Goal: Transaction & Acquisition: Purchase product/service

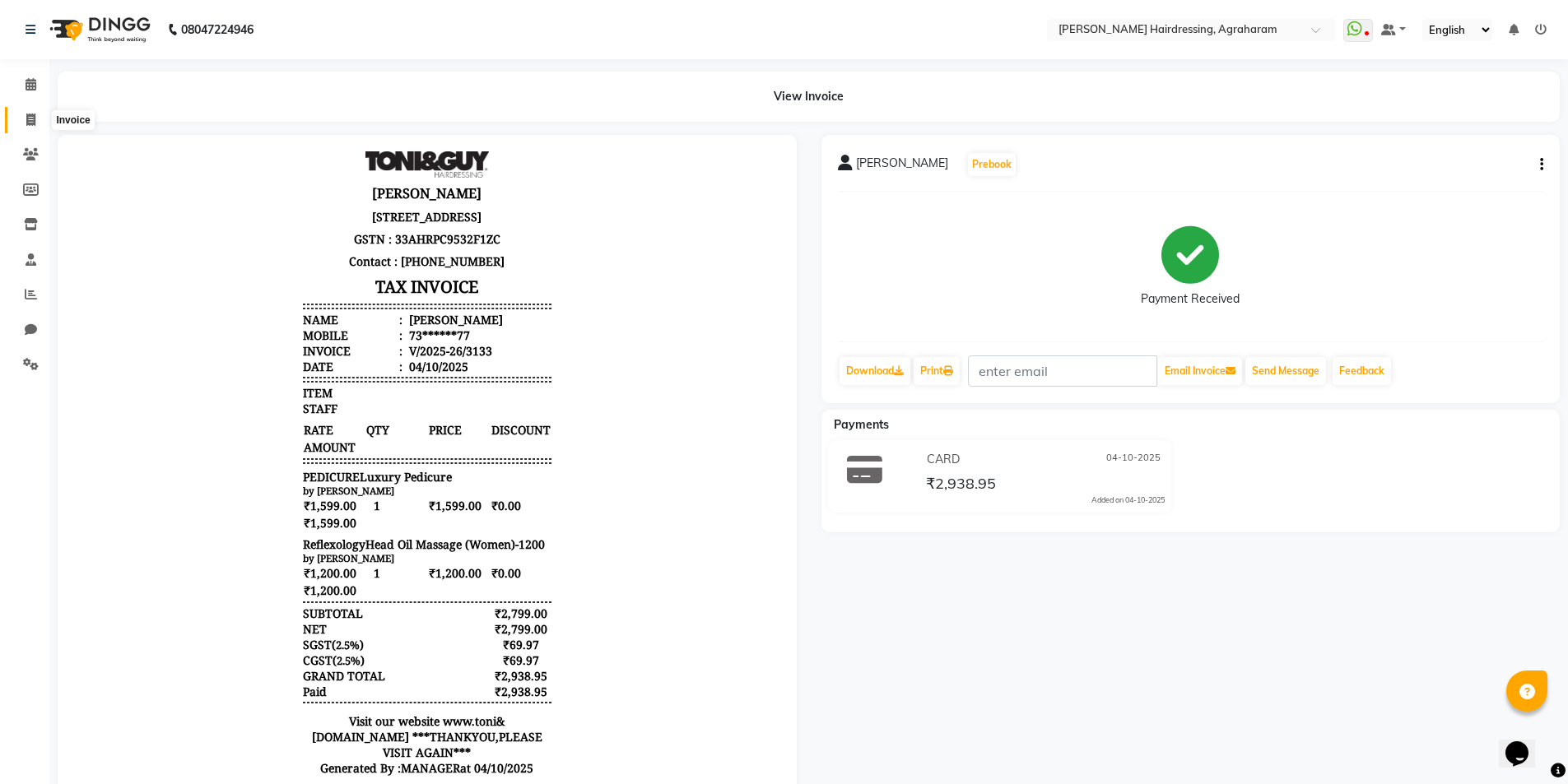
drag, startPoint x: 31, startPoint y: 119, endPoint x: 57, endPoint y: 106, distance: 29.1
click at [31, 118] on icon at bounding box center [31, 119] width 9 height 12
select select "service"
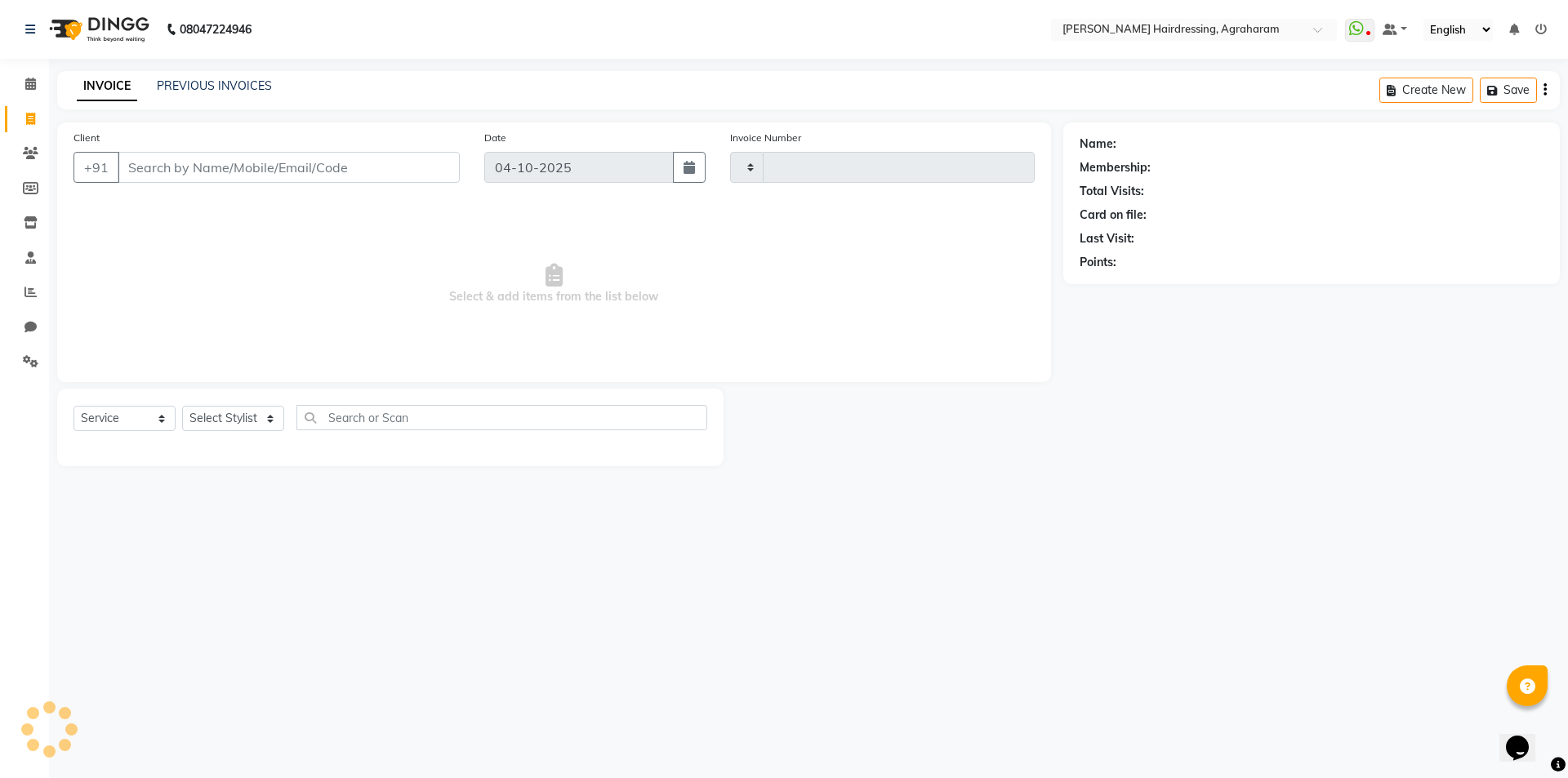
type input "3135"
select select "7962"
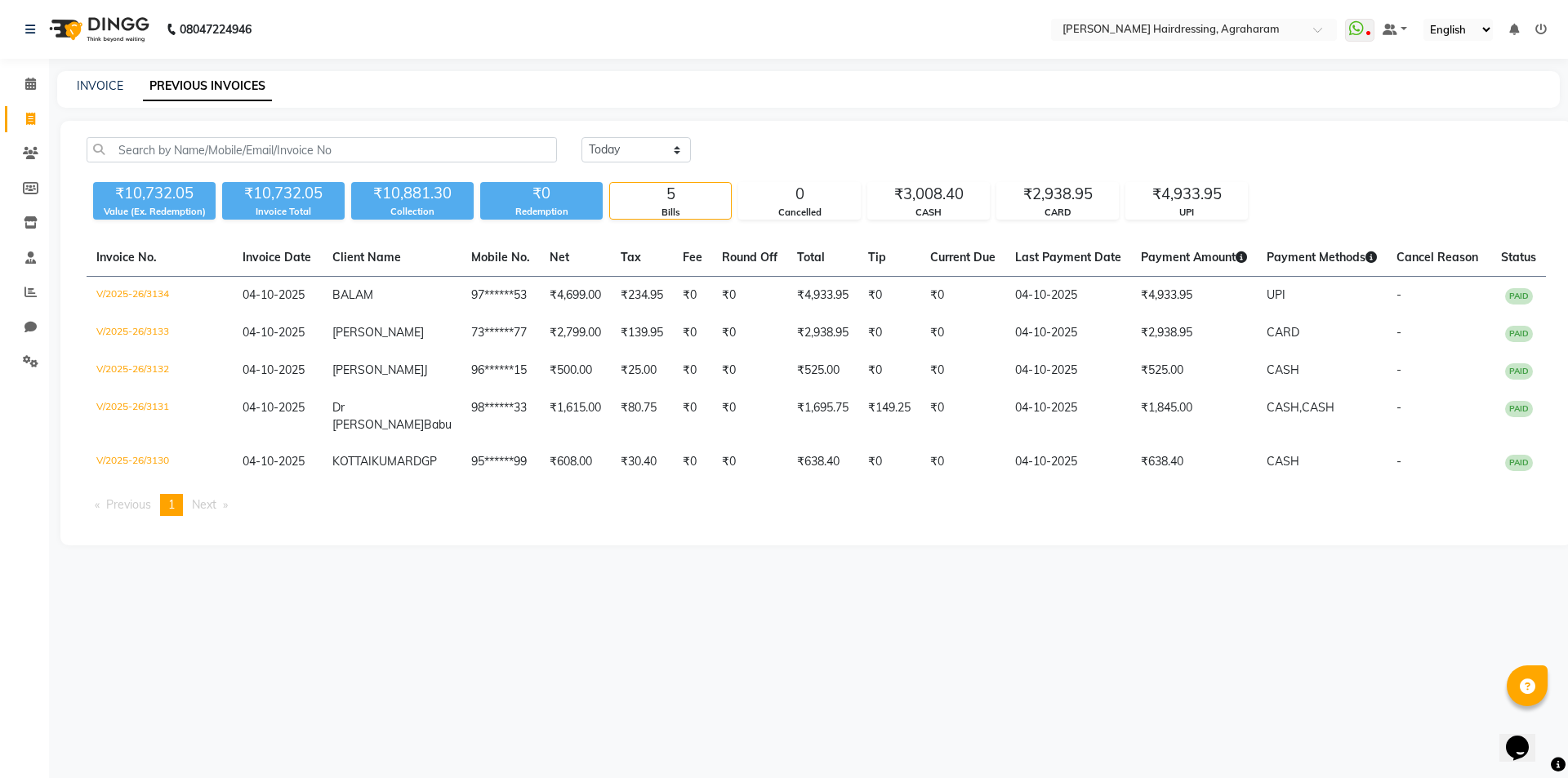
click at [31, 121] on icon at bounding box center [31, 118] width 9 height 12
select select "service"
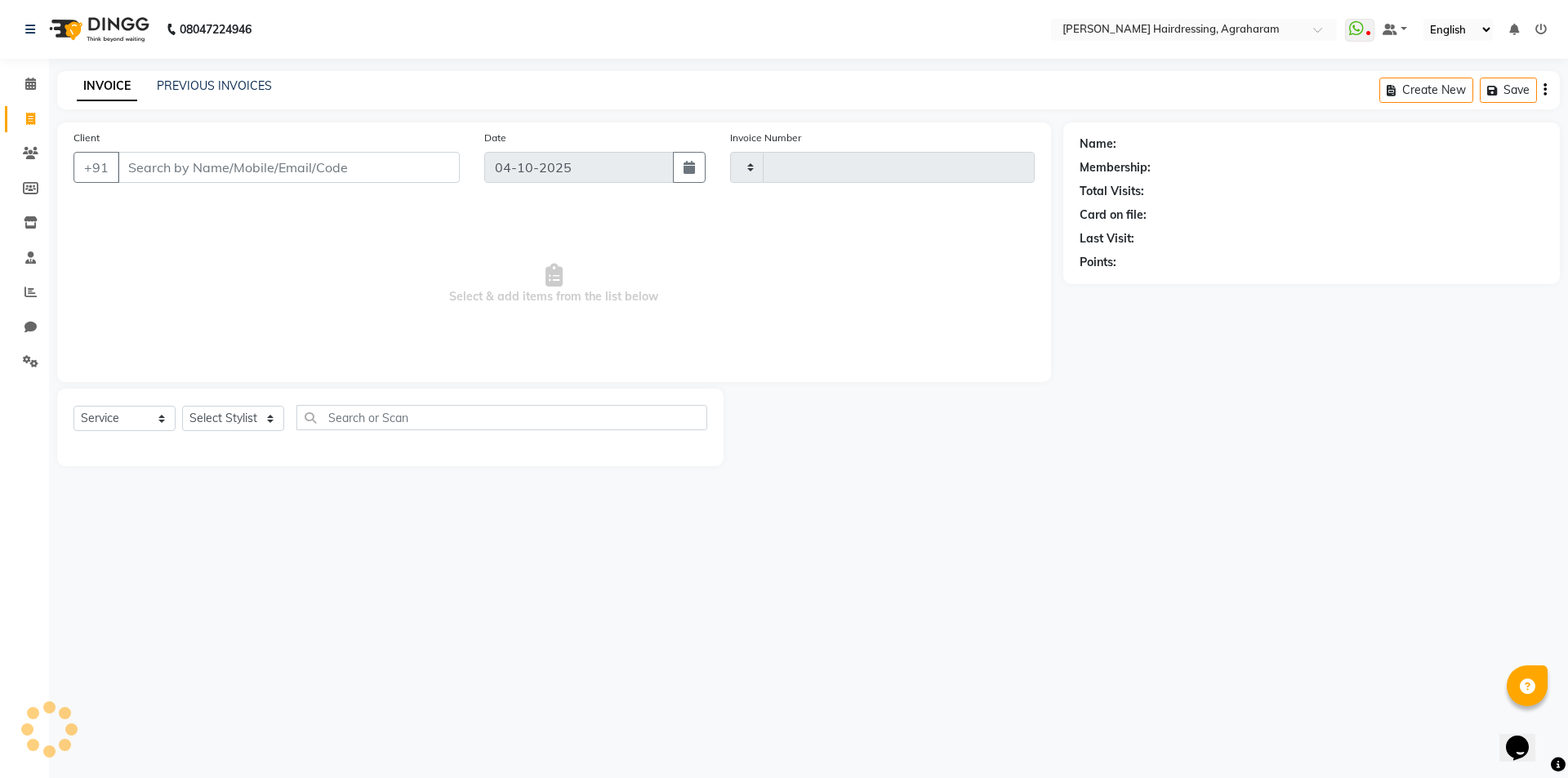
type input "3135"
select select "7962"
click at [256, 420] on select "Select Stylist" at bounding box center [233, 418] width 102 height 25
select select "76925"
click at [182, 406] on select "Select Stylist [PERSON_NAME] AKASH [PERSON_NAME] [PERSON_NAME] MANAGER [PERSON_…" at bounding box center [255, 418] width 145 height 25
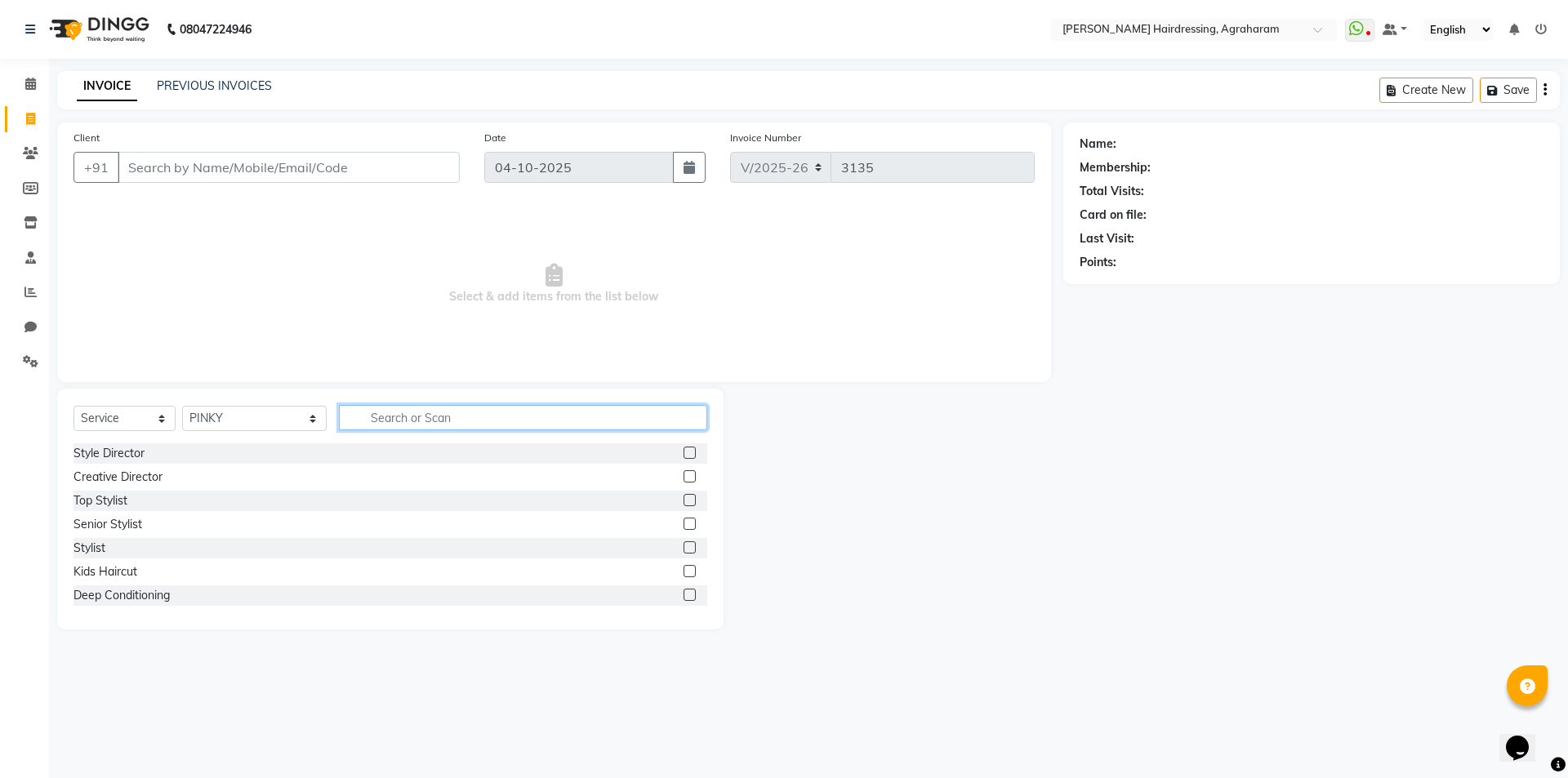
click at [414, 409] on input "text" at bounding box center [523, 417] width 368 height 25
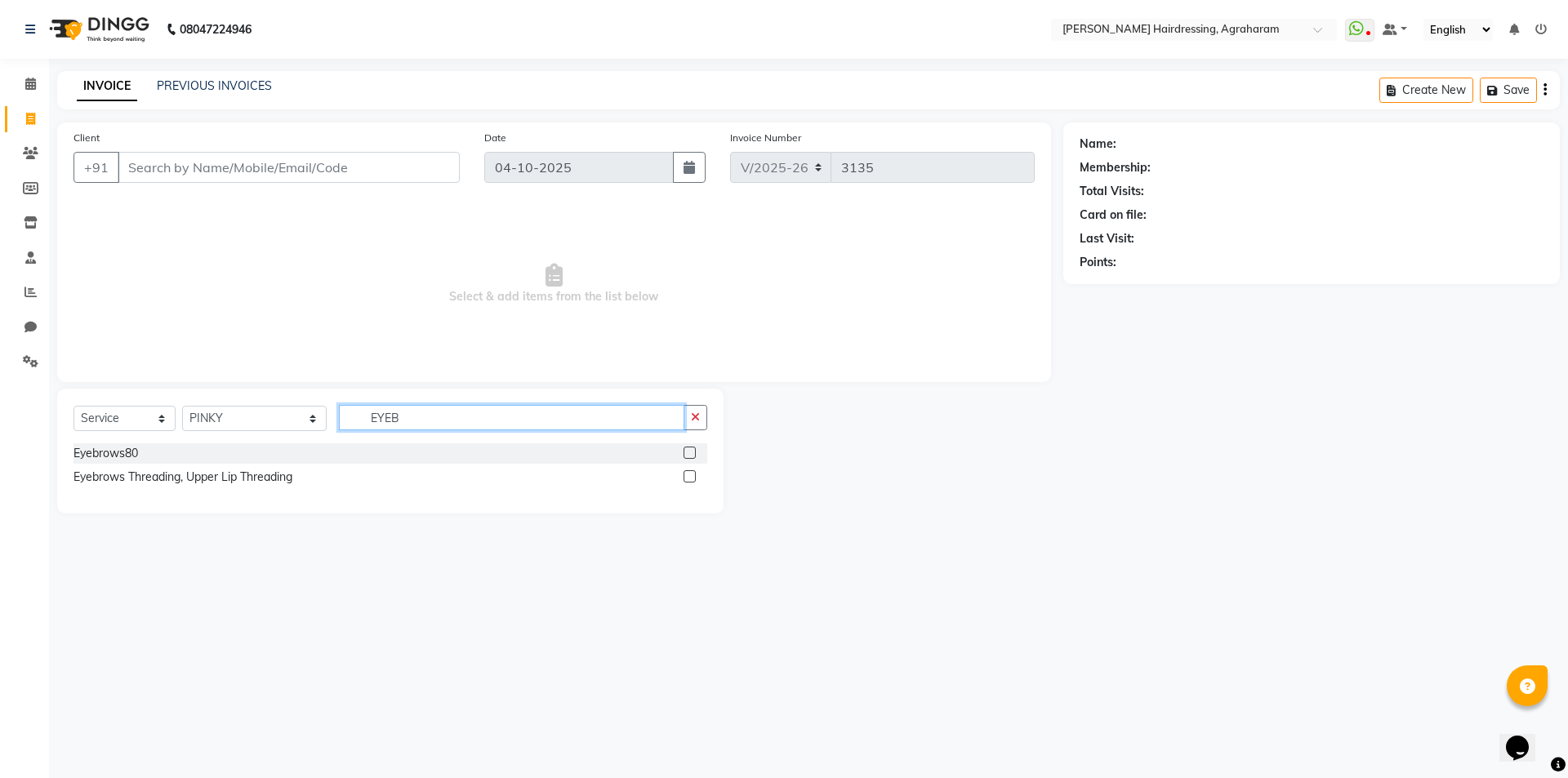
type input "EYEB"
click at [687, 452] on label at bounding box center [689, 453] width 12 height 12
click at [687, 452] on input "checkbox" at bounding box center [688, 453] width 10 height 10
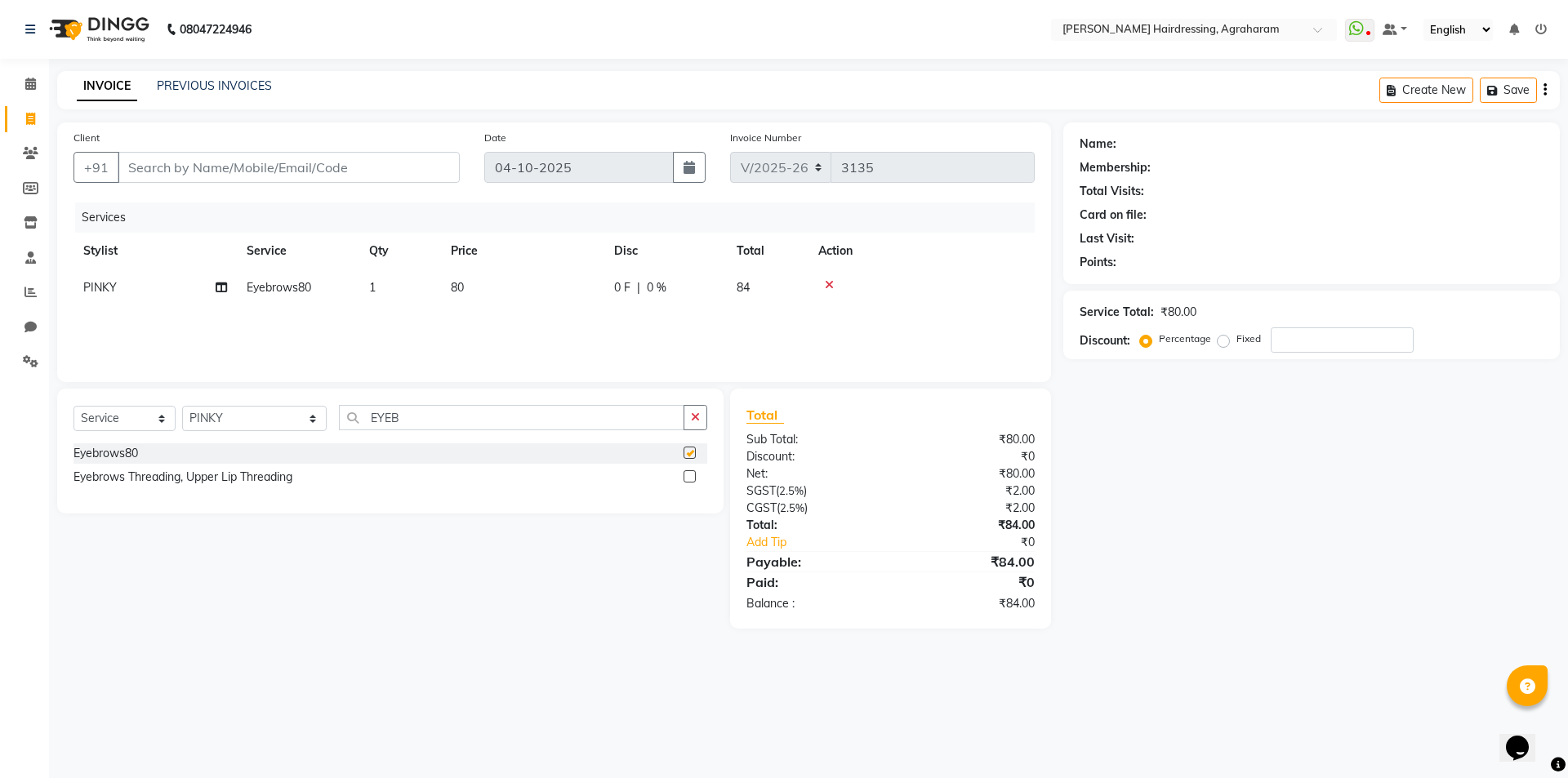
click at [428, 393] on div "Select Service Product Membership Package Voucher Prepaid Gift Card Select Styl…" at bounding box center [390, 451] width 666 height 125
checkbox input "false"
click at [416, 407] on input "EYEB" at bounding box center [512, 417] width 346 height 25
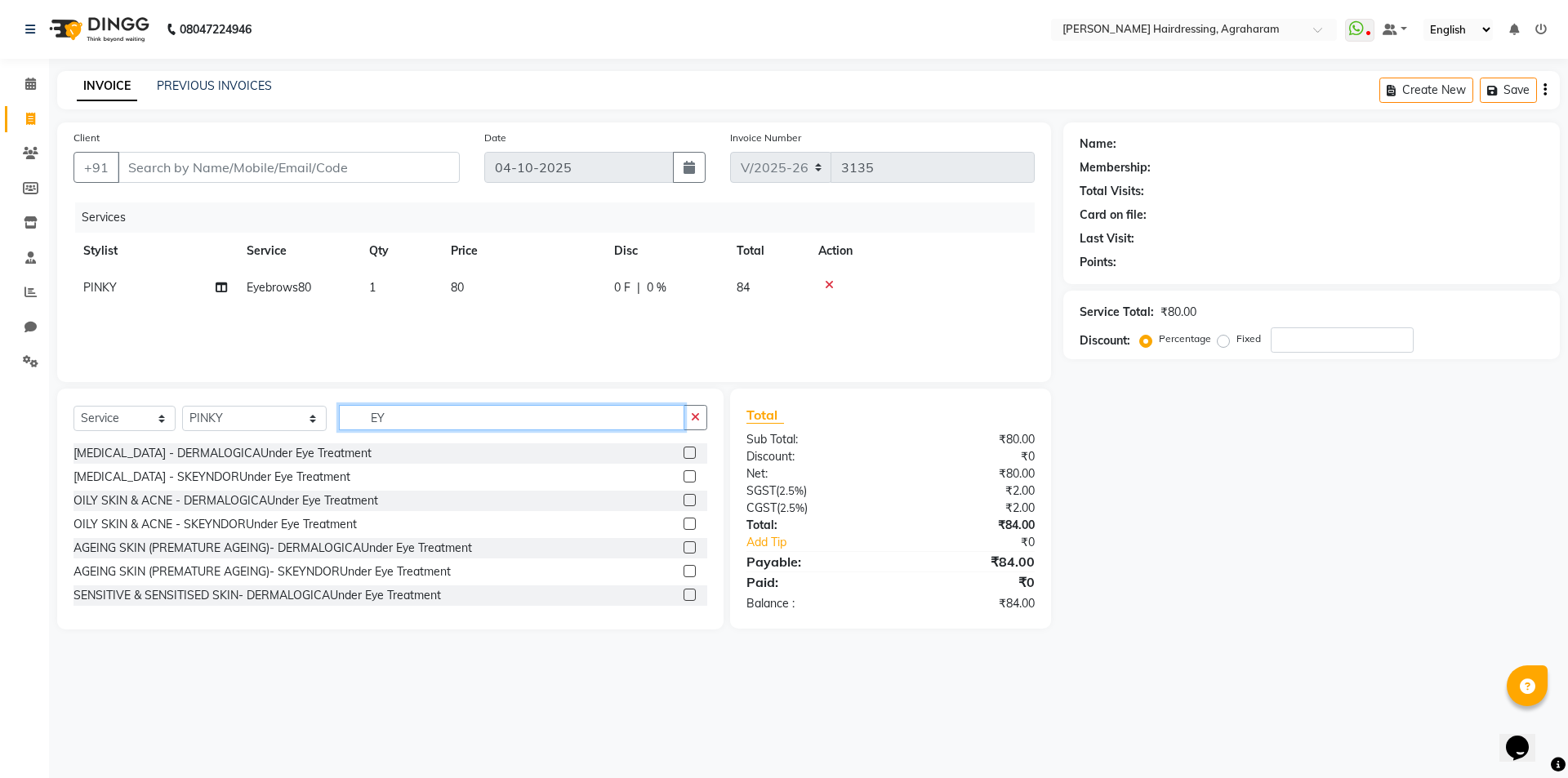
type input "E"
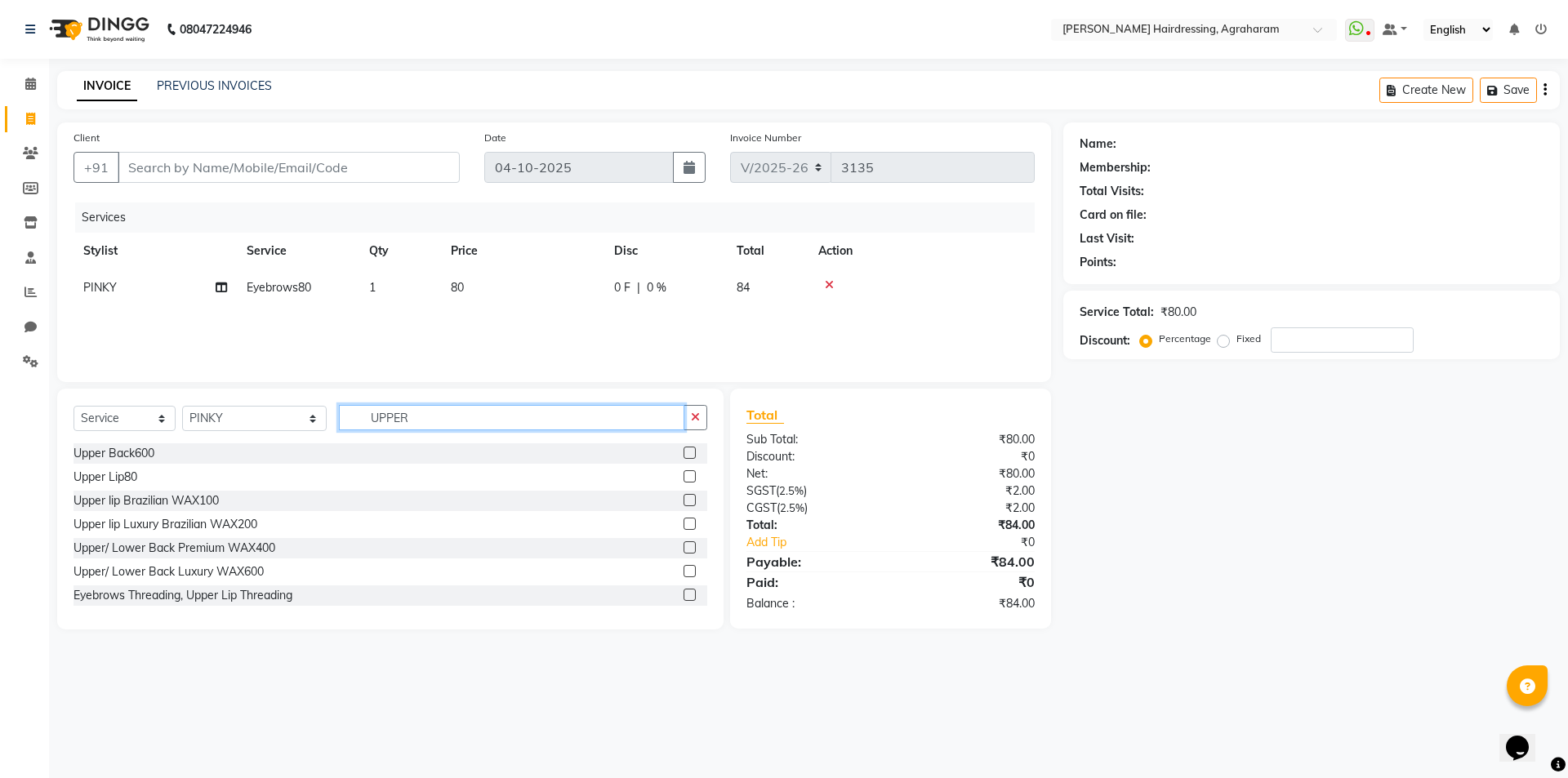
type input "UPPER"
click at [683, 477] on label at bounding box center [689, 476] width 12 height 12
click at [683, 477] on input "checkbox" at bounding box center [688, 477] width 10 height 10
checkbox input "false"
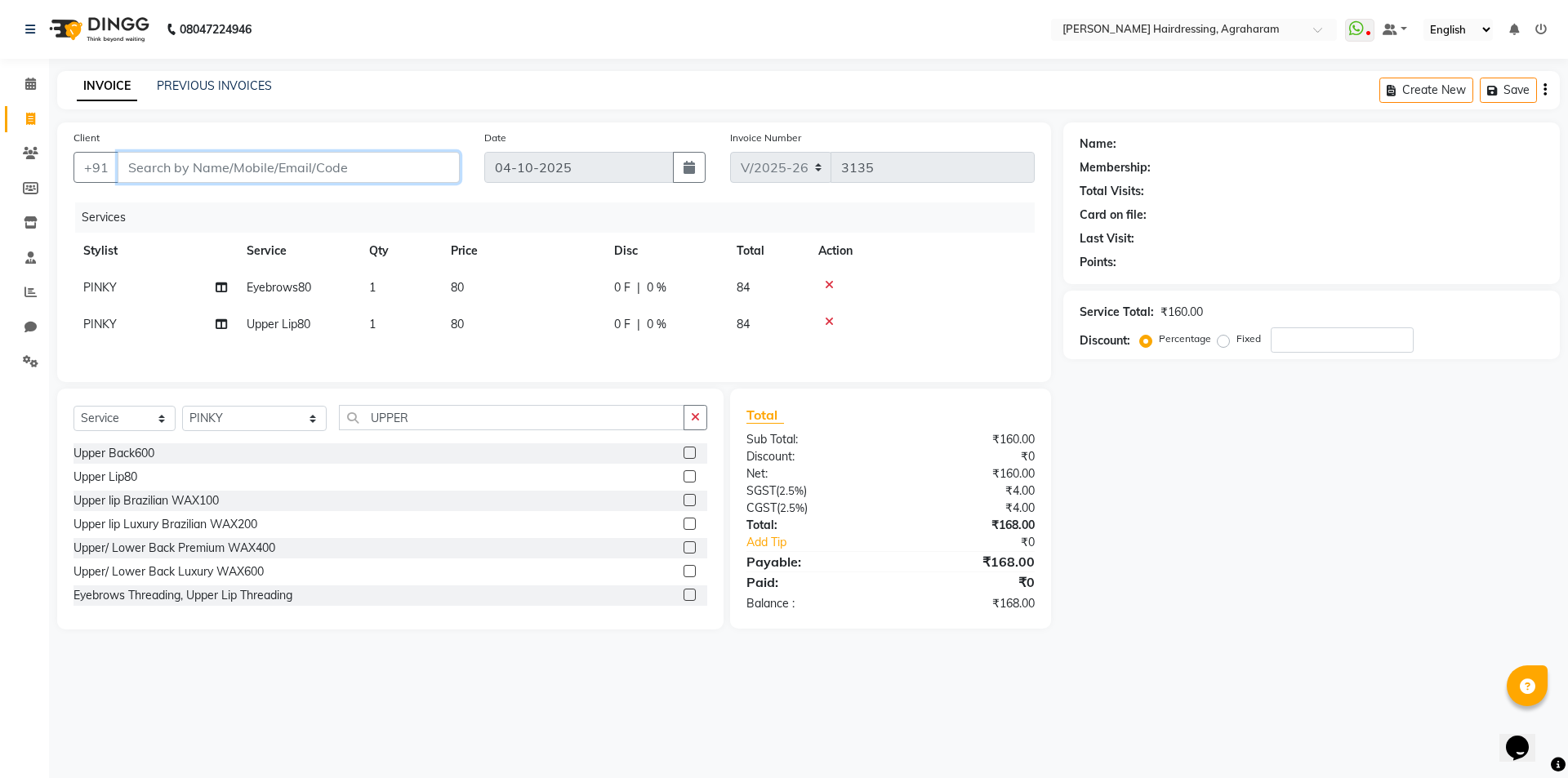
click at [289, 178] on input "Client" at bounding box center [289, 166] width 342 height 31
type input "8"
type input "0"
type input "8973361461"
click at [433, 161] on span "Add Client" at bounding box center [417, 167] width 64 height 17
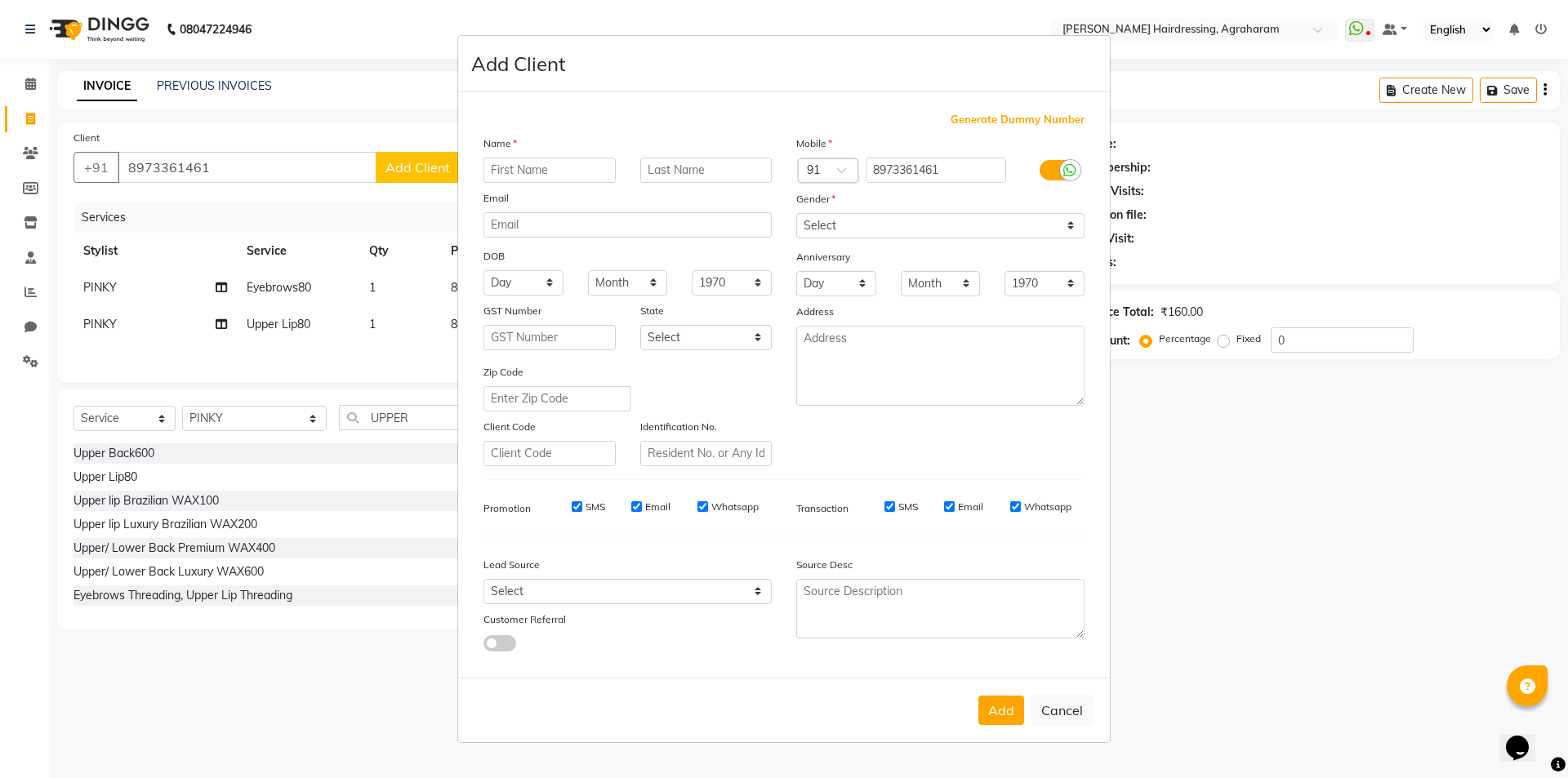
click at [541, 156] on div "Name" at bounding box center [627, 146] width 313 height 23
type input "P"
type input "PRIYA"
type input "R"
click at [844, 227] on select "Select Male Female Other Prefer Not To Say" at bounding box center [941, 225] width 288 height 25
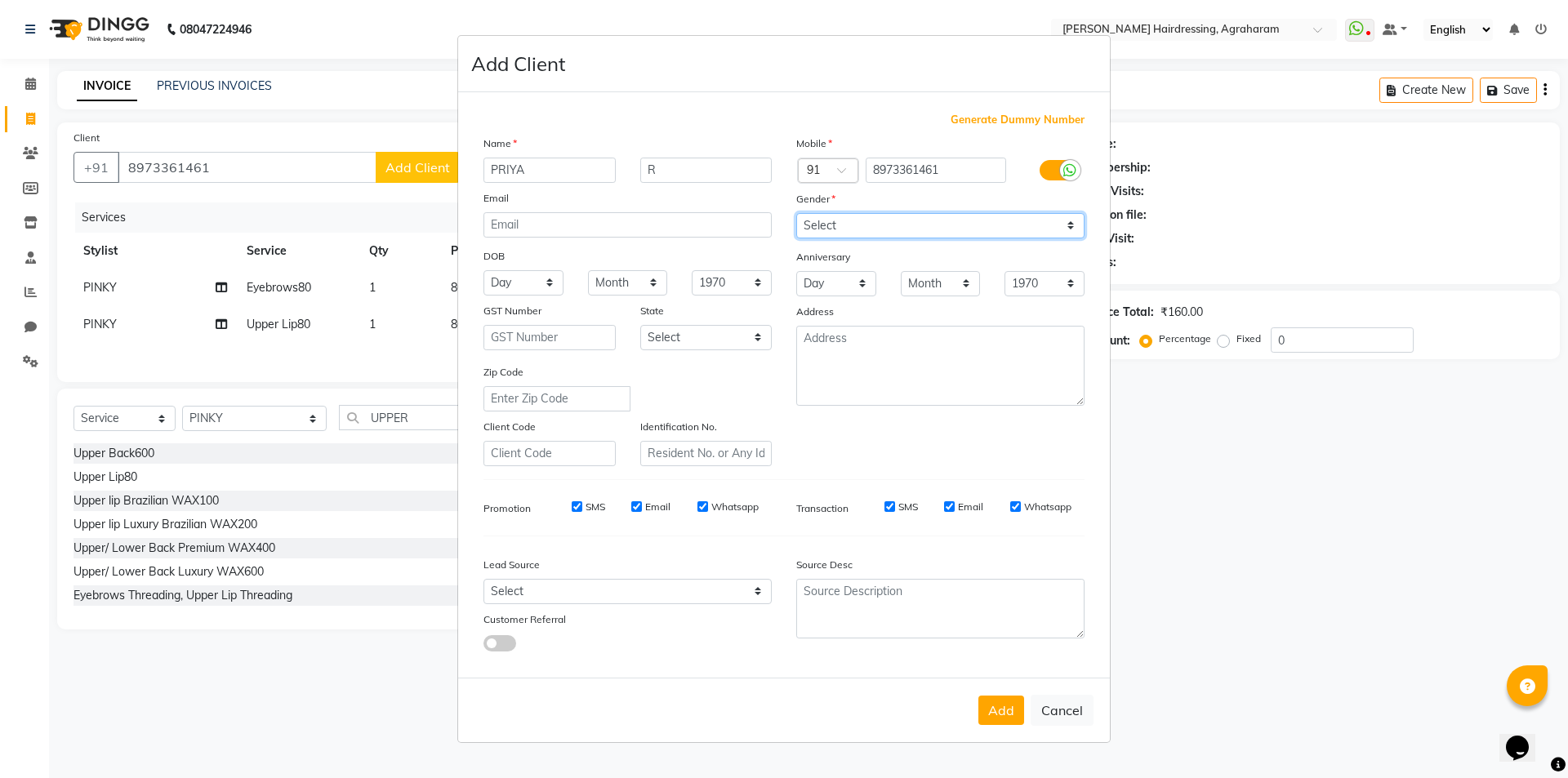
select select "female"
click at [797, 213] on select "Select Male Female Other Prefer Not To Say" at bounding box center [941, 225] width 288 height 25
click at [730, 586] on select "Select Walk-in Referral Internet Friend Word of Mouth Advertisement Facebook Ju…" at bounding box center [627, 591] width 288 height 25
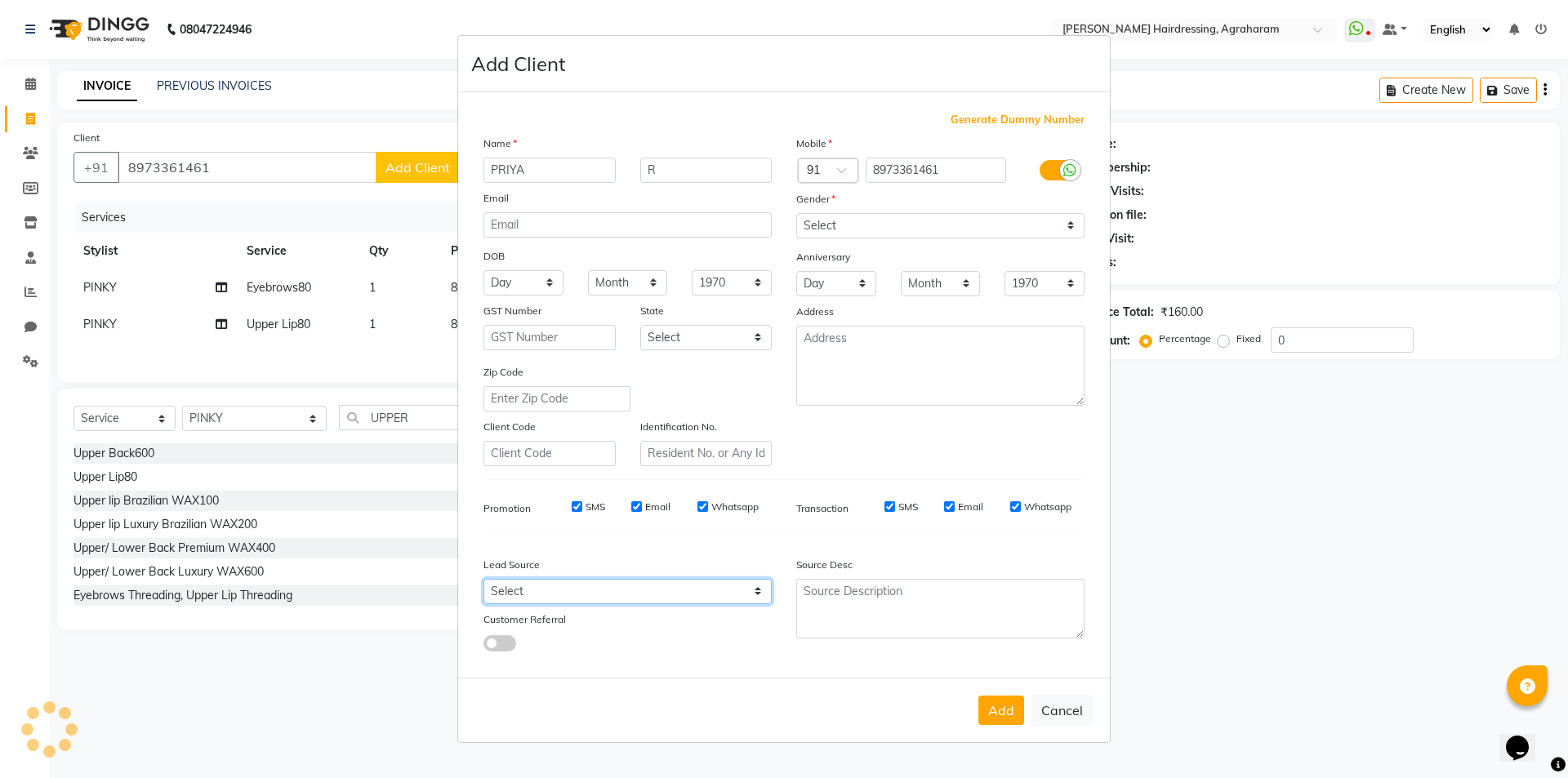
select select "53193"
click at [483, 579] on select "Select Walk-in Referral Internet Friend Word of Mouth Advertisement Facebook Ju…" at bounding box center [627, 591] width 288 height 25
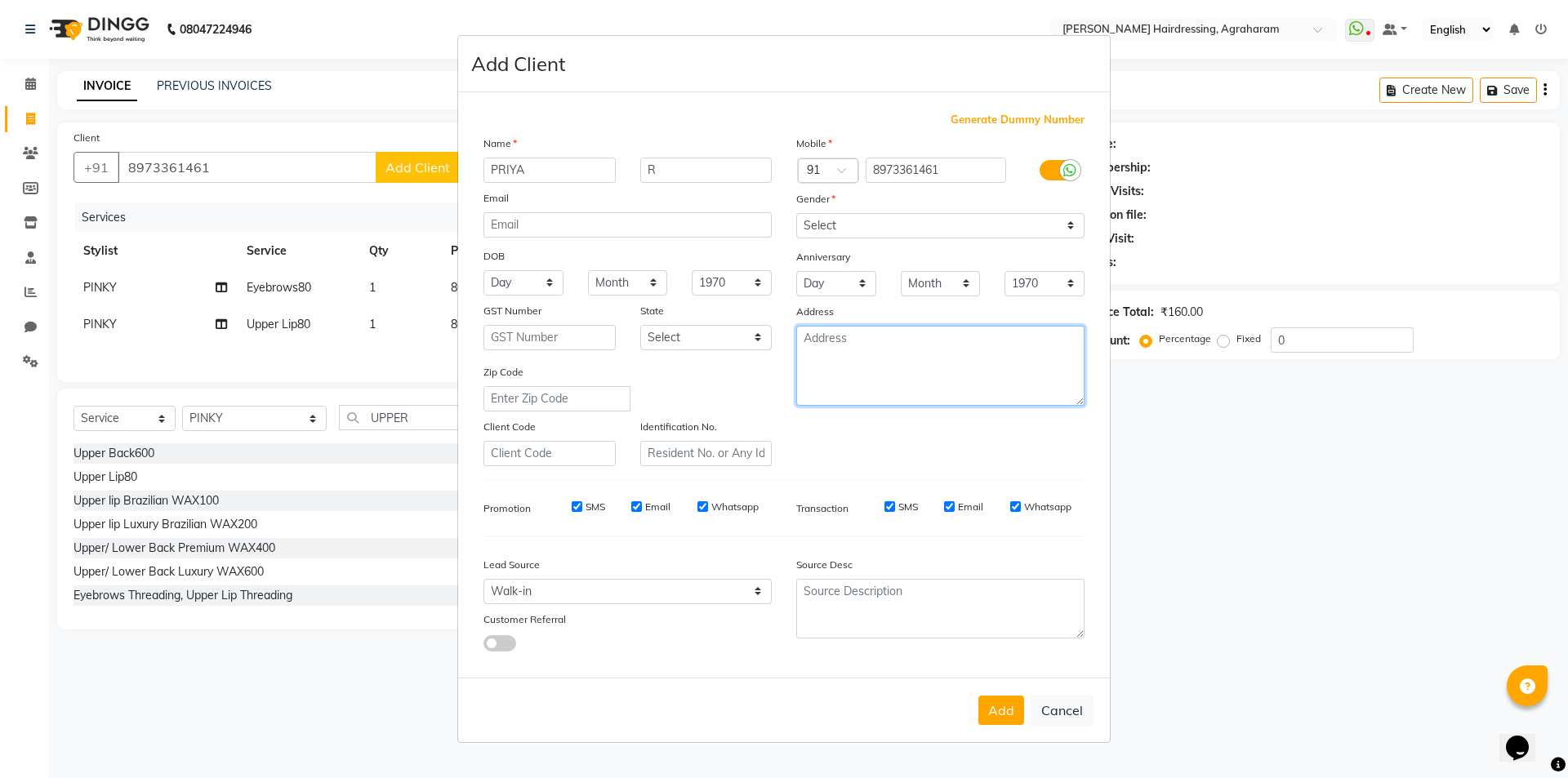
click at [885, 336] on textarea at bounding box center [941, 366] width 288 height 80
type textarea "DINDUGAL"
click at [996, 706] on button "Add" at bounding box center [1001, 711] width 46 height 30
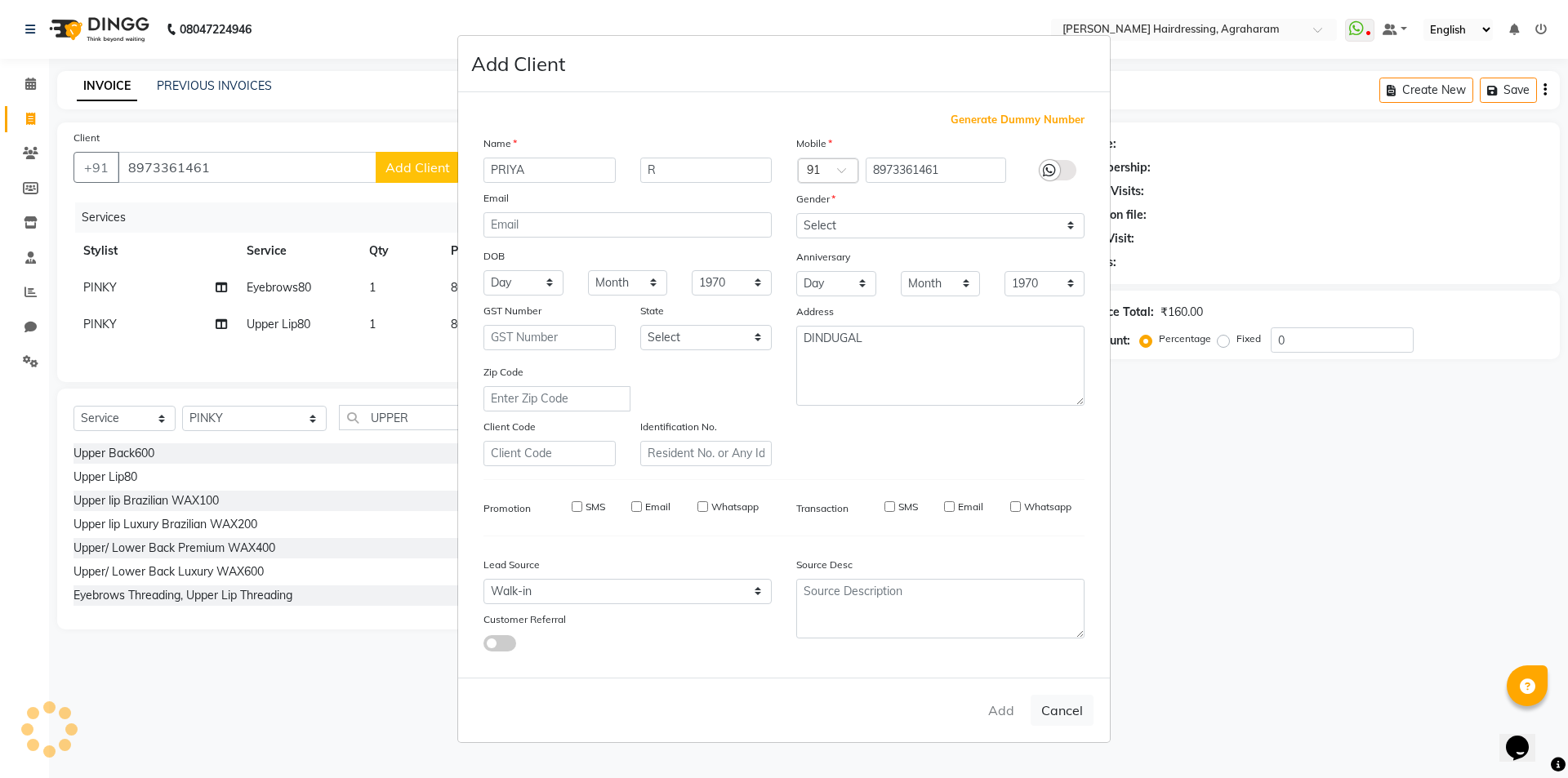
type input "89******61"
select select
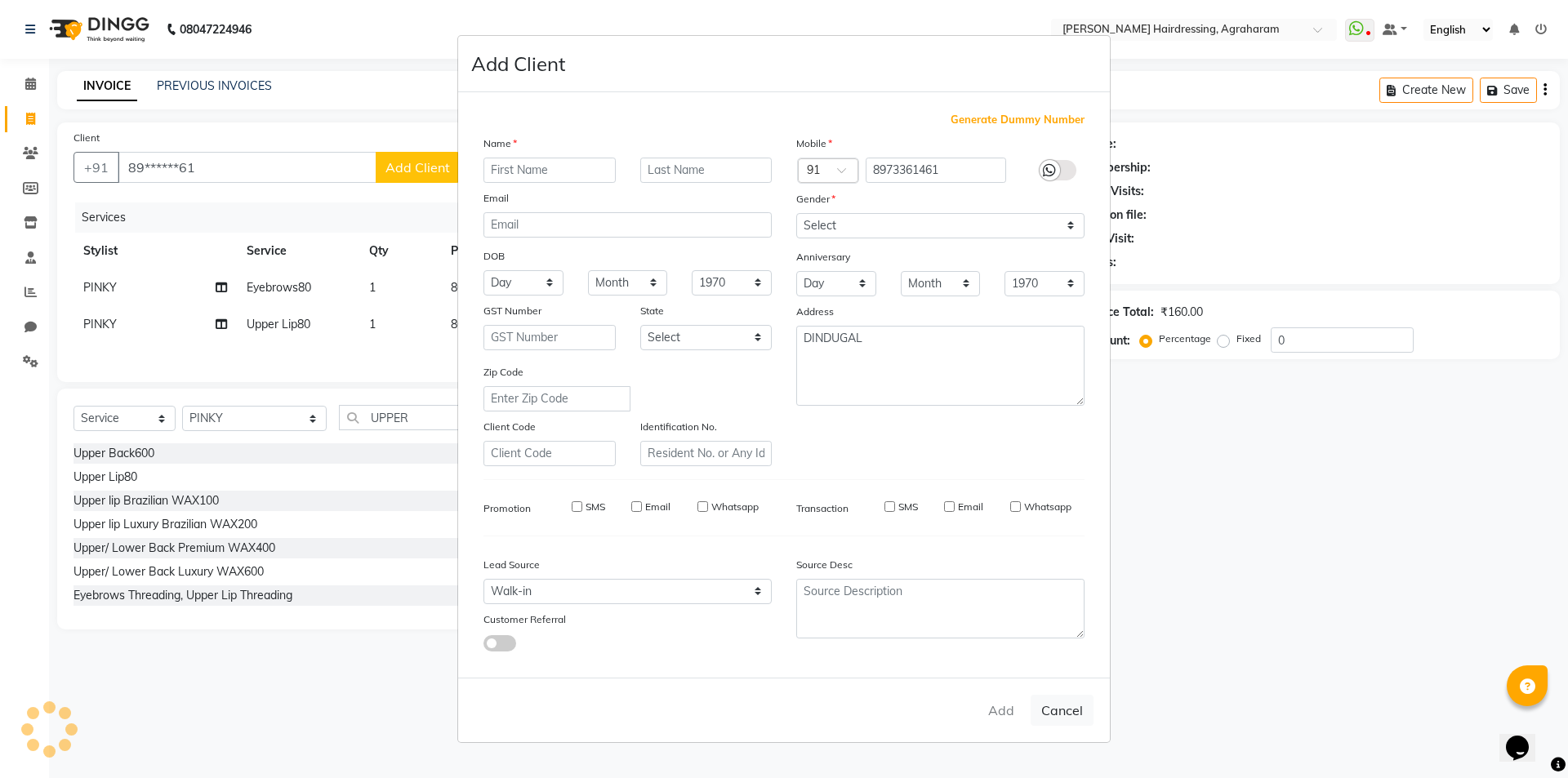
select select
checkbox input "false"
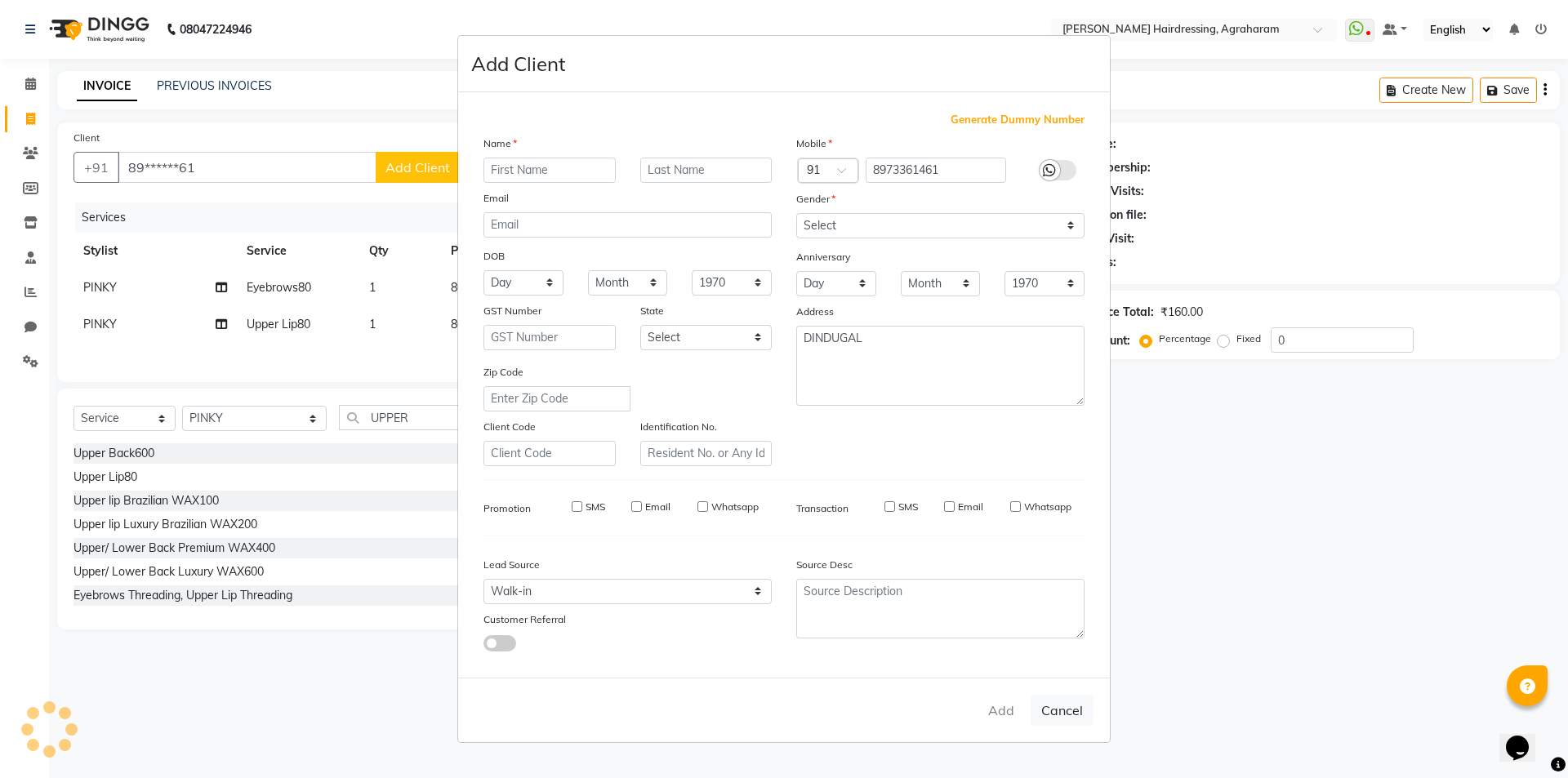
checkbox input "false"
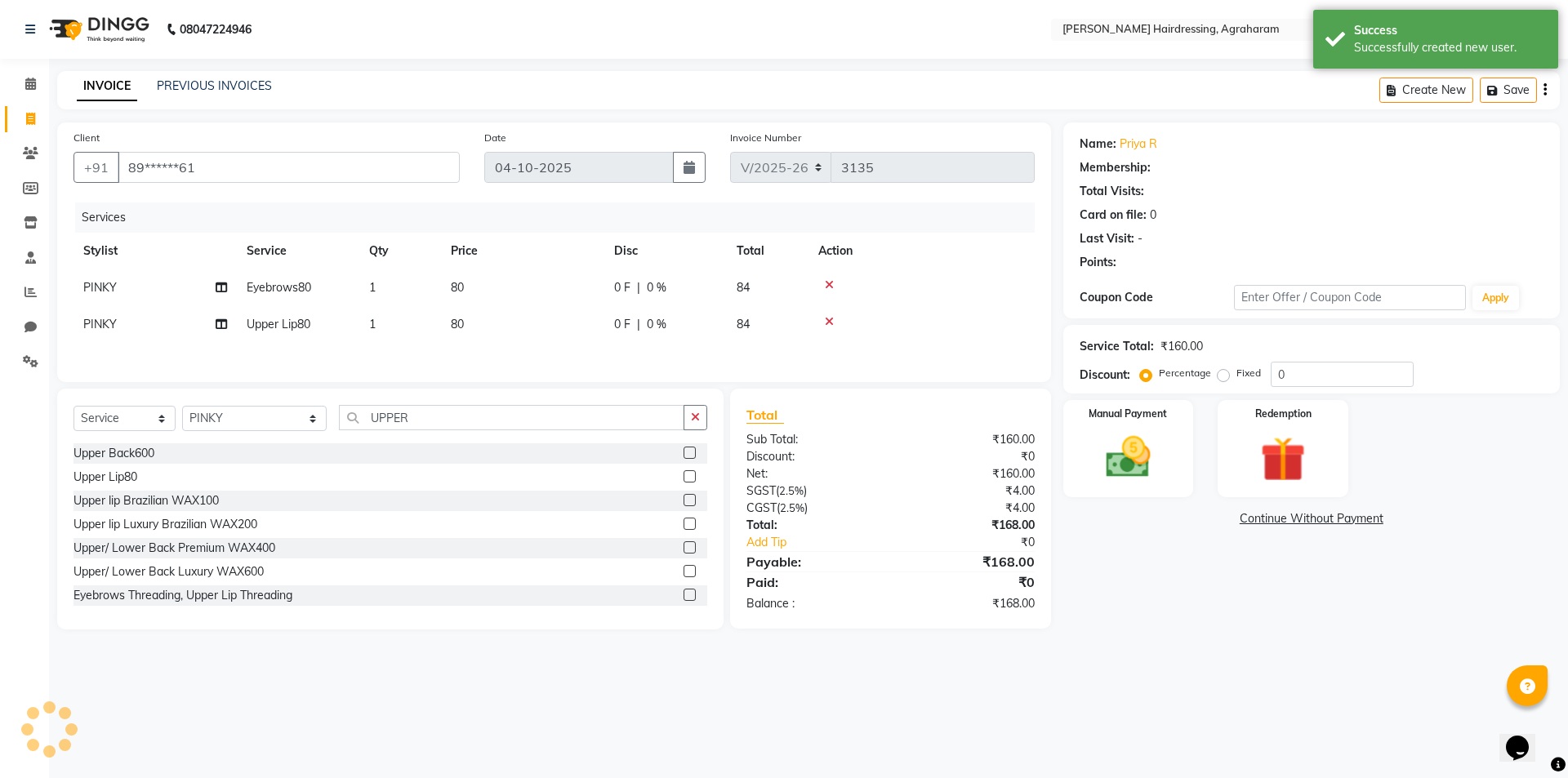
select select "1: Object"
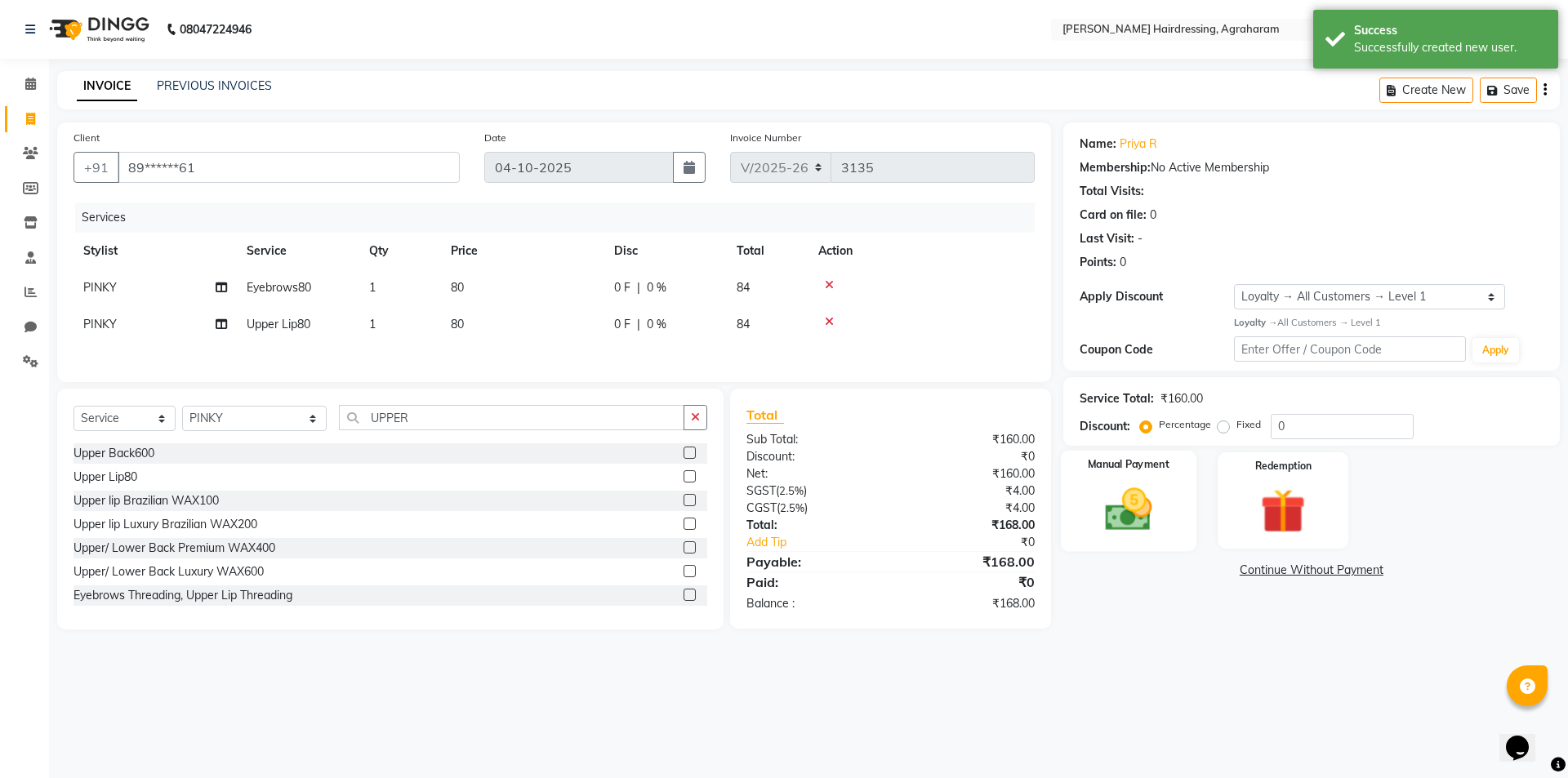
click at [1132, 519] on img at bounding box center [1128, 509] width 76 height 54
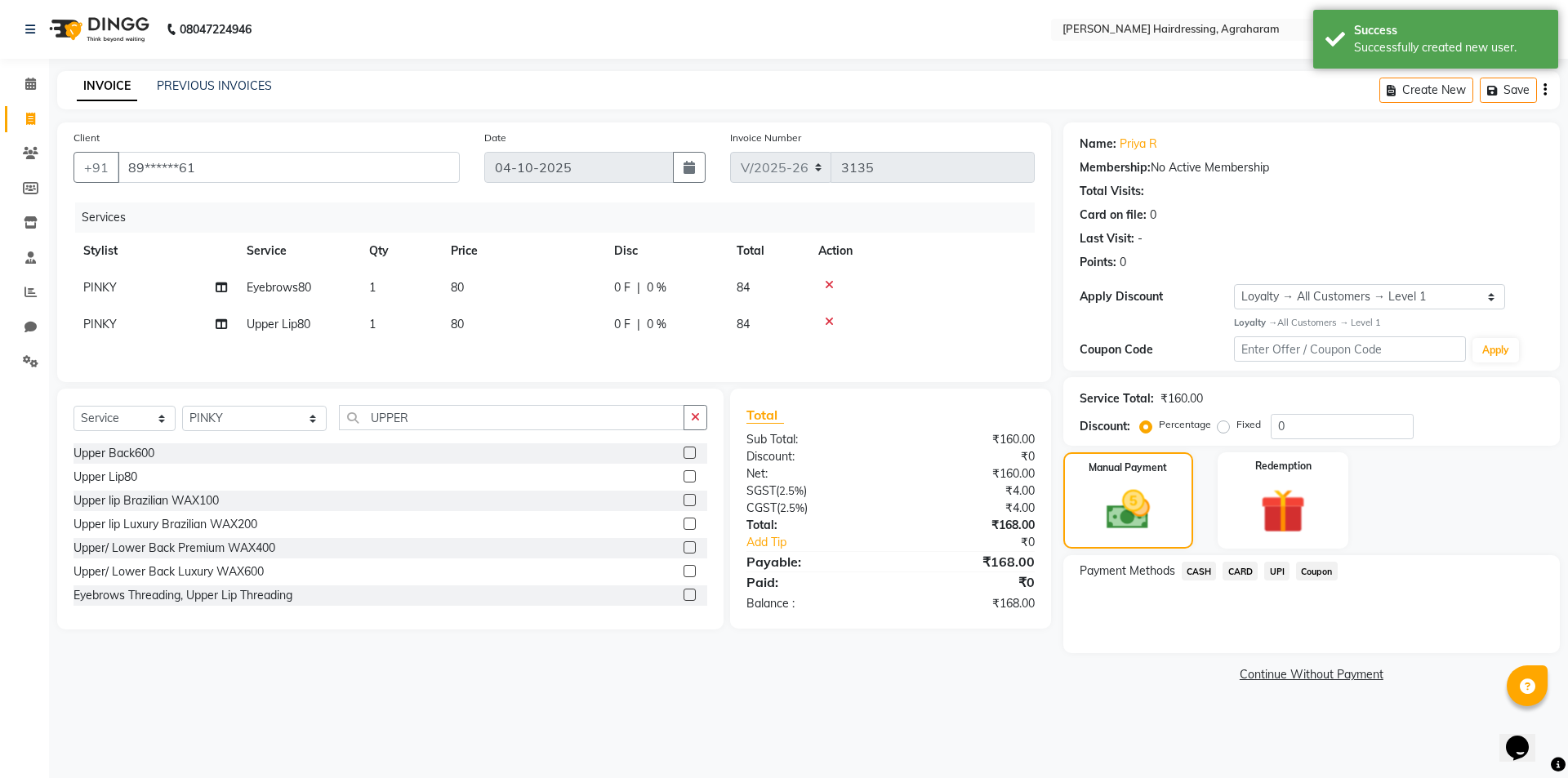
click at [1272, 574] on span "UPI" at bounding box center [1276, 572] width 25 height 19
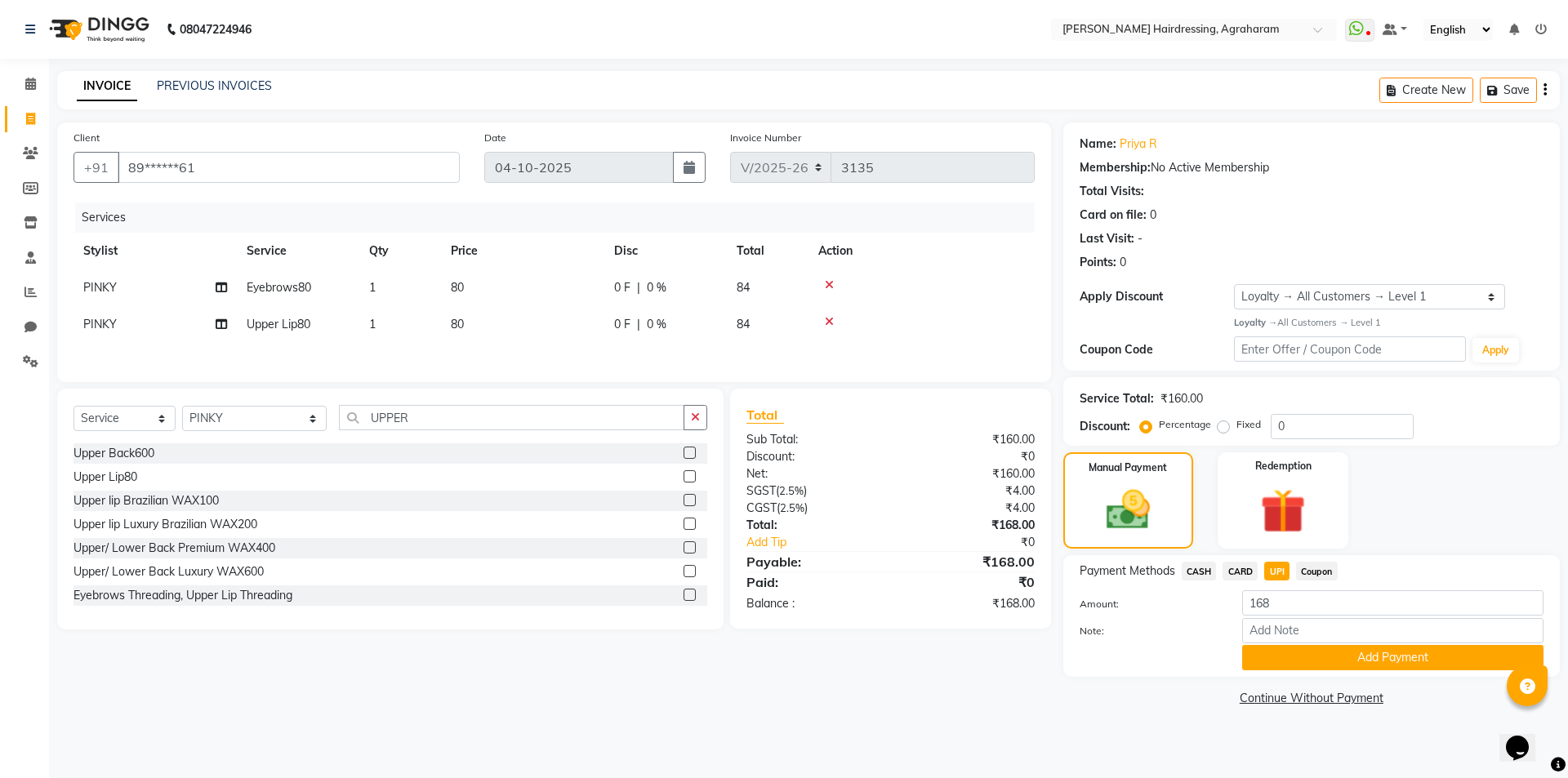
click at [1357, 652] on button "Add Payment" at bounding box center [1392, 657] width 301 height 25
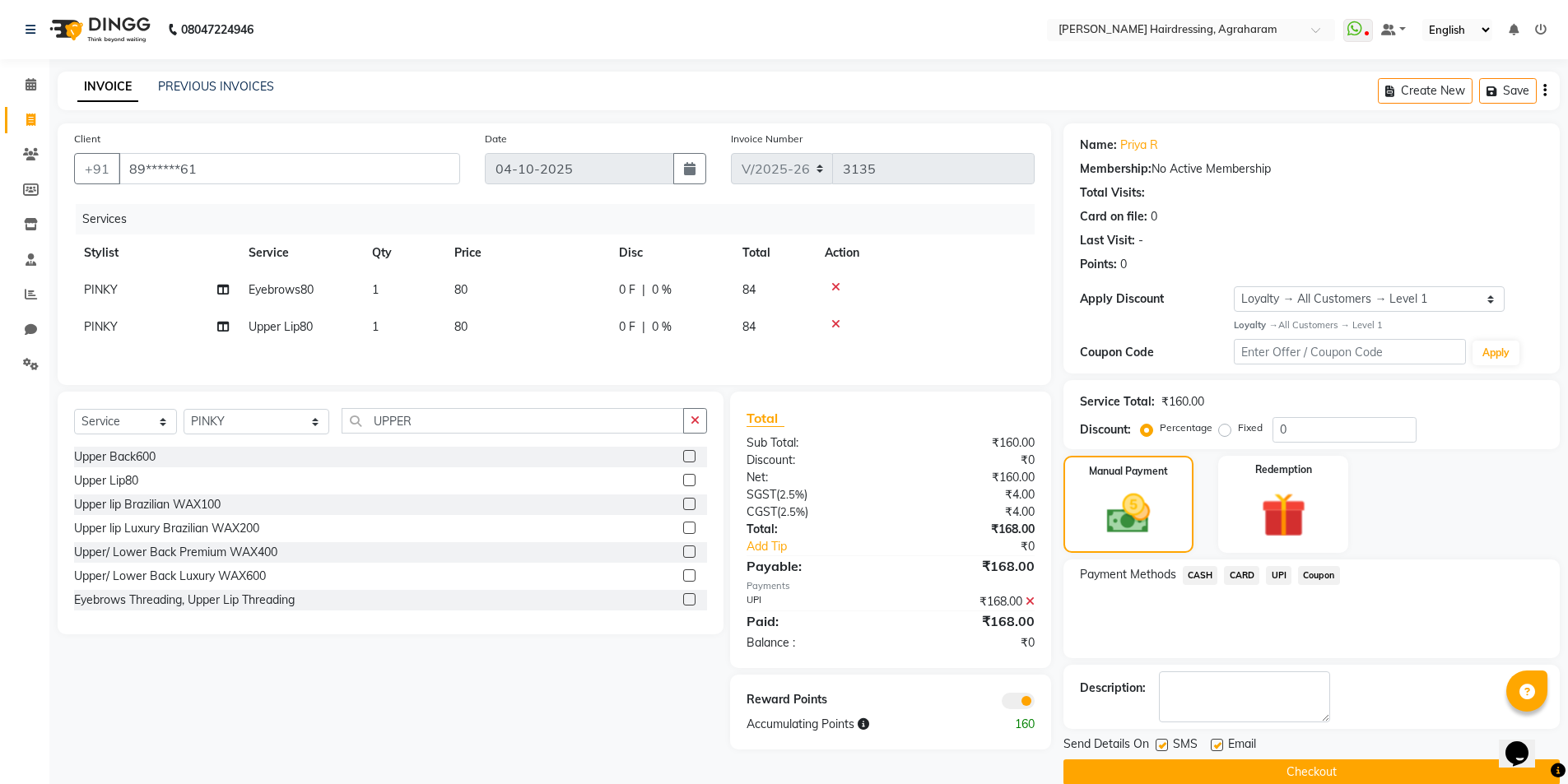
click at [1322, 762] on button "Checkout" at bounding box center [1311, 772] width 496 height 25
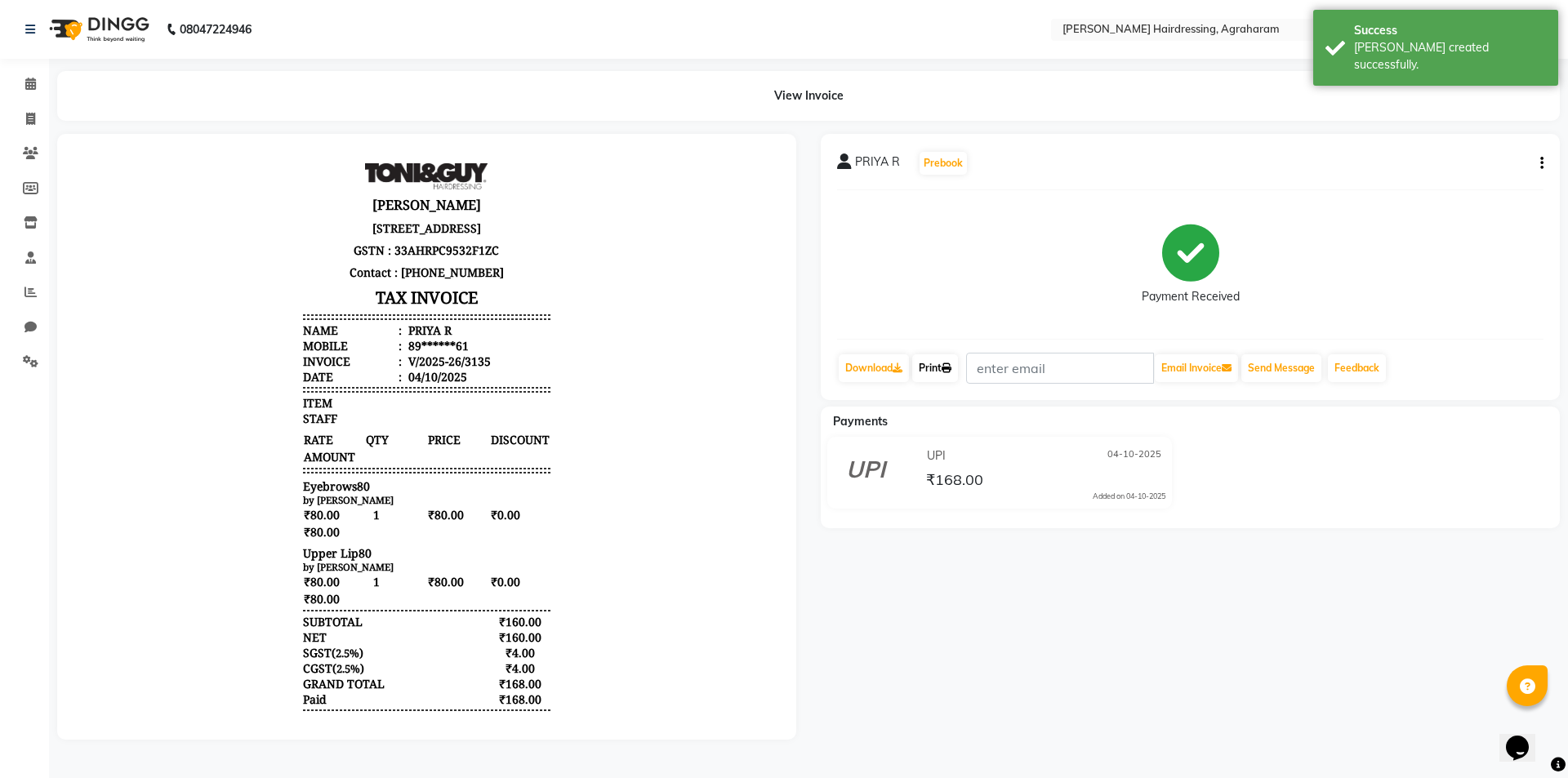
click at [945, 365] on link "Print" at bounding box center [934, 368] width 46 height 28
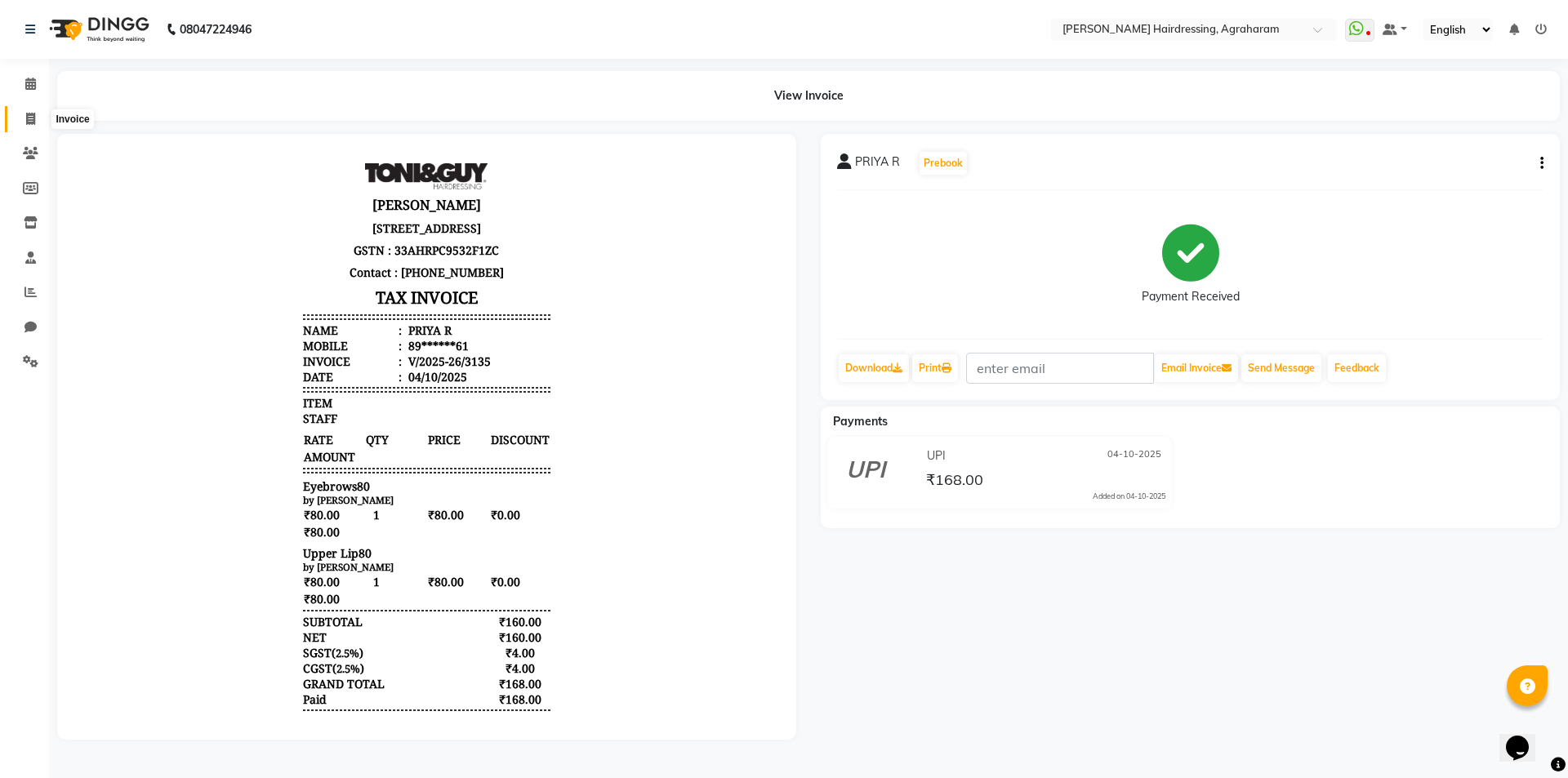
click at [32, 112] on icon at bounding box center [31, 118] width 9 height 12
select select "7962"
select select "service"
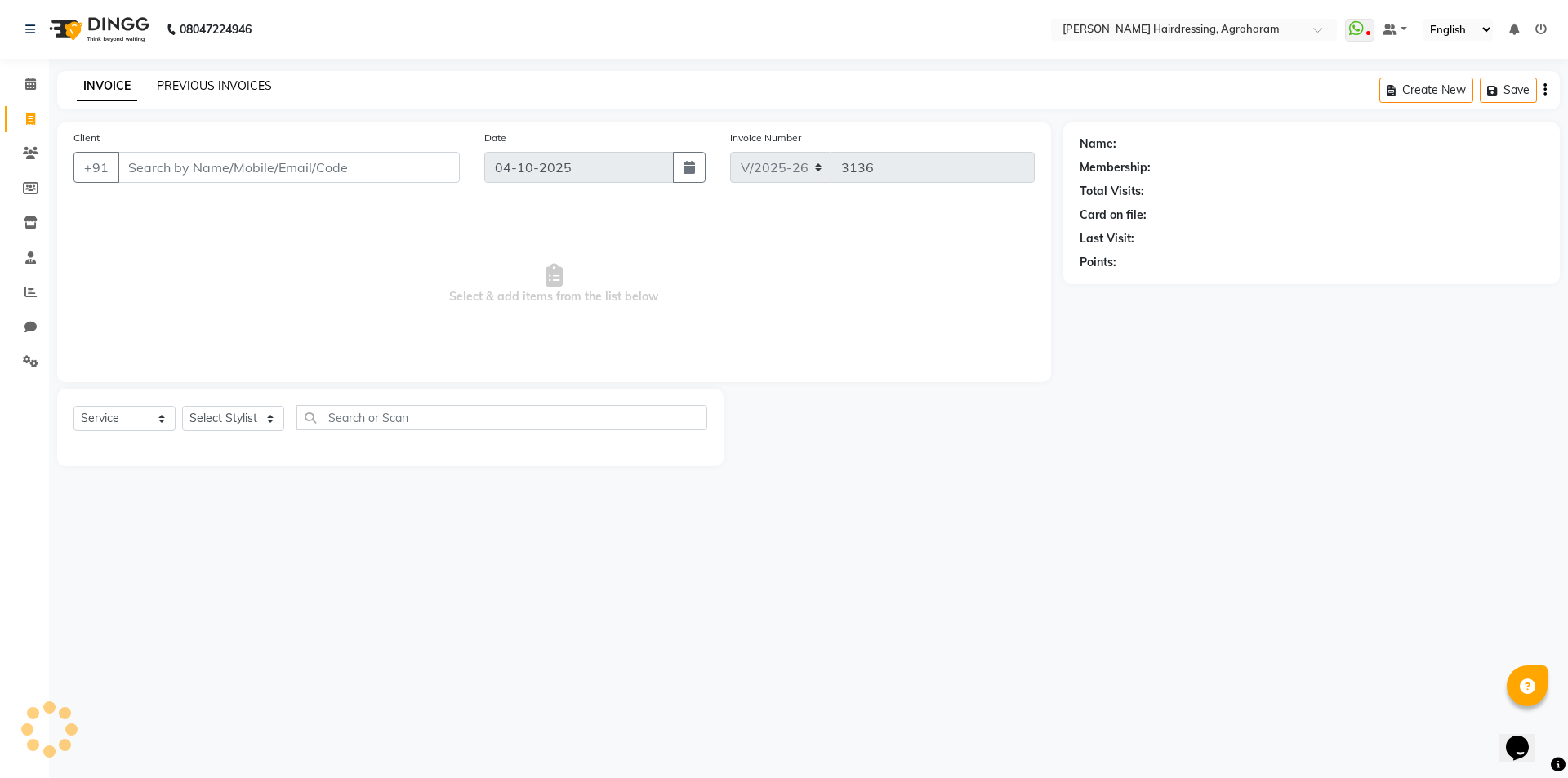
click at [219, 84] on link "PREVIOUS INVOICES" at bounding box center [215, 86] width 115 height 15
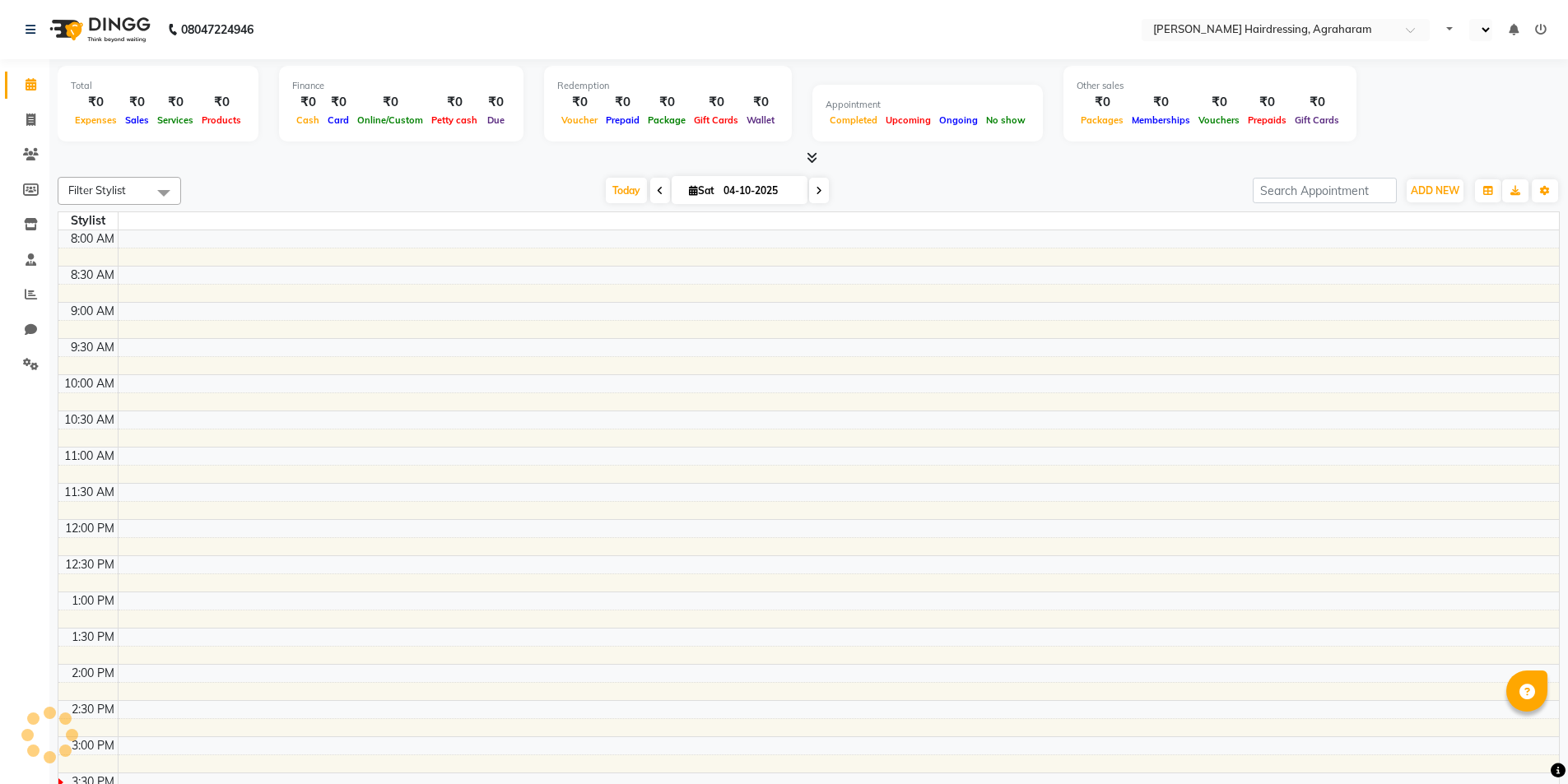
select select "en"
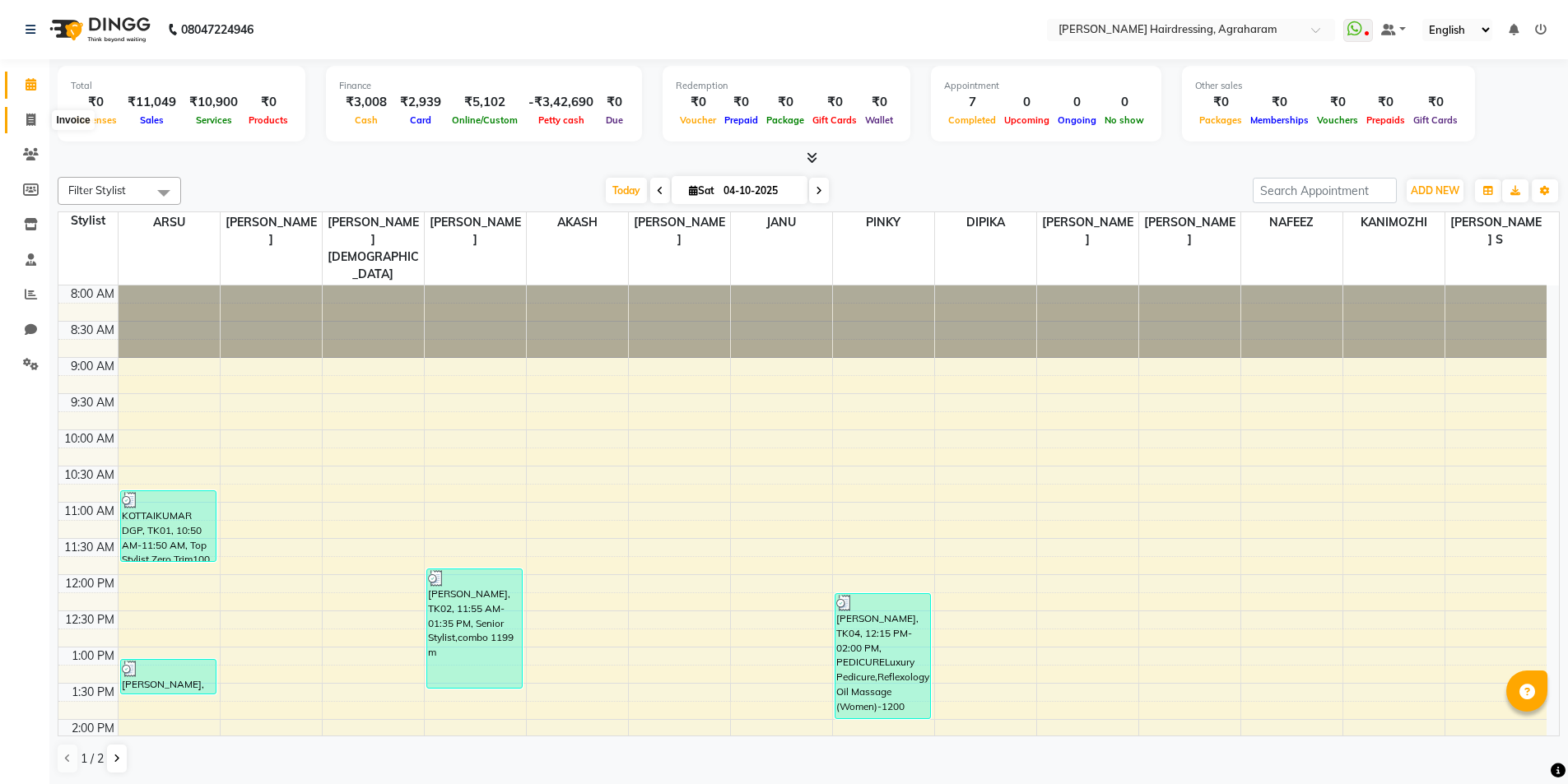
click at [32, 115] on icon at bounding box center [31, 119] width 9 height 12
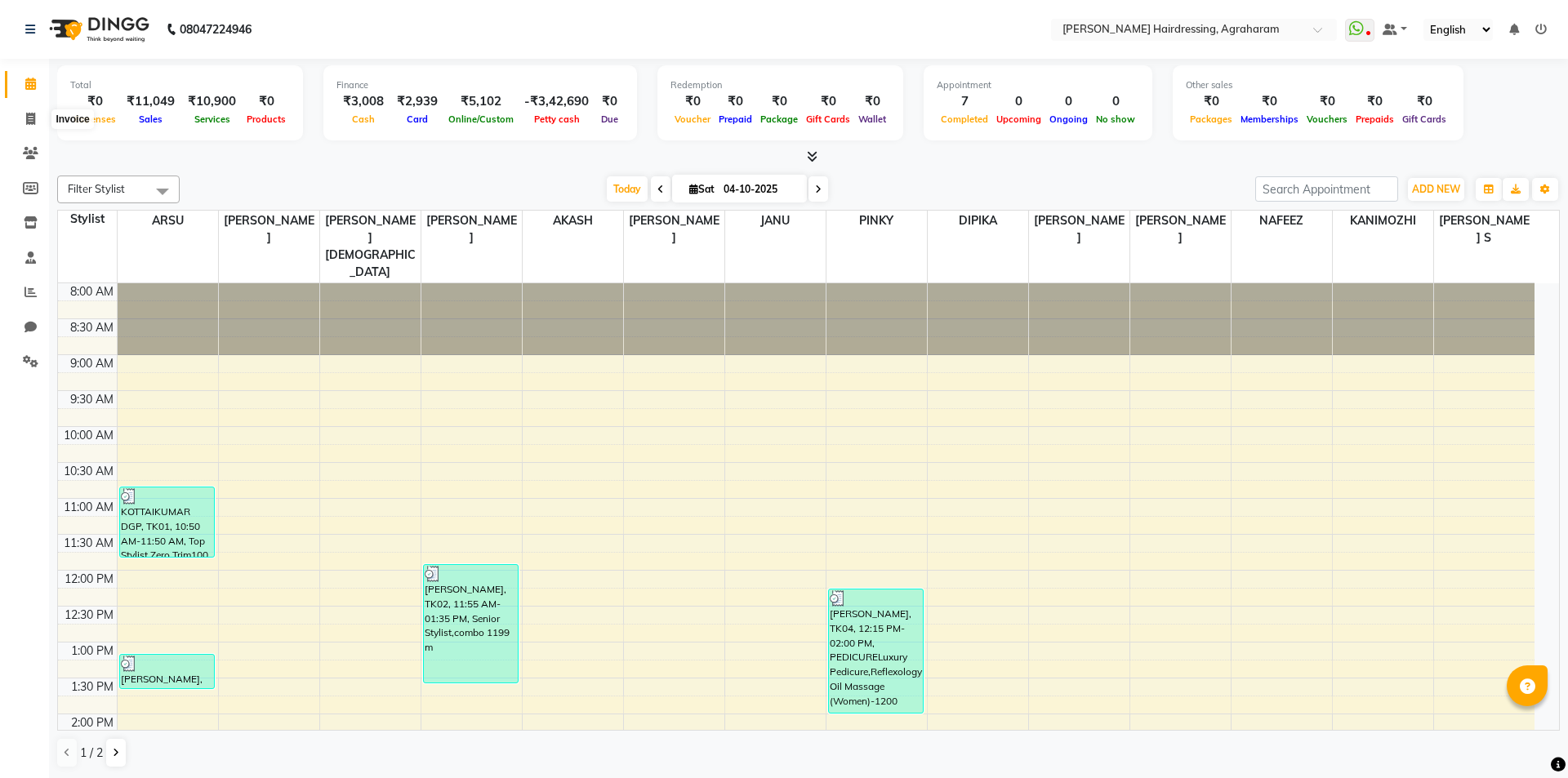
select select "service"
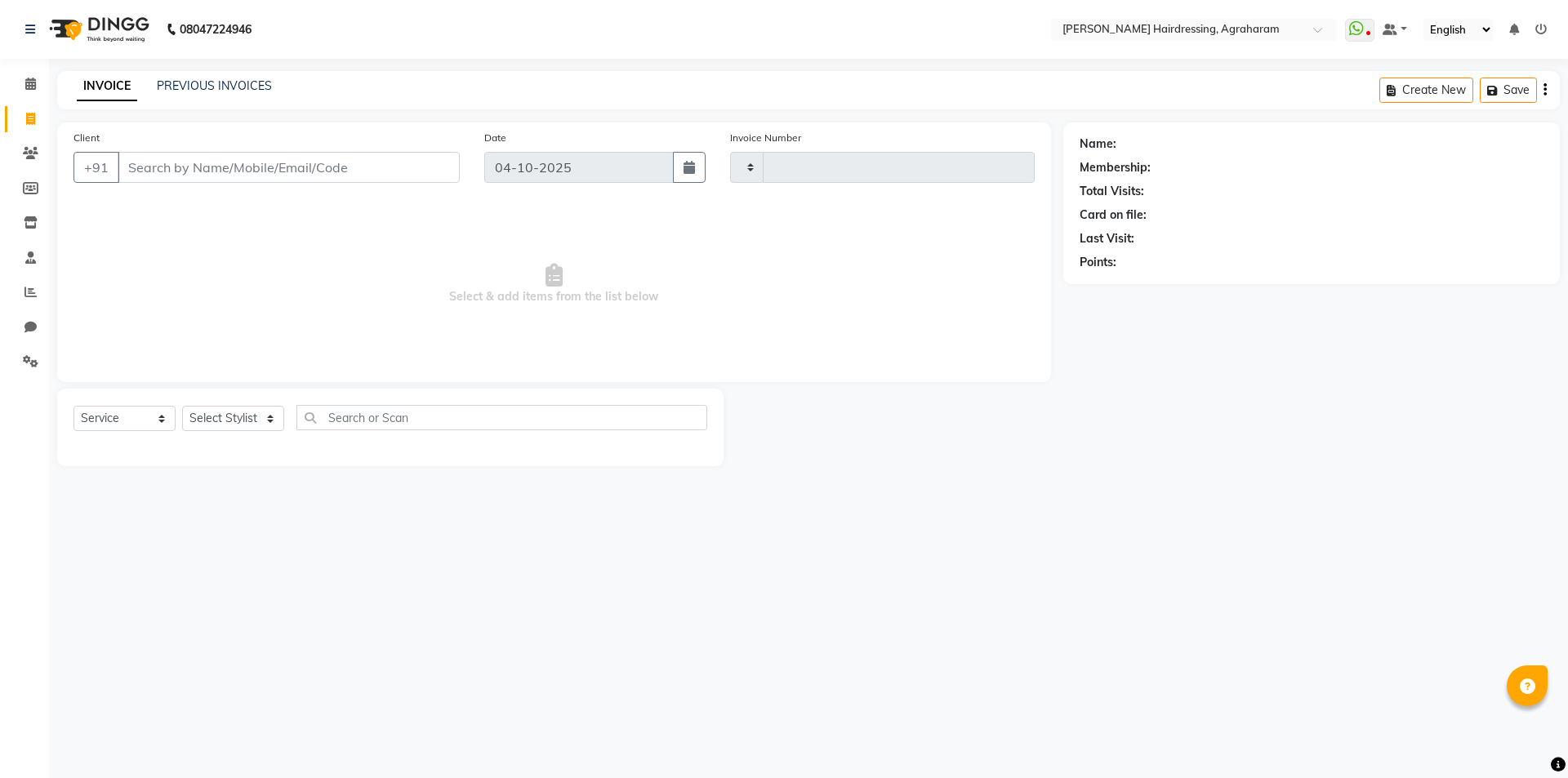
type input "3136"
select select "7962"
click at [268, 417] on select "Select Stylist" at bounding box center [233, 418] width 102 height 25
select select "78764"
click at [182, 406] on select "Select Stylist [PERSON_NAME] AKASH [PERSON_NAME] [PERSON_NAME] MANAGER [PERSON_…" at bounding box center [255, 418] width 145 height 25
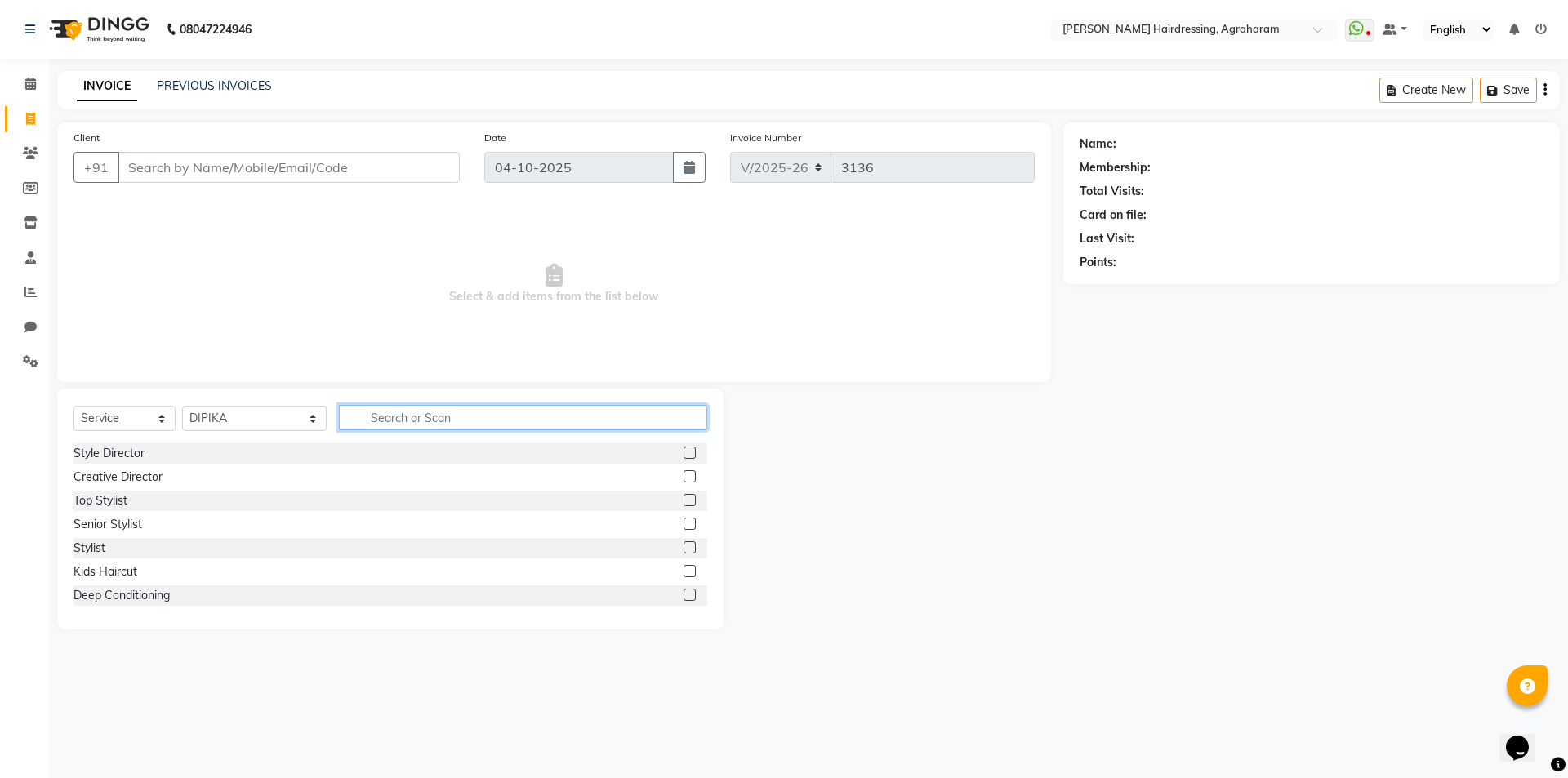
click at [396, 423] on input "text" at bounding box center [523, 417] width 368 height 25
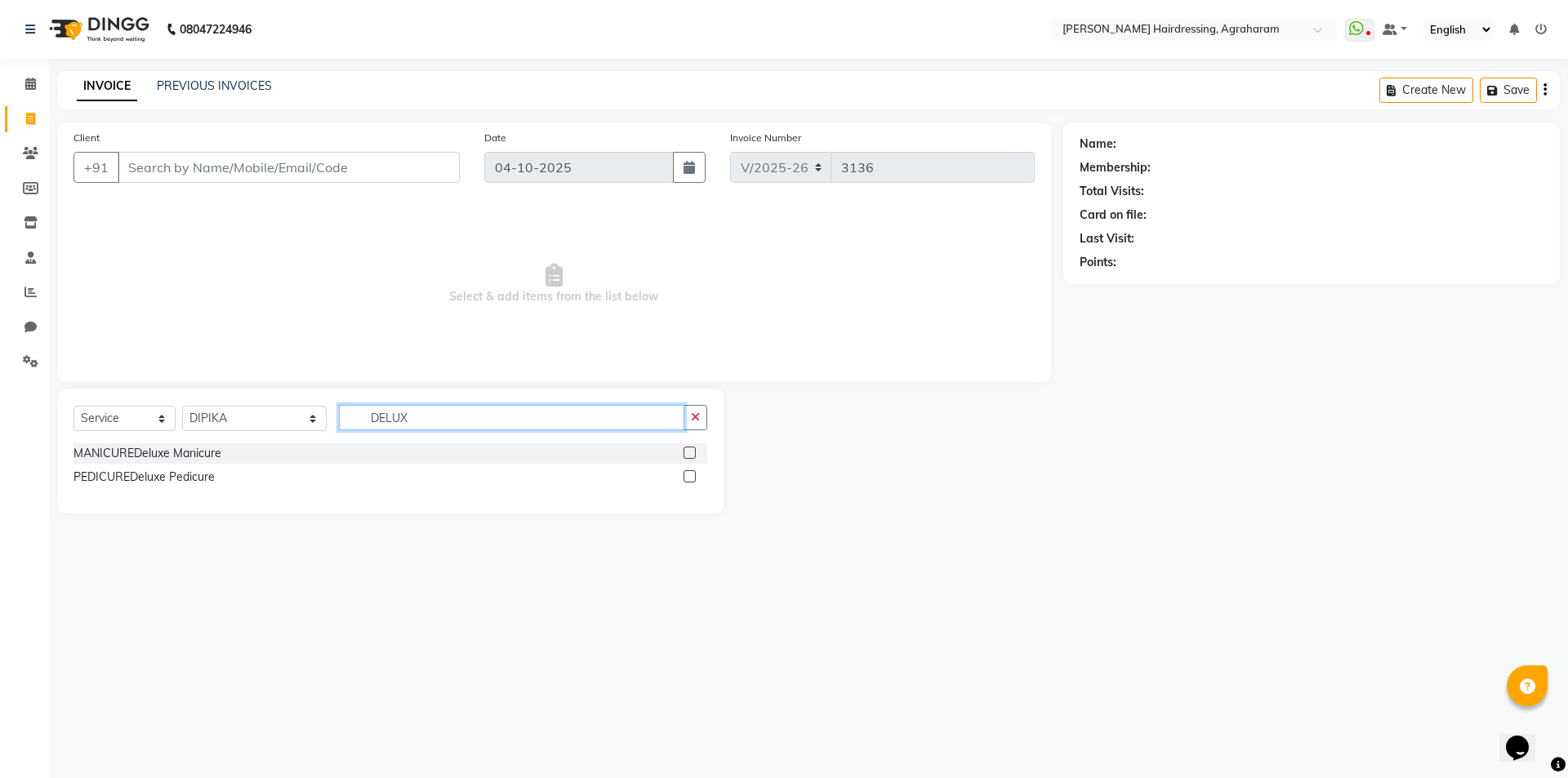
type input "DELUX"
click at [689, 474] on label at bounding box center [689, 476] width 12 height 12
click at [689, 474] on input "checkbox" at bounding box center [688, 477] width 10 height 10
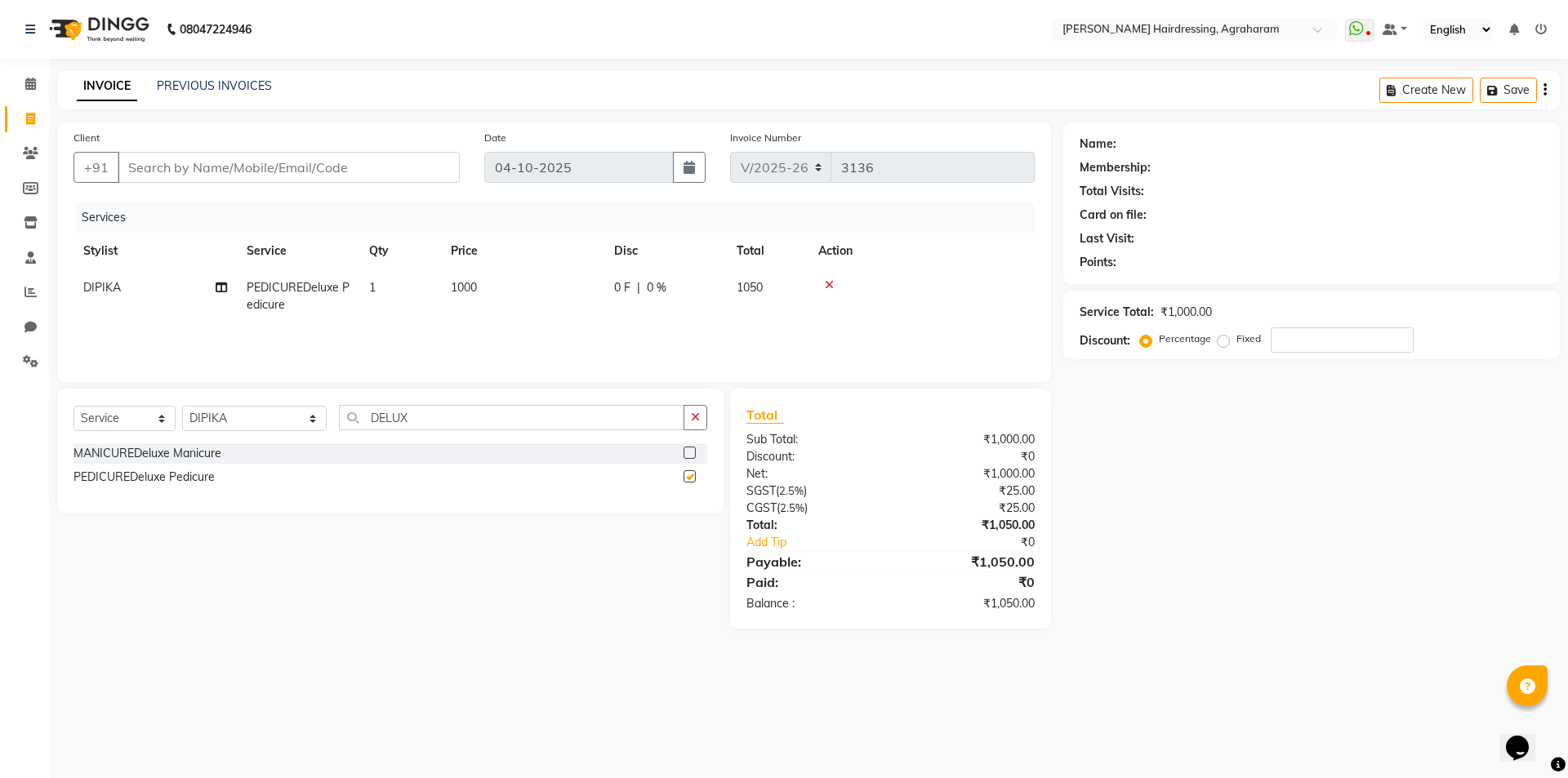
checkbox input "false"
click at [270, 165] on input "Client" at bounding box center [289, 166] width 342 height 31
type input "8"
type input "0"
type input "8"
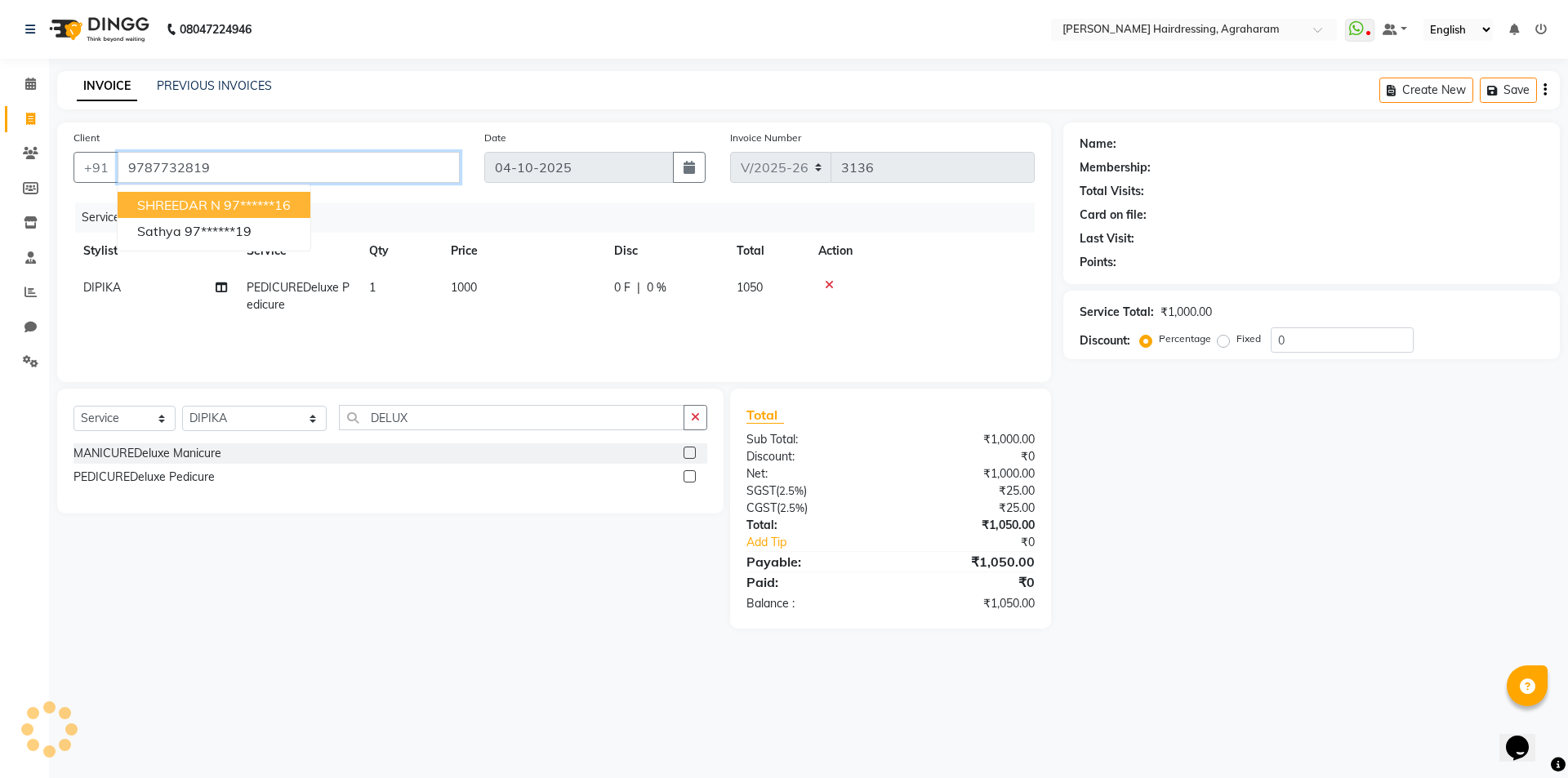
type input "9787732819"
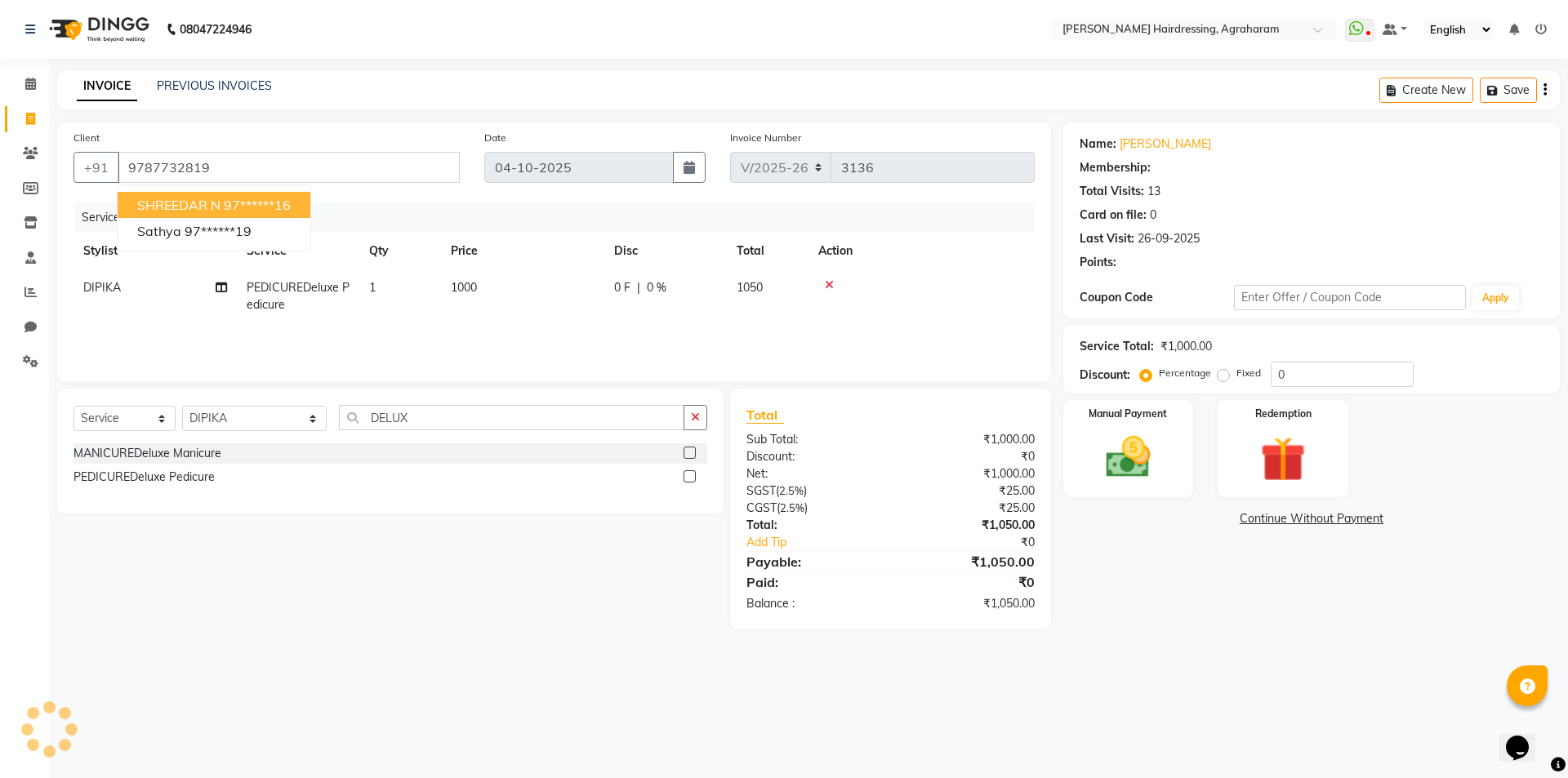
select select "2: Object"
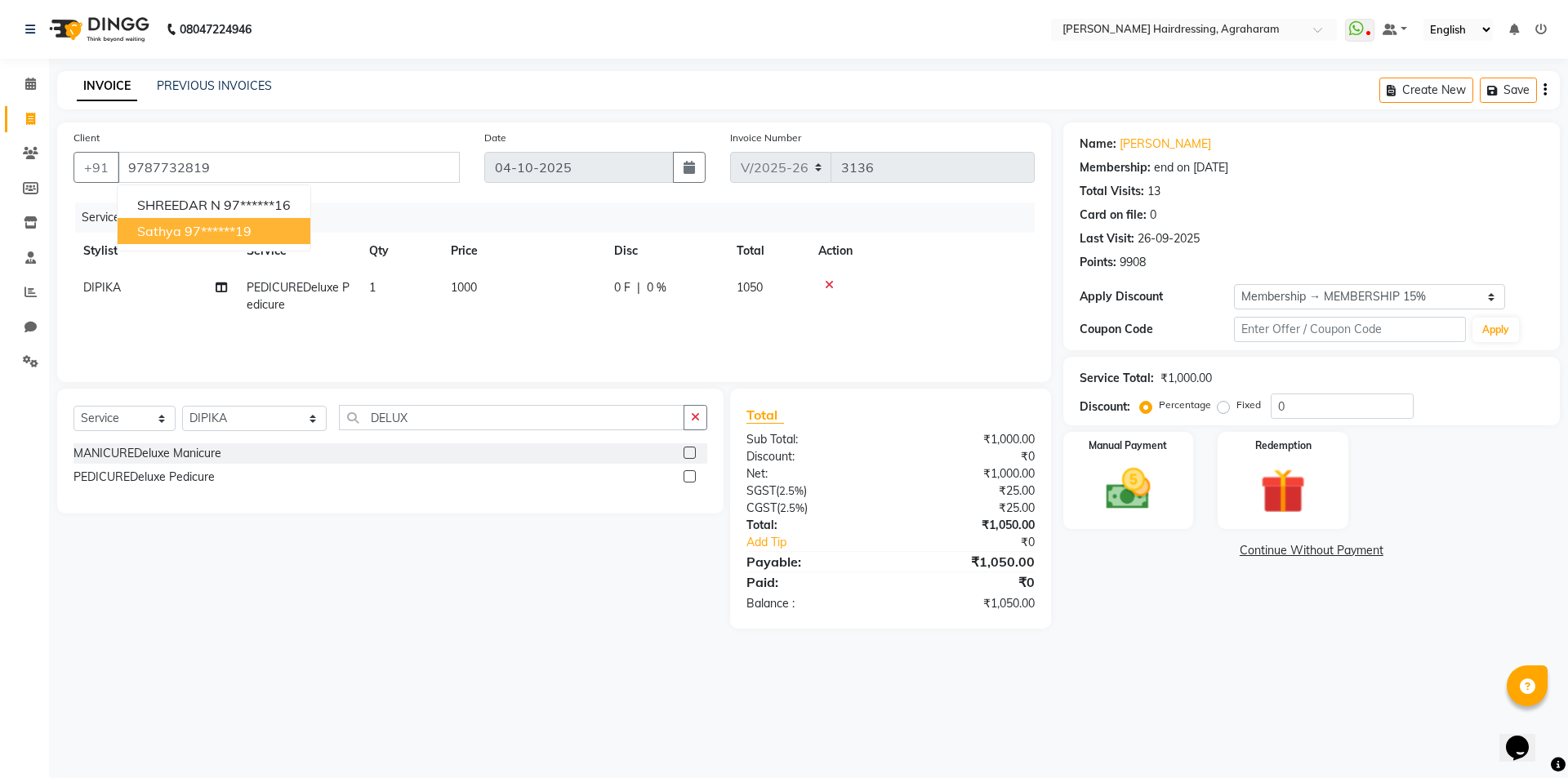
click at [245, 235] on ngb-highlight "97******19" at bounding box center [218, 231] width 67 height 17
type input "97******19"
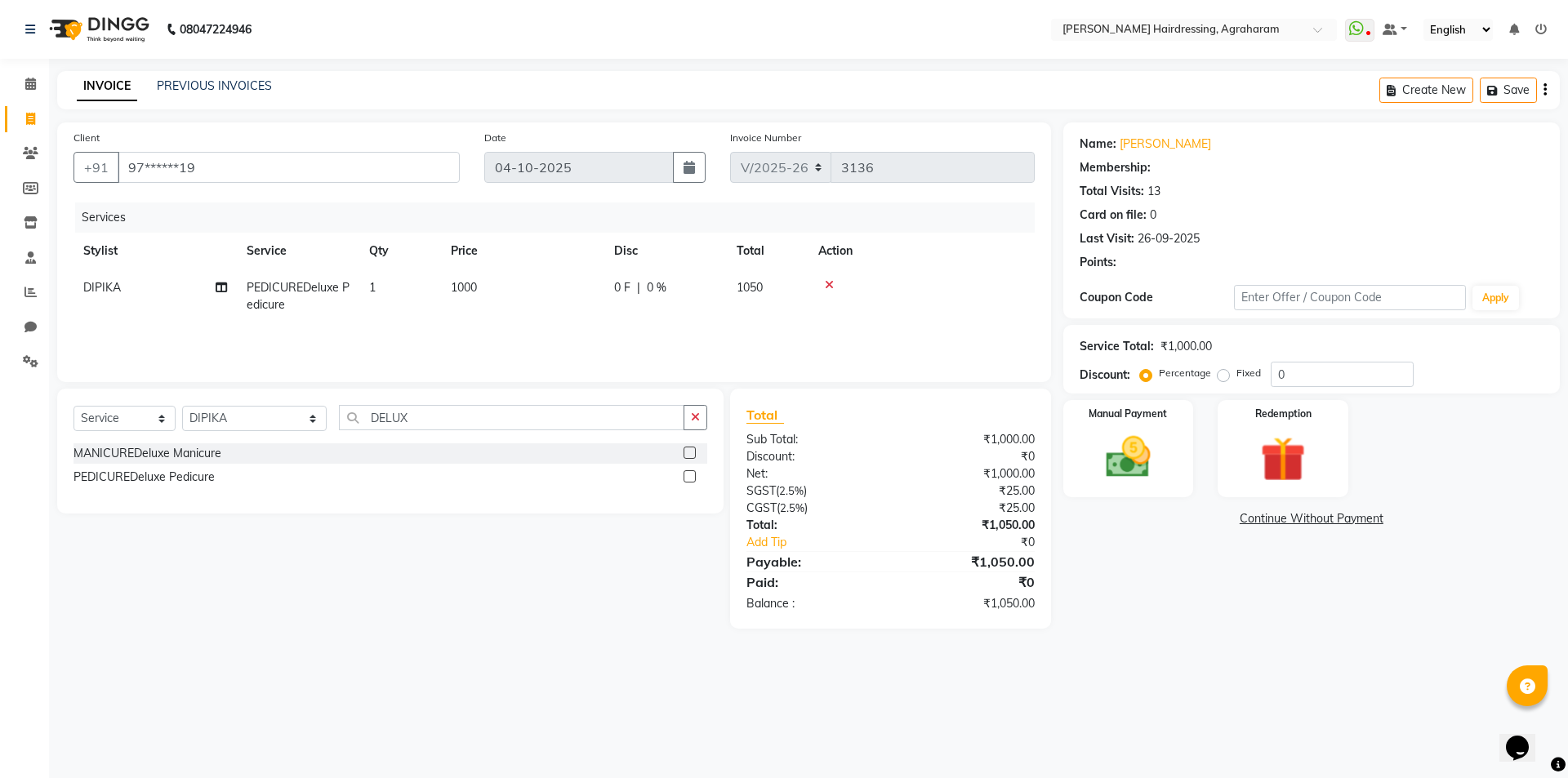
select select "2: Object"
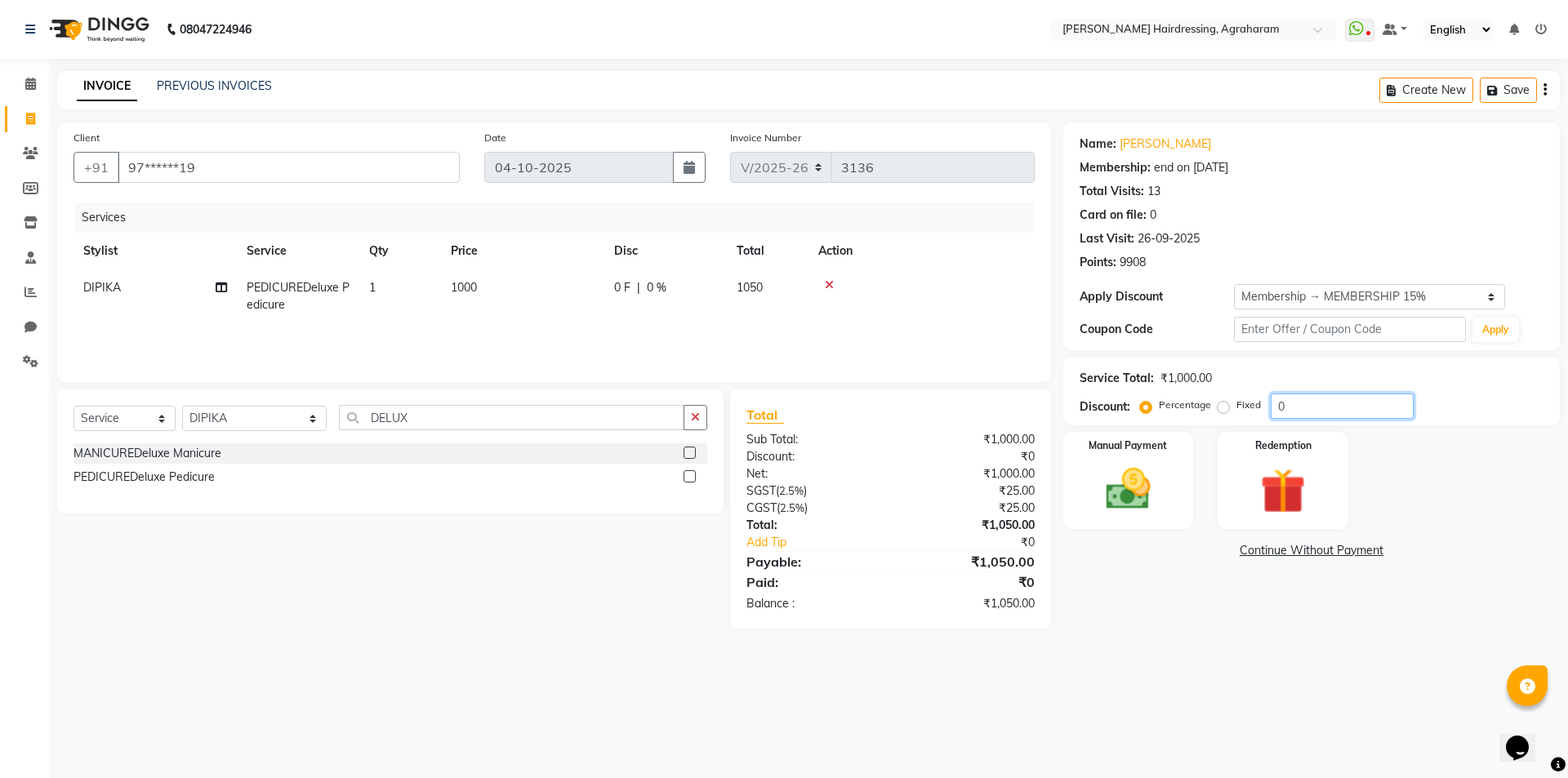
click at [1302, 407] on input "0" at bounding box center [1342, 406] width 143 height 25
type input "15"
click at [1135, 504] on img at bounding box center [1128, 489] width 76 height 54
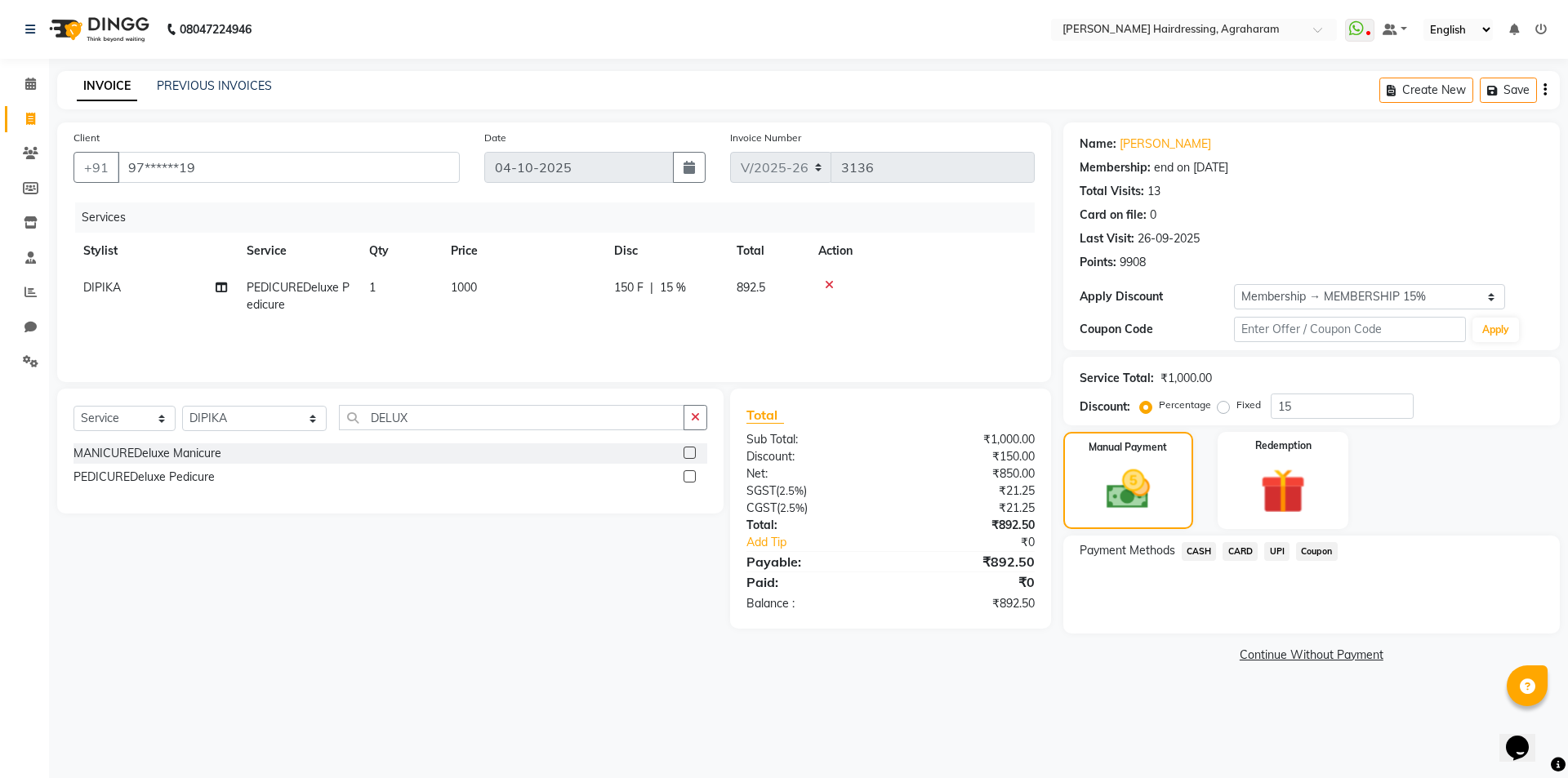
click at [1206, 559] on span "CASH" at bounding box center [1199, 551] width 35 height 19
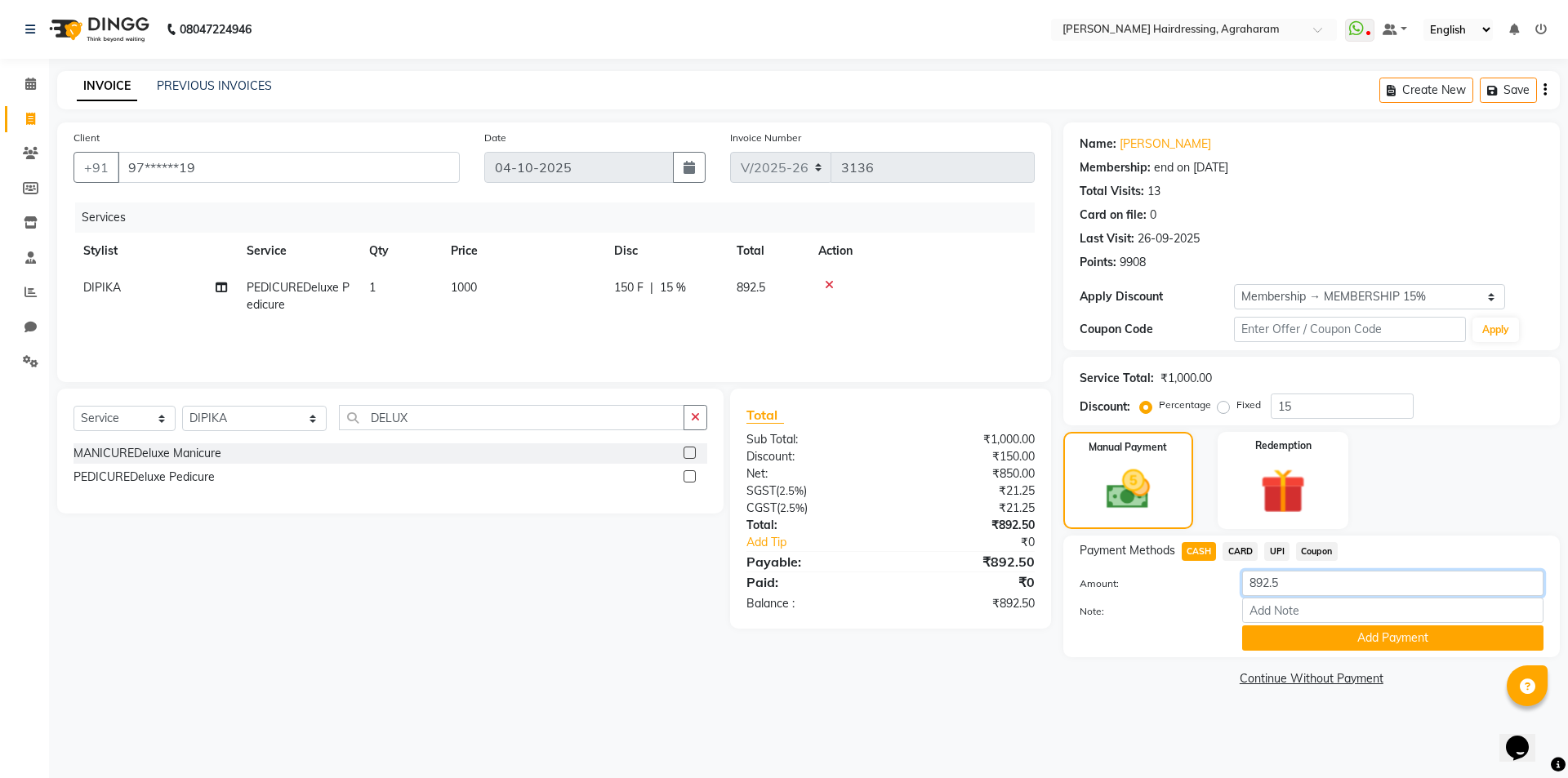
click at [1292, 582] on input "892.5" at bounding box center [1392, 583] width 301 height 25
type input "8"
type input "500"
click at [1410, 638] on button "Add Payment" at bounding box center [1392, 638] width 301 height 25
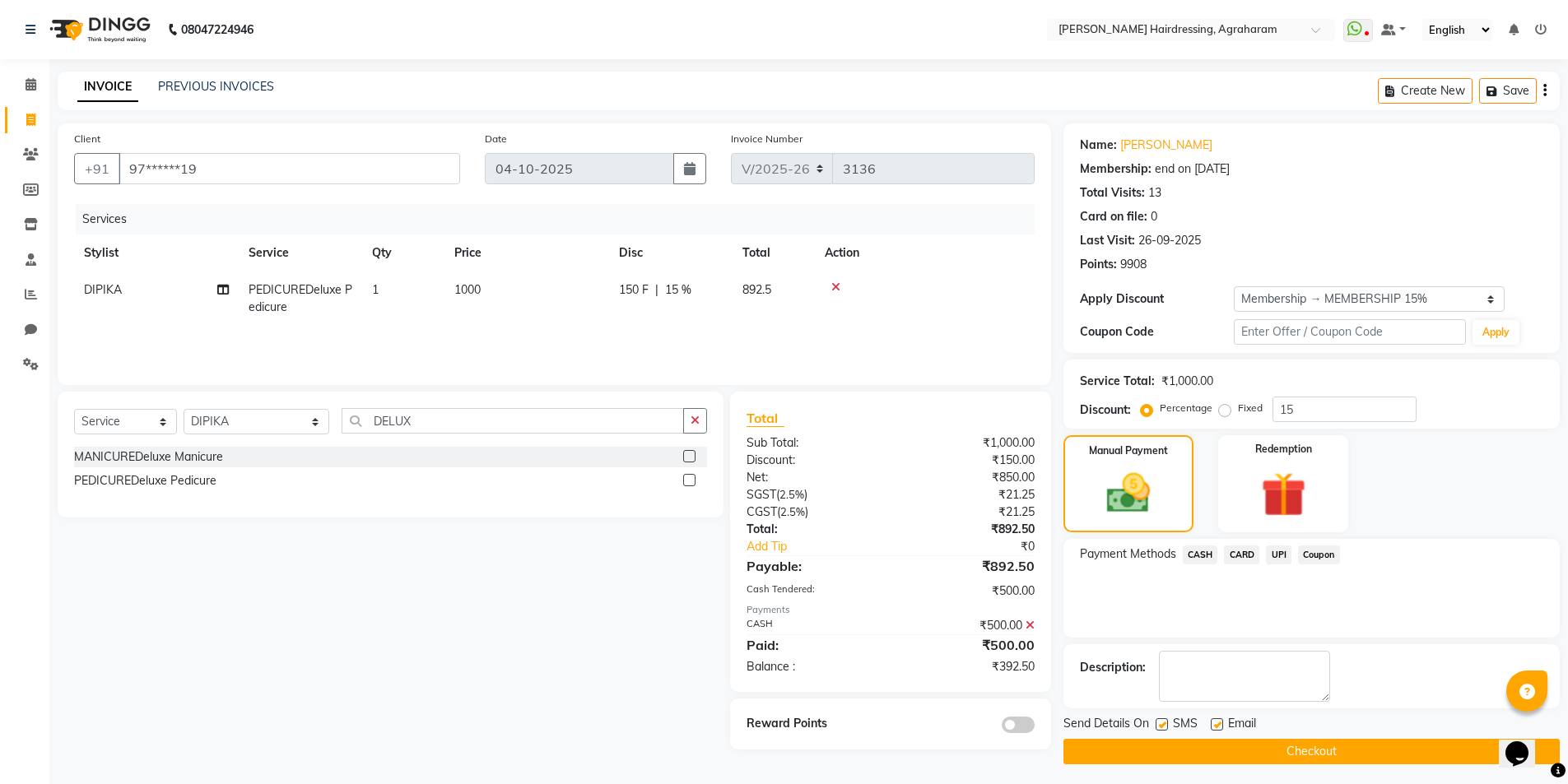
click at [1282, 555] on span "UPI" at bounding box center [1278, 555] width 25 height 19
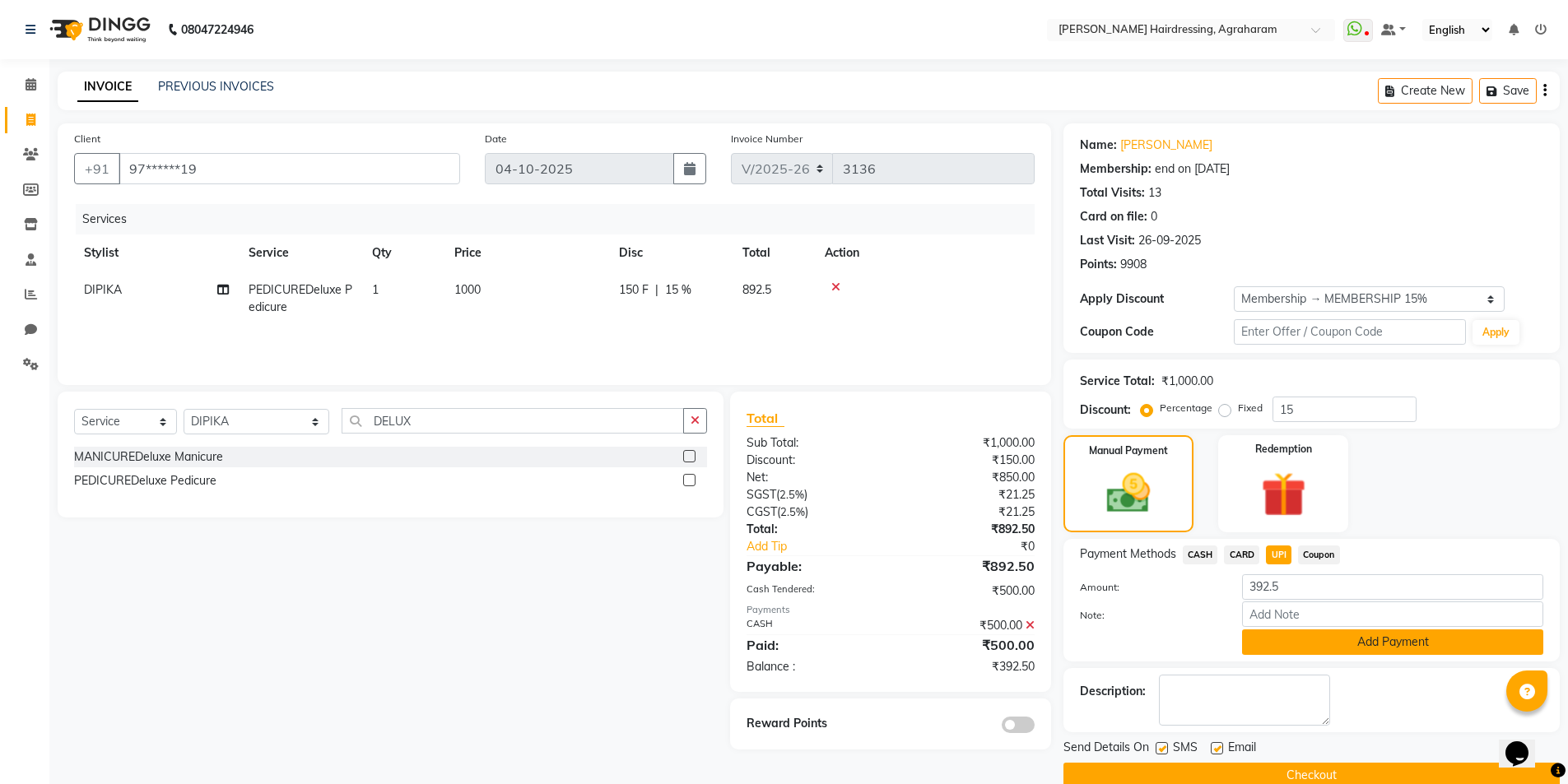
click at [1403, 643] on button "Add Payment" at bounding box center [1393, 642] width 302 height 25
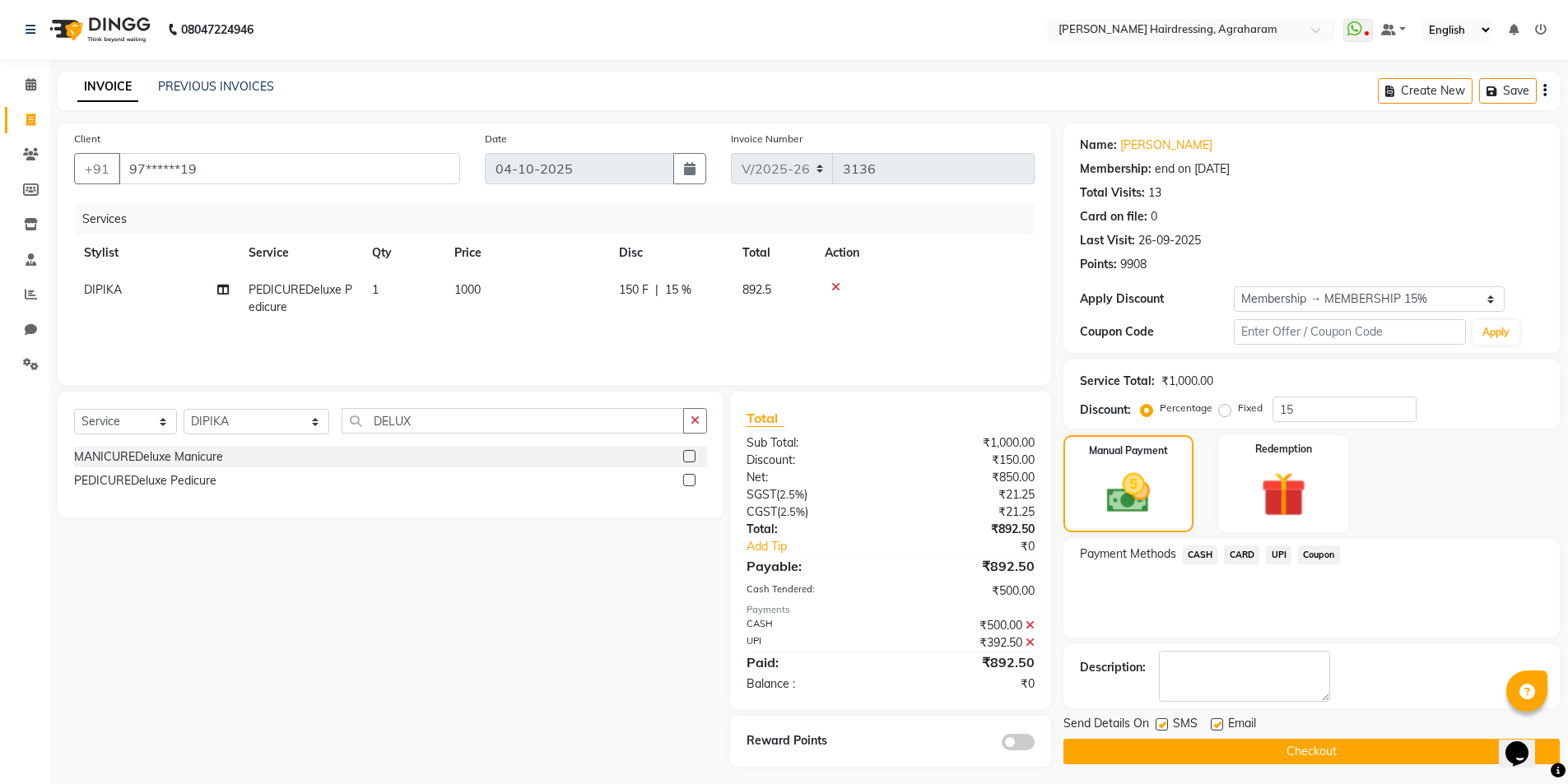
click at [1324, 756] on button "Checkout" at bounding box center [1311, 751] width 496 height 25
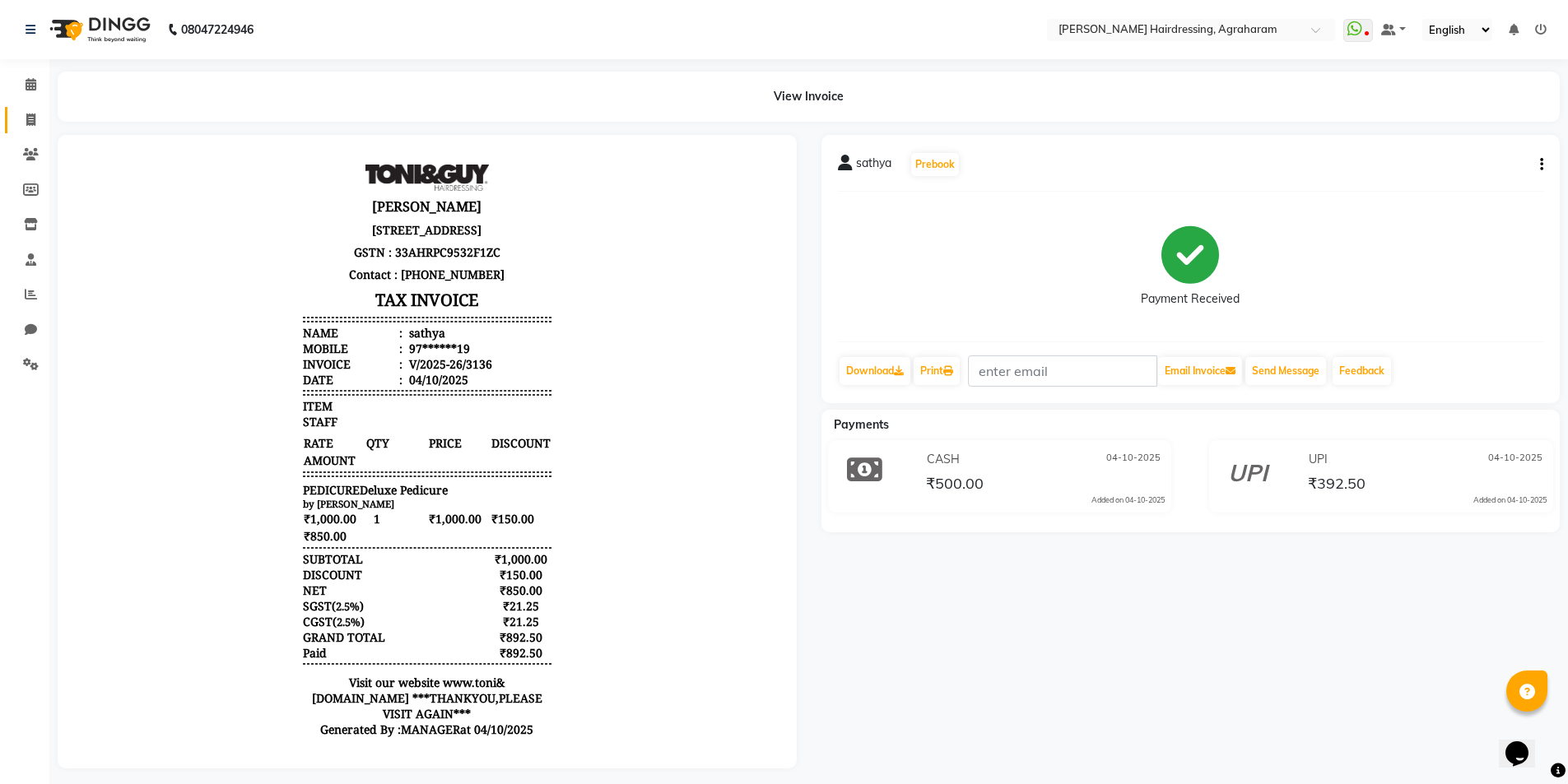
click at [24, 129] on link "Invoice" at bounding box center [24, 120] width 39 height 27
select select "service"
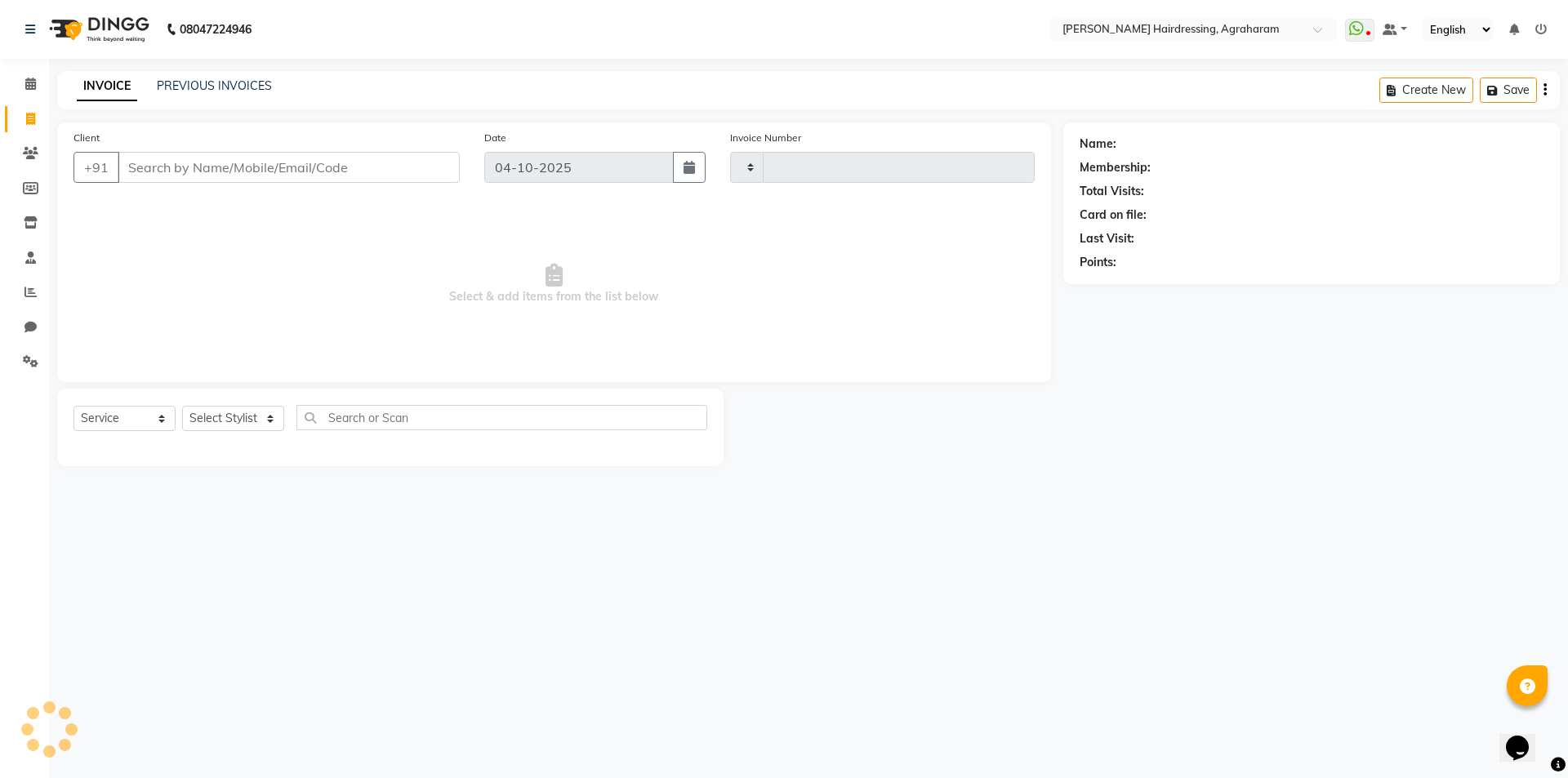
type input "3137"
select select "7962"
click at [27, 156] on icon at bounding box center [31, 152] width 16 height 12
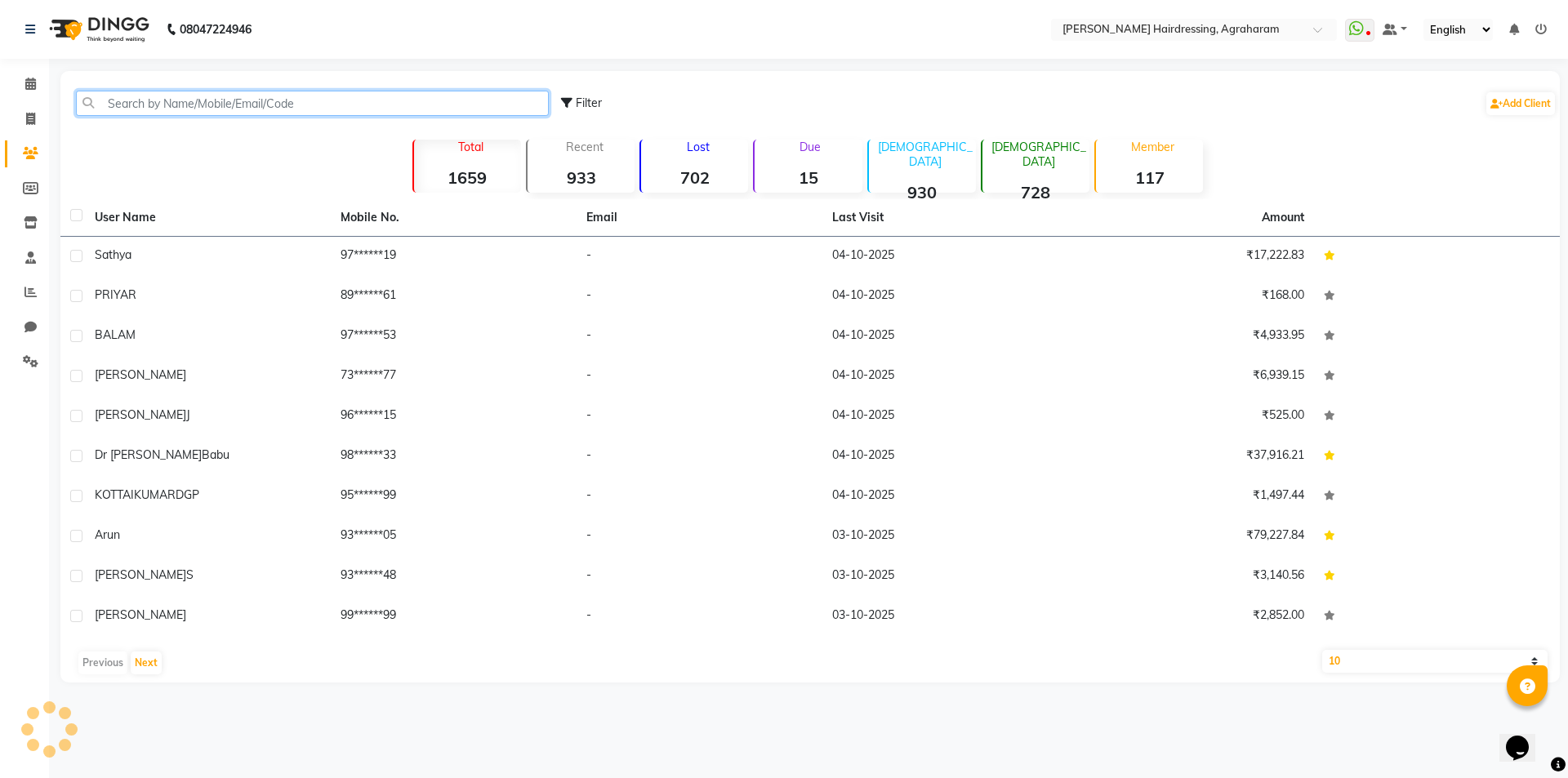
click at [162, 98] on input "text" at bounding box center [312, 103] width 473 height 25
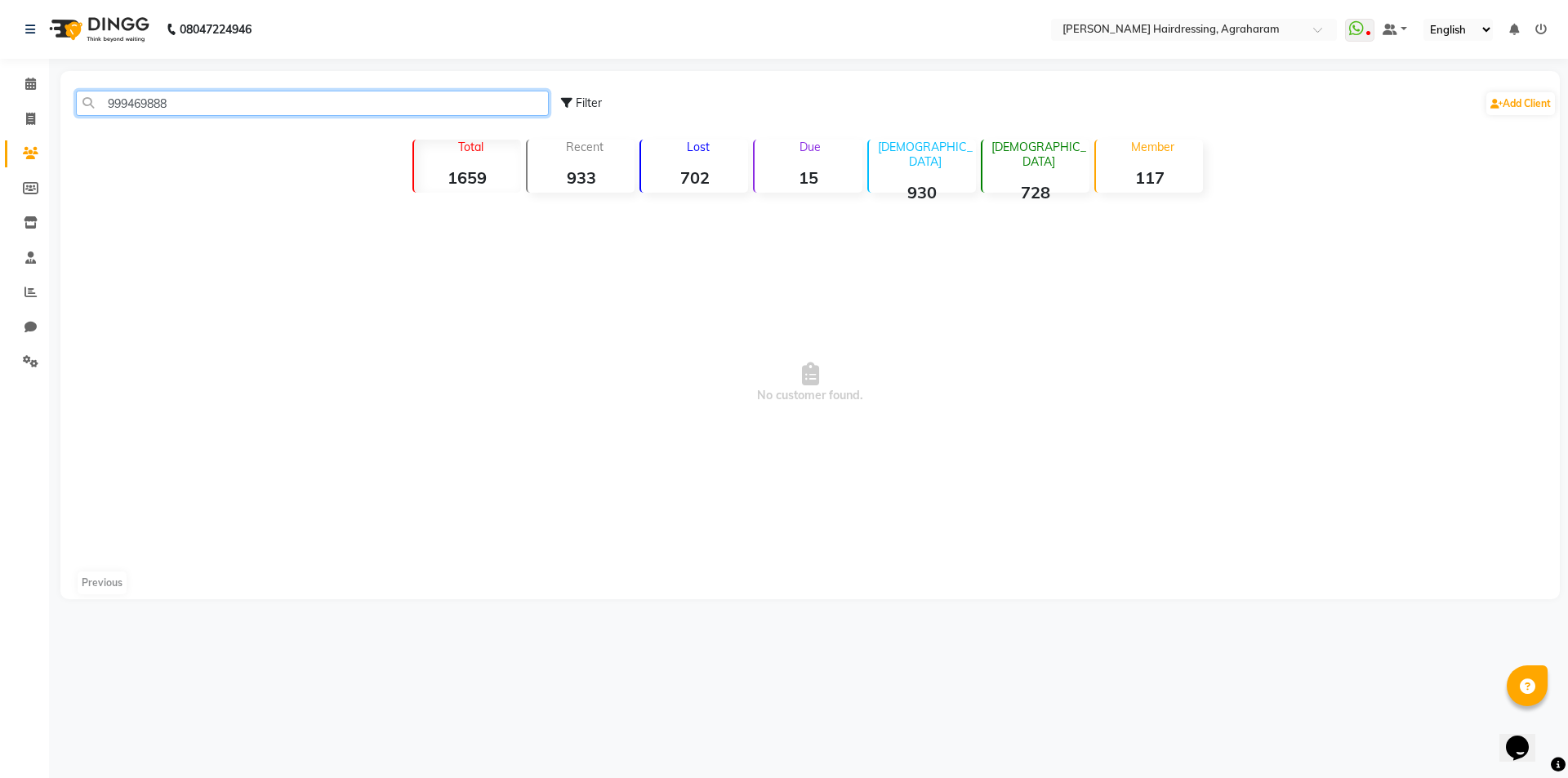
type input "9994698889"
click at [135, 105] on input "9994698889" at bounding box center [312, 103] width 473 height 25
click at [172, 105] on input "9994698889" at bounding box center [312, 103] width 473 height 25
click at [183, 106] on input "9994698889" at bounding box center [312, 103] width 473 height 25
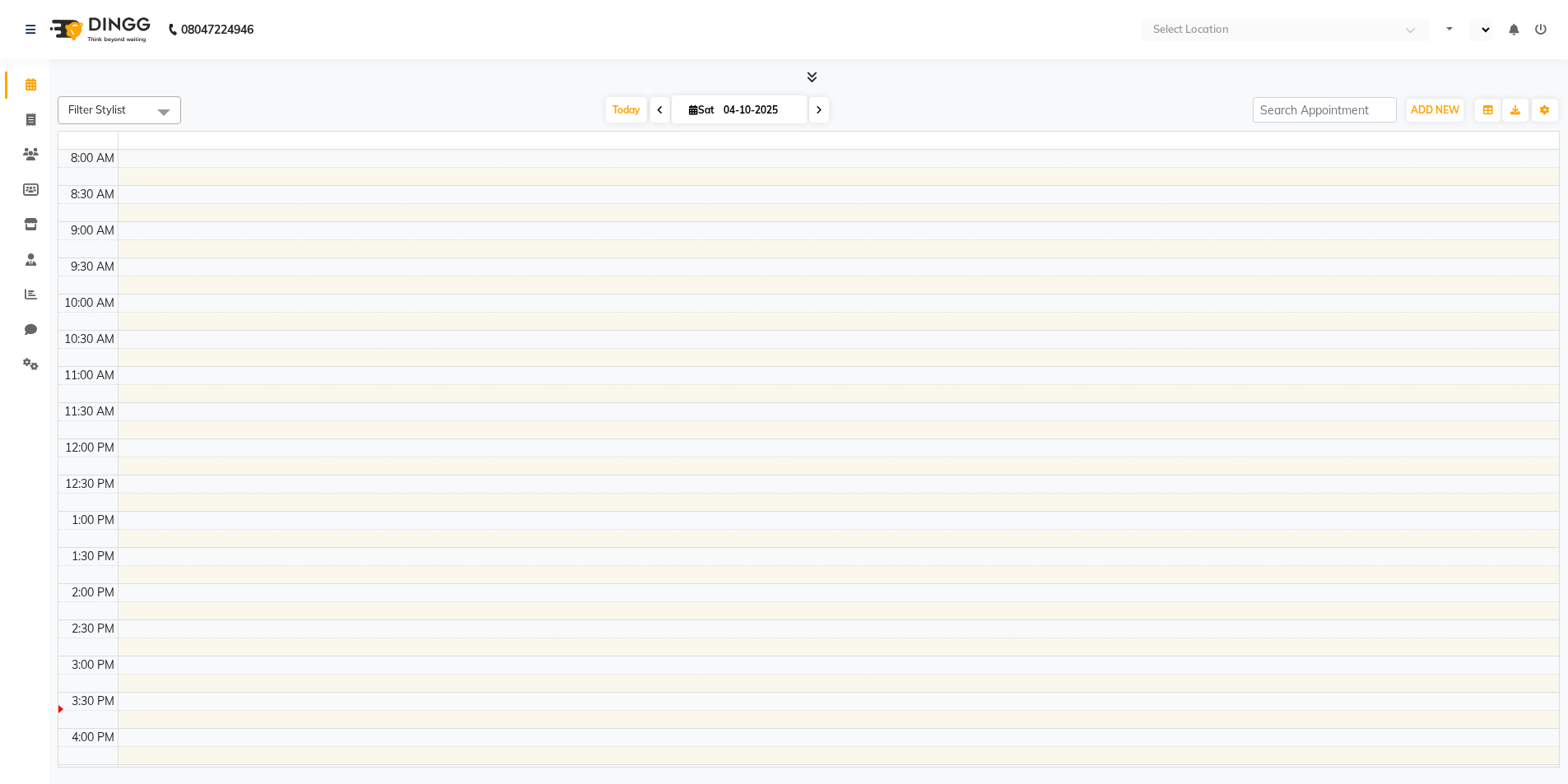
select select "en"
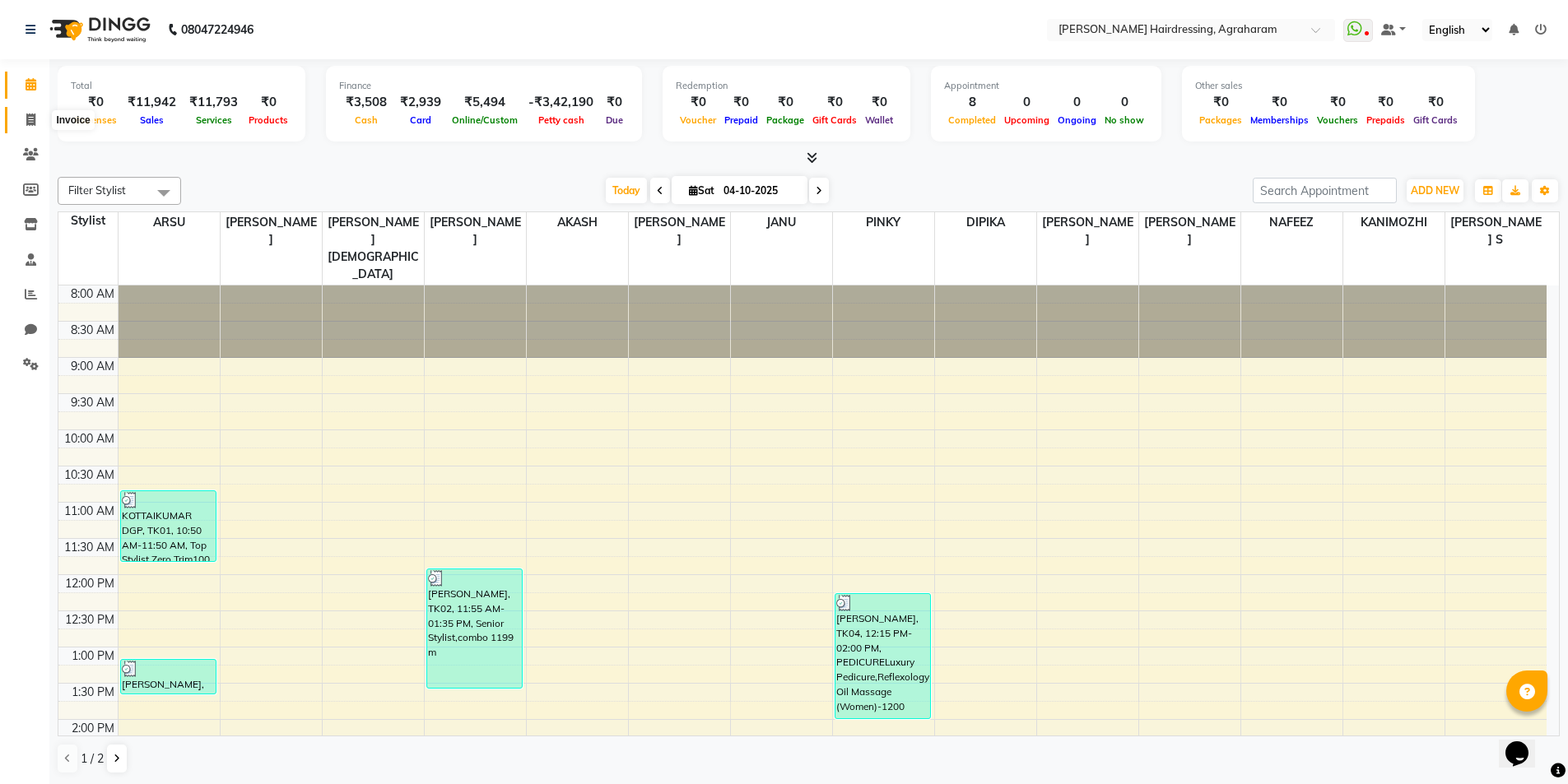
click at [26, 120] on icon at bounding box center [31, 119] width 9 height 12
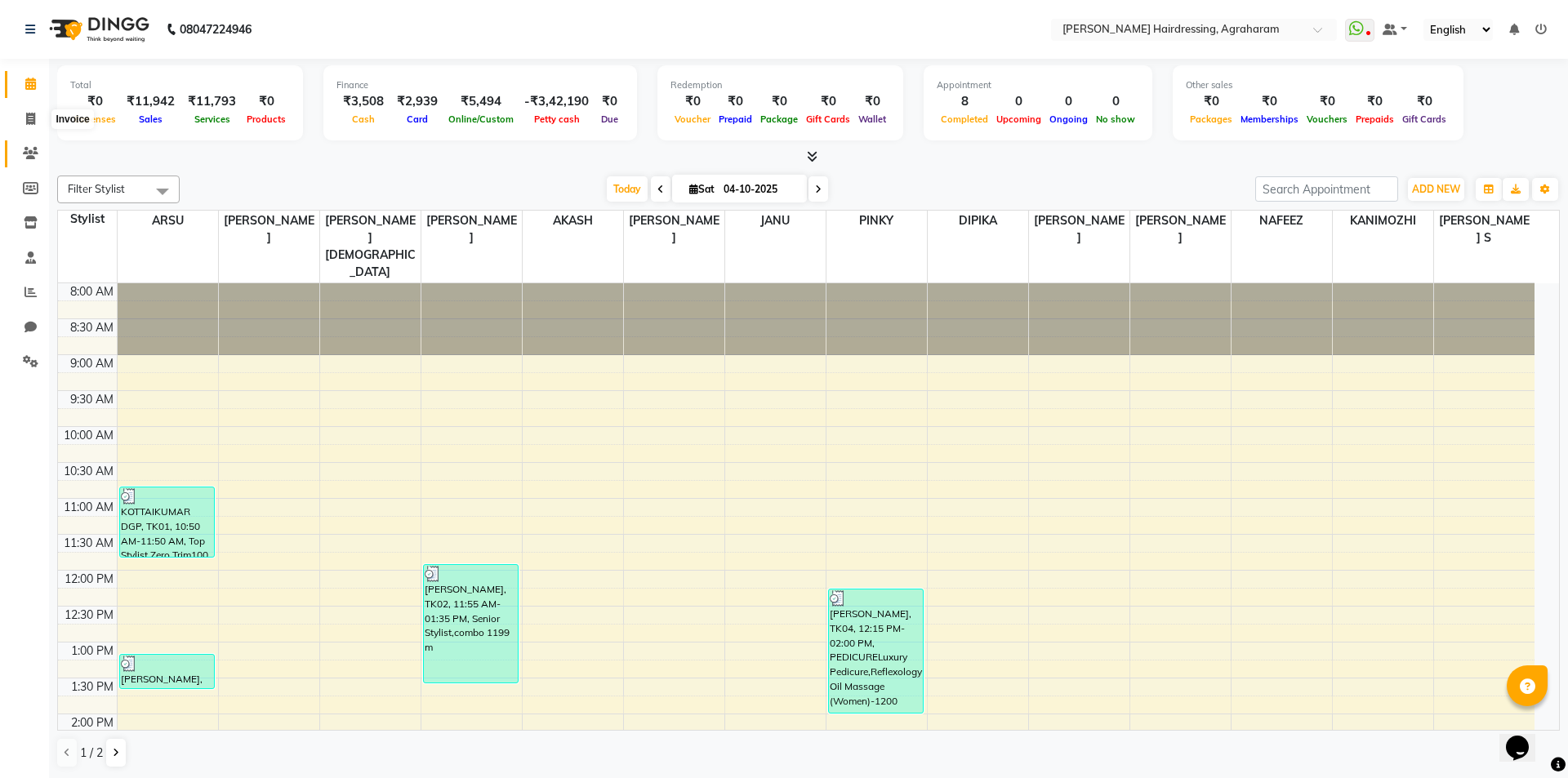
select select "7962"
select select "service"
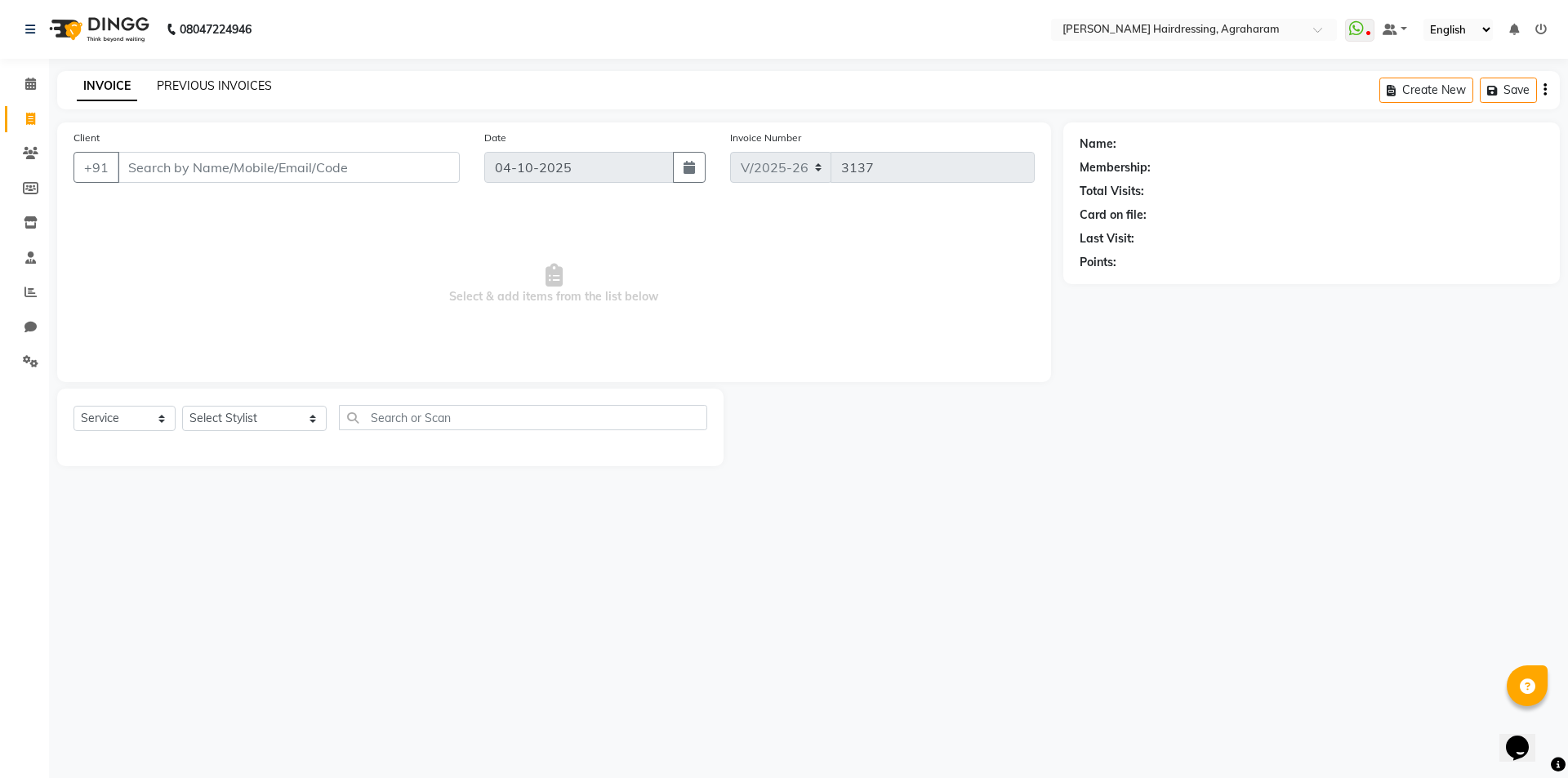
click at [196, 83] on link "PREVIOUS INVOICES" at bounding box center [215, 86] width 115 height 15
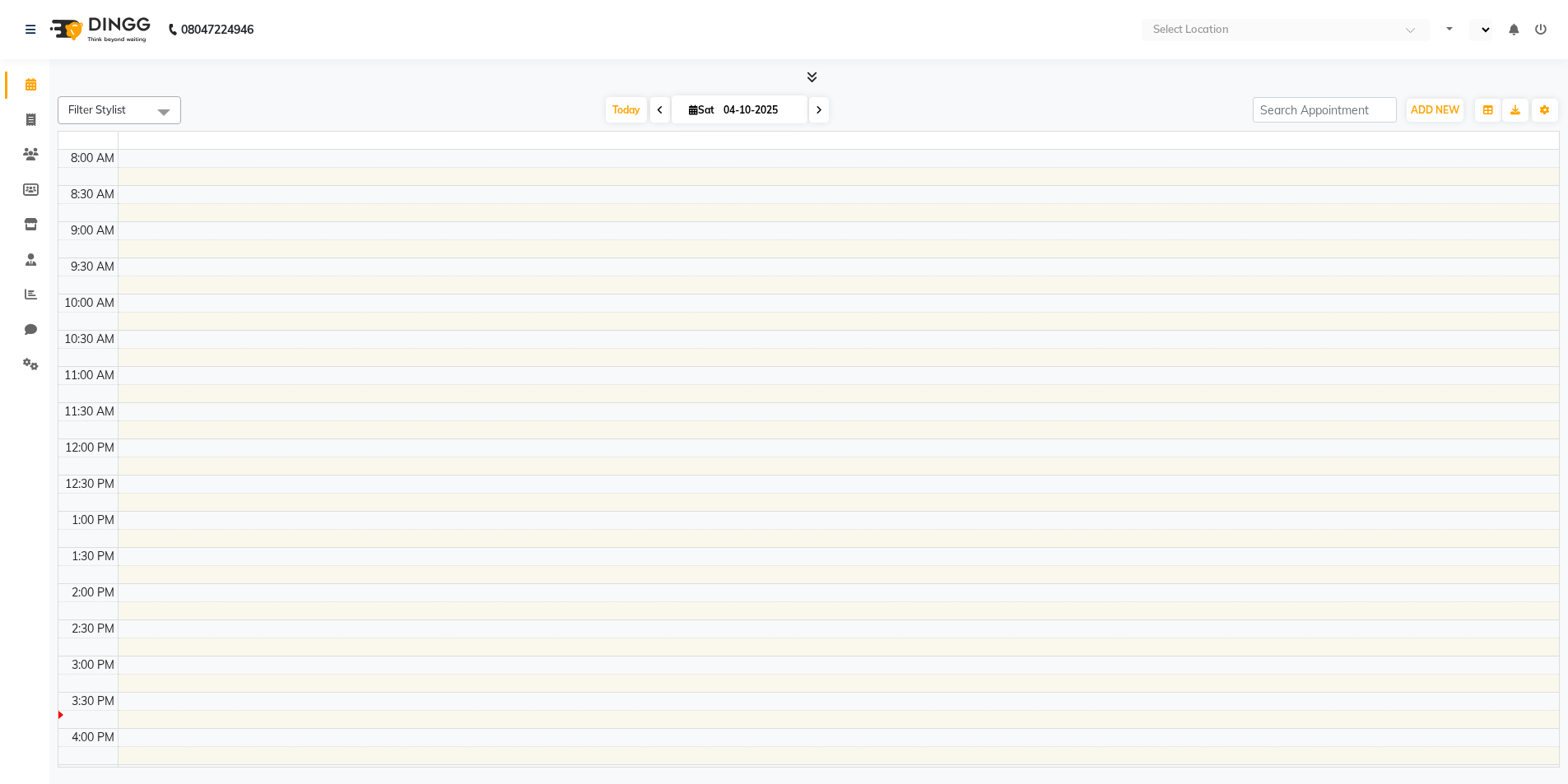
scroll to position [424, 0]
select select "en"
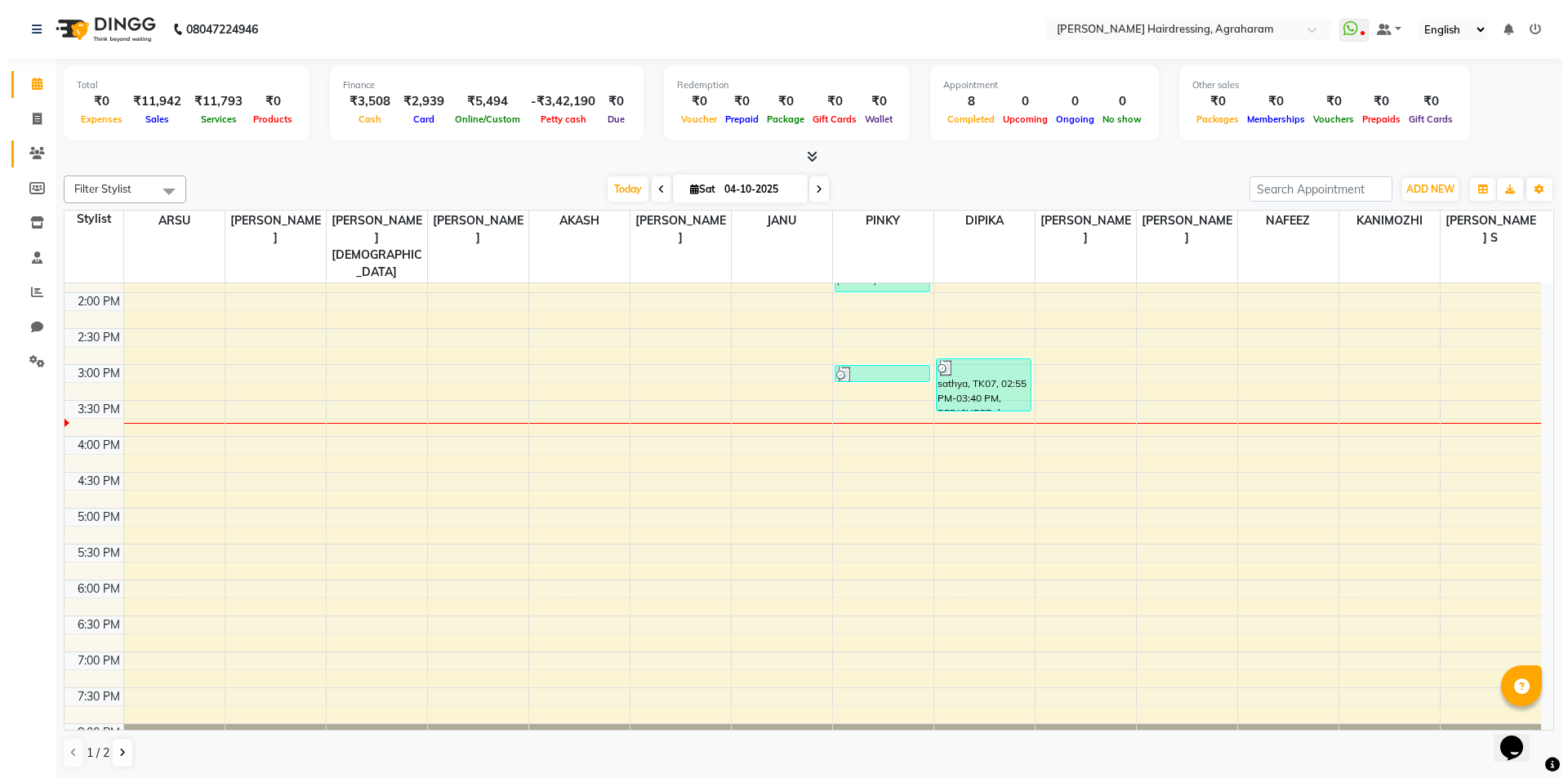
scroll to position [0, 0]
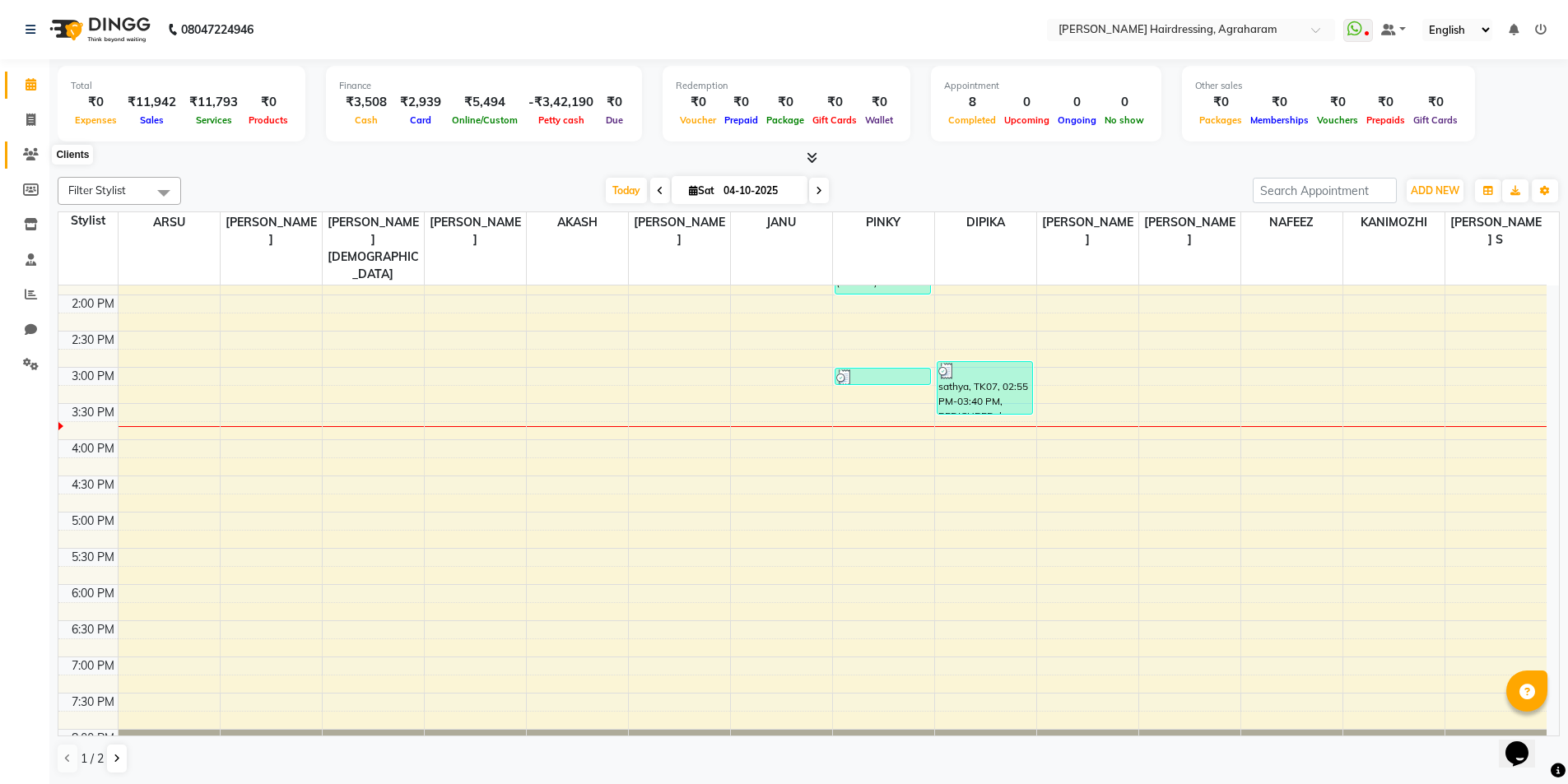
click at [35, 152] on icon at bounding box center [31, 154] width 16 height 12
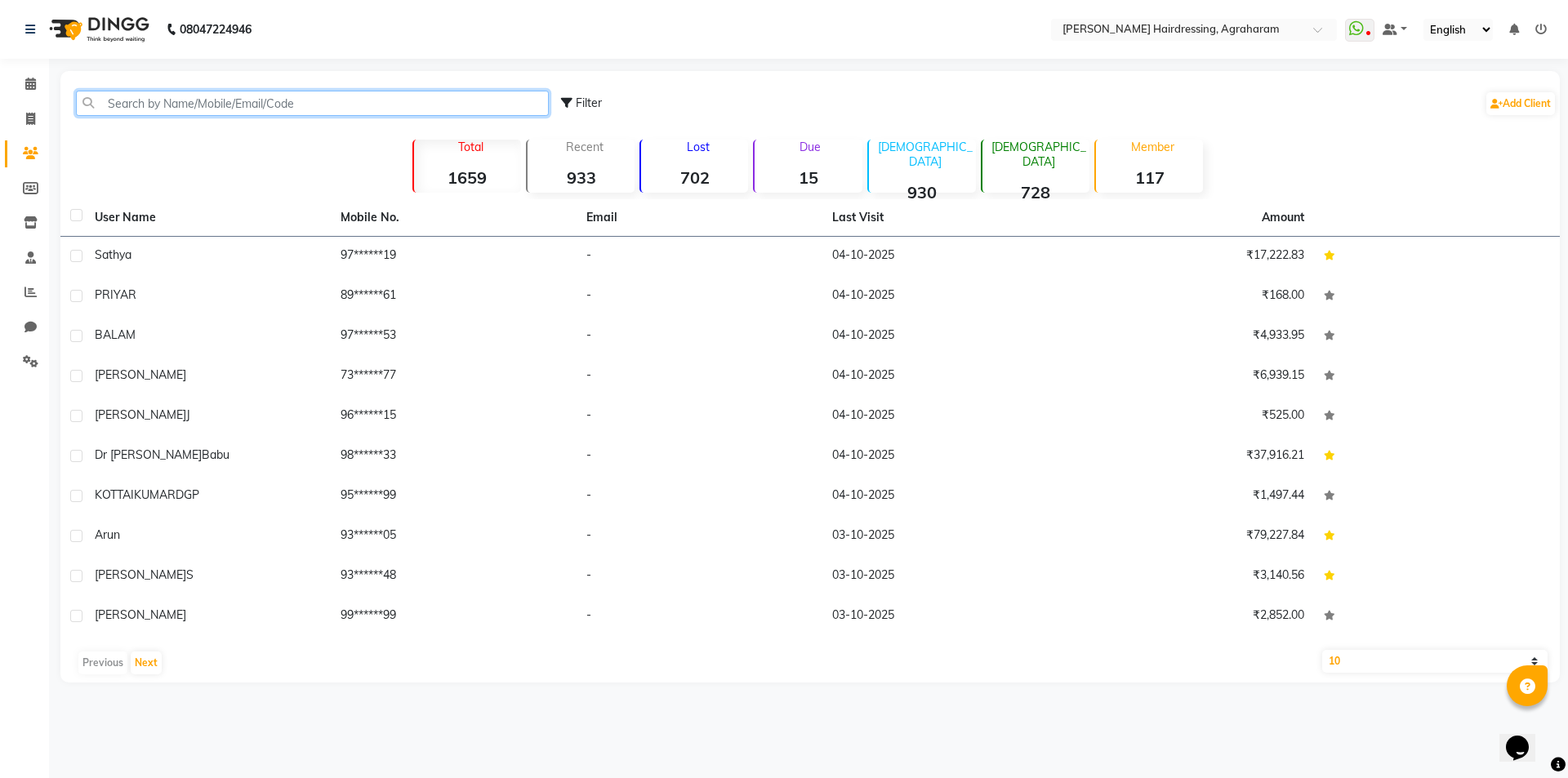
click at [142, 108] on input "text" at bounding box center [312, 103] width 473 height 25
type input "9"
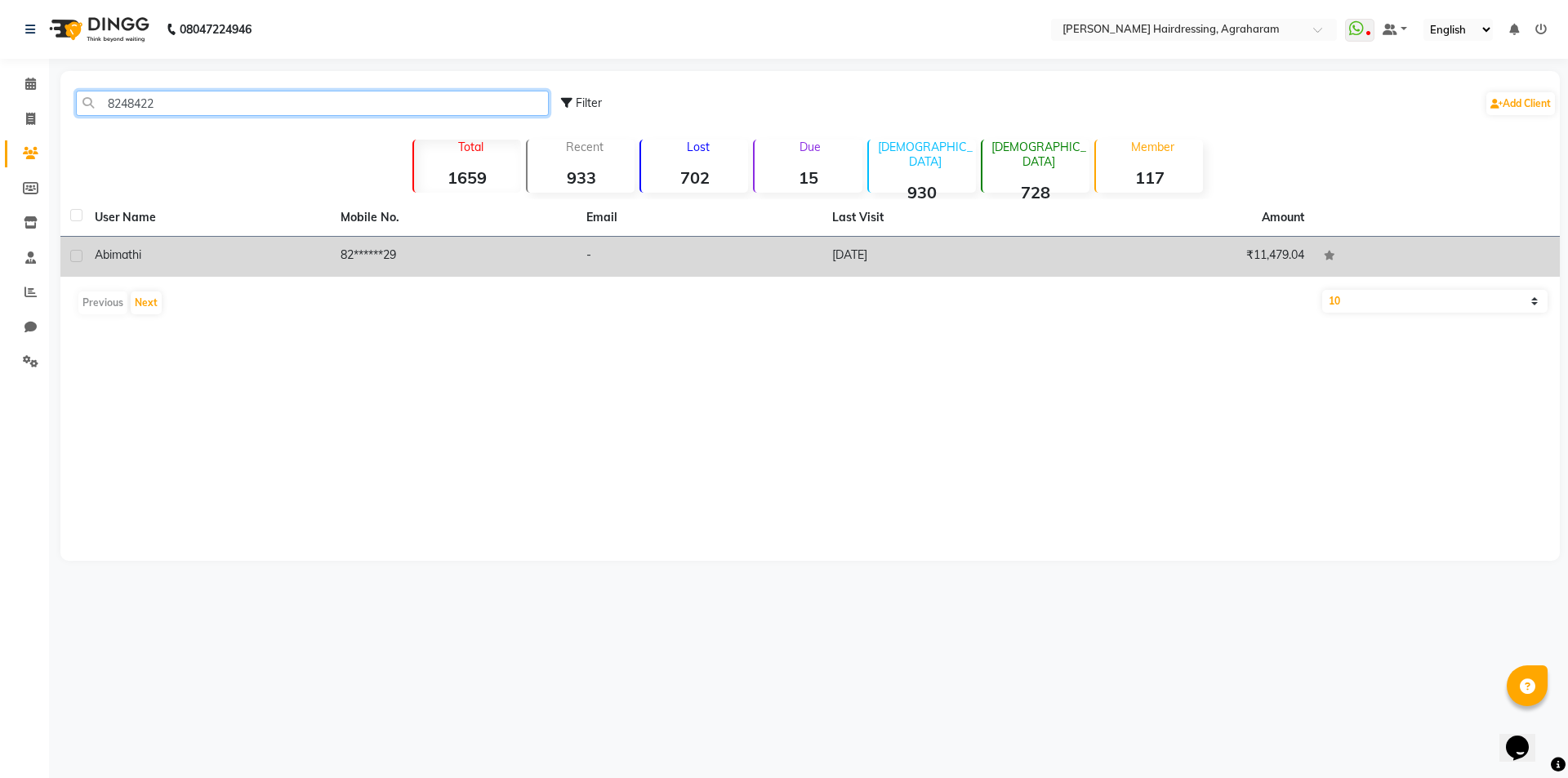
type input "8248422"
click at [363, 249] on td "82******29" at bounding box center [454, 257] width 245 height 40
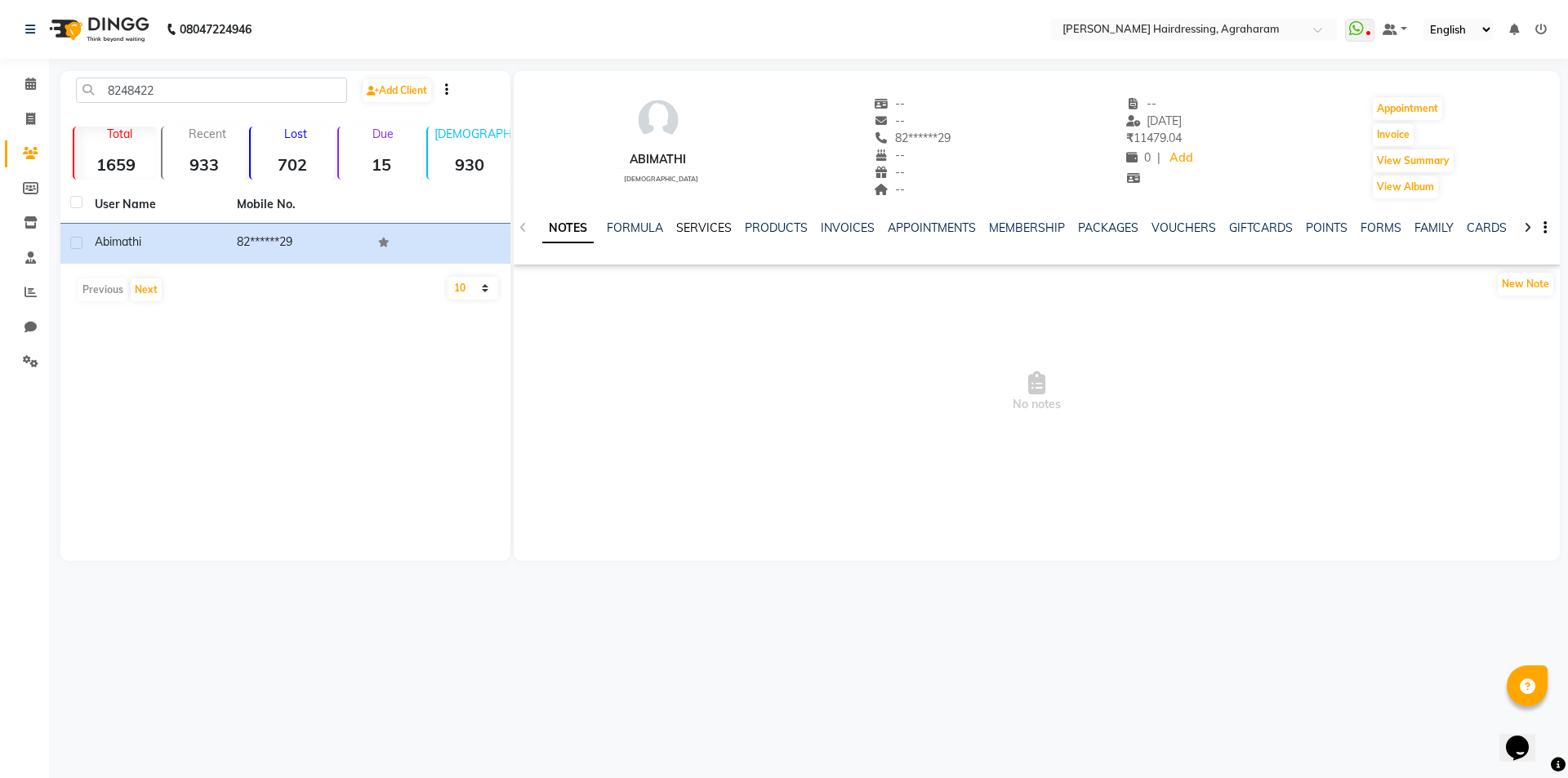
click at [705, 234] on link "SERVICES" at bounding box center [705, 228] width 56 height 15
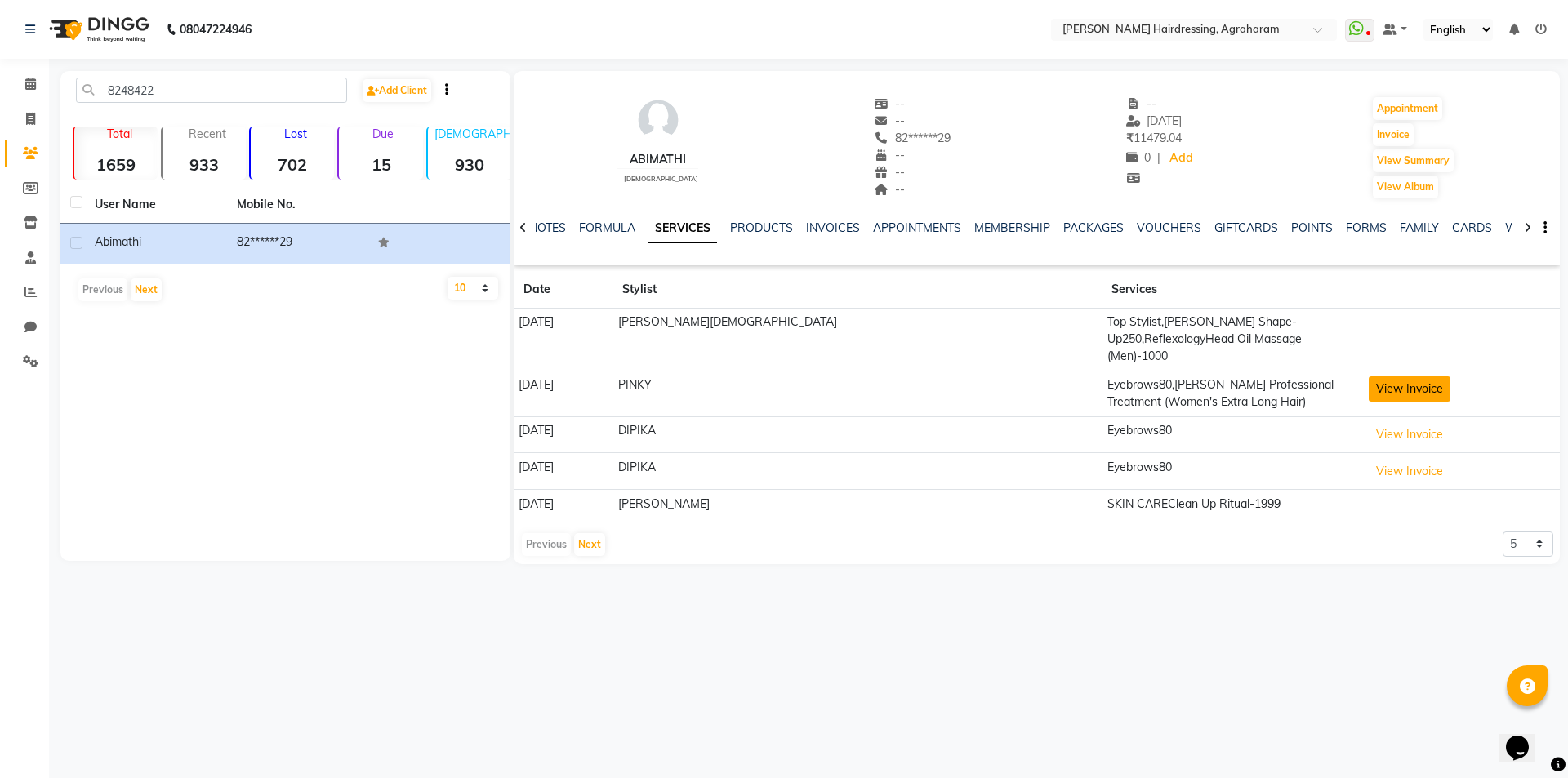
click at [1369, 376] on button "View Invoice" at bounding box center [1410, 389] width 82 height 25
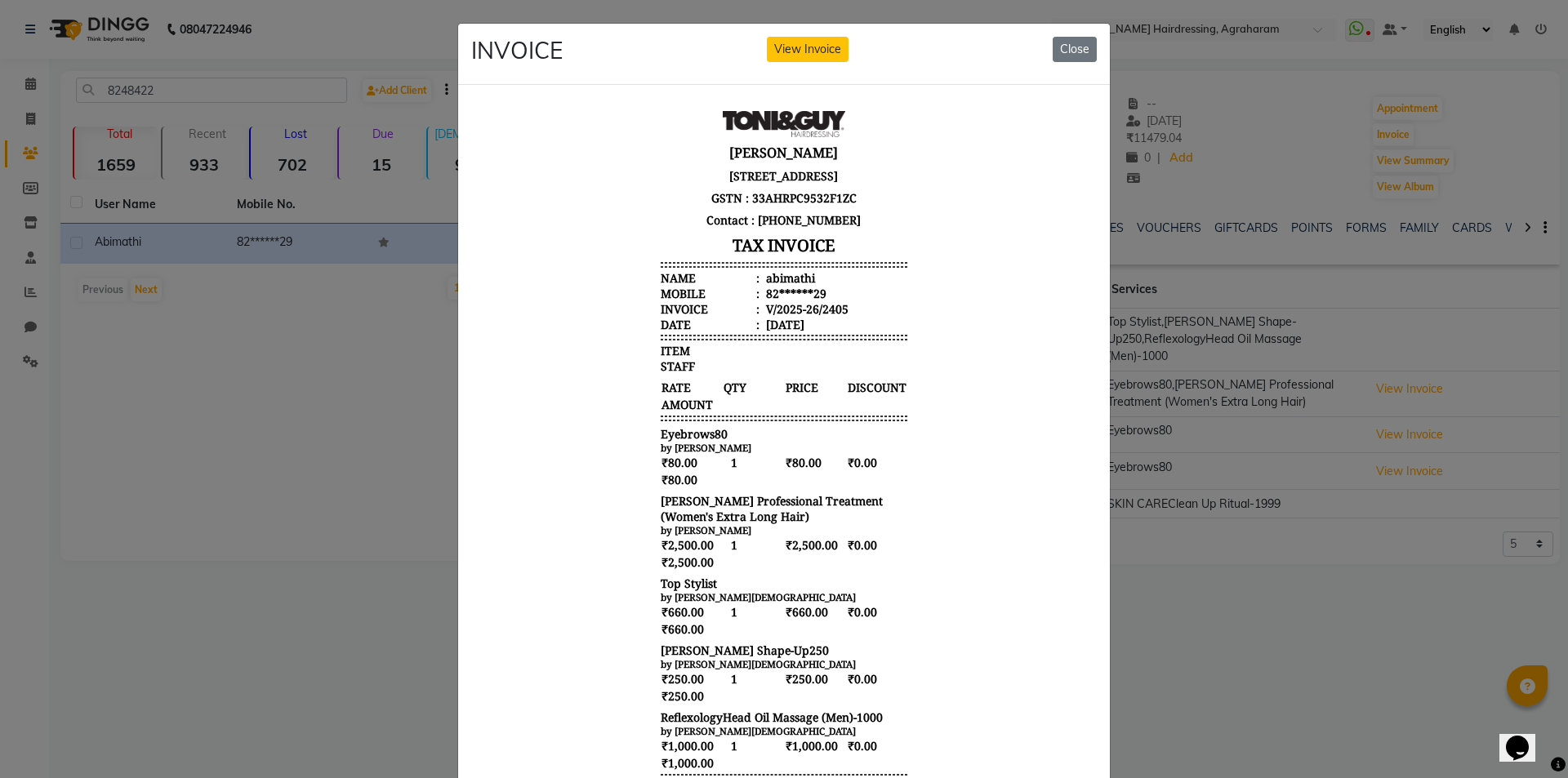
scroll to position [13, 0]
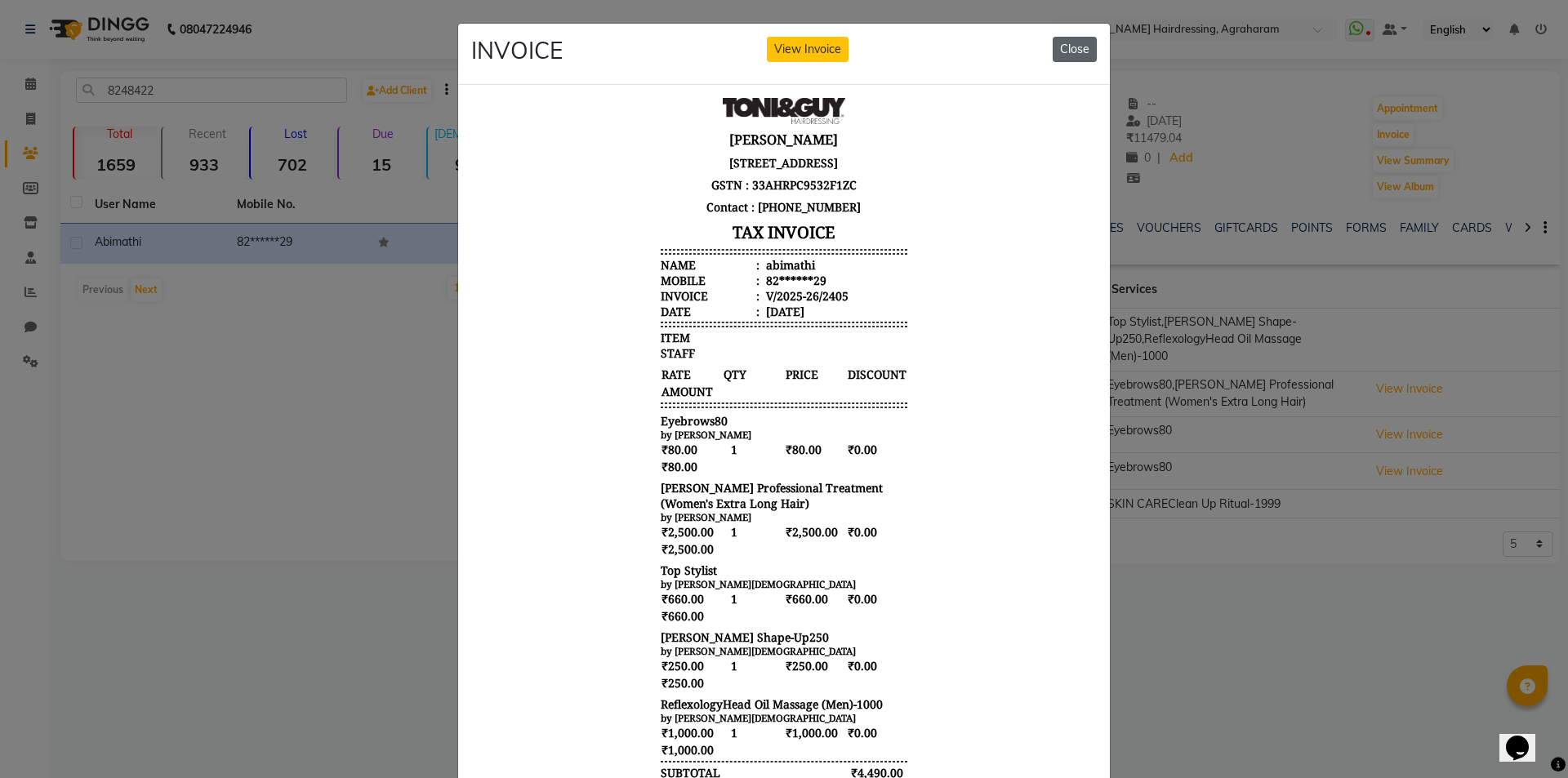
click at [1070, 46] on button "Close" at bounding box center [1074, 49] width 44 height 25
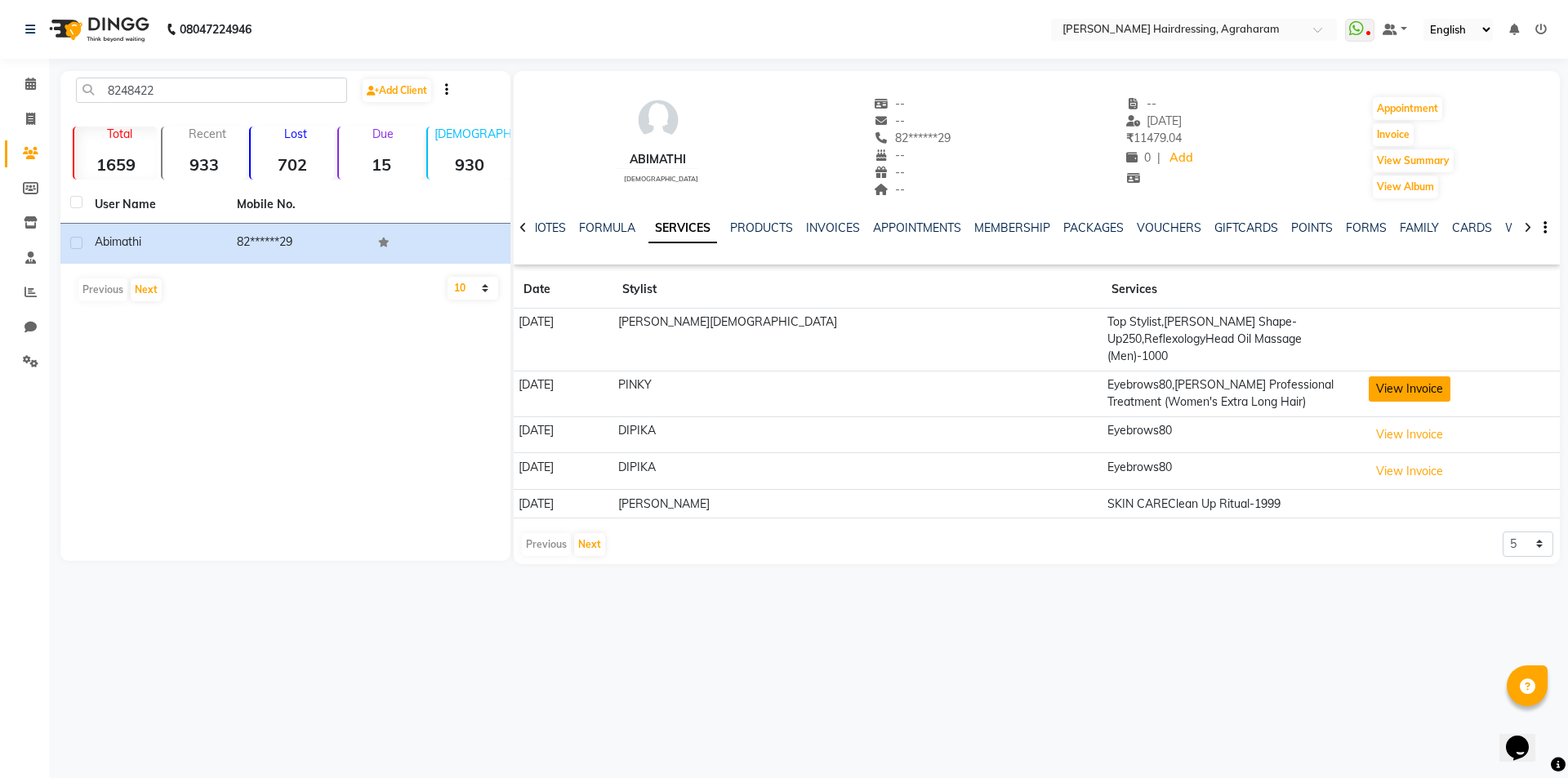
click at [1369, 376] on button "View Invoice" at bounding box center [1410, 389] width 82 height 25
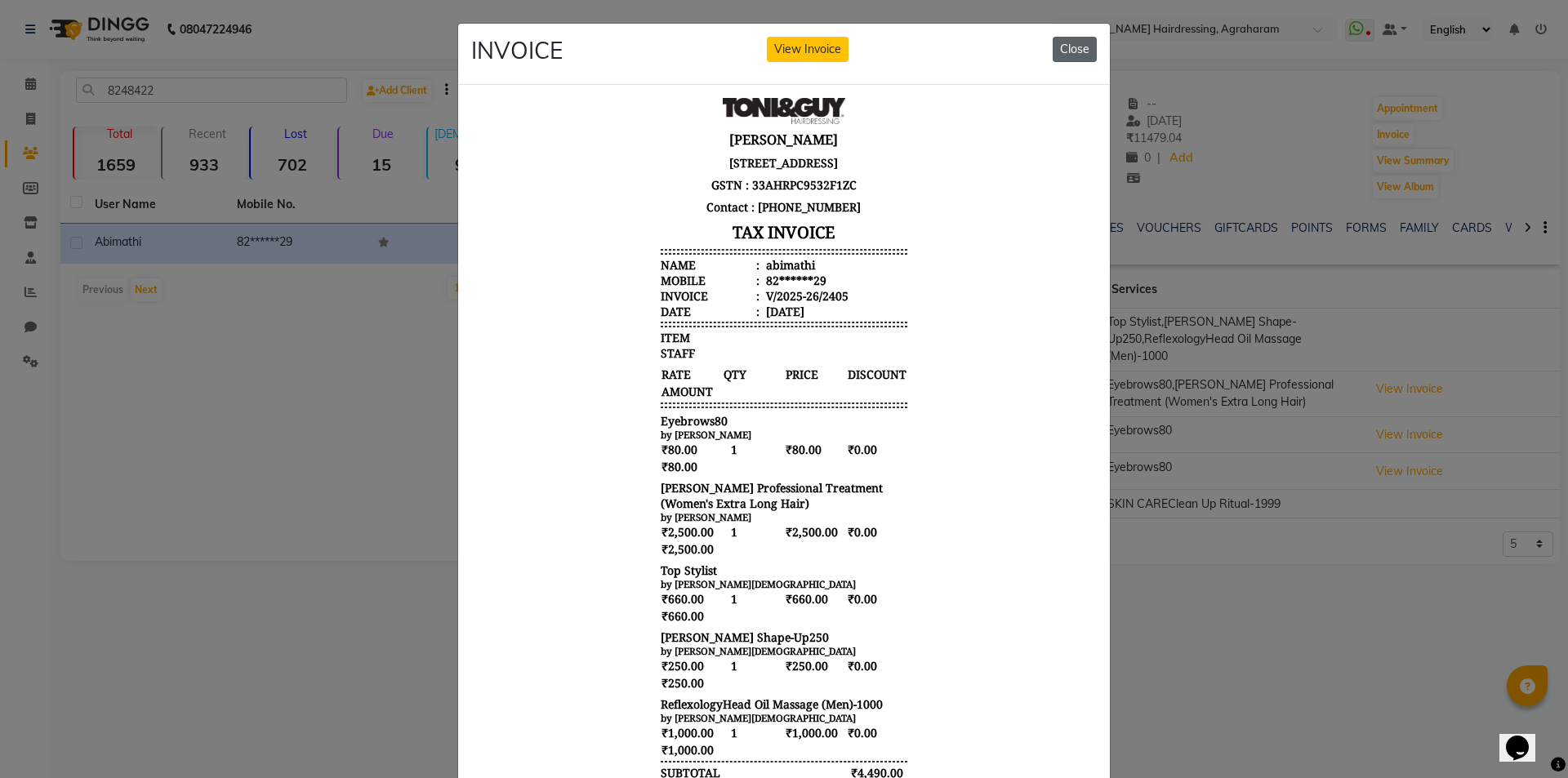
click at [1056, 49] on button "Close" at bounding box center [1074, 49] width 44 height 25
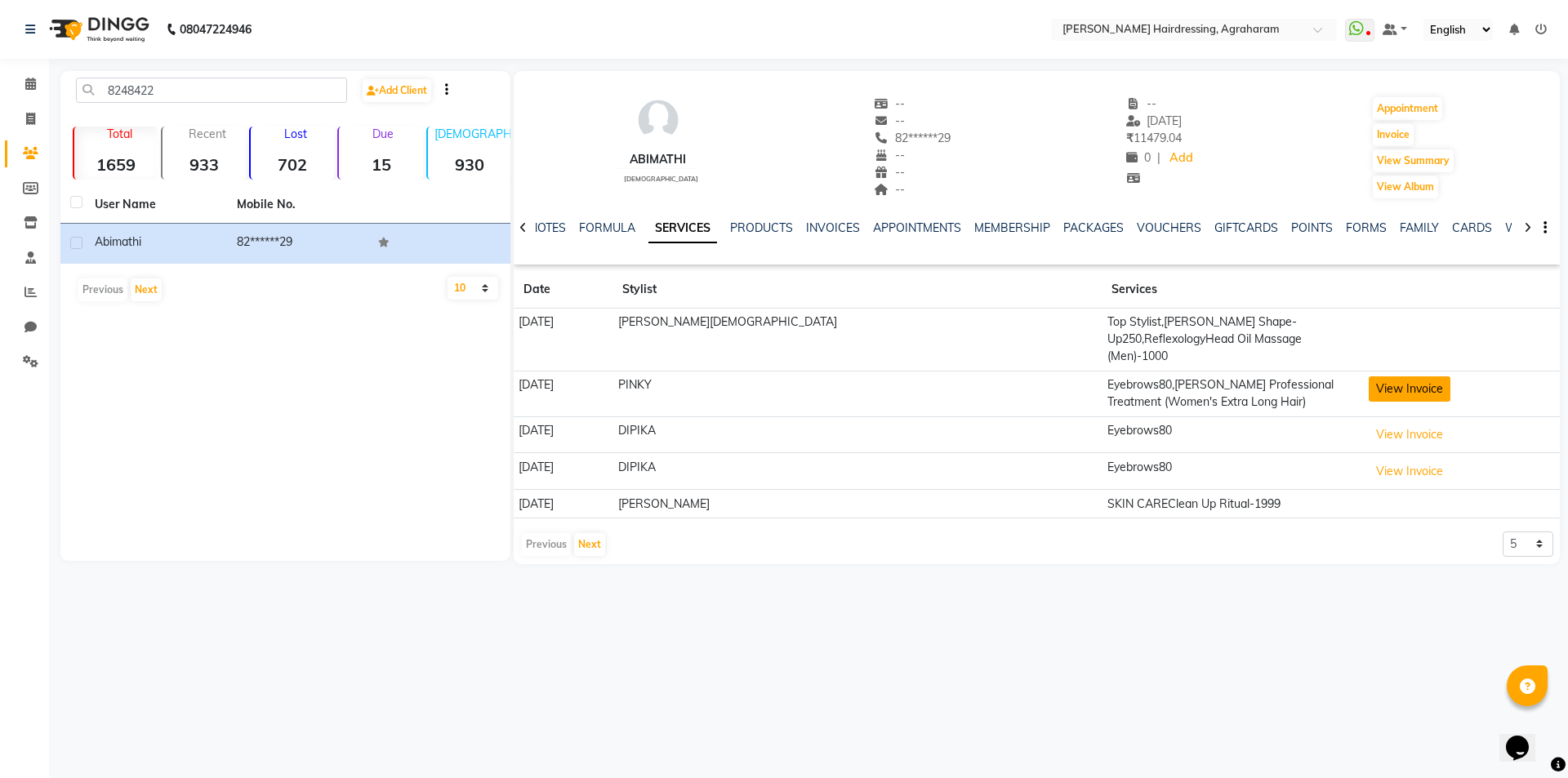
click at [1369, 376] on button "View Invoice" at bounding box center [1410, 389] width 82 height 25
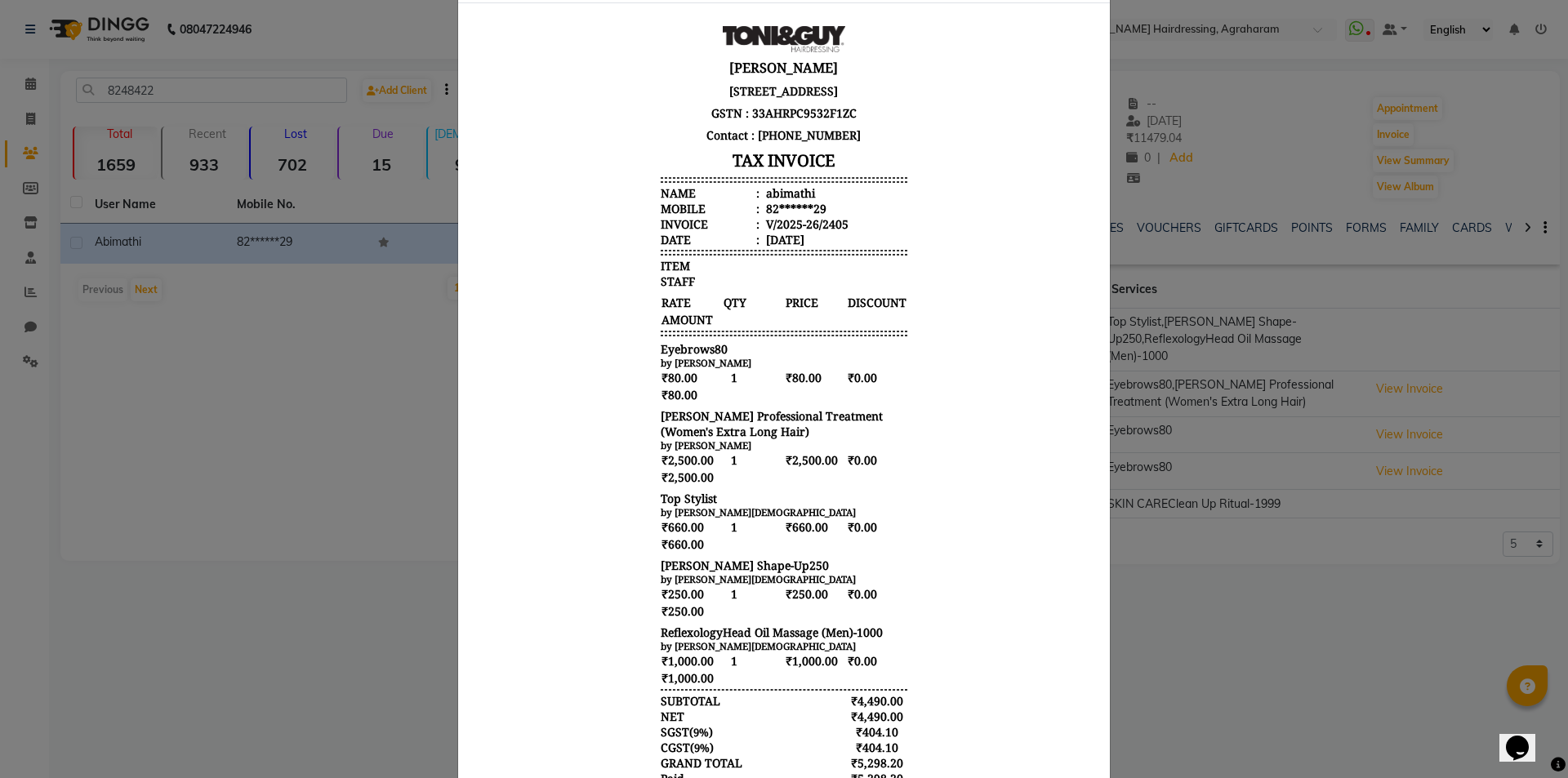
scroll to position [0, 0]
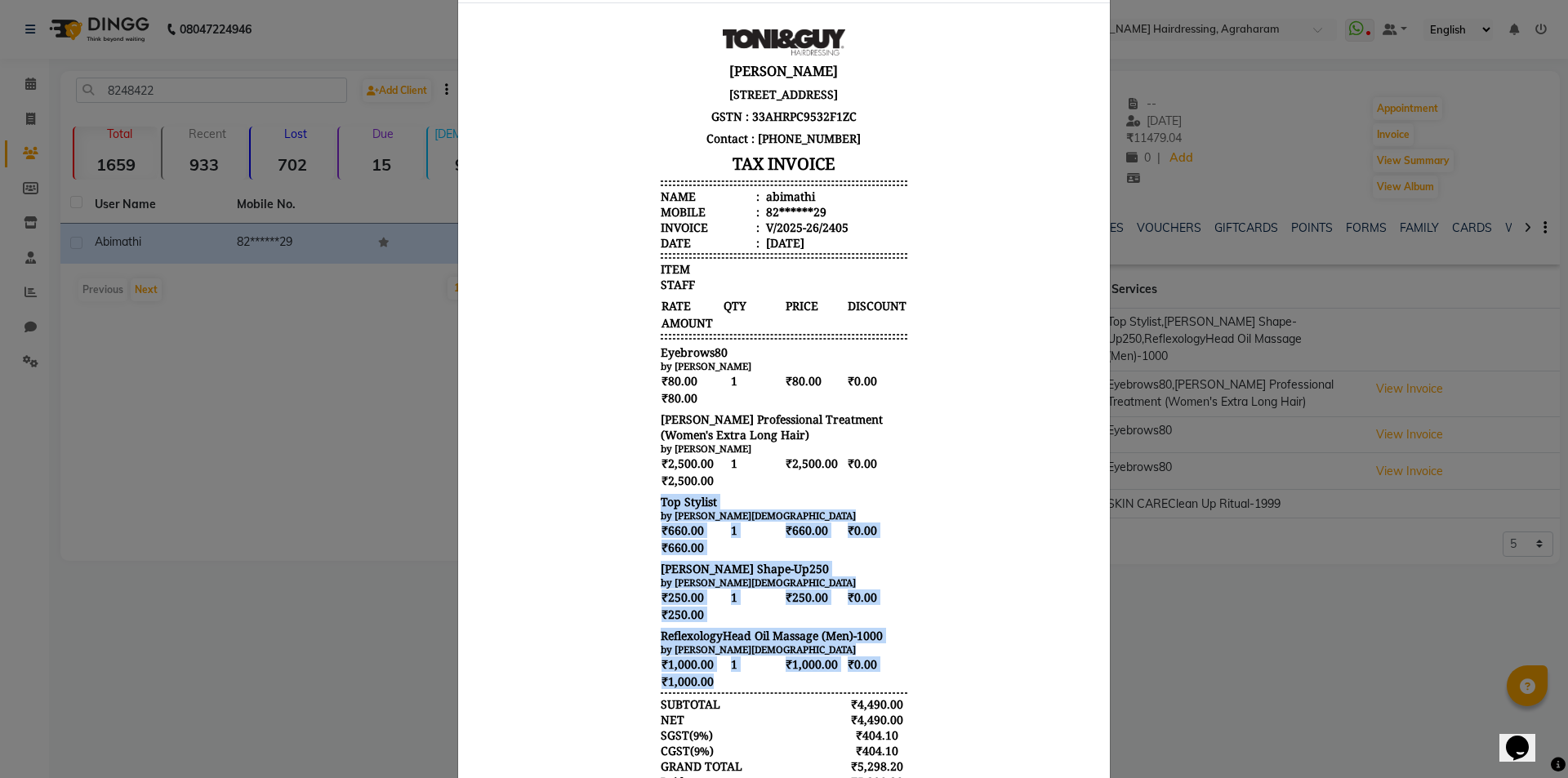
drag, startPoint x: 631, startPoint y: 520, endPoint x: 717, endPoint y: 690, distance: 190.5
click at [717, 692] on body "[PERSON_NAME] [STREET_ADDRESS] GSTN : 33AHRPC9532F1ZC Contact : [PHONE_NUMBER] …" at bounding box center [784, 452] width 613 height 859
click at [912, 568] on body "[PERSON_NAME] [STREET_ADDRESS] GSTN : 33AHRPC9532F1ZC Contact : [PHONE_NUMBER] …" at bounding box center [784, 452] width 613 height 859
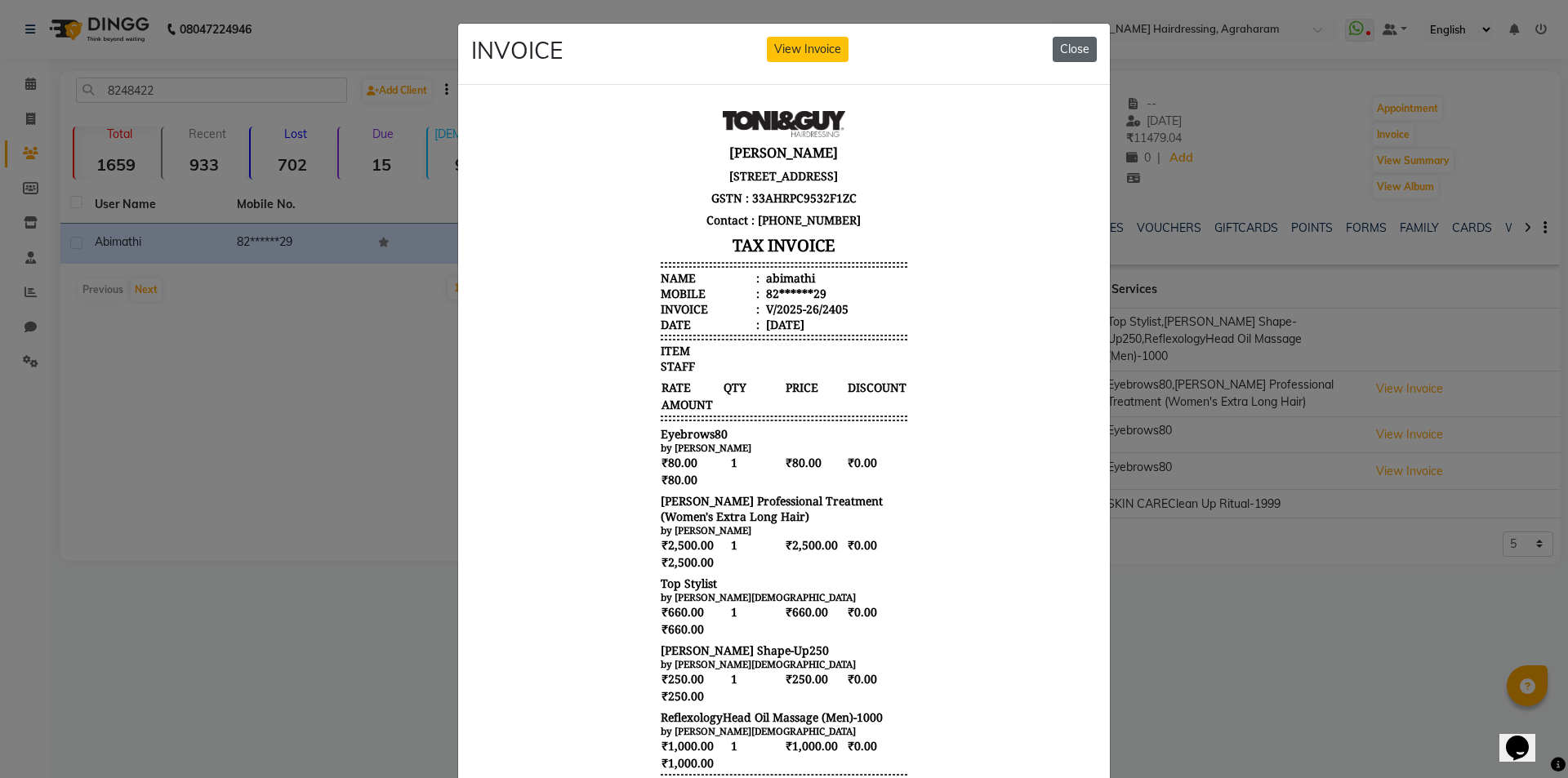
click at [1066, 54] on button "Close" at bounding box center [1074, 49] width 44 height 25
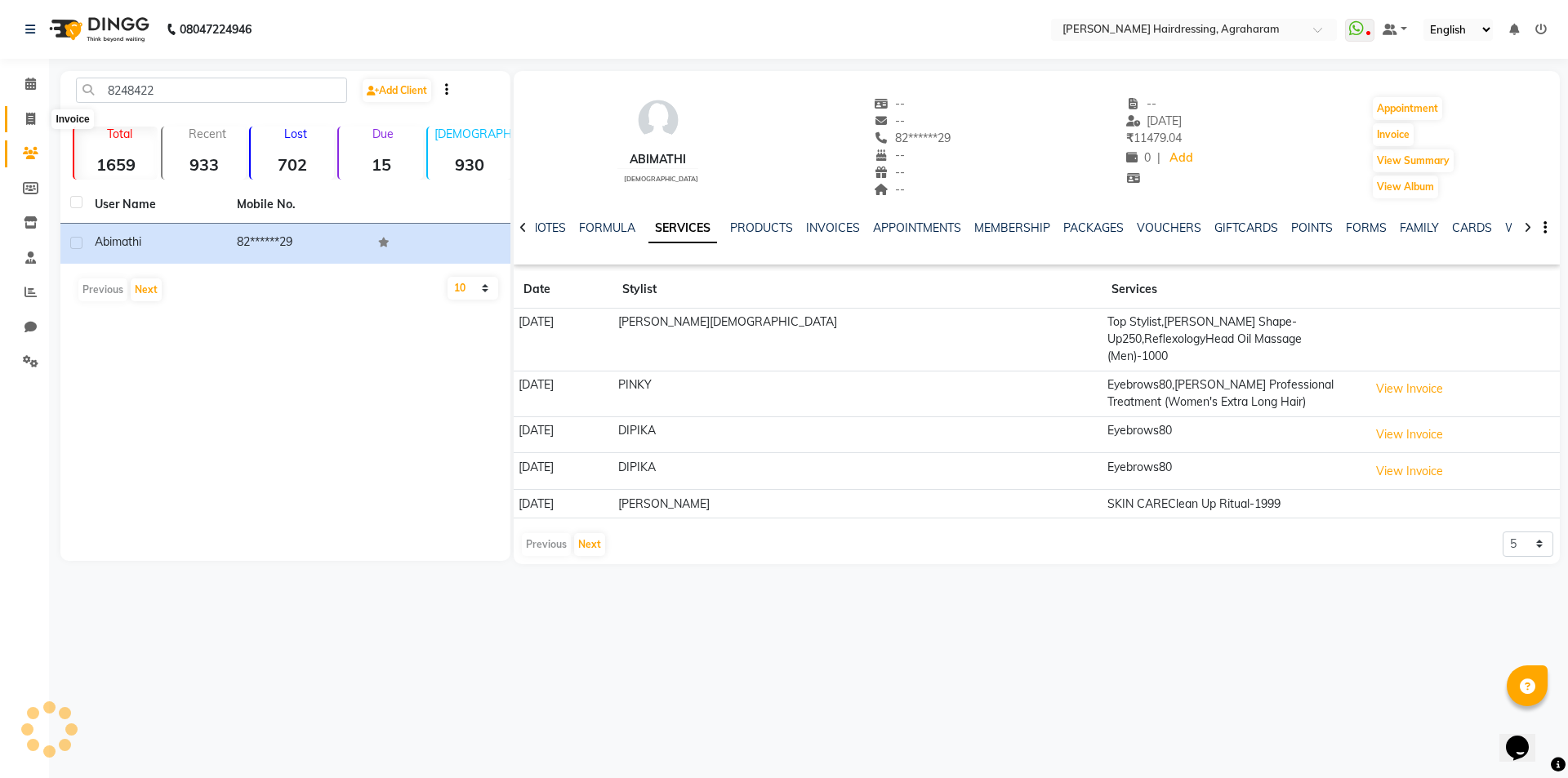
click at [41, 118] on span at bounding box center [31, 120] width 29 height 19
select select "service"
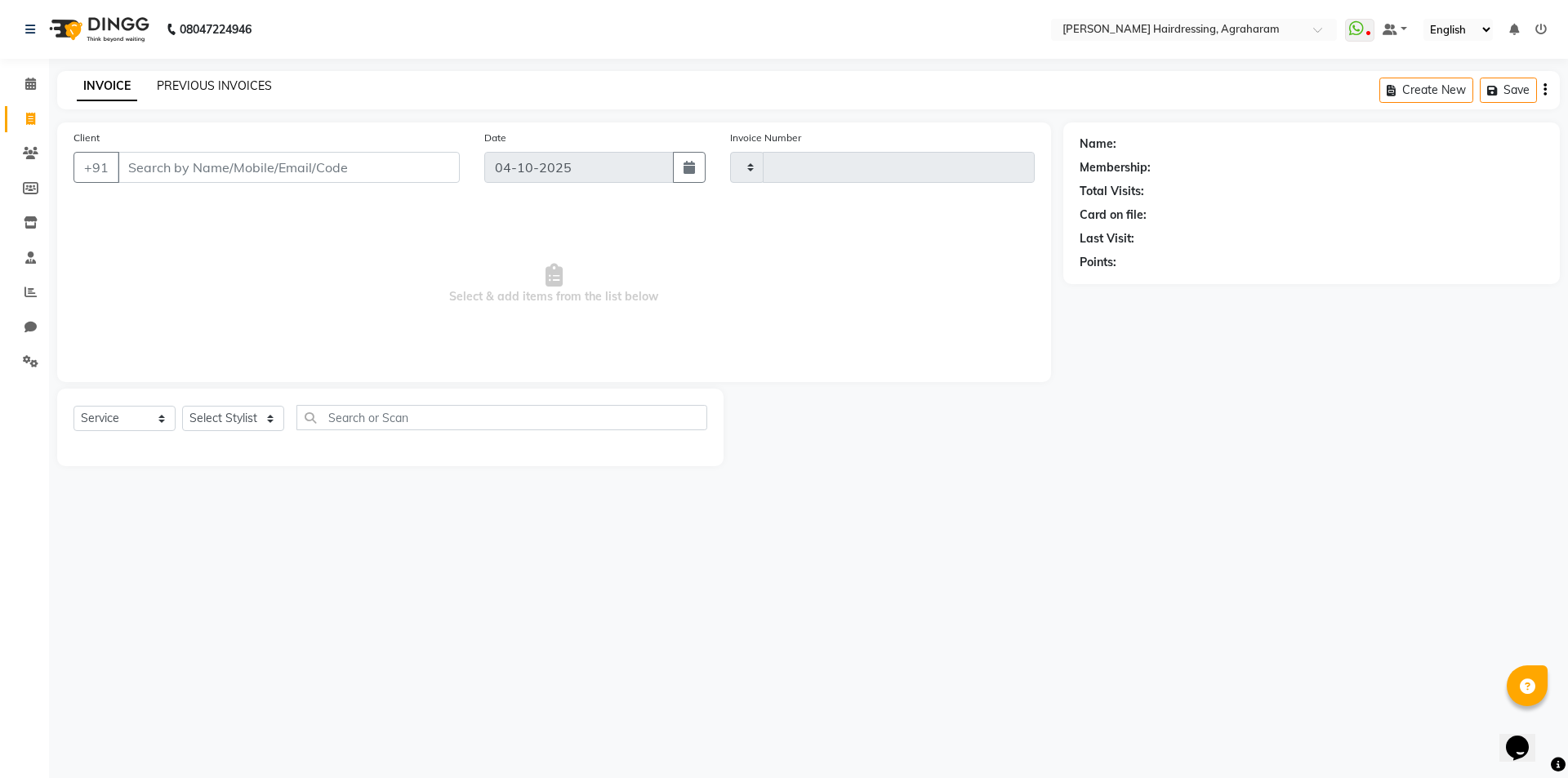
click at [190, 84] on link "PREVIOUS INVOICES" at bounding box center [215, 86] width 115 height 15
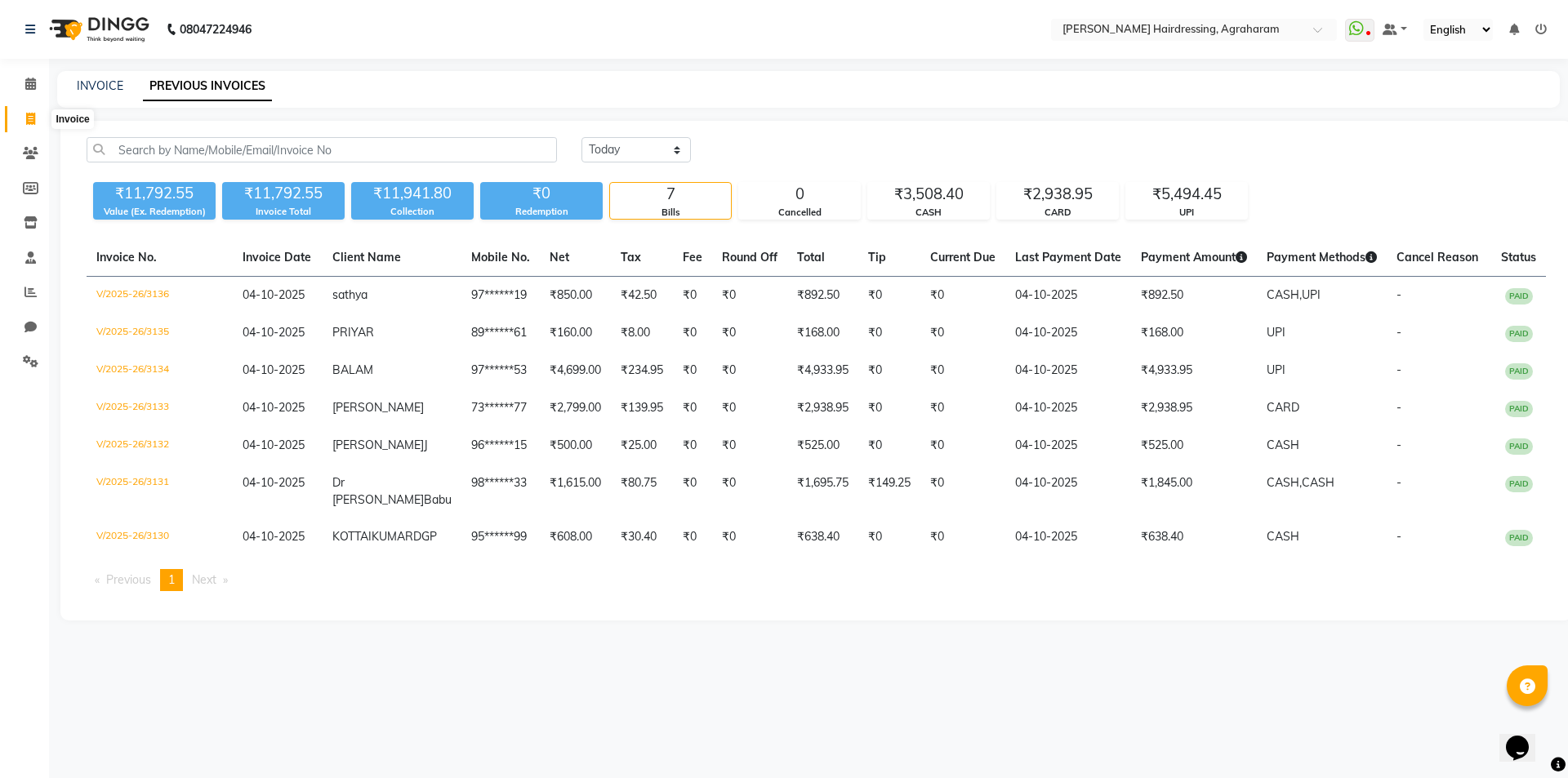
click at [27, 120] on icon at bounding box center [31, 118] width 9 height 12
select select "service"
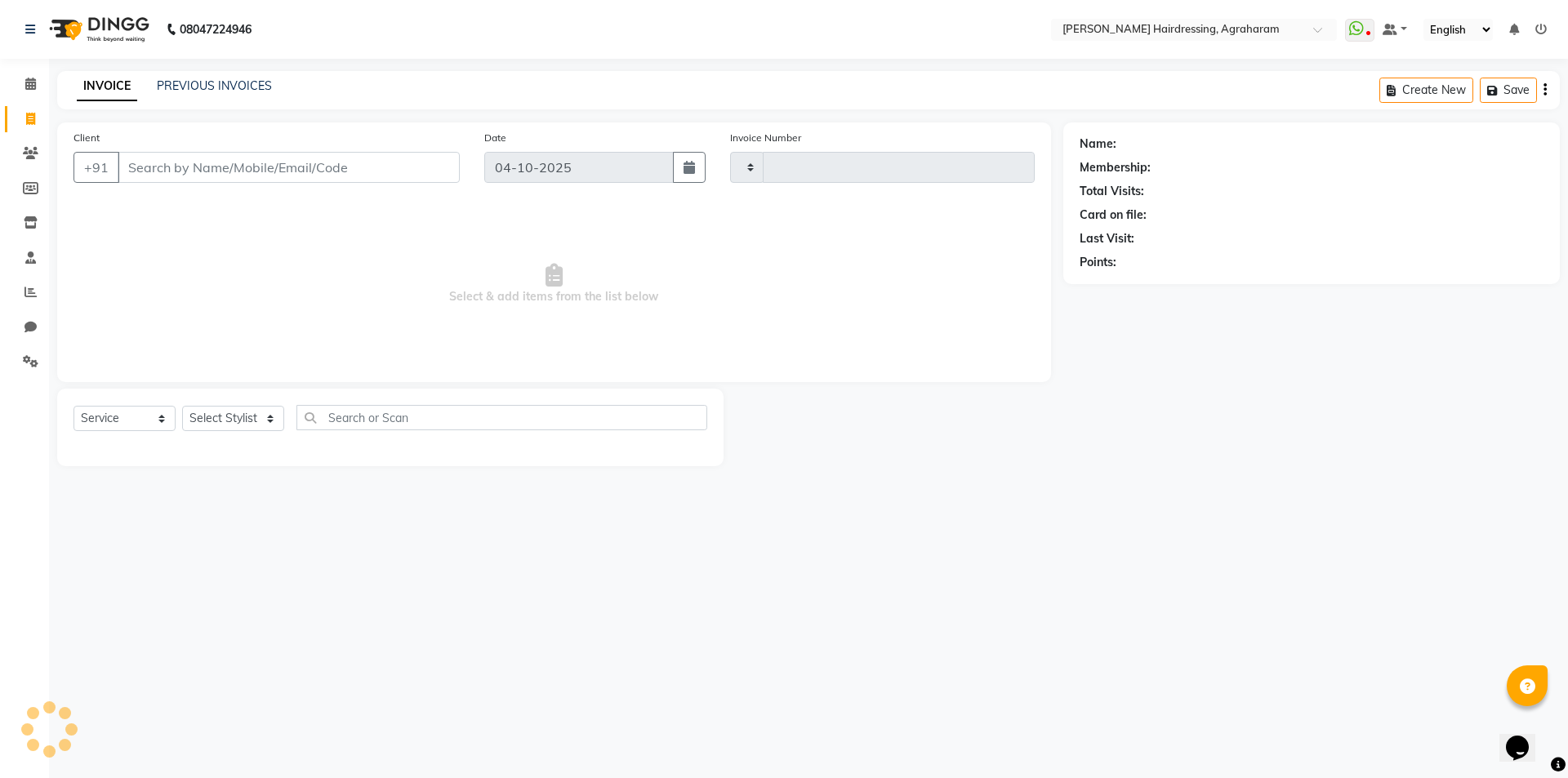
type input "3137"
select select "7962"
click at [267, 414] on select "Select Stylist [PERSON_NAME] AKASH [PERSON_NAME] [PERSON_NAME] MANAGER [PERSON_…" at bounding box center [255, 418] width 145 height 25
select select "92172"
click at [182, 406] on select "Select Stylist [PERSON_NAME] AKASH [PERSON_NAME] [PERSON_NAME] MANAGER [PERSON_…" at bounding box center [255, 418] width 145 height 25
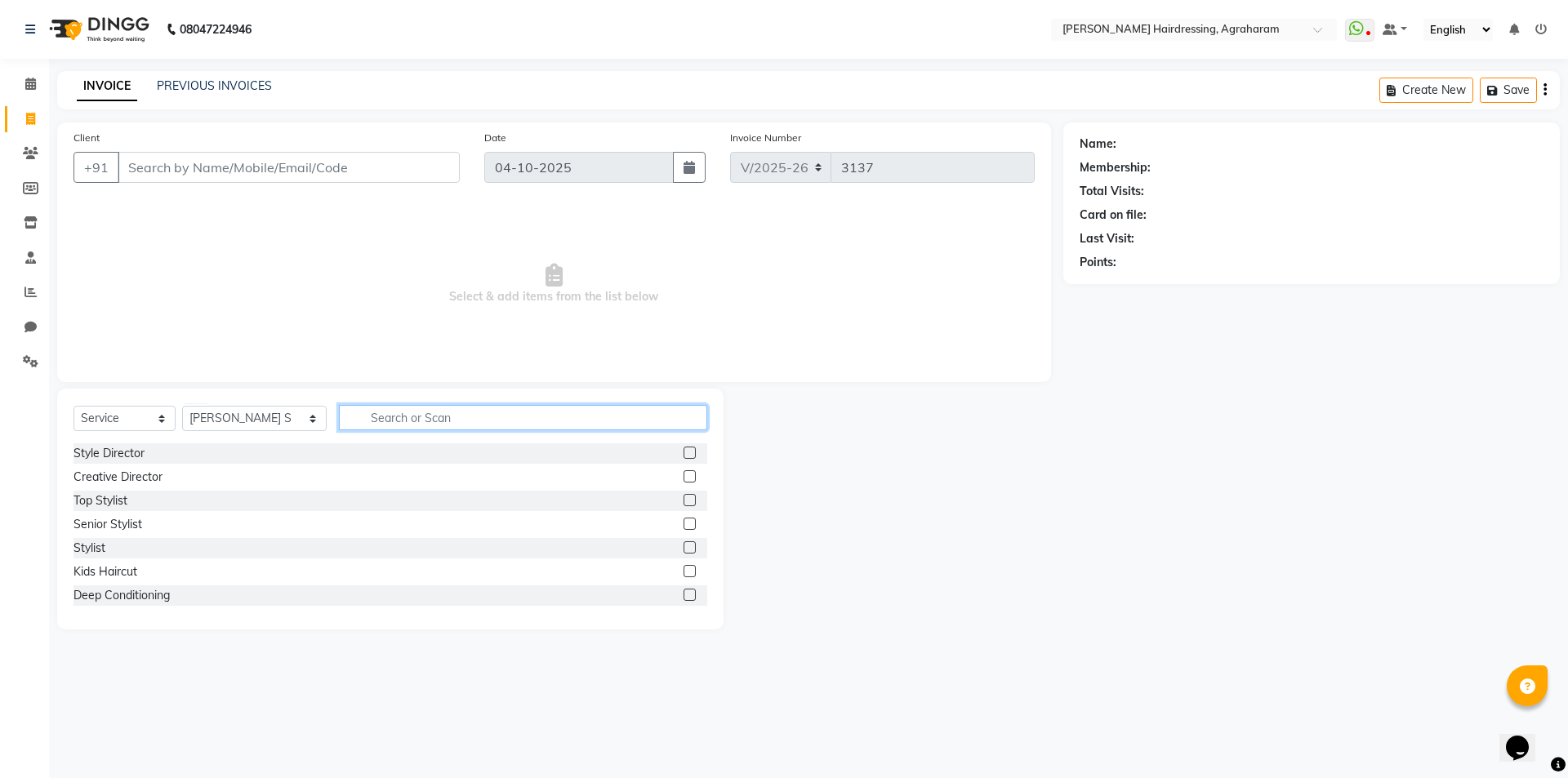
click at [387, 416] on input "text" at bounding box center [523, 417] width 368 height 25
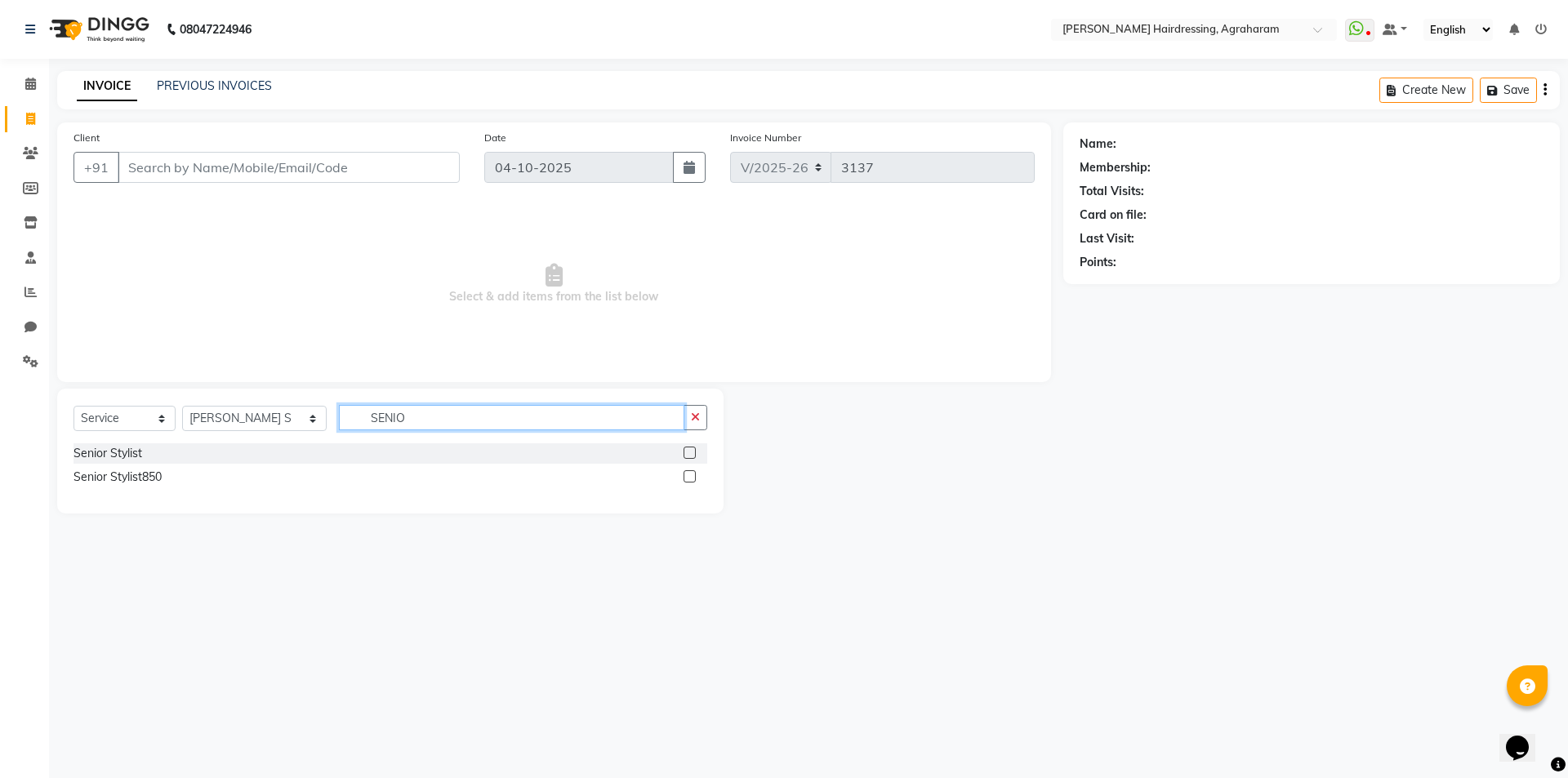
type input "SENIO"
click at [690, 474] on label at bounding box center [689, 476] width 12 height 12
click at [690, 474] on input "checkbox" at bounding box center [688, 477] width 10 height 10
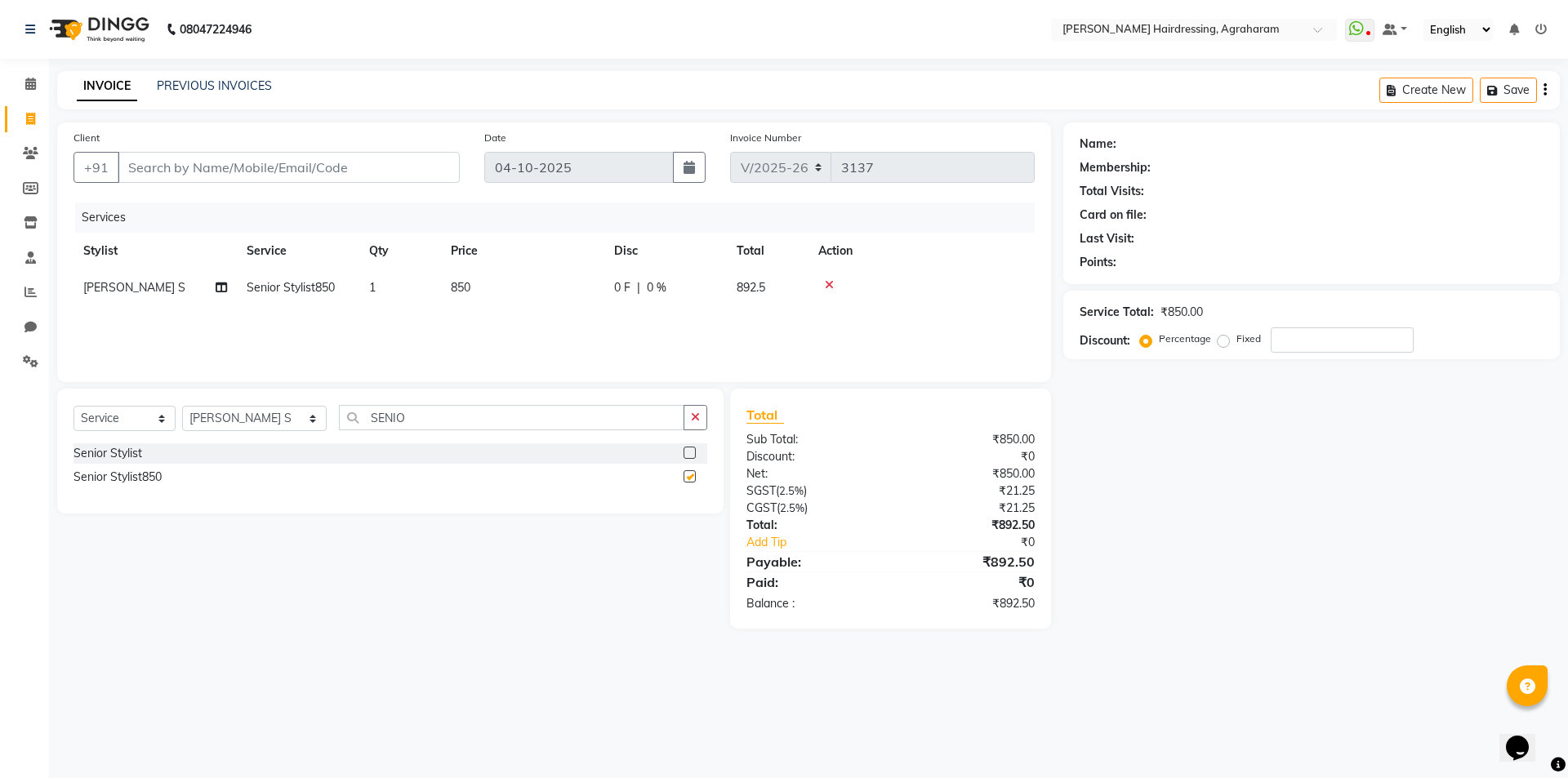
checkbox input "false"
click at [392, 409] on input "SENIO" at bounding box center [512, 417] width 346 height 25
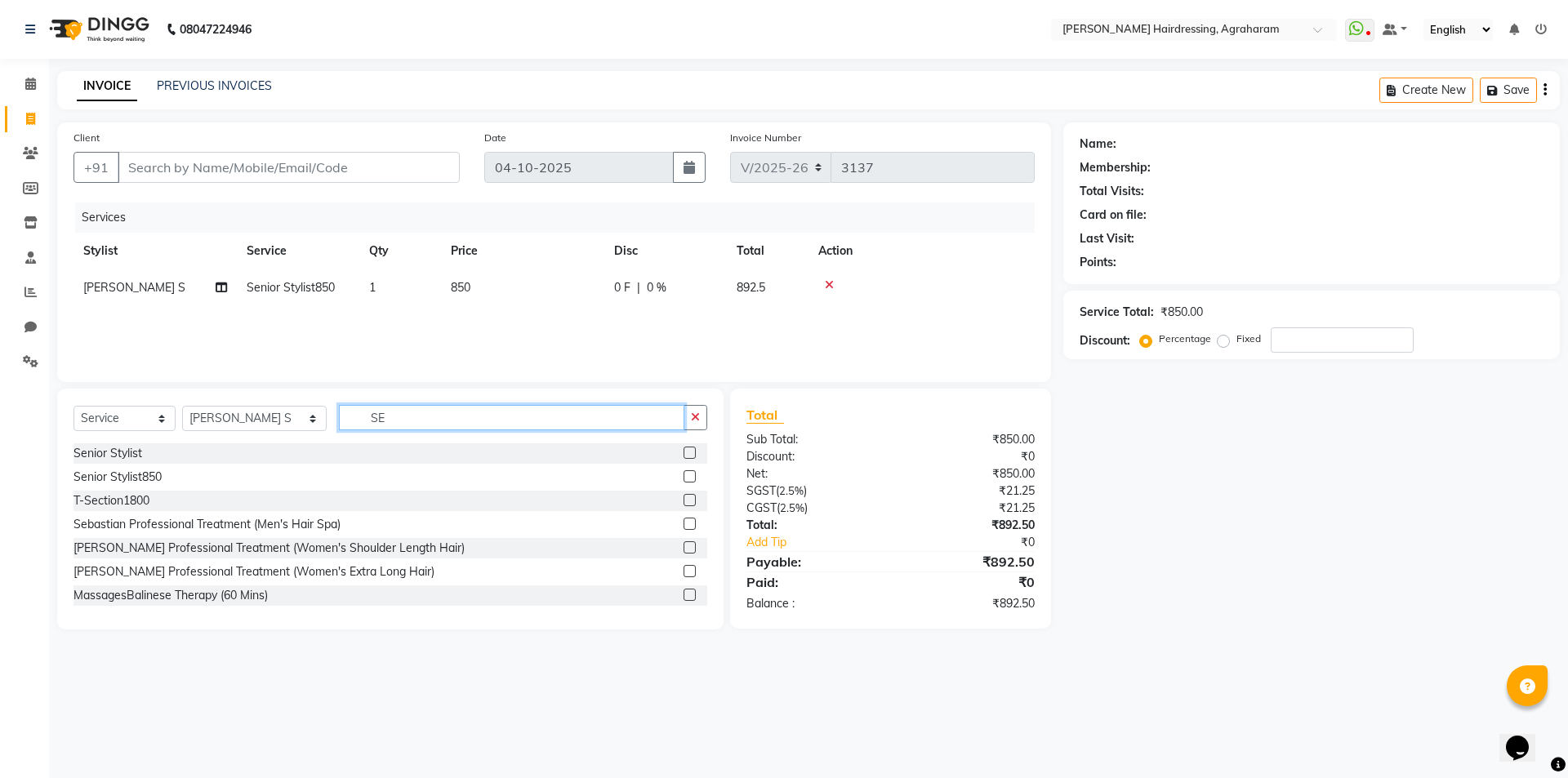
type input "S"
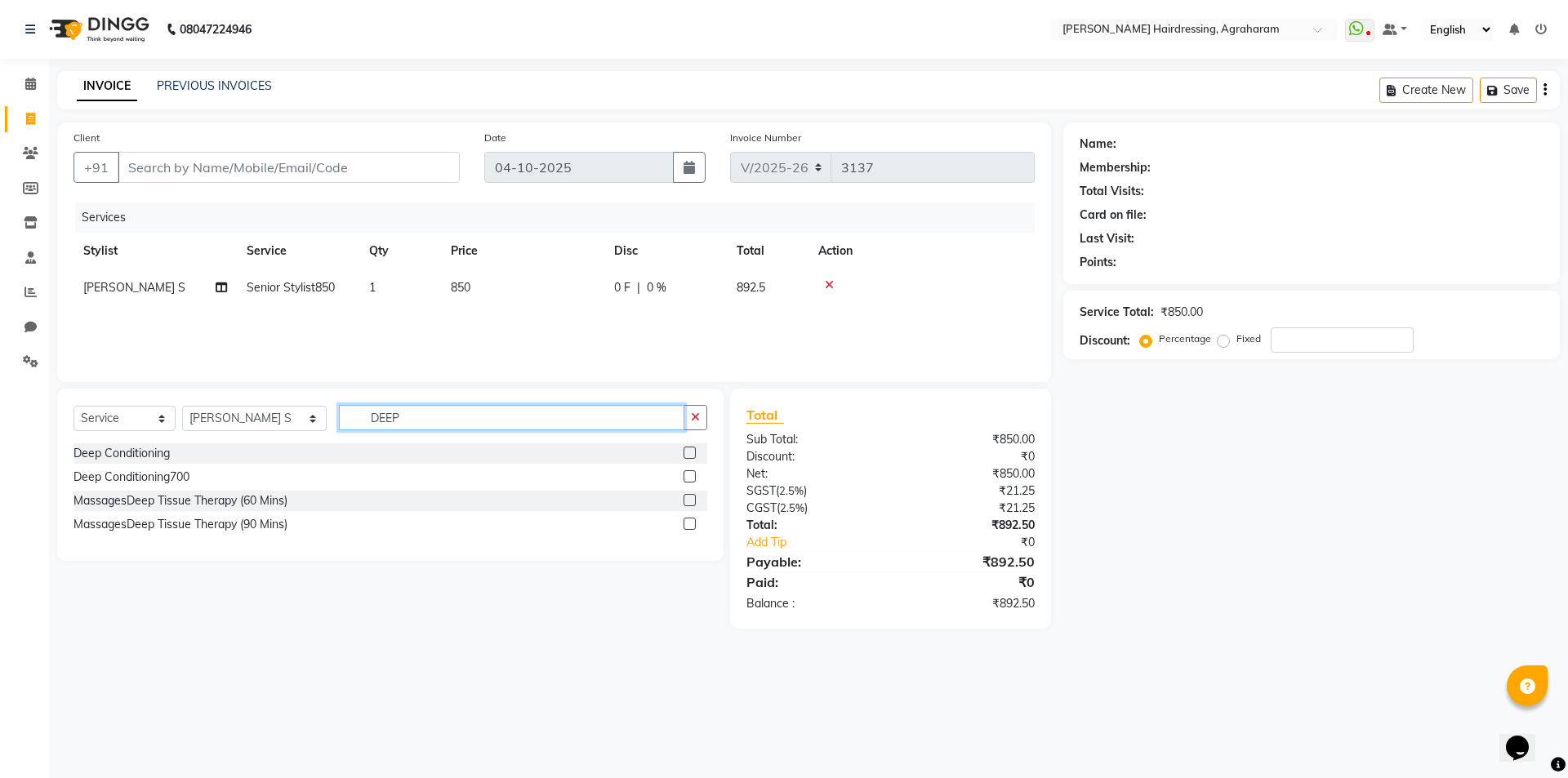
type input "DEEP"
click at [685, 476] on label at bounding box center [689, 476] width 12 height 12
click at [685, 476] on input "checkbox" at bounding box center [688, 477] width 10 height 10
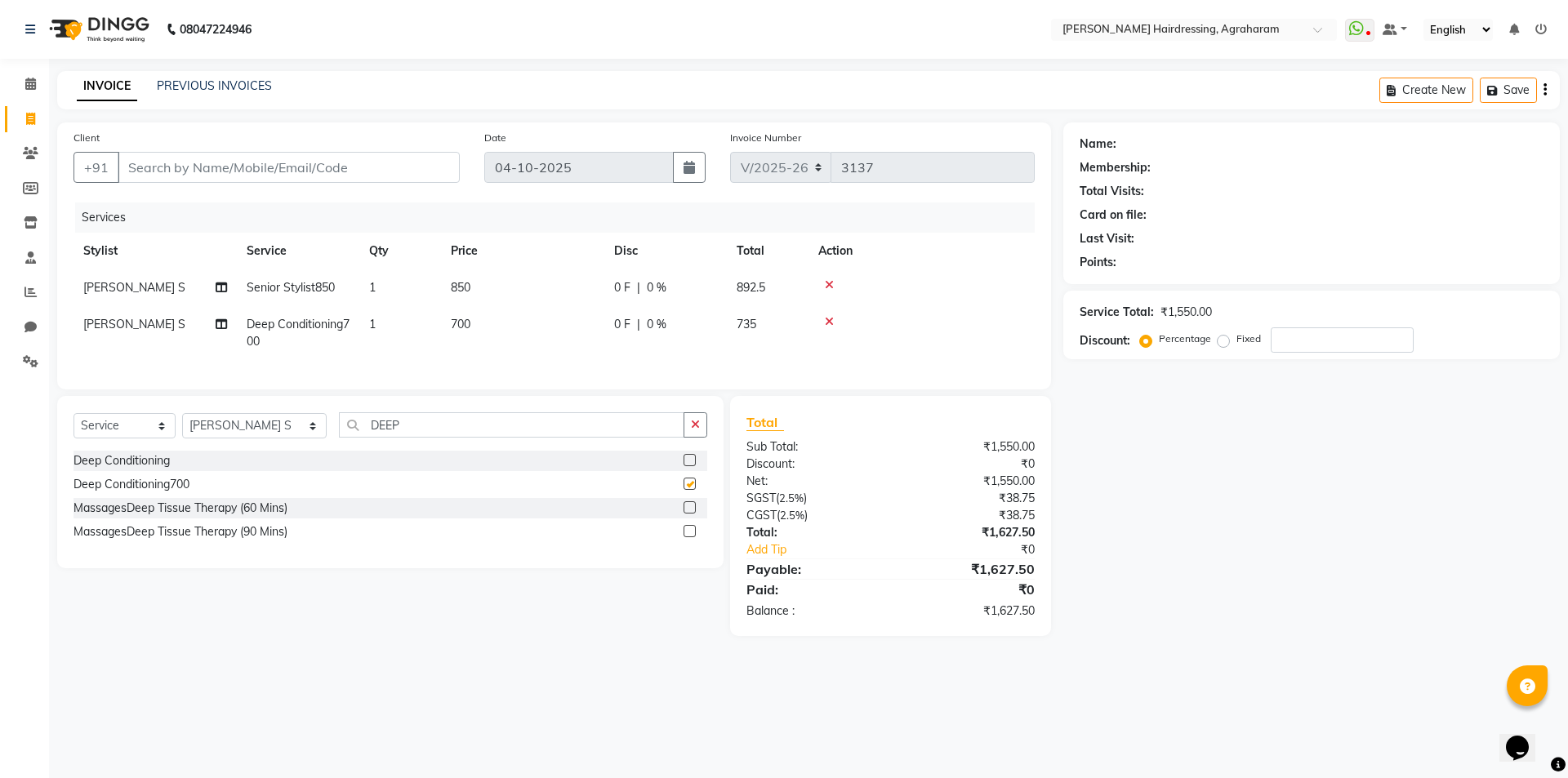
checkbox input "false"
click at [178, 164] on input "Client" at bounding box center [289, 166] width 342 height 31
type input "9"
type input "0"
type input "9465861332"
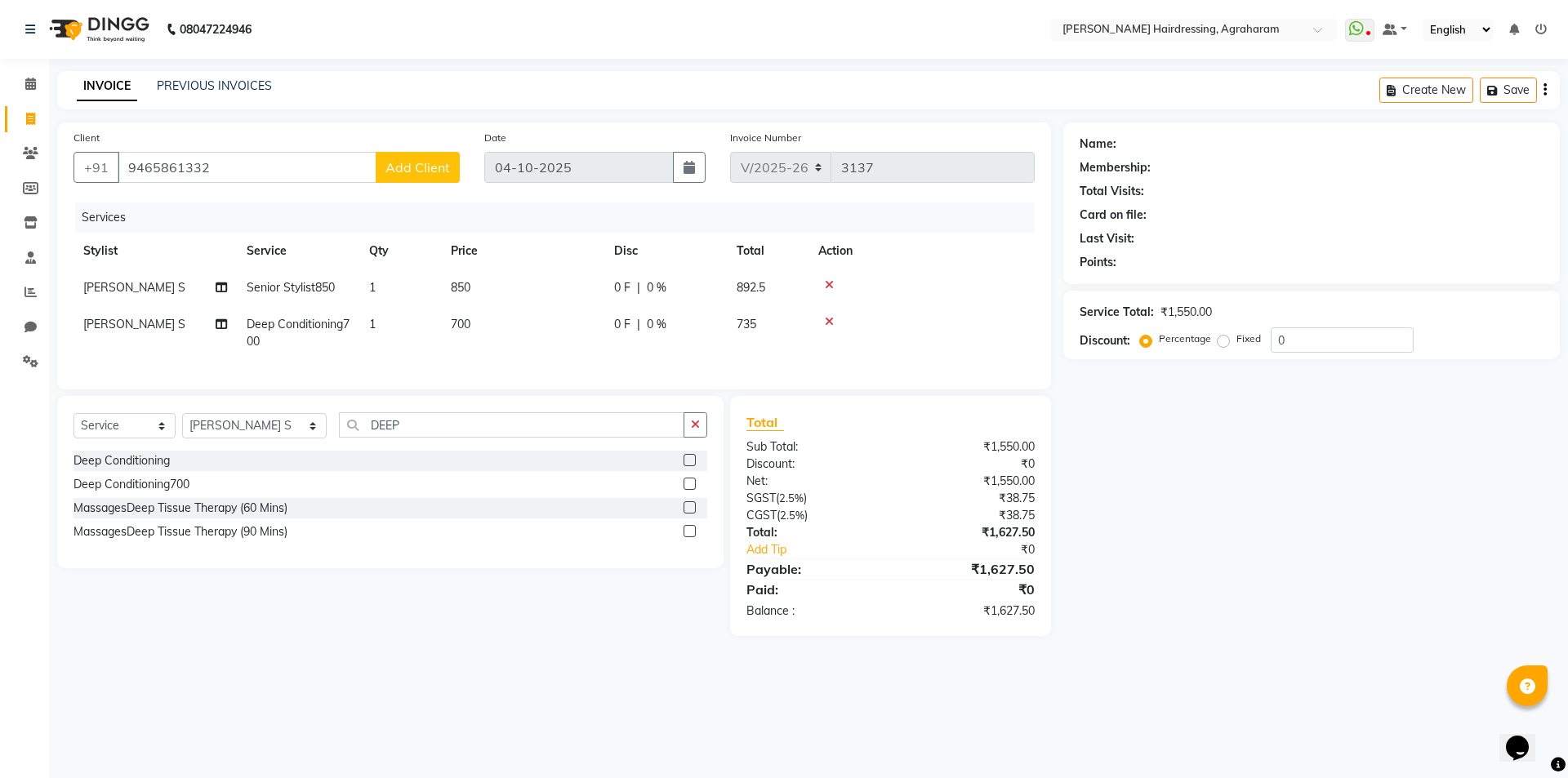
click at [415, 172] on span "Add Client" at bounding box center [417, 167] width 64 height 17
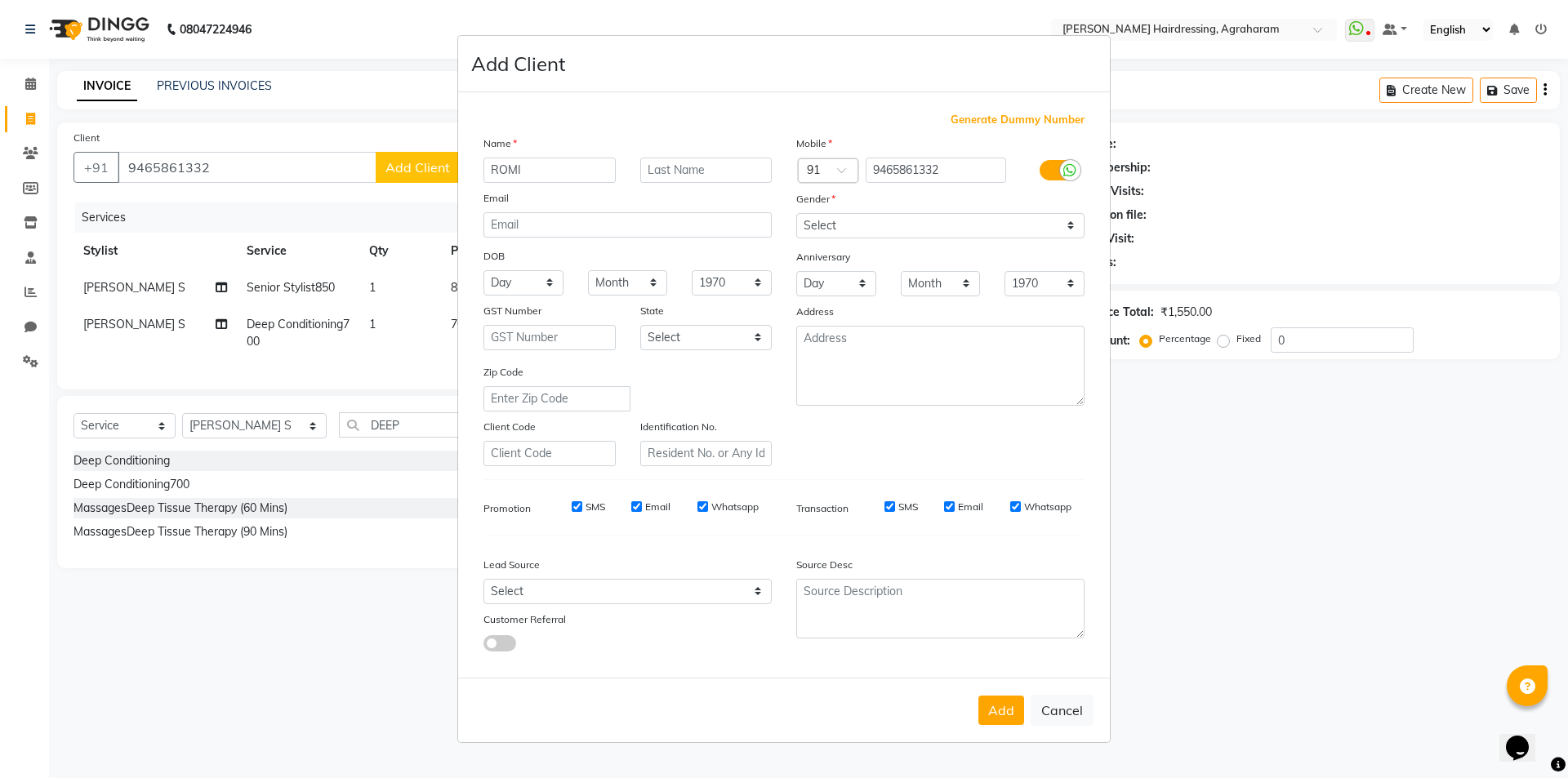
type input "ROMI"
type input "JENET"
click at [878, 234] on select "Select Male Female Other Prefer Not To Say" at bounding box center [941, 225] width 288 height 25
select select "female"
click at [797, 213] on select "Select Male Female Other Prefer Not To Say" at bounding box center [941, 225] width 288 height 25
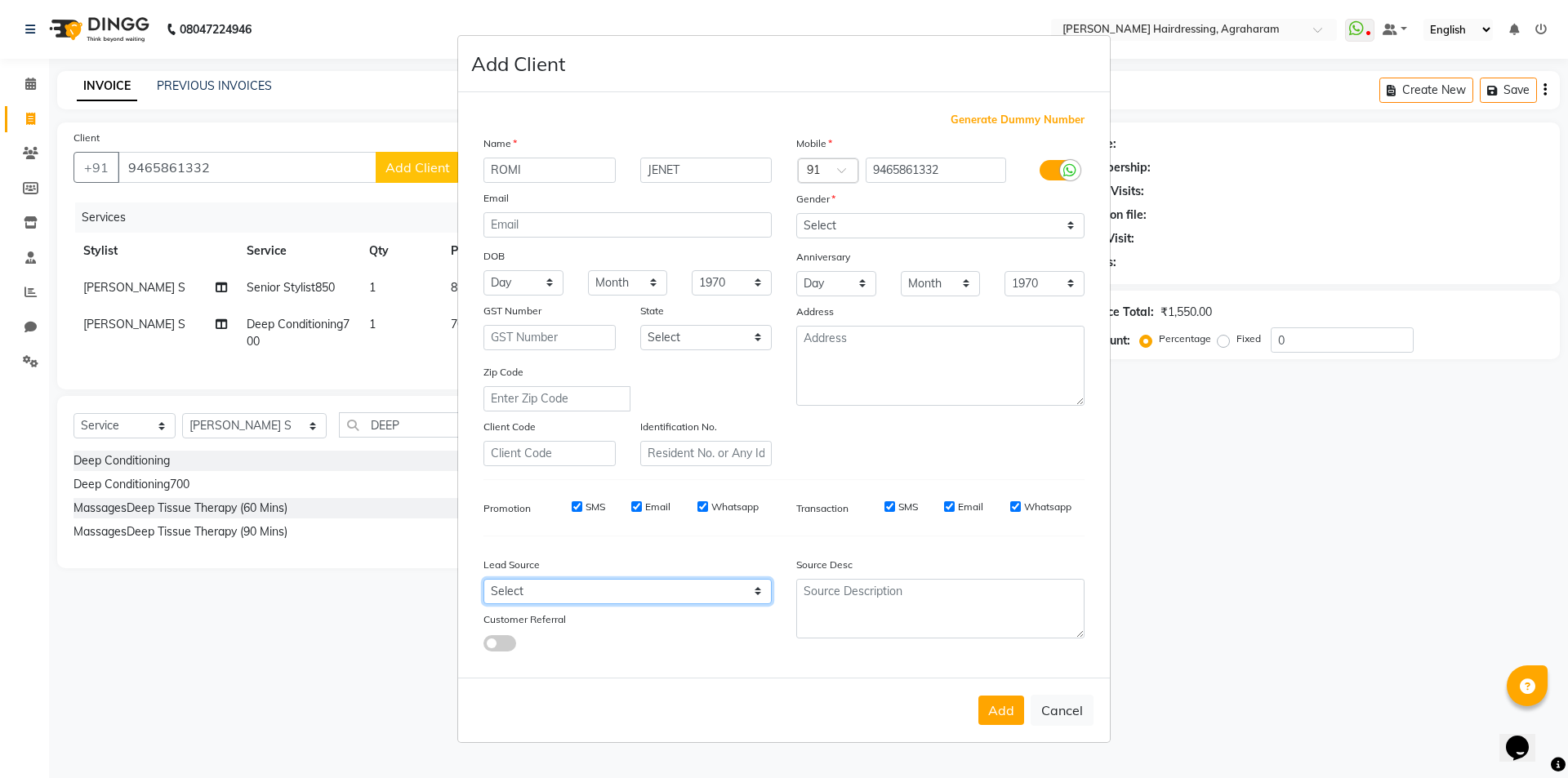
click at [754, 594] on select "Select Walk-in Referral Internet Friend Word of Mouth Advertisement Facebook Ju…" at bounding box center [627, 591] width 288 height 25
select select "53193"
click at [483, 579] on select "Select Walk-in Referral Internet Friend Word of Mouth Advertisement Facebook Ju…" at bounding box center [627, 591] width 288 height 25
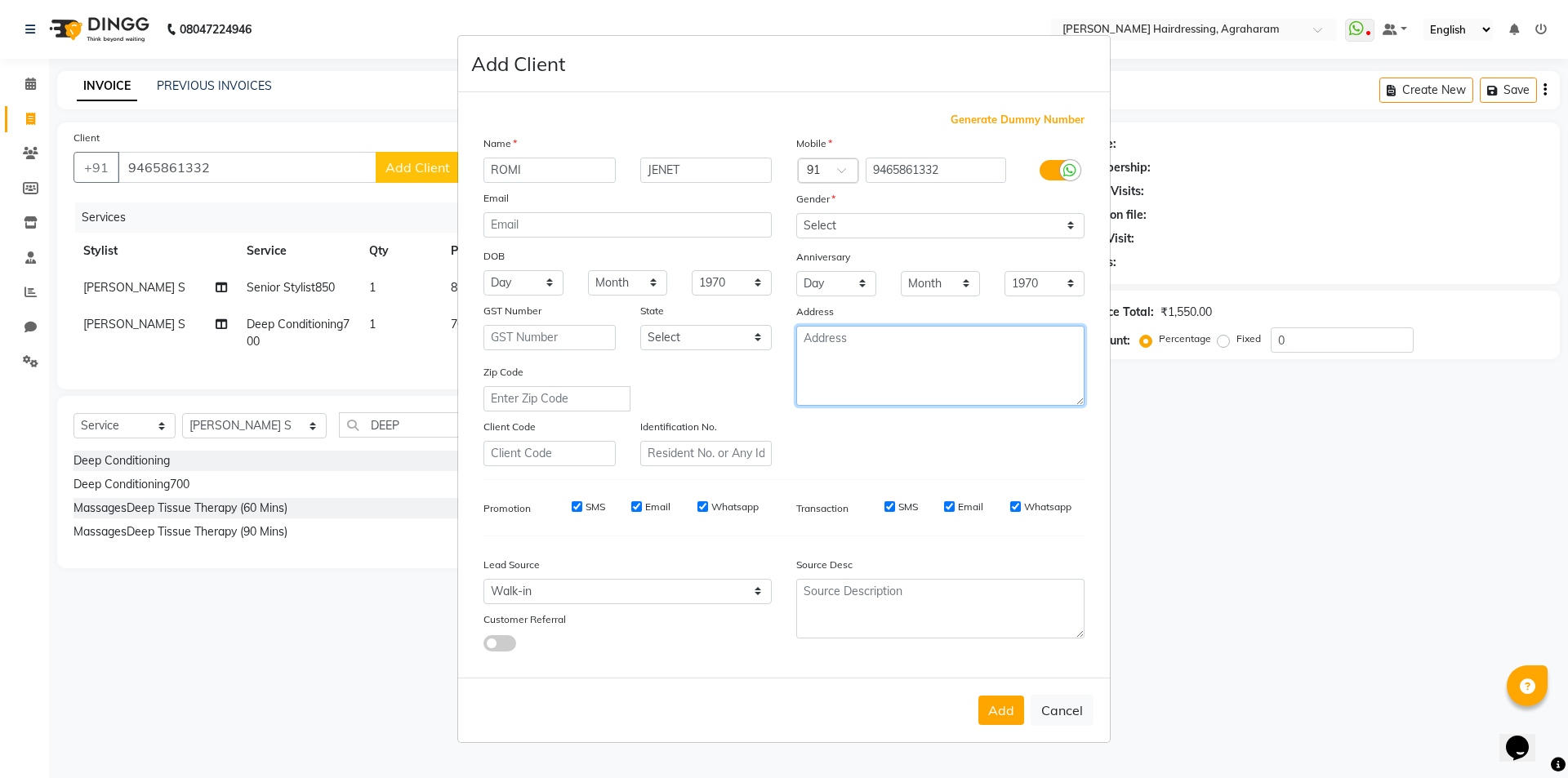
click at [884, 355] on textarea at bounding box center [941, 366] width 288 height 80
type textarea "DINDUGAL"
click at [1011, 705] on button "Add" at bounding box center [1001, 711] width 46 height 30
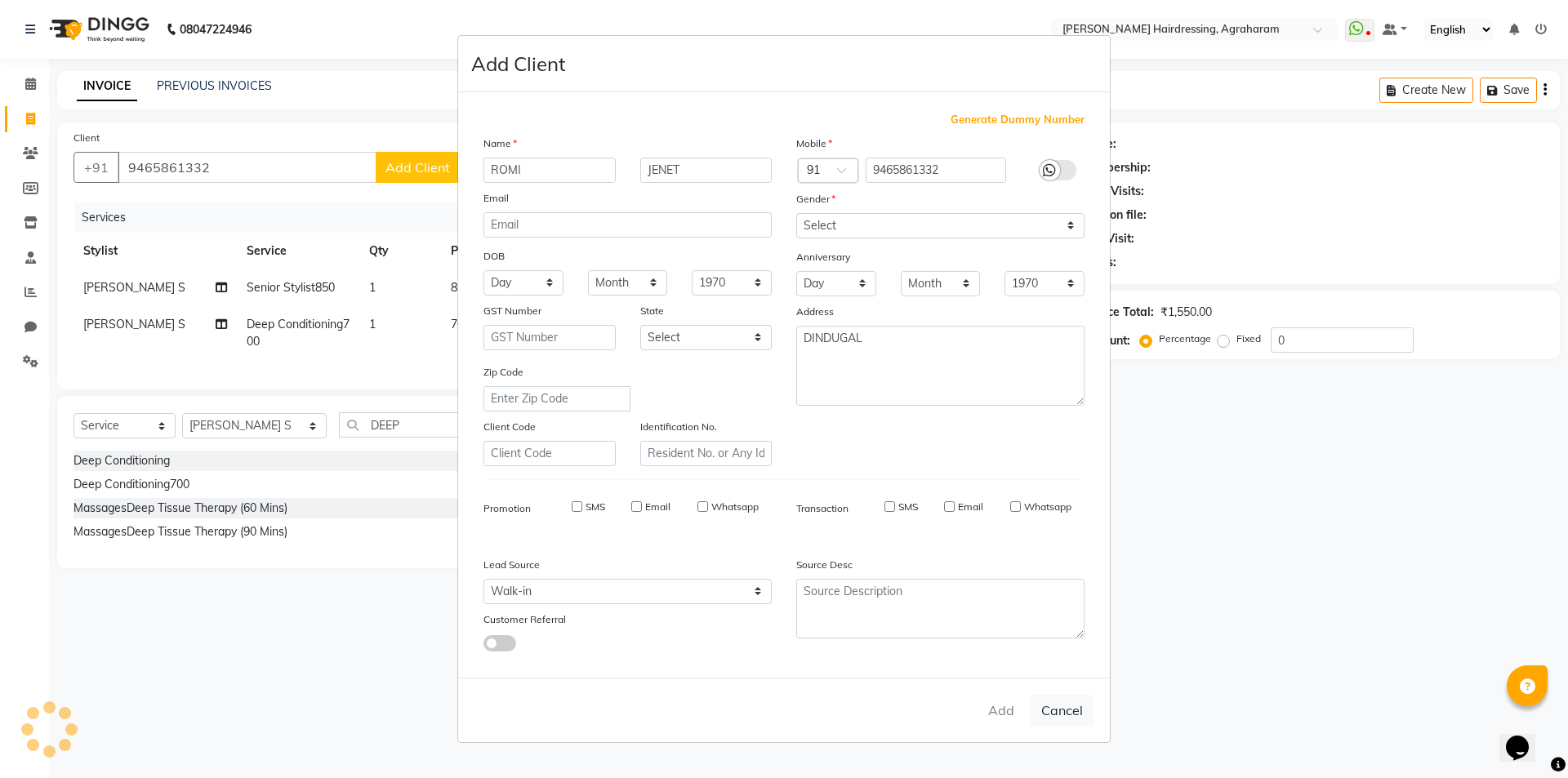
type input "94******32"
select select
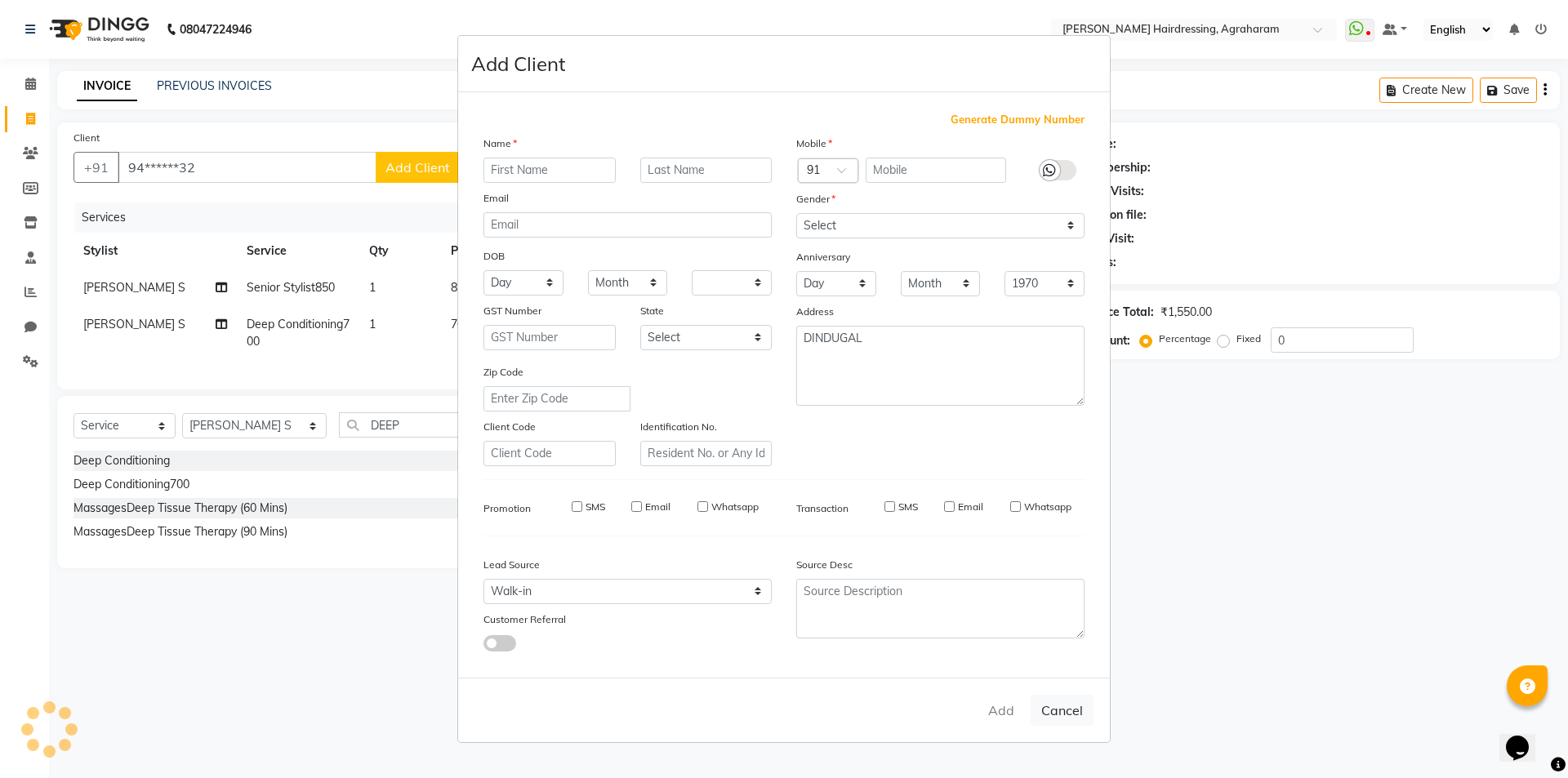
select select
checkbox input "false"
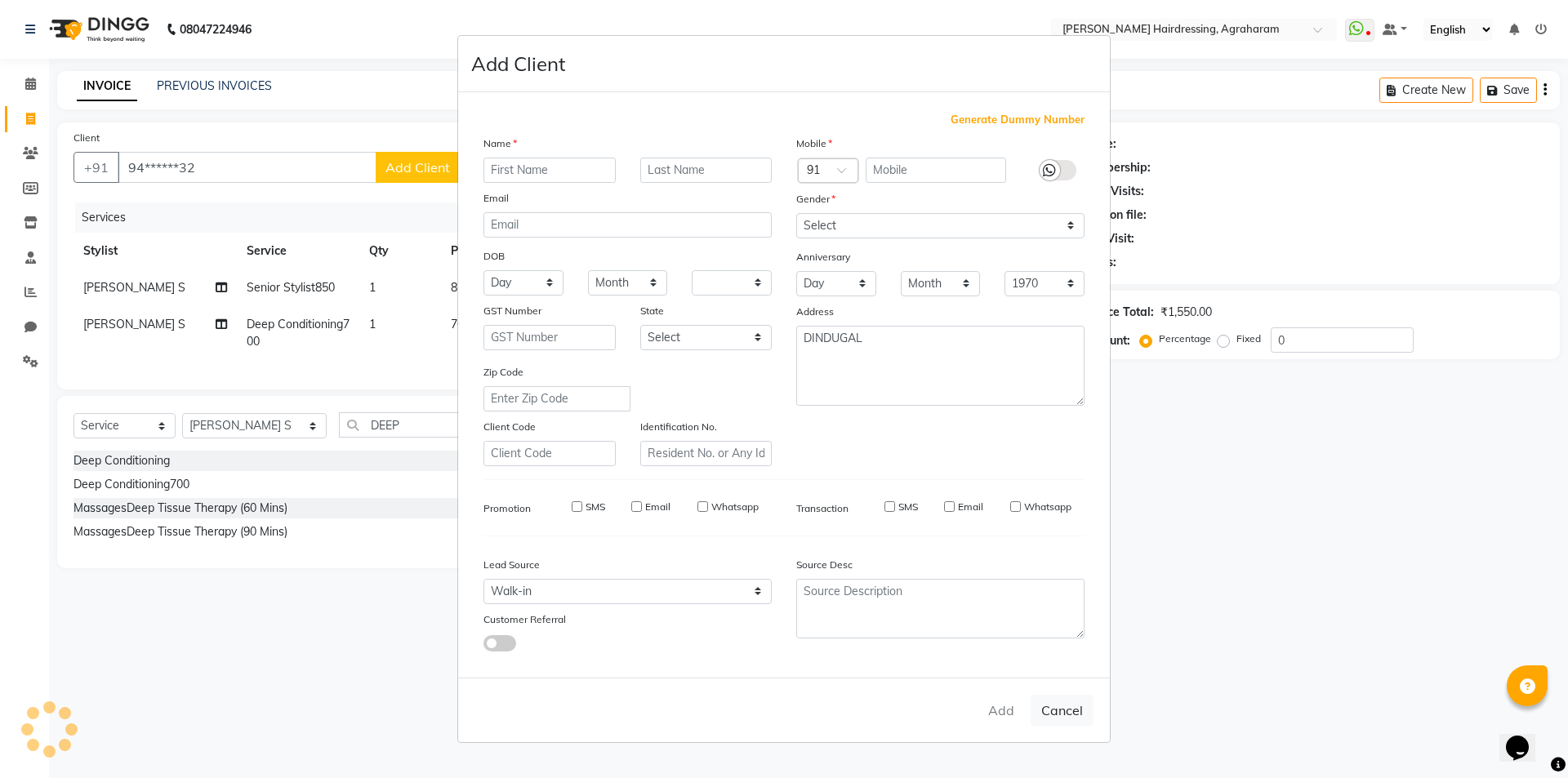
checkbox input "false"
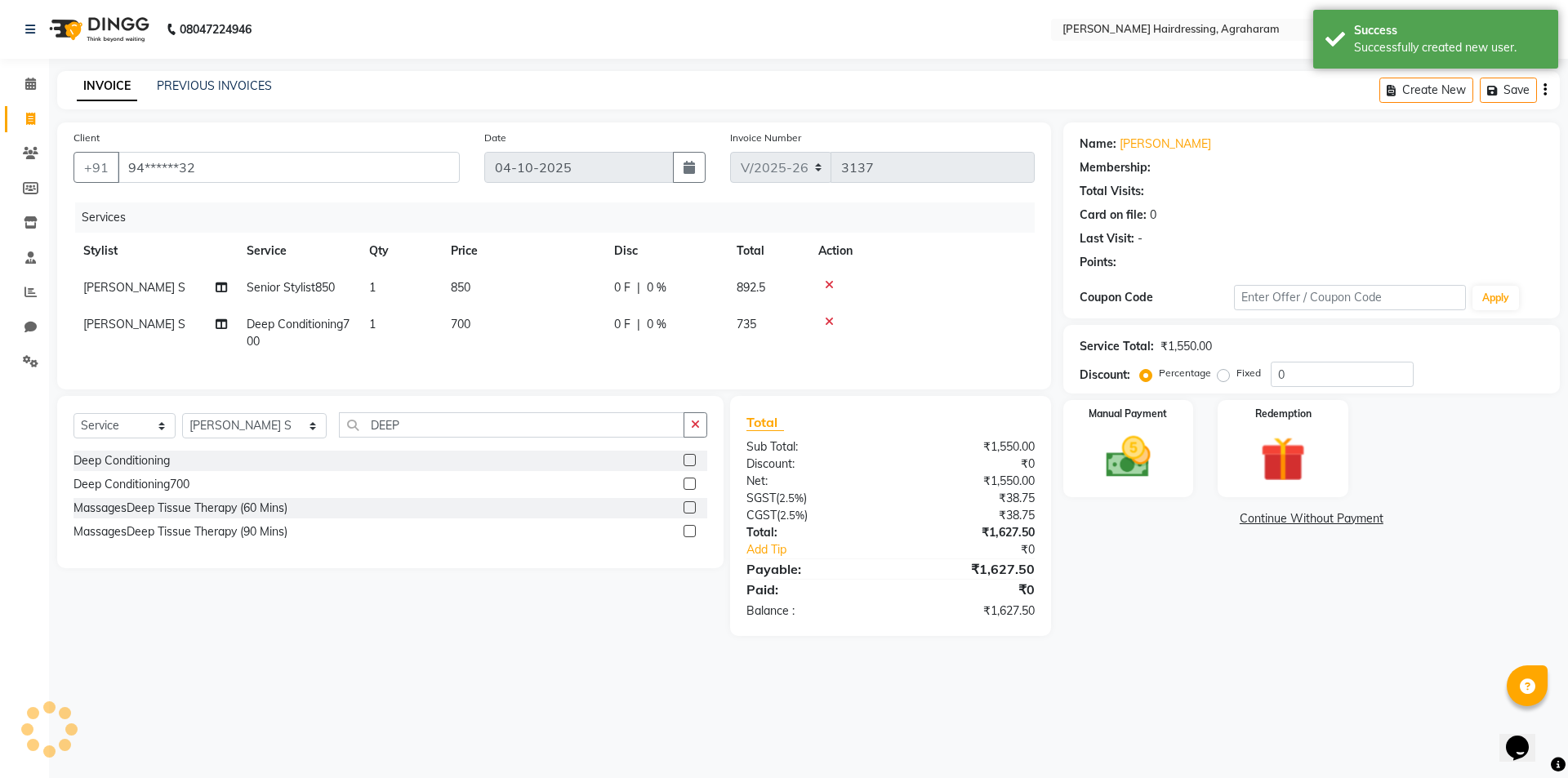
select select "1: Object"
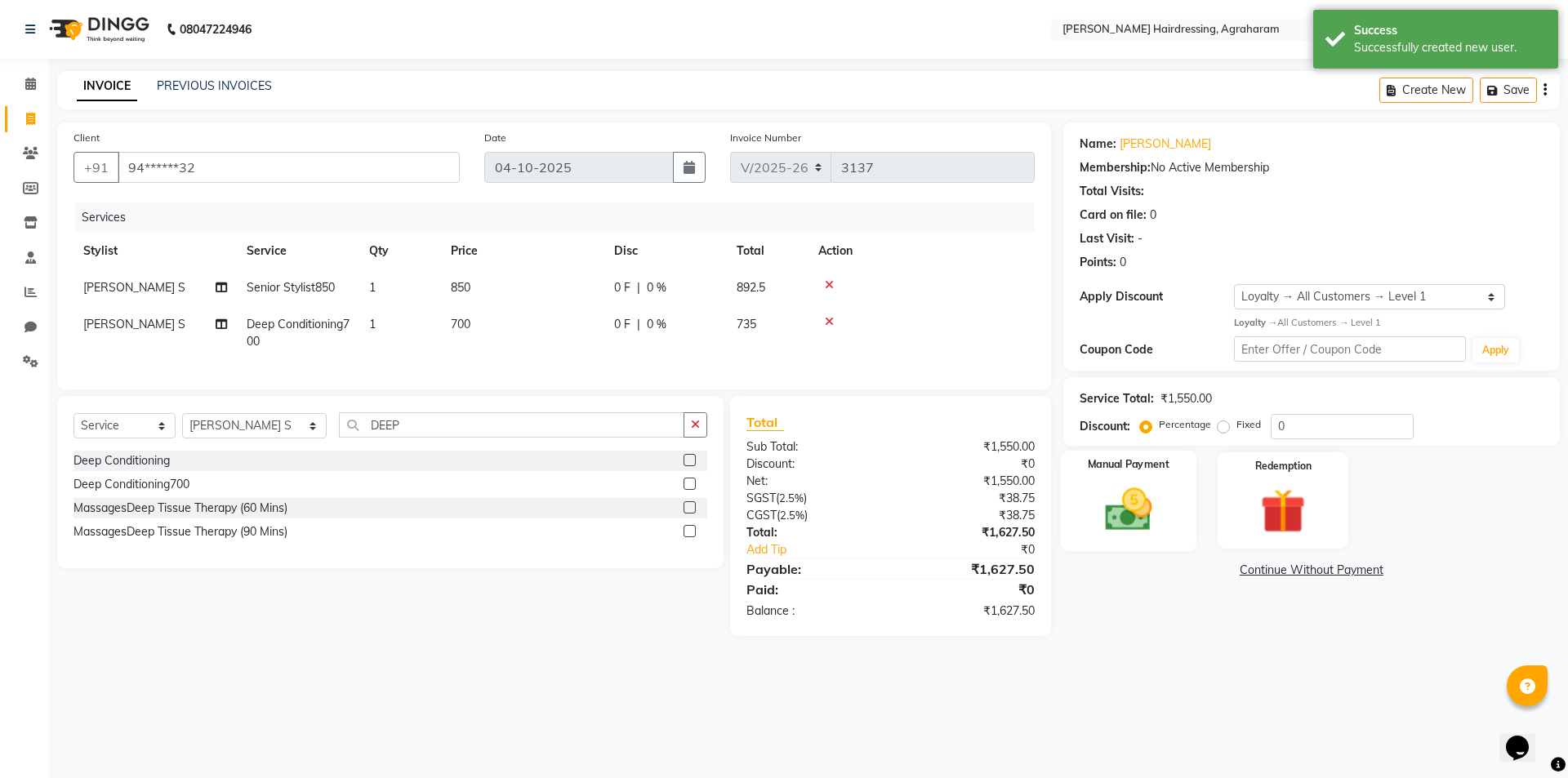
click at [1122, 515] on img at bounding box center [1128, 509] width 76 height 54
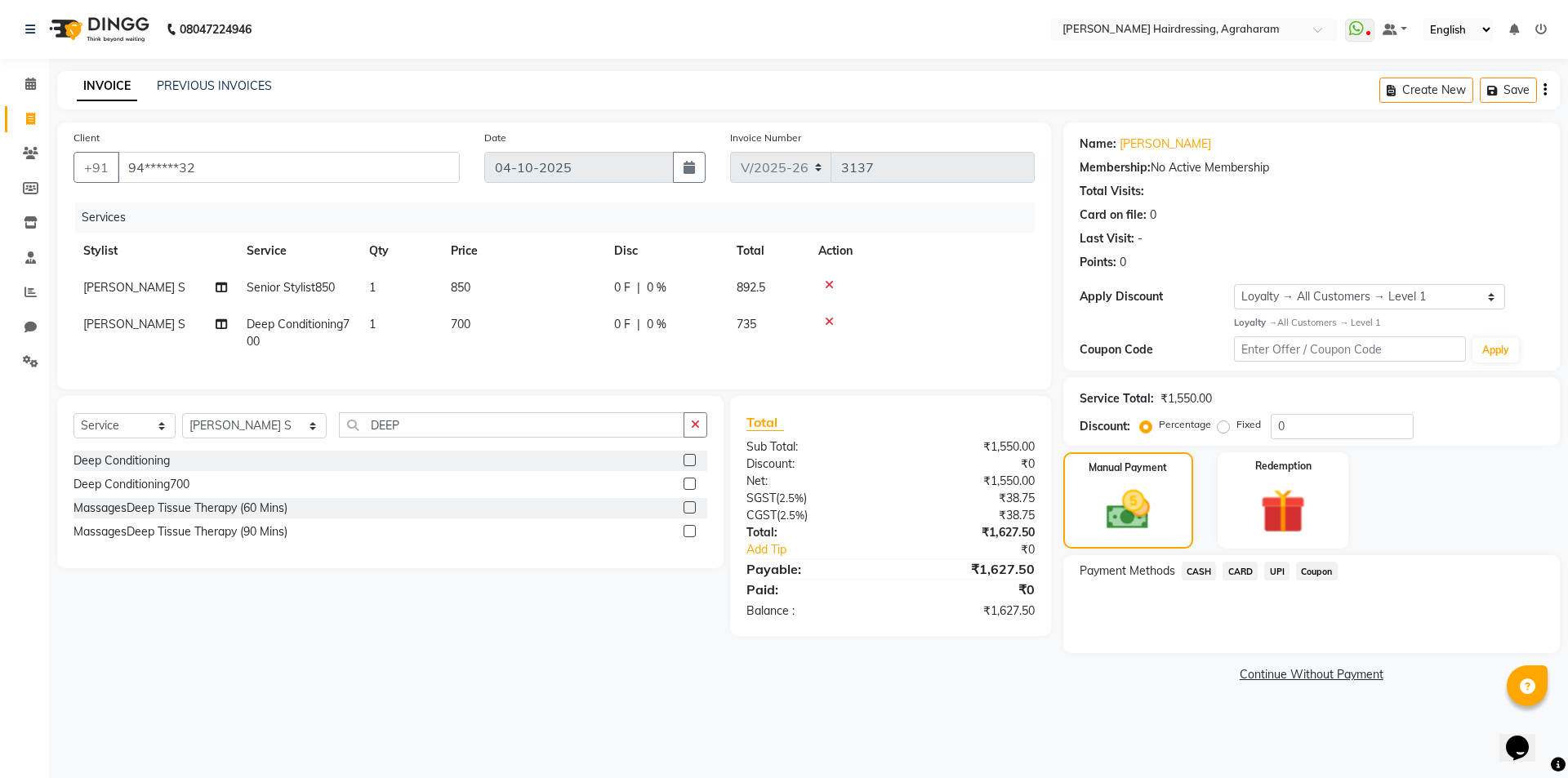
click at [1266, 575] on span "UPI" at bounding box center [1276, 572] width 25 height 19
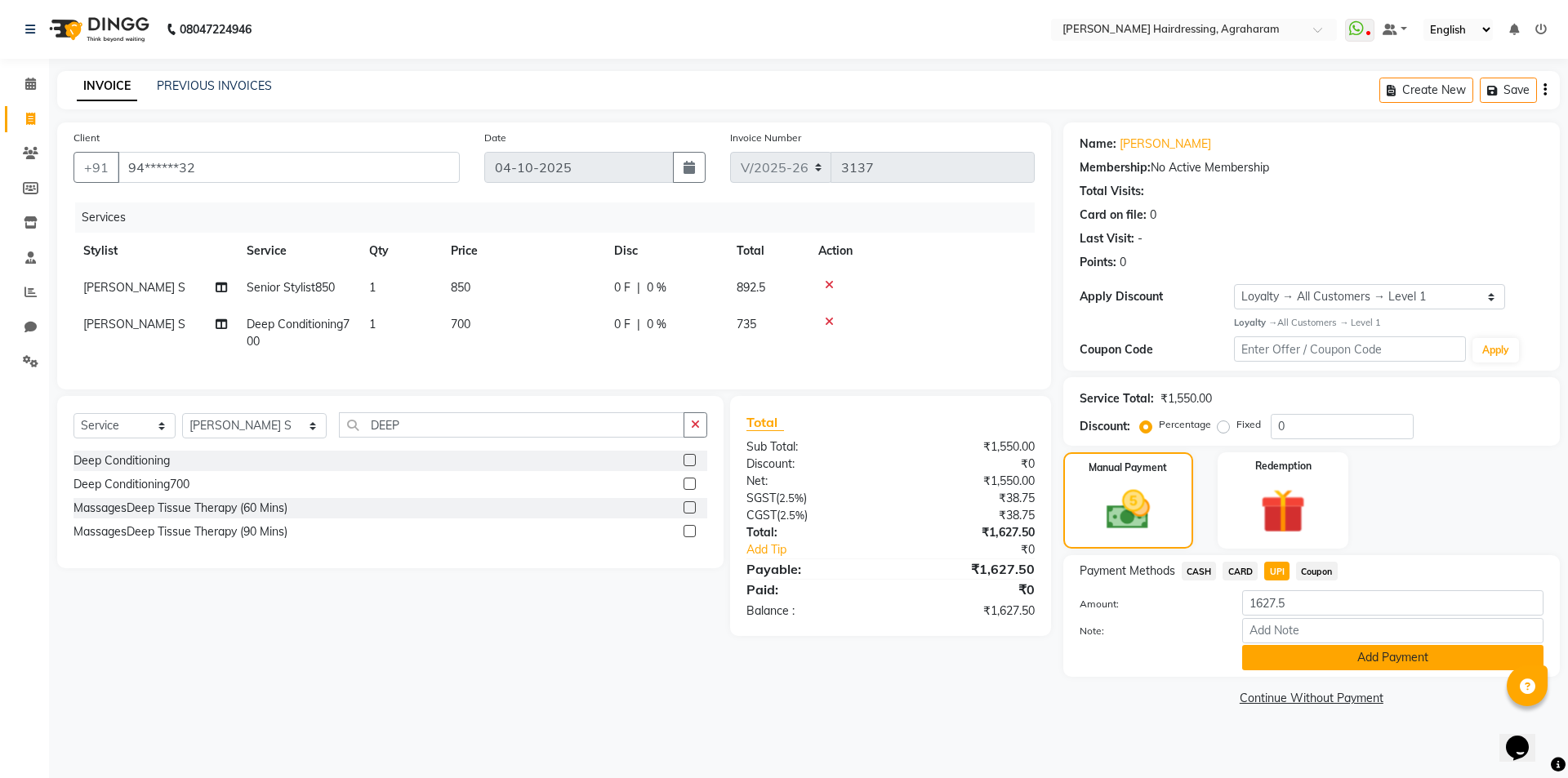
click at [1389, 658] on button "Add Payment" at bounding box center [1392, 657] width 301 height 25
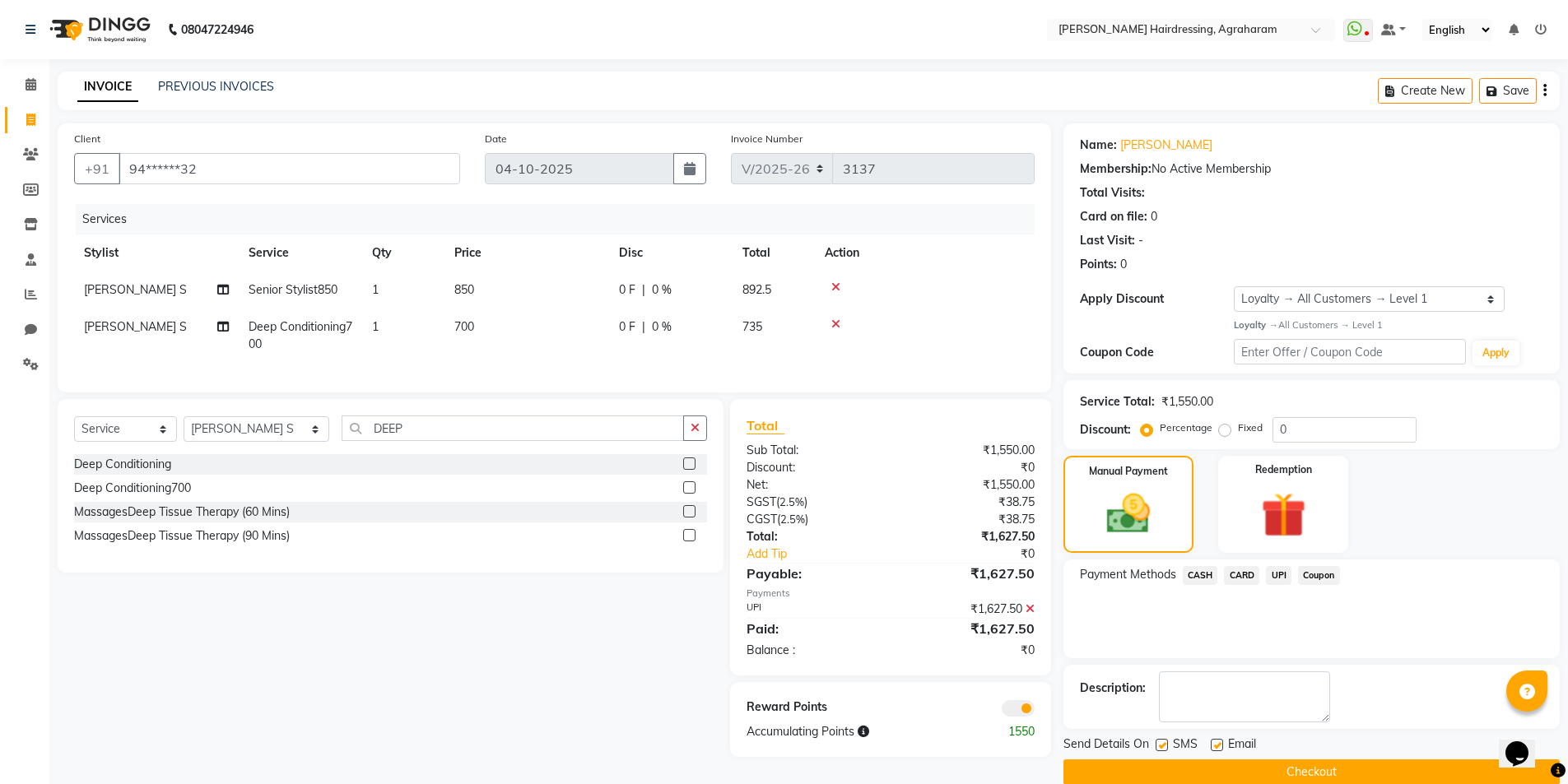
click at [1333, 776] on button "Checkout" at bounding box center [1311, 772] width 496 height 25
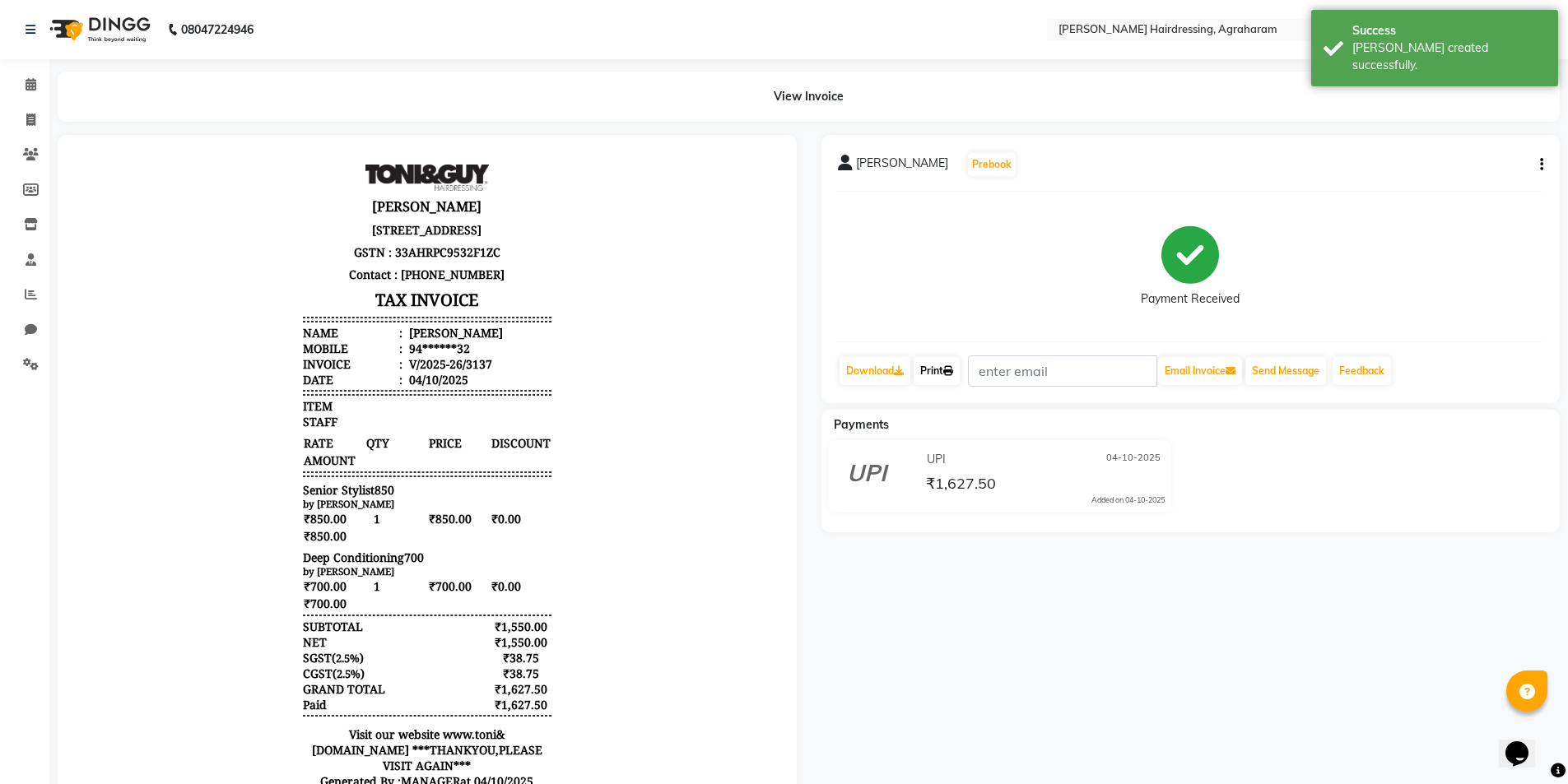
click at [933, 370] on link "Print" at bounding box center [936, 371] width 46 height 28
click at [23, 123] on span at bounding box center [31, 121] width 29 height 19
select select "service"
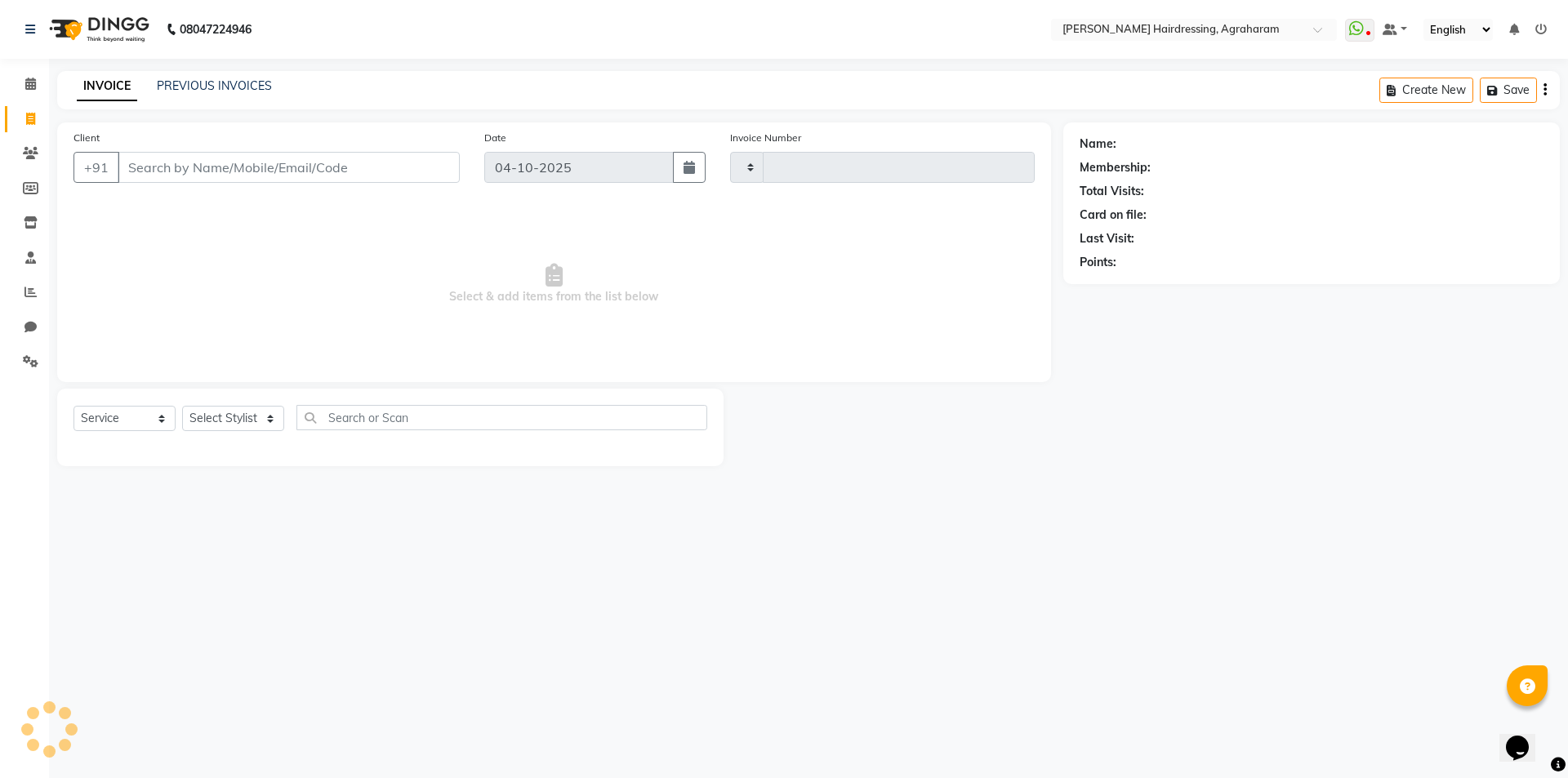
type input "3138"
select select "7962"
click at [210, 82] on link "PREVIOUS INVOICES" at bounding box center [215, 86] width 115 height 15
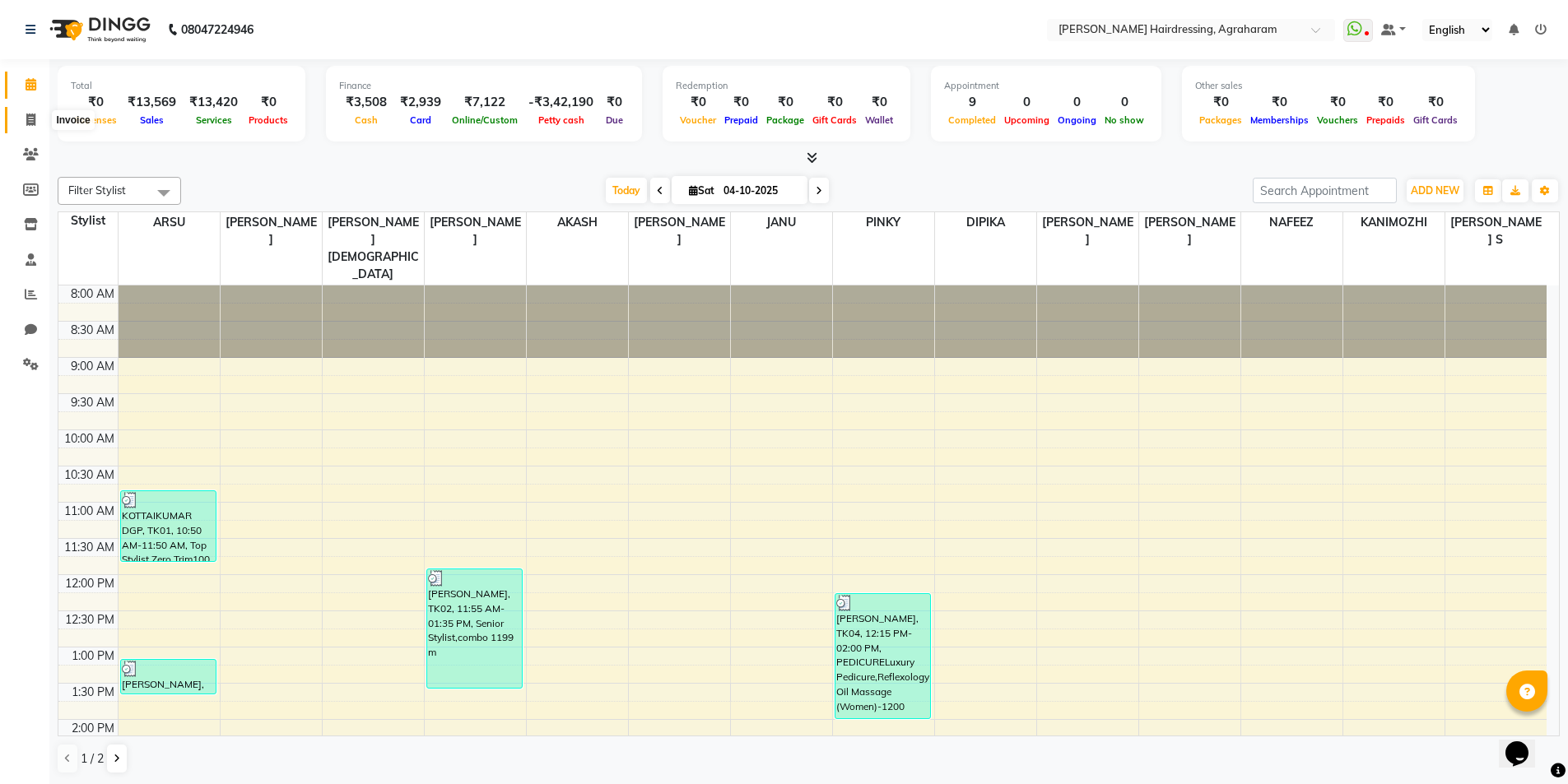
click at [37, 123] on span at bounding box center [31, 121] width 29 height 19
select select "service"
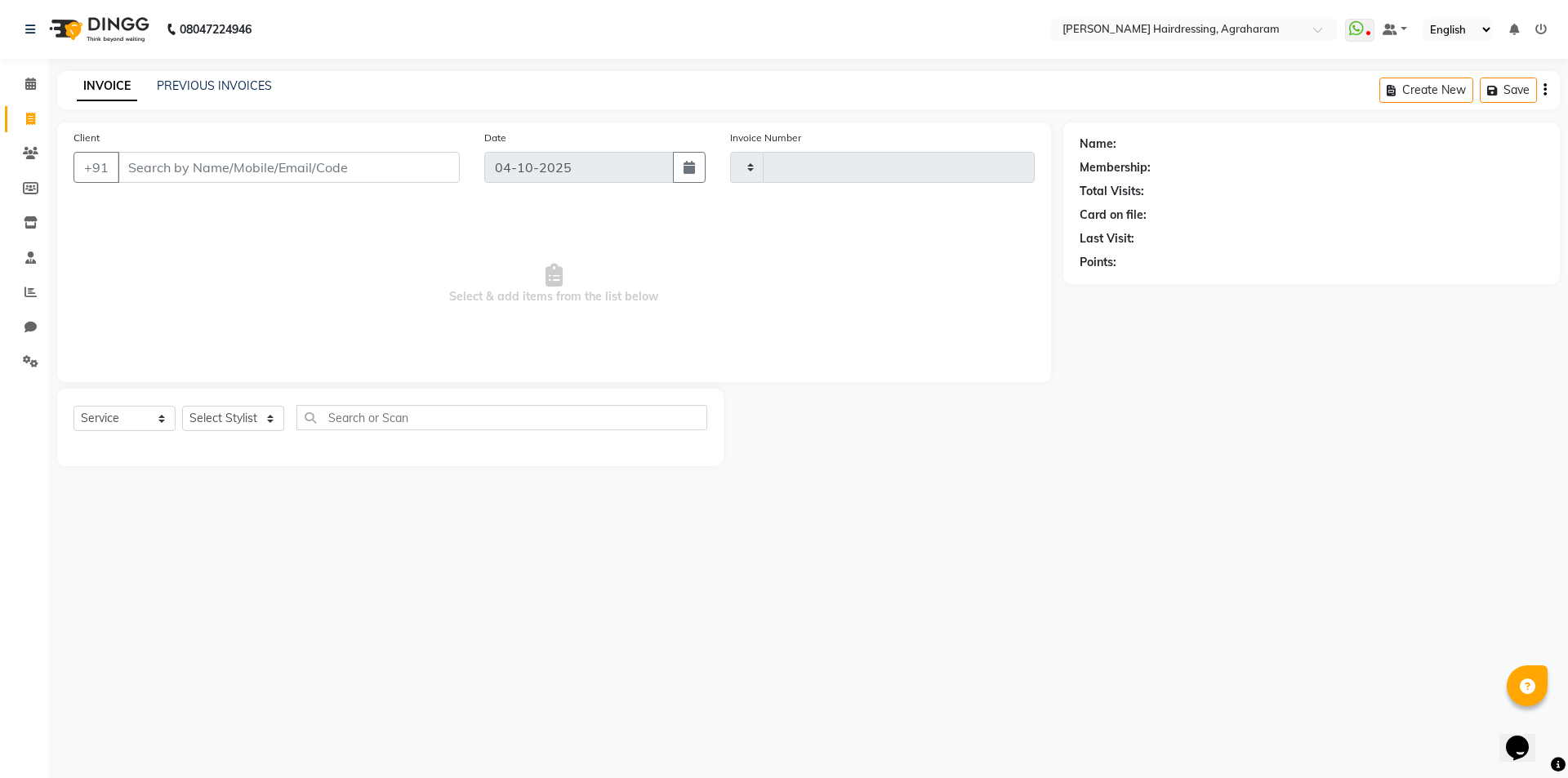
type input "3138"
select select "7962"
click at [257, 419] on select "Select Stylist [PERSON_NAME] AKASH [PERSON_NAME] [PERSON_NAME] MANAGER [PERSON_…" at bounding box center [255, 418] width 145 height 25
select select "76925"
click at [182, 406] on select "Select Stylist [PERSON_NAME] AKASH [PERSON_NAME] [PERSON_NAME] MANAGER [PERSON_…" at bounding box center [255, 418] width 145 height 25
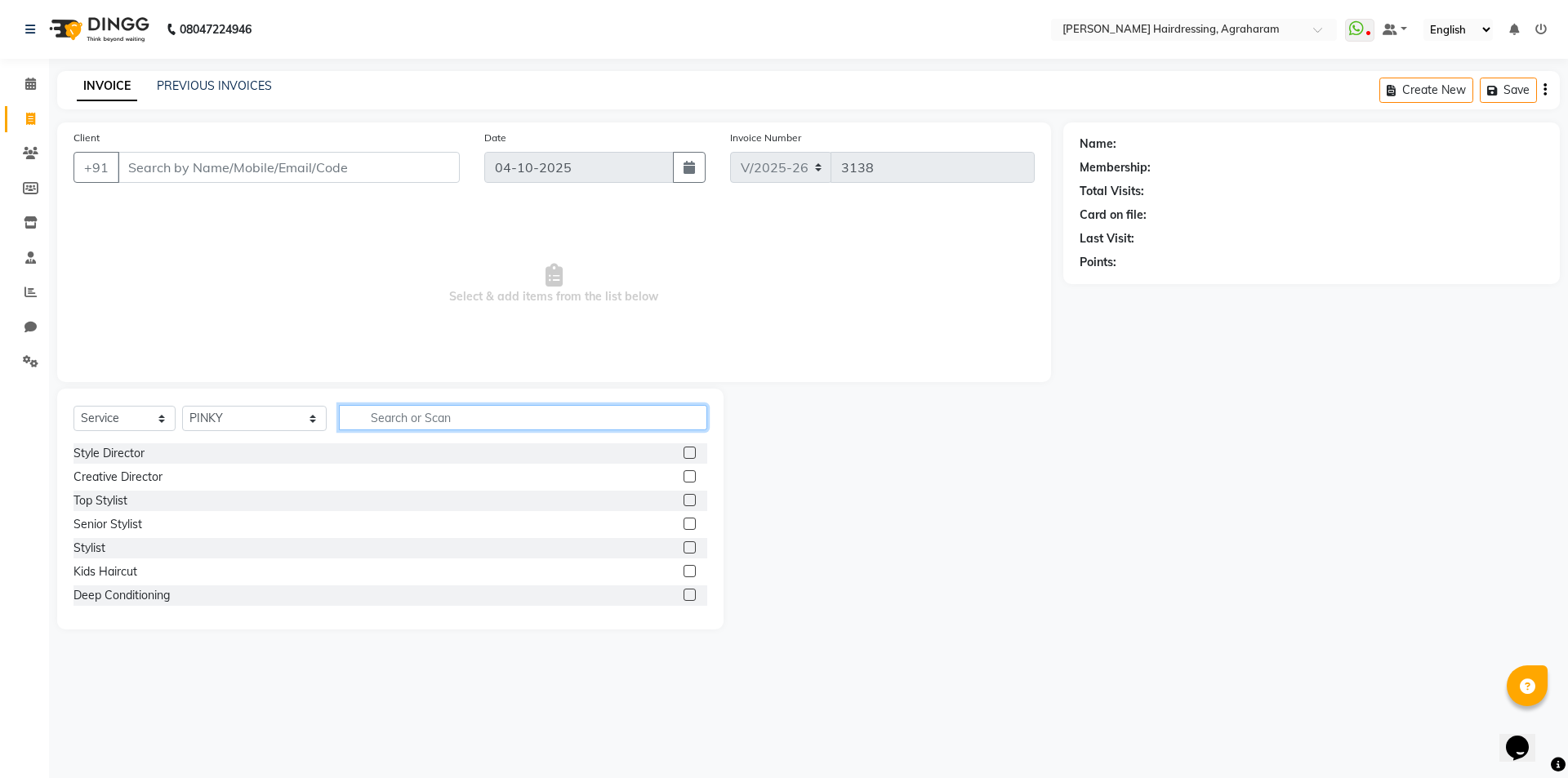
click at [494, 413] on input "text" at bounding box center [523, 417] width 368 height 25
type input "FACE"
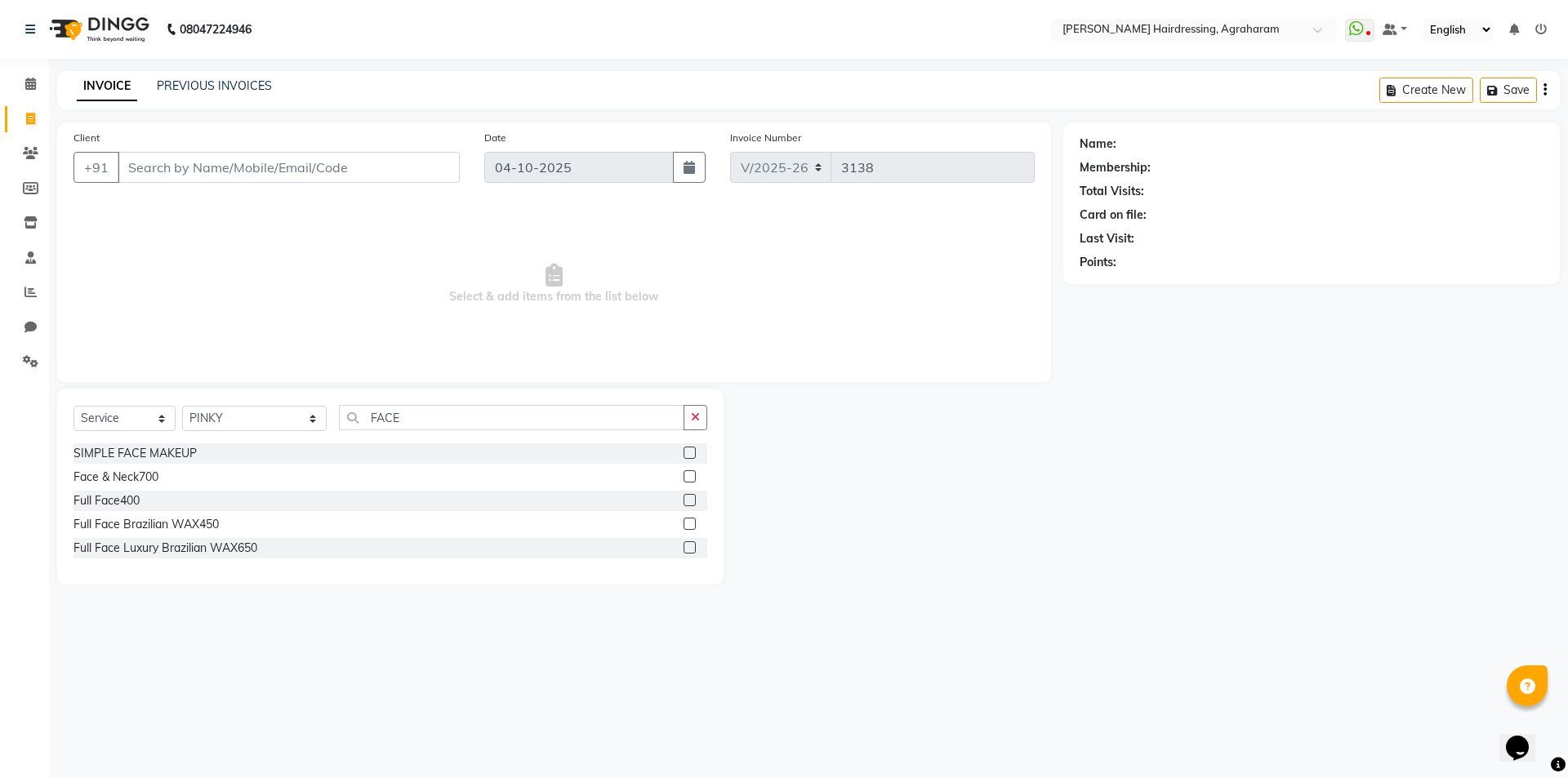
click at [688, 477] on label at bounding box center [689, 476] width 12 height 12
click at [688, 477] on input "checkbox" at bounding box center [688, 477] width 10 height 10
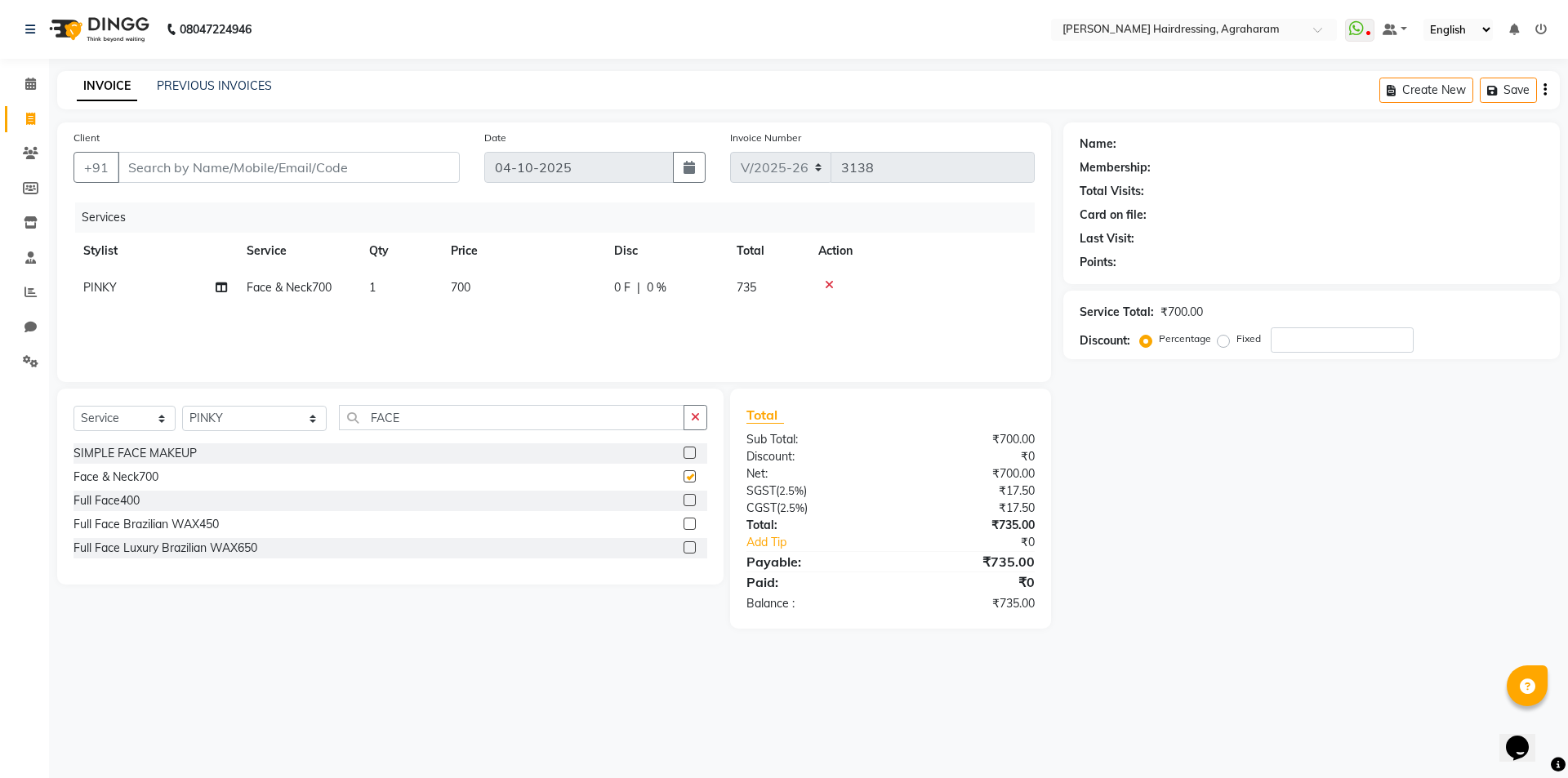
checkbox input "false"
click at [415, 417] on input "FACE" at bounding box center [512, 417] width 346 height 25
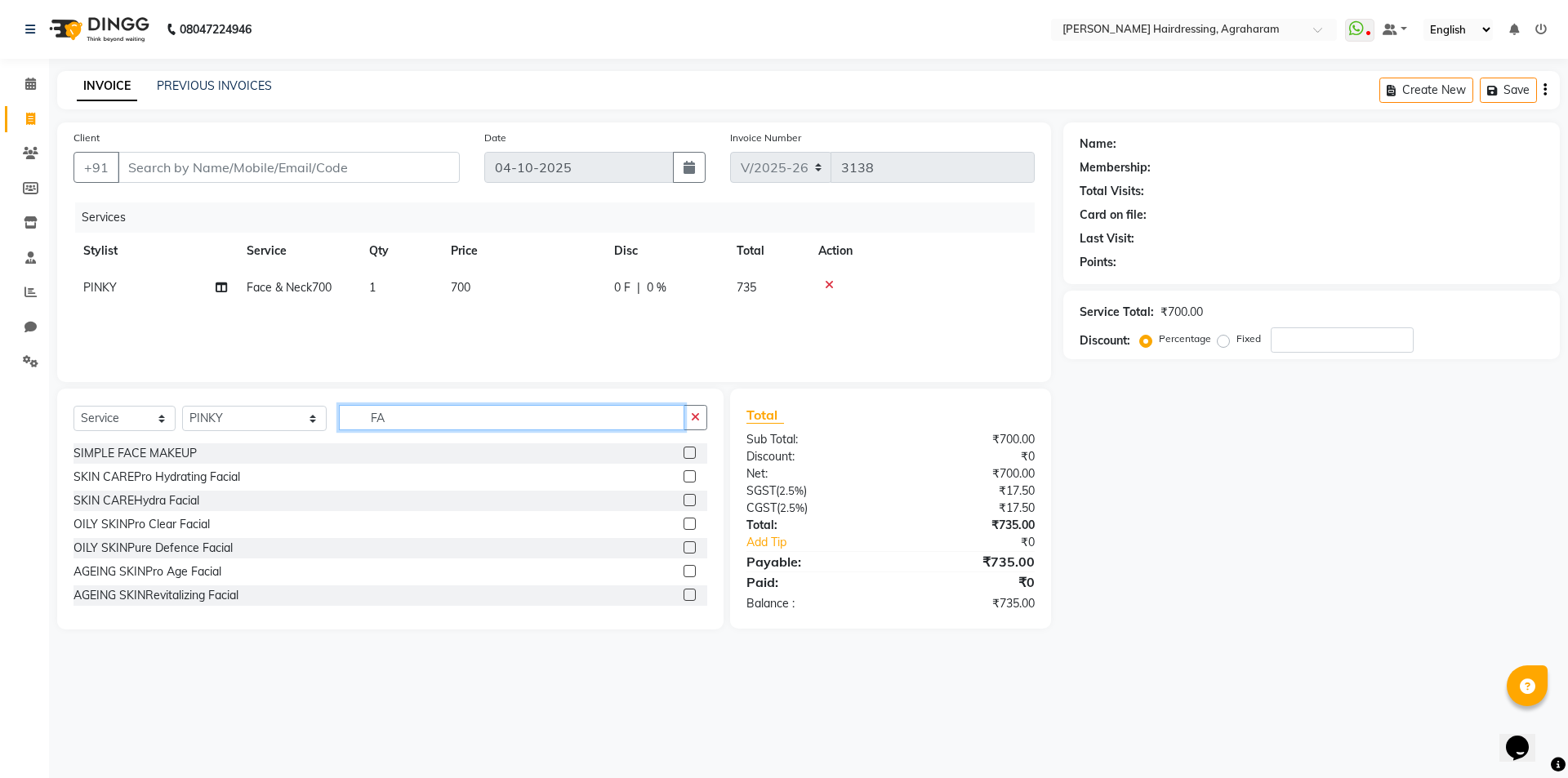
type input "F"
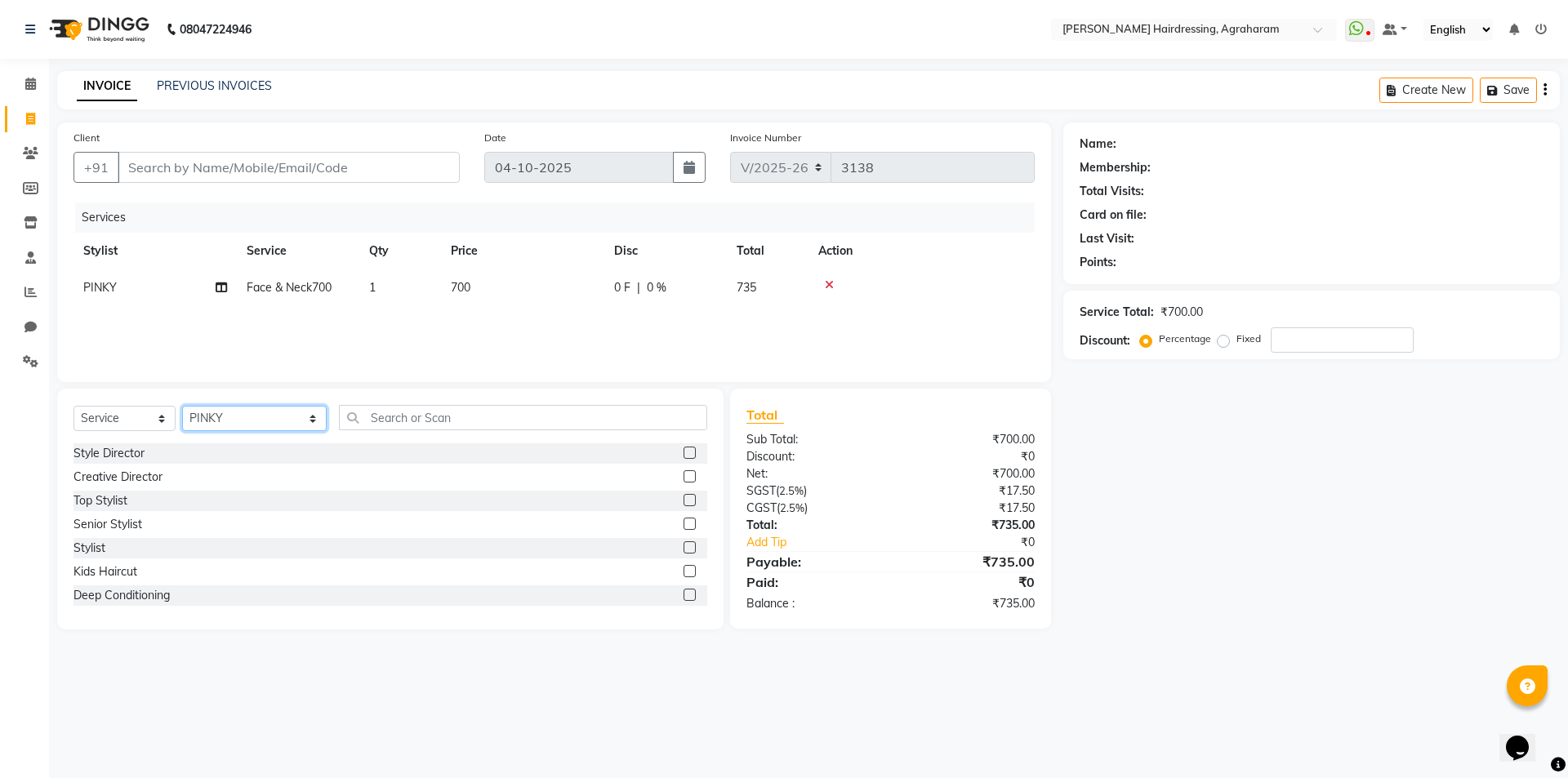
click at [240, 425] on select "Select Stylist [PERSON_NAME] AKASH [PERSON_NAME] [PERSON_NAME] MANAGER [PERSON_…" at bounding box center [255, 418] width 145 height 25
select select "72526"
click at [182, 406] on select "Select Stylist [PERSON_NAME] AKASH [PERSON_NAME] [PERSON_NAME] MANAGER [PERSON_…" at bounding box center [255, 418] width 145 height 25
click at [362, 415] on input "text" at bounding box center [523, 417] width 368 height 25
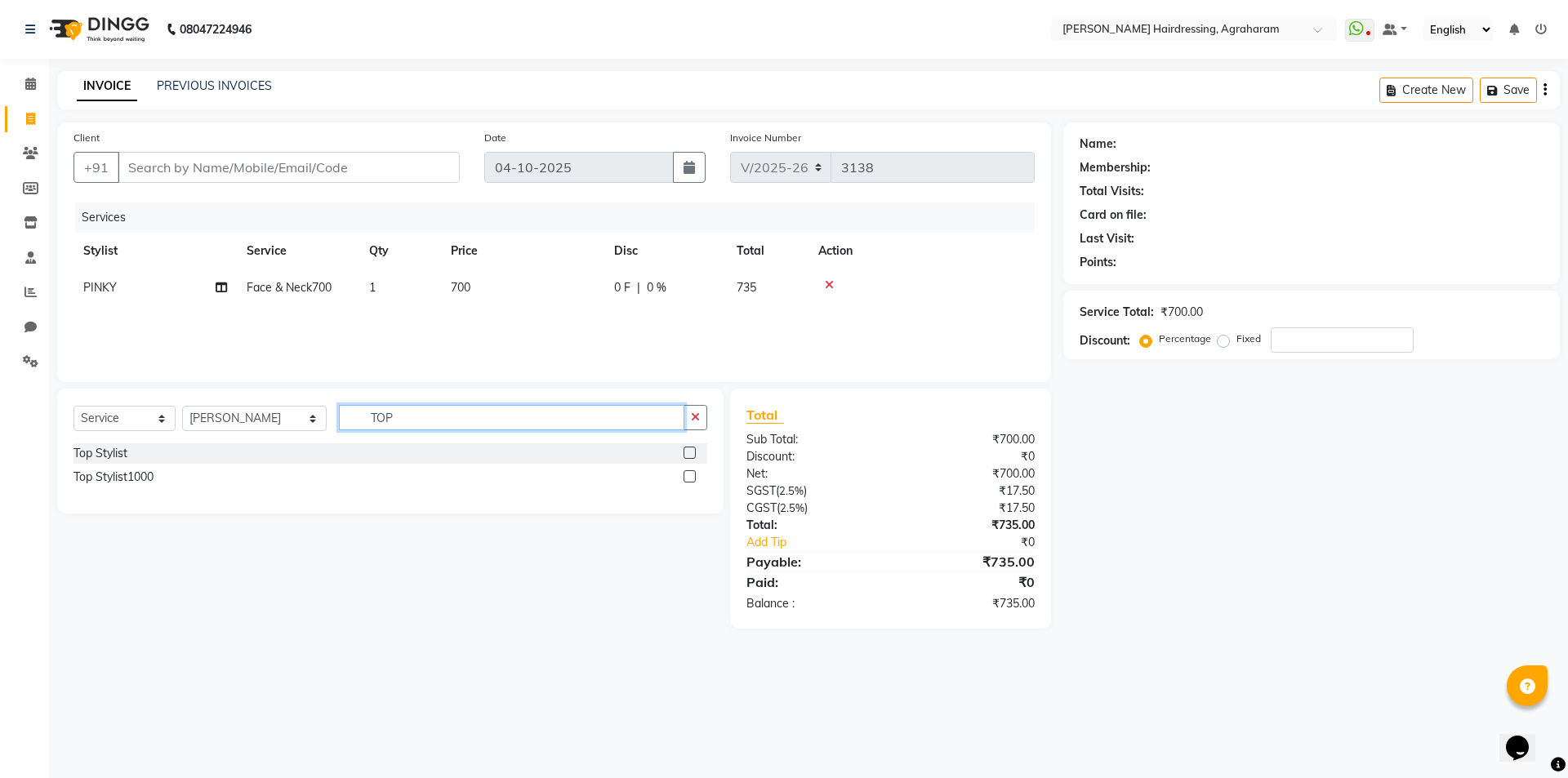
type input "TOP"
click at [690, 480] on label at bounding box center [689, 476] width 12 height 12
click at [690, 480] on input "checkbox" at bounding box center [688, 477] width 10 height 10
checkbox input "false"
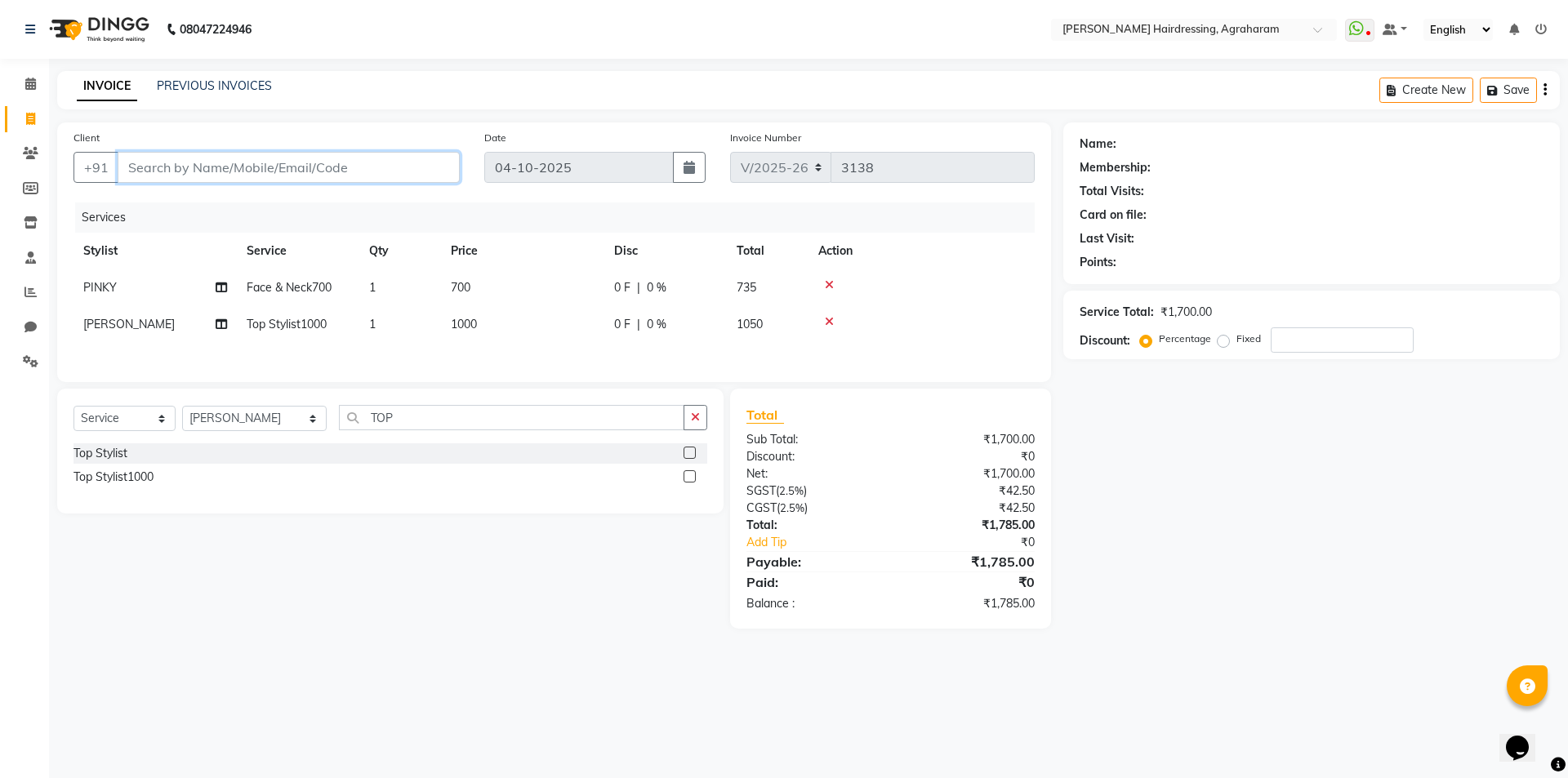
click at [201, 158] on input "Client" at bounding box center [289, 166] width 342 height 31
paste input "9047727972"
type input "9047727972"
type input "0"
type input "9047727972"
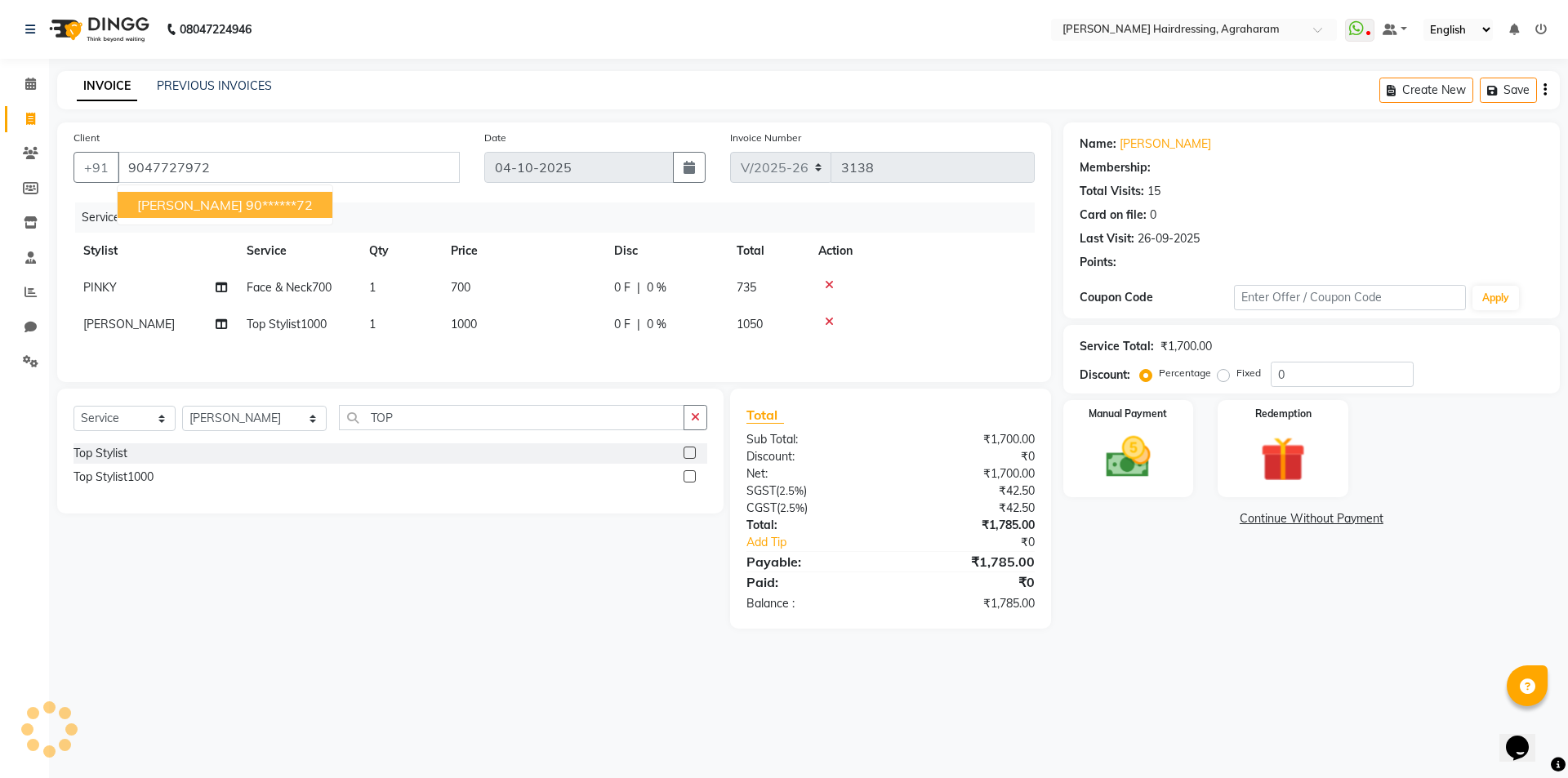
select select "1: Object"
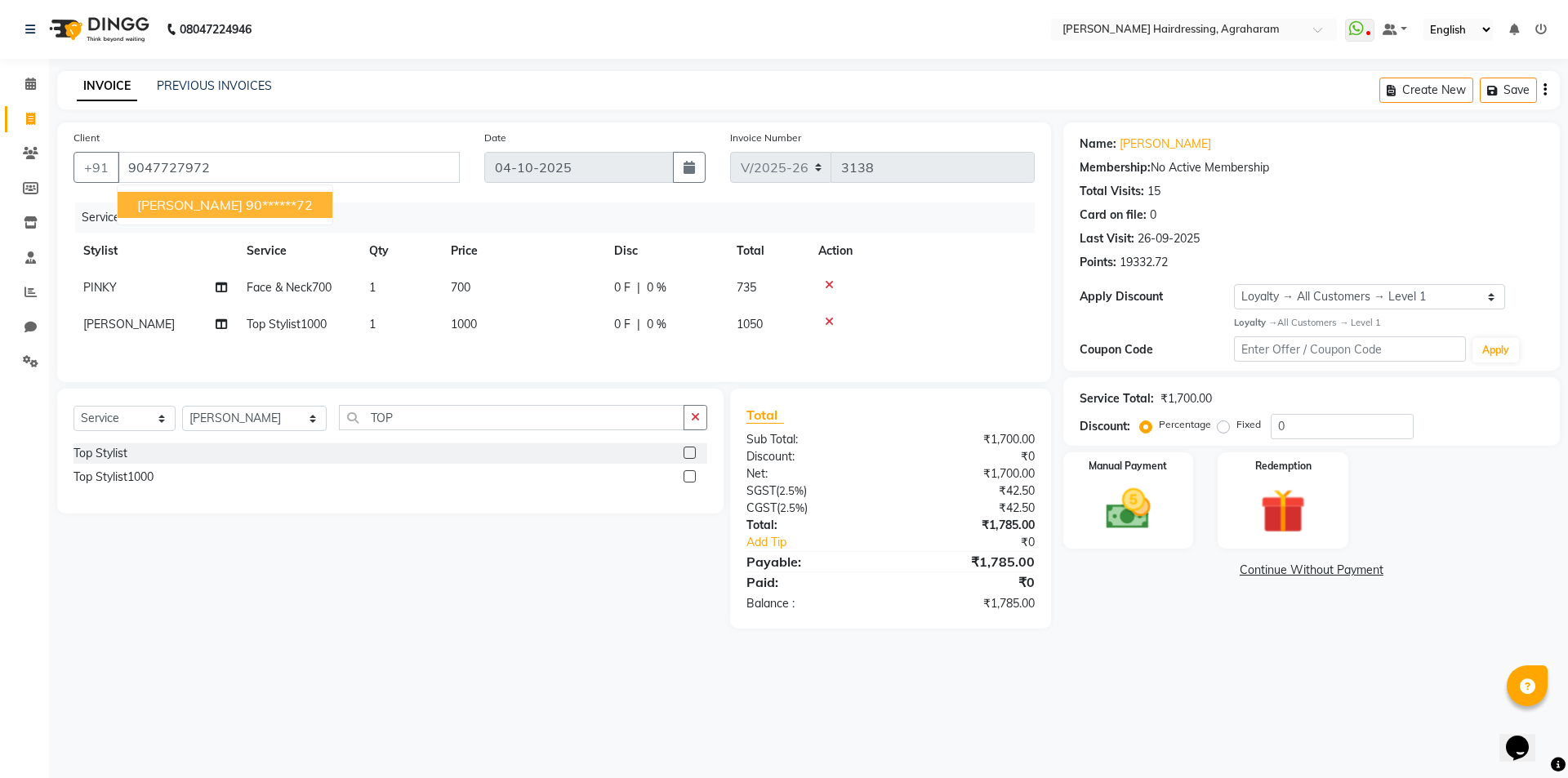
click at [210, 210] on button "SELVARANI 90******72" at bounding box center [225, 204] width 215 height 26
type input "90******72"
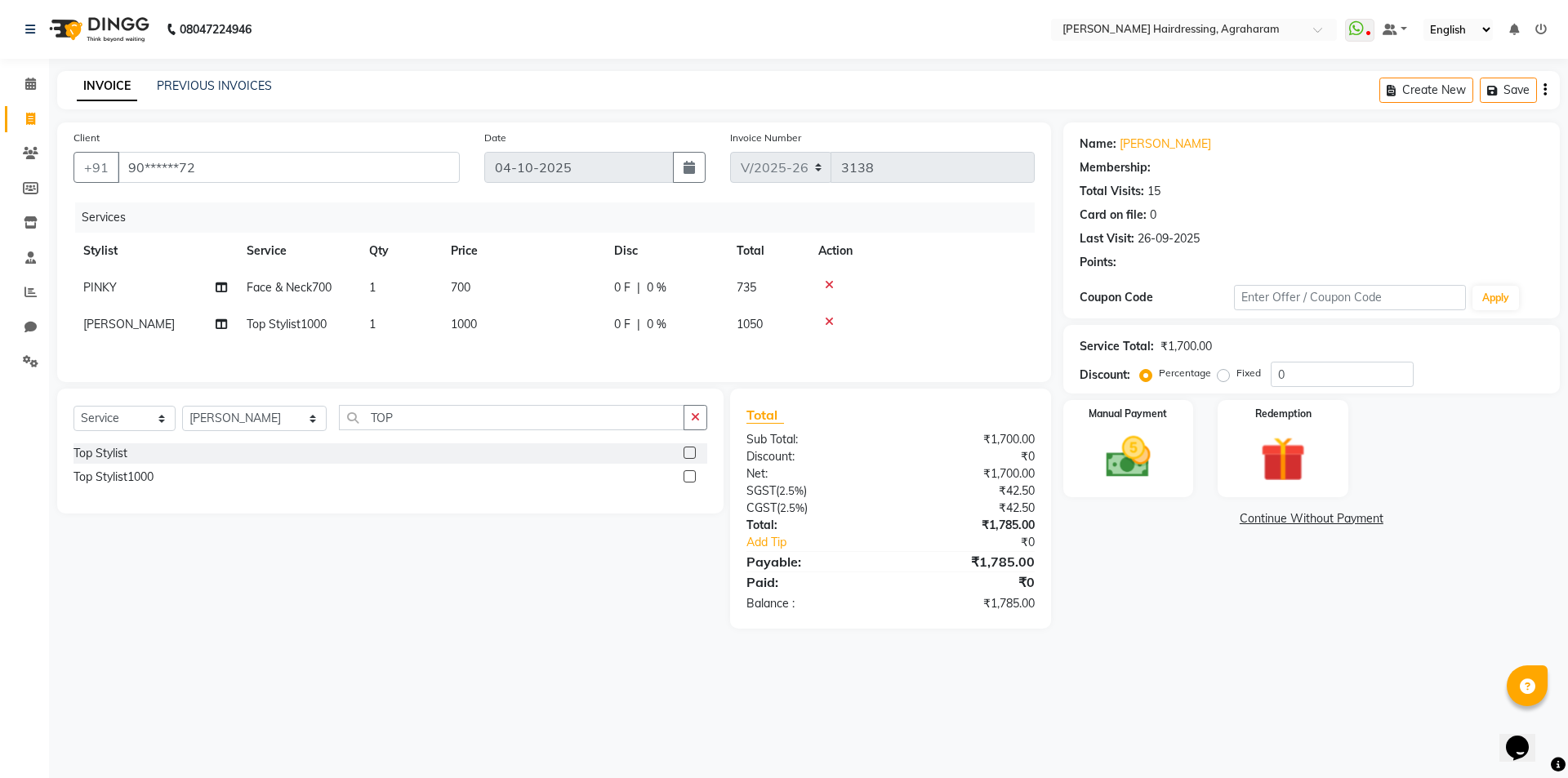
select select "1: Object"
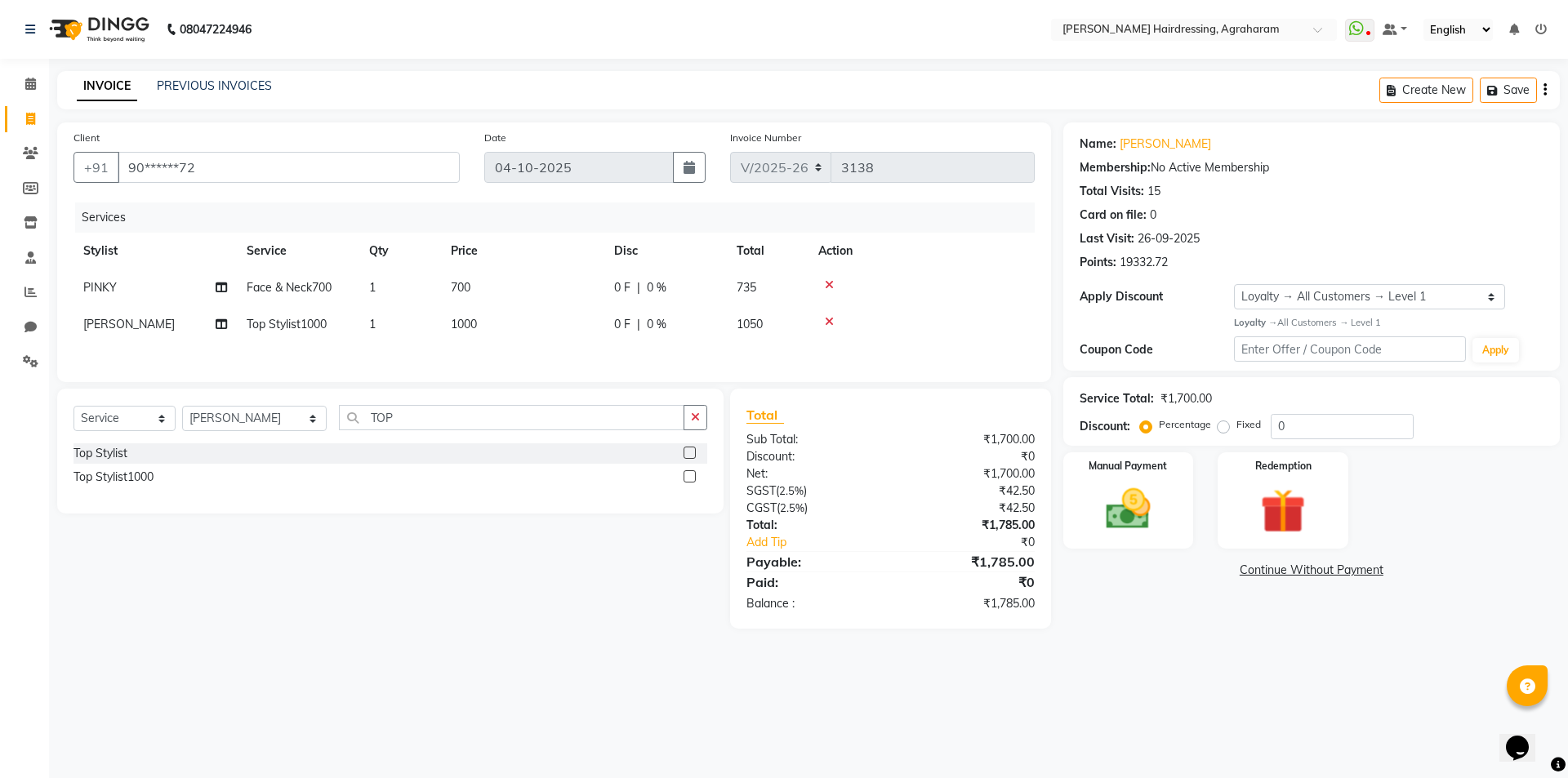
click at [1313, 407] on div "Service Total: ₹1,700.00 Discount: Percentage Fixed 0" at bounding box center [1311, 412] width 464 height 56
click at [1151, 141] on link "Selvarani" at bounding box center [1166, 144] width 91 height 17
click at [1315, 433] on input "0" at bounding box center [1342, 426] width 143 height 25
type input "15"
click at [1127, 523] on img at bounding box center [1128, 509] width 76 height 54
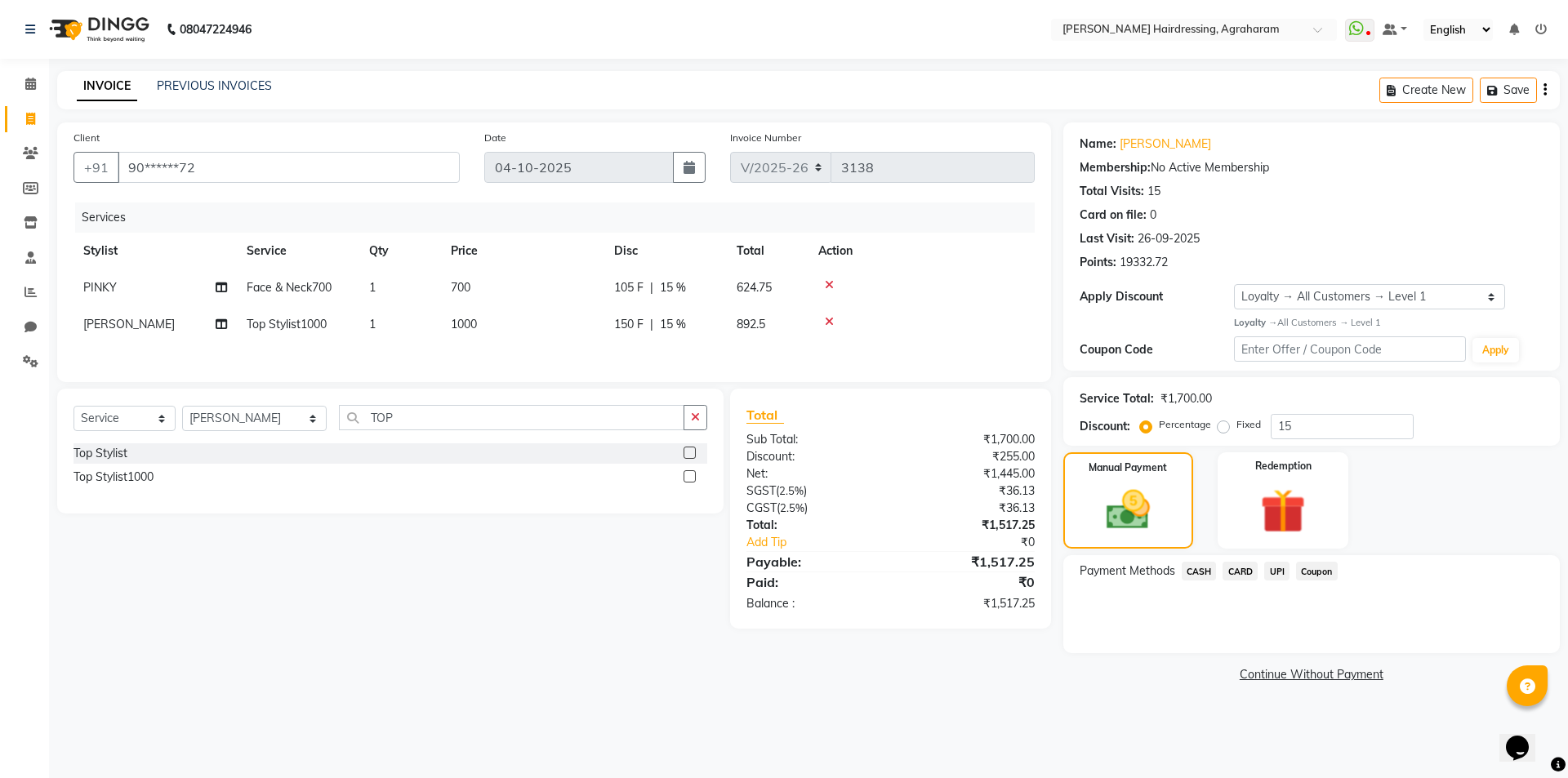
click at [1188, 574] on span "CASH" at bounding box center [1199, 572] width 35 height 19
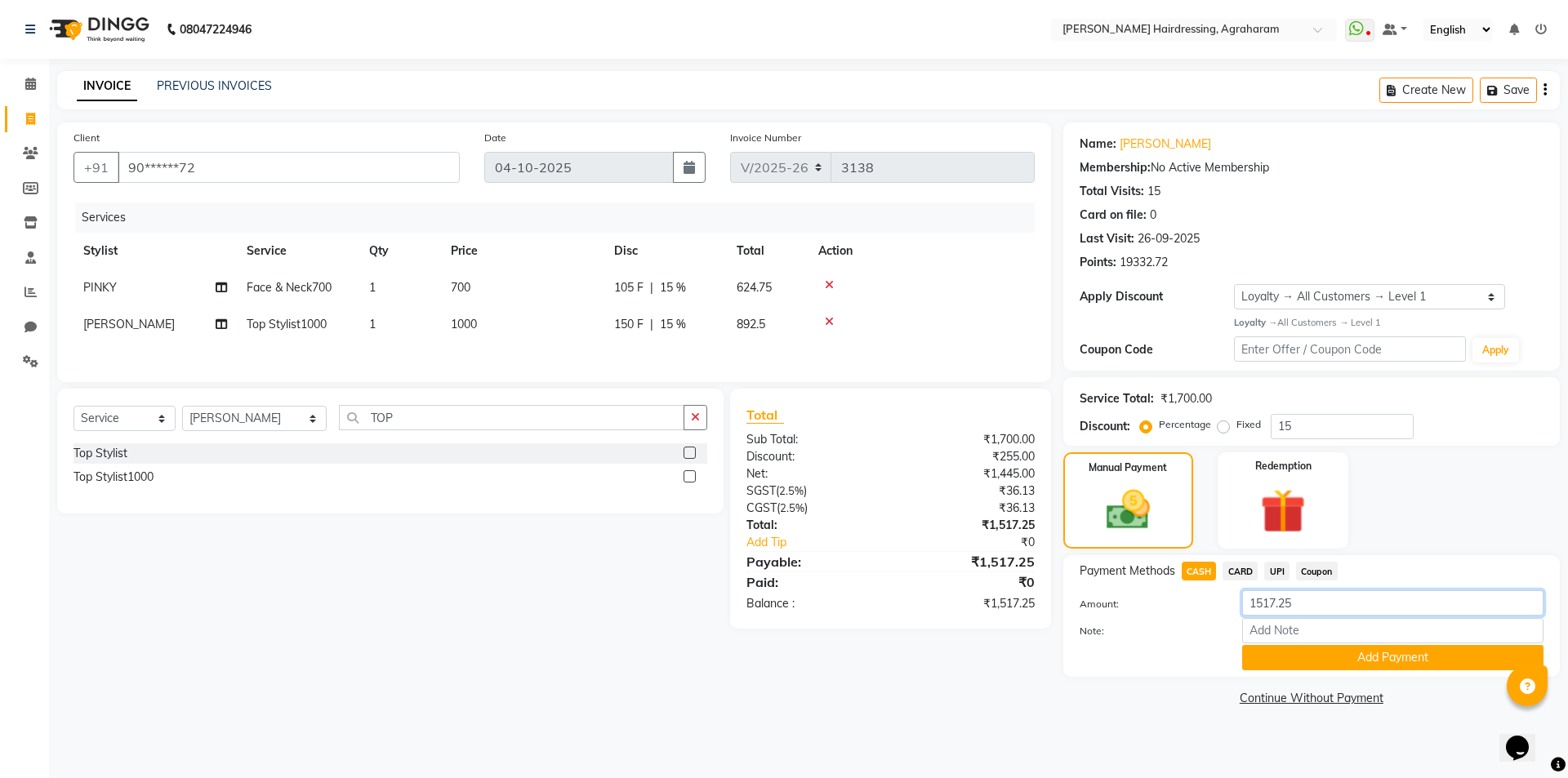
click at [1333, 609] on input "1517.25" at bounding box center [1392, 602] width 301 height 25
type input "1500"
drag, startPoint x: 1386, startPoint y: 654, endPoint x: 1377, endPoint y: 658, distance: 9.8
click at [1387, 654] on button "Add Payment" at bounding box center [1392, 657] width 301 height 25
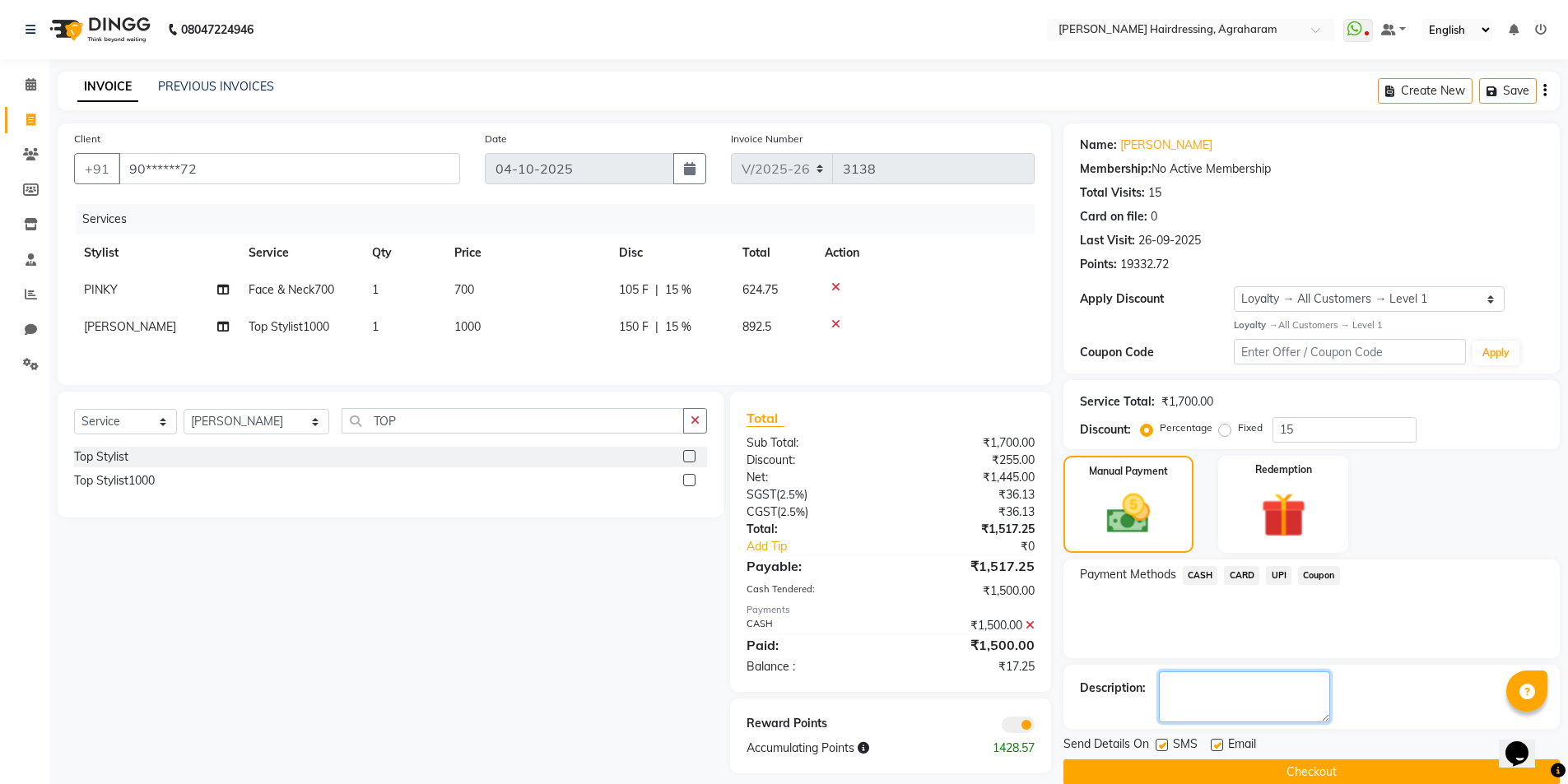
click at [1207, 691] on textarea at bounding box center [1244, 697] width 171 height 51
type textarea "17 -LAST BILL CLIENT PAID RS.10/- EXCESS,ADJUSTED IN THIS BILL"
click at [1312, 767] on button "Checkout" at bounding box center [1311, 772] width 496 height 25
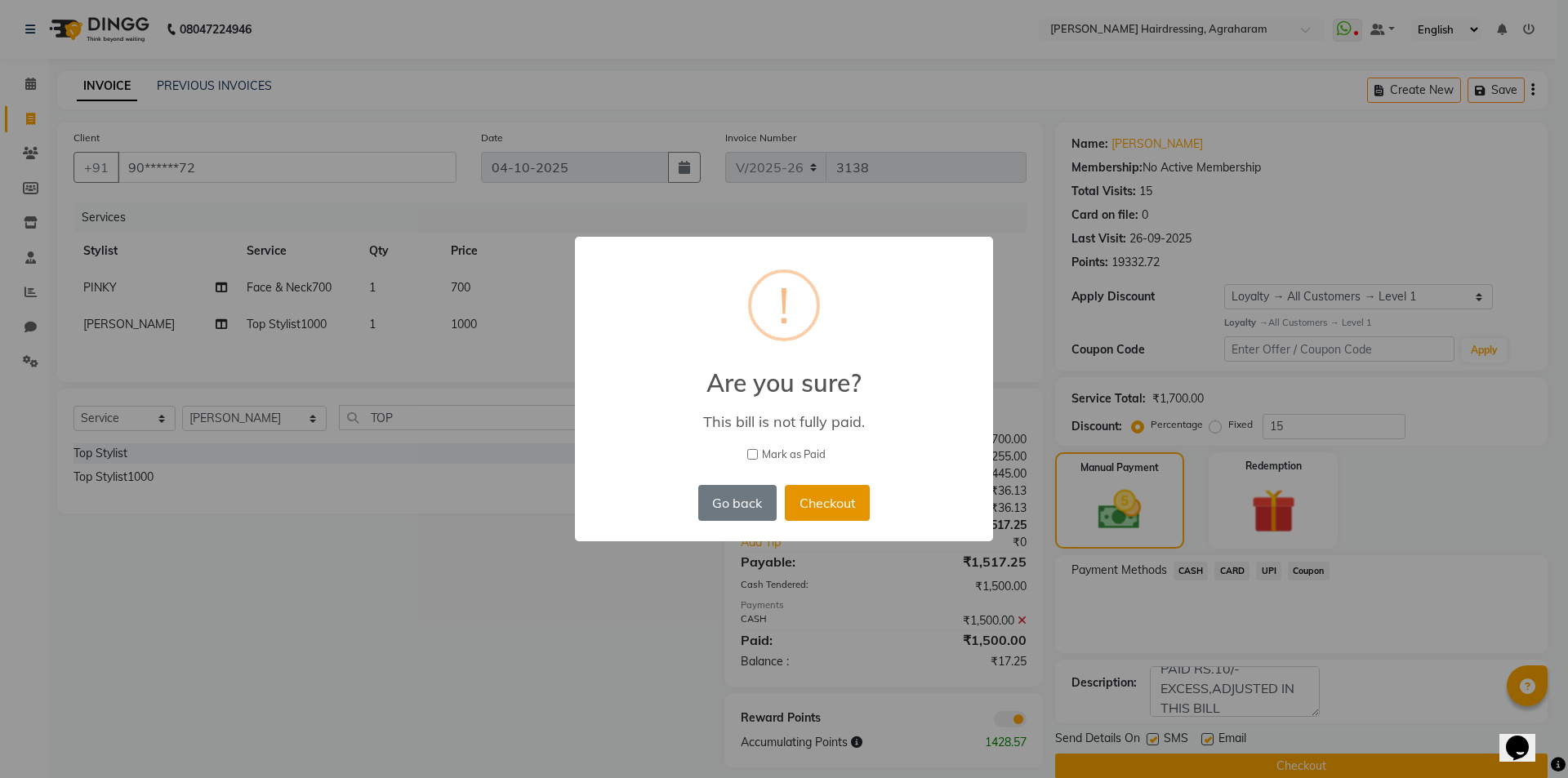
click at [837, 503] on button "Checkout" at bounding box center [826, 503] width 85 height 36
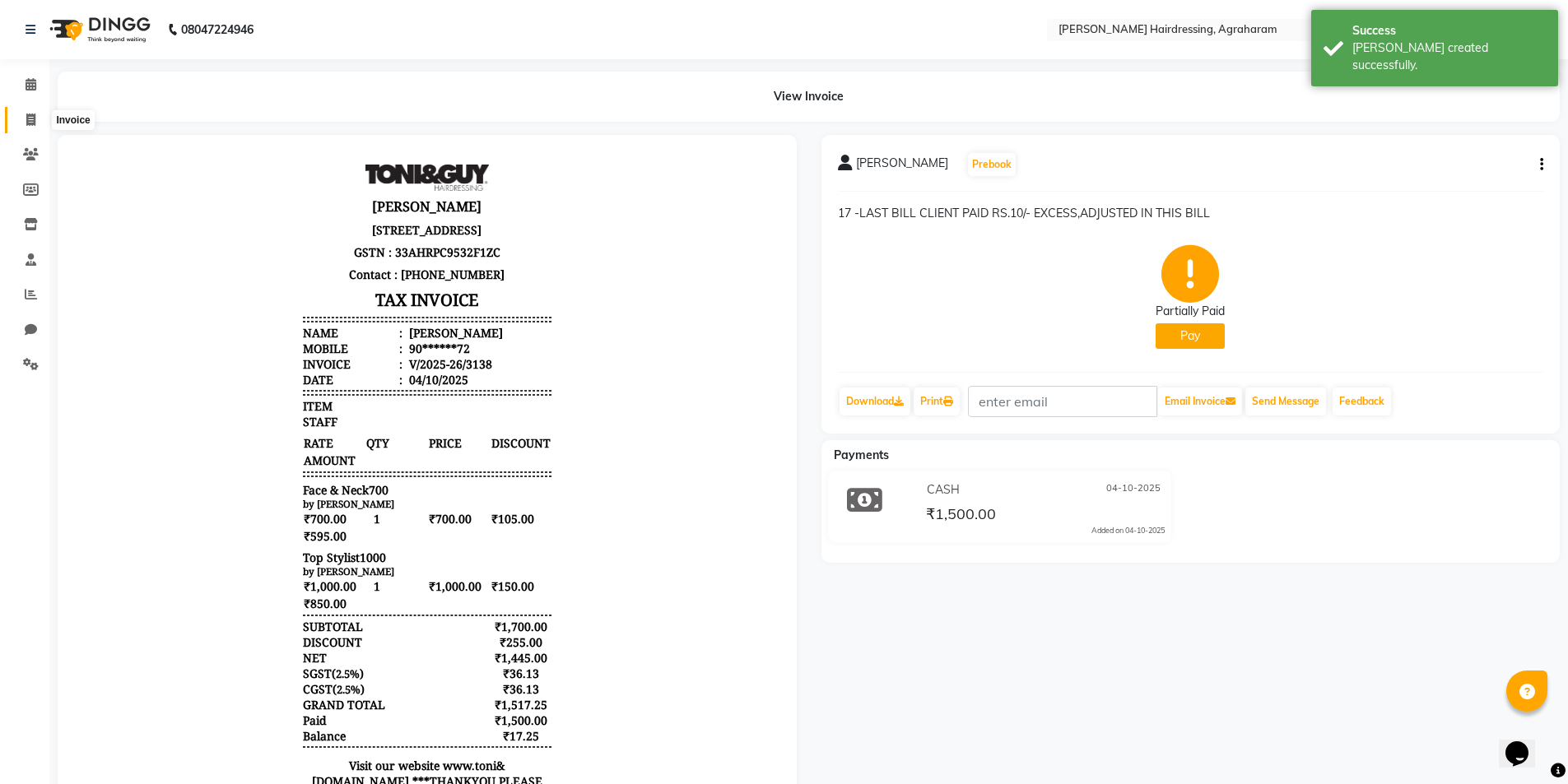
click at [33, 120] on icon at bounding box center [31, 119] width 9 height 12
select select "service"
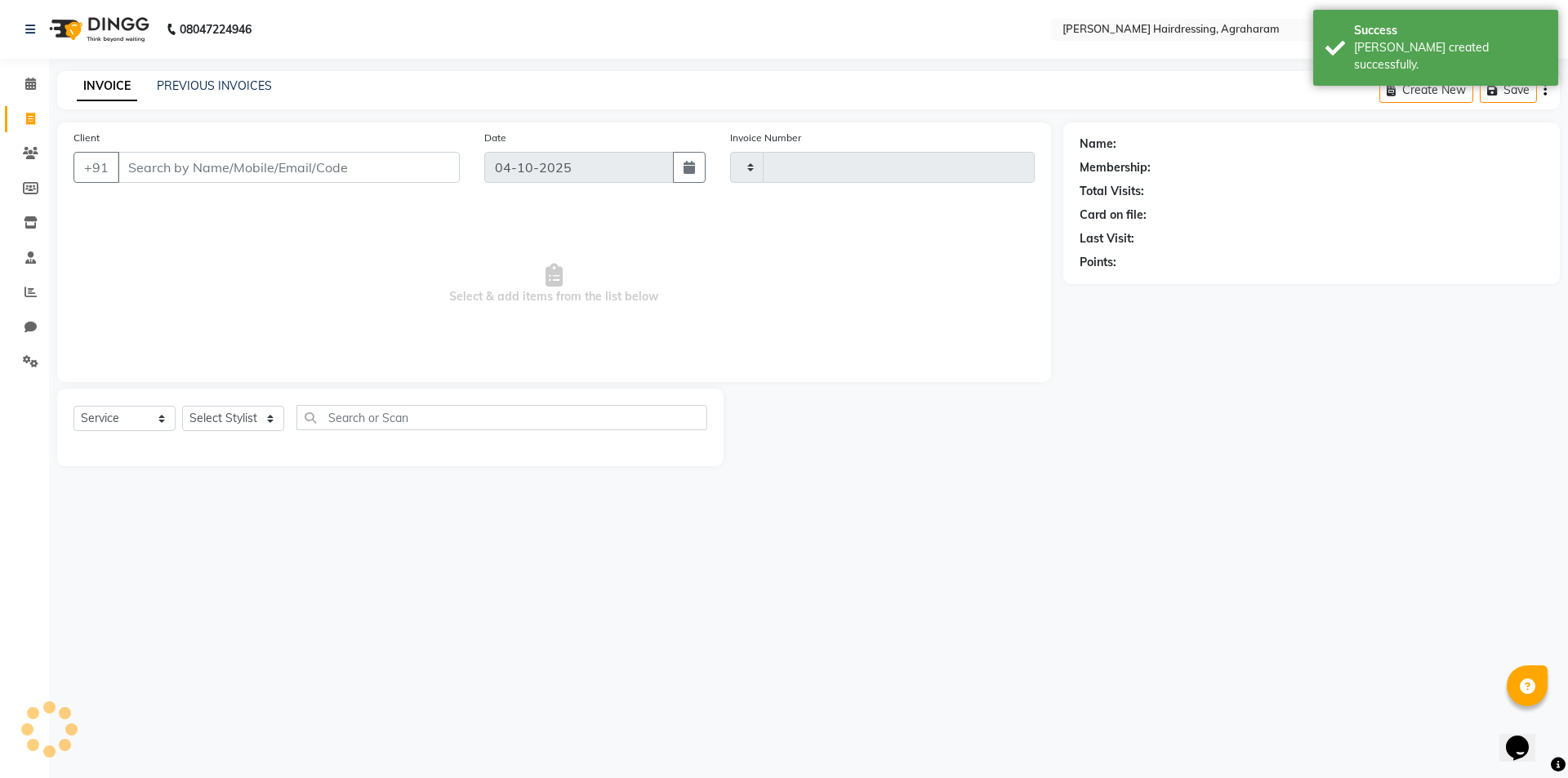
type input "3139"
select select "7962"
click at [272, 414] on select "Select Stylist [PERSON_NAME] AKASH [PERSON_NAME] [PERSON_NAME] MANAGER [PERSON_…" at bounding box center [255, 418] width 145 height 25
select select "85297"
click at [182, 406] on select "Select Stylist [PERSON_NAME] AKASH [PERSON_NAME] [PERSON_NAME] MANAGER [PERSON_…" at bounding box center [255, 418] width 145 height 25
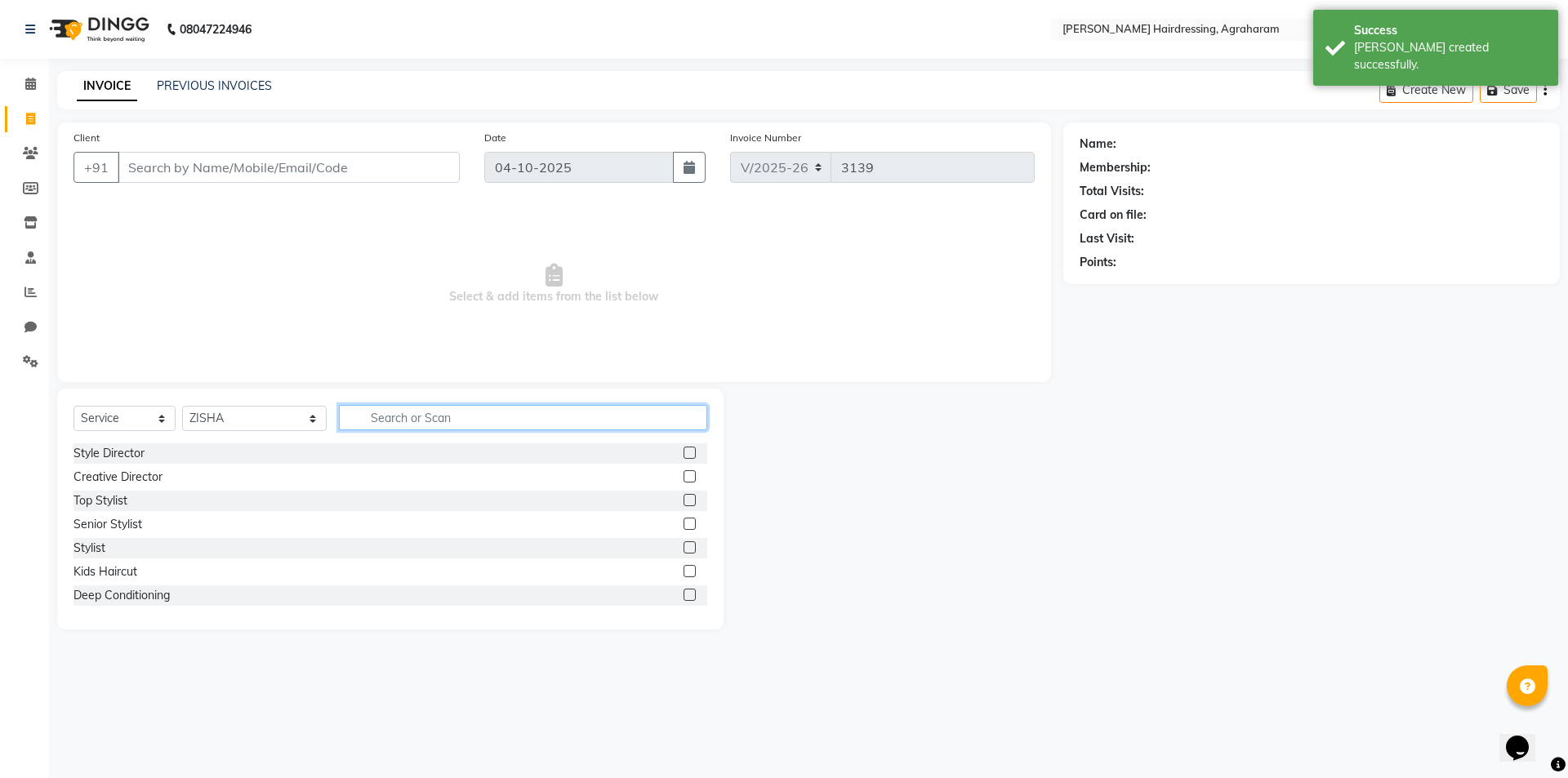
click at [399, 422] on input "text" at bounding box center [523, 417] width 368 height 25
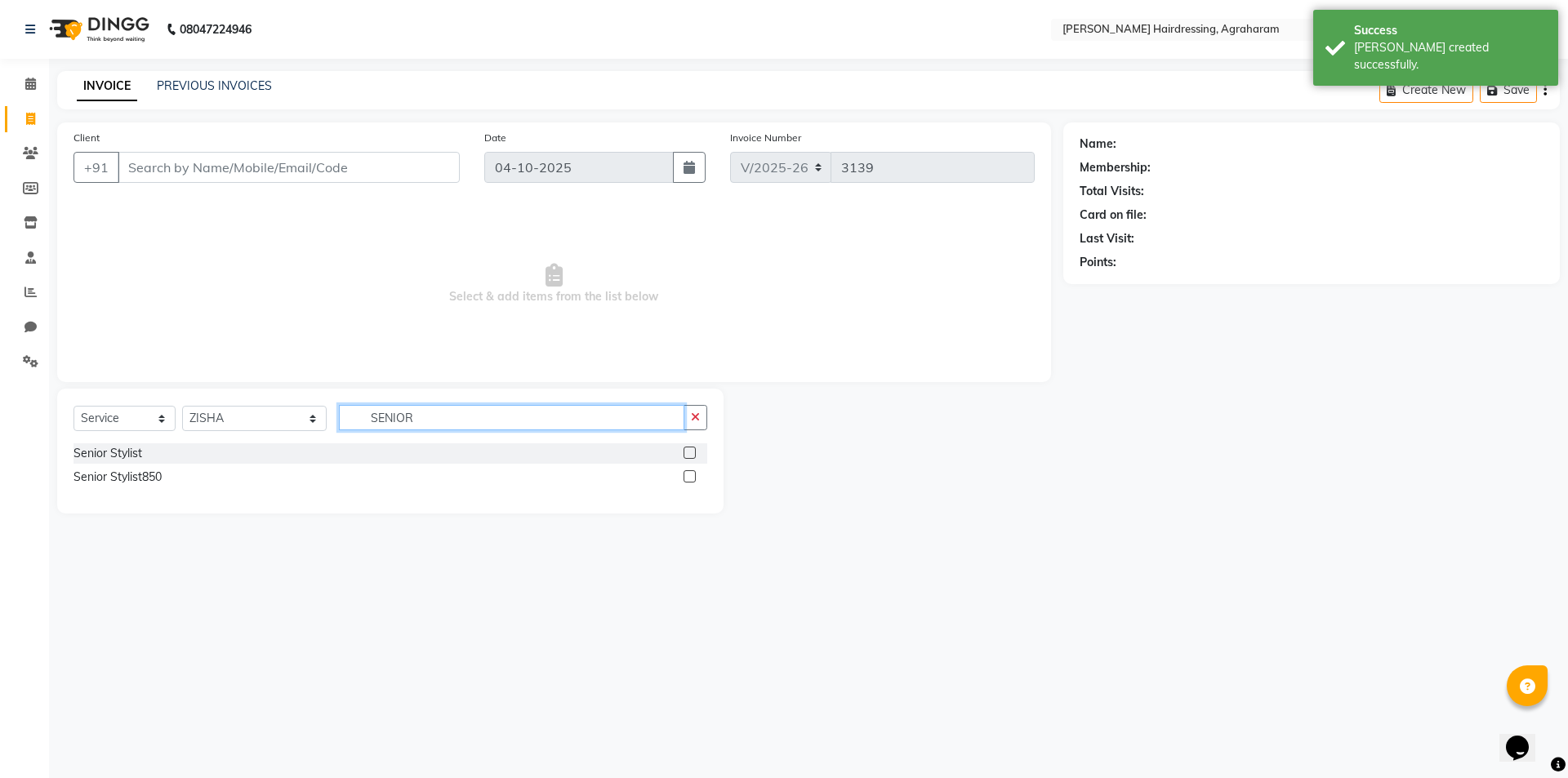
type input "SENIOR"
click at [689, 452] on label at bounding box center [689, 453] width 12 height 12
click at [689, 452] on input "checkbox" at bounding box center [688, 453] width 10 height 10
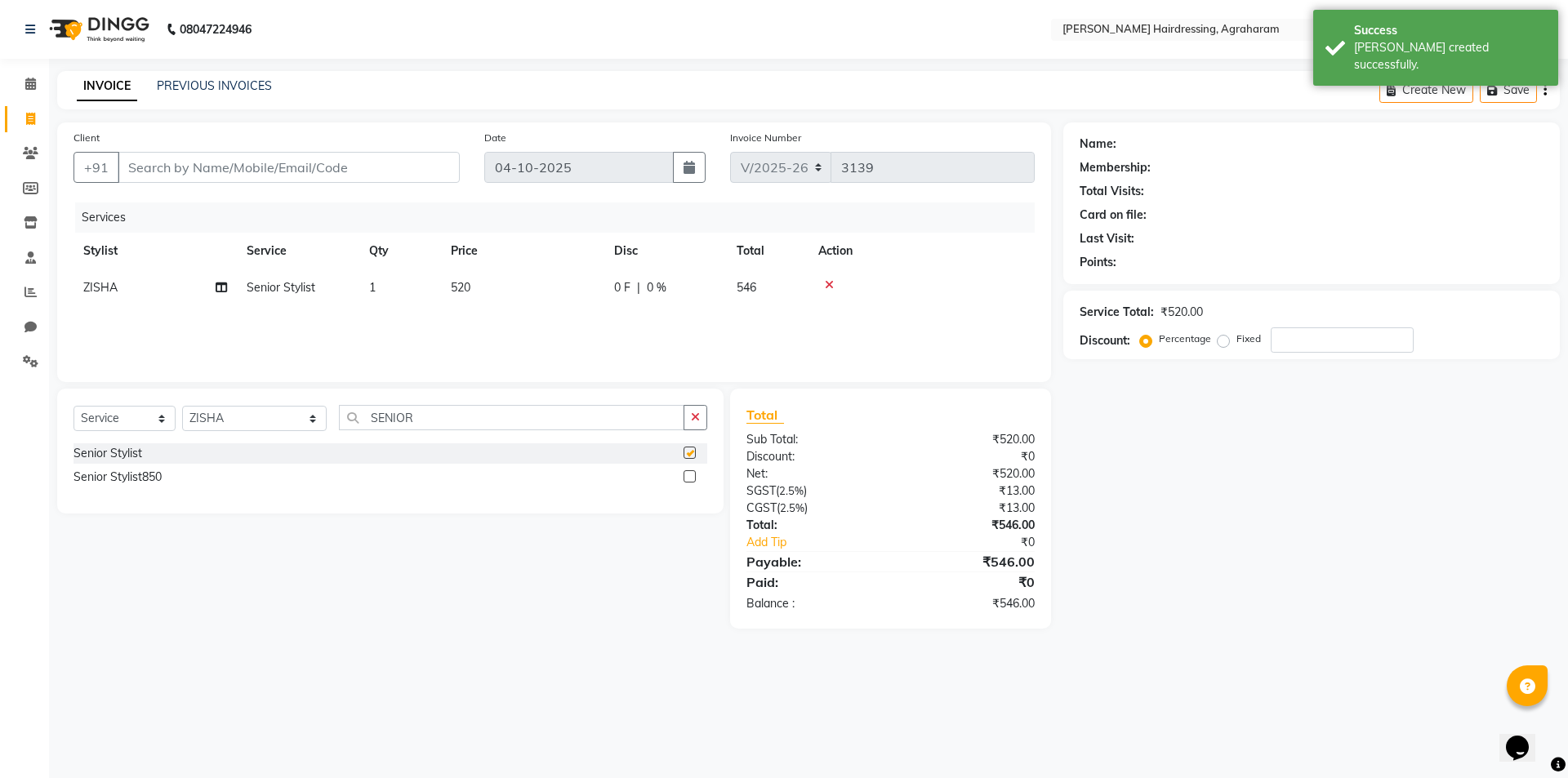
checkbox input "false"
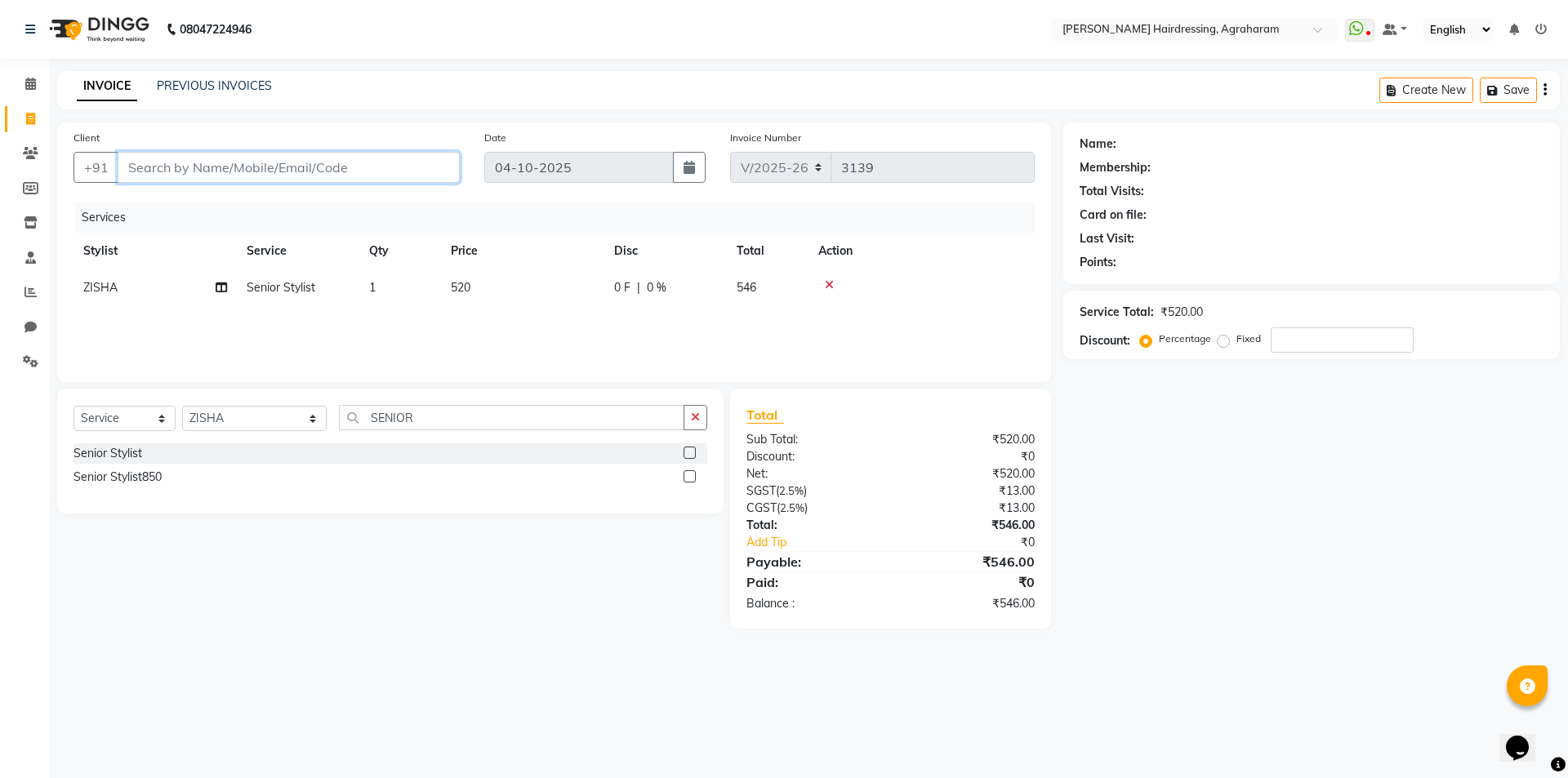
click at [167, 168] on input "Client" at bounding box center [289, 166] width 342 height 31
type input "8"
type input "0"
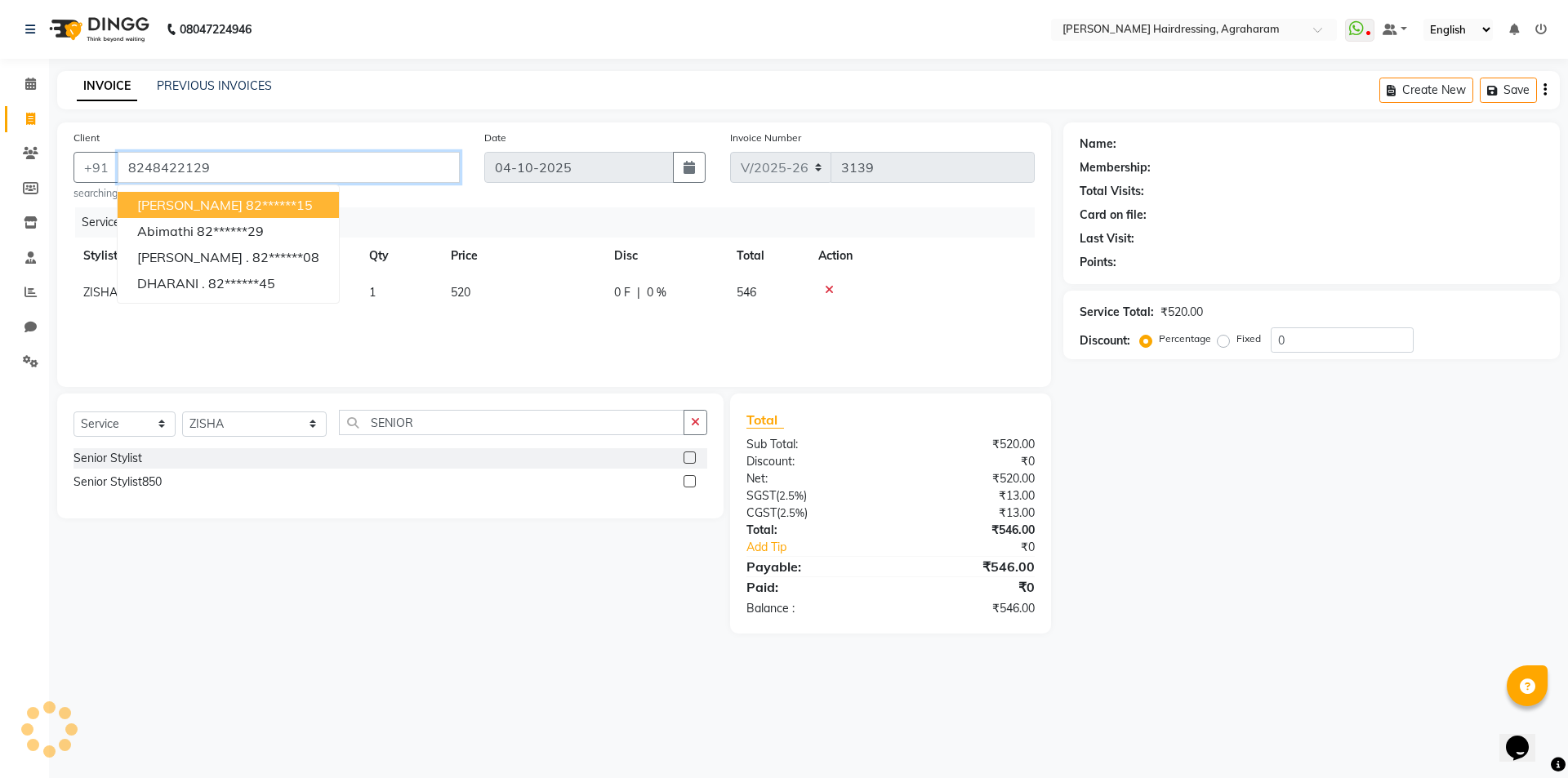
type input "8248422129"
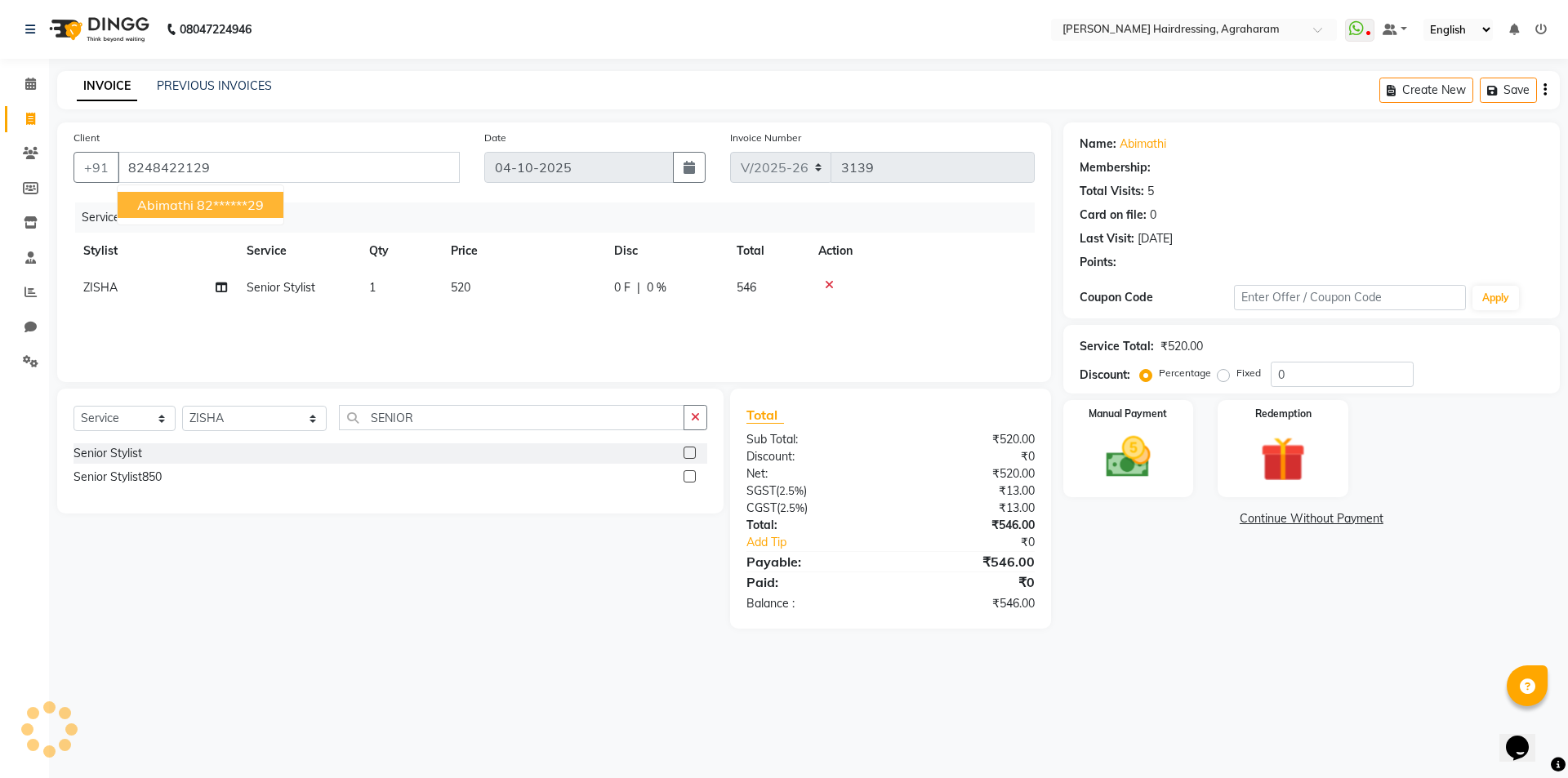
select select "1: Object"
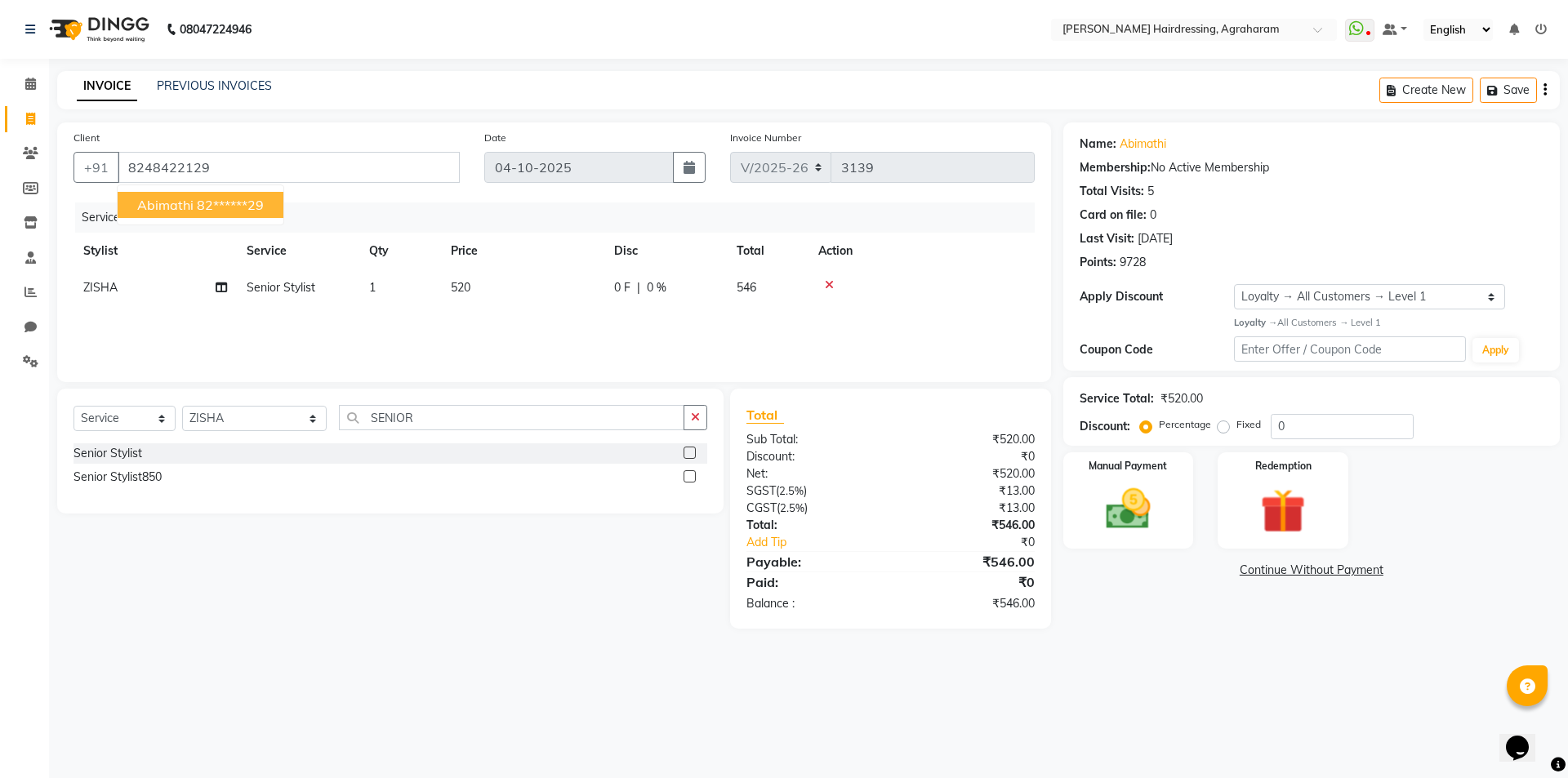
click at [193, 203] on button "abimathi 82******29" at bounding box center [201, 204] width 165 height 26
type input "82******29"
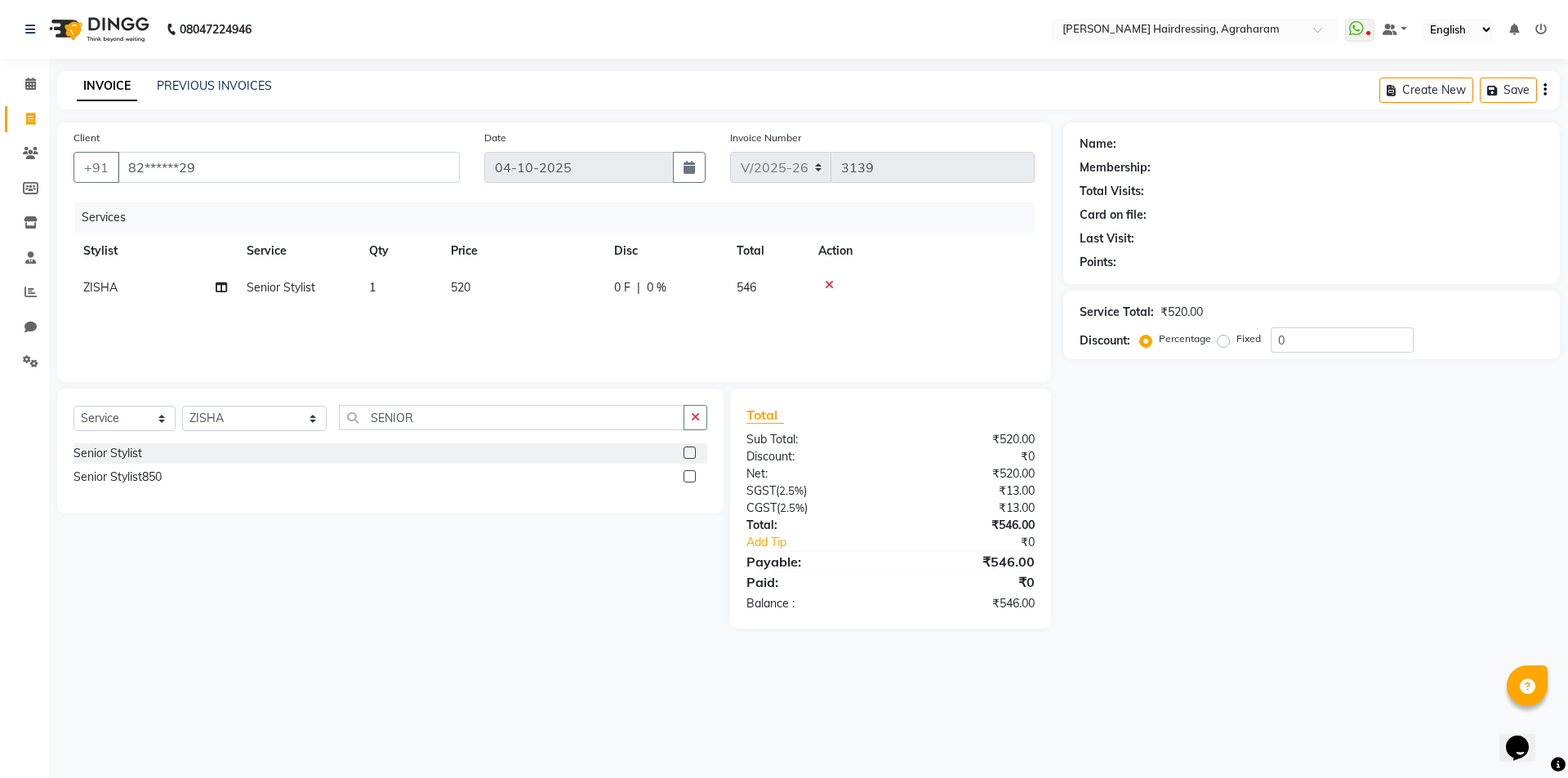
select select "1: Object"
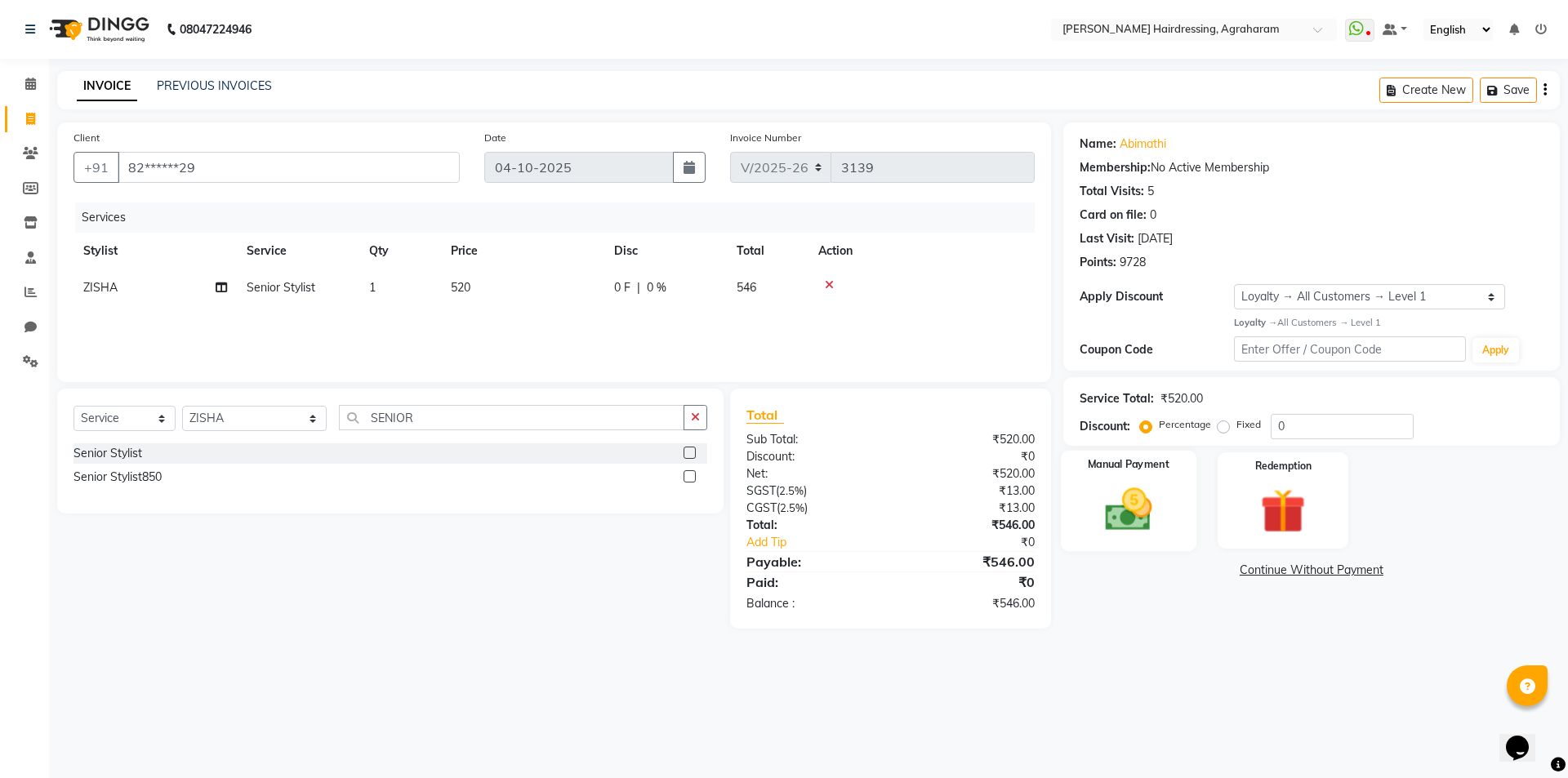
drag, startPoint x: 1120, startPoint y: 520, endPoint x: 1134, endPoint y: 518, distance: 14.1
click at [1120, 519] on img at bounding box center [1128, 509] width 76 height 54
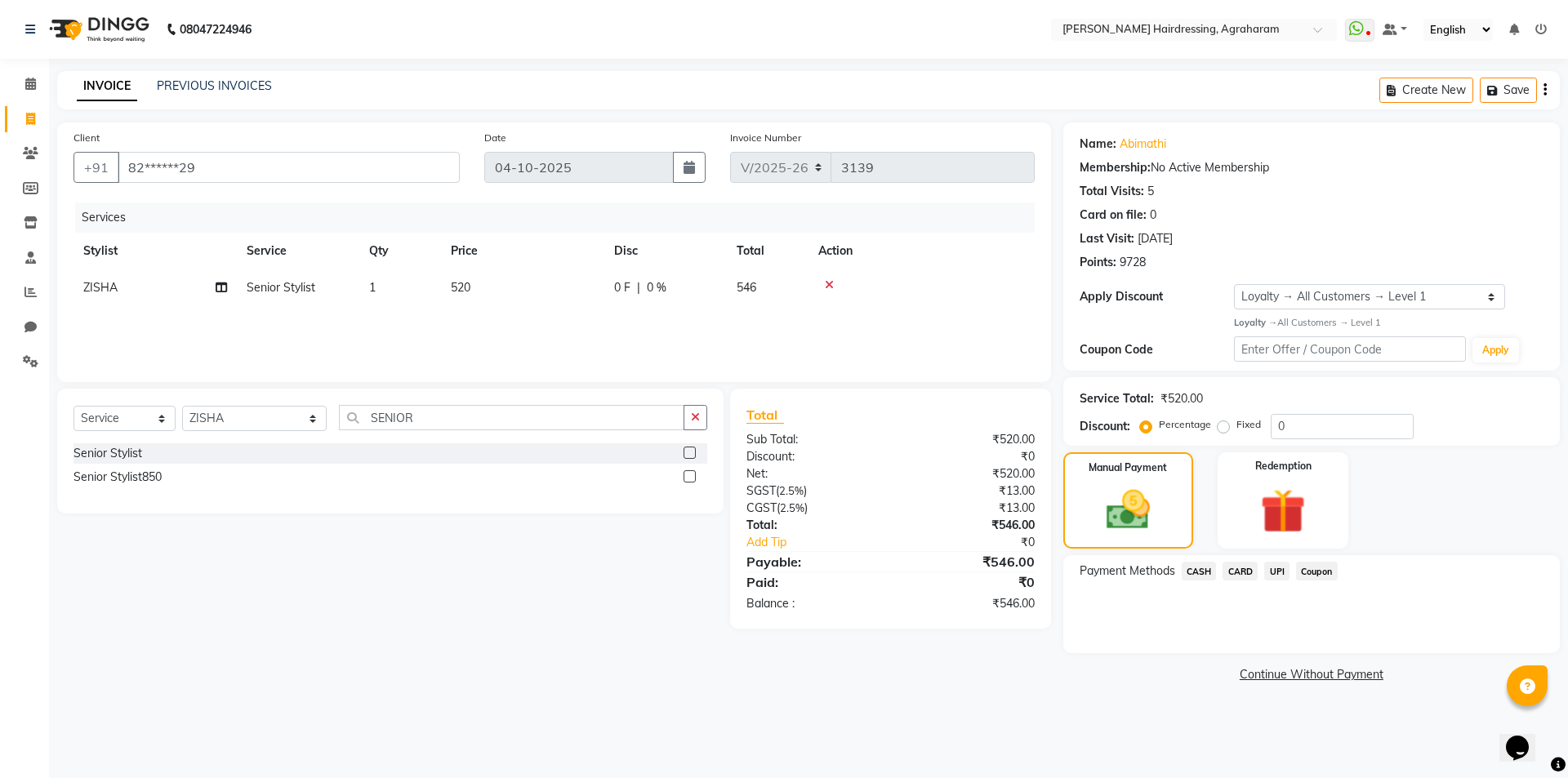
click at [1194, 575] on span "CASH" at bounding box center [1199, 572] width 35 height 19
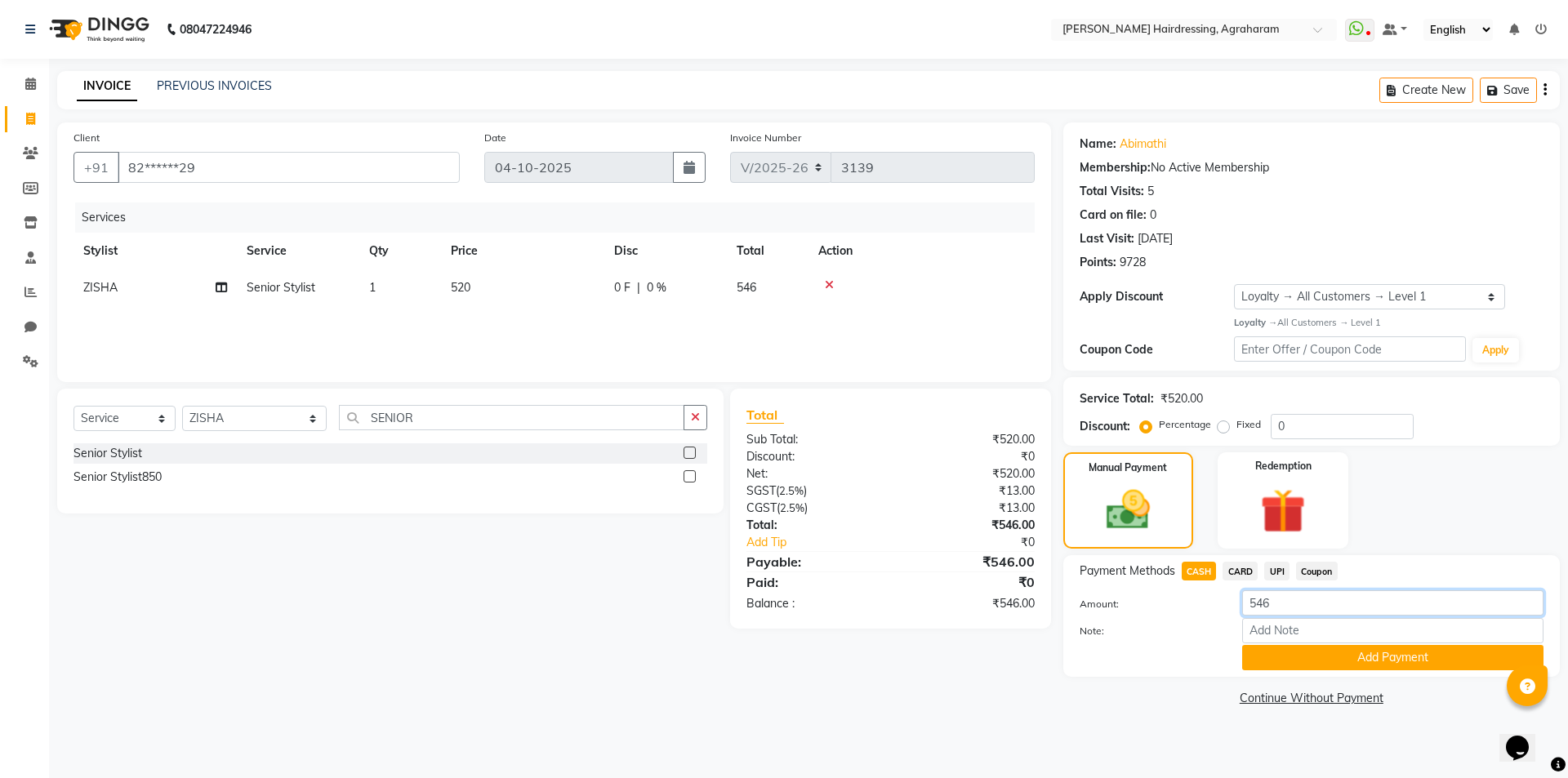
click at [1290, 602] on input "546" at bounding box center [1392, 602] width 301 height 25
type input "5"
type input "500"
click at [1376, 658] on button "Add Payment" at bounding box center [1392, 657] width 301 height 25
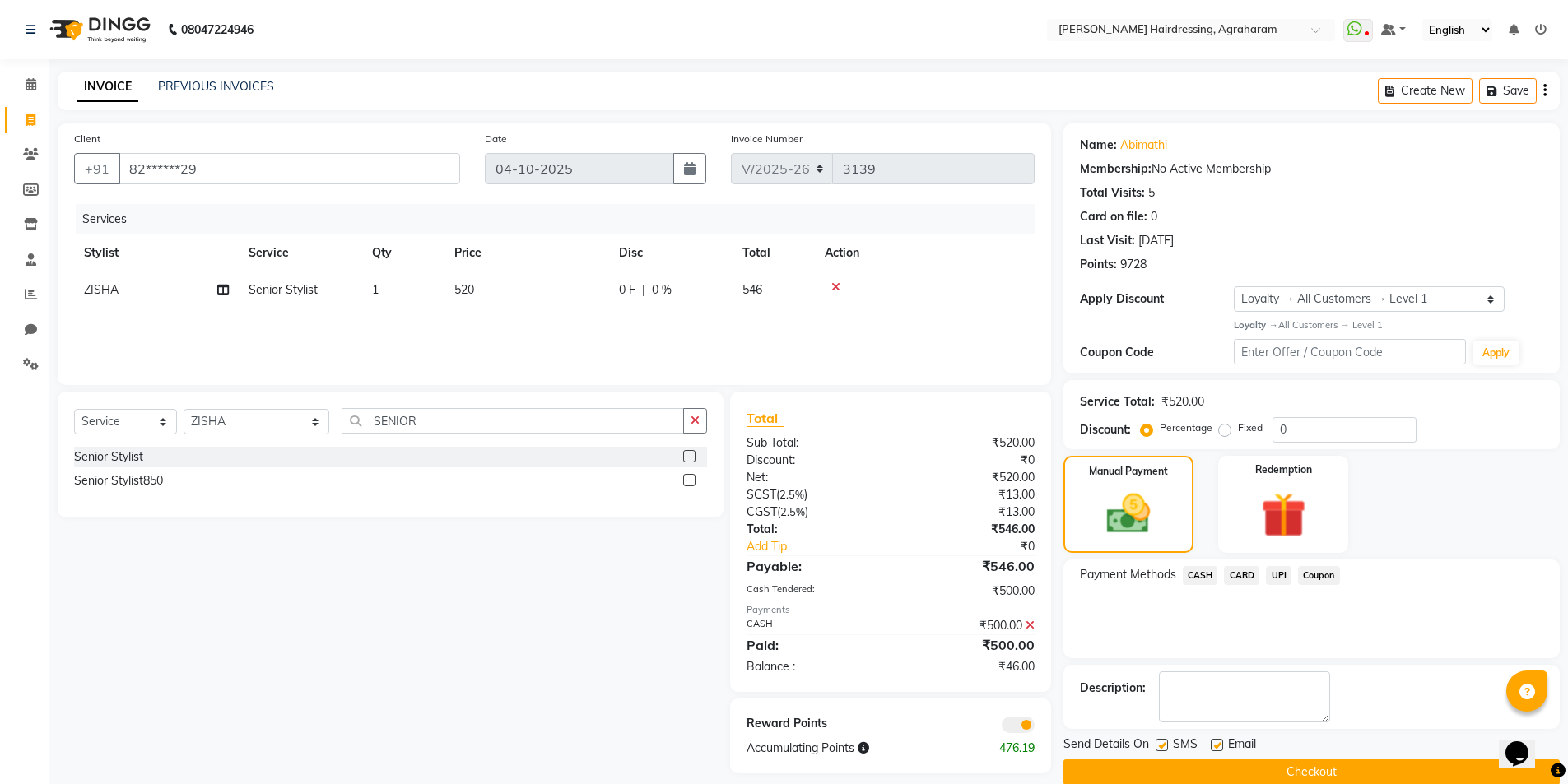
click at [1274, 575] on span "UPI" at bounding box center [1278, 576] width 25 height 19
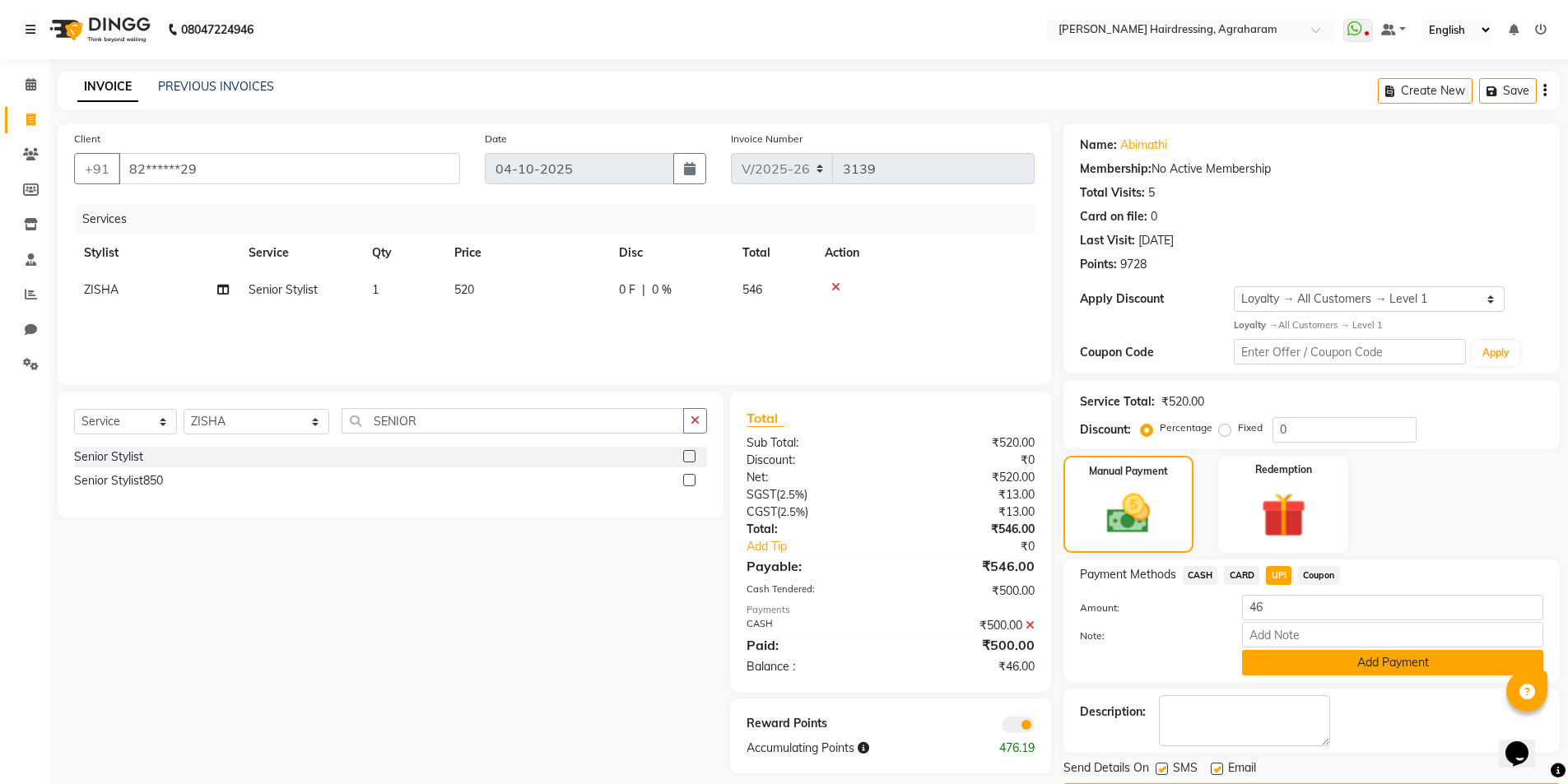
click at [1388, 666] on button "Add Payment" at bounding box center [1393, 662] width 302 height 25
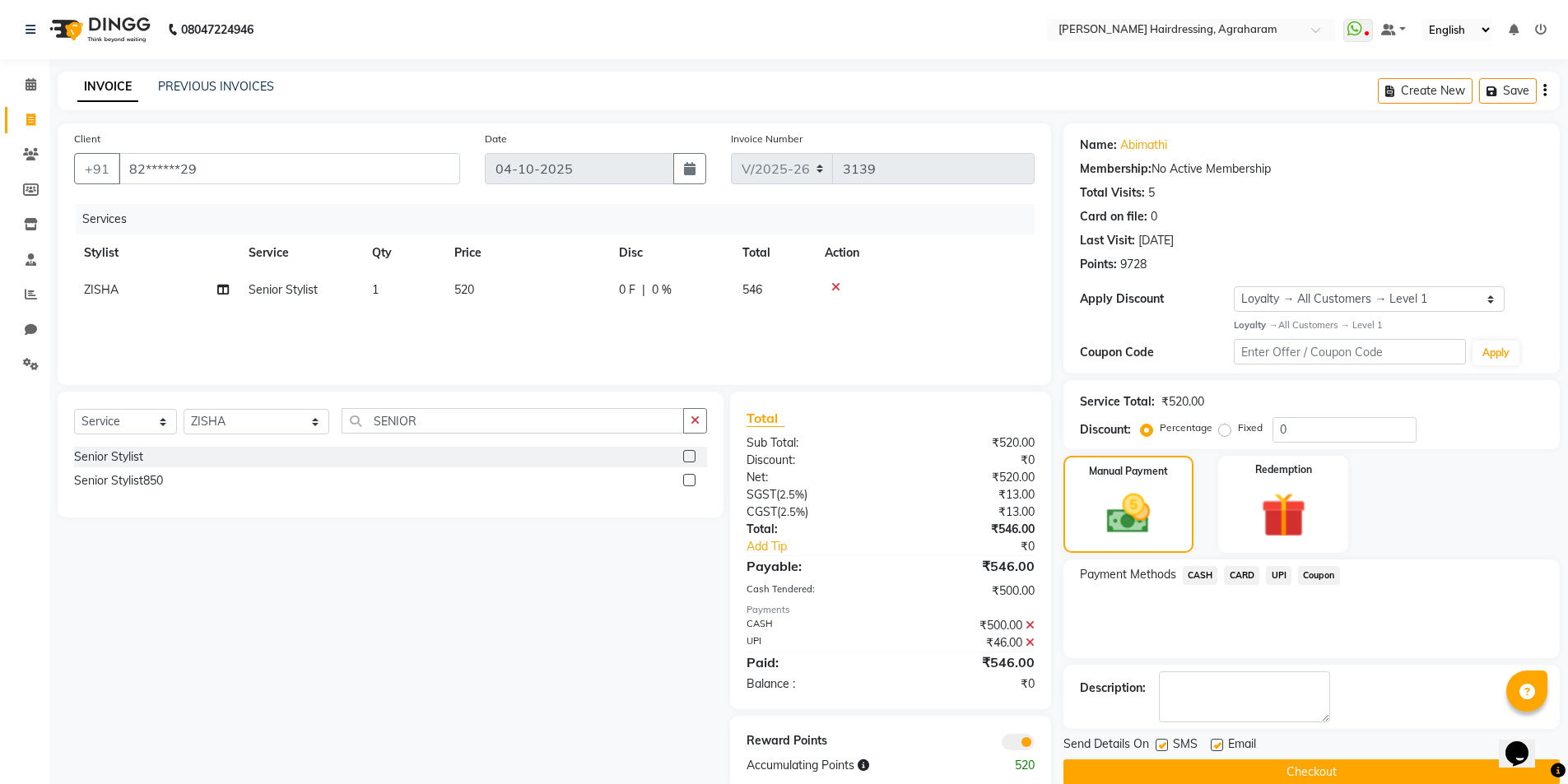
click at [1309, 769] on button "Checkout" at bounding box center [1311, 772] width 496 height 25
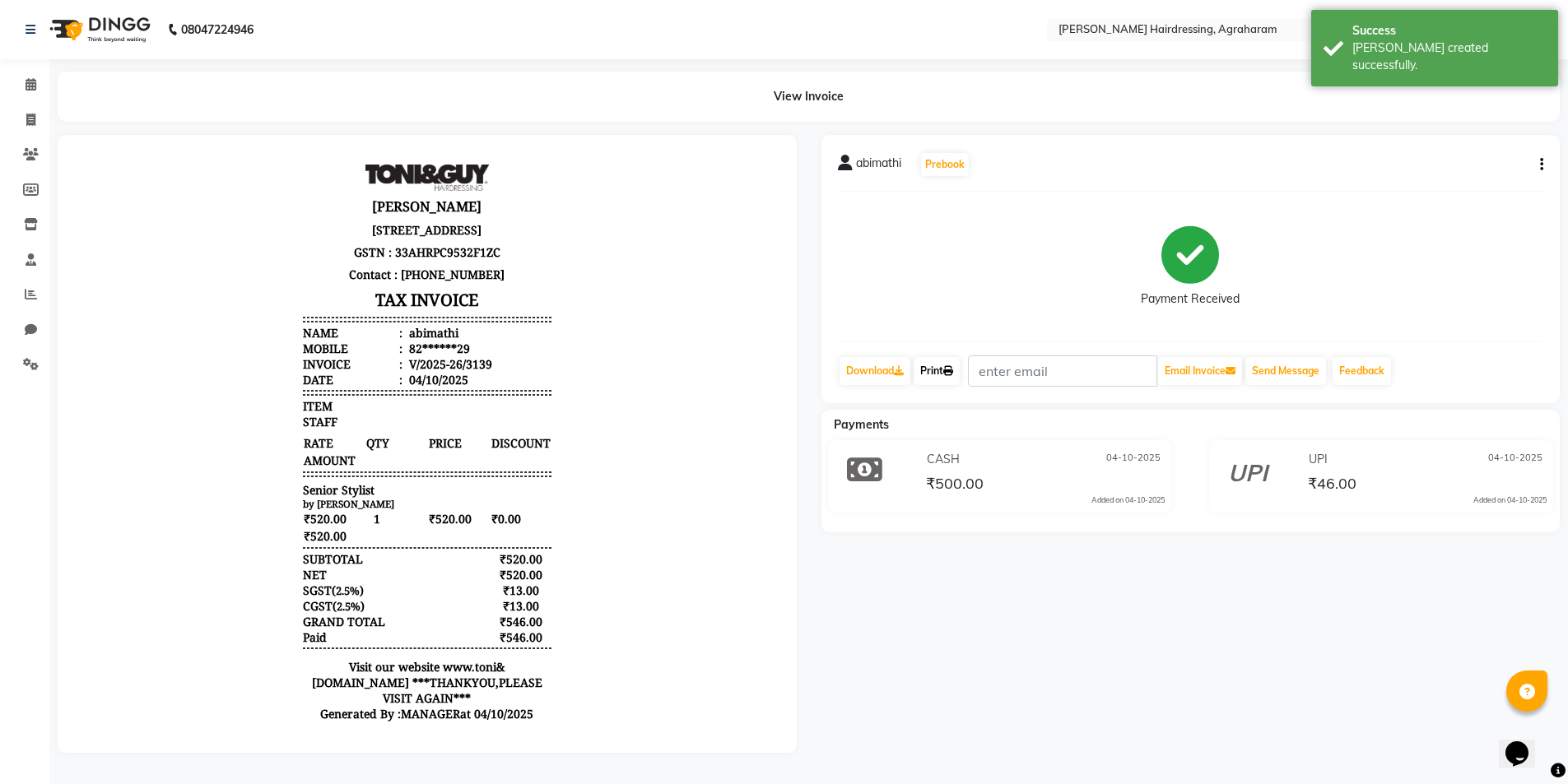
click at [952, 369] on icon at bounding box center [948, 371] width 10 height 10
click at [31, 129] on link "Invoice" at bounding box center [24, 120] width 39 height 27
select select "service"
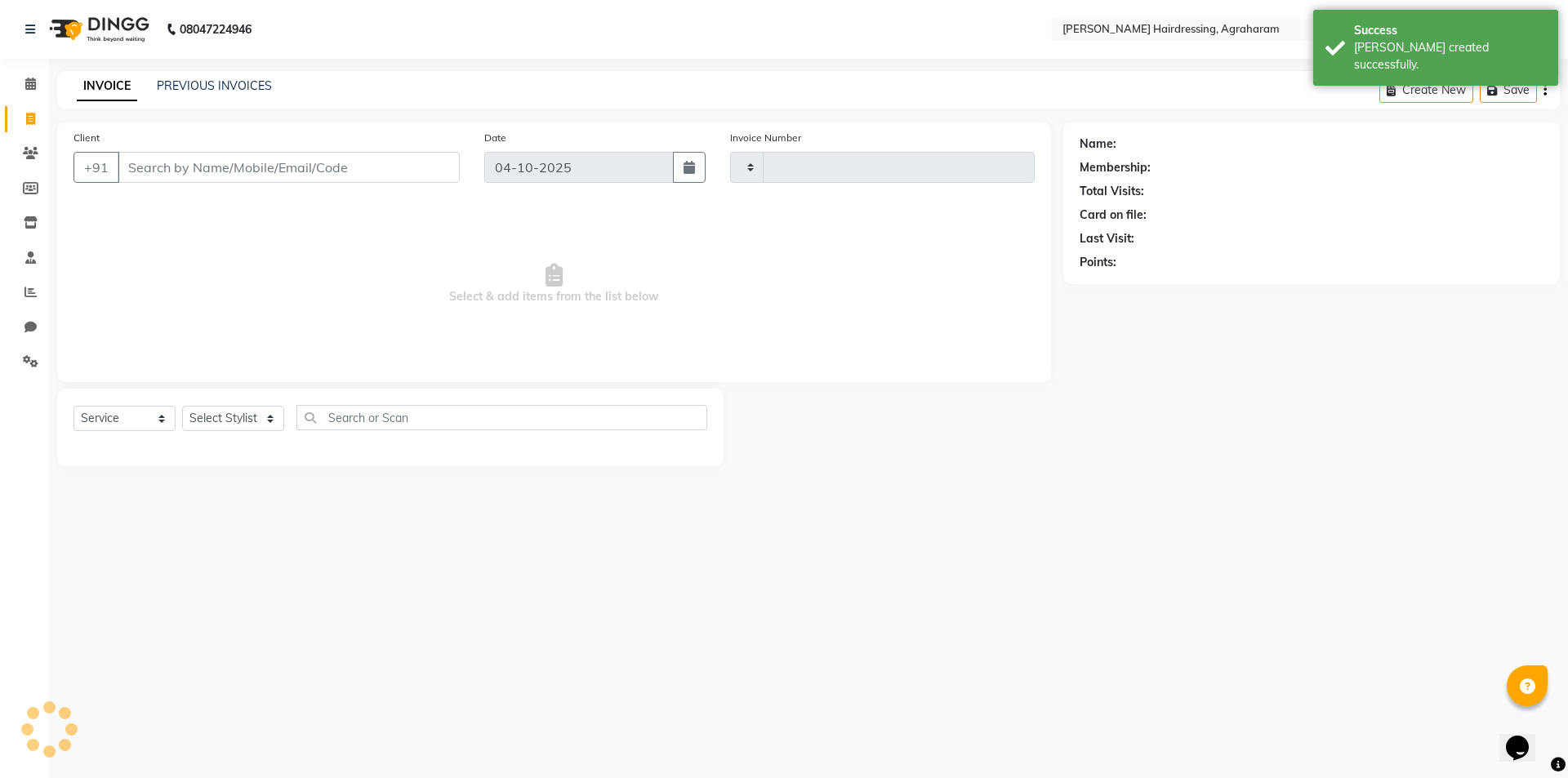
type input "3140"
select select "7962"
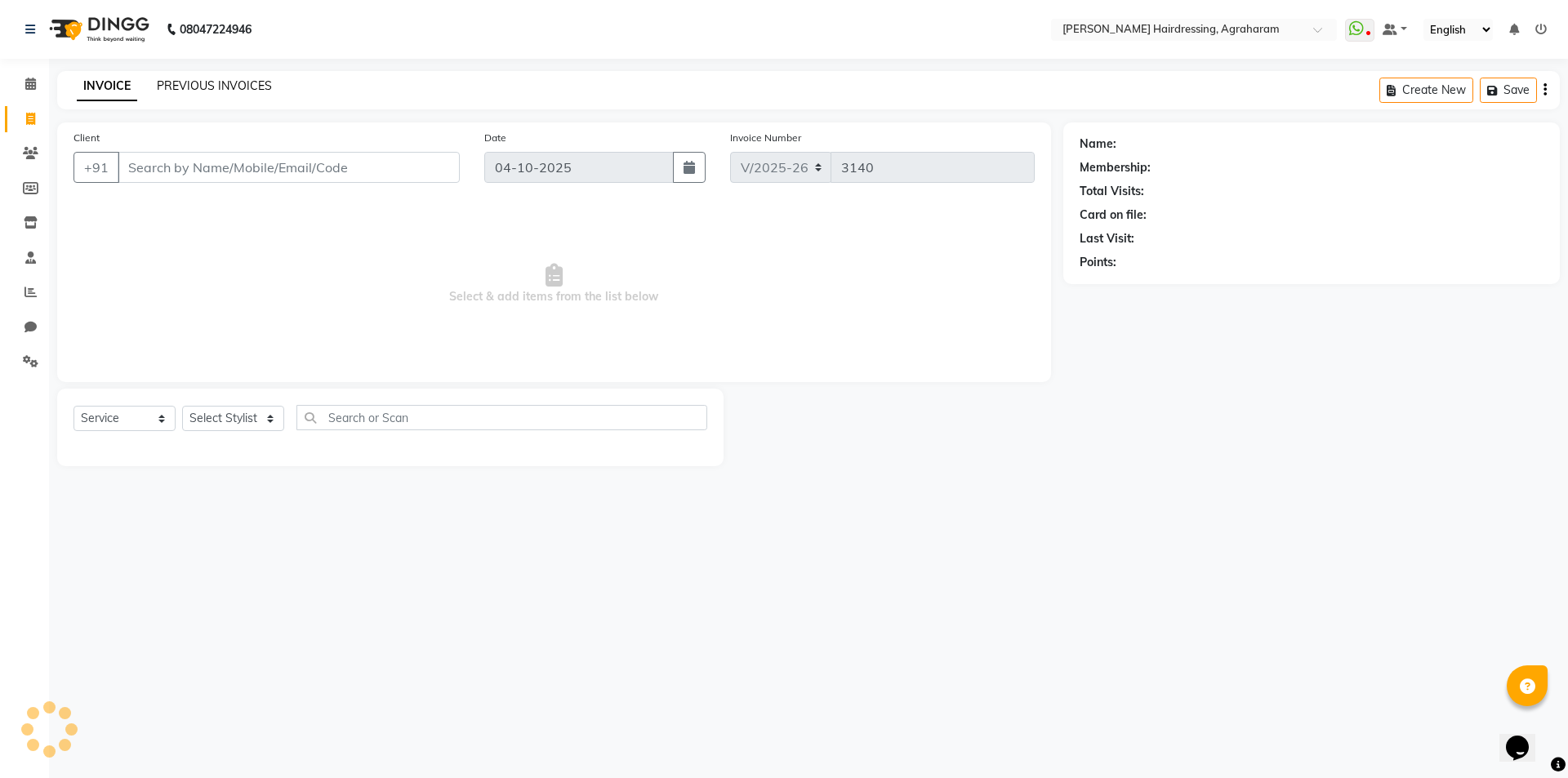
click at [217, 85] on link "PREVIOUS INVOICES" at bounding box center [215, 86] width 115 height 15
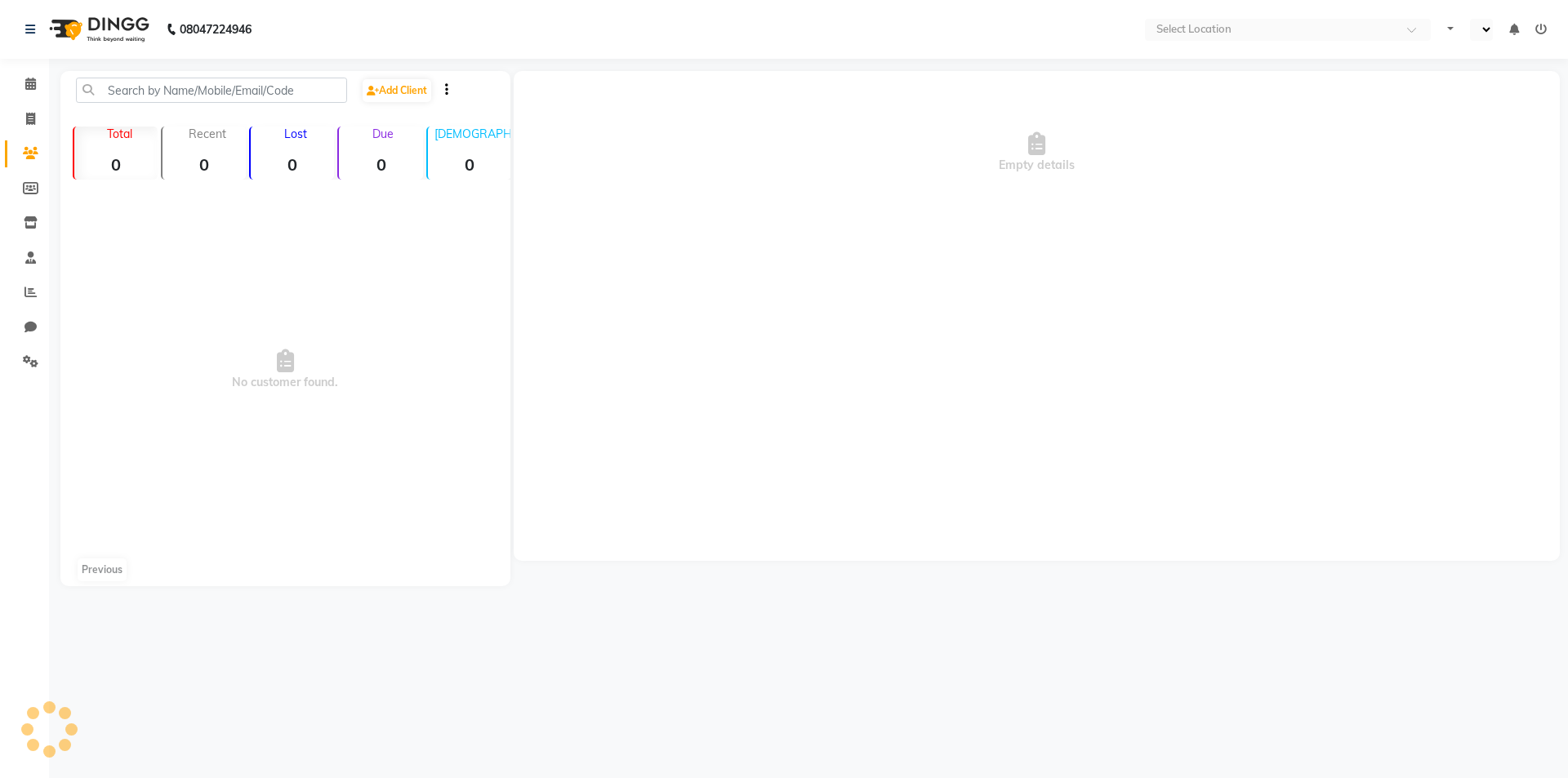
select select "en"
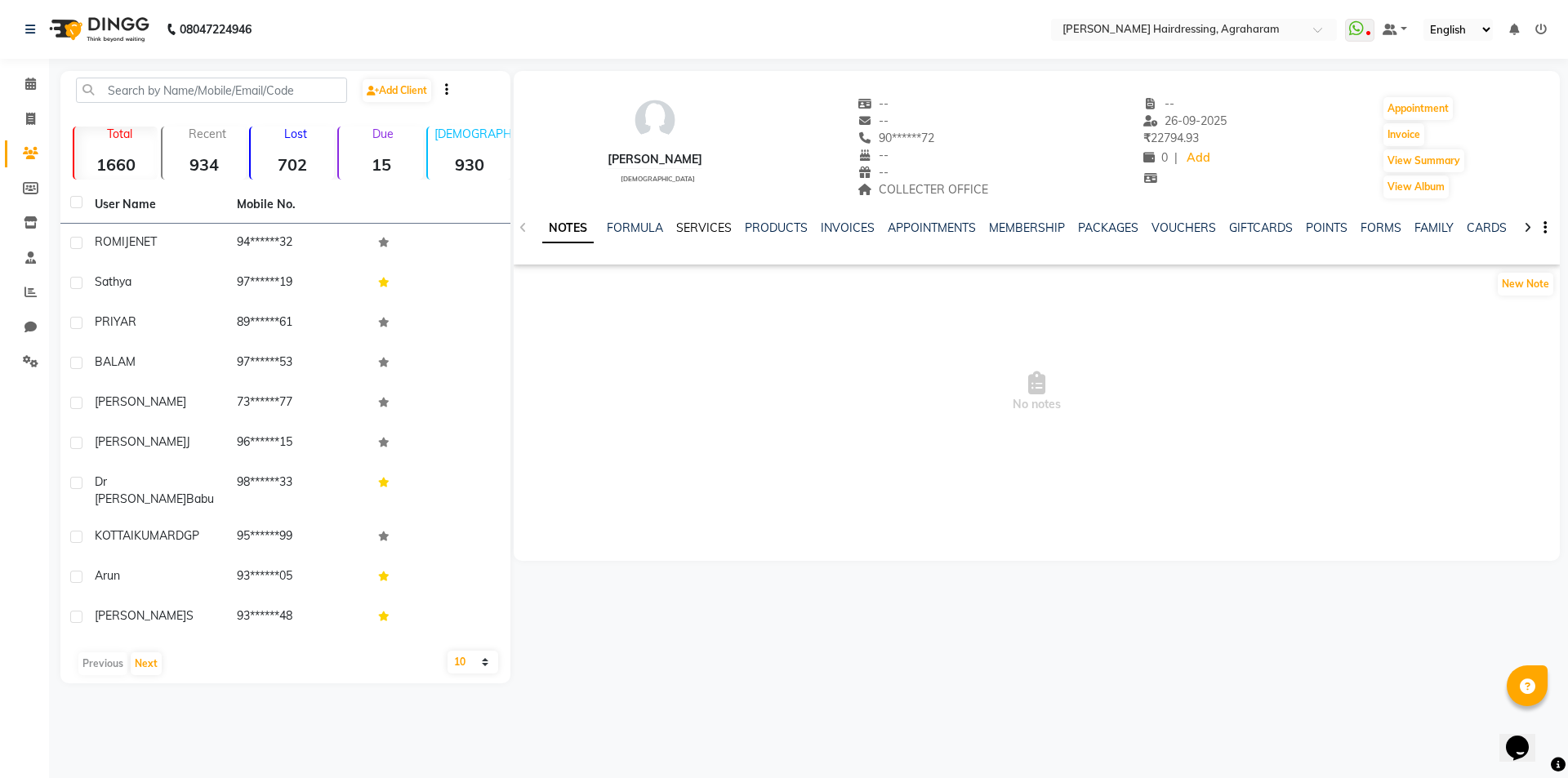
click at [698, 231] on link "SERVICES" at bounding box center [705, 228] width 56 height 15
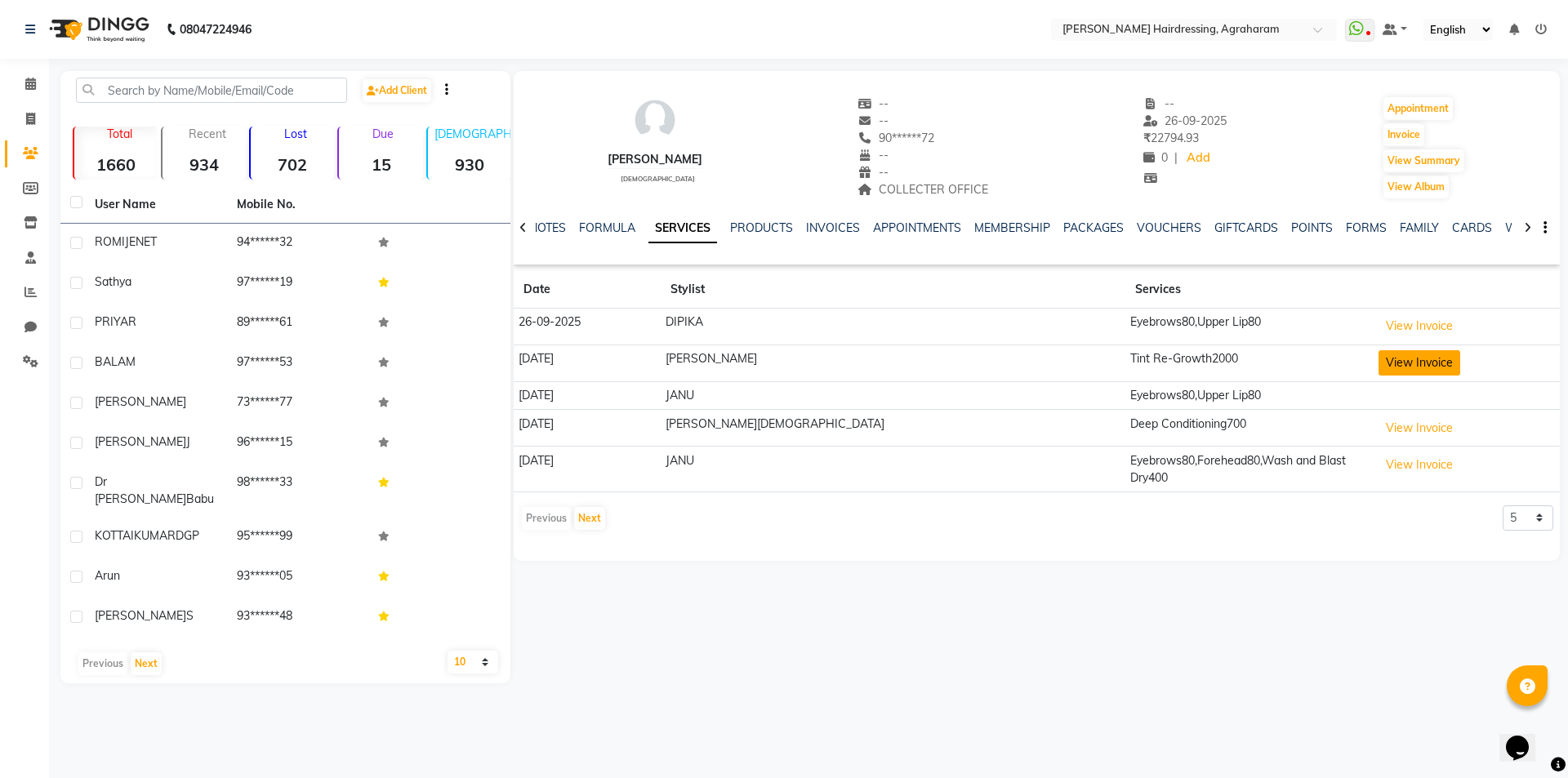
click at [1390, 363] on button "View Invoice" at bounding box center [1419, 363] width 82 height 25
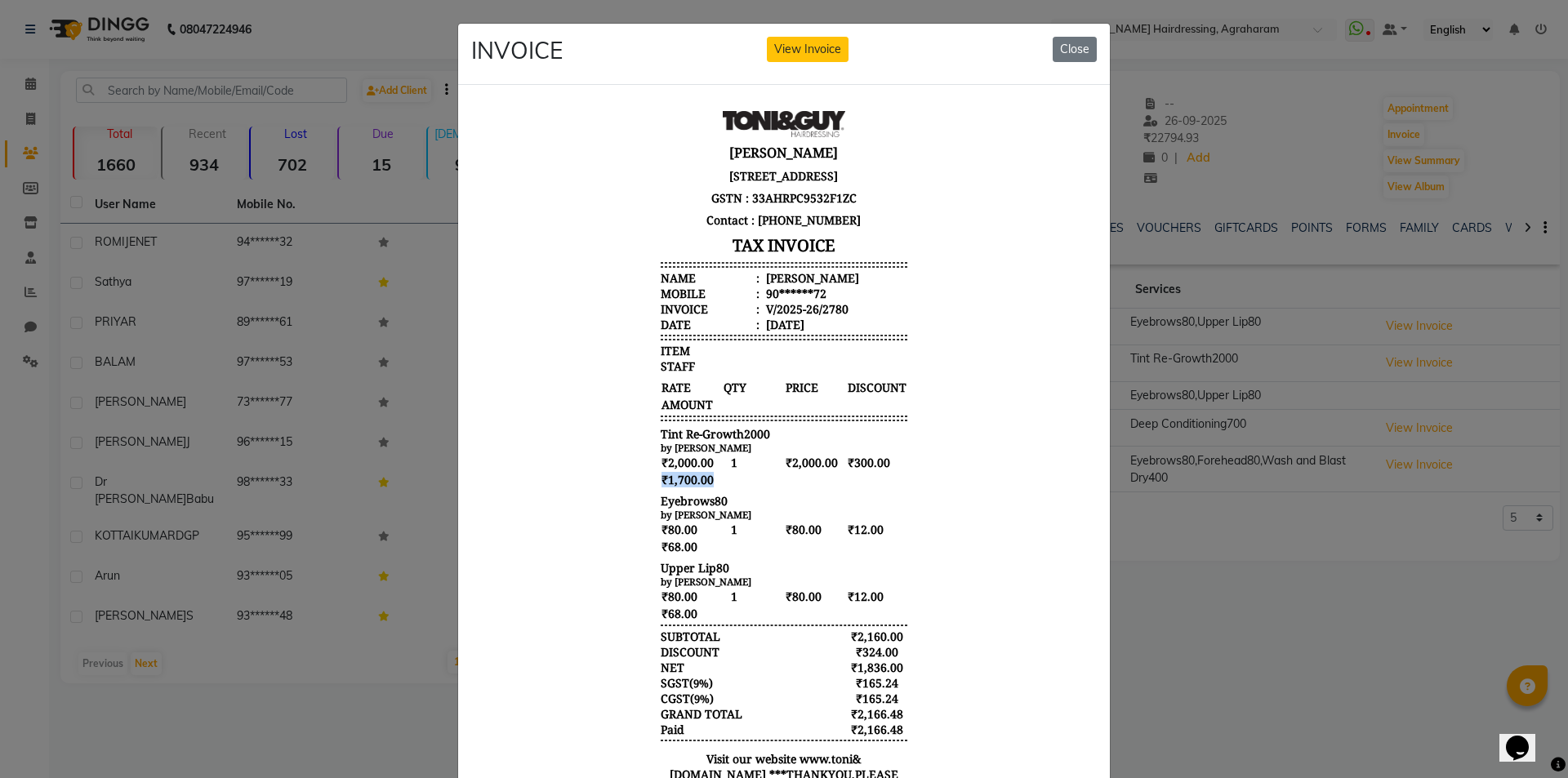
drag, startPoint x: 710, startPoint y: 497, endPoint x: 636, endPoint y: 494, distance: 74.1
click at [636, 494] on body "[PERSON_NAME] [STREET_ADDRESS] GSTN : 33AHRPC9532F1ZC Contact : [PHONE_NUMBER] …" at bounding box center [784, 467] width 613 height 725
click at [1071, 44] on button "Close" at bounding box center [1074, 49] width 44 height 25
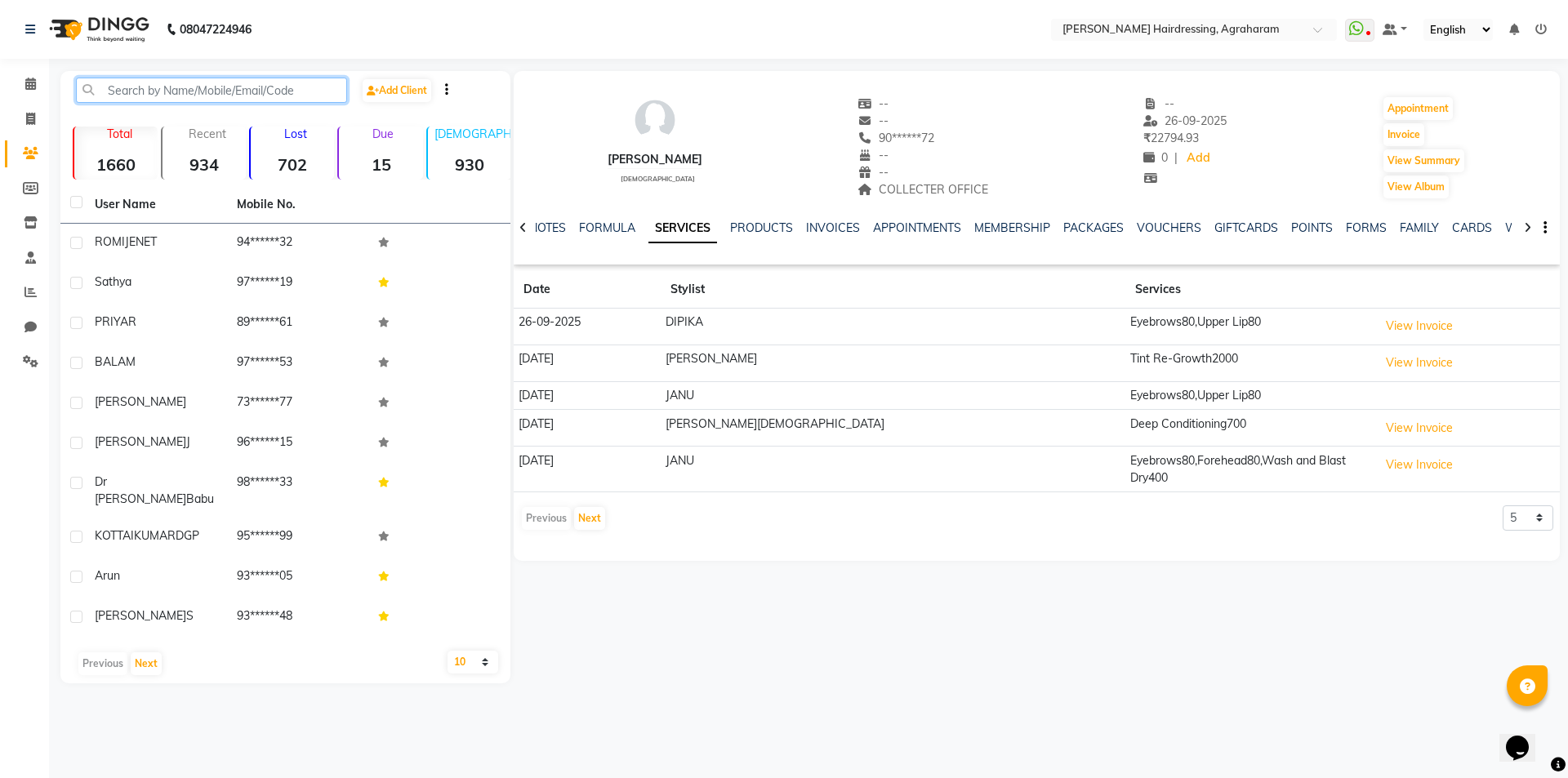
click at [154, 81] on input "text" at bounding box center [212, 89] width 271 height 25
click at [120, 93] on input "text" at bounding box center [212, 89] width 271 height 25
click at [128, 95] on input "text" at bounding box center [212, 89] width 271 height 25
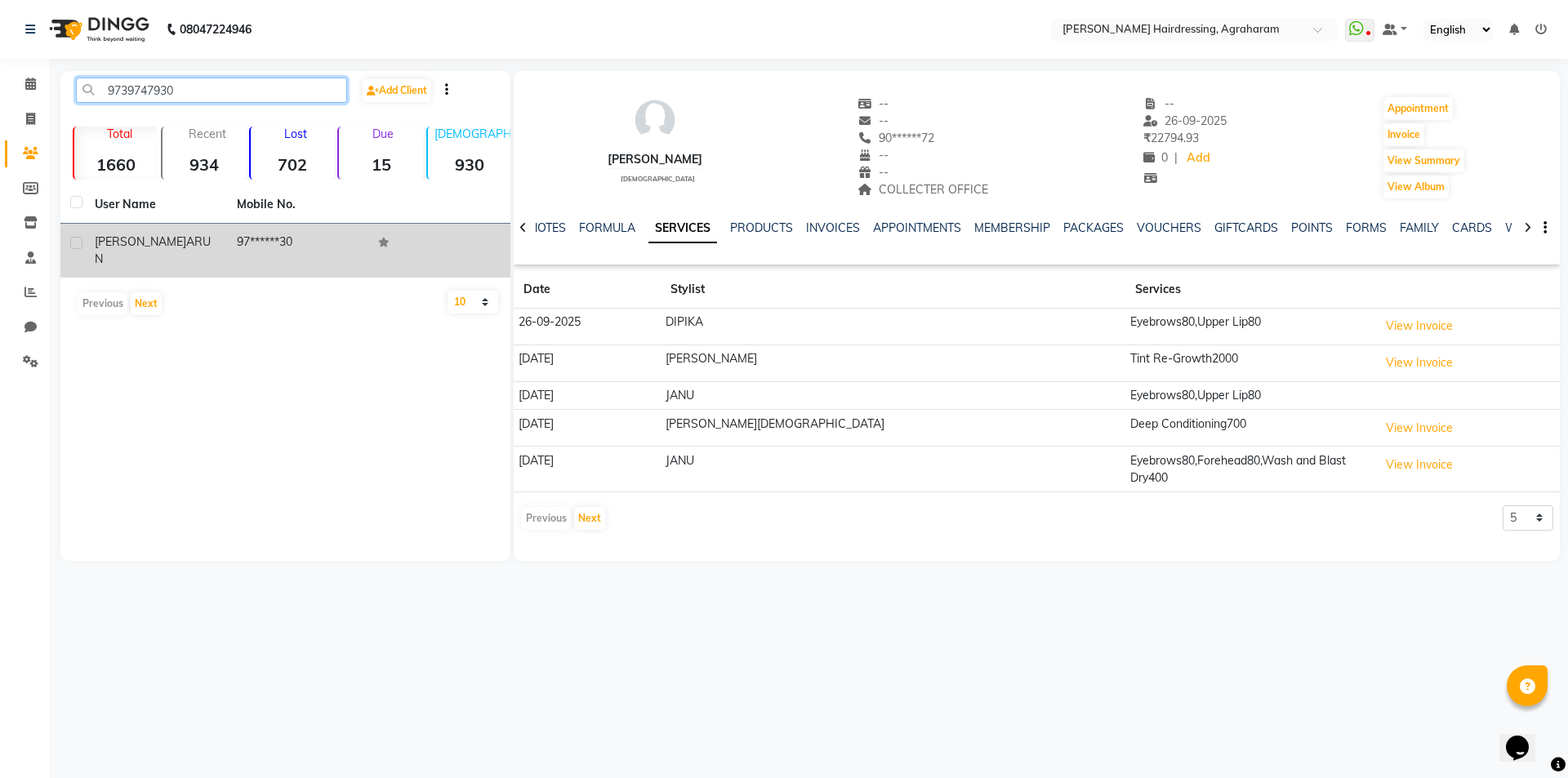
type input "9739747930"
click at [250, 244] on td "97******30" at bounding box center [297, 251] width 142 height 54
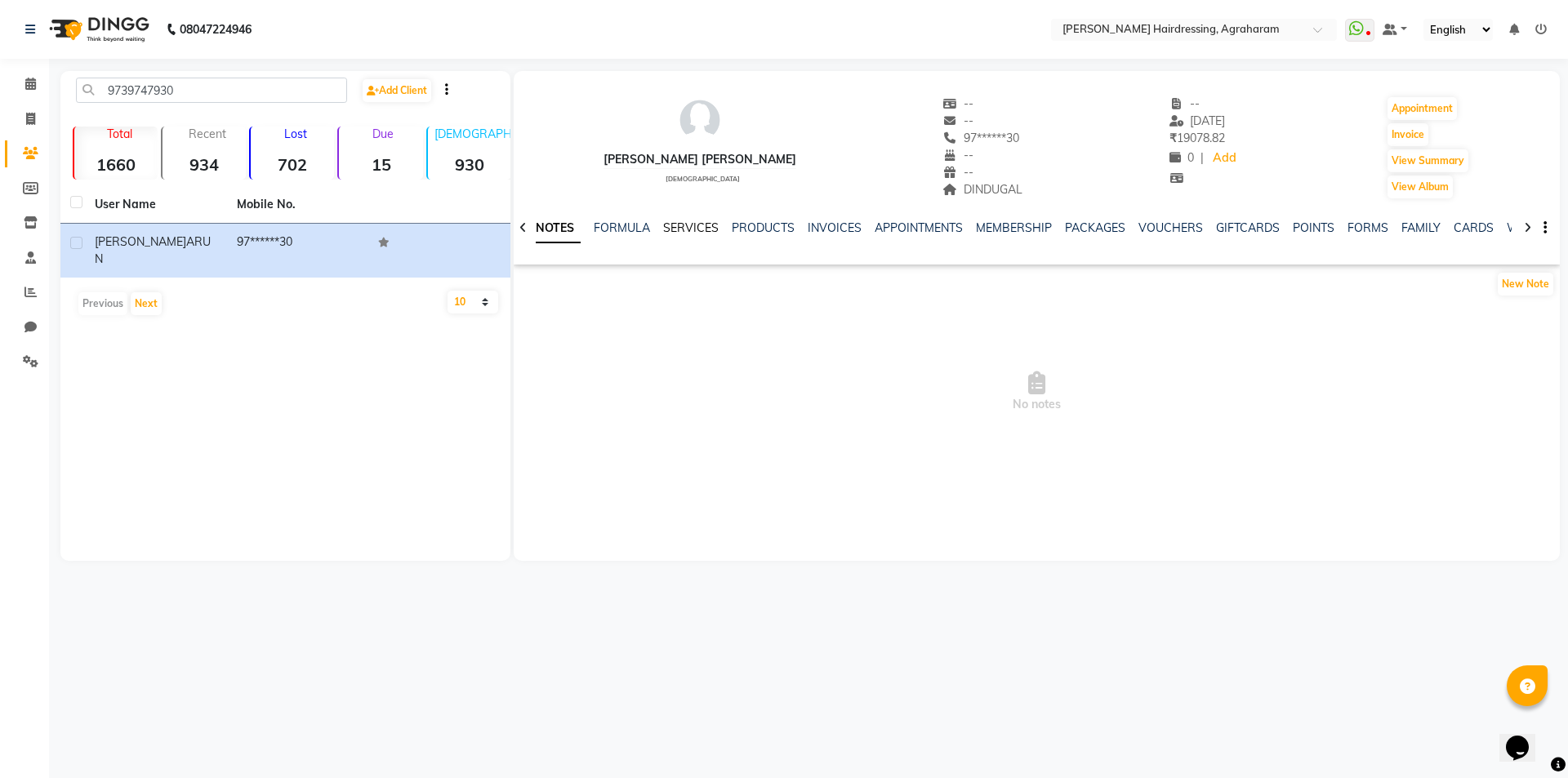
click at [693, 227] on link "SERVICES" at bounding box center [691, 228] width 56 height 15
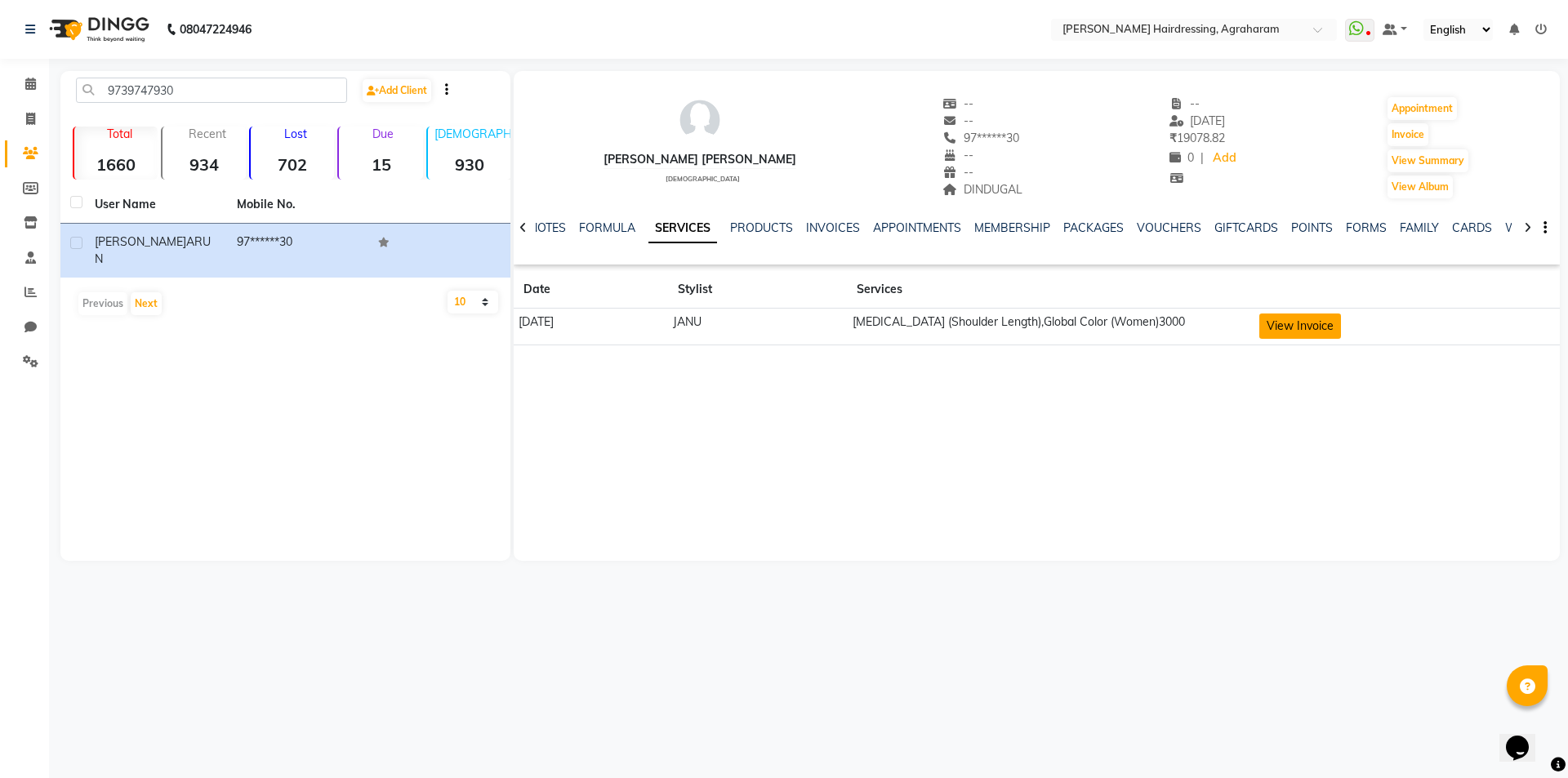
click at [1341, 319] on button "View Invoice" at bounding box center [1300, 325] width 82 height 25
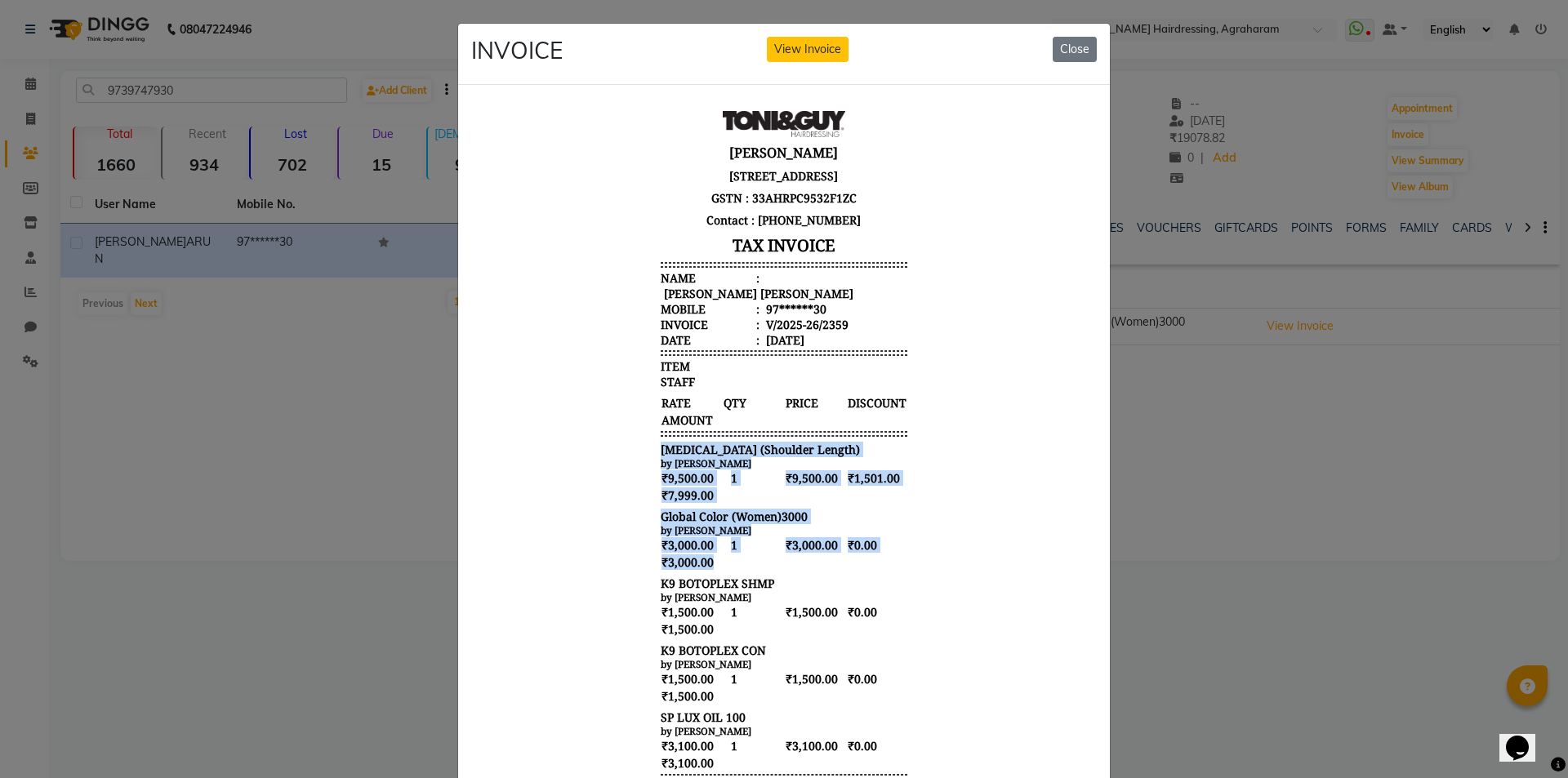
drag, startPoint x: 704, startPoint y: 562, endPoint x: 626, endPoint y: 451, distance: 135.7
click at [626, 451] on body "[PERSON_NAME] [STREET_ADDRESS] GSTN : 33AHRPC9532F1ZC Contact : [PHONE_NUMBER] …" at bounding box center [784, 541] width 613 height 875
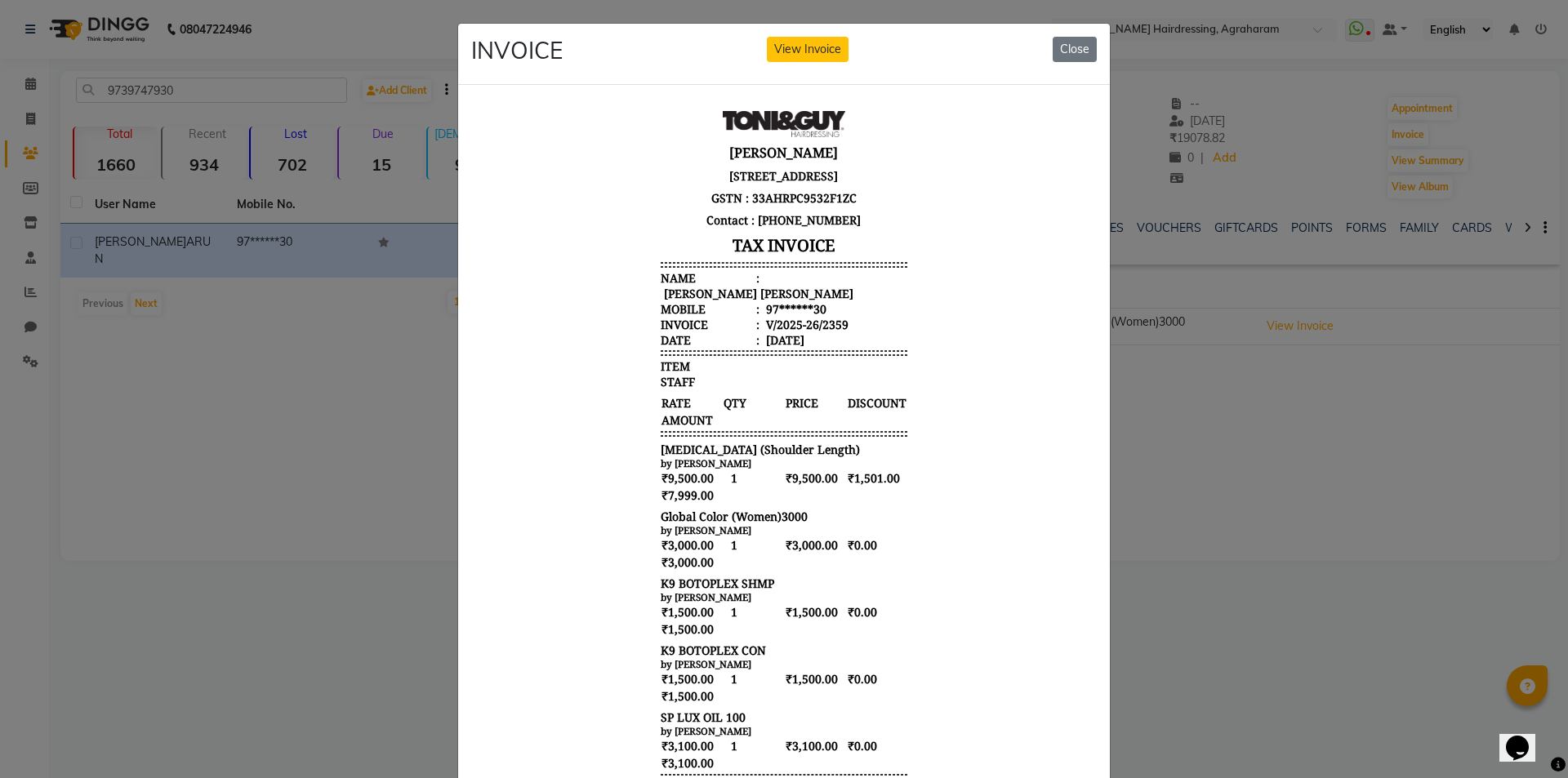
click at [719, 573] on div "[PERSON_NAME] [STREET_ADDRESS] GSTN : 33AHRPC9532F1ZC Contact : [PHONE_NUMBER] …" at bounding box center [784, 541] width 259 height 875
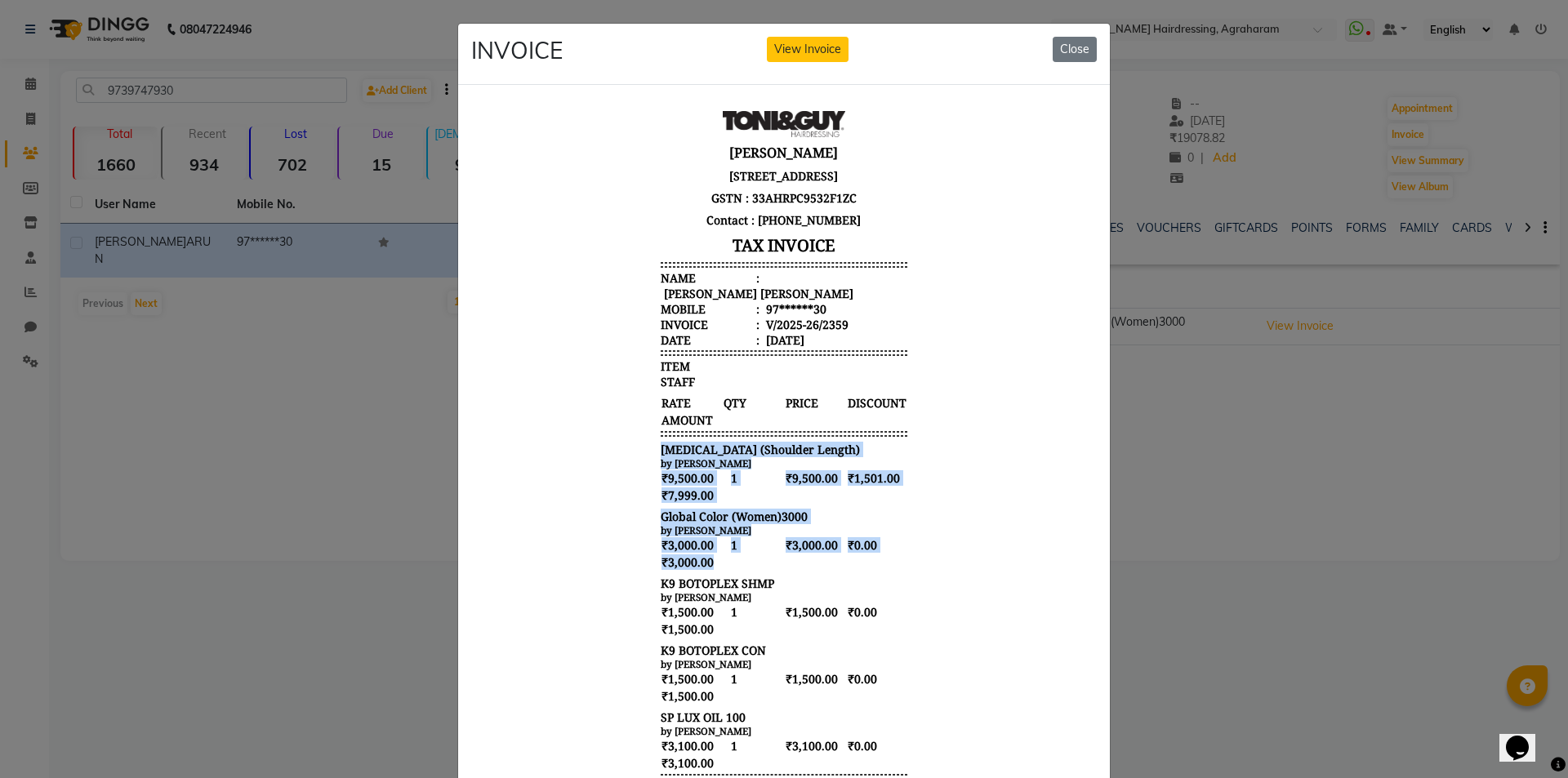
drag, startPoint x: 699, startPoint y: 564, endPoint x: 641, endPoint y: 442, distance: 135.1
click at [654, 442] on div "[PERSON_NAME] [STREET_ADDRESS] GSTN : 33AHRPC9532F1ZC Contact : [PHONE_NUMBER] …" at bounding box center [784, 541] width 259 height 875
click at [703, 567] on span "₹3,000.00" at bounding box center [691, 561] width 60 height 17
drag, startPoint x: 707, startPoint y: 564, endPoint x: 630, endPoint y: 450, distance: 137.6
click at [630, 450] on body "Chitra Jayan 42,Palani road, opposite to Sona tower,New Agraharam, Dindigul-624…" at bounding box center [784, 541] width 613 height 875
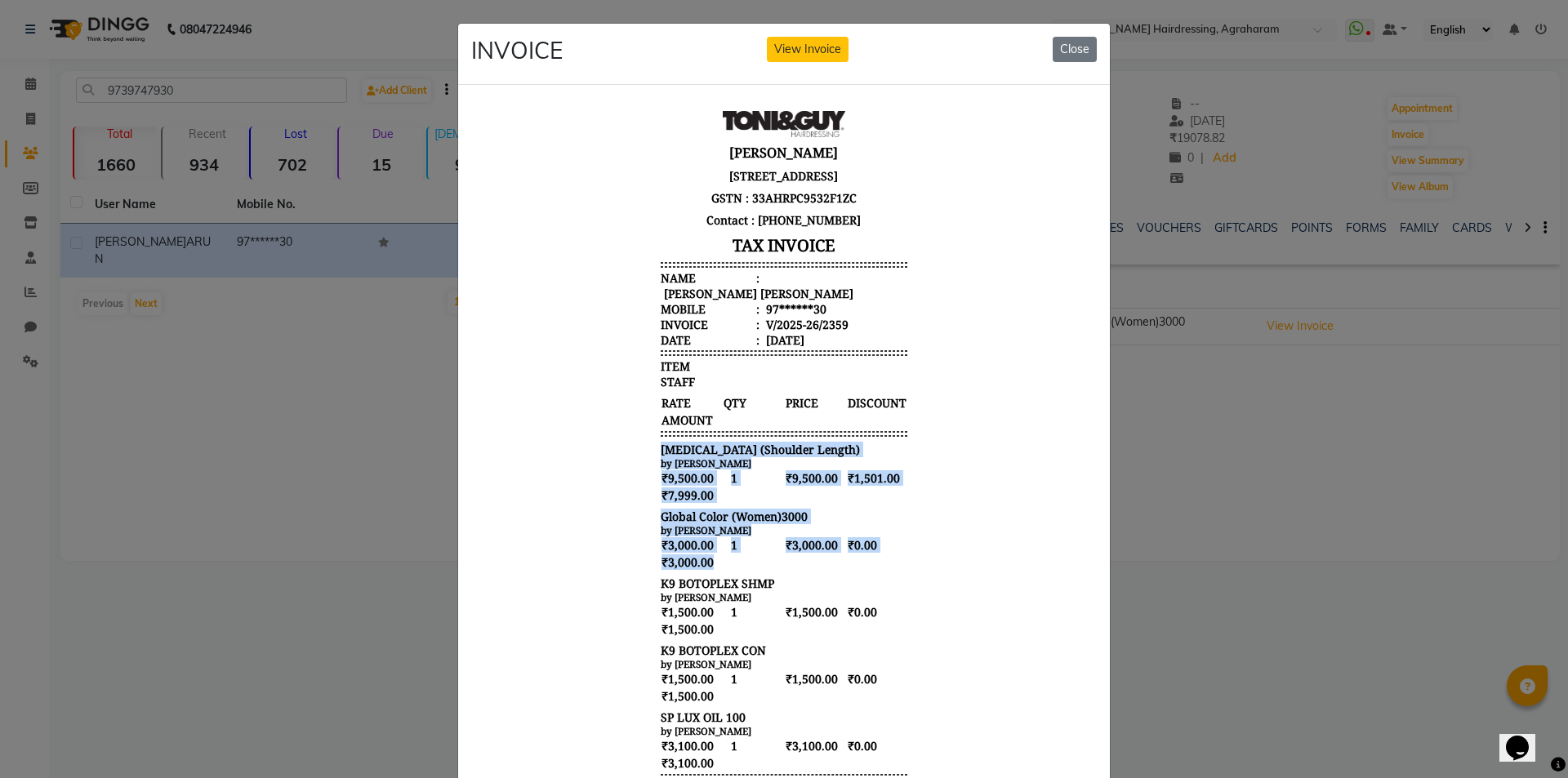
click at [715, 564] on div "₹3,000.00 1 ₹3,000.00 ₹0.00 ₹3,000.00" at bounding box center [784, 552] width 246 height 34
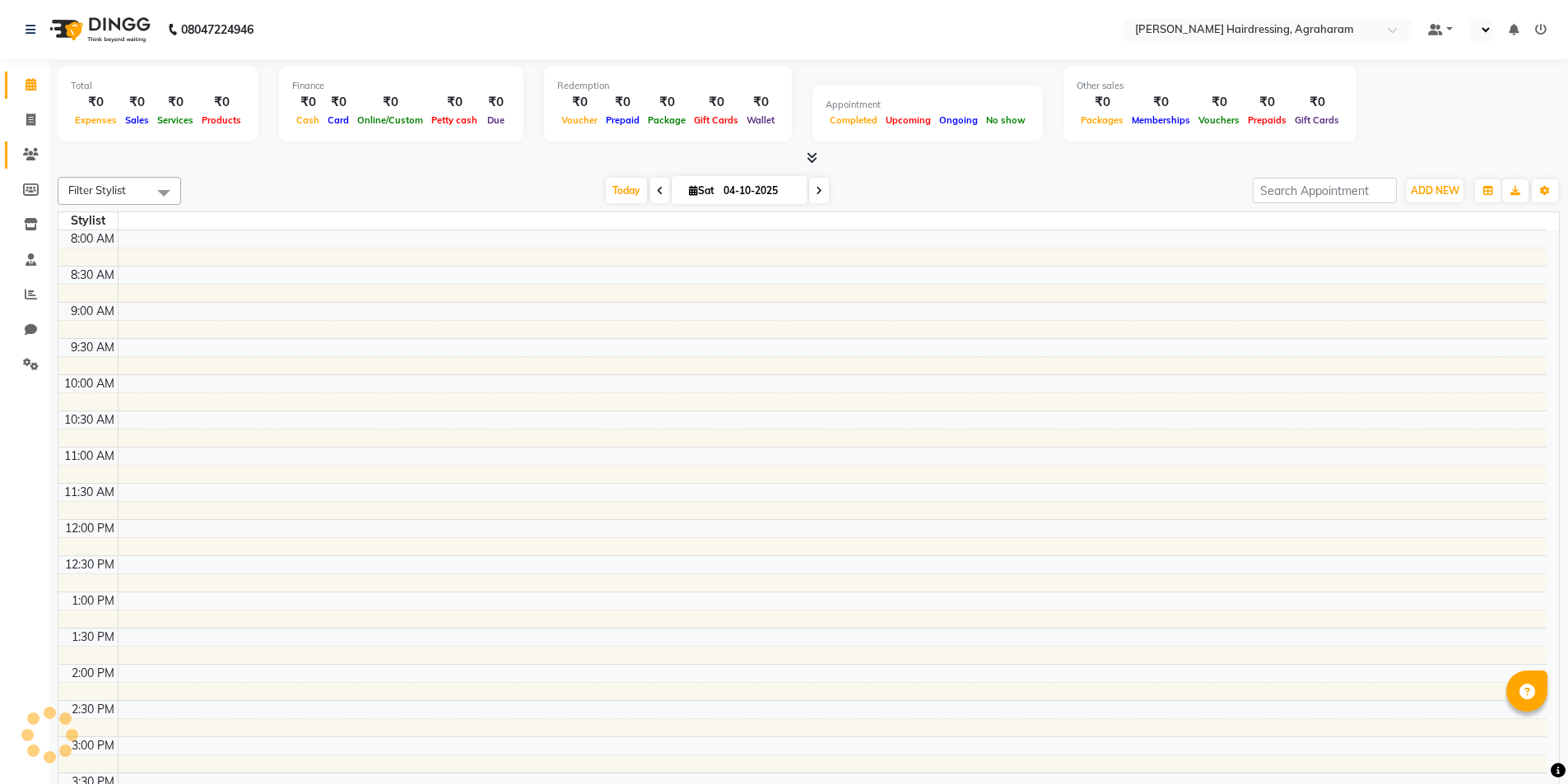
select select "en"
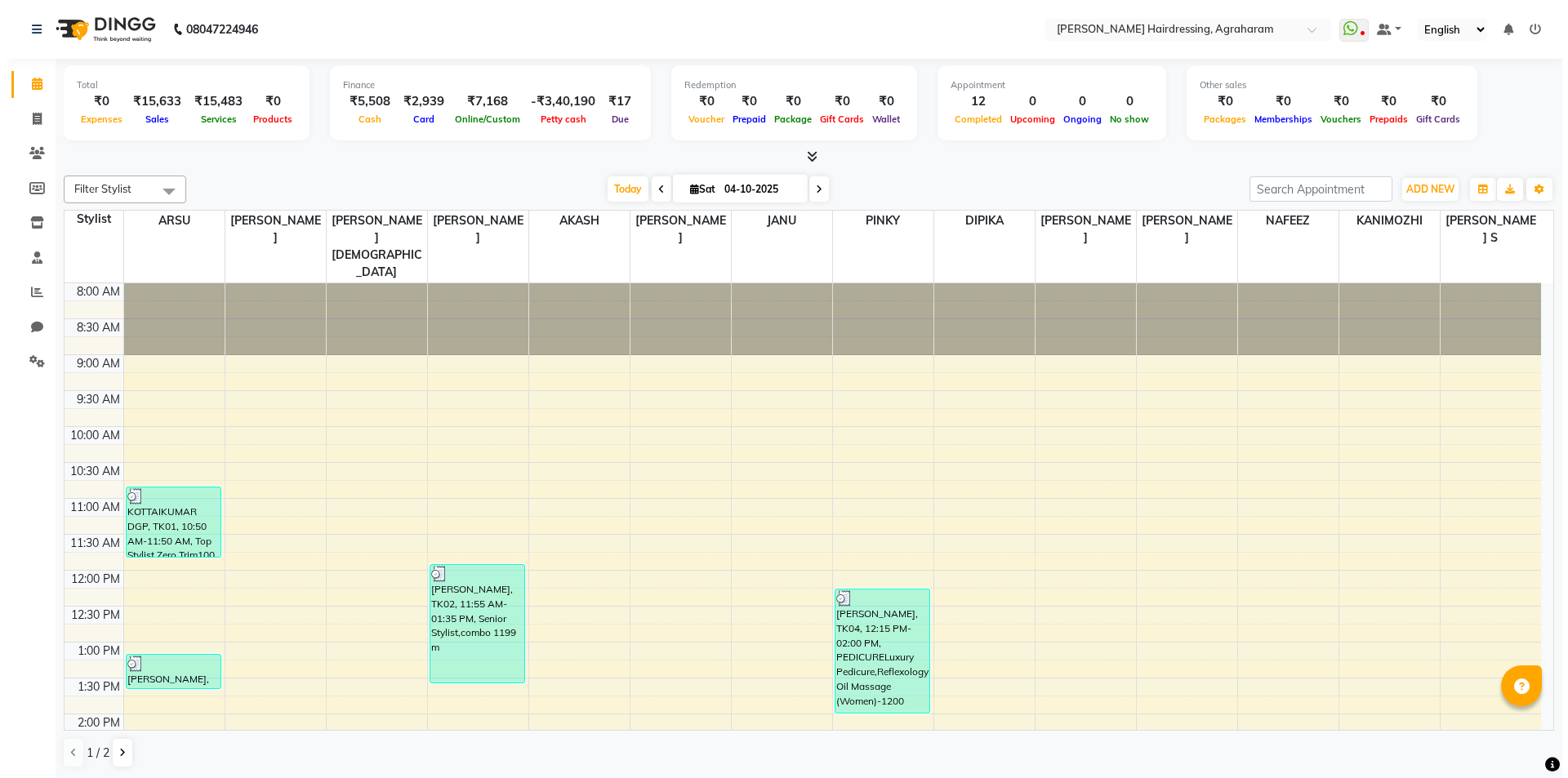
scroll to position [453, 0]
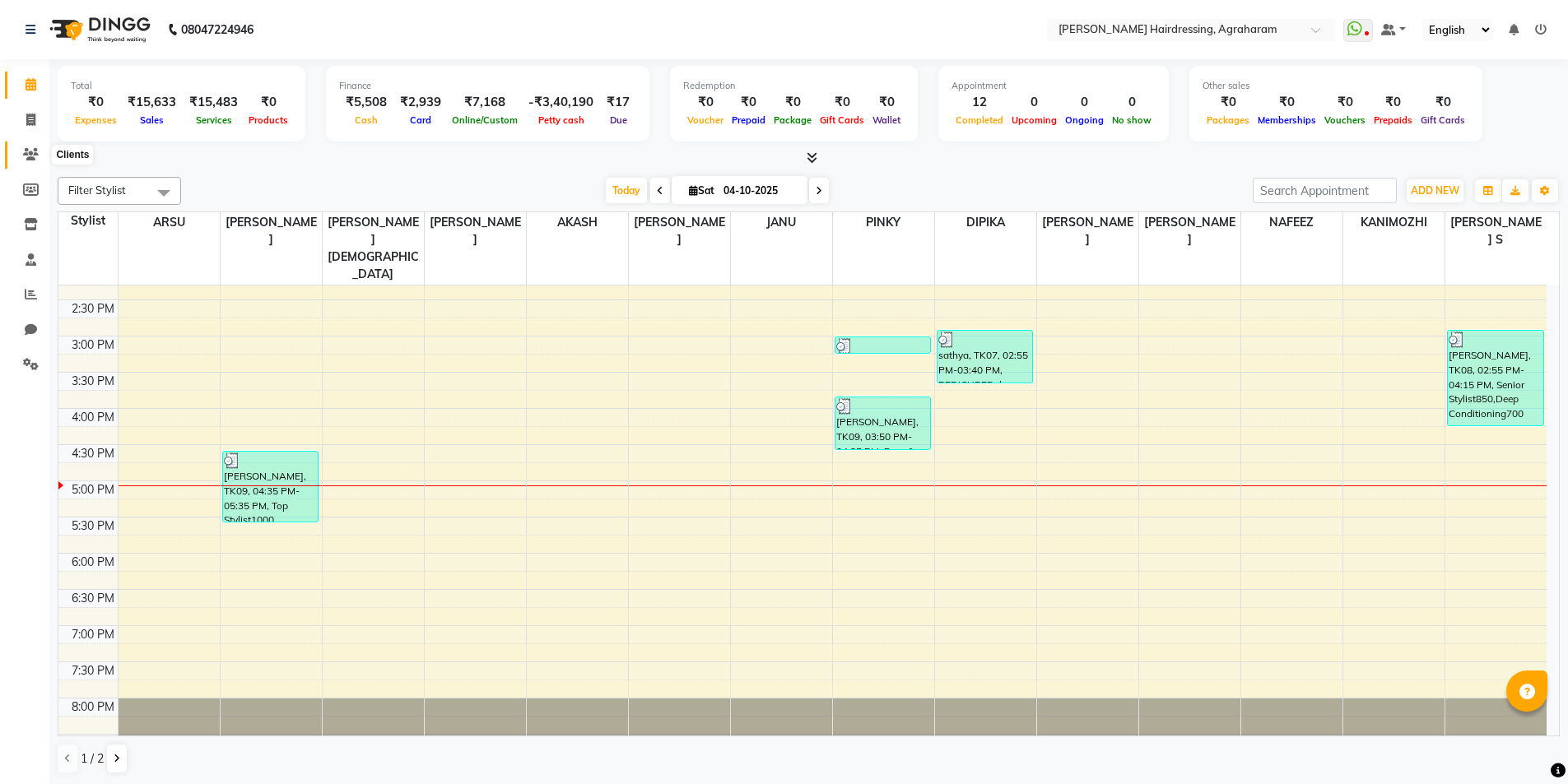
click at [31, 157] on icon at bounding box center [31, 154] width 16 height 12
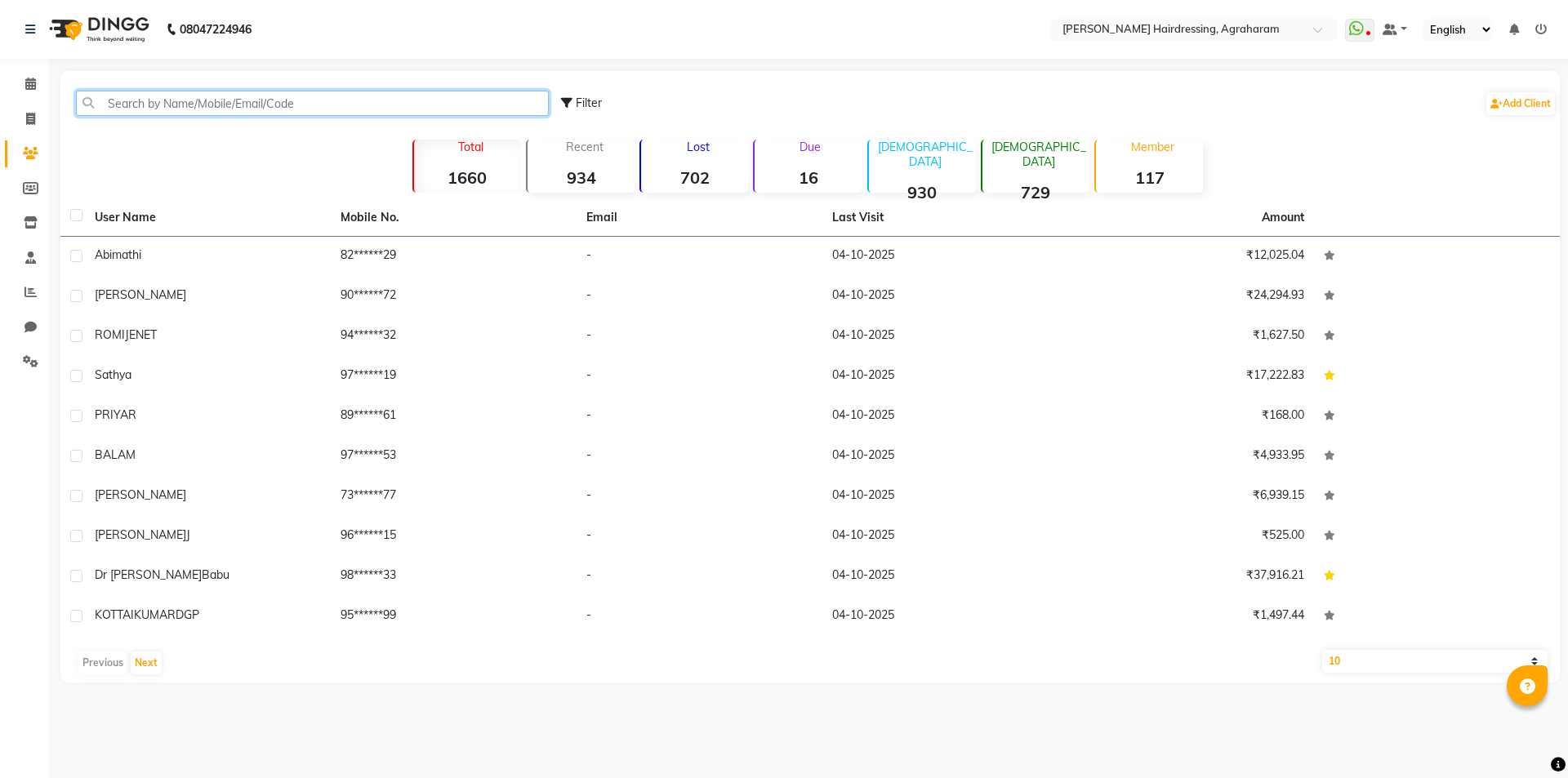
click at [125, 103] on input "text" at bounding box center [312, 103] width 473 height 25
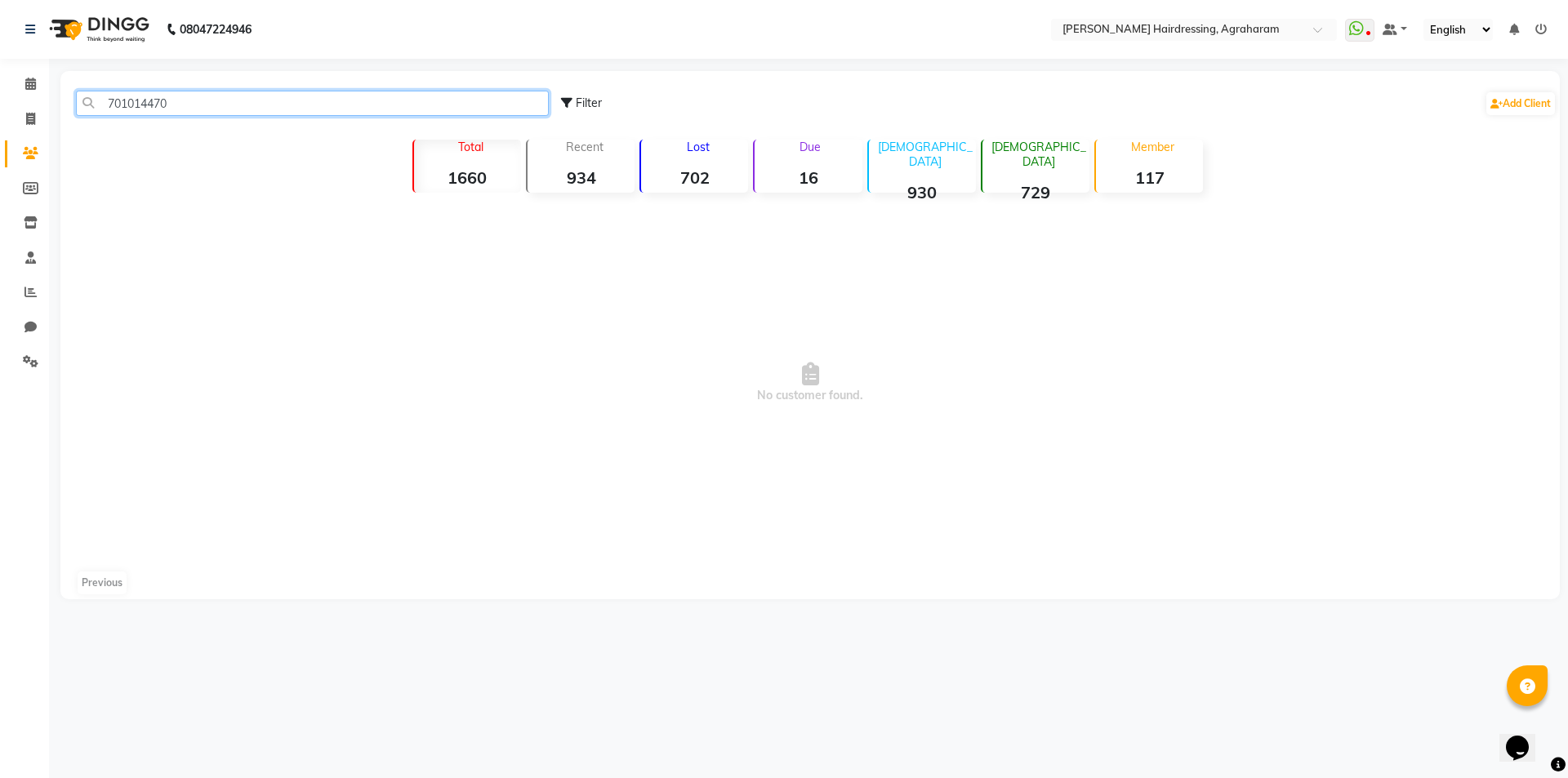
type input "7010144703"
drag, startPoint x: 183, startPoint y: 107, endPoint x: 99, endPoint y: 92, distance: 85.3
click at [99, 92] on input "7010144703" at bounding box center [312, 103] width 473 height 25
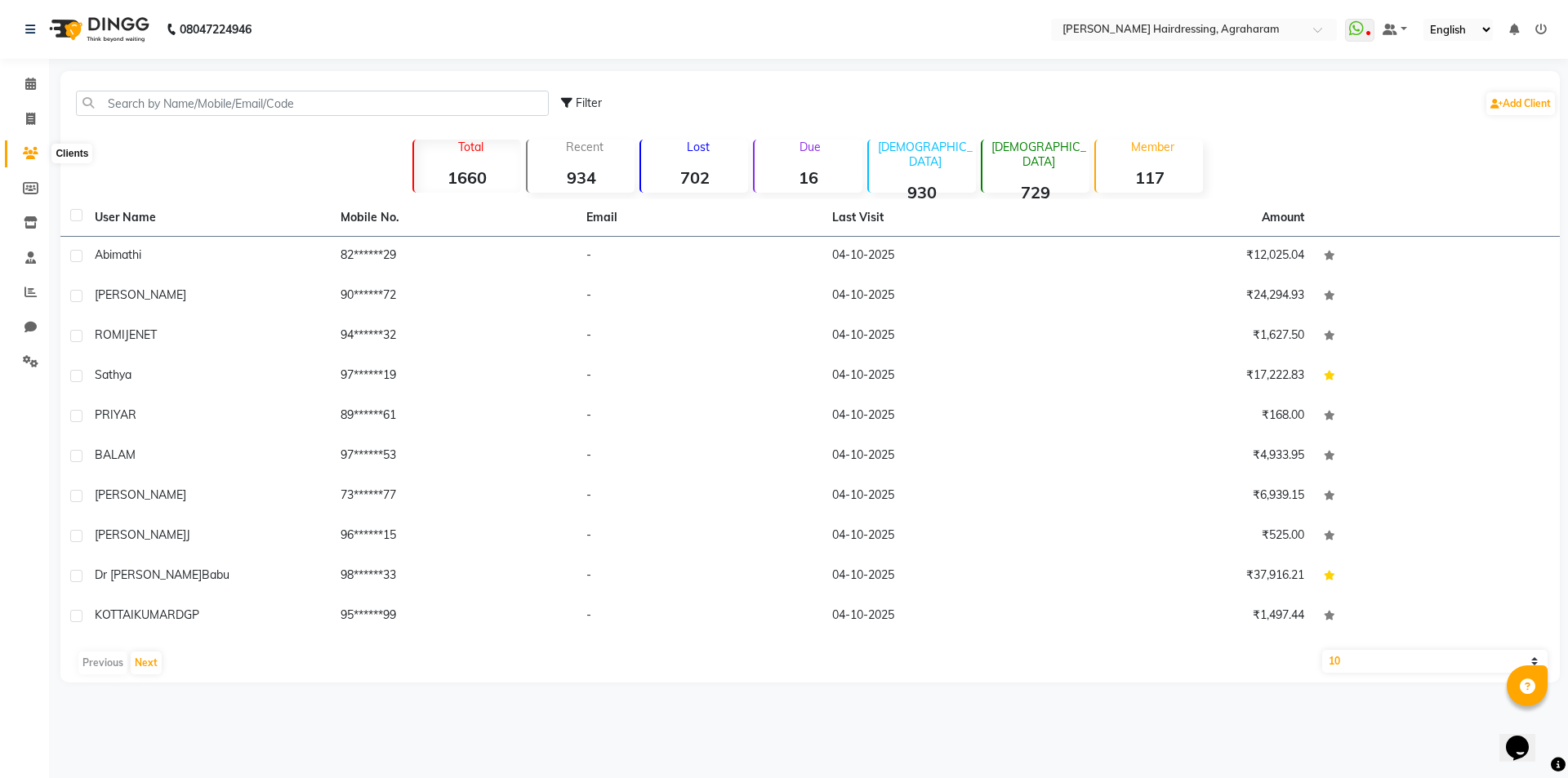
click at [31, 150] on icon at bounding box center [31, 152] width 16 height 12
click at [164, 100] on input "text" at bounding box center [312, 103] width 473 height 25
click at [28, 151] on icon at bounding box center [31, 152] width 16 height 12
click at [31, 286] on icon at bounding box center [30, 292] width 12 height 12
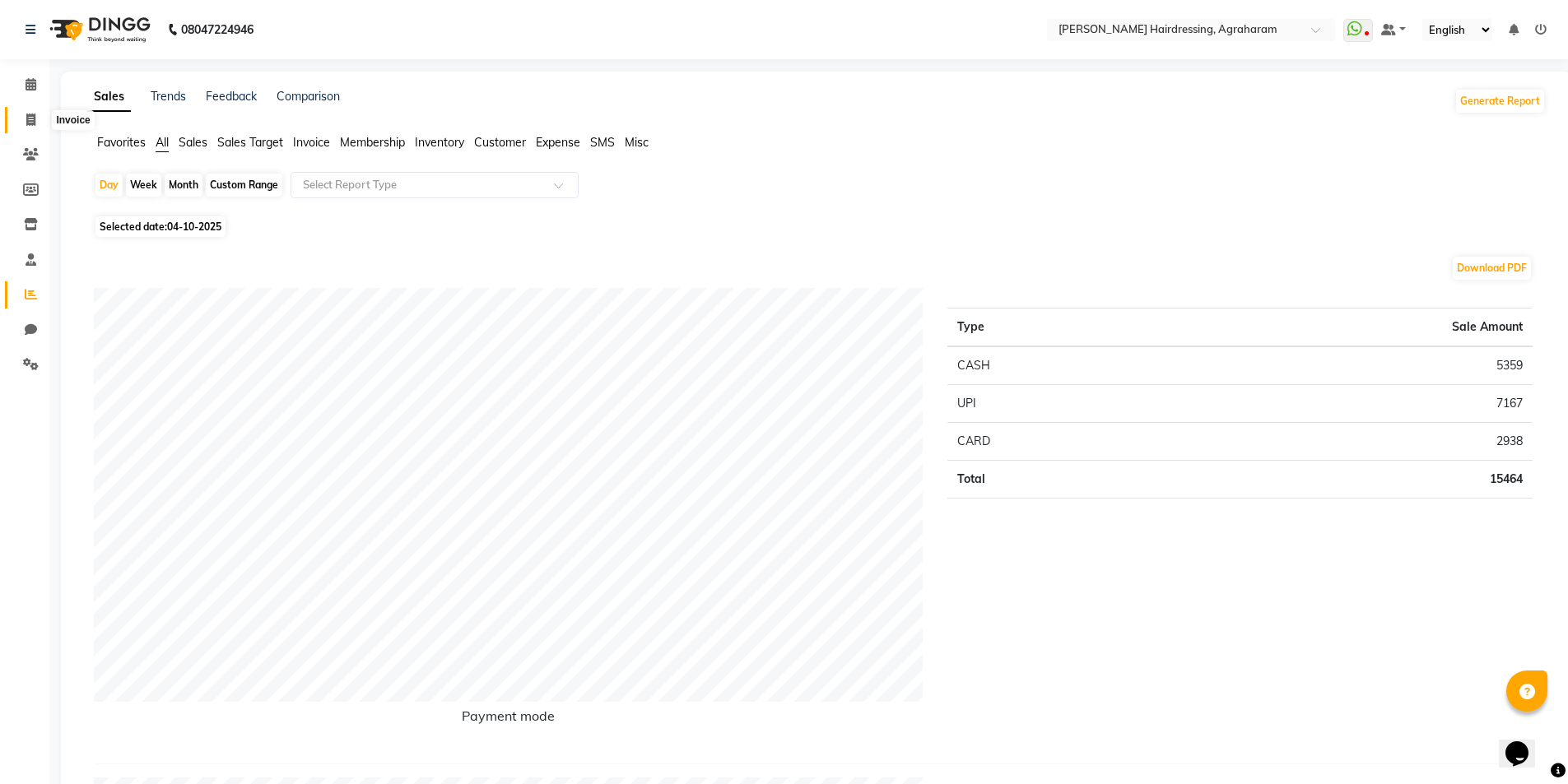
click at [23, 124] on span at bounding box center [31, 121] width 29 height 19
select select "service"
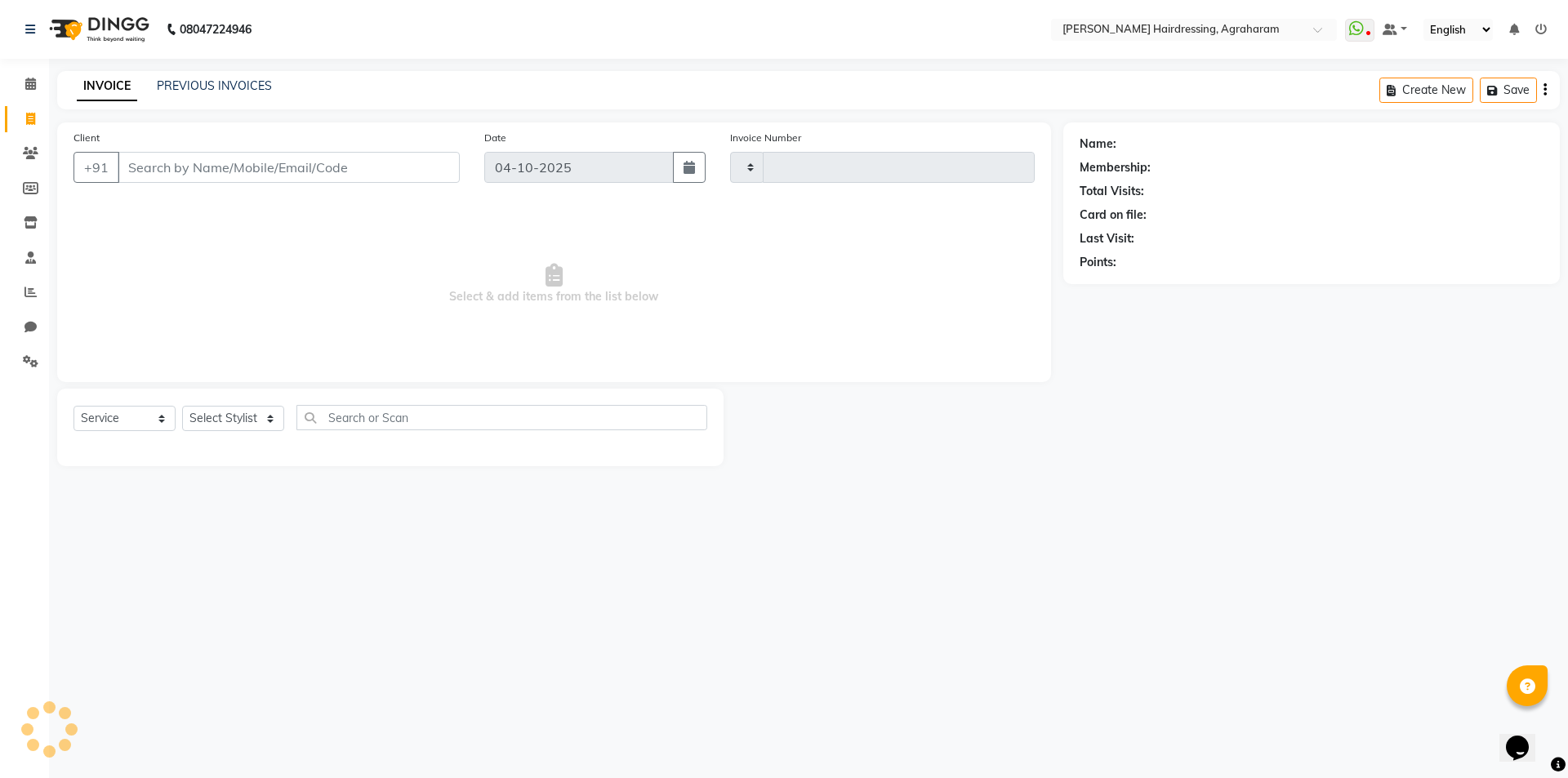
type input "3140"
select select "7962"
click at [257, 400] on div "Select Service Product Membership Package Voucher Prepaid Gift Card Select Styl…" at bounding box center [390, 427] width 666 height 77
click at [252, 417] on select "Select Stylist" at bounding box center [233, 418] width 102 height 25
select select "74806"
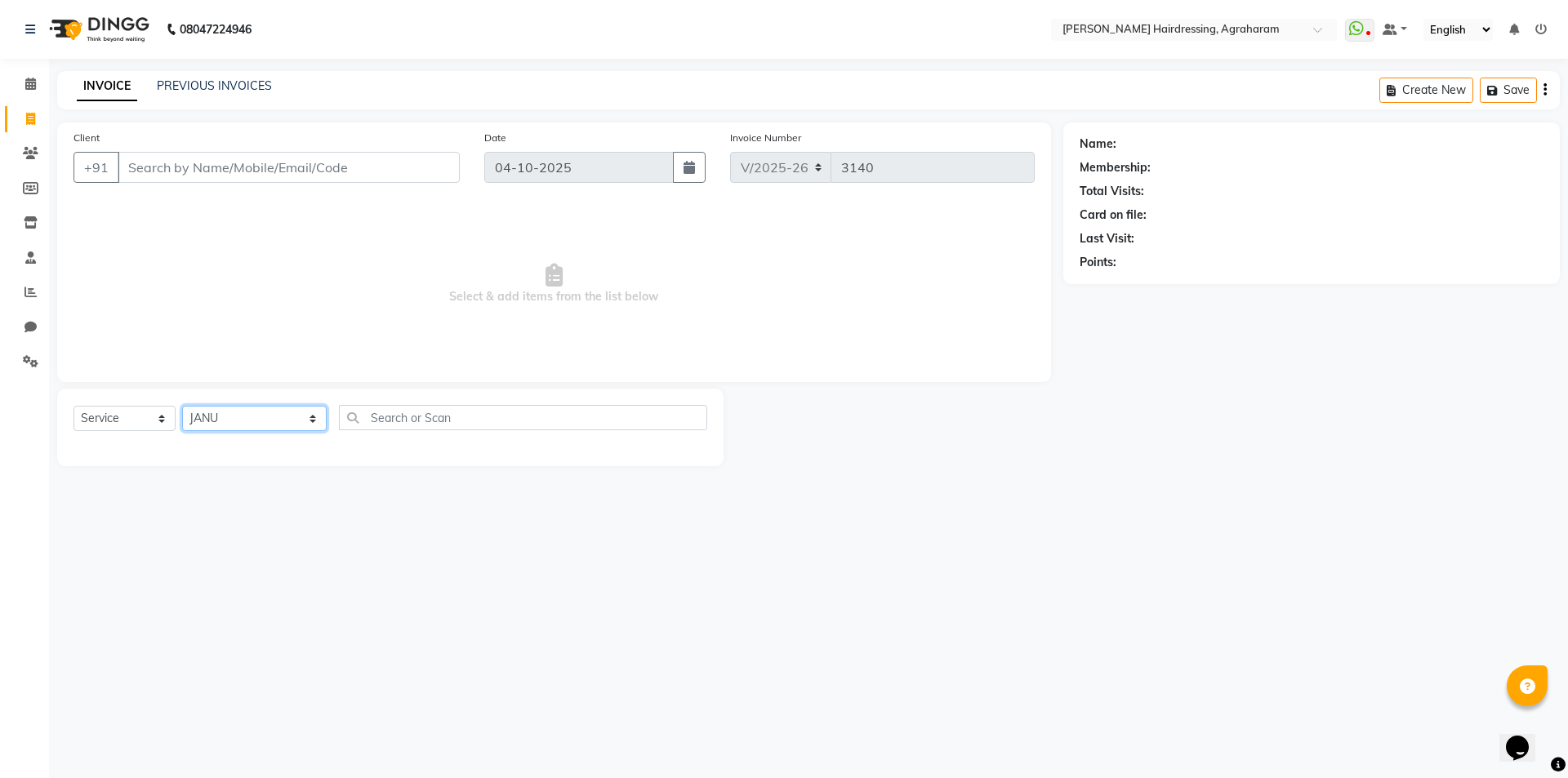
click at [182, 406] on select "Select Stylist [PERSON_NAME] AKASH [PERSON_NAME] [PERSON_NAME] MANAGER [PERSON_…" at bounding box center [255, 418] width 145 height 25
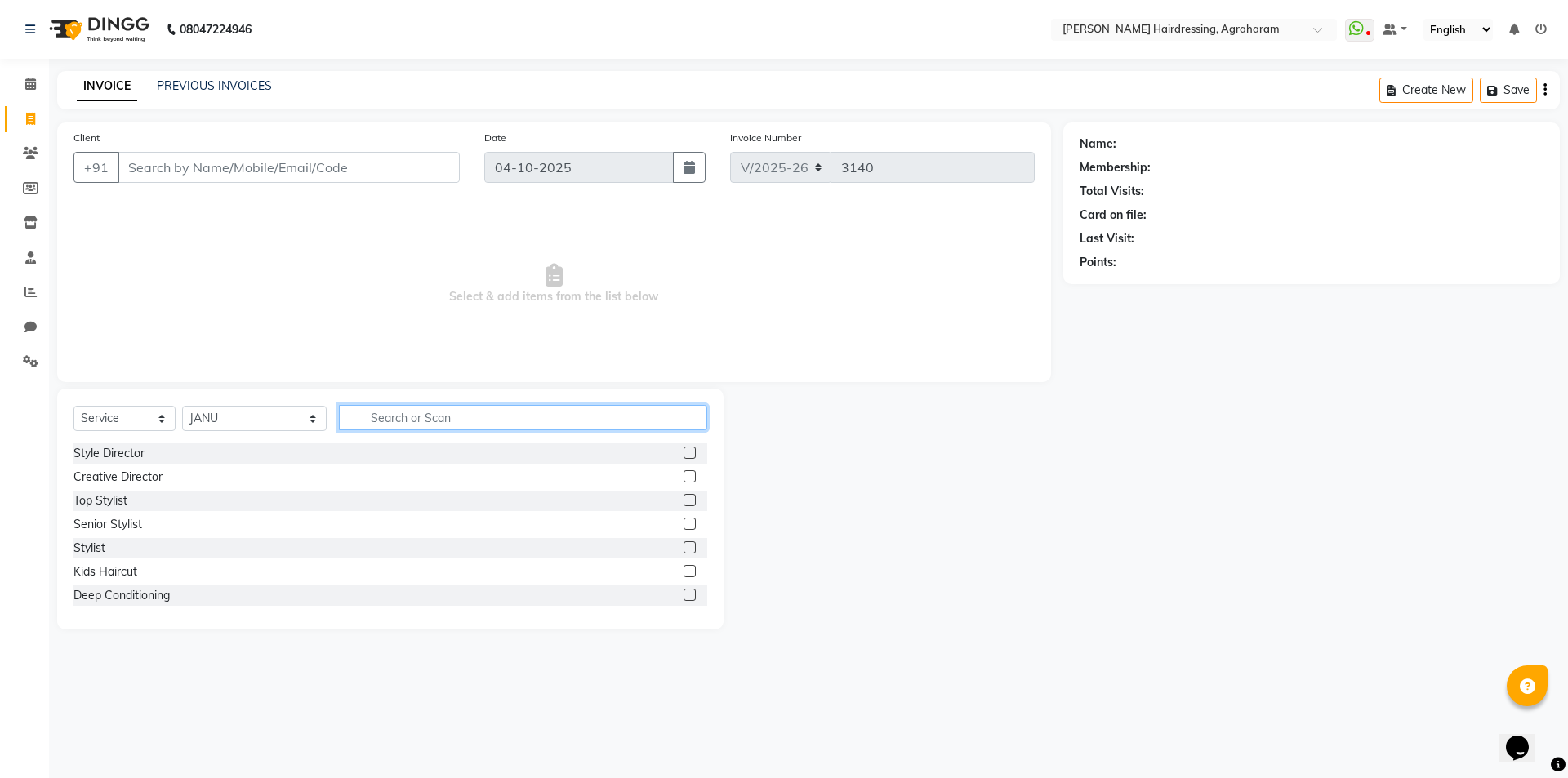
click at [347, 415] on input "text" at bounding box center [523, 417] width 368 height 25
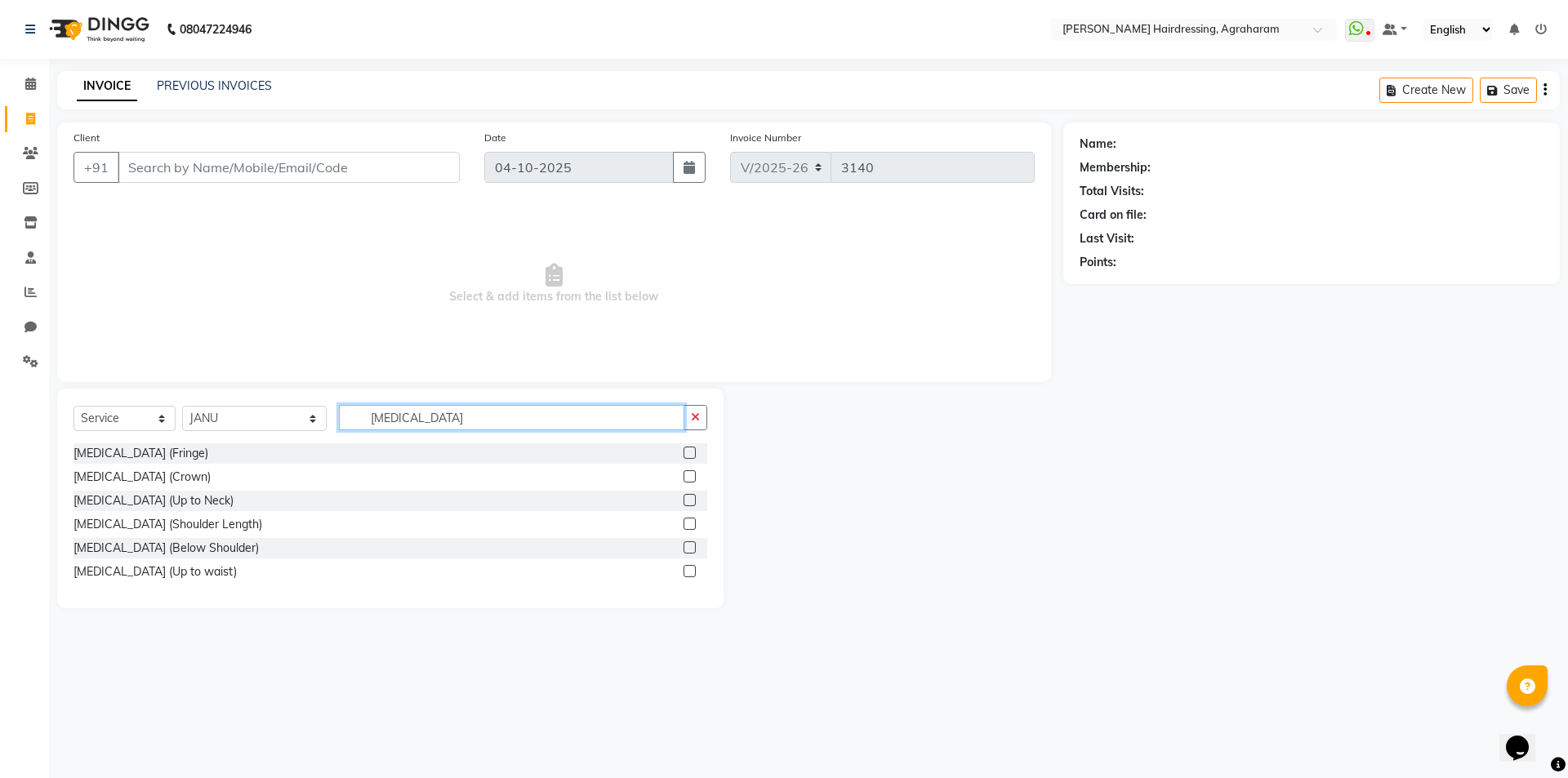
type input "BOTOX"
click at [687, 502] on label at bounding box center [689, 500] width 12 height 12
click at [687, 502] on input "checkbox" at bounding box center [688, 500] width 10 height 10
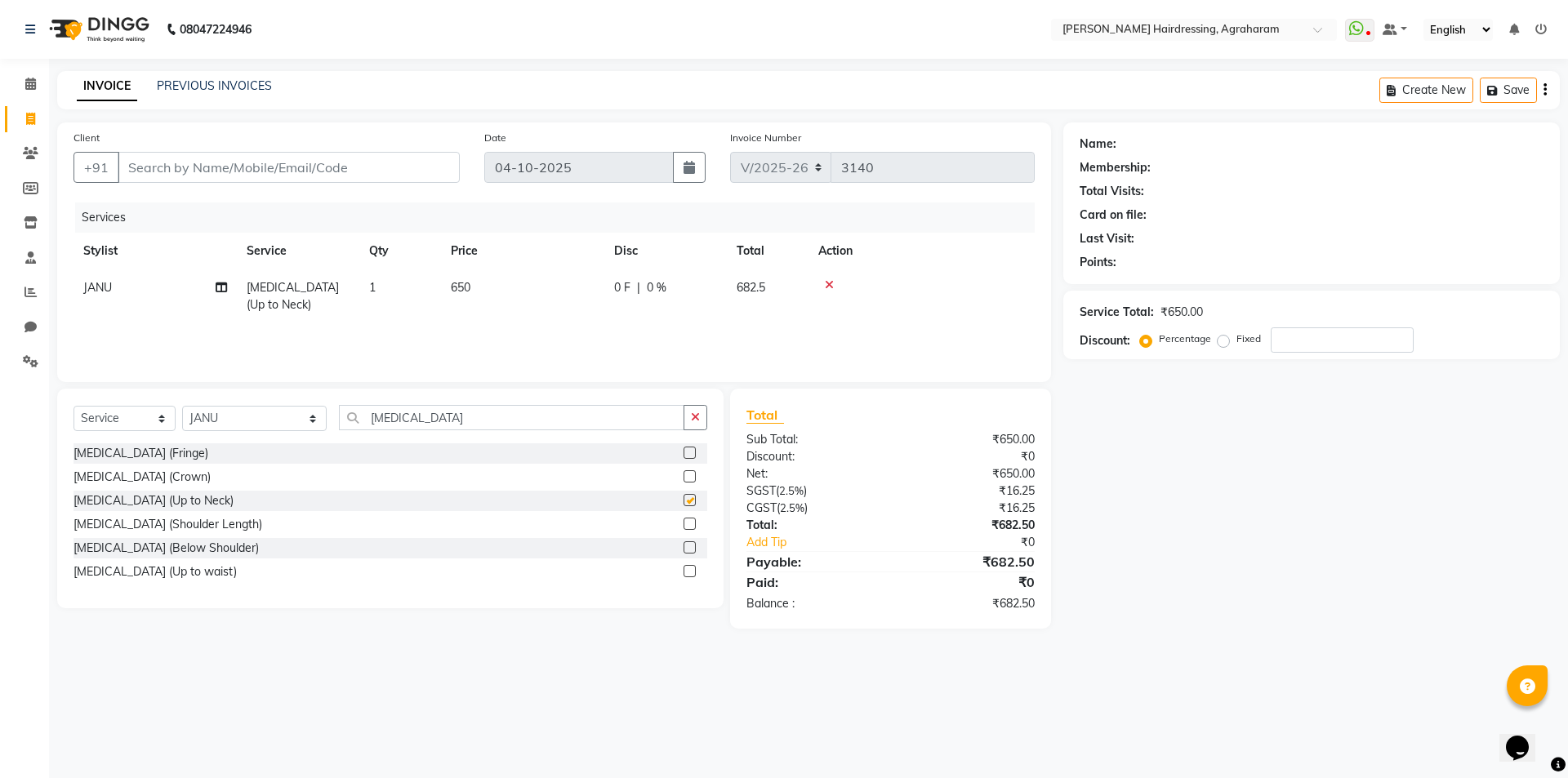
checkbox input "false"
click at [826, 282] on icon at bounding box center [829, 284] width 9 height 11
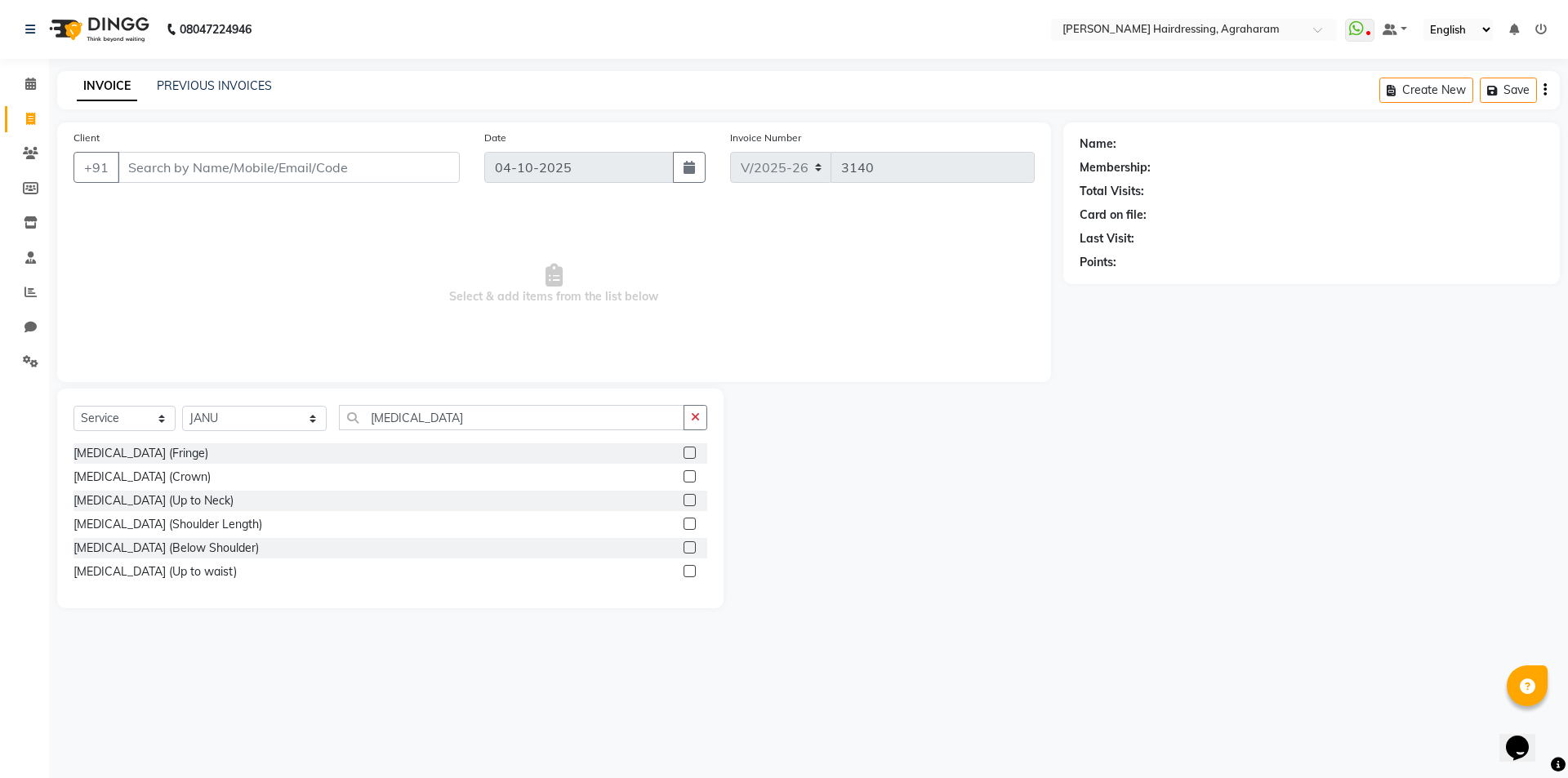
click at [689, 547] on label at bounding box center [689, 547] width 12 height 12
click at [689, 547] on input "checkbox" at bounding box center [688, 547] width 10 height 10
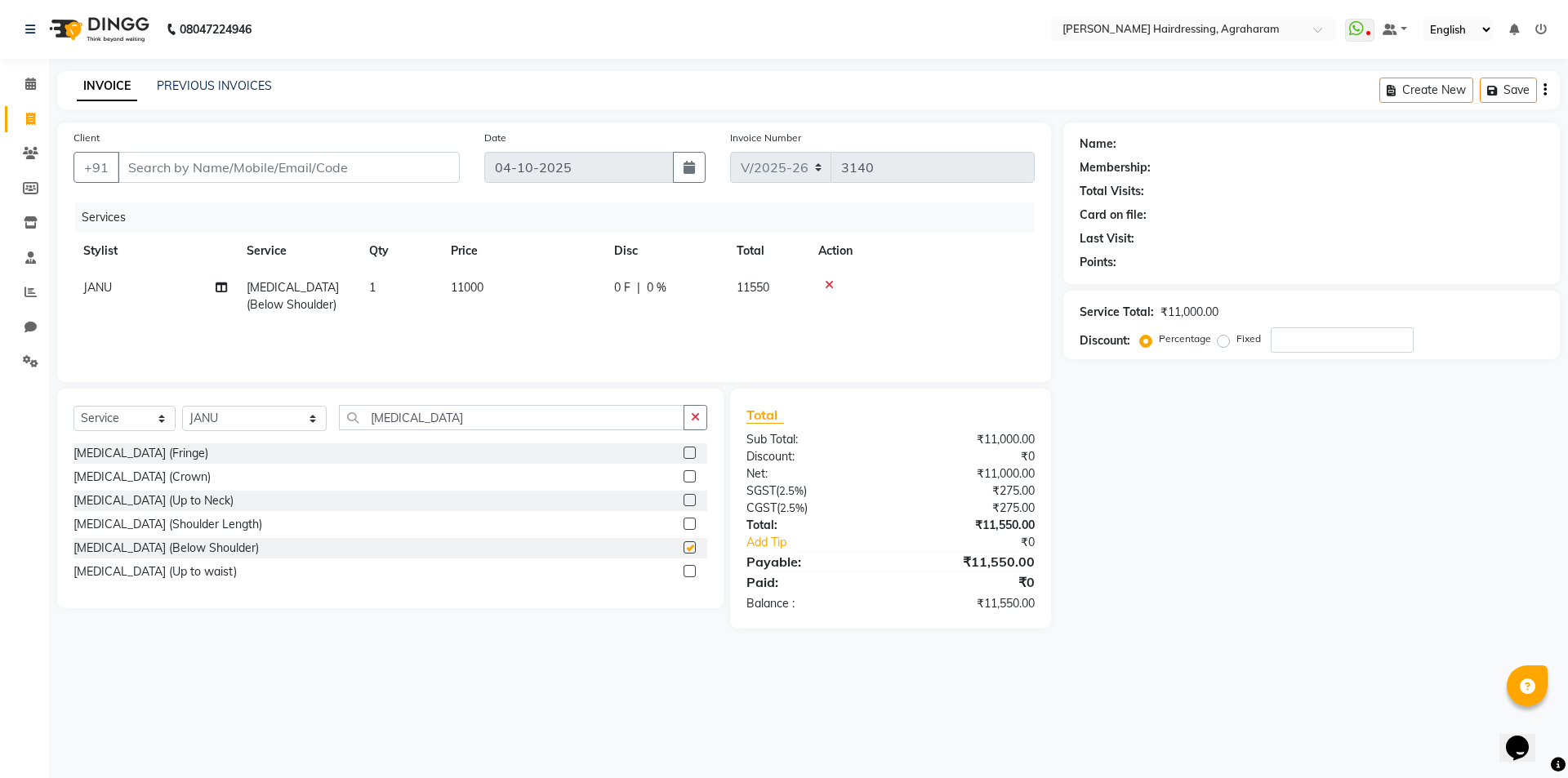
checkbox input "false"
click at [689, 501] on label at bounding box center [689, 500] width 12 height 12
click at [689, 501] on input "checkbox" at bounding box center [688, 500] width 10 height 10
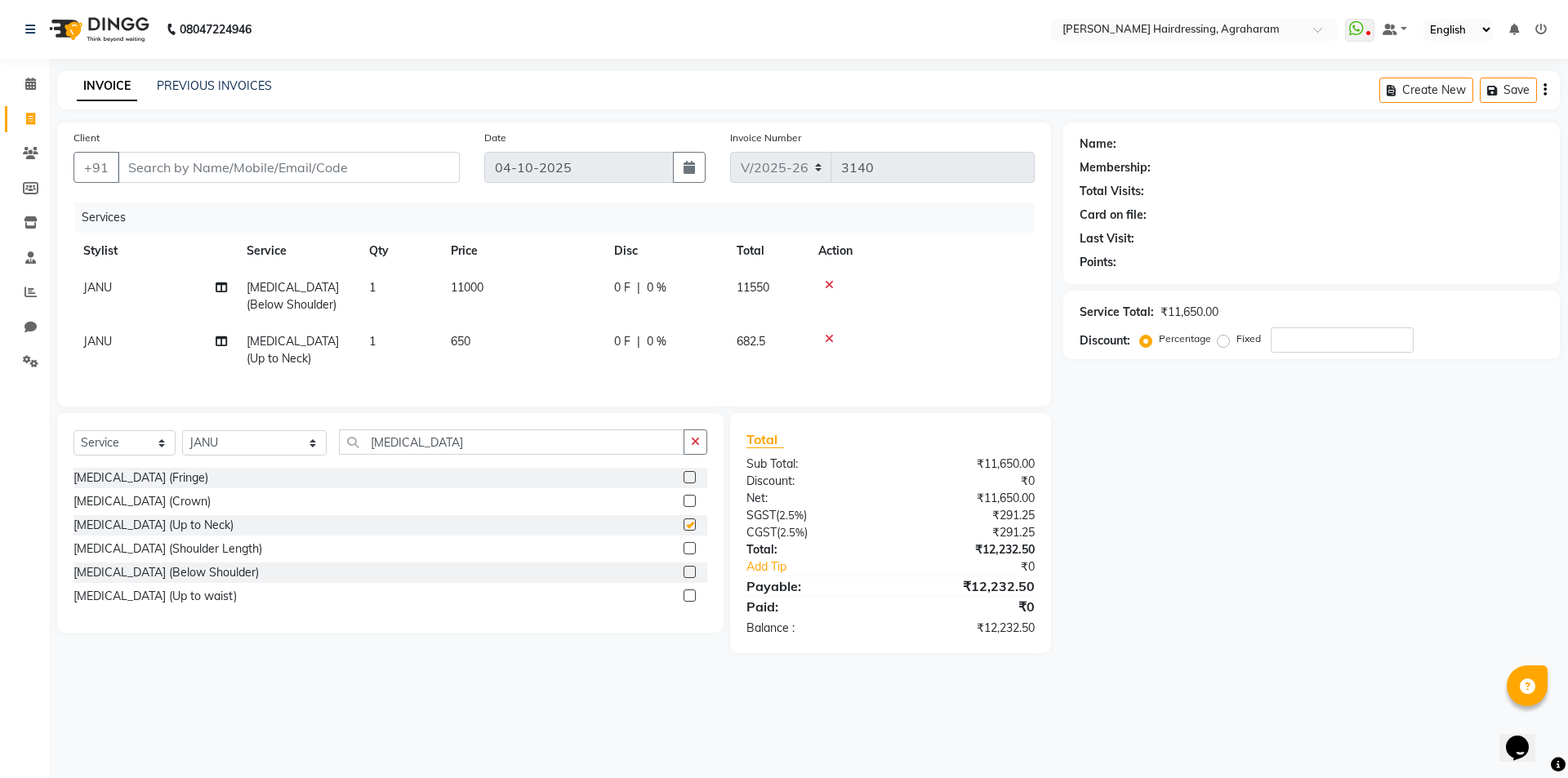
checkbox input "false"
click at [830, 338] on icon at bounding box center [829, 338] width 9 height 11
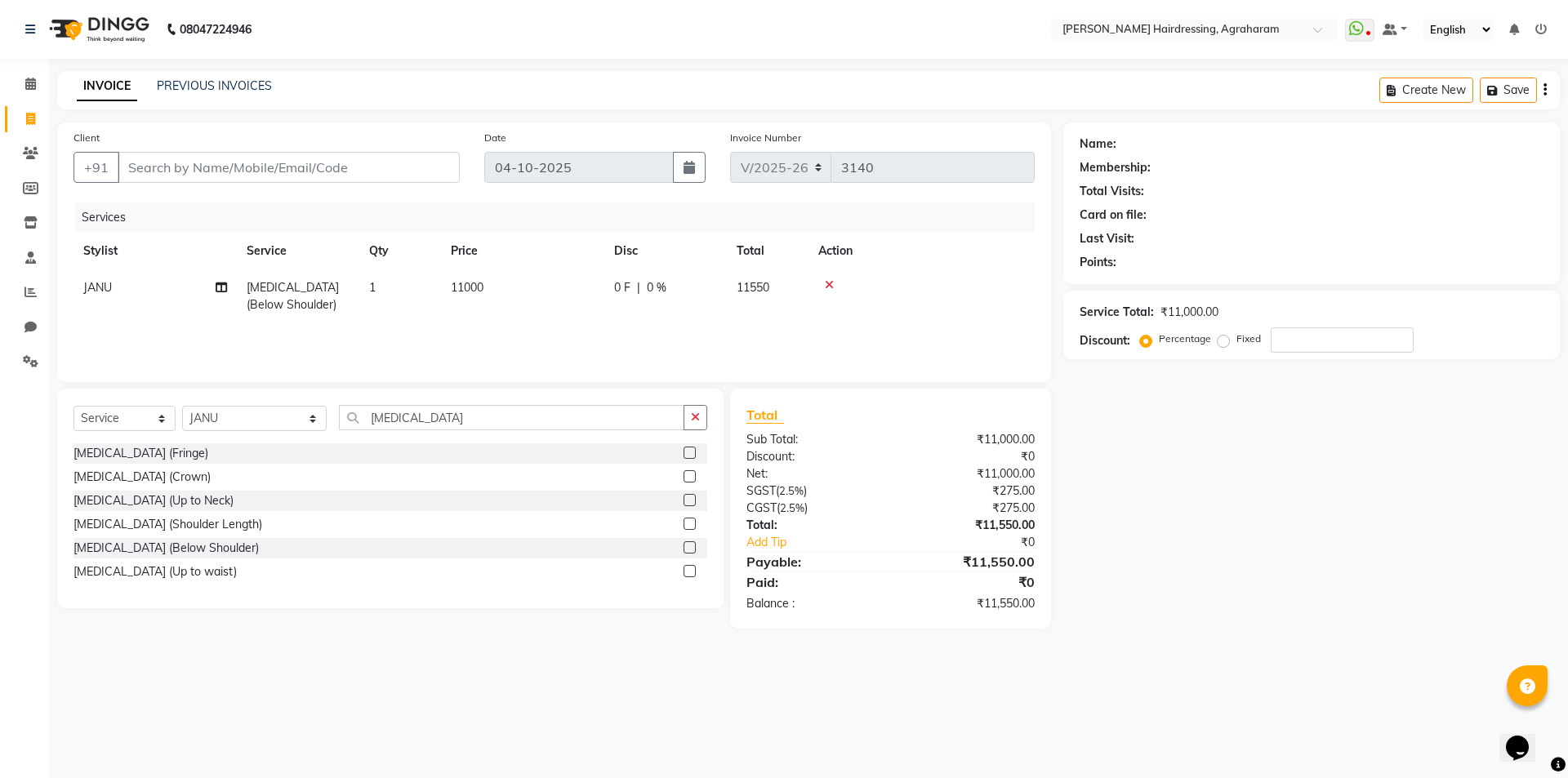
click at [692, 475] on label at bounding box center [689, 476] width 12 height 12
click at [692, 475] on input "checkbox" at bounding box center [688, 477] width 10 height 10
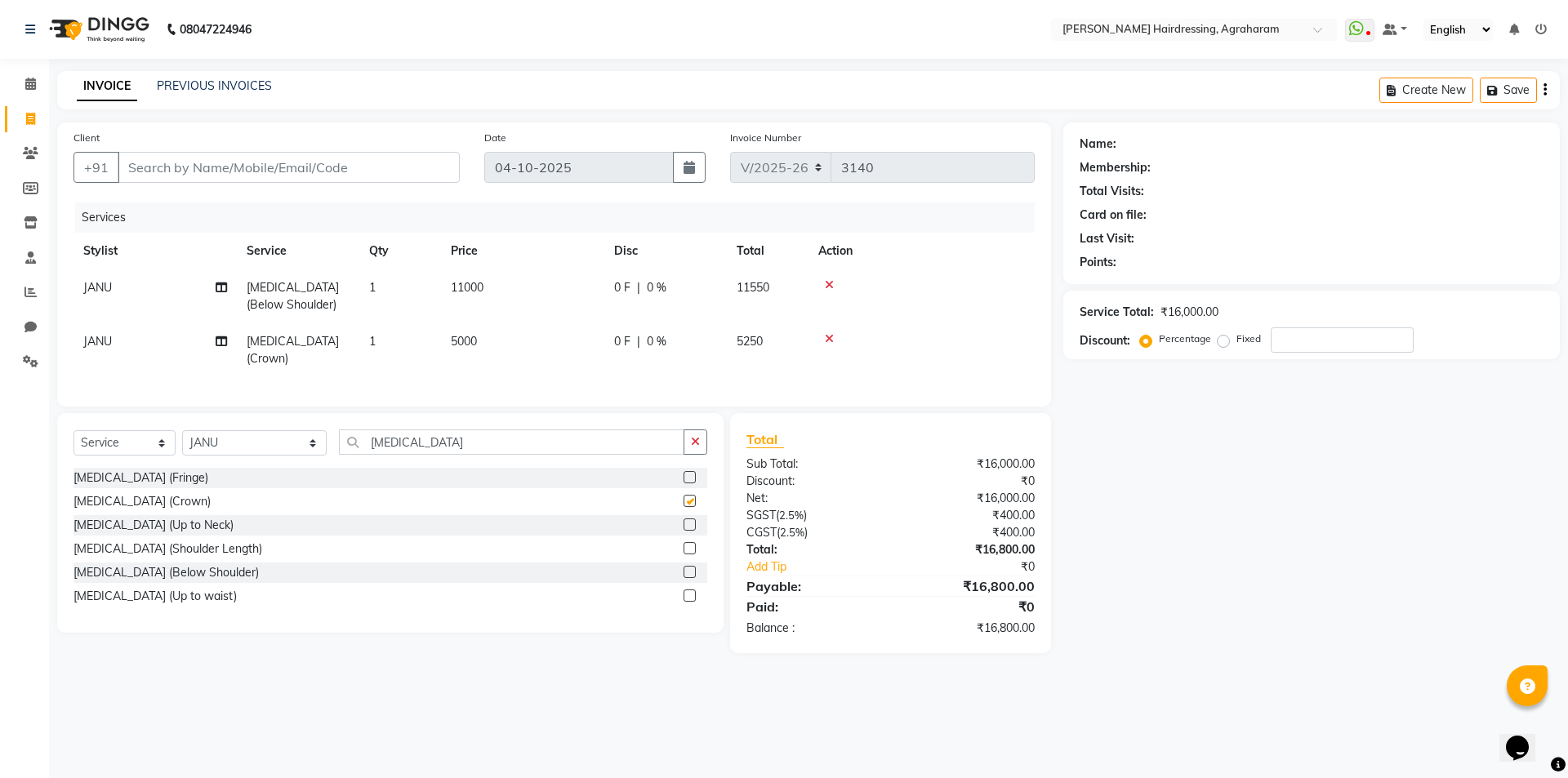
checkbox input "false"
click at [832, 338] on icon at bounding box center [829, 338] width 9 height 11
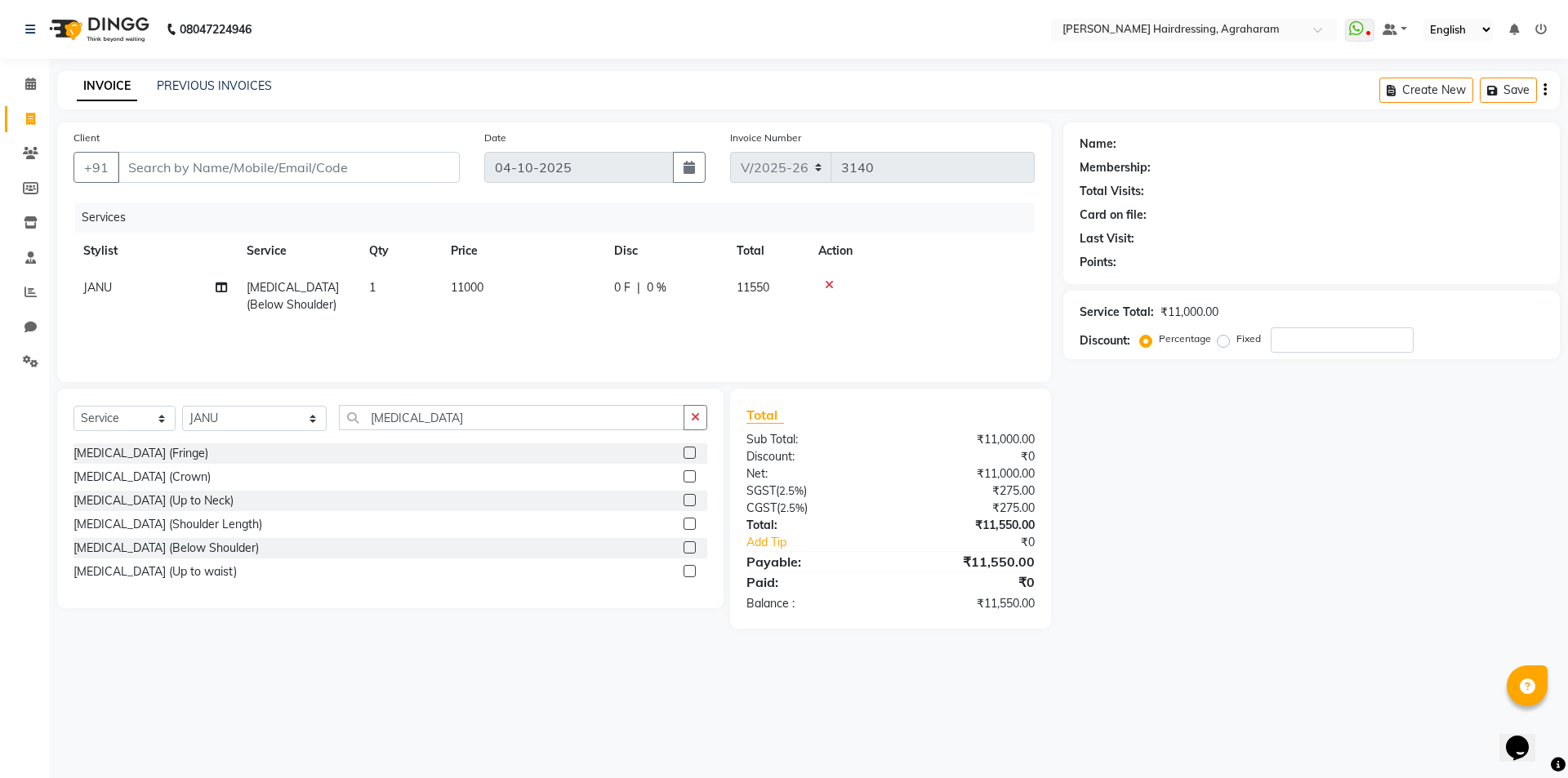
click at [650, 286] on span "0 %" at bounding box center [656, 287] width 20 height 17
select select "74806"
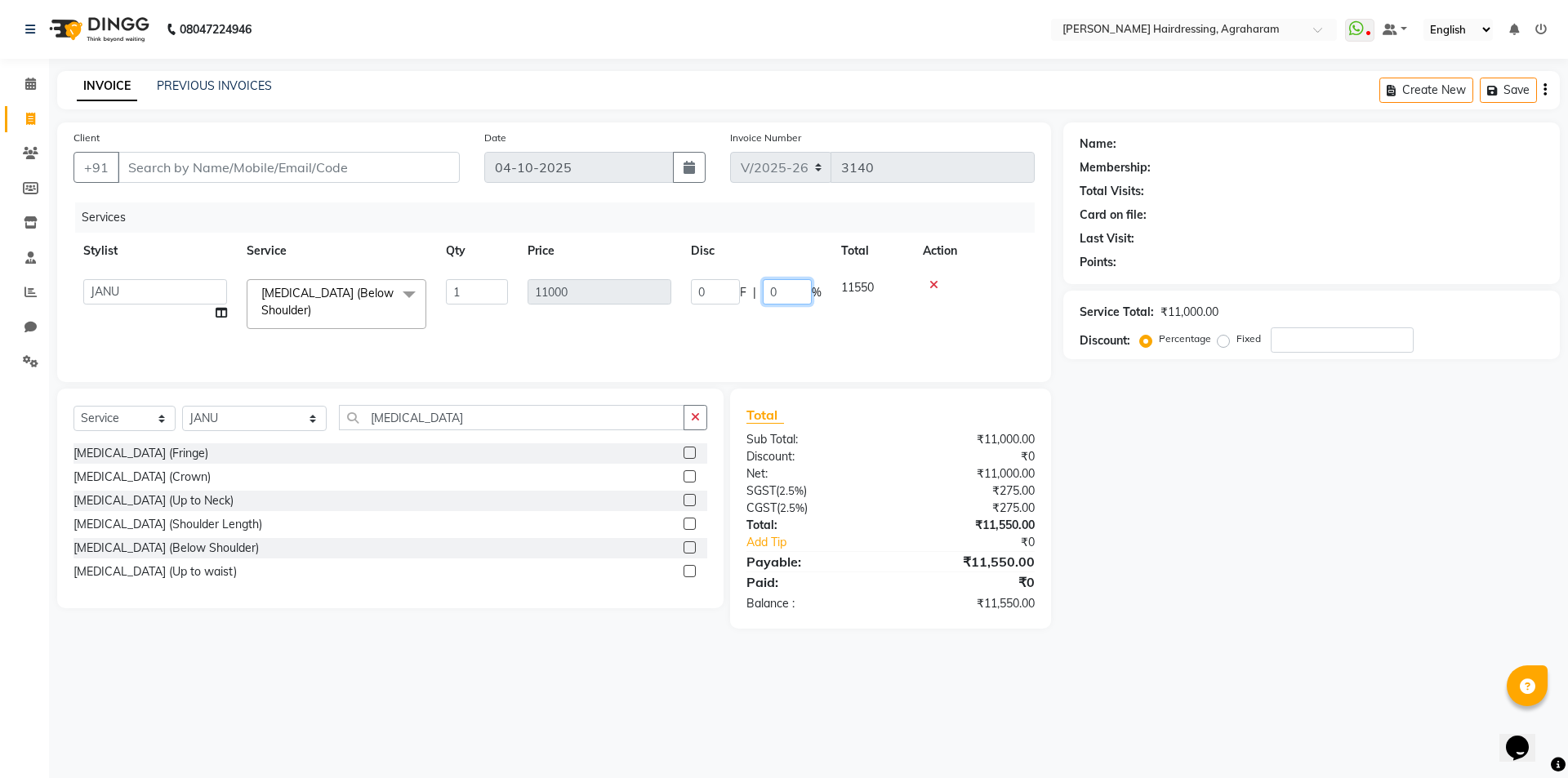
click at [787, 297] on input "0" at bounding box center [787, 291] width 49 height 25
type input "15"
click at [823, 216] on div "Services" at bounding box center [561, 218] width 972 height 31
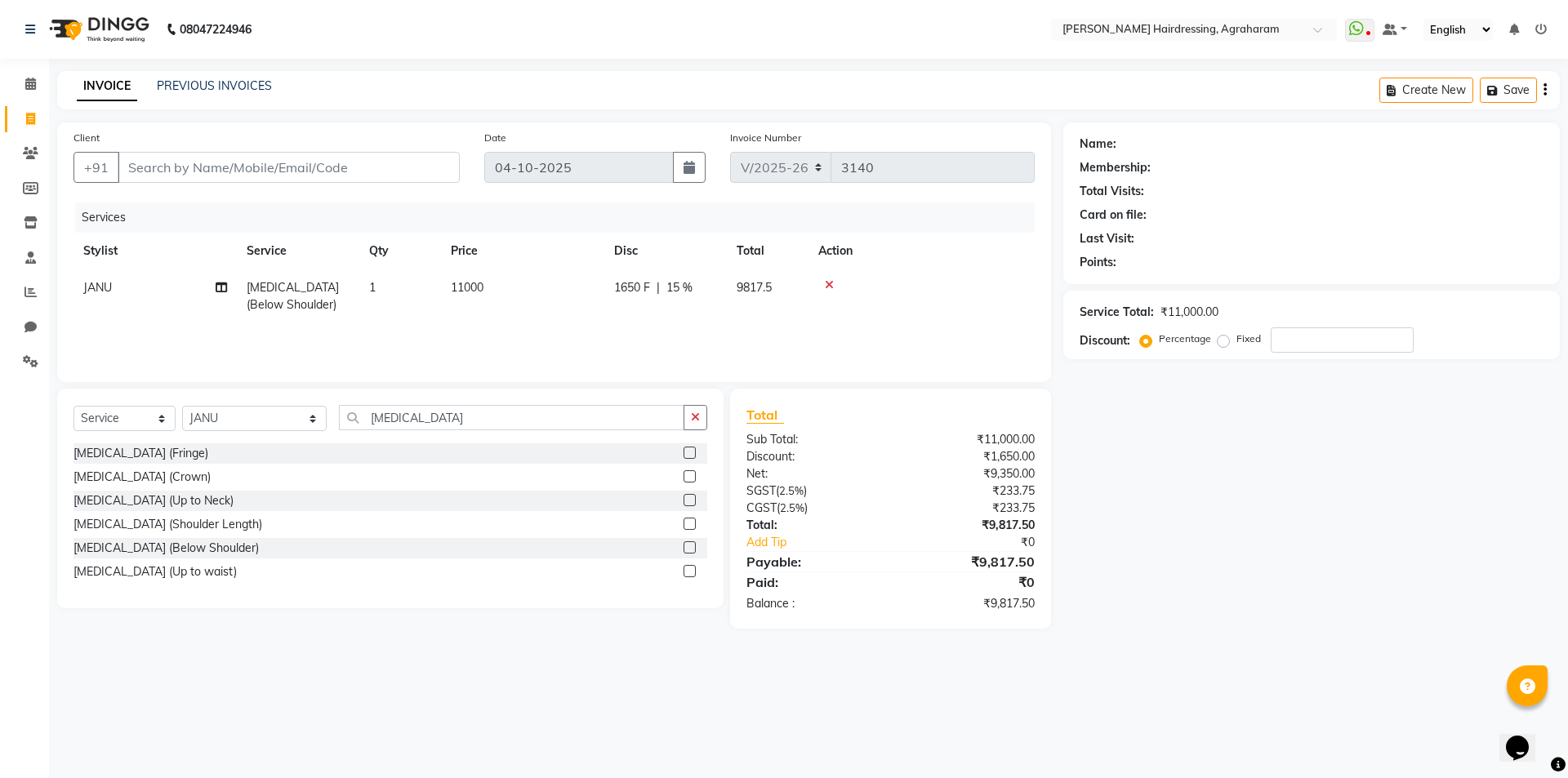
click at [831, 285] on icon at bounding box center [829, 284] width 9 height 11
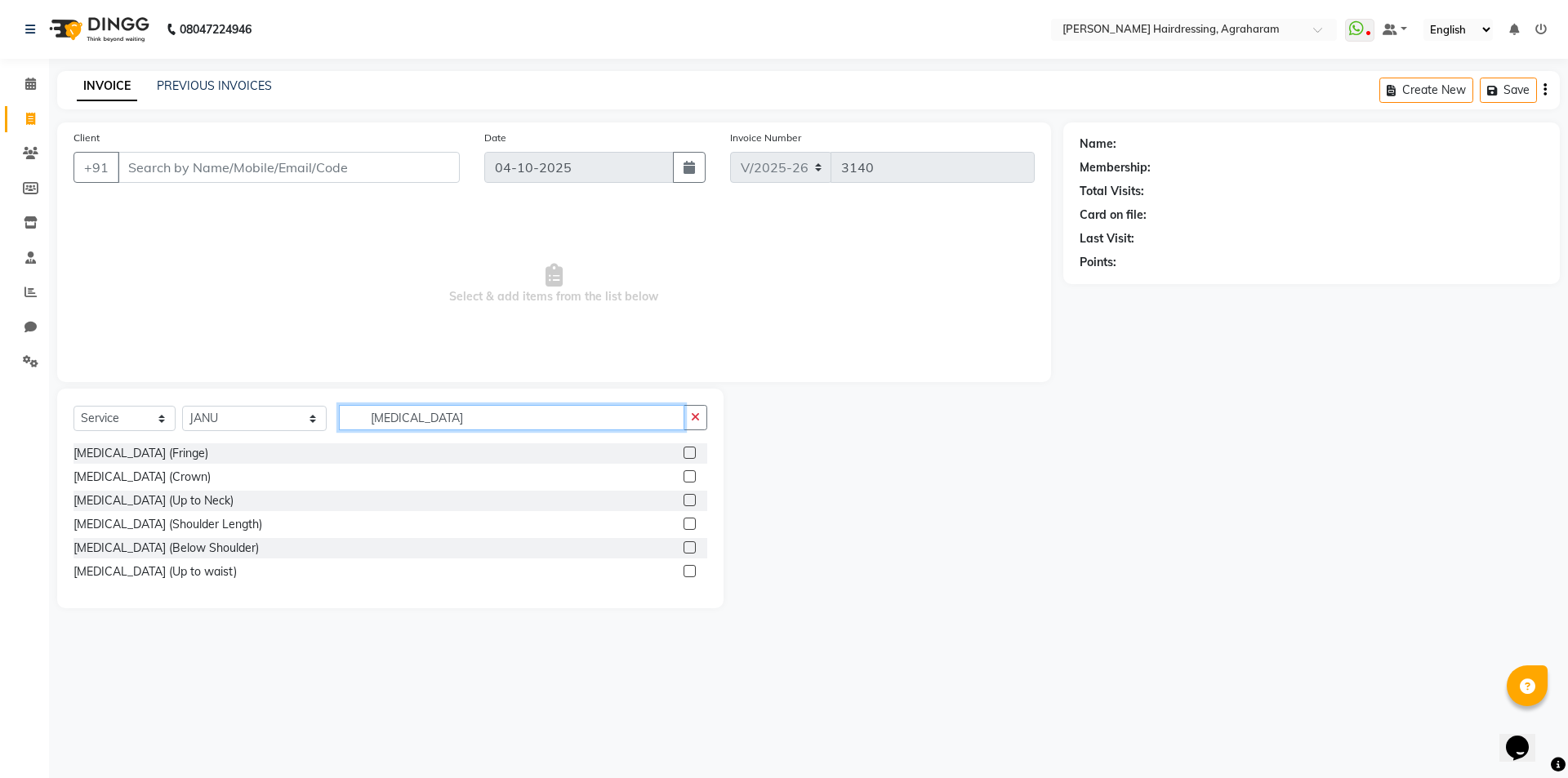
click at [391, 423] on input "BOTOX" at bounding box center [512, 417] width 346 height 25
type input "BOTOLISS"
click at [692, 524] on label at bounding box center [689, 523] width 12 height 12
click at [692, 524] on input "checkbox" at bounding box center [688, 524] width 10 height 10
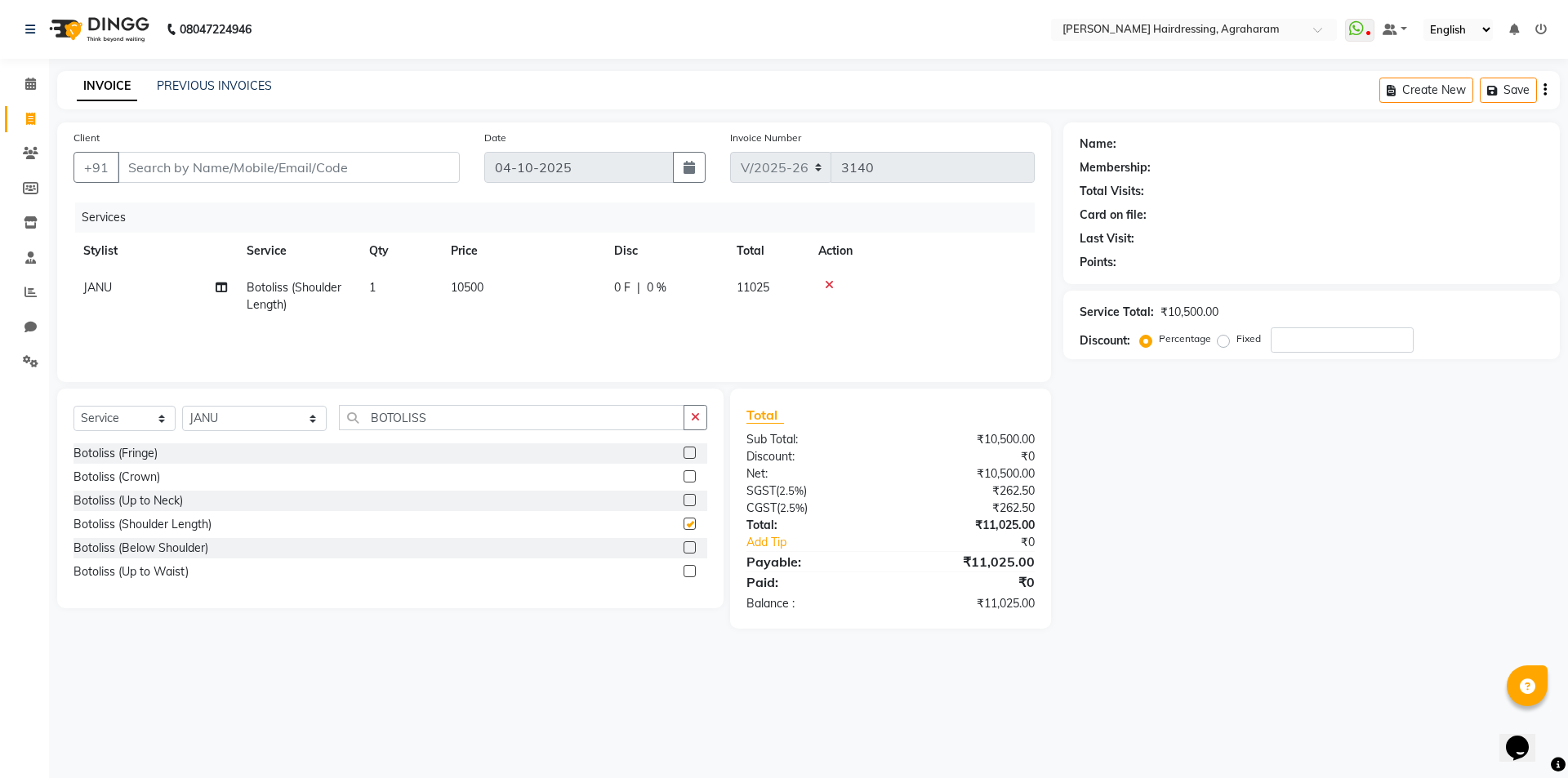
checkbox input "false"
click at [689, 498] on label at bounding box center [689, 500] width 12 height 12
click at [689, 498] on input "checkbox" at bounding box center [688, 500] width 10 height 10
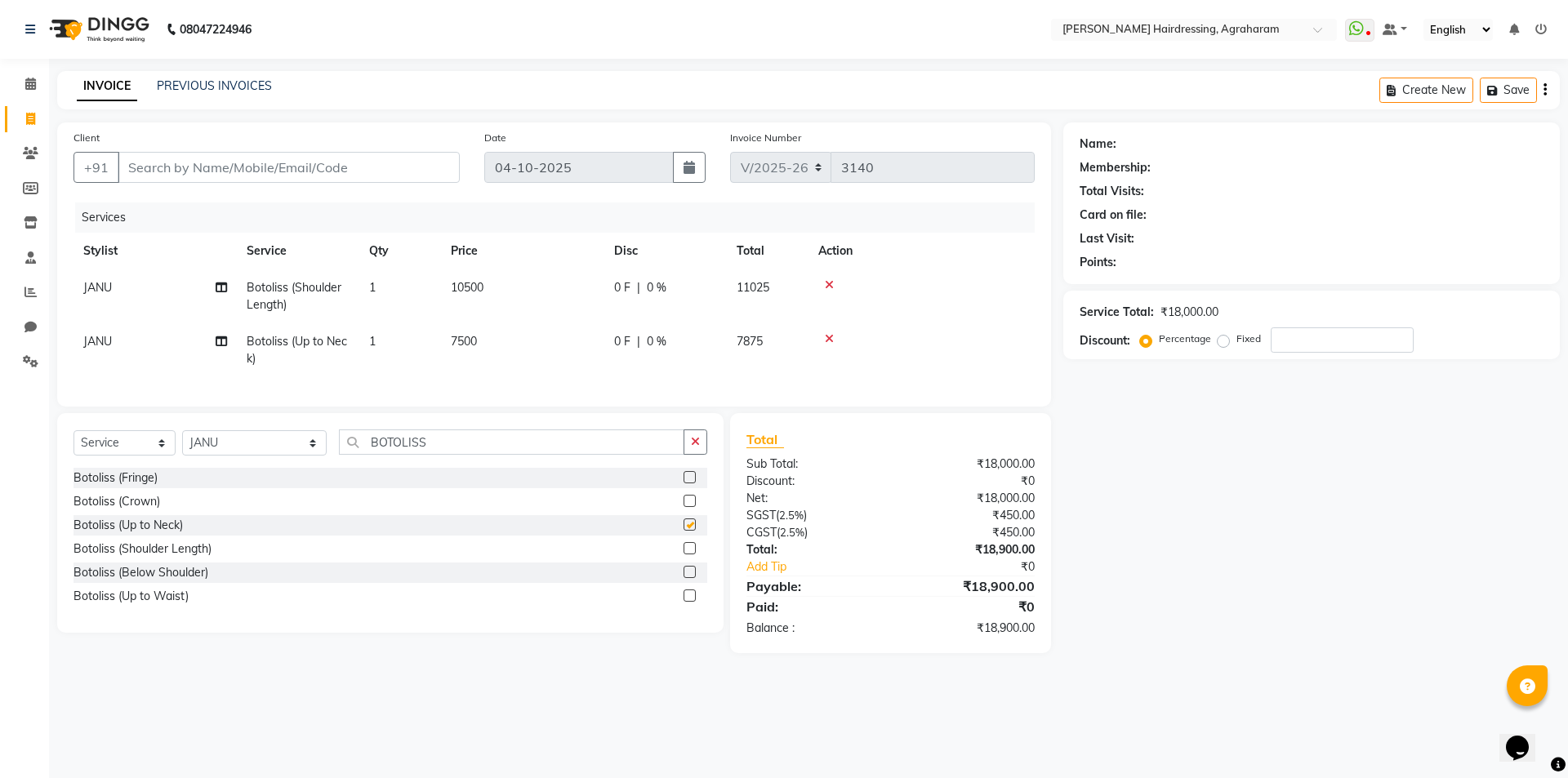
checkbox input "false"
click at [690, 602] on label at bounding box center [689, 595] width 12 height 12
click at [690, 602] on input "checkbox" at bounding box center [688, 596] width 10 height 10
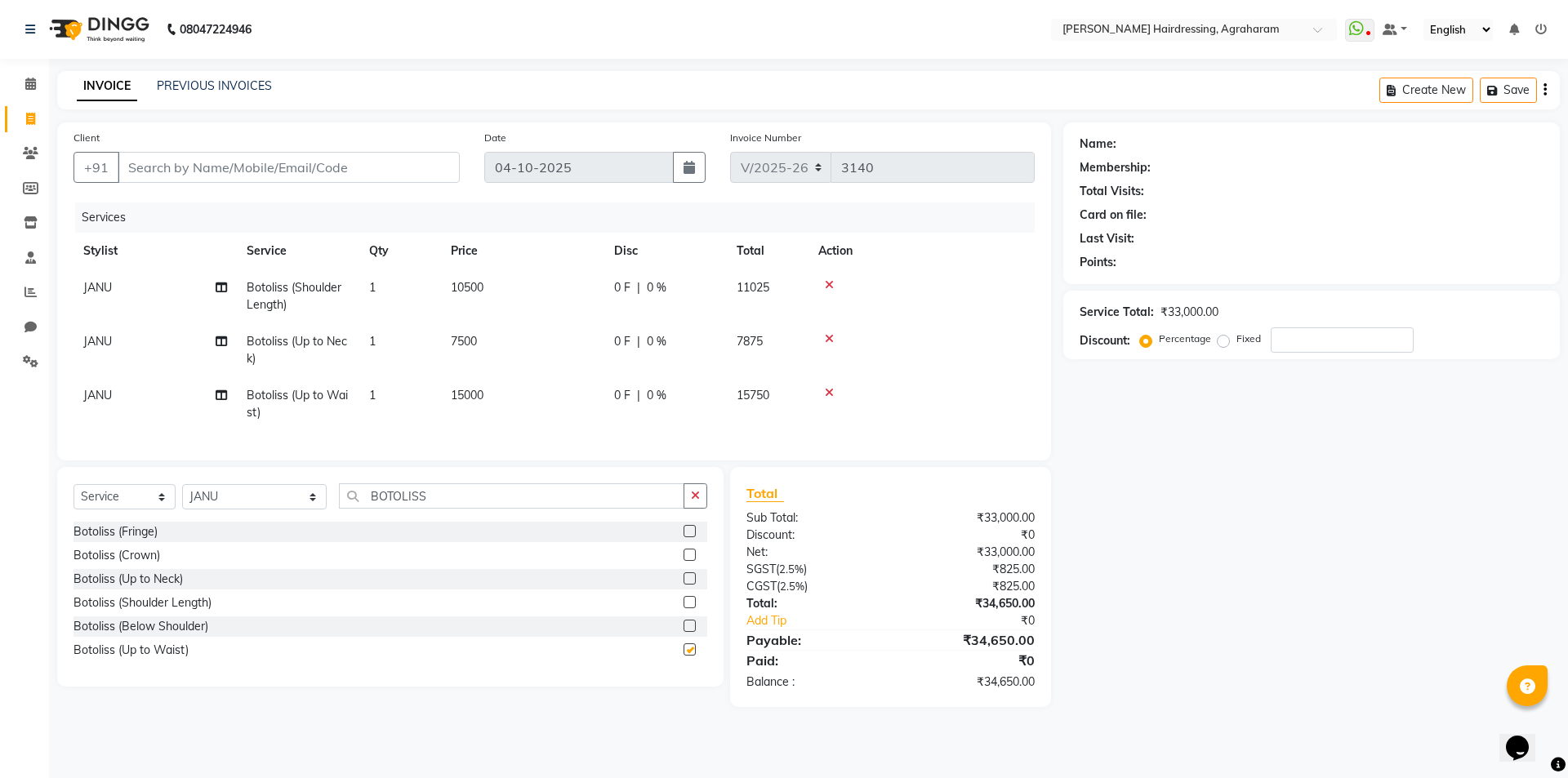
checkbox input "false"
click at [833, 394] on icon at bounding box center [829, 392] width 9 height 11
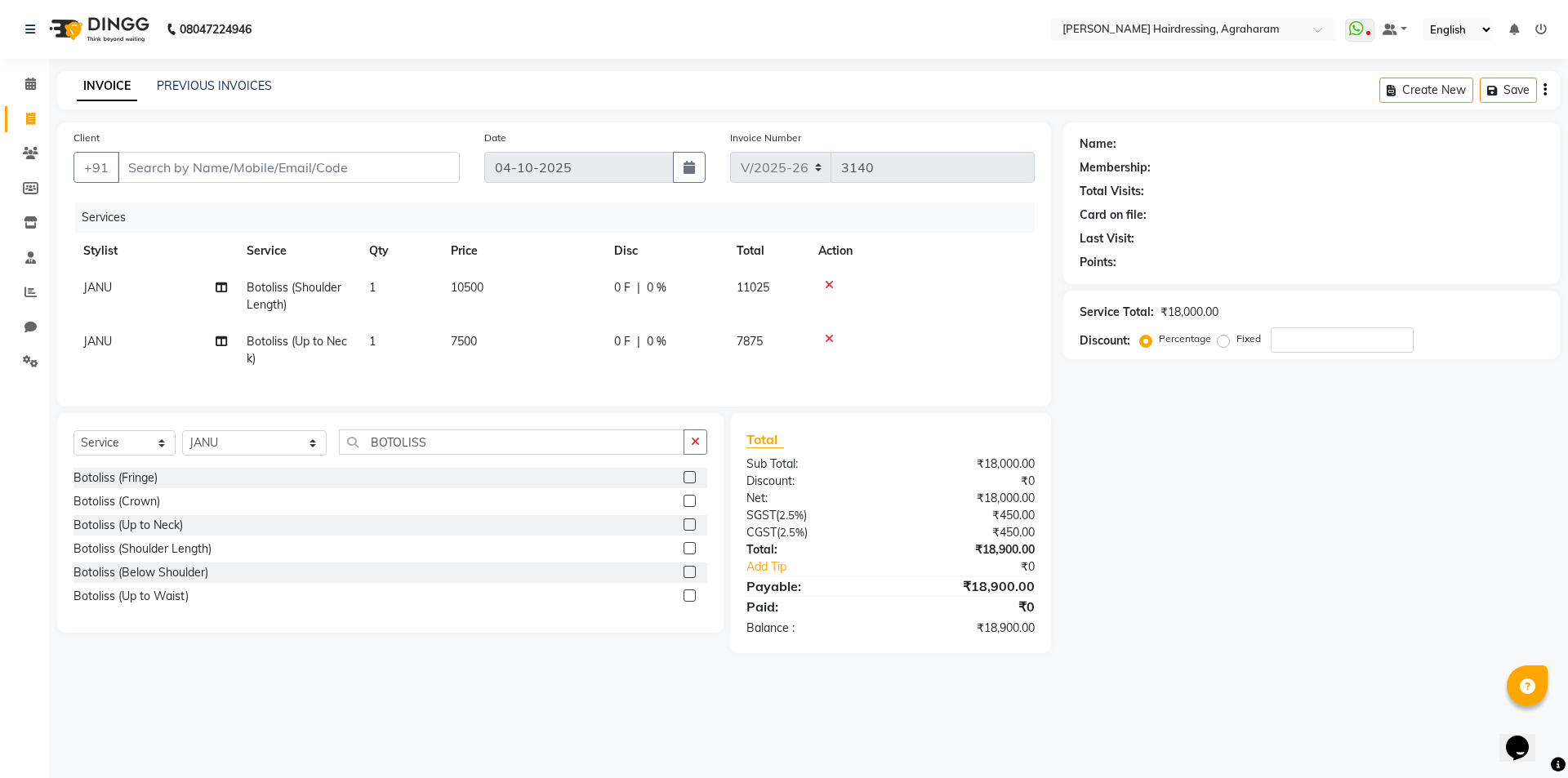
click at [829, 340] on icon at bounding box center [829, 338] width 9 height 11
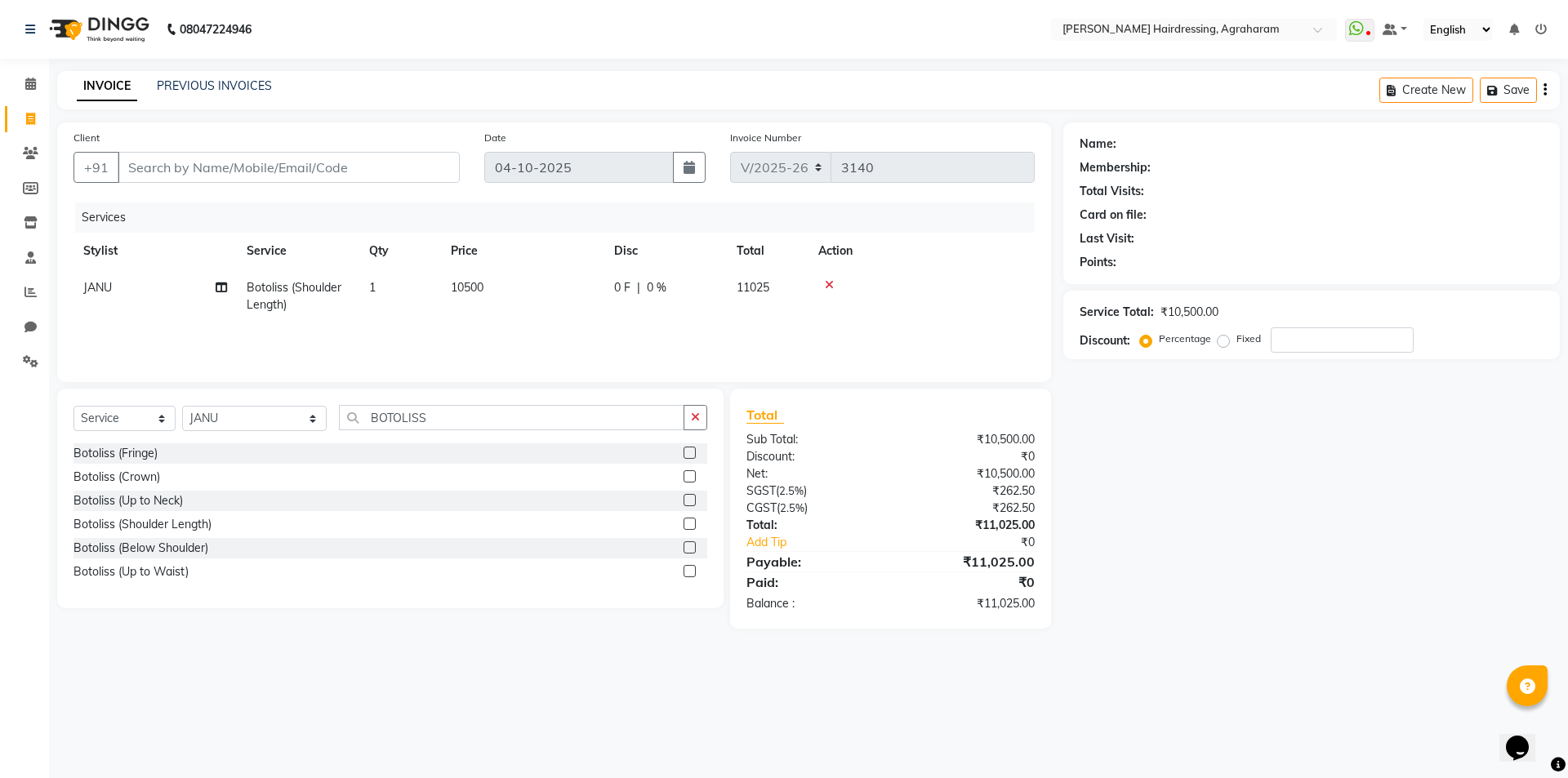
click at [659, 289] on span "0 %" at bounding box center [656, 287] width 20 height 17
select select "74806"
click at [784, 299] on input "0" at bounding box center [787, 291] width 49 height 25
type input "20"
click at [776, 220] on div "Services" at bounding box center [561, 218] width 972 height 31
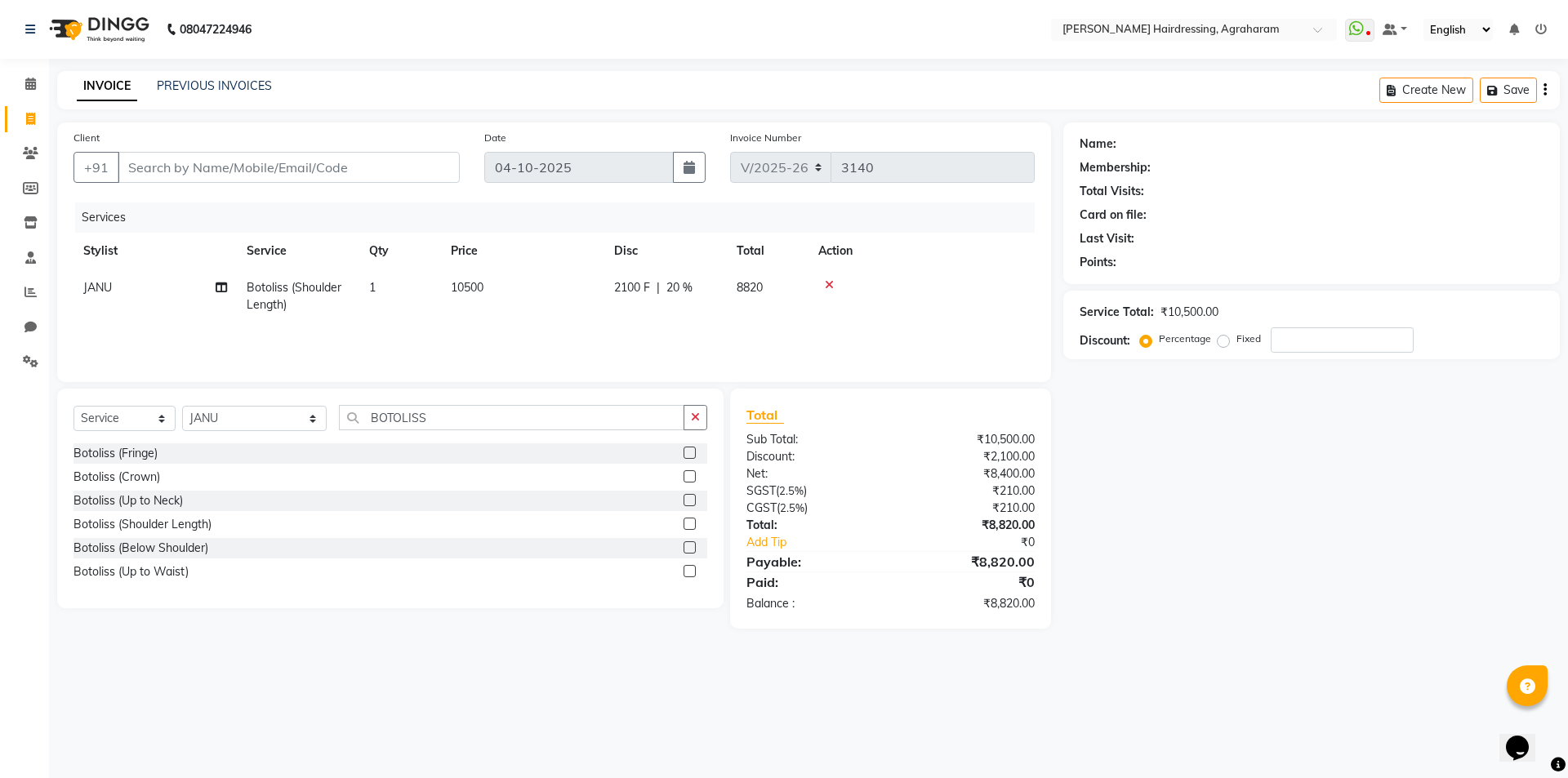
click at [669, 284] on span "20 %" at bounding box center [679, 287] width 26 height 17
select select "74806"
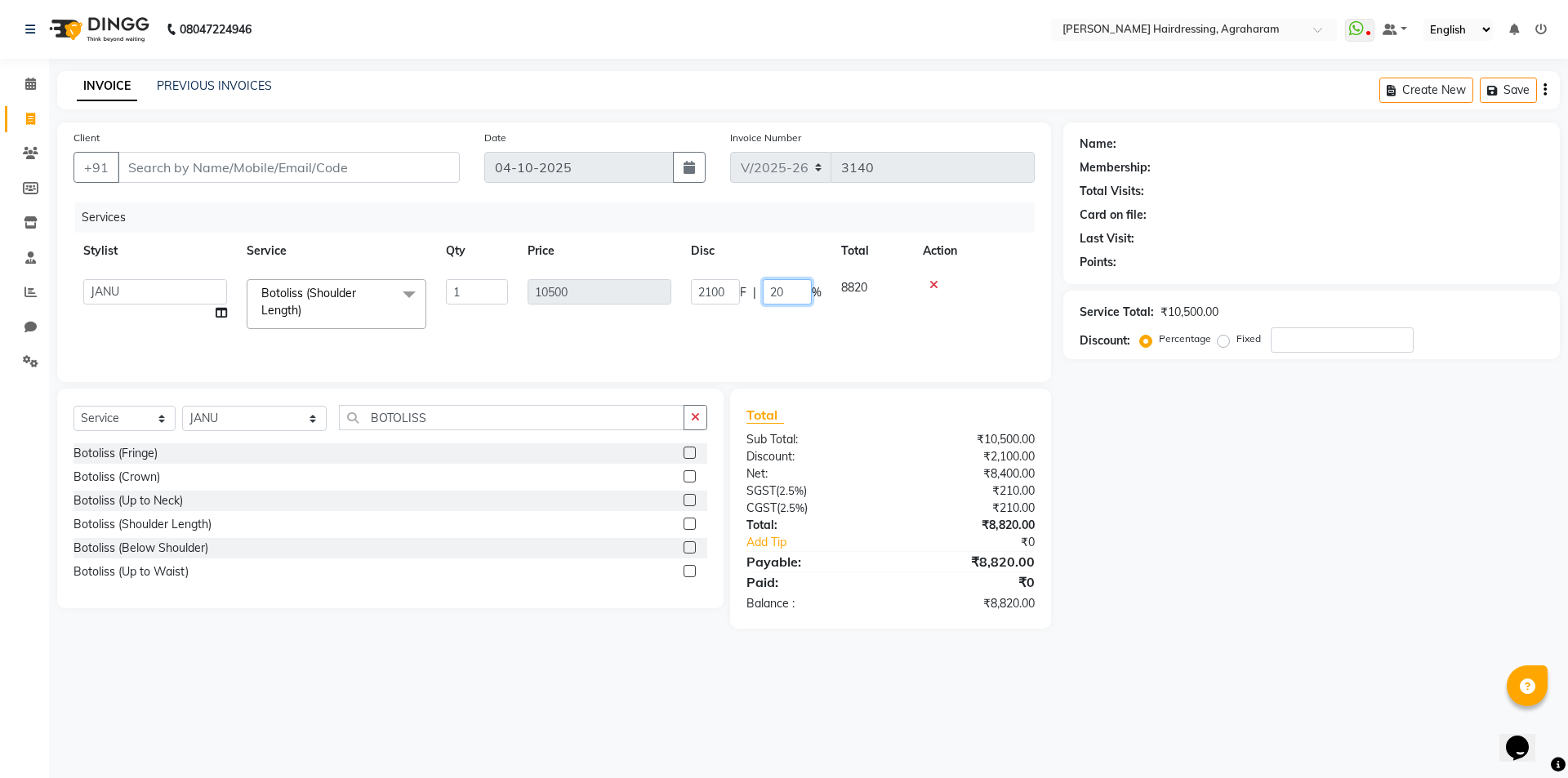
click at [783, 291] on input "20" at bounding box center [787, 291] width 49 height 25
type input "2"
type input "17"
click at [773, 224] on div "Services" at bounding box center [561, 218] width 972 height 31
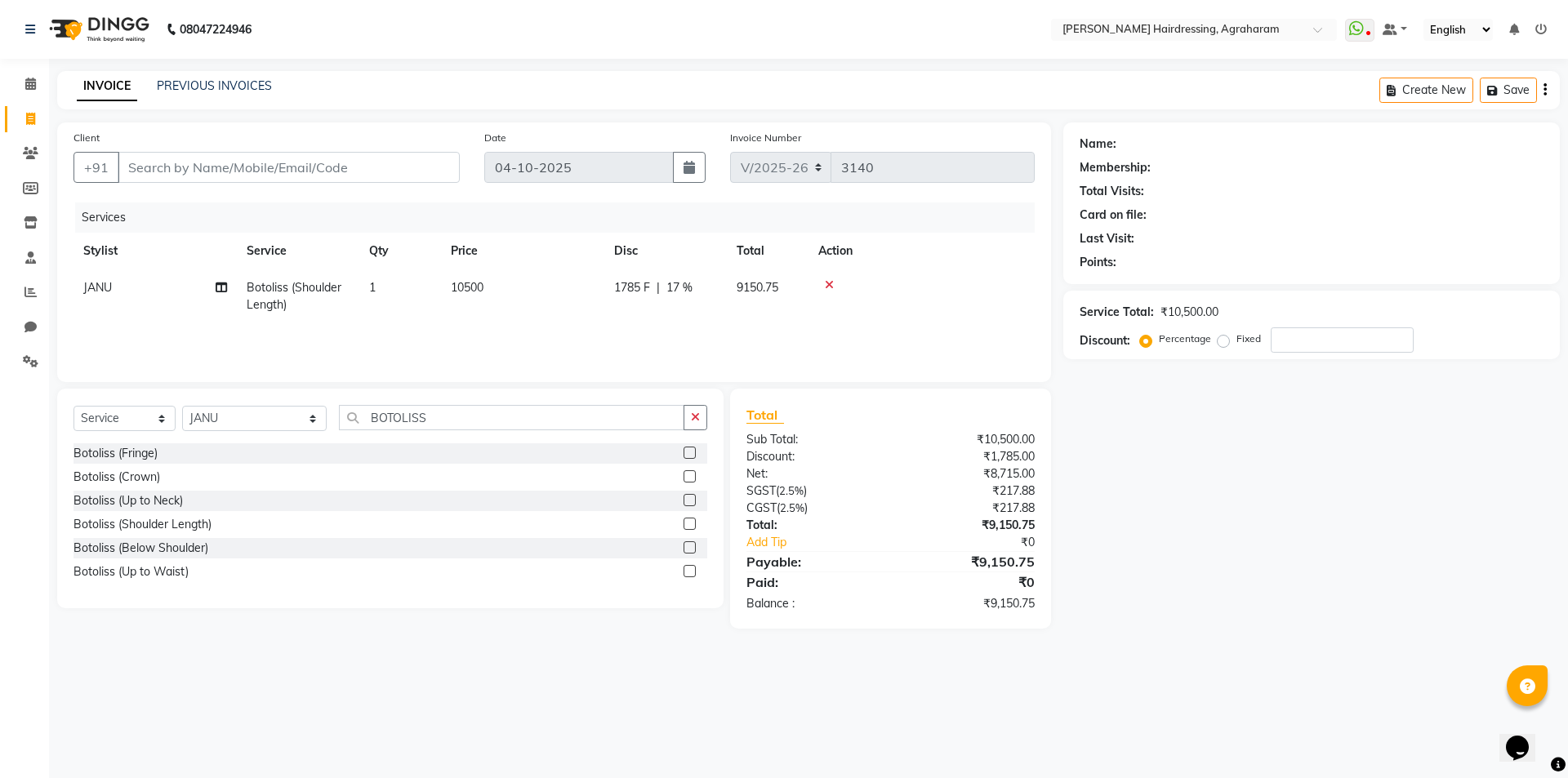
click at [686, 287] on span "17 %" at bounding box center [679, 287] width 26 height 17
select select "74806"
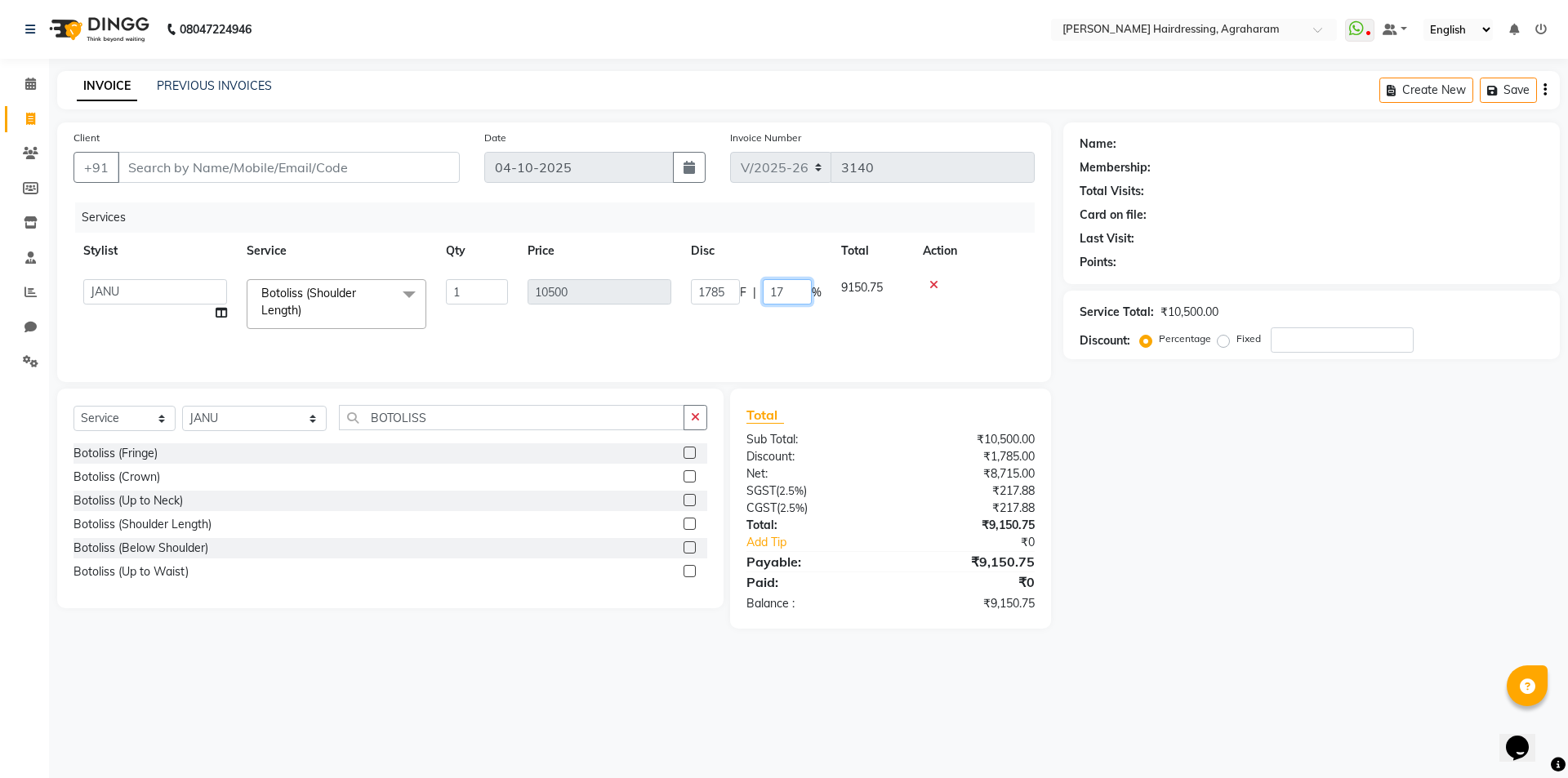
click at [792, 288] on input "17" at bounding box center [787, 291] width 49 height 25
type input "18"
click at [790, 226] on div "Services" at bounding box center [561, 218] width 972 height 31
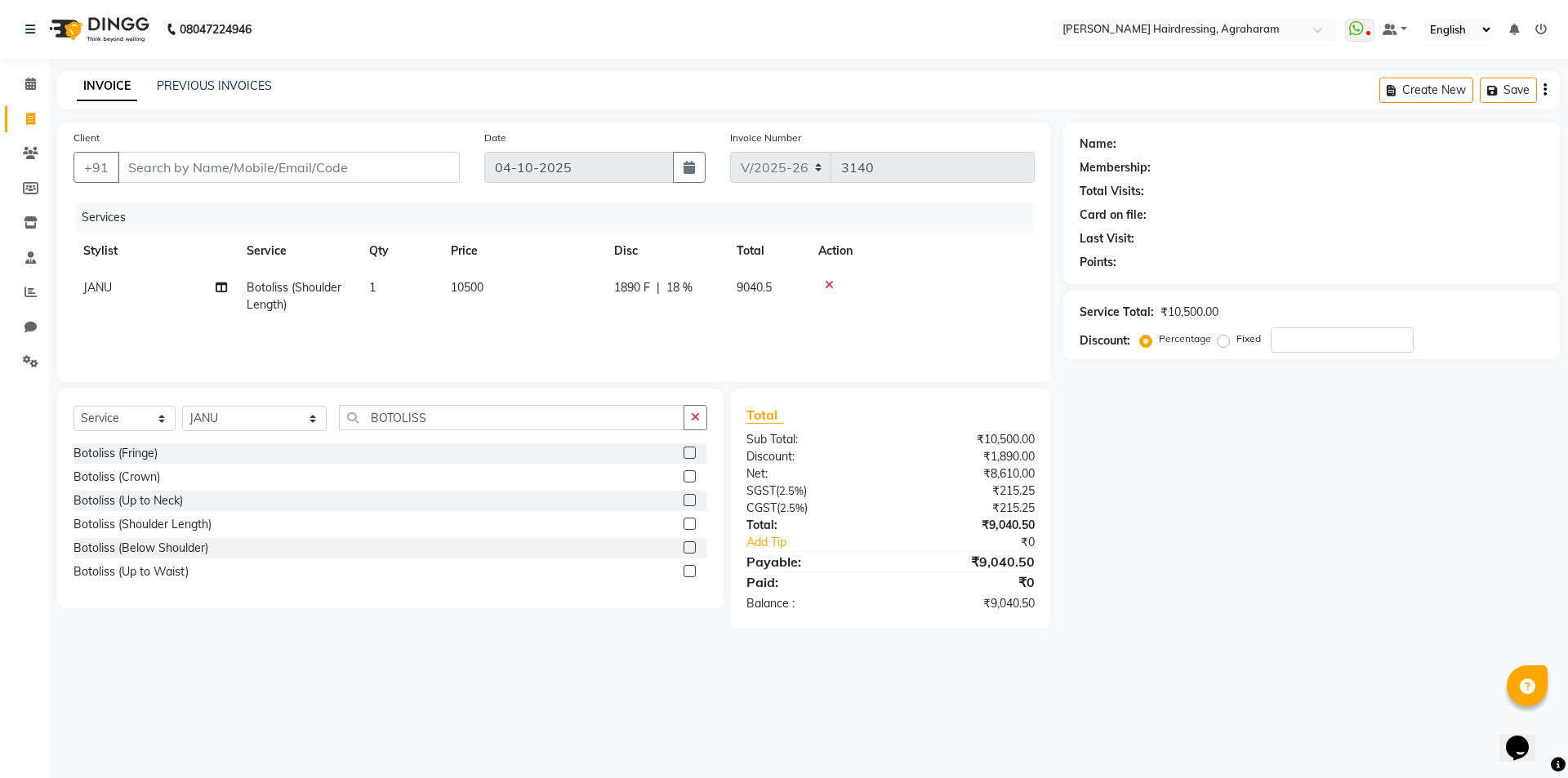
click at [678, 284] on span "18 %" at bounding box center [679, 287] width 26 height 17
select select "74806"
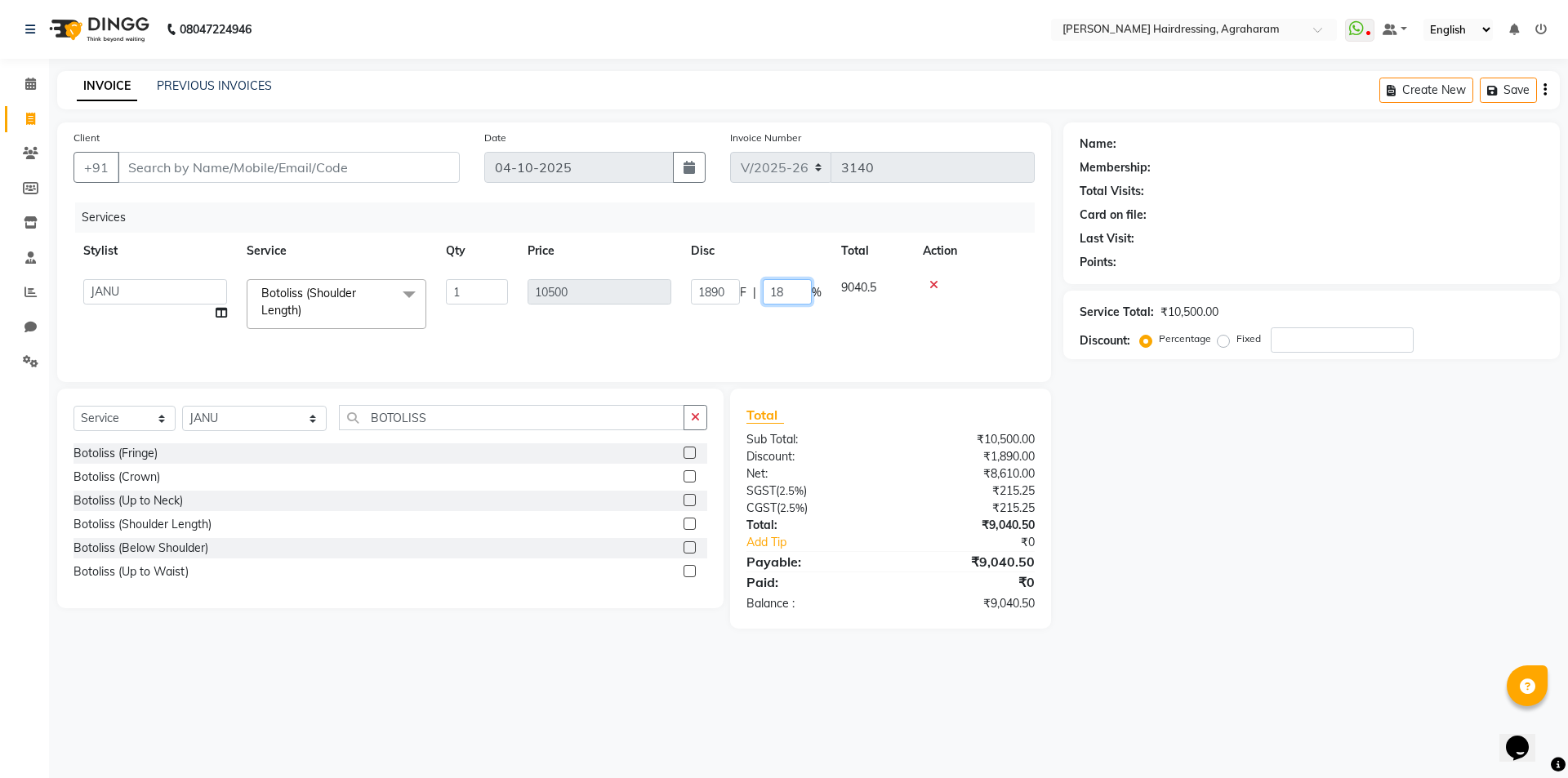
click at [790, 291] on input "18" at bounding box center [787, 291] width 49 height 25
type input "1"
type input "19"
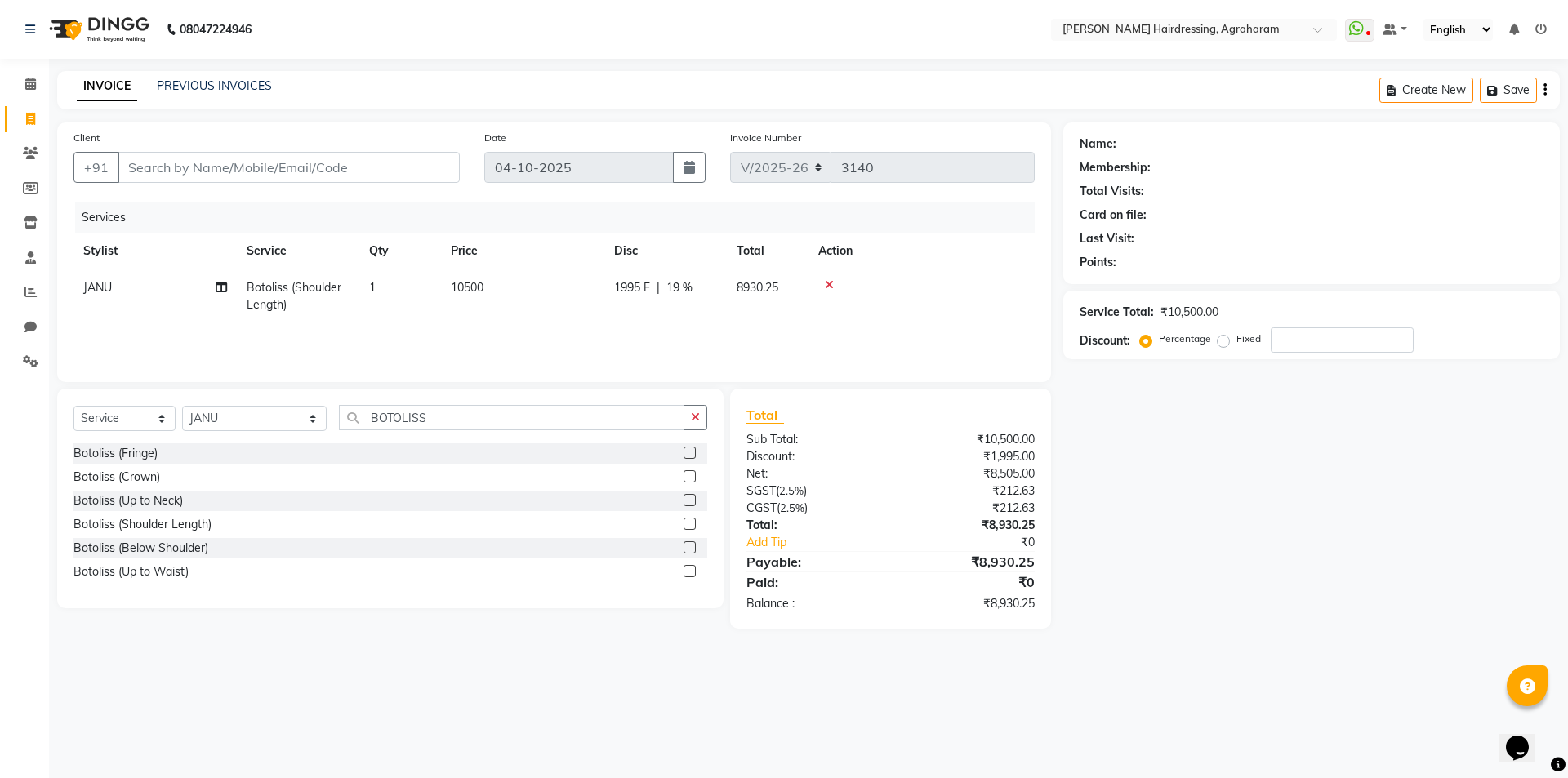
click at [798, 212] on div "Services" at bounding box center [561, 218] width 972 height 31
click at [174, 164] on input "Client" at bounding box center [289, 166] width 342 height 31
type input "6"
type input "0"
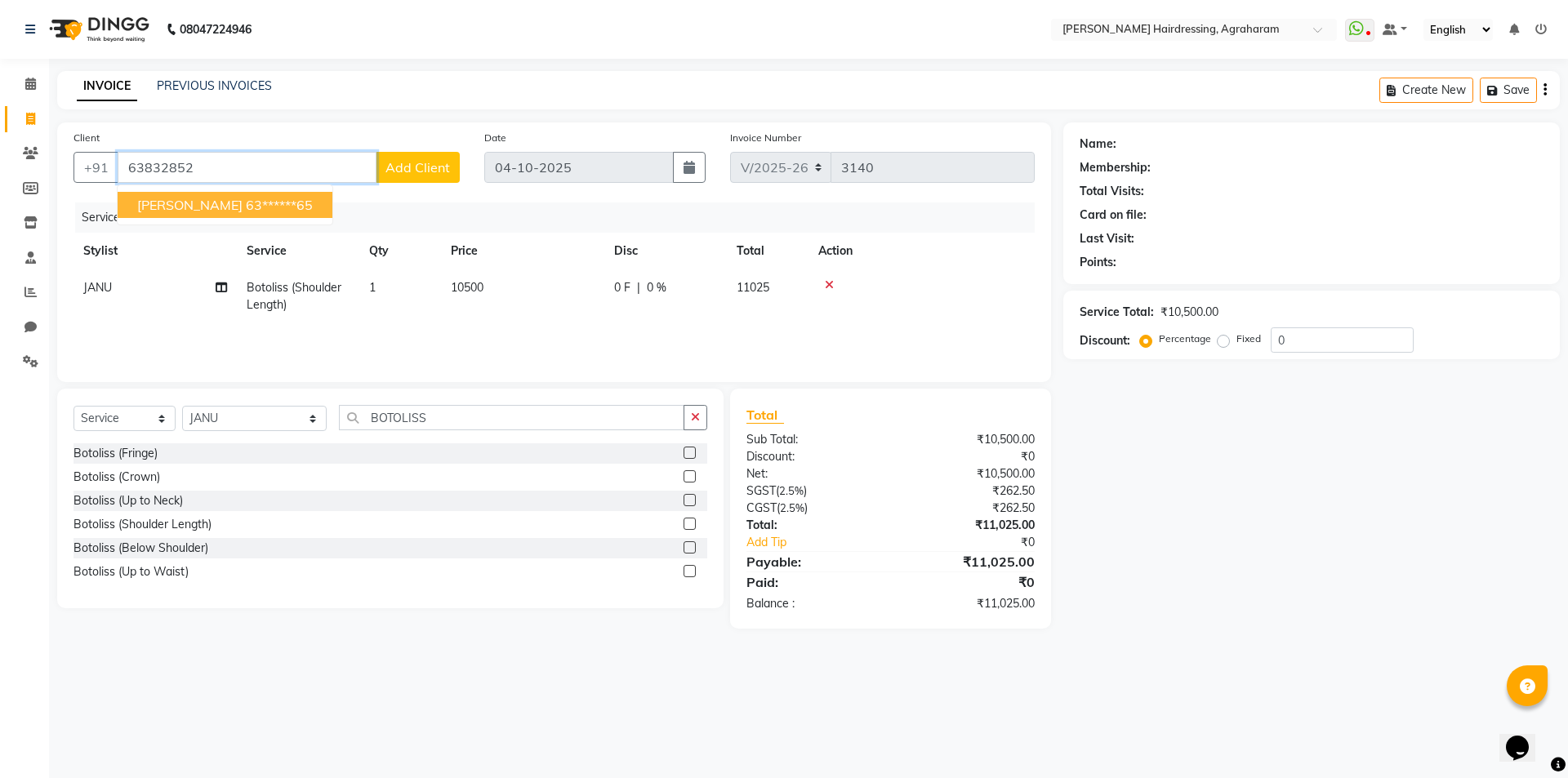
click at [255, 197] on ngb-highlight "63******65" at bounding box center [279, 205] width 67 height 17
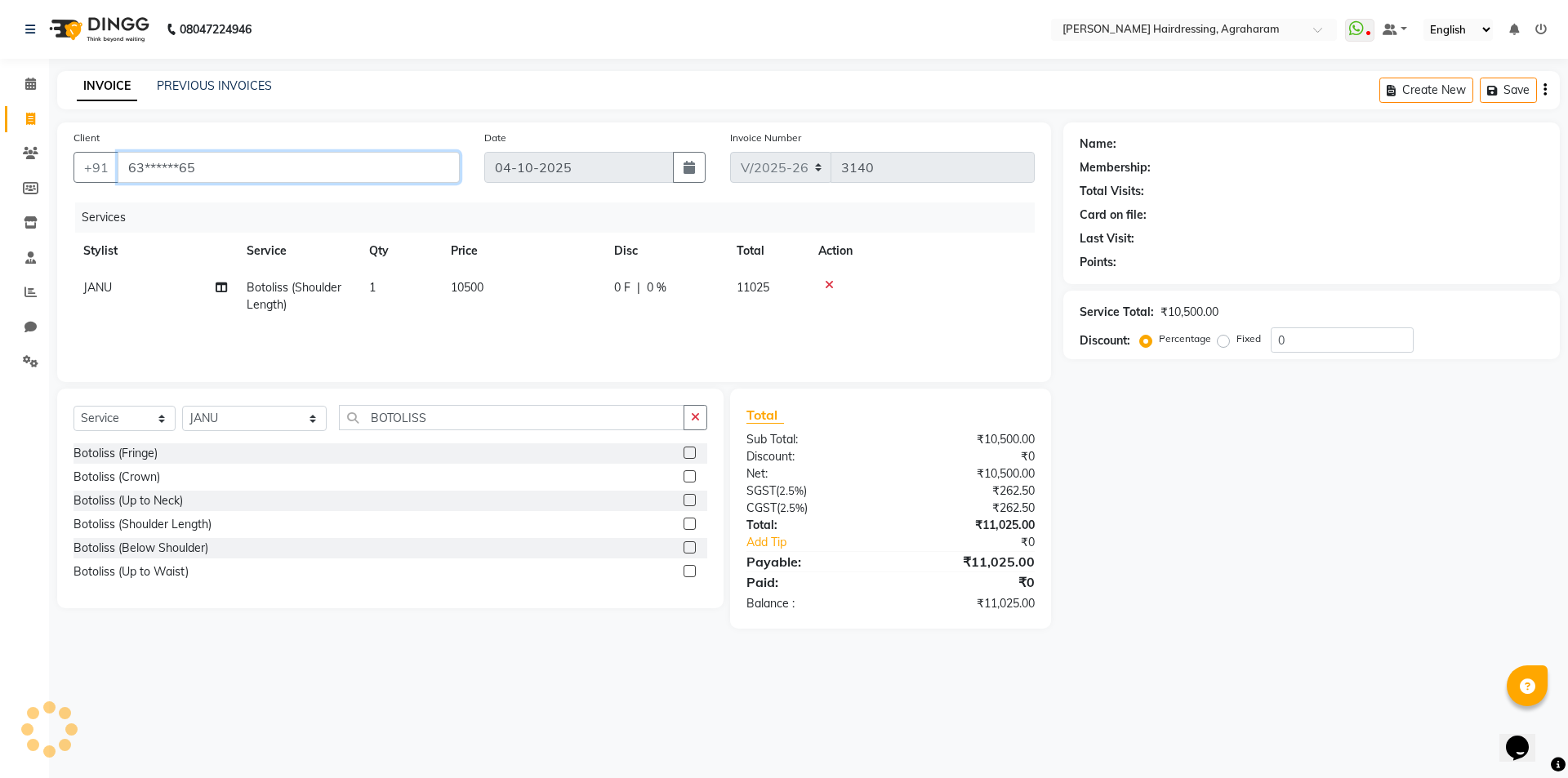
type input "63******65"
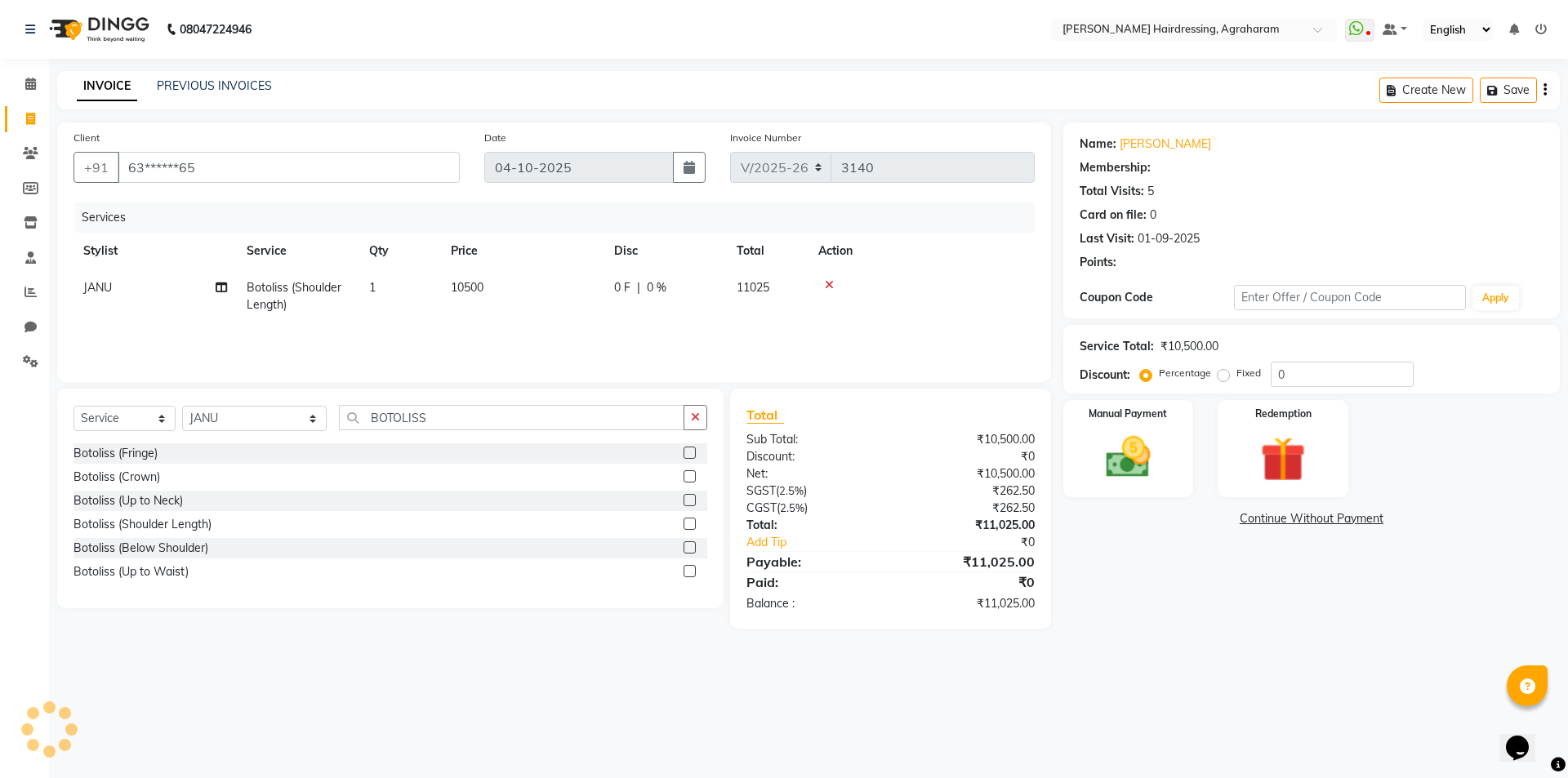
select select "1: Object"
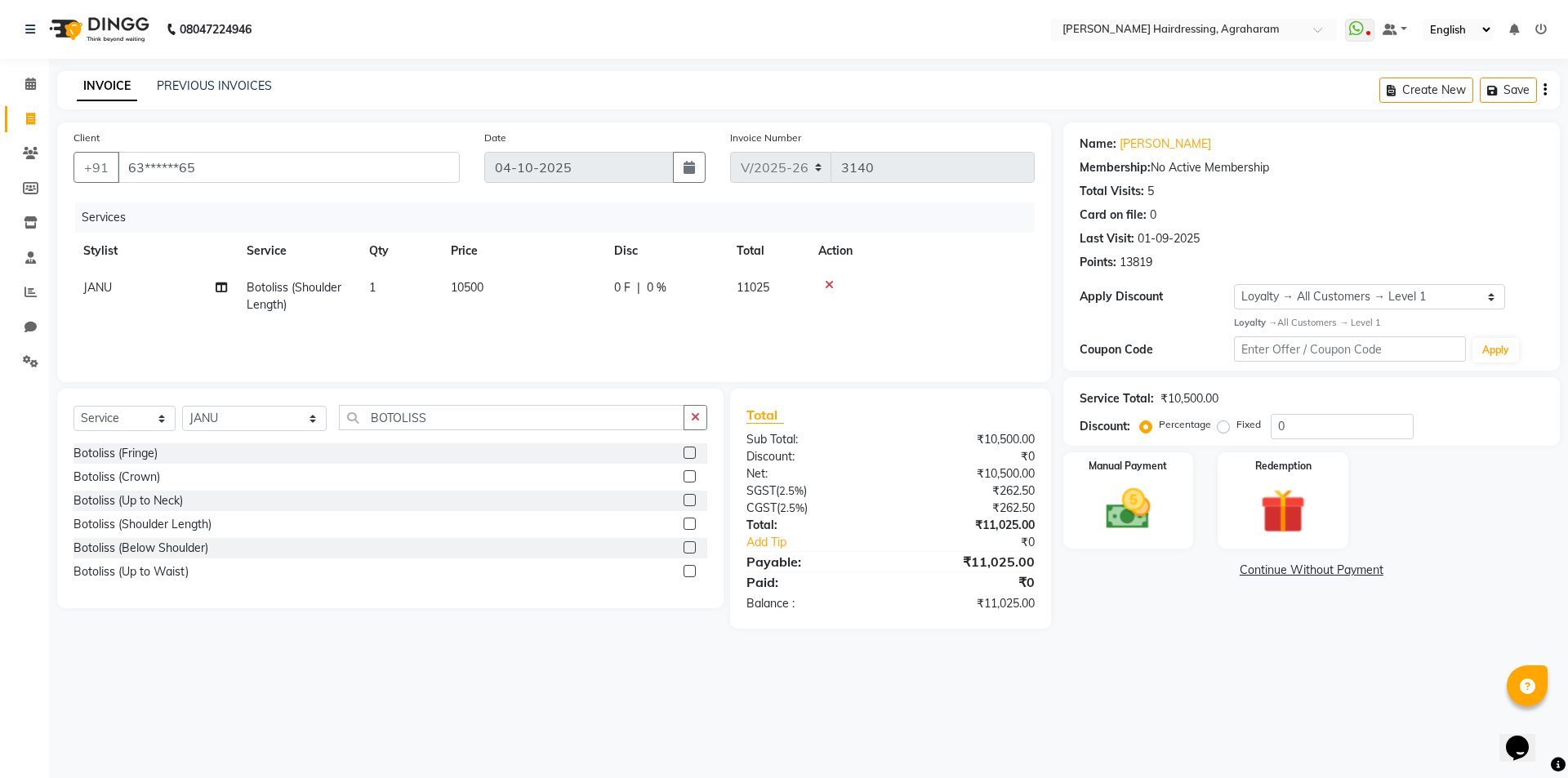
click at [650, 288] on span "0 %" at bounding box center [656, 287] width 20 height 17
select select "74806"
click at [787, 287] on input "0" at bounding box center [787, 291] width 49 height 25
type input "19"
click at [792, 211] on div "Services" at bounding box center [561, 218] width 972 height 31
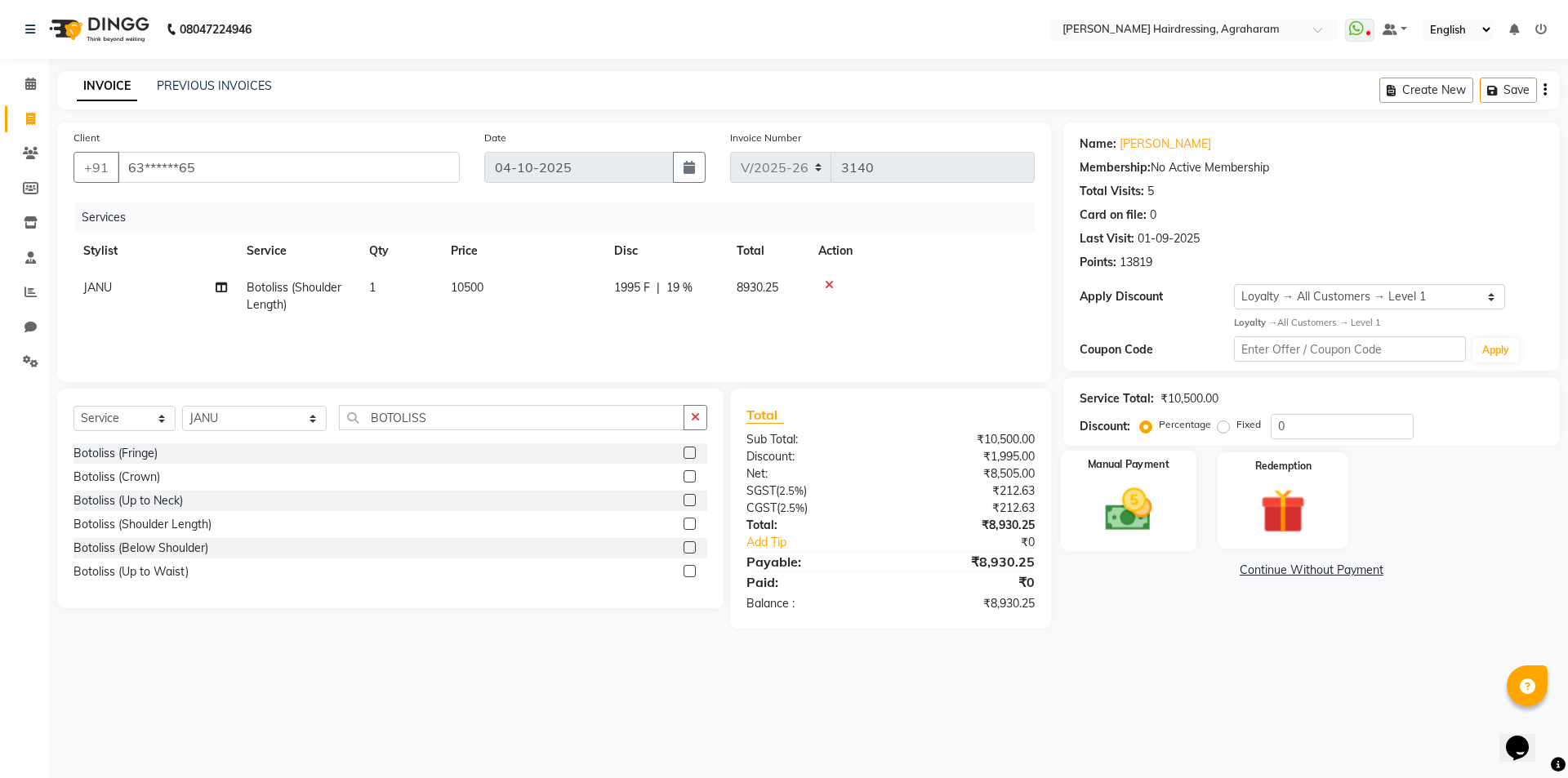
click at [1127, 521] on img at bounding box center [1128, 509] width 76 height 54
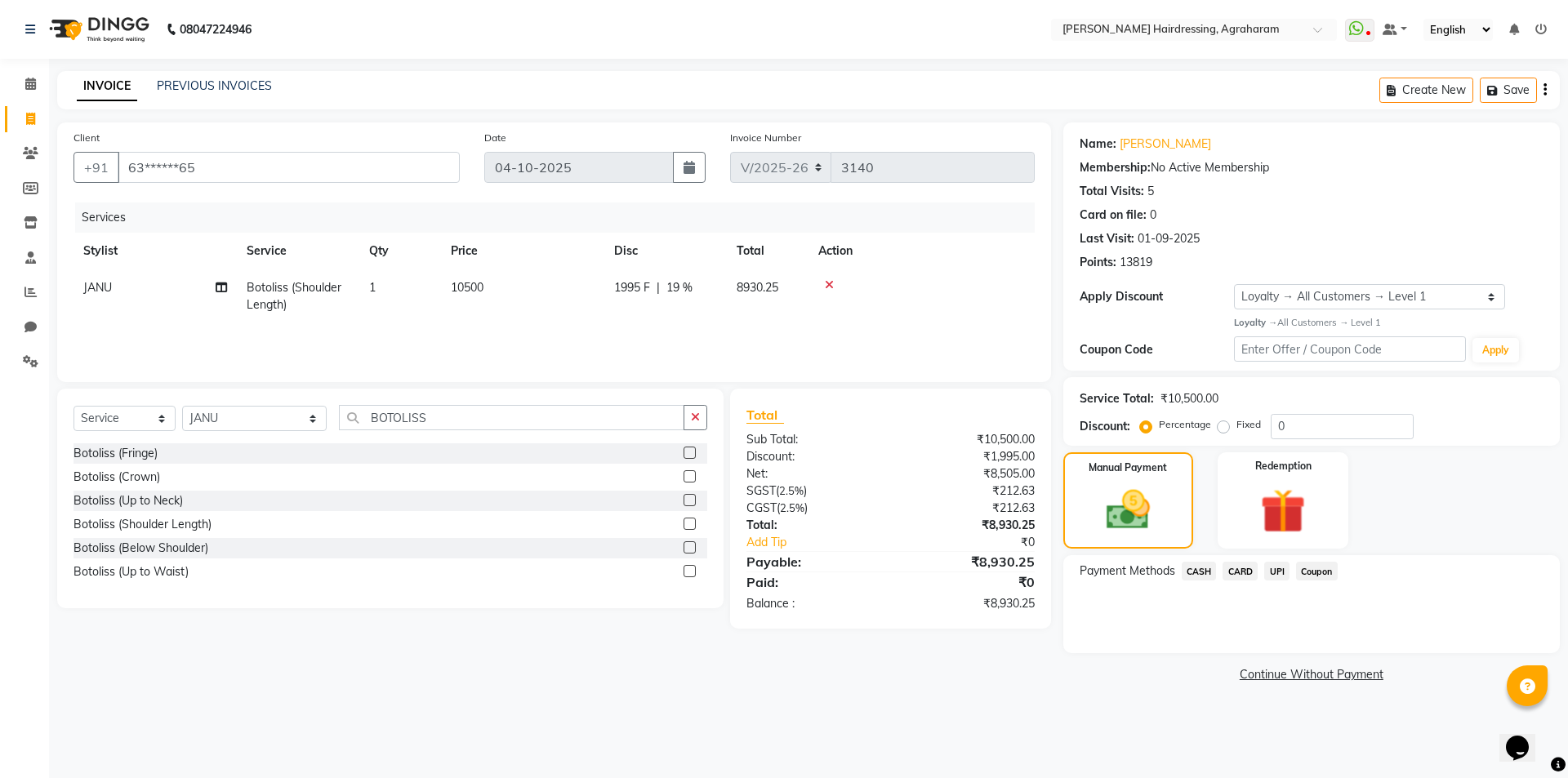
click at [1275, 575] on span "UPI" at bounding box center [1276, 572] width 25 height 19
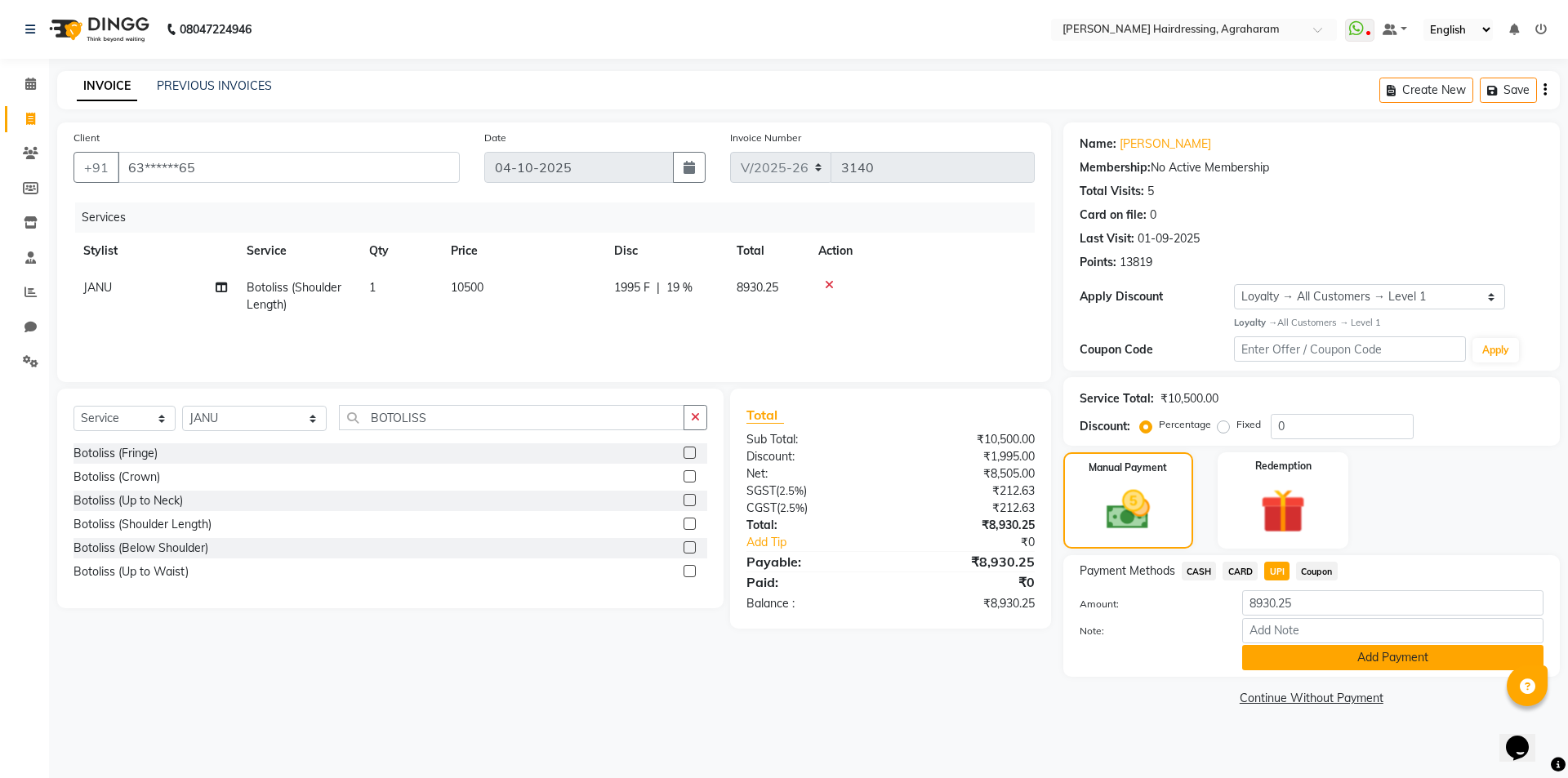
click at [1377, 659] on button "Add Payment" at bounding box center [1392, 657] width 301 height 25
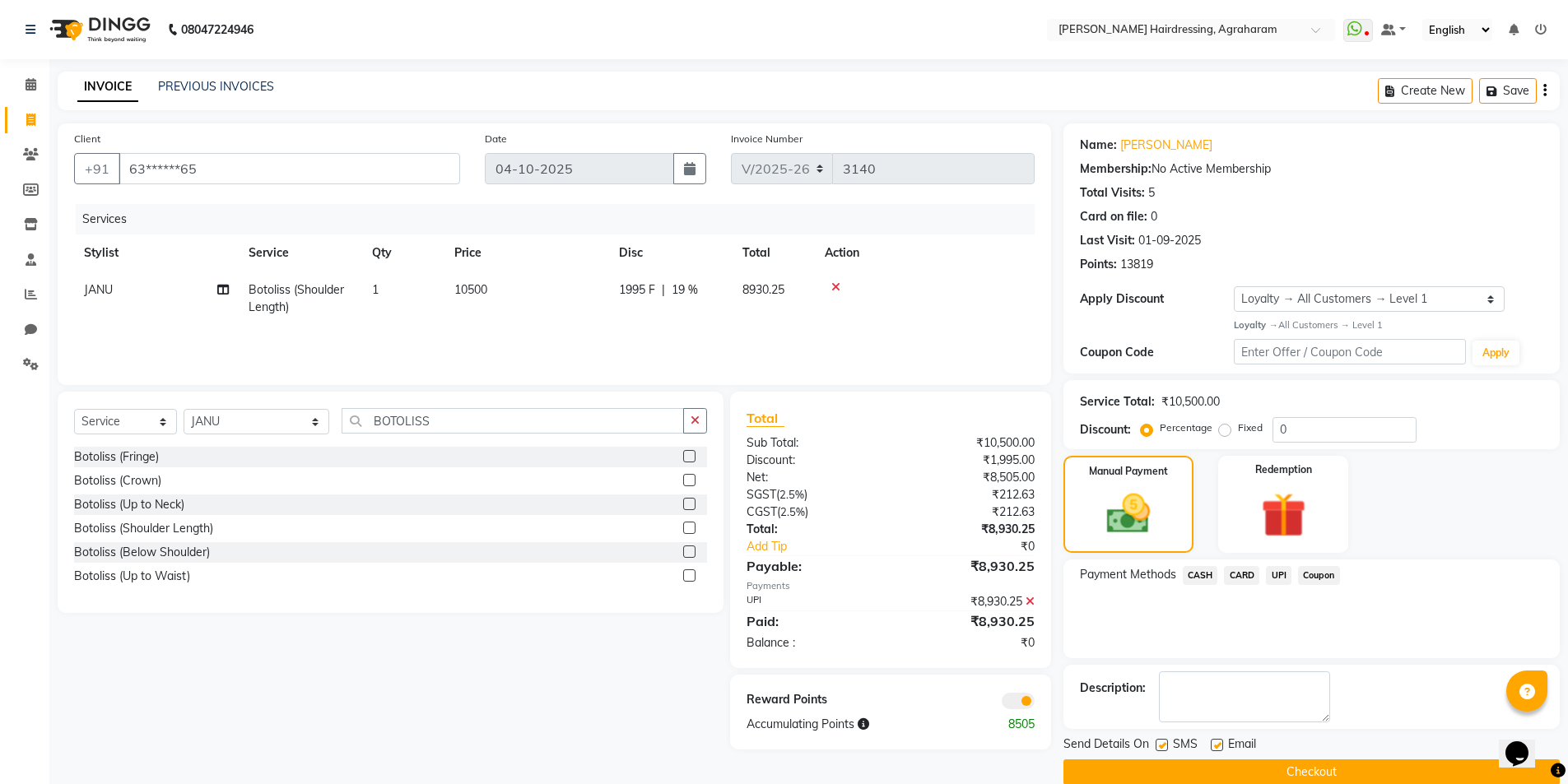
click at [1327, 768] on button "Checkout" at bounding box center [1311, 772] width 496 height 25
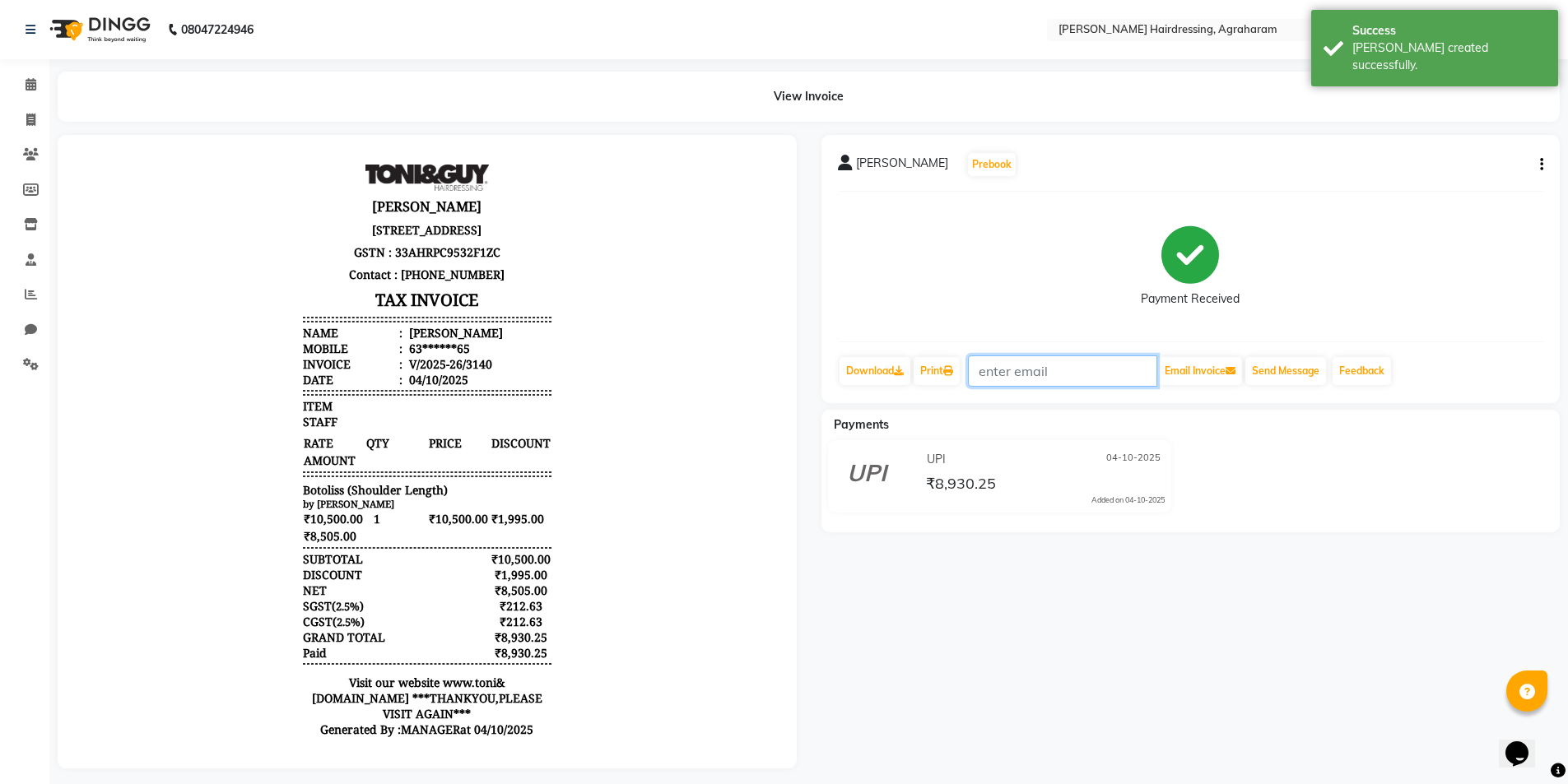
click at [973, 368] on input "text" at bounding box center [1062, 371] width 189 height 31
click at [947, 377] on link "Print" at bounding box center [936, 371] width 46 height 28
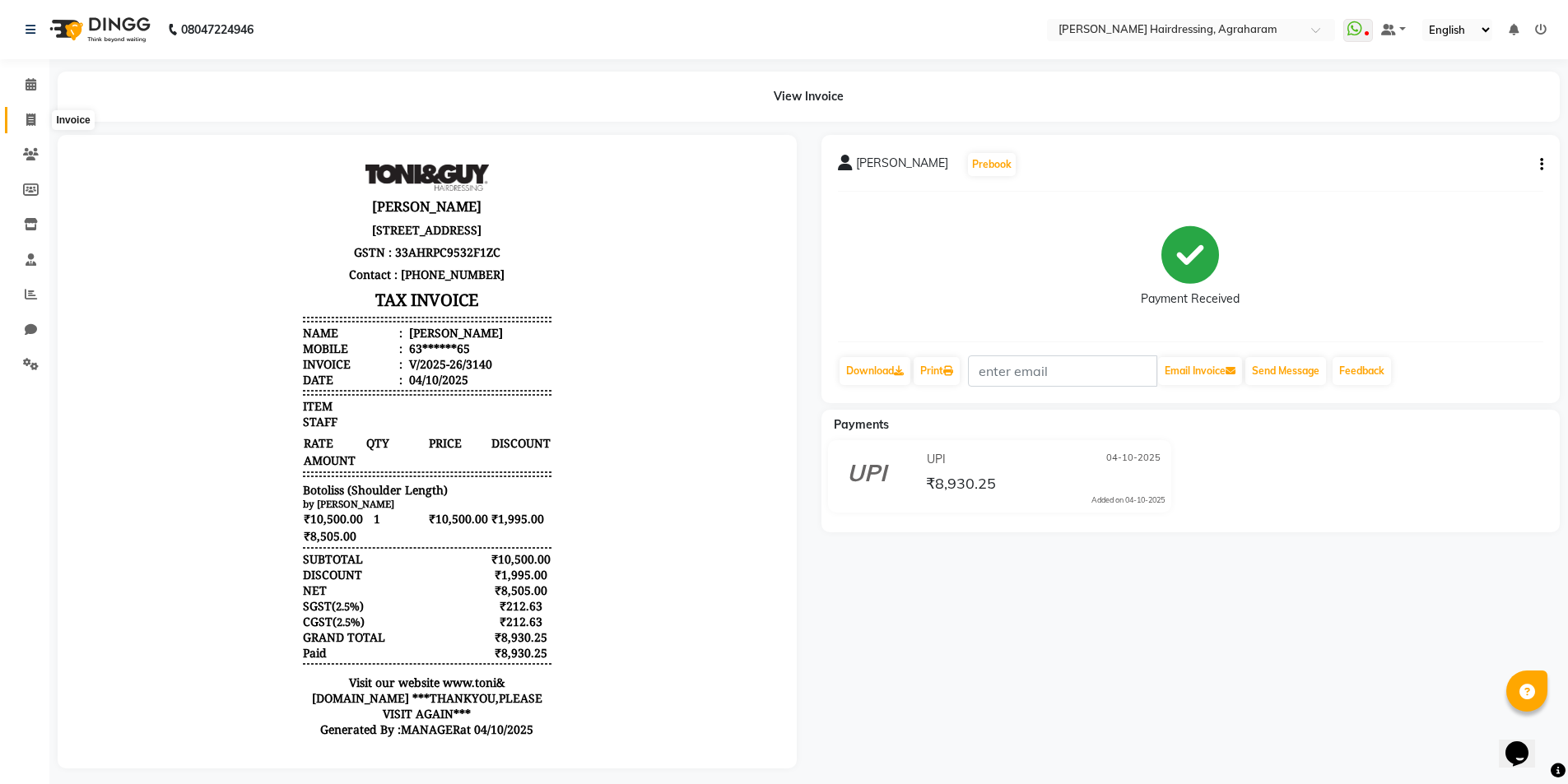
click at [23, 116] on span at bounding box center [31, 121] width 29 height 19
select select "service"
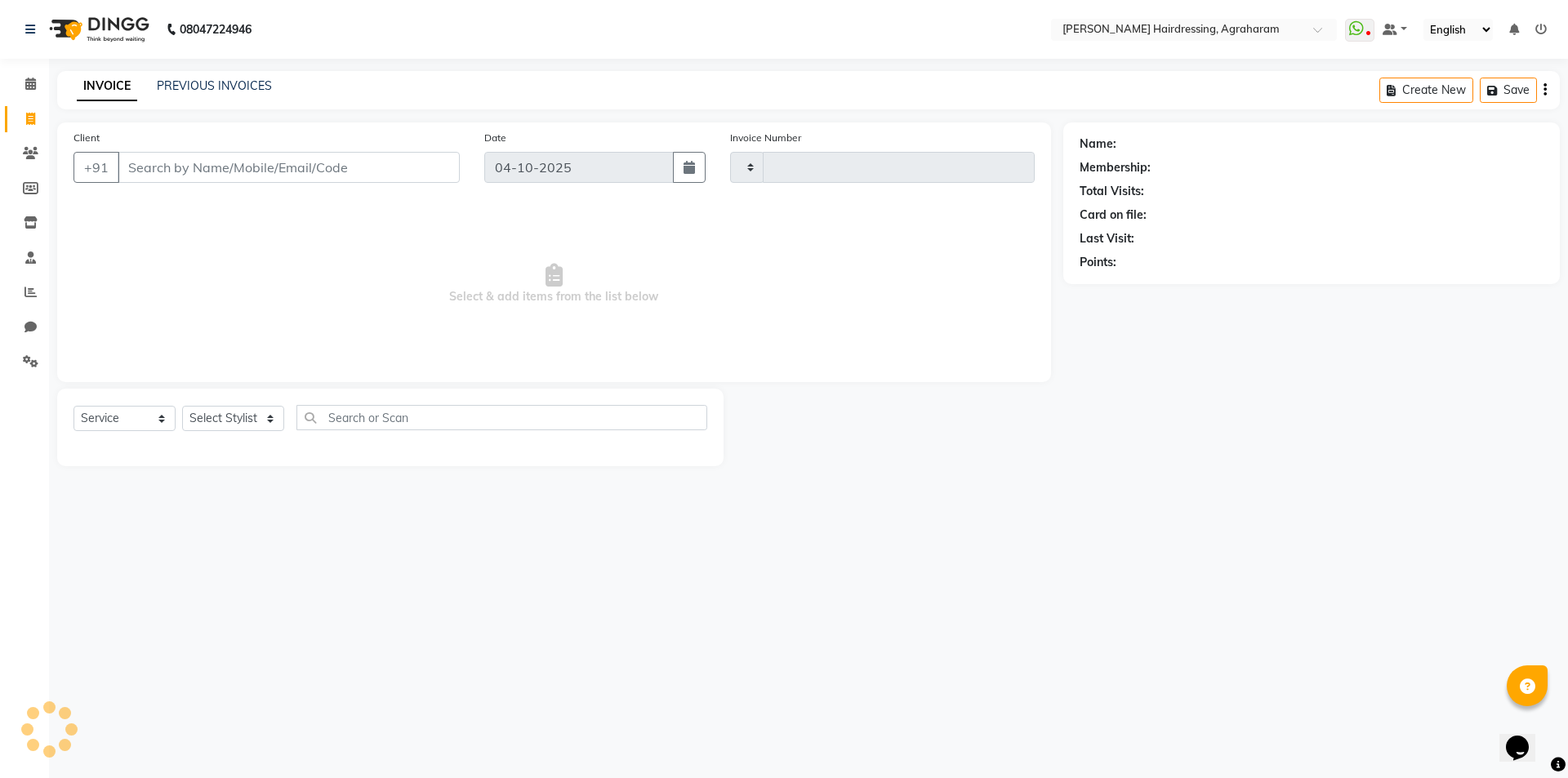
type input "3141"
select select "7962"
click at [219, 88] on link "PREVIOUS INVOICES" at bounding box center [215, 86] width 115 height 15
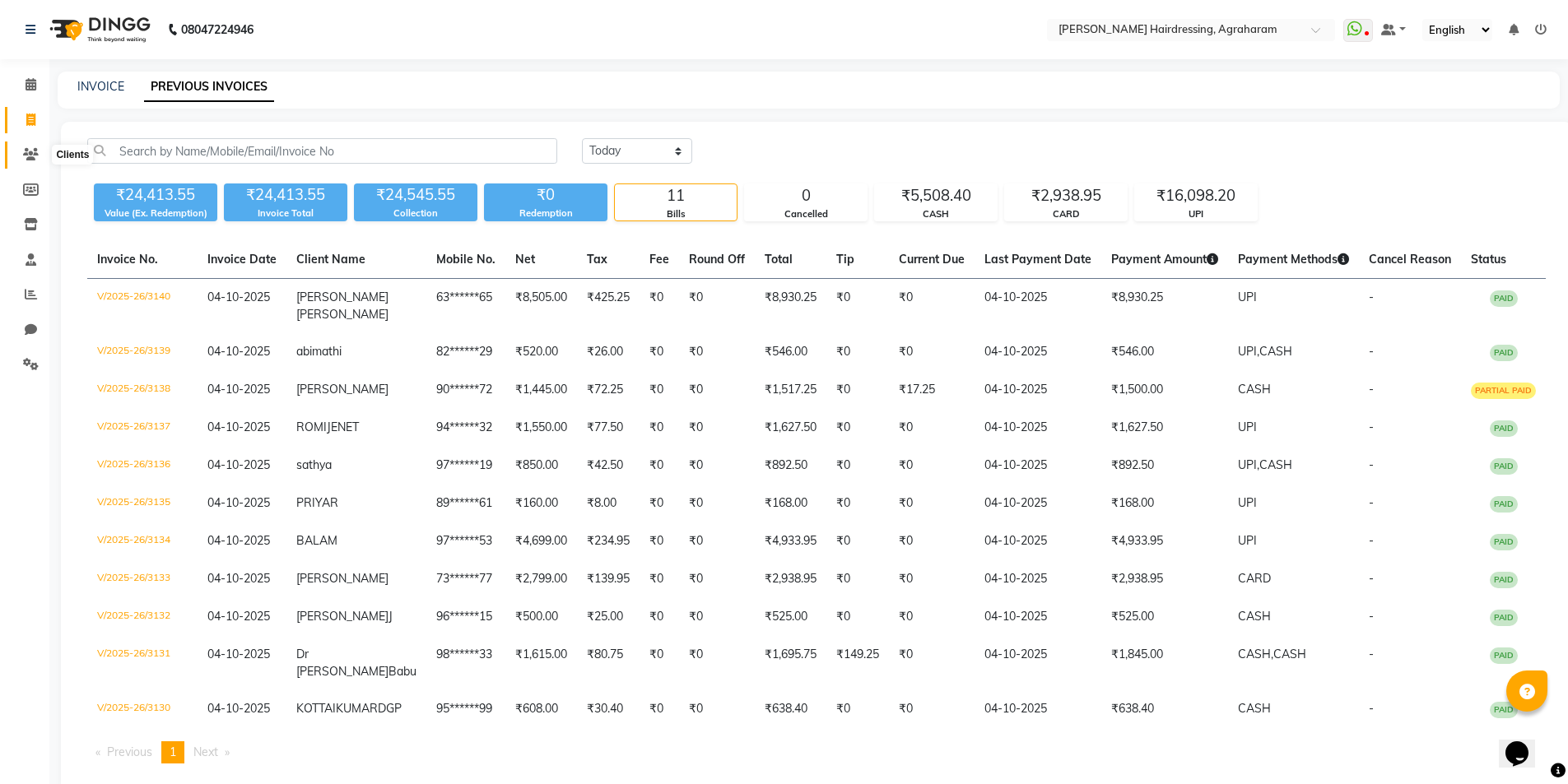
click at [35, 149] on icon at bounding box center [31, 154] width 16 height 12
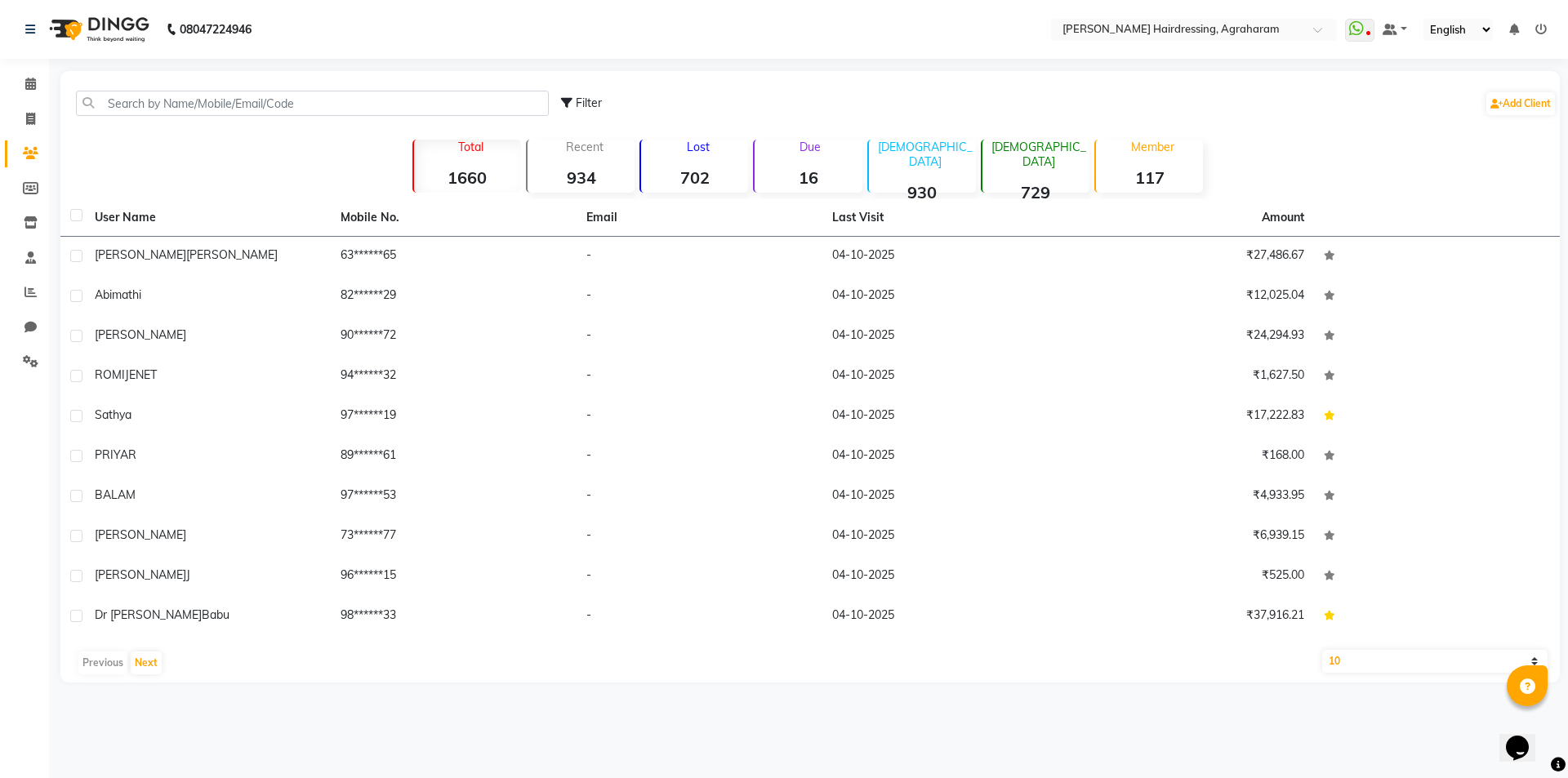
click at [191, 87] on div "Filter Add Client" at bounding box center [810, 102] width 1493 height 51
click at [190, 95] on input "text" at bounding box center [312, 103] width 473 height 25
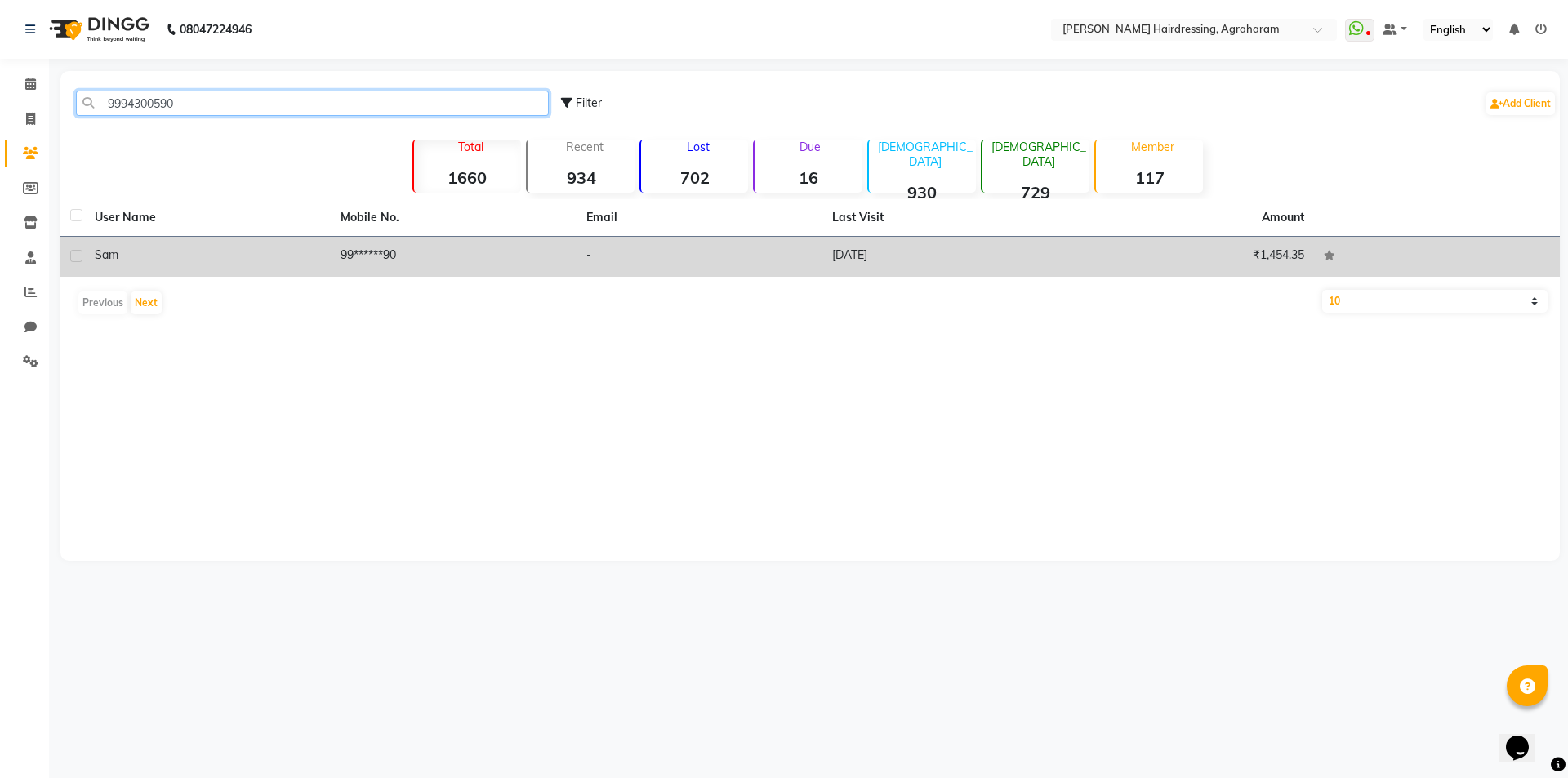
type input "9994300590"
click at [360, 259] on td "99******90" at bounding box center [454, 257] width 245 height 40
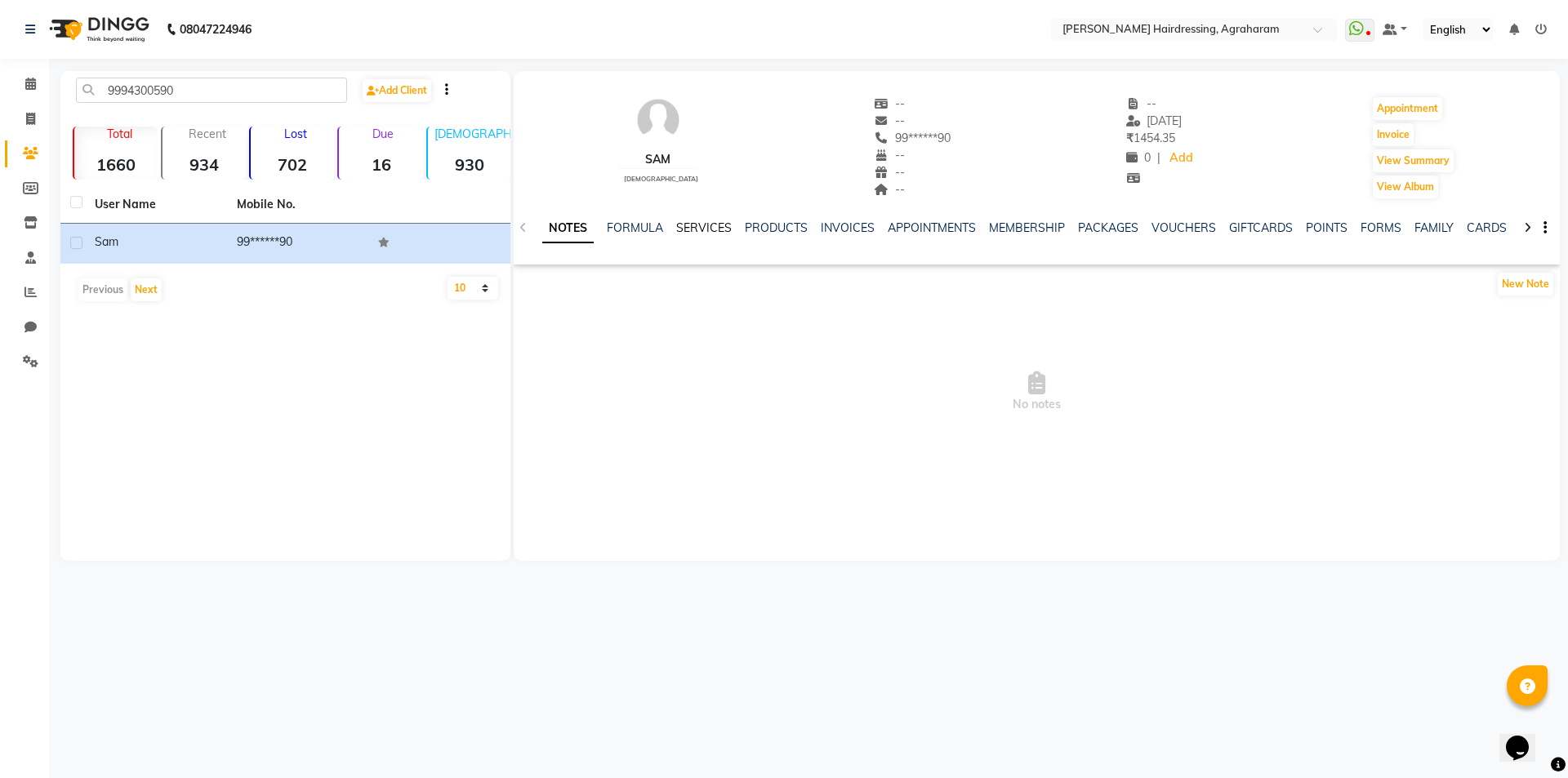
click at [710, 228] on link "SERVICES" at bounding box center [705, 228] width 56 height 15
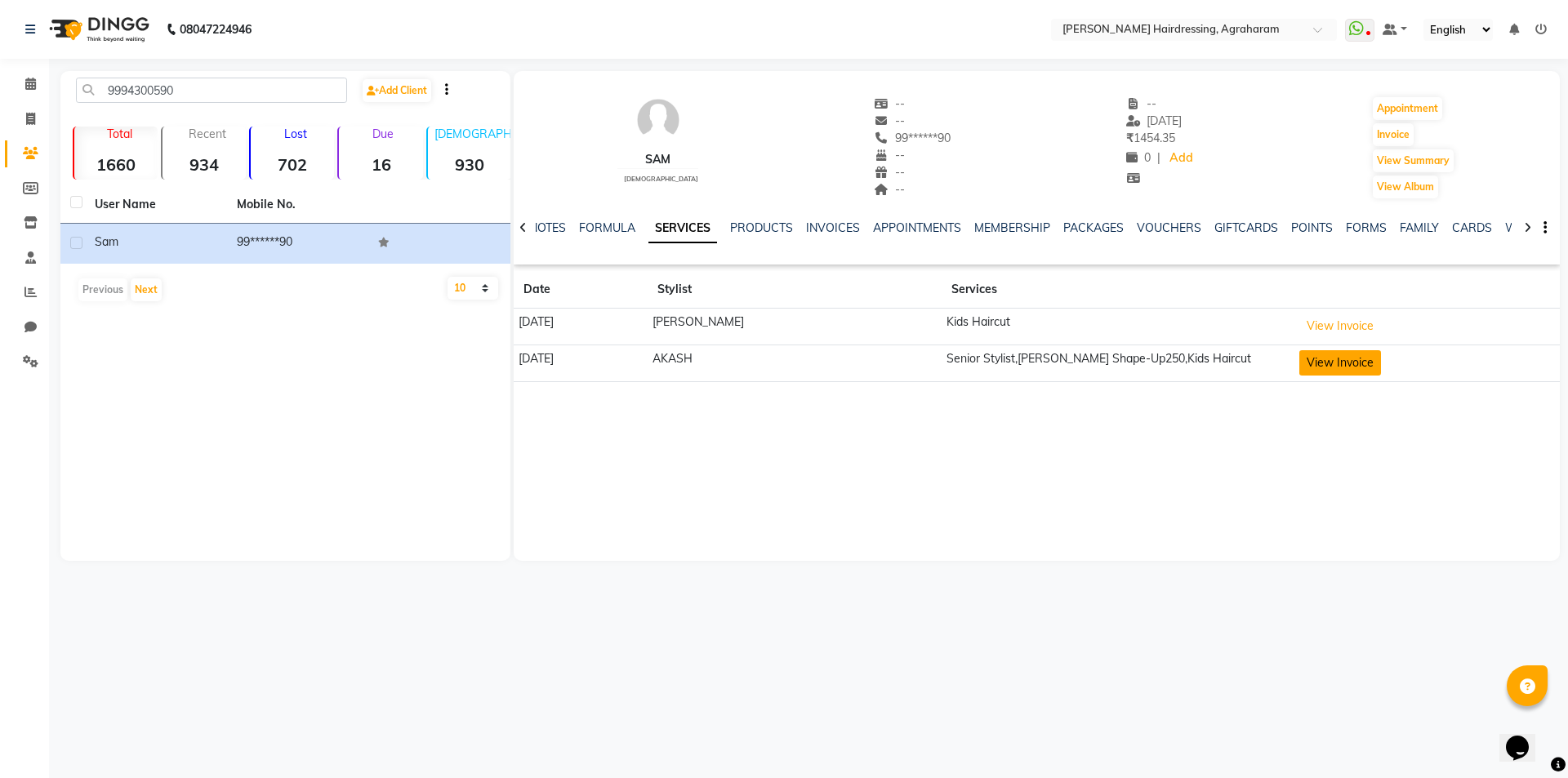
click at [1334, 362] on button "View Invoice" at bounding box center [1340, 363] width 82 height 25
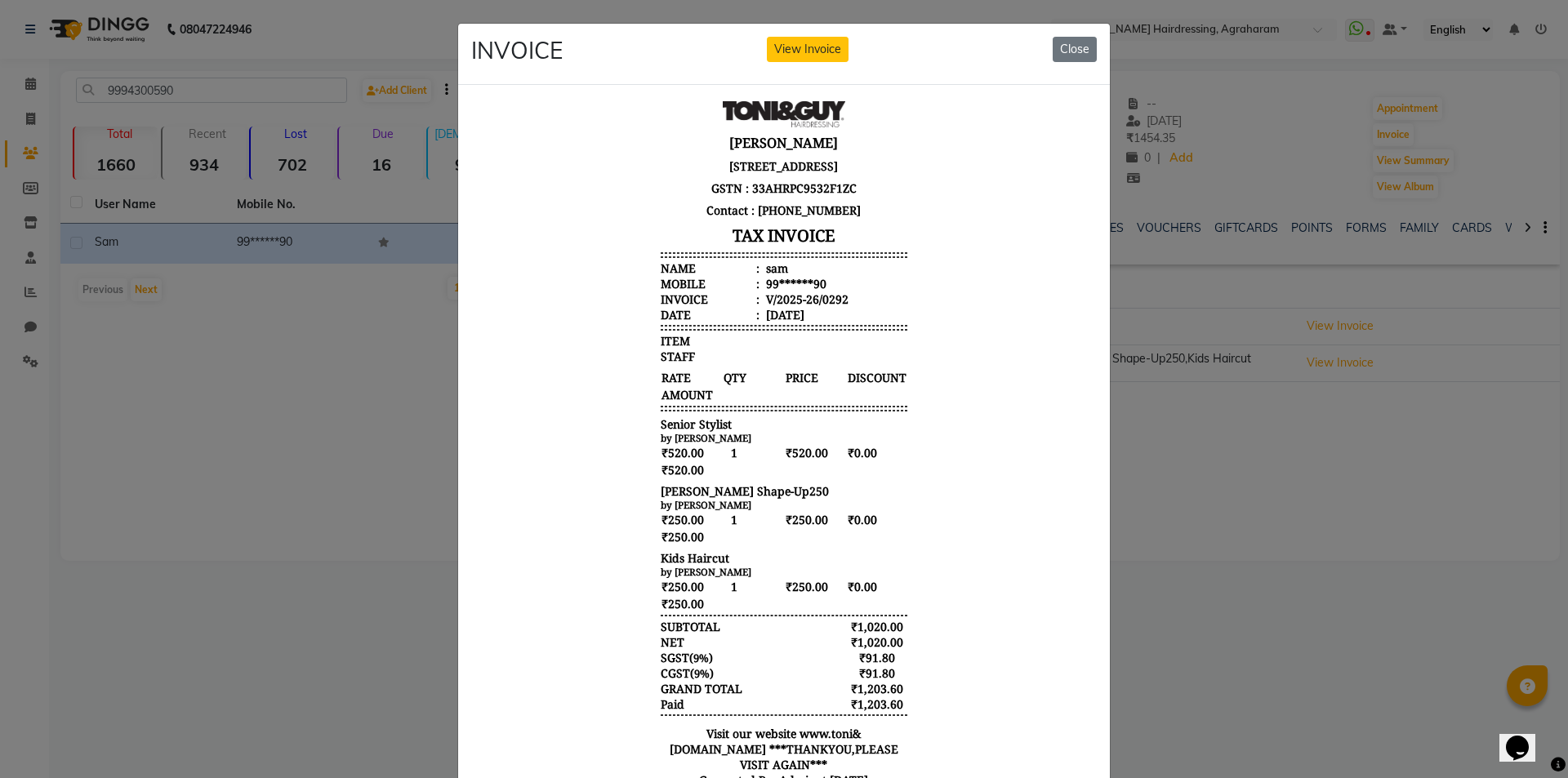
scroll to position [13, 0]
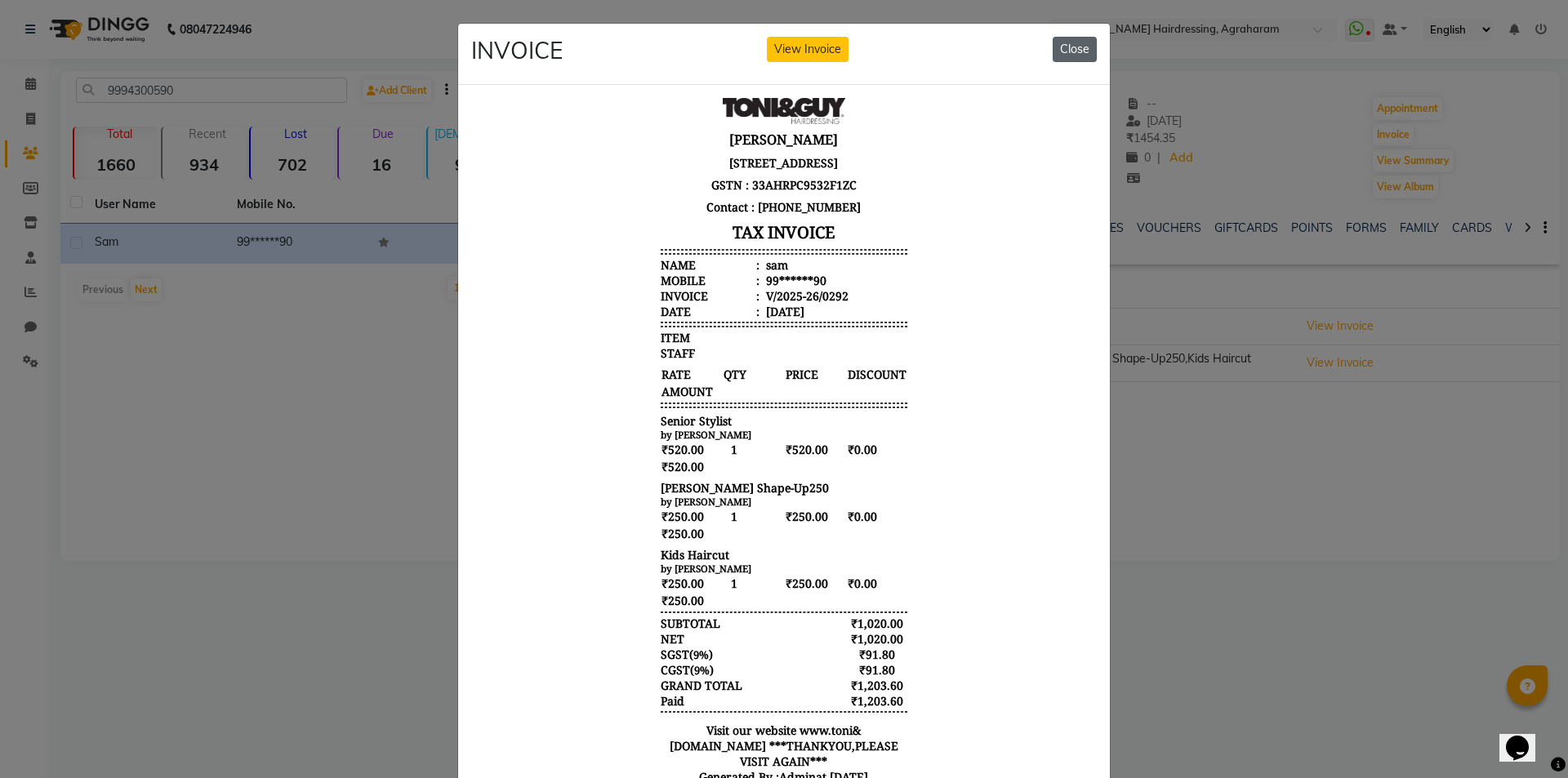
drag, startPoint x: 1063, startPoint y: 52, endPoint x: 587, endPoint y: 5, distance: 478.3
click at [1063, 52] on button "Close" at bounding box center [1074, 49] width 44 height 25
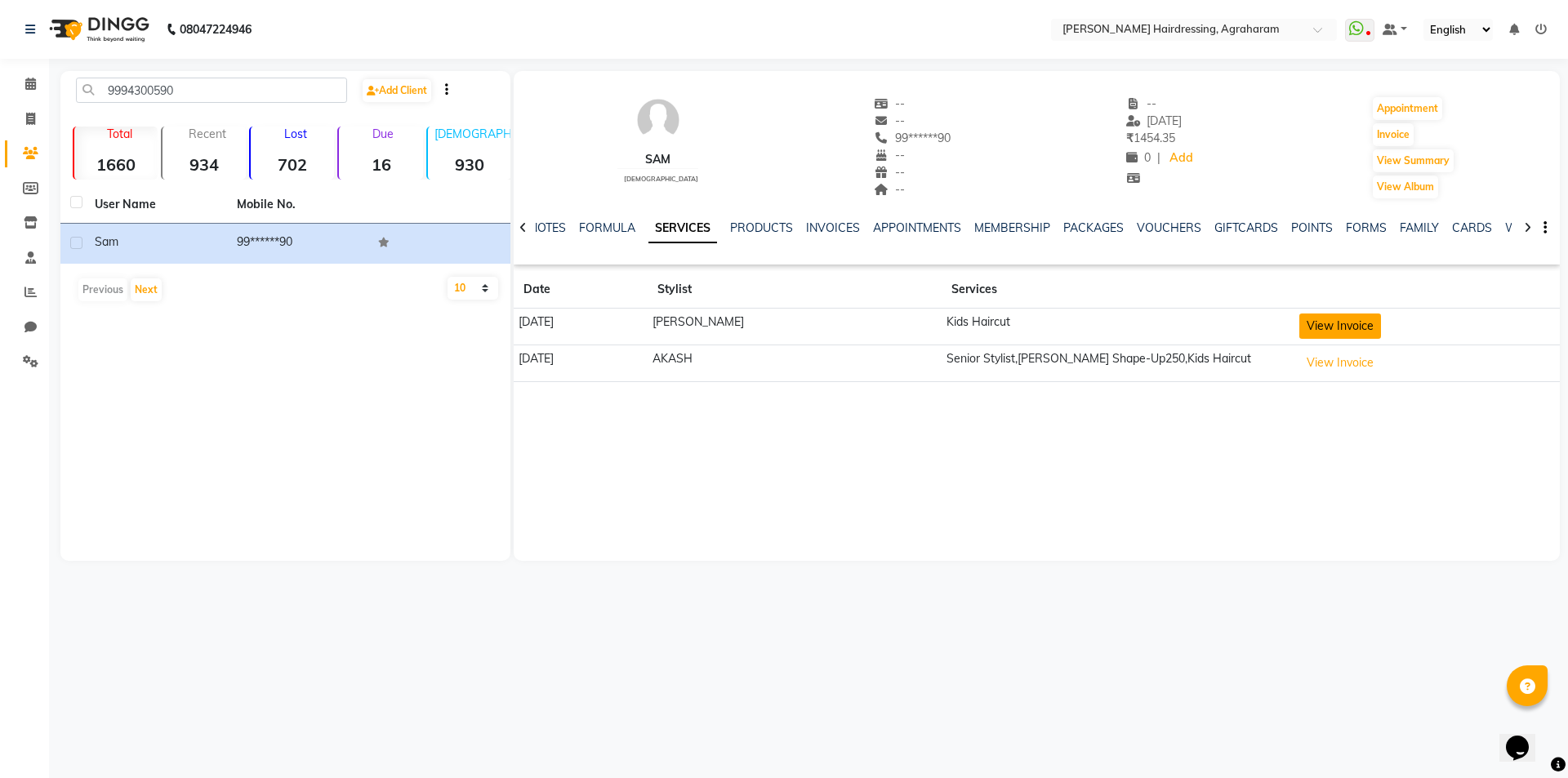
click at [1310, 326] on button "View Invoice" at bounding box center [1340, 325] width 82 height 25
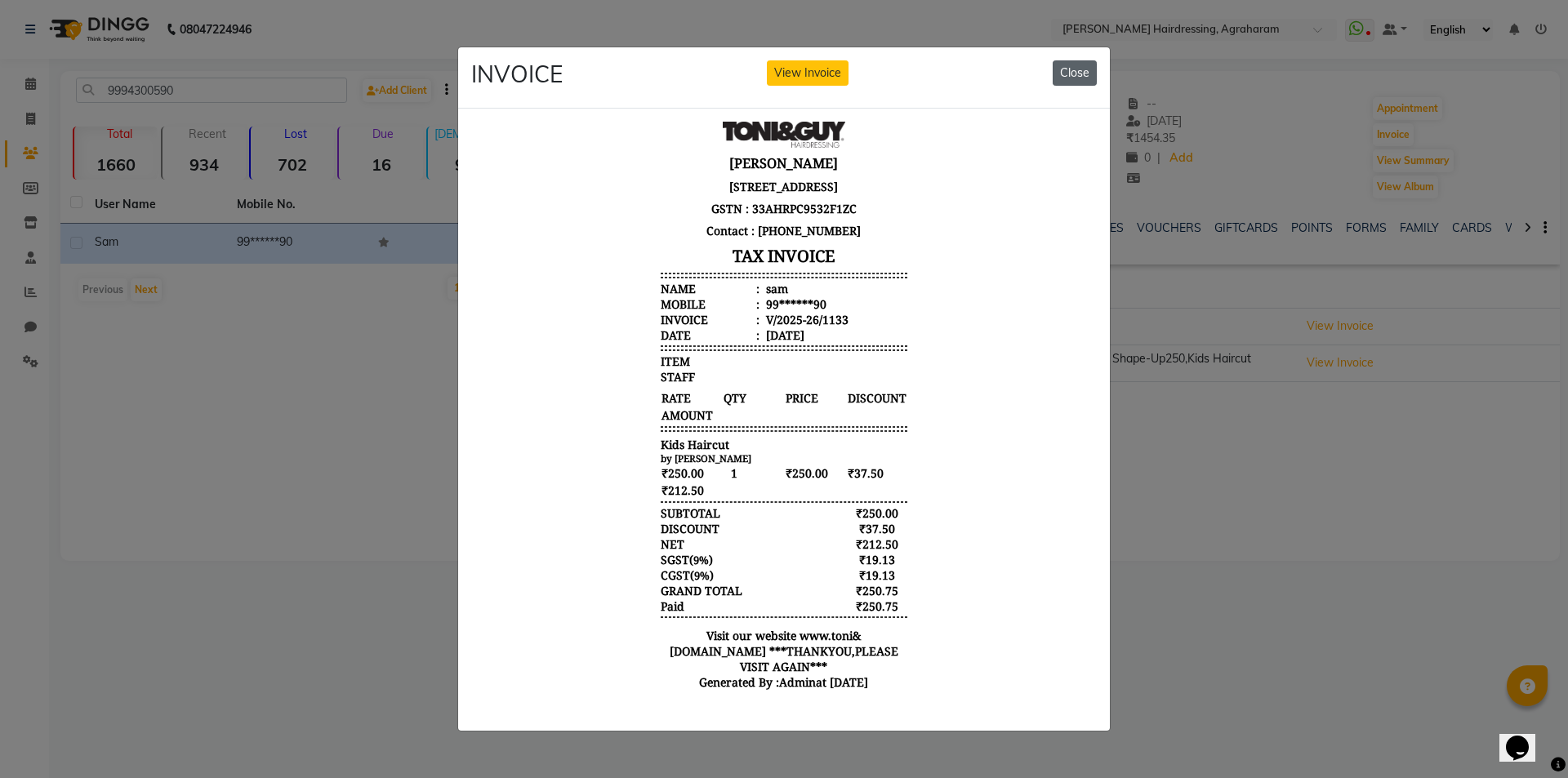
drag, startPoint x: 1086, startPoint y: 72, endPoint x: 585, endPoint y: 3, distance: 505.7
click at [1086, 72] on button "Close" at bounding box center [1074, 73] width 44 height 25
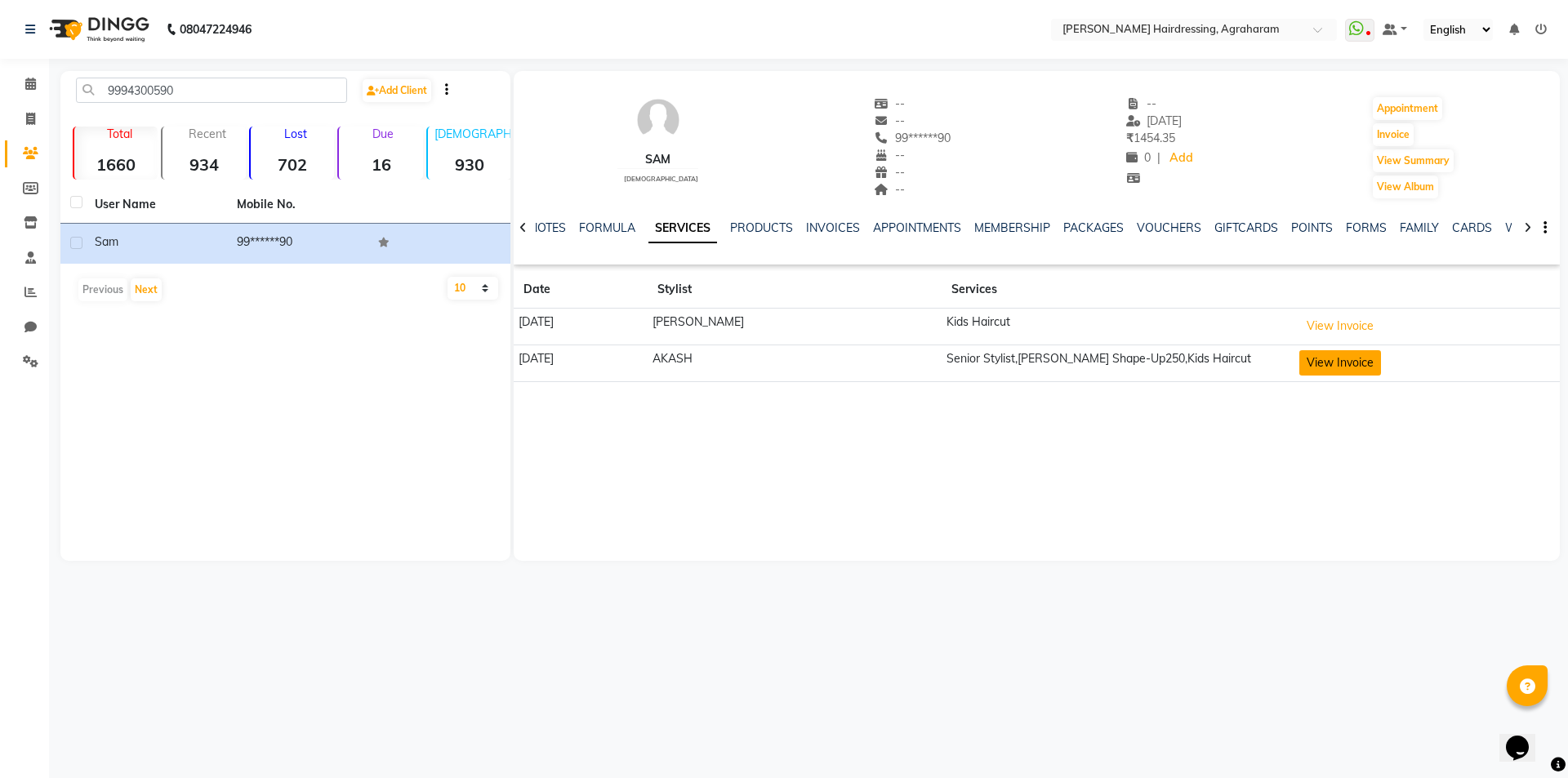
click at [1324, 361] on button "View Invoice" at bounding box center [1340, 363] width 82 height 25
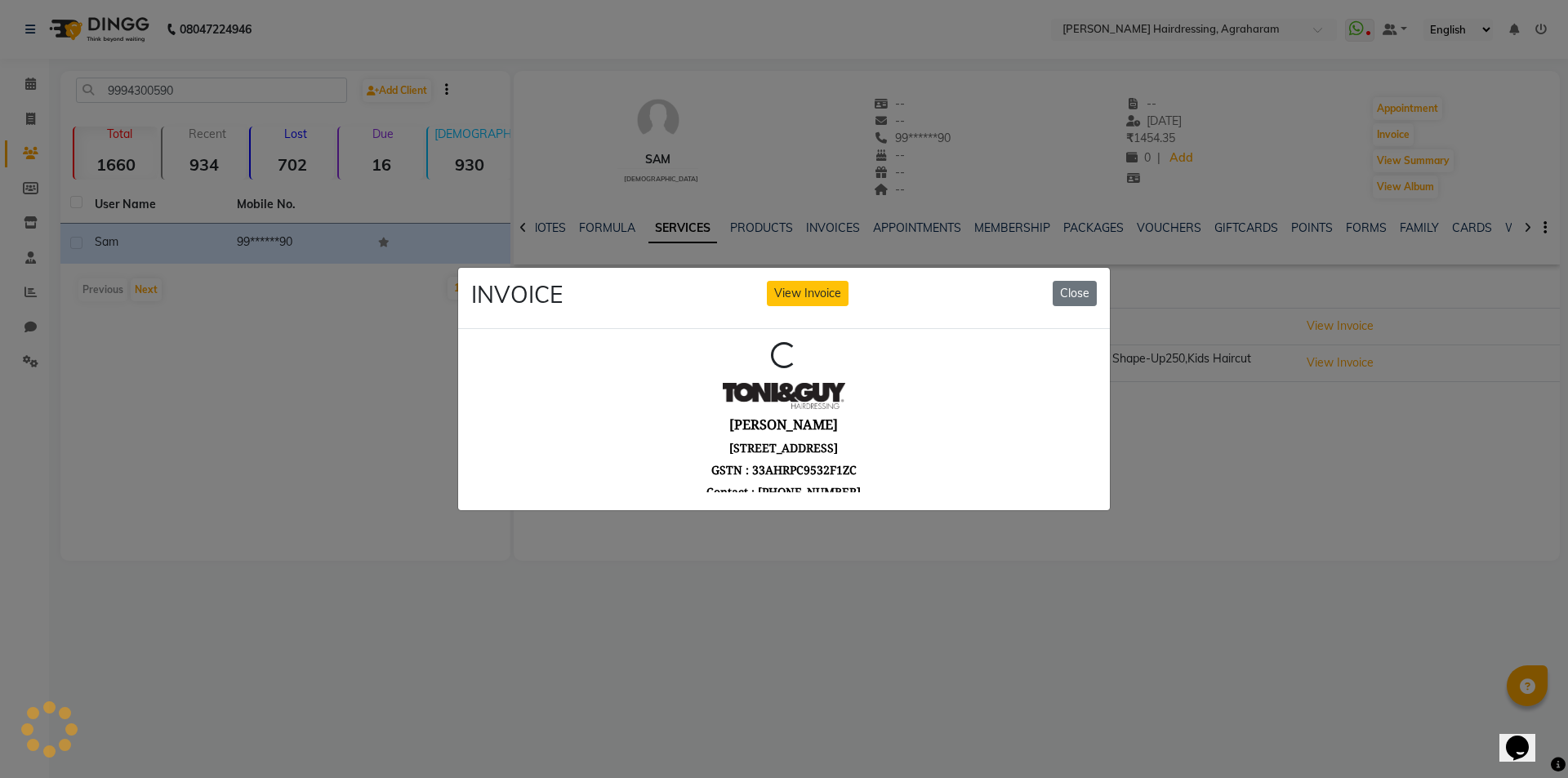
scroll to position [0, 0]
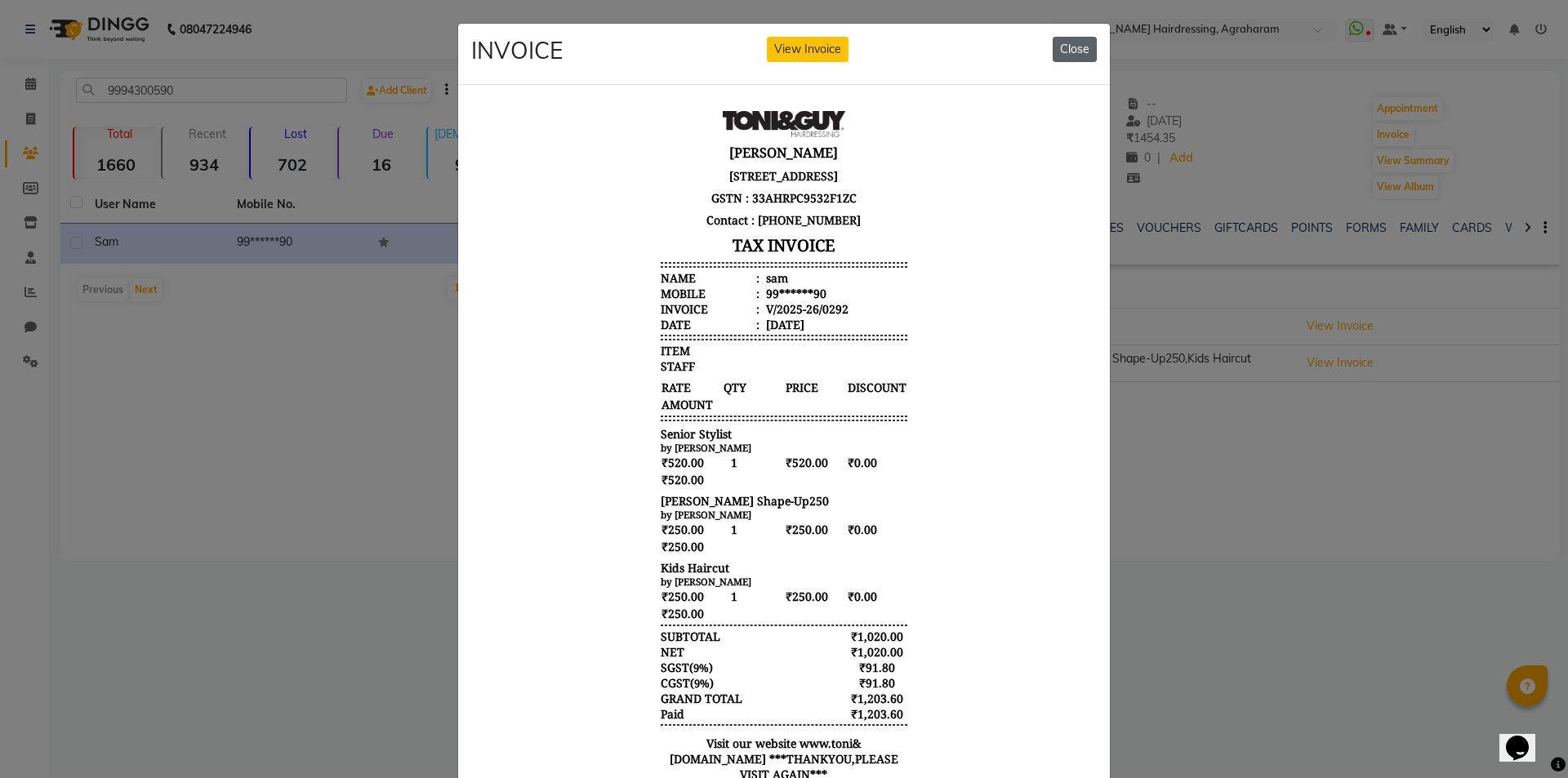
click at [1053, 47] on button "Close" at bounding box center [1074, 49] width 44 height 25
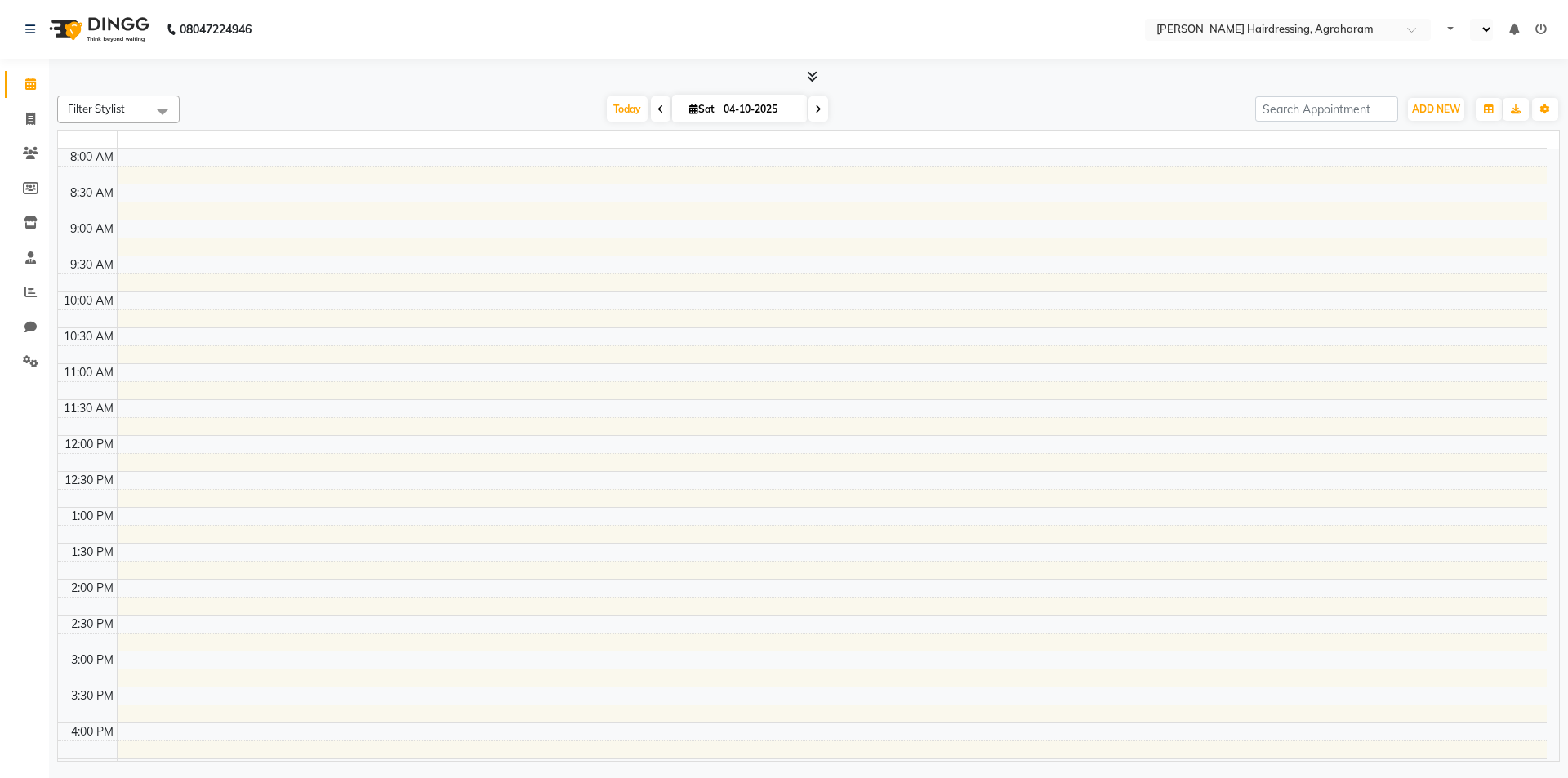
select select "en"
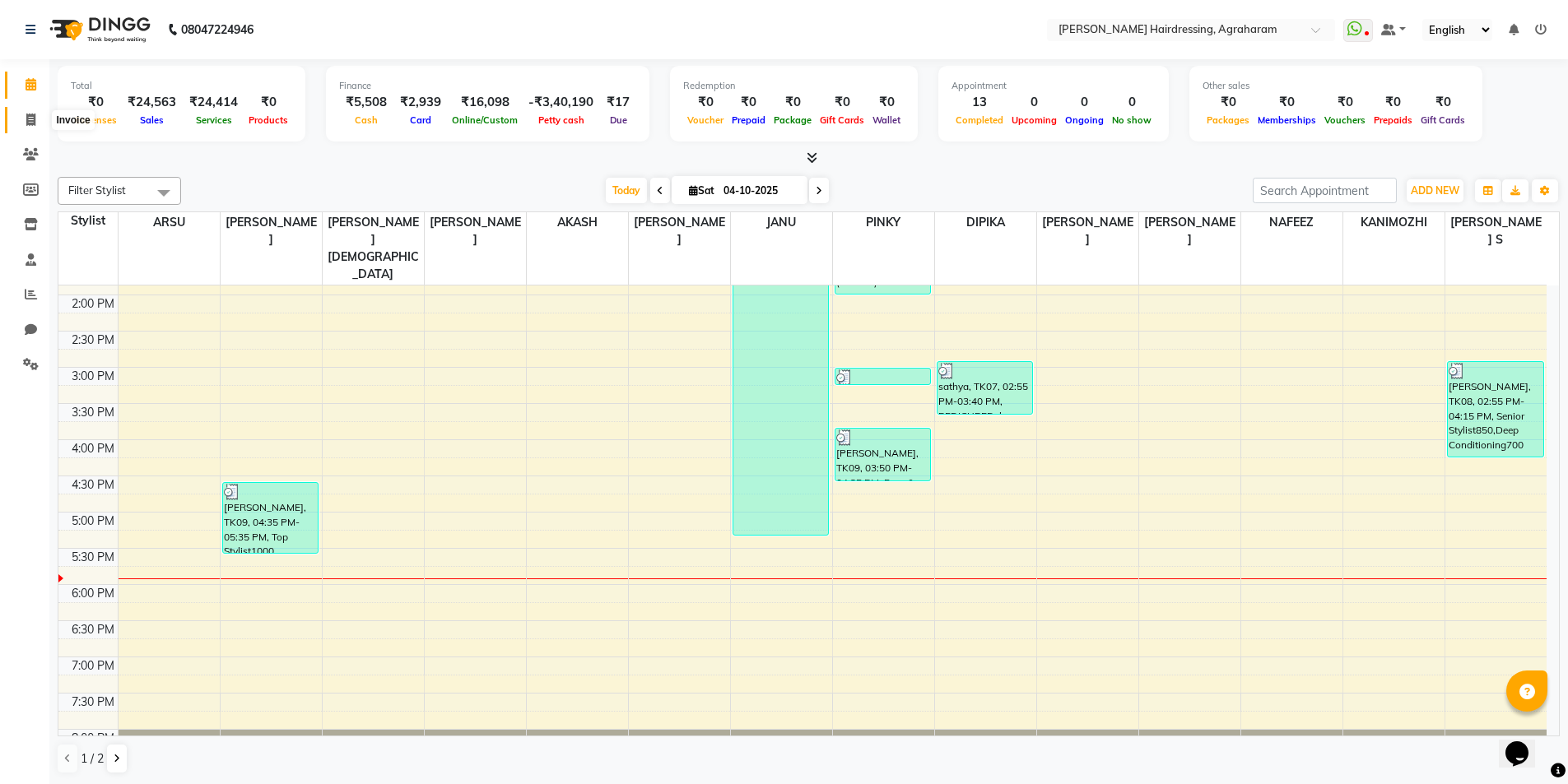
click at [29, 121] on icon at bounding box center [31, 119] width 9 height 12
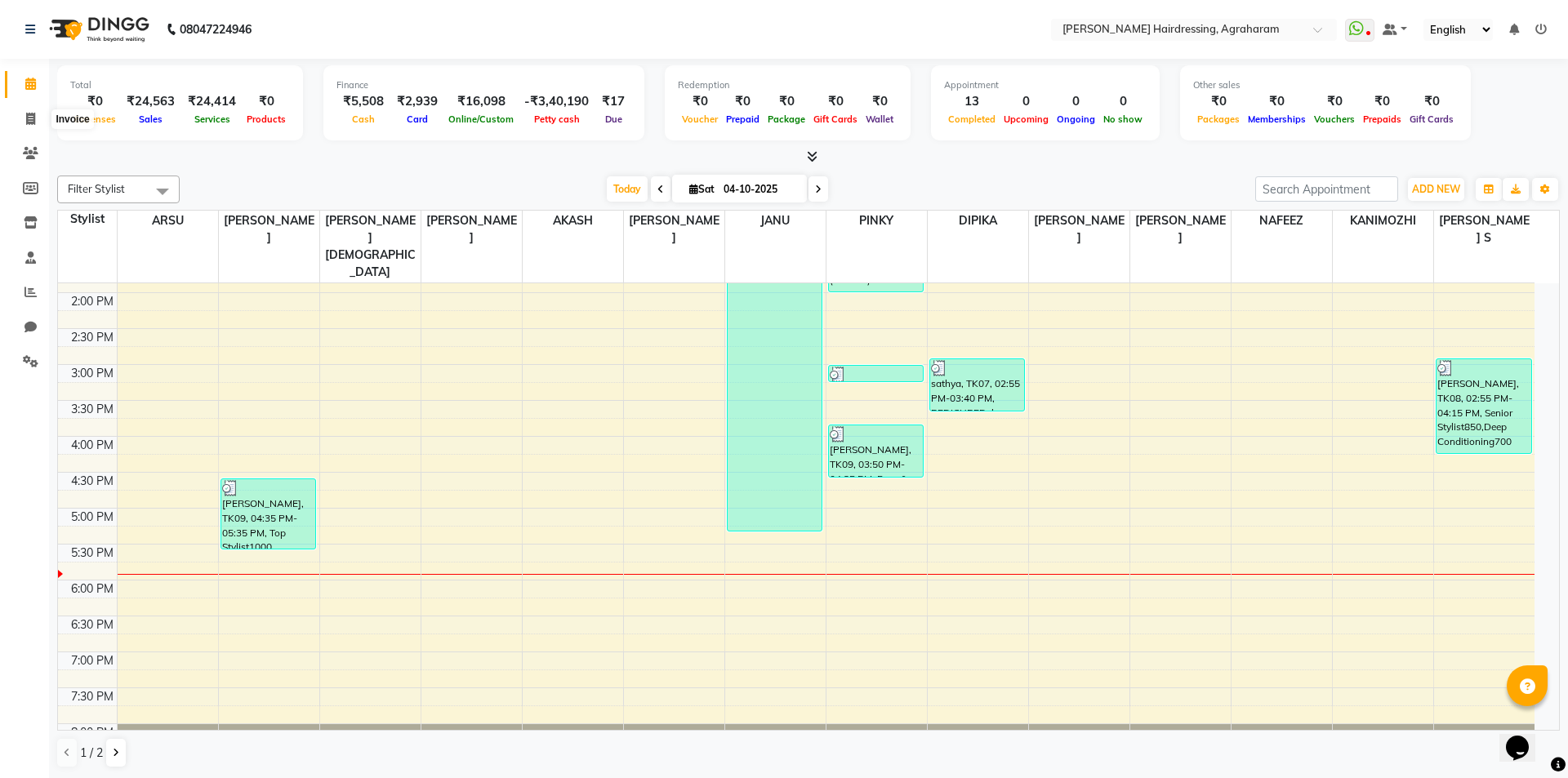
select select "service"
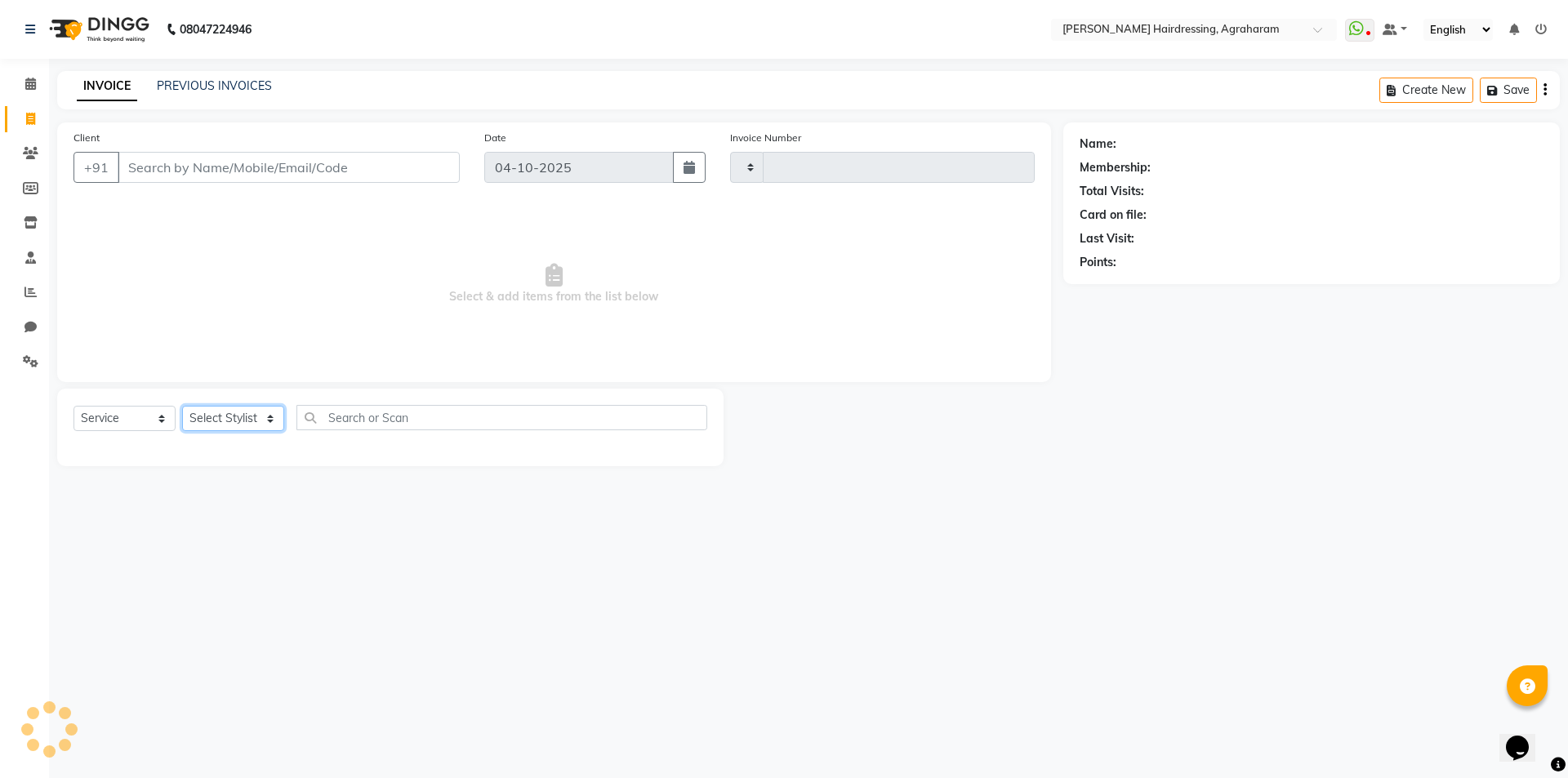
click at [269, 415] on select "Select Stylist" at bounding box center [233, 418] width 102 height 25
type input "3141"
select select "7962"
click at [307, 282] on span "Select & add items from the list below" at bounding box center [554, 284] width 961 height 164
click at [259, 419] on select "Select Stylist" at bounding box center [233, 418] width 102 height 25
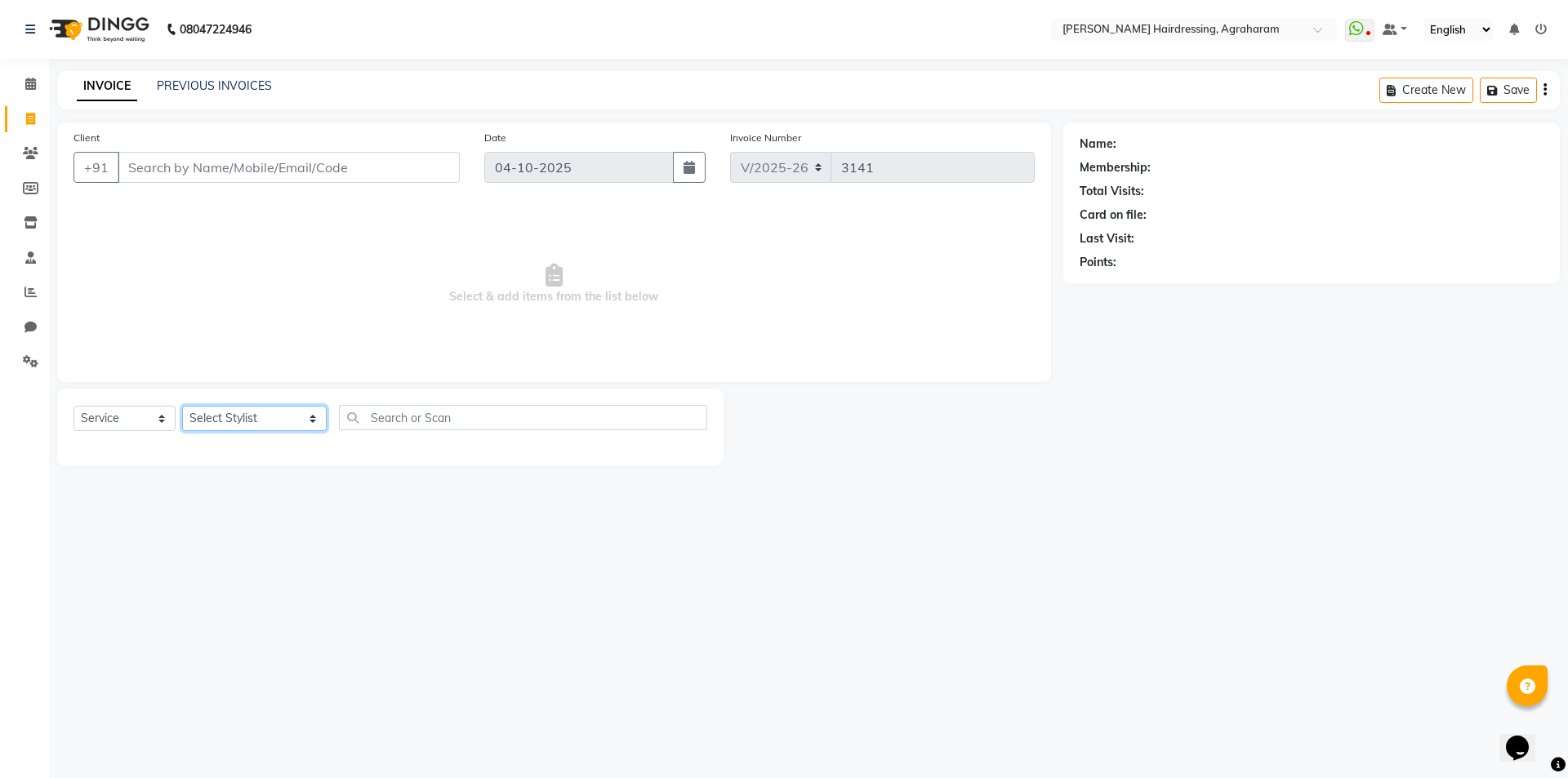
select select "76925"
click at [182, 406] on select "Select Stylist [PERSON_NAME] AKASH [PERSON_NAME] [PERSON_NAME] MANAGER [PERSON_…" at bounding box center [255, 418] width 145 height 25
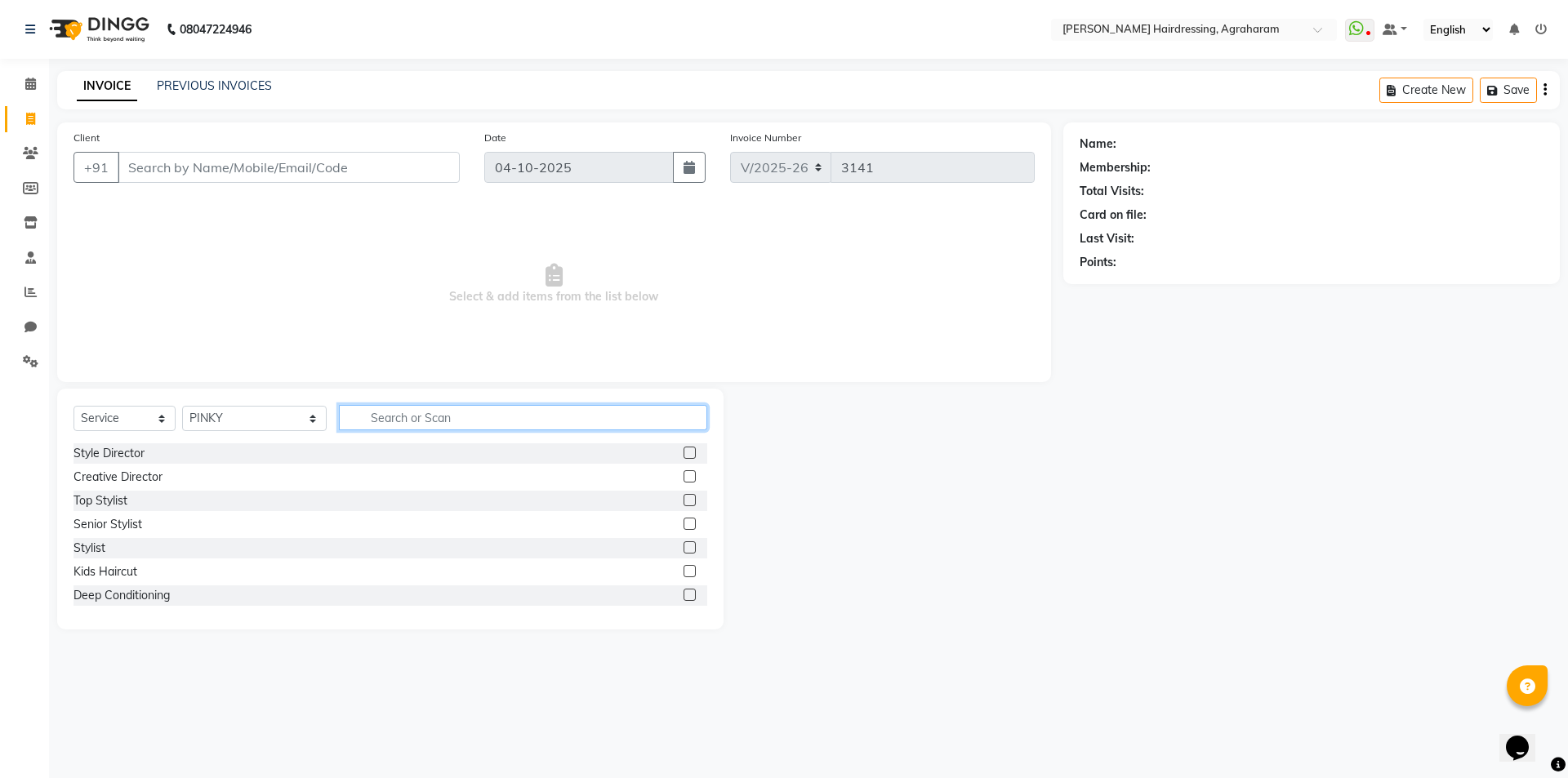
click at [429, 422] on input "text" at bounding box center [523, 417] width 368 height 25
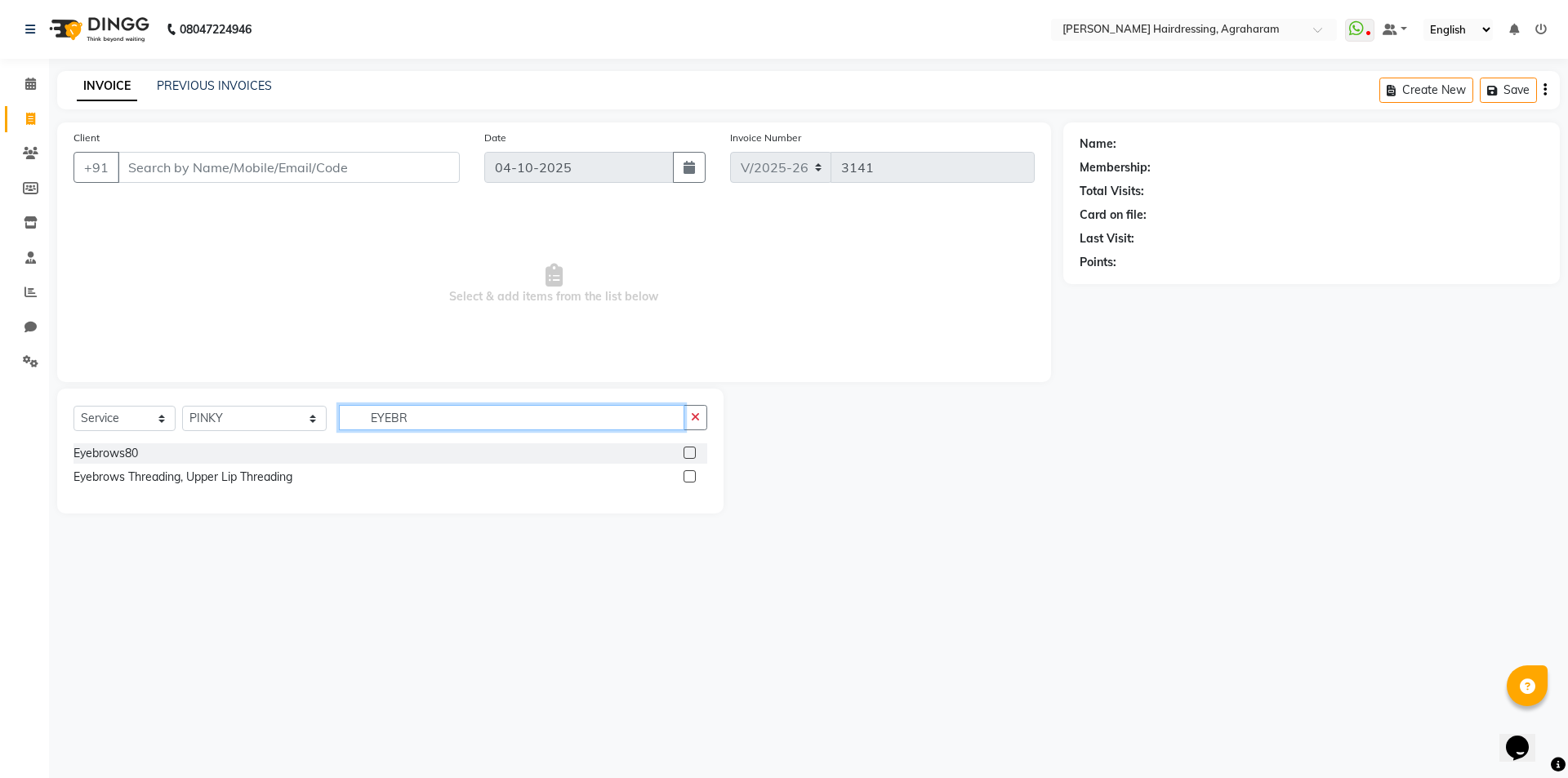
type input "EYEBR"
click at [690, 447] on label at bounding box center [689, 453] width 12 height 12
click at [690, 448] on input "checkbox" at bounding box center [688, 453] width 10 height 10
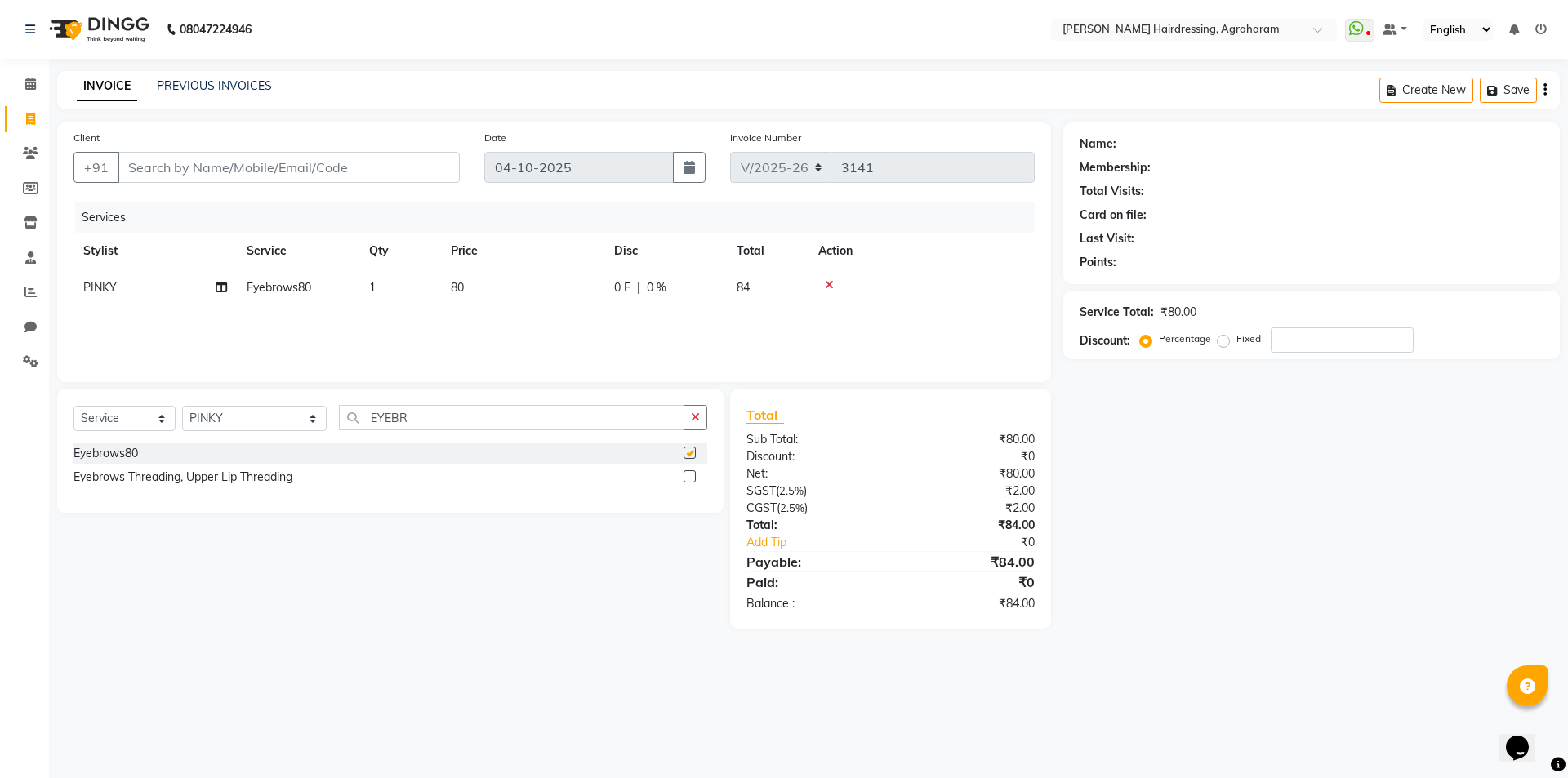
checkbox input "false"
click at [197, 165] on input "Client" at bounding box center [289, 166] width 342 height 31
type input "9"
type input "0"
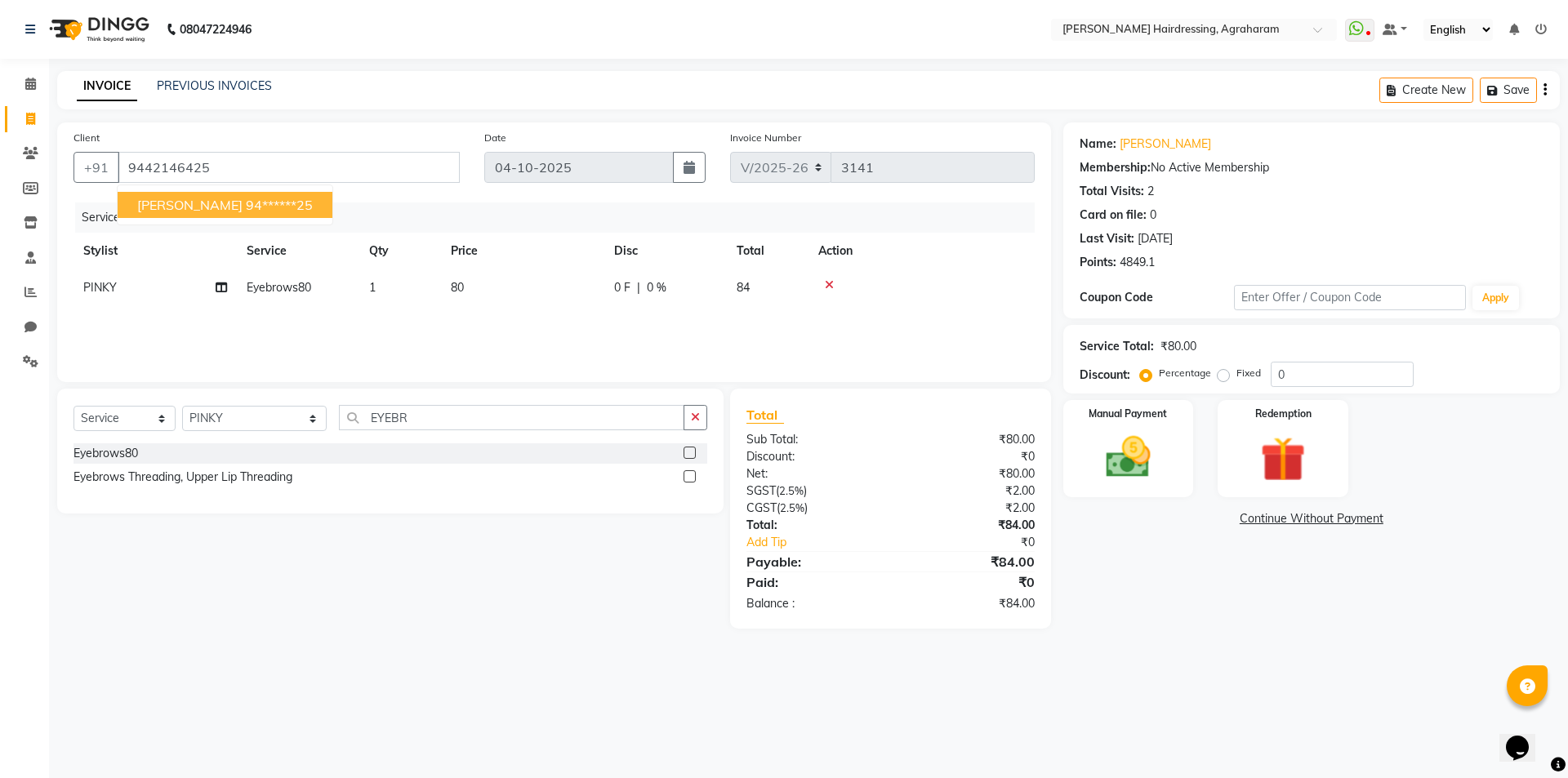
click at [245, 197] on ngb-highlight "94******25" at bounding box center [279, 205] width 67 height 17
type input "94******25"
drag, startPoint x: 1126, startPoint y: 468, endPoint x: 1245, endPoint y: 468, distance: 119.0
click at [1127, 468] on img at bounding box center [1128, 457] width 76 height 54
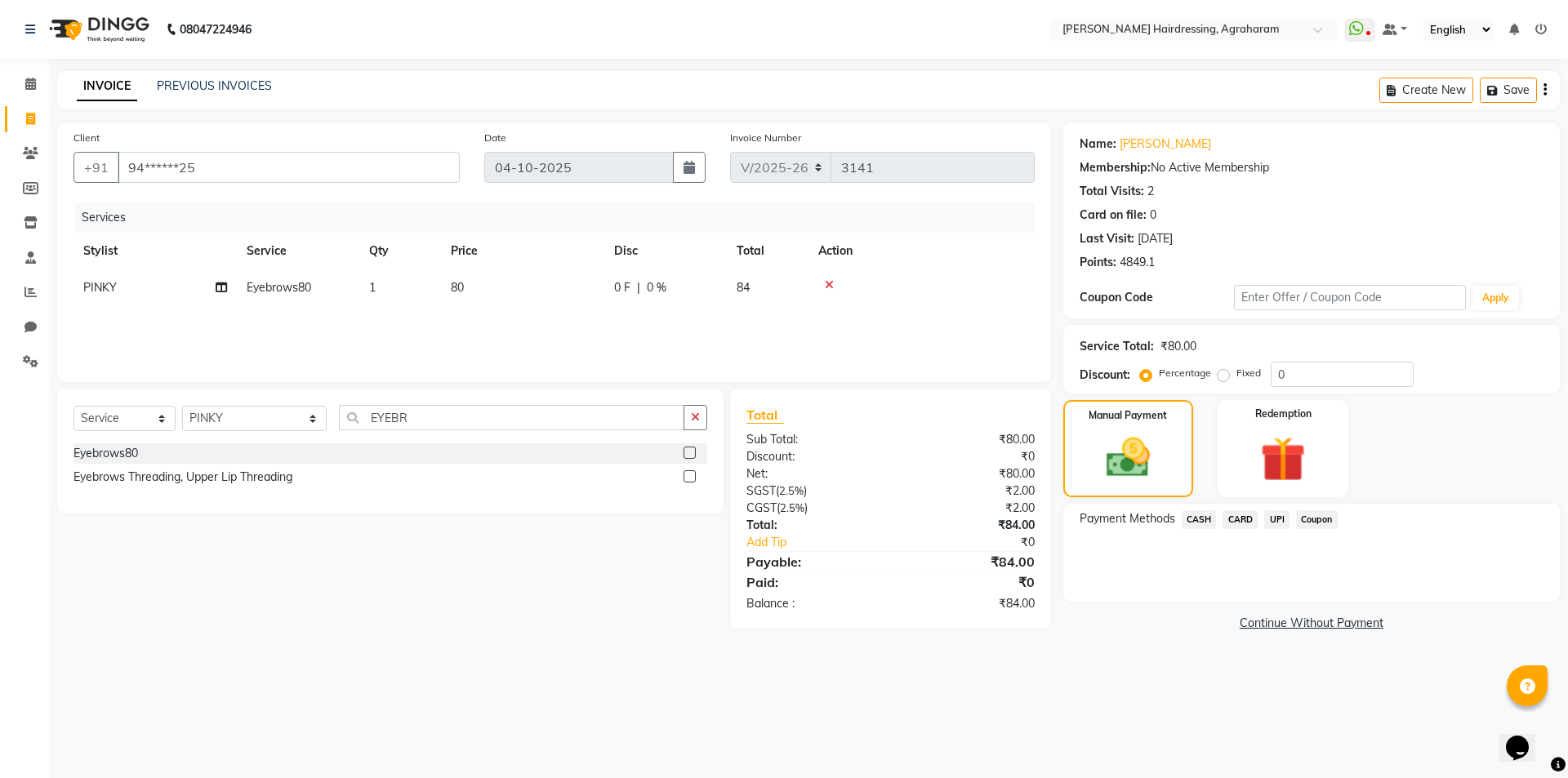
click at [1286, 525] on span "UPI" at bounding box center [1276, 520] width 25 height 19
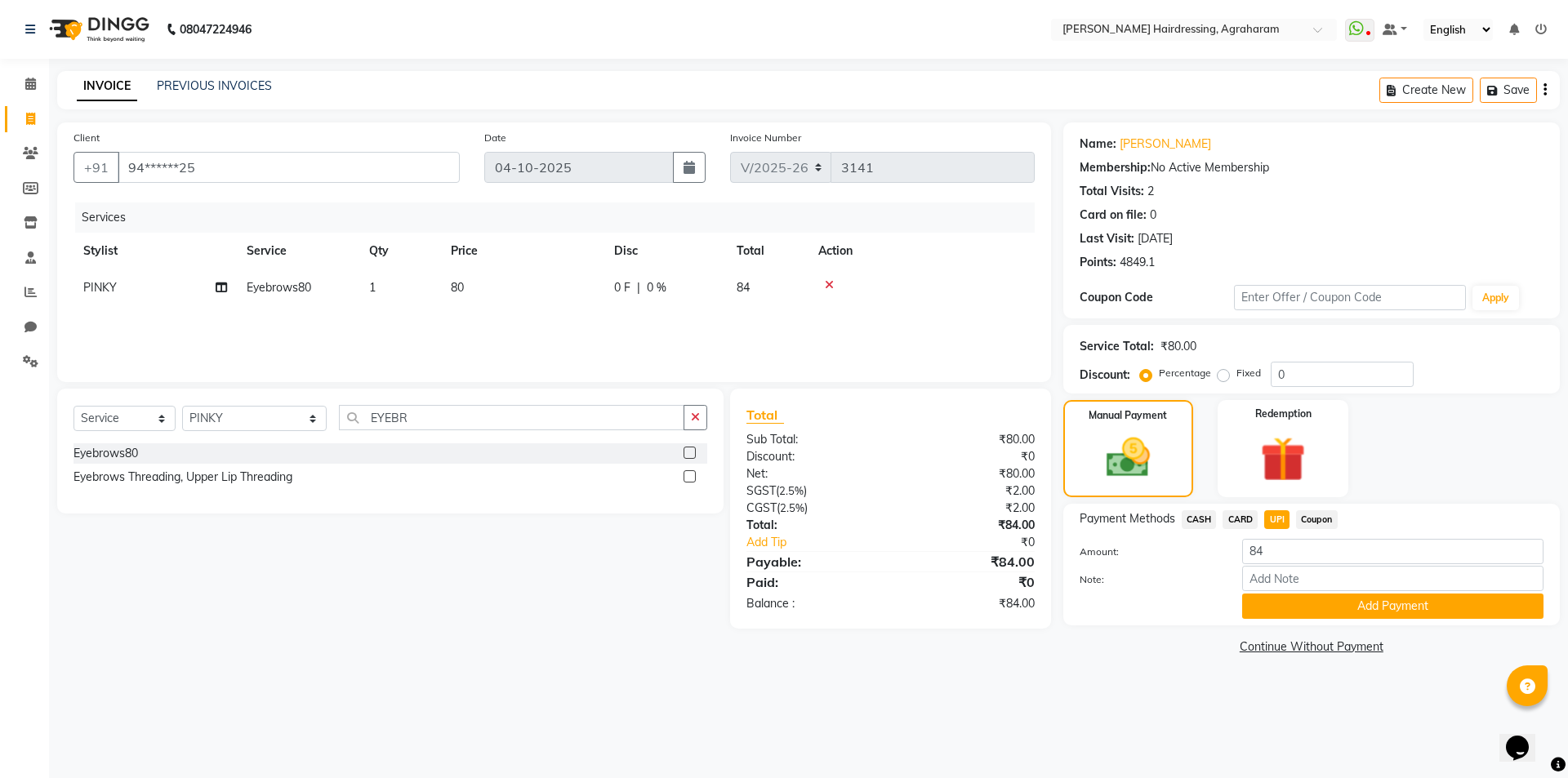
click at [1192, 521] on span "CASH" at bounding box center [1199, 520] width 35 height 19
click at [1397, 609] on button "Add Payment" at bounding box center [1392, 606] width 301 height 25
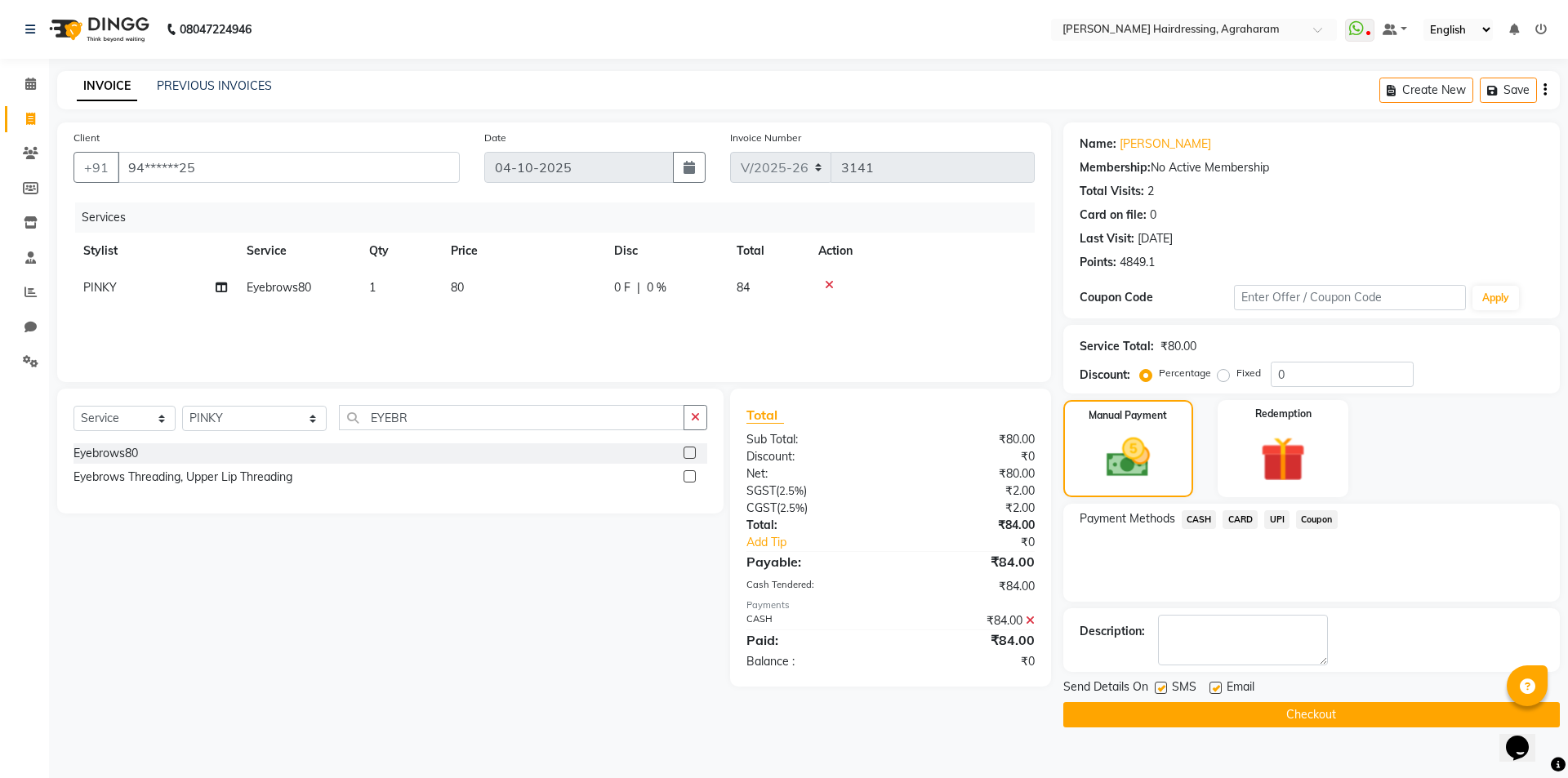
click at [1321, 712] on button "Checkout" at bounding box center [1311, 715] width 496 height 25
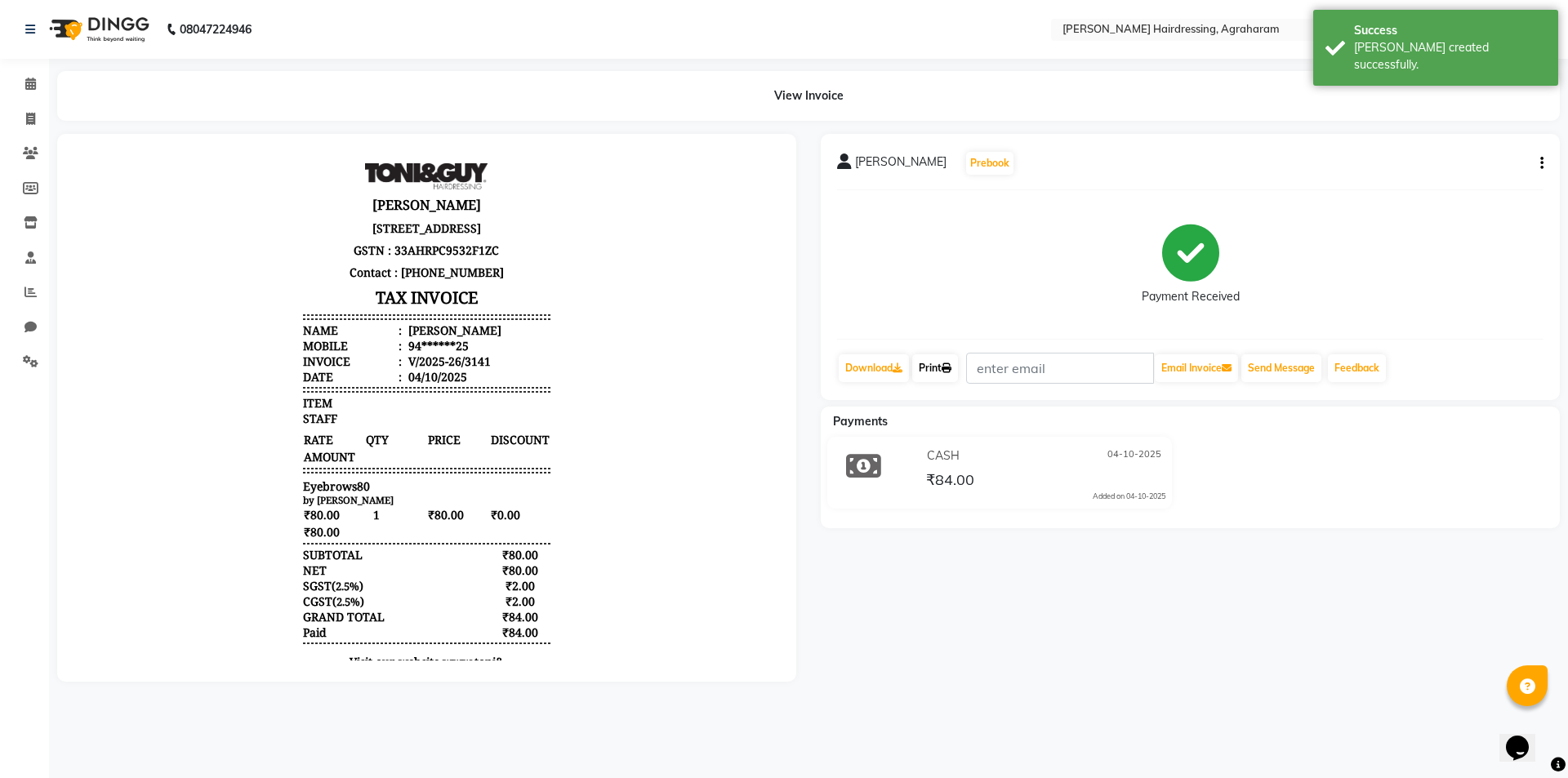
click at [944, 363] on link "Print" at bounding box center [934, 368] width 46 height 28
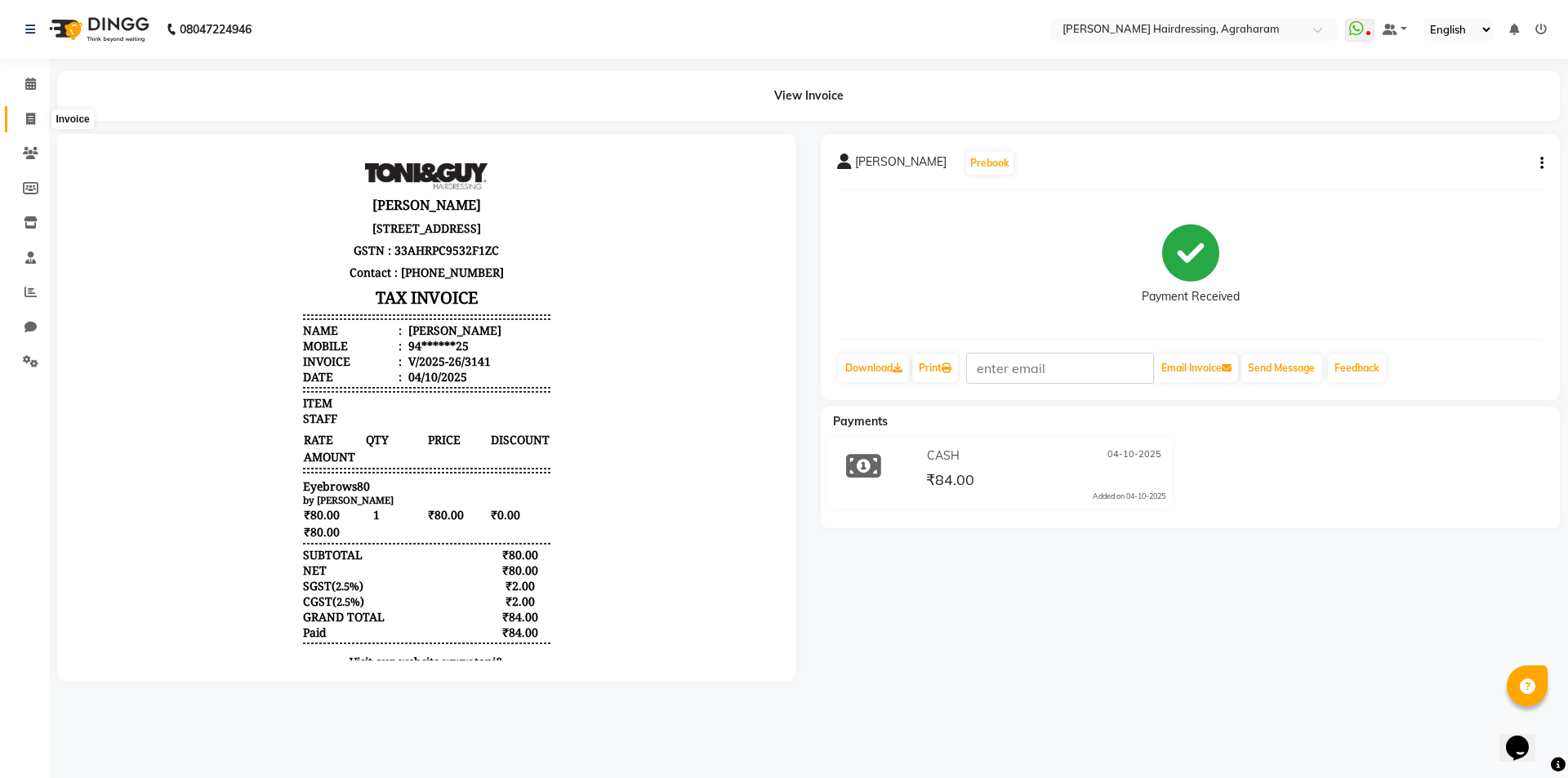
click at [23, 118] on span at bounding box center [31, 120] width 29 height 19
select select "service"
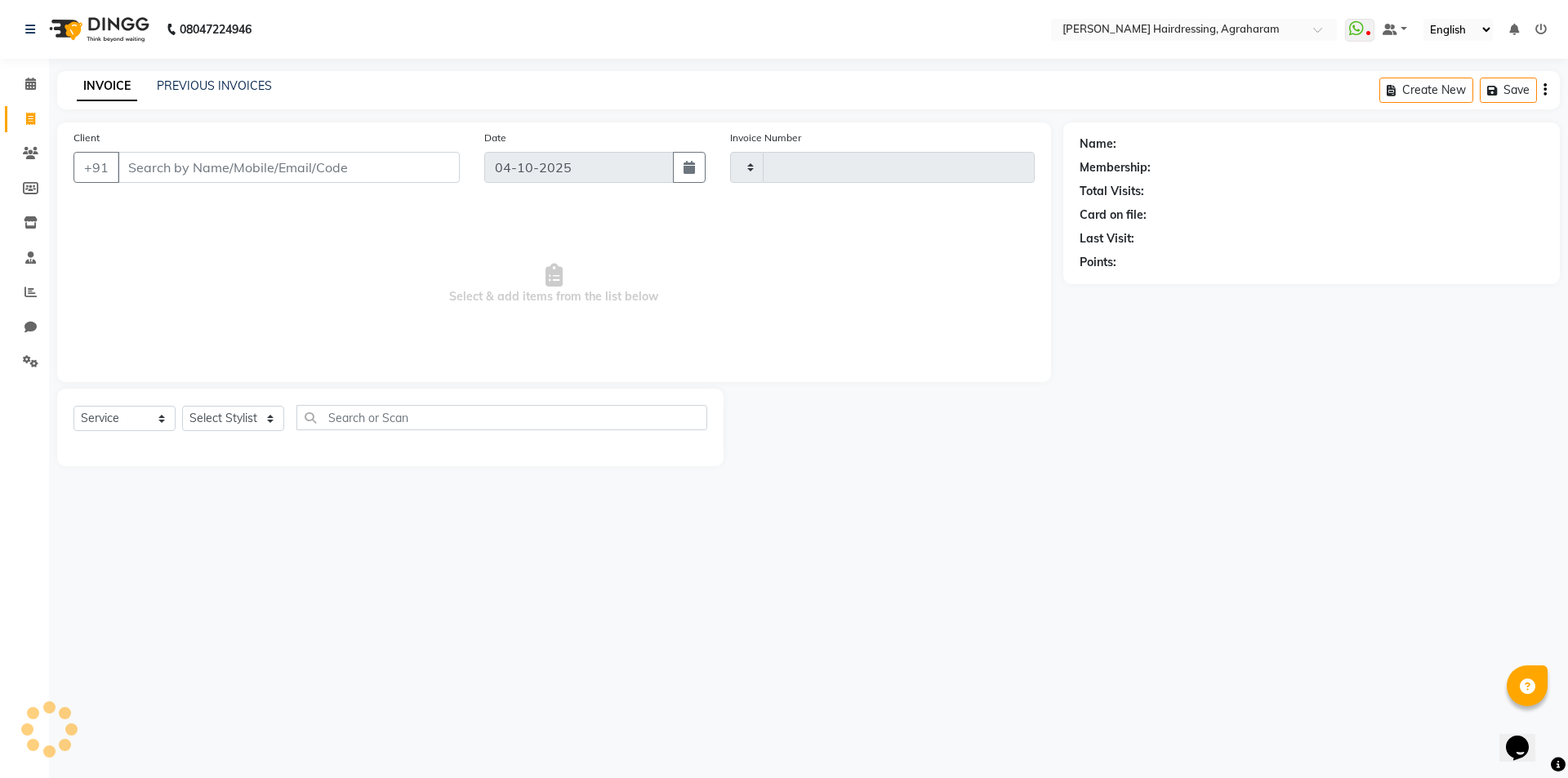
type input "3142"
select select "7962"
click at [230, 86] on link "PREVIOUS INVOICES" at bounding box center [215, 86] width 115 height 15
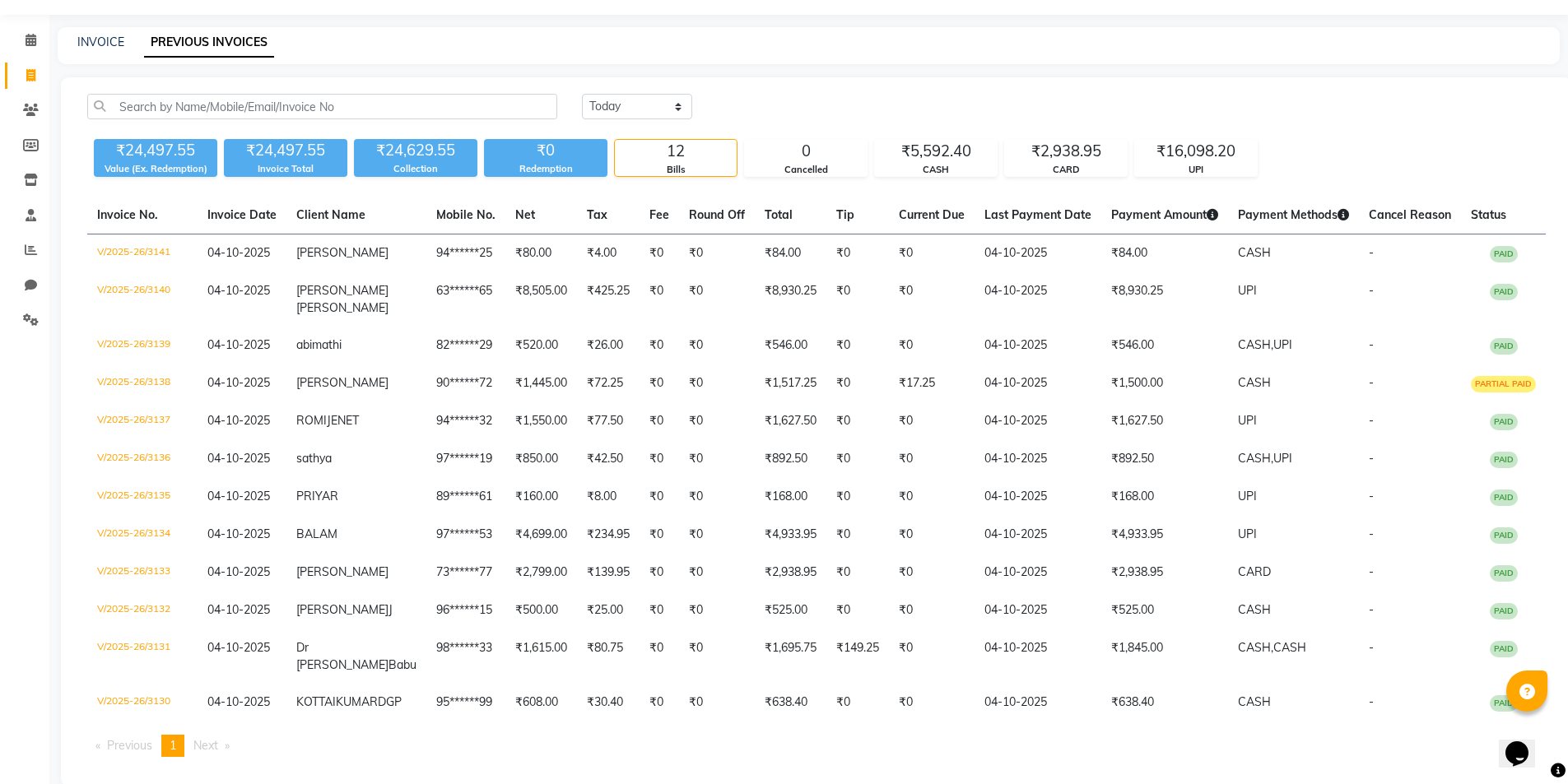
scroll to position [71, 0]
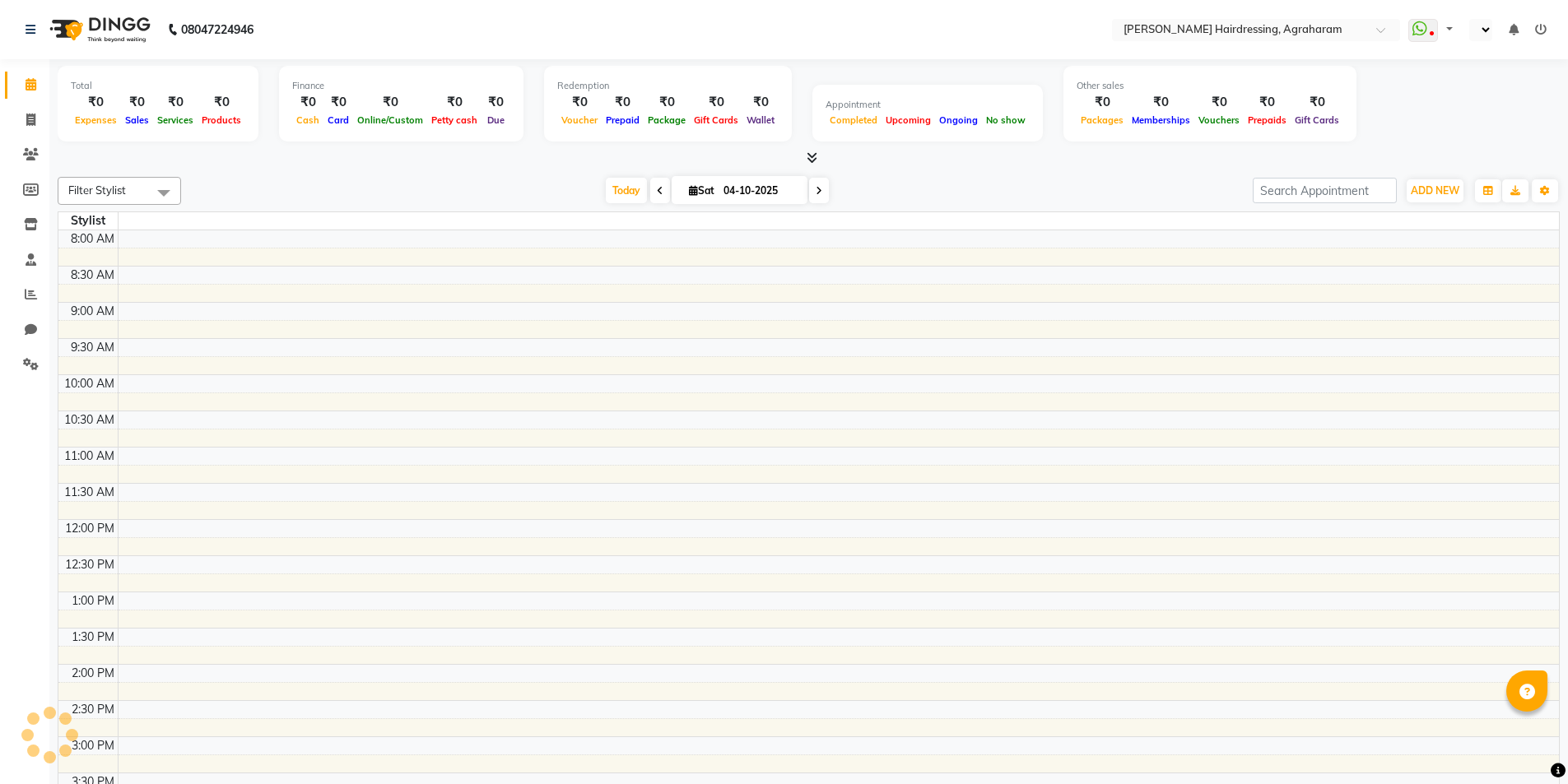
scroll to position [424, 0]
select select "en"
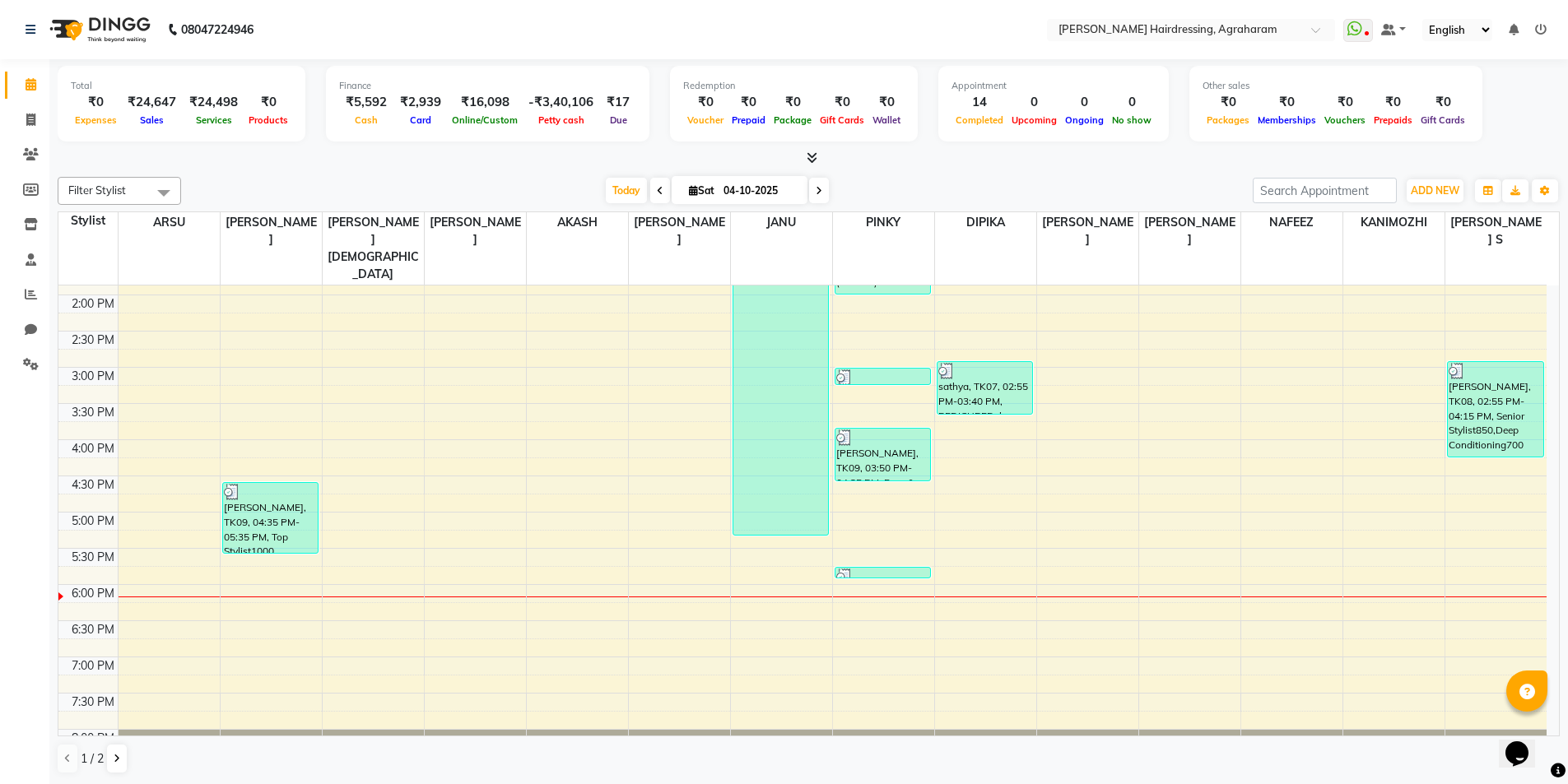
scroll to position [0, 0]
click at [33, 126] on span at bounding box center [31, 121] width 29 height 19
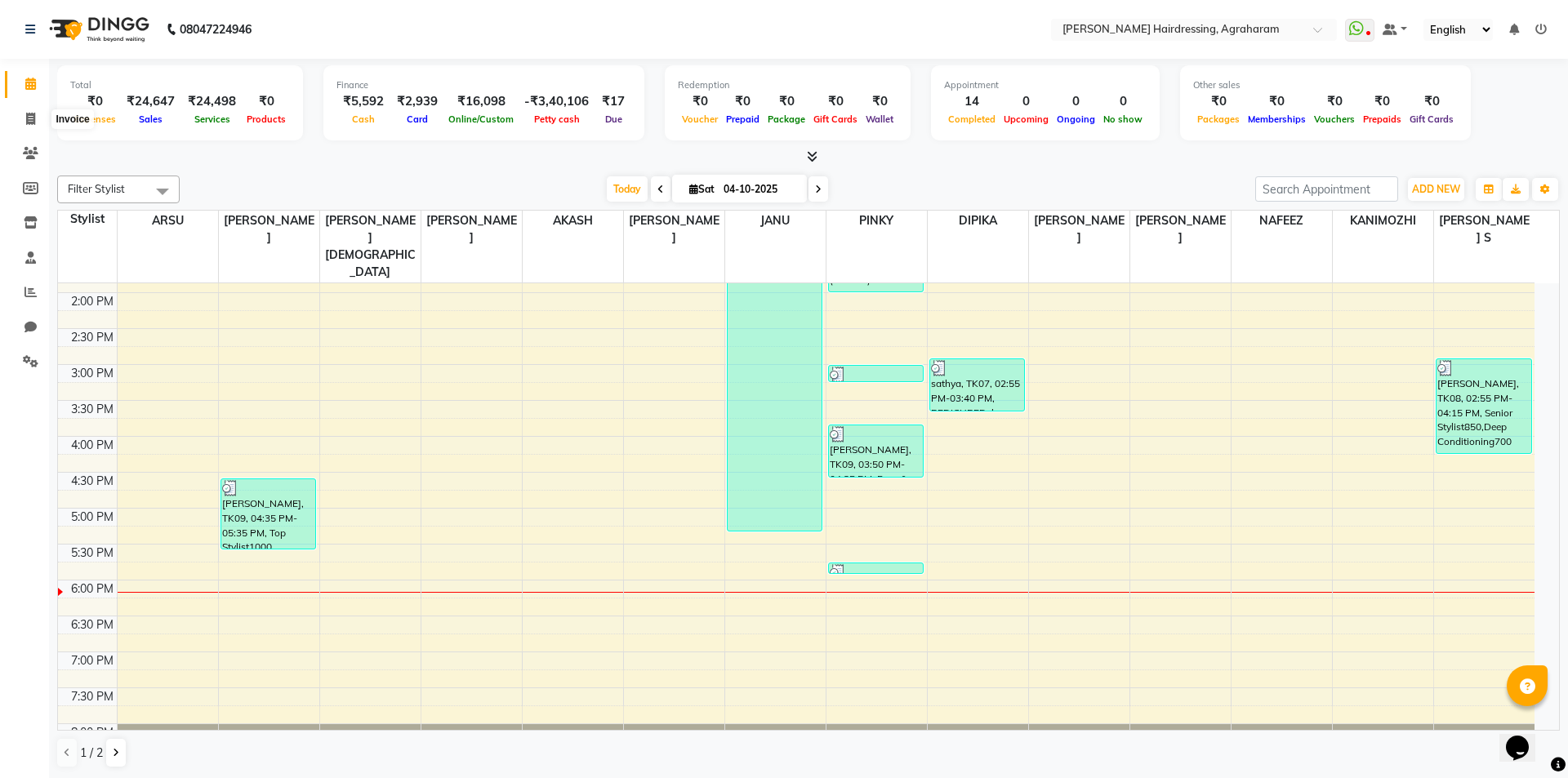
select select "service"
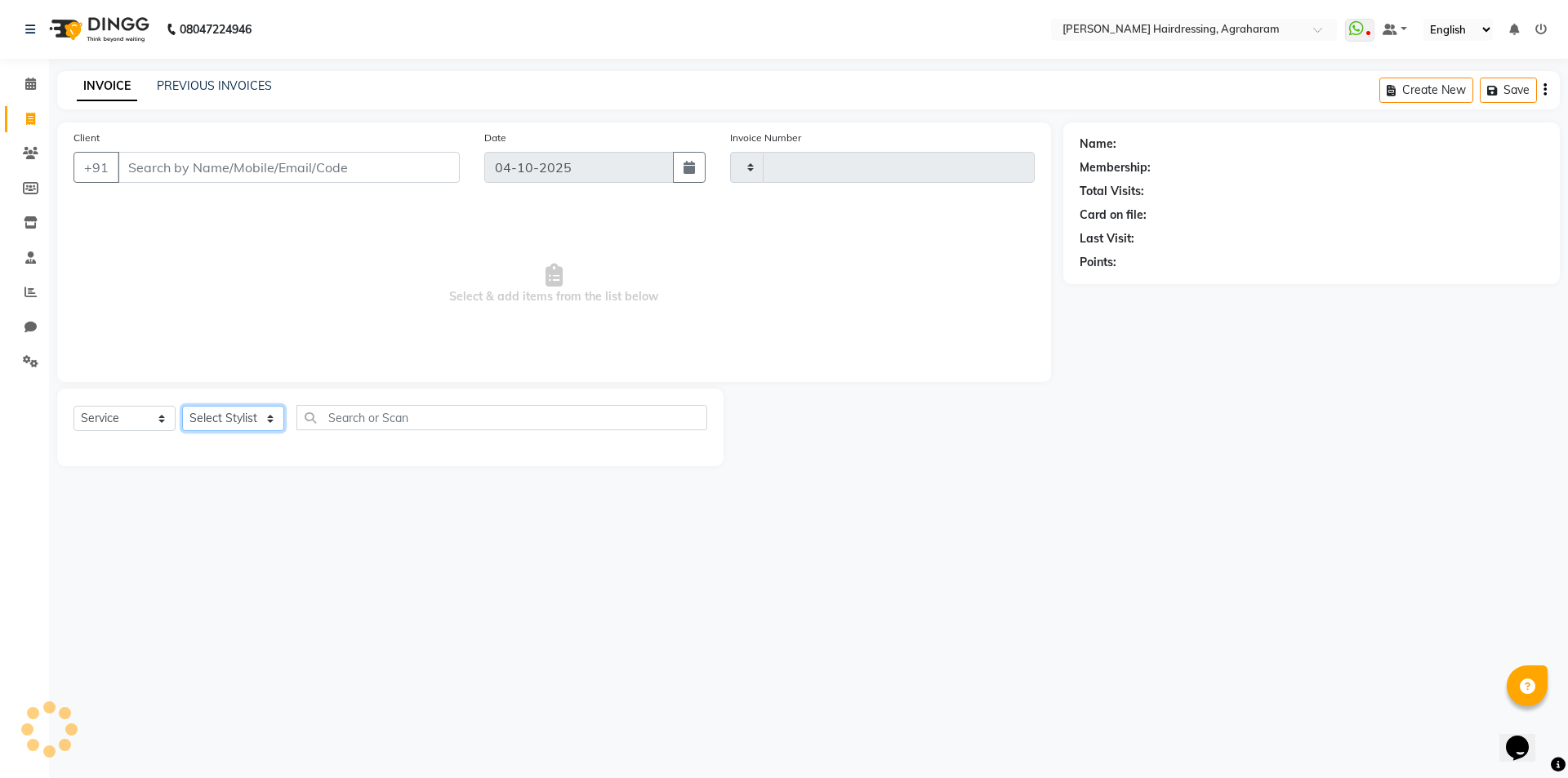
click at [258, 412] on select "Select Stylist" at bounding box center [233, 418] width 102 height 25
type input "3142"
select select "7962"
select select "85297"
click at [182, 406] on select "Select Stylist AASH MUHAMMED AFTAB AKASH ARSU DIPIKA GOMATHI S JANU KANIMOZHI M…" at bounding box center [255, 418] width 145 height 25
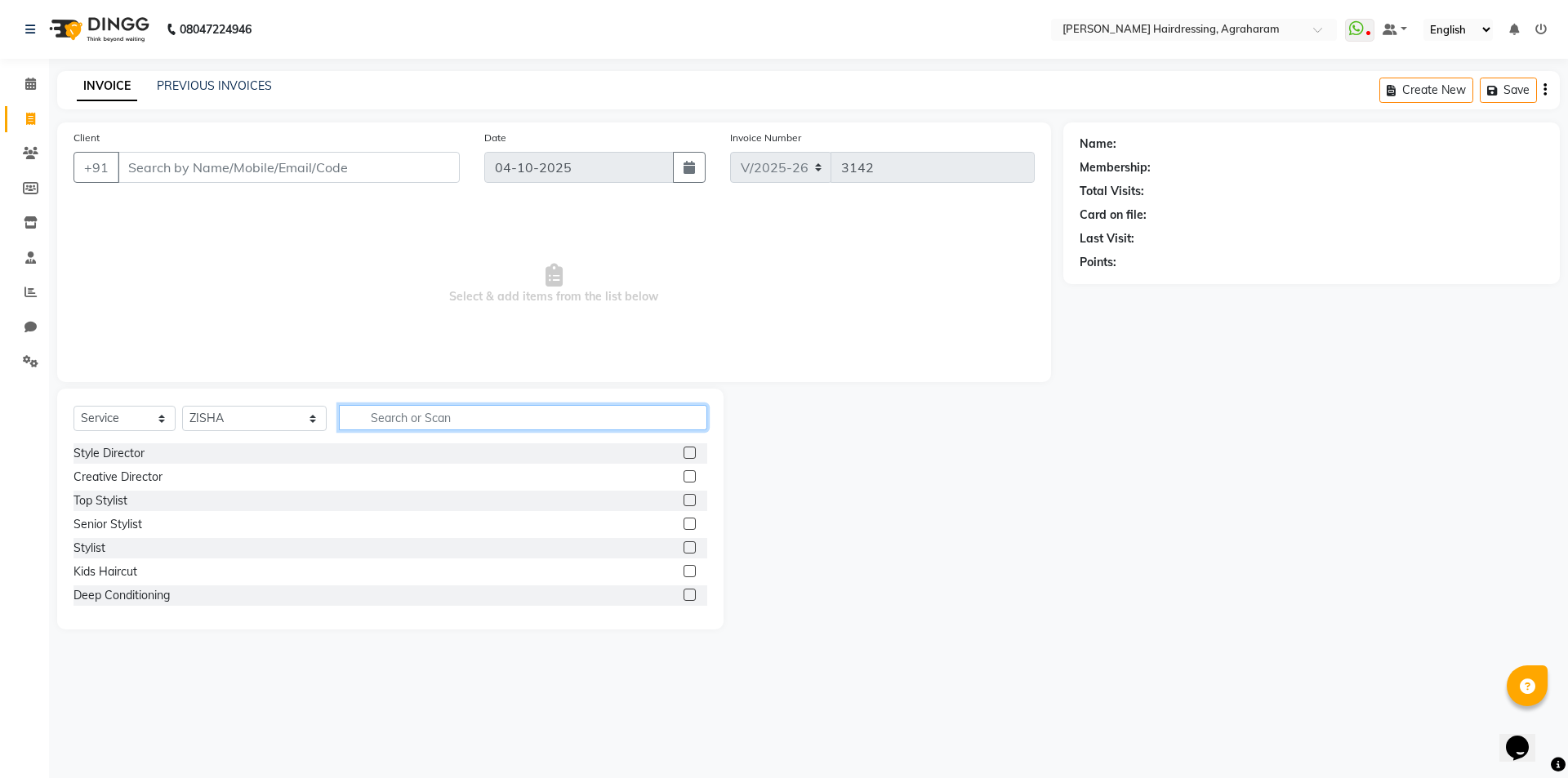
click at [382, 414] on input "text" at bounding box center [523, 417] width 368 height 25
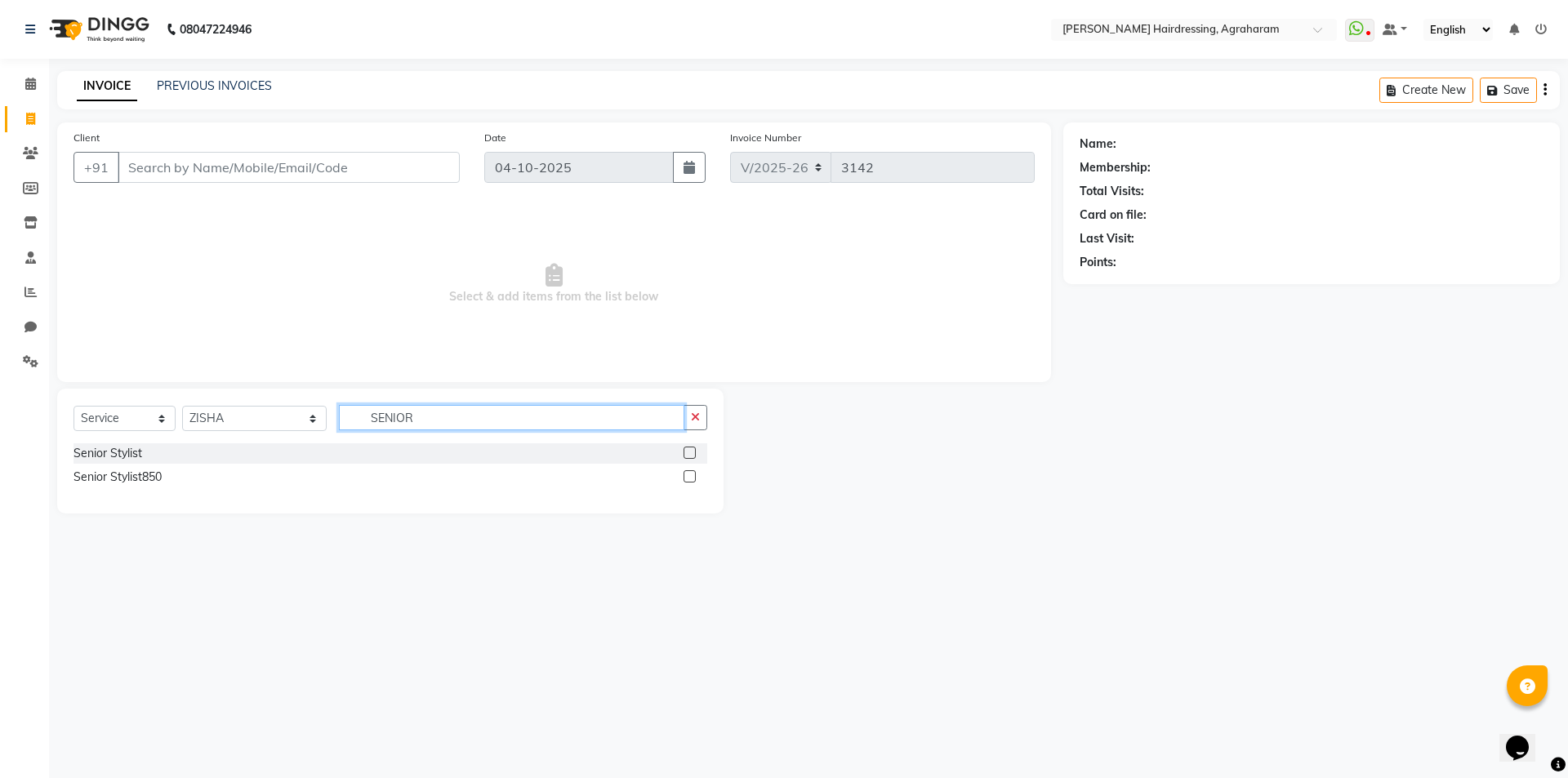
type input "SENIOR"
click at [688, 454] on label at bounding box center [689, 453] width 12 height 12
click at [688, 454] on input "checkbox" at bounding box center [688, 453] width 10 height 10
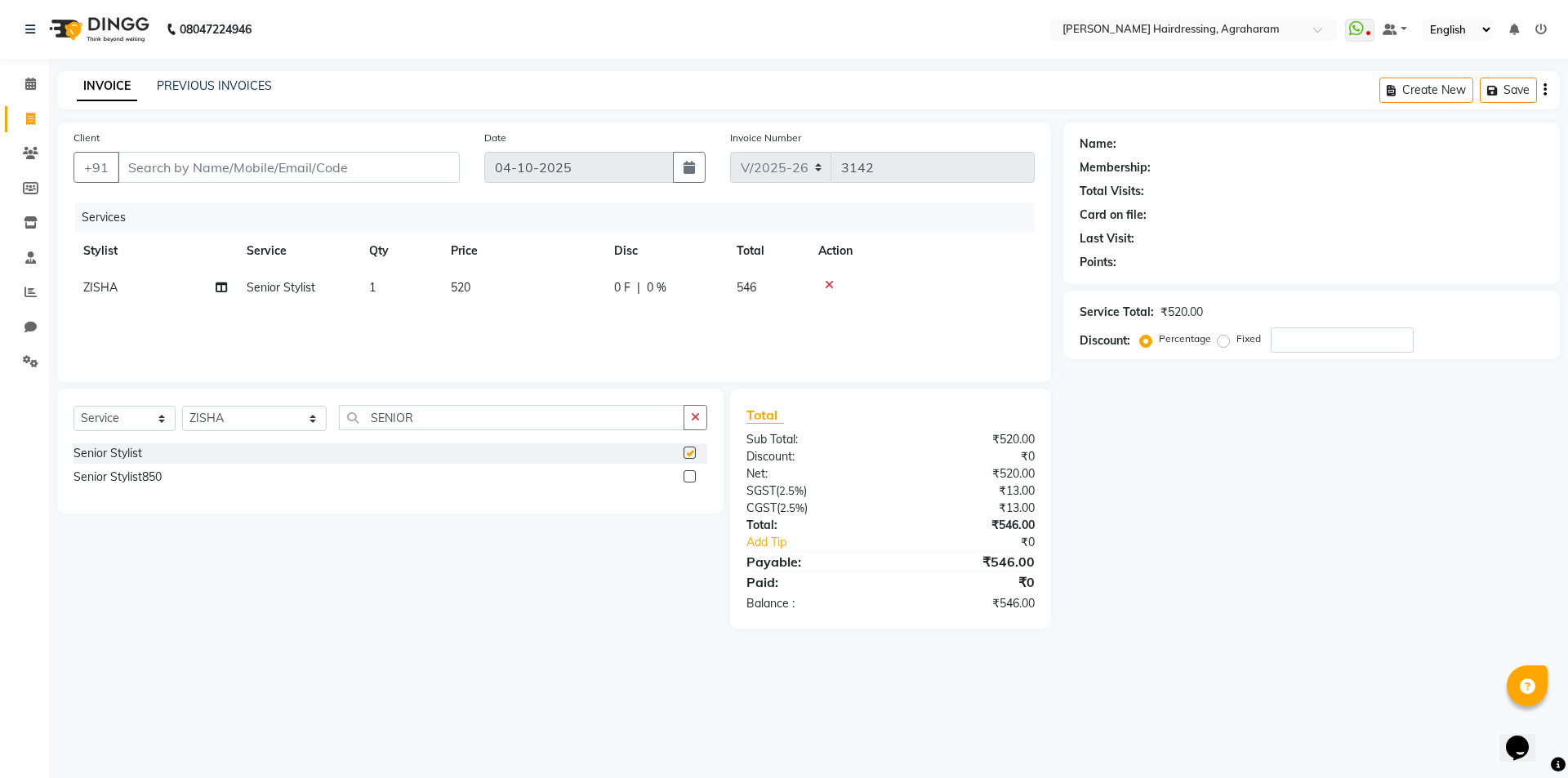
checkbox input "false"
click at [419, 412] on input "SENIOR" at bounding box center [512, 417] width 346 height 25
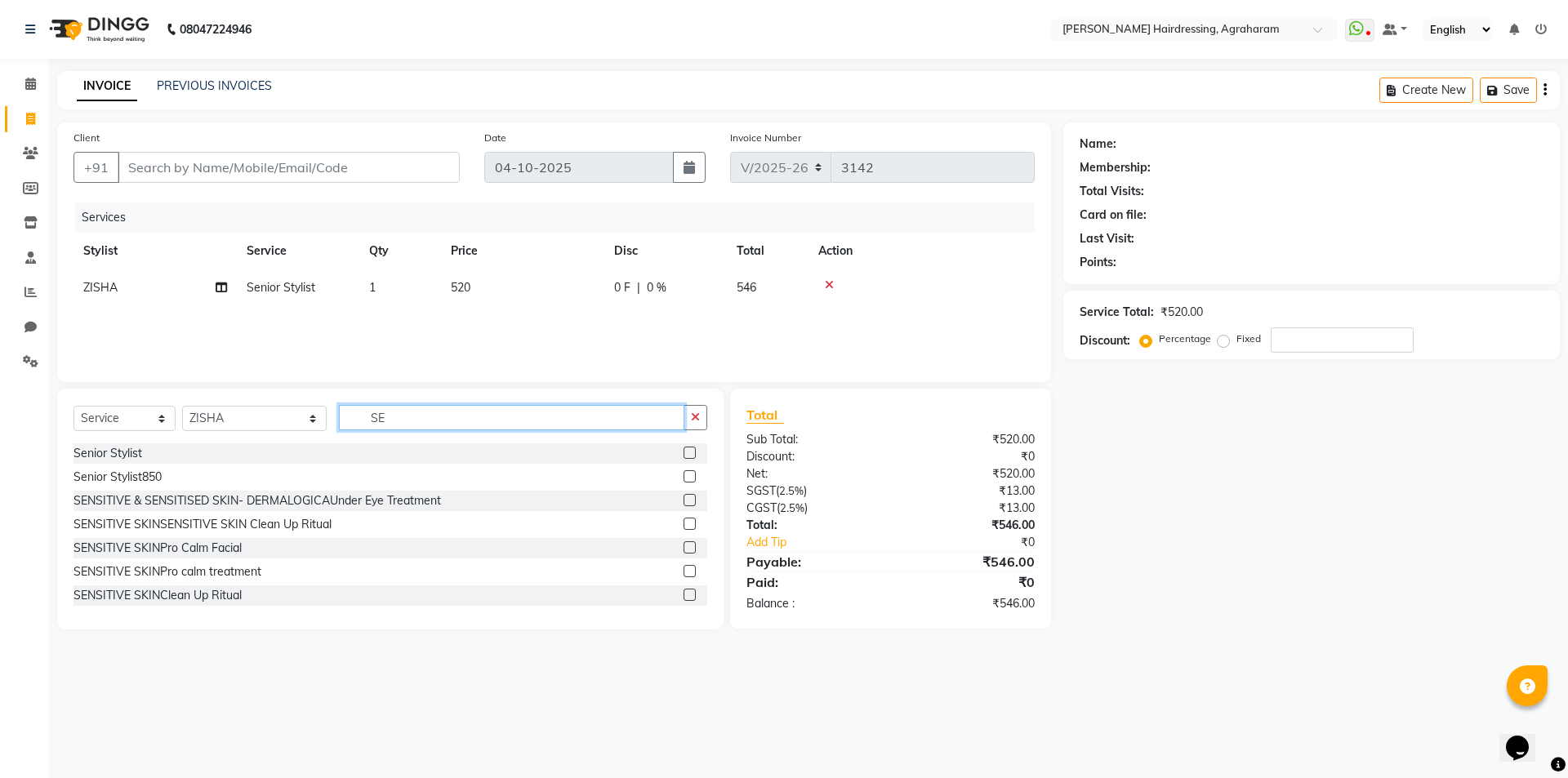
type input "S"
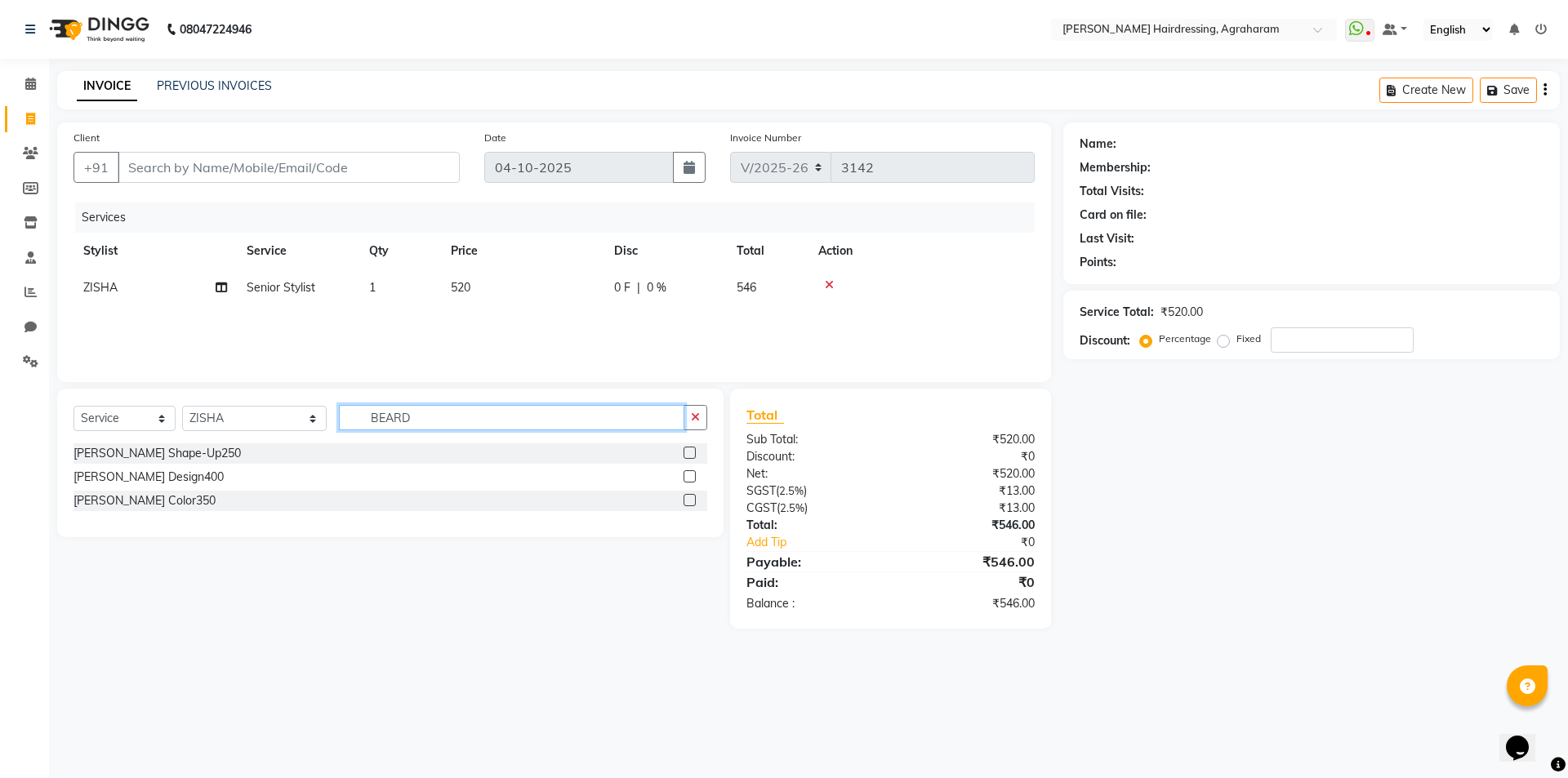
type input "BEARD"
click at [686, 454] on label at bounding box center [689, 453] width 12 height 12
click at [686, 454] on input "checkbox" at bounding box center [688, 453] width 10 height 10
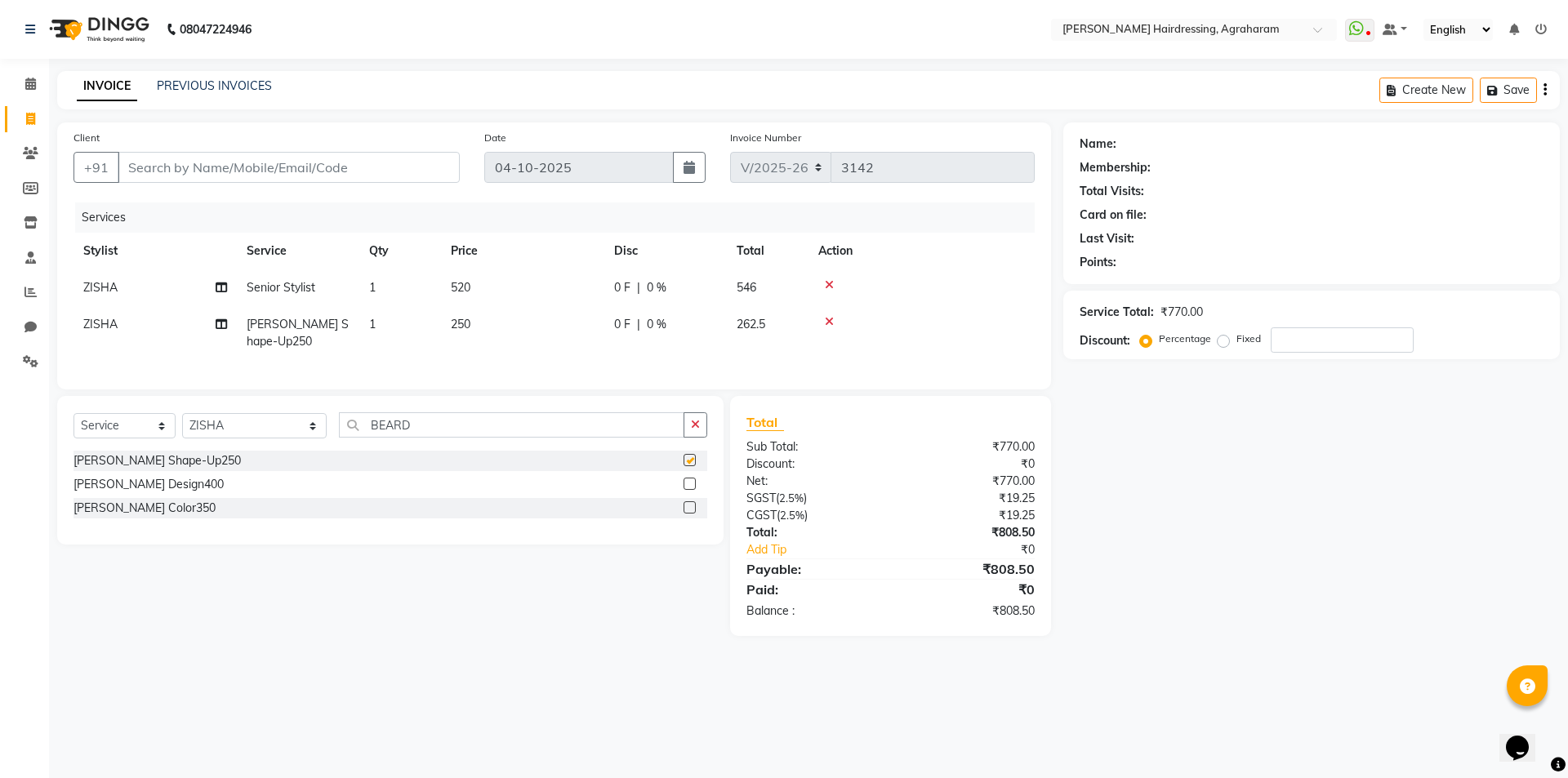
checkbox input "false"
click at [170, 165] on input "Client" at bounding box center [289, 166] width 342 height 31
paste input "9980523178"
type input "9980523178"
type input "0"
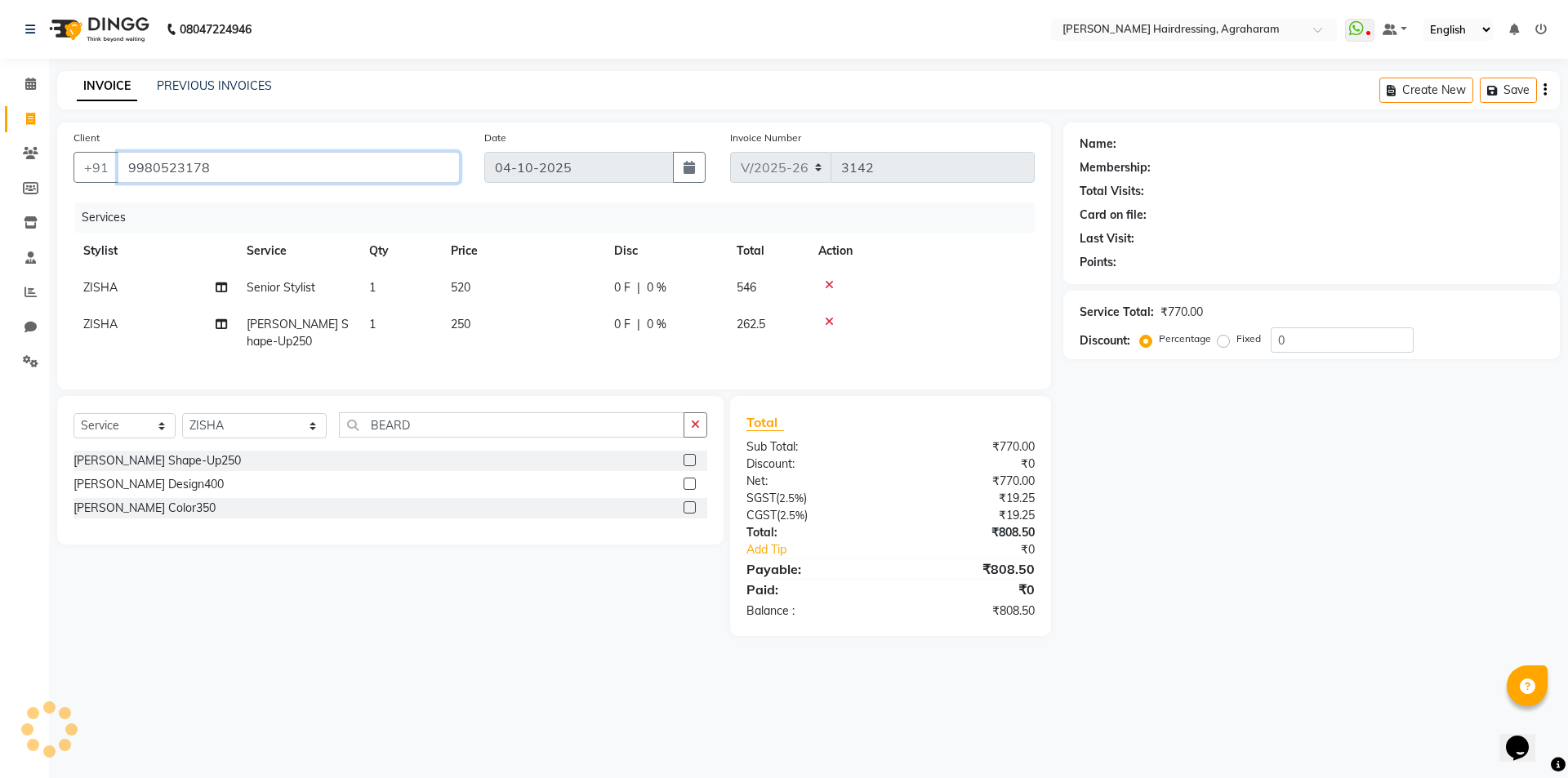
type input "9980523178"
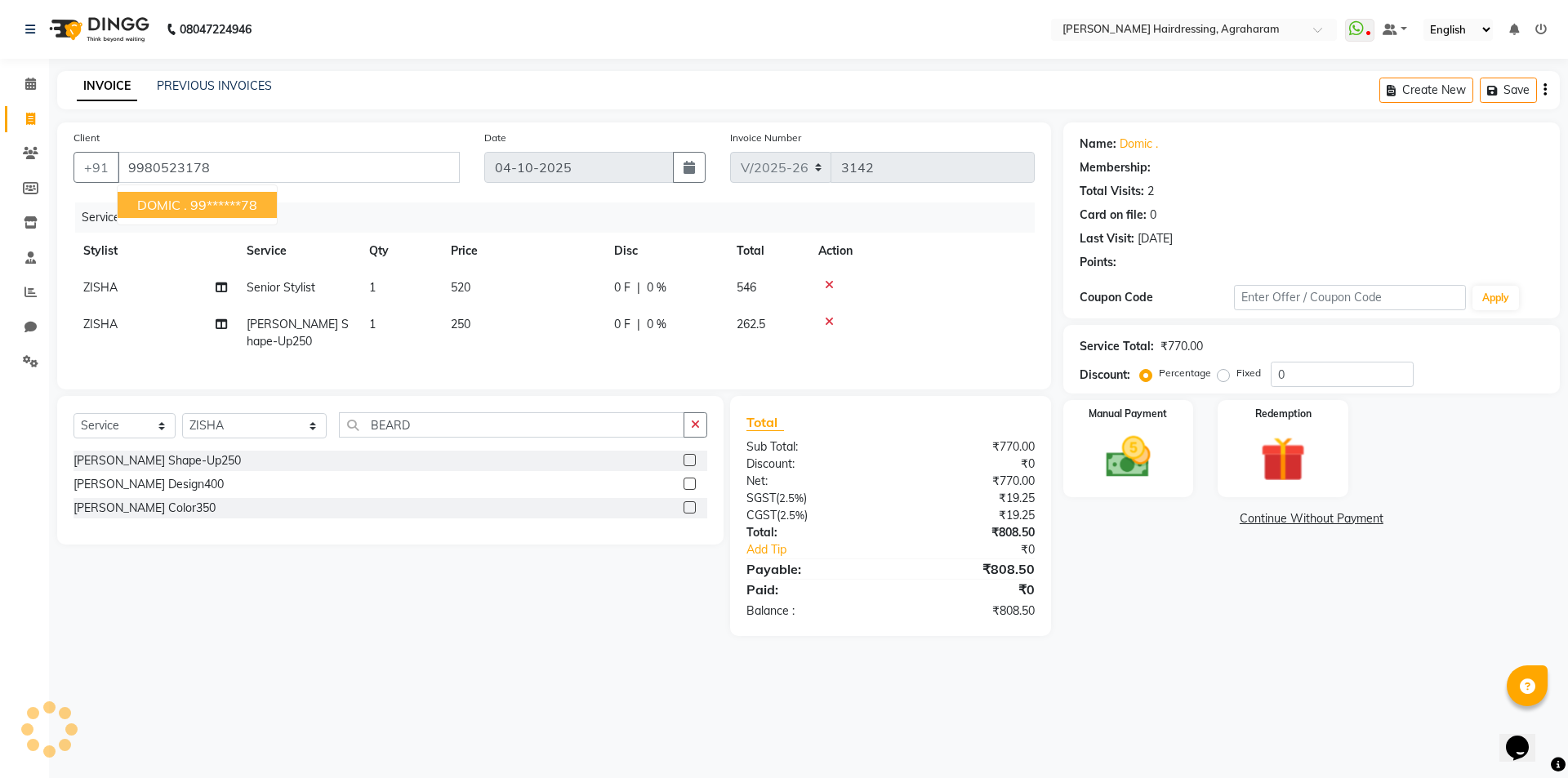
select select "1: Object"
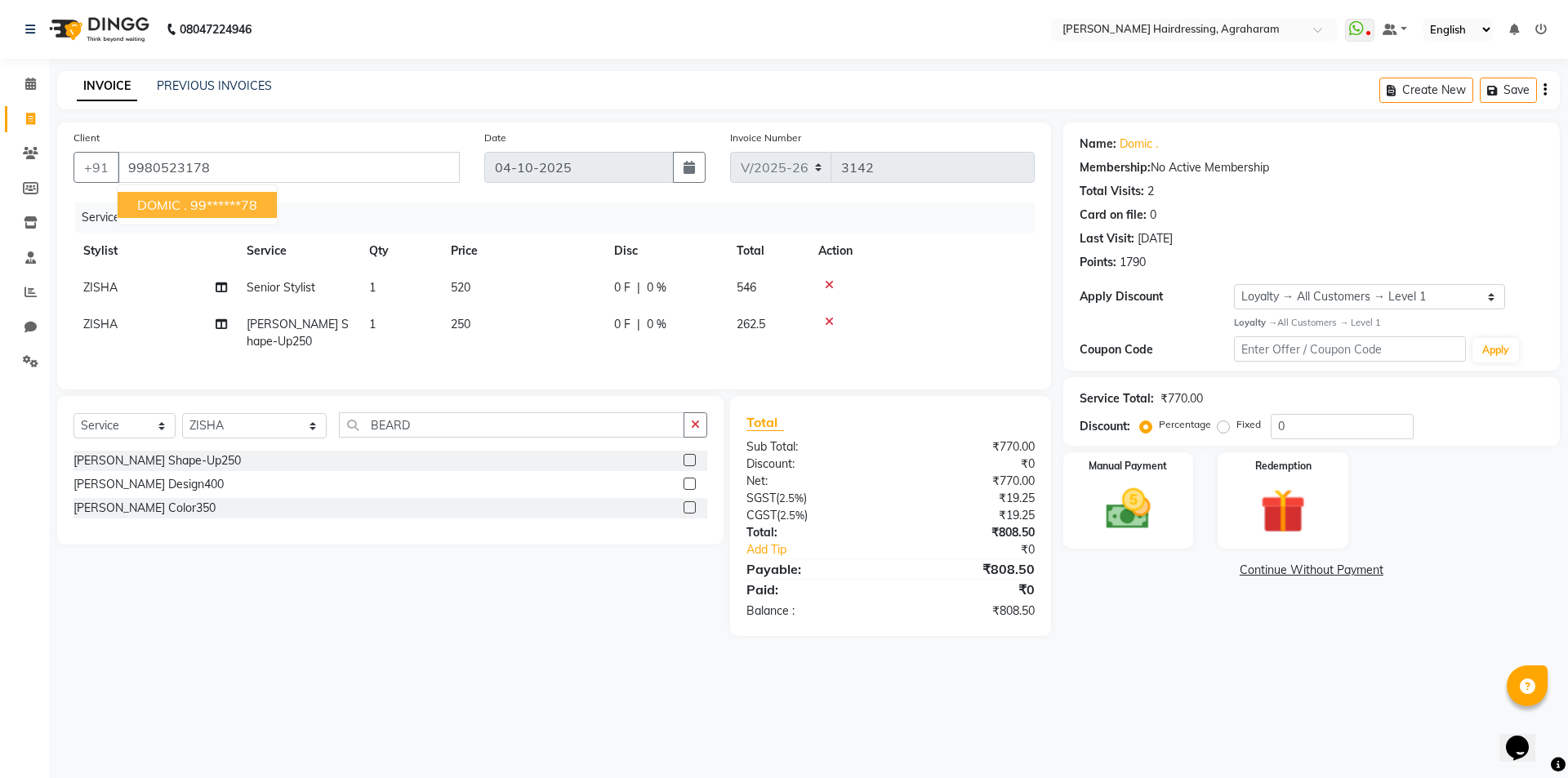
click at [167, 205] on span "DOMIC ." at bounding box center [163, 205] width 50 height 17
type input "99******78"
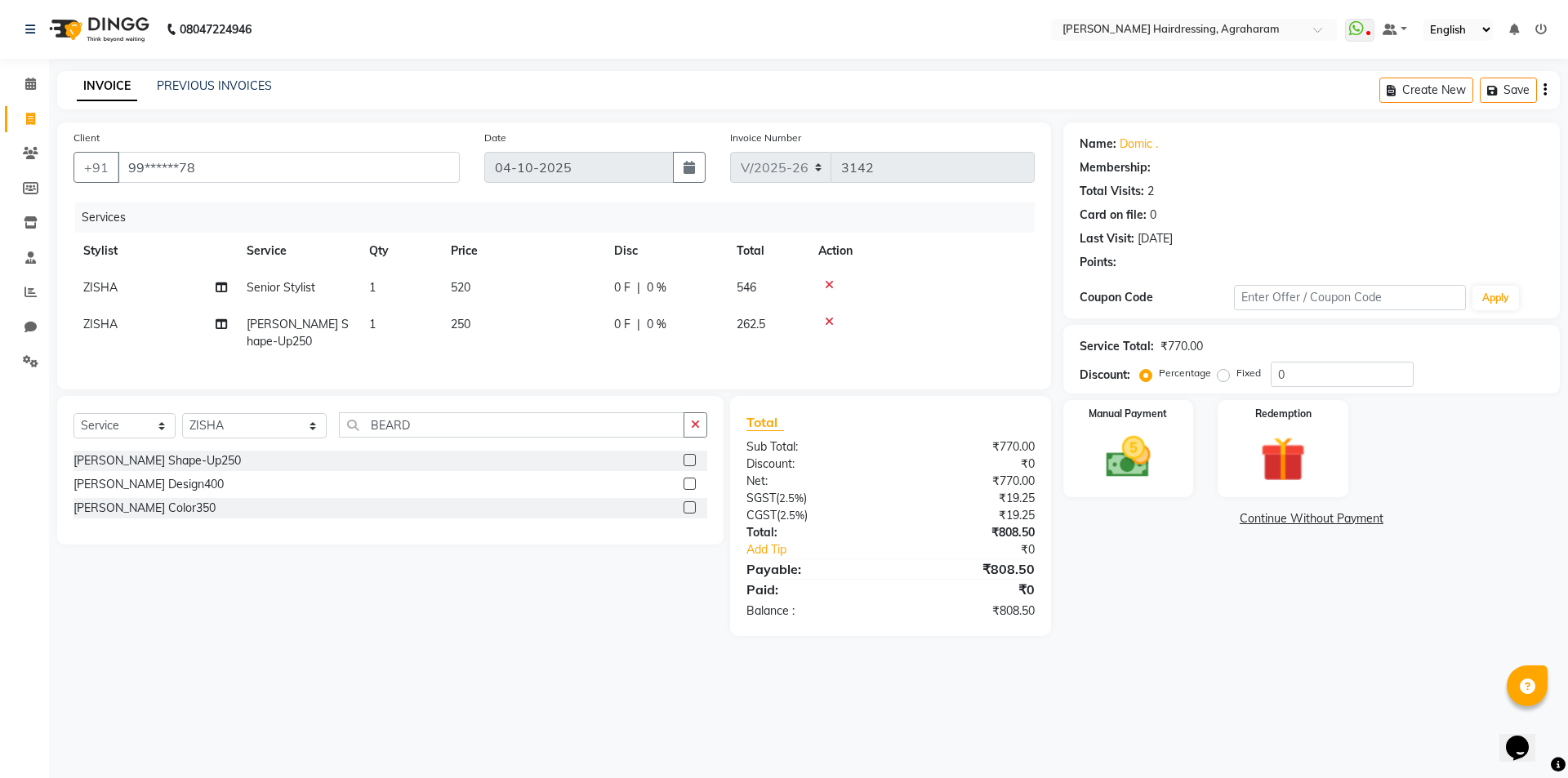
select select "1: Object"
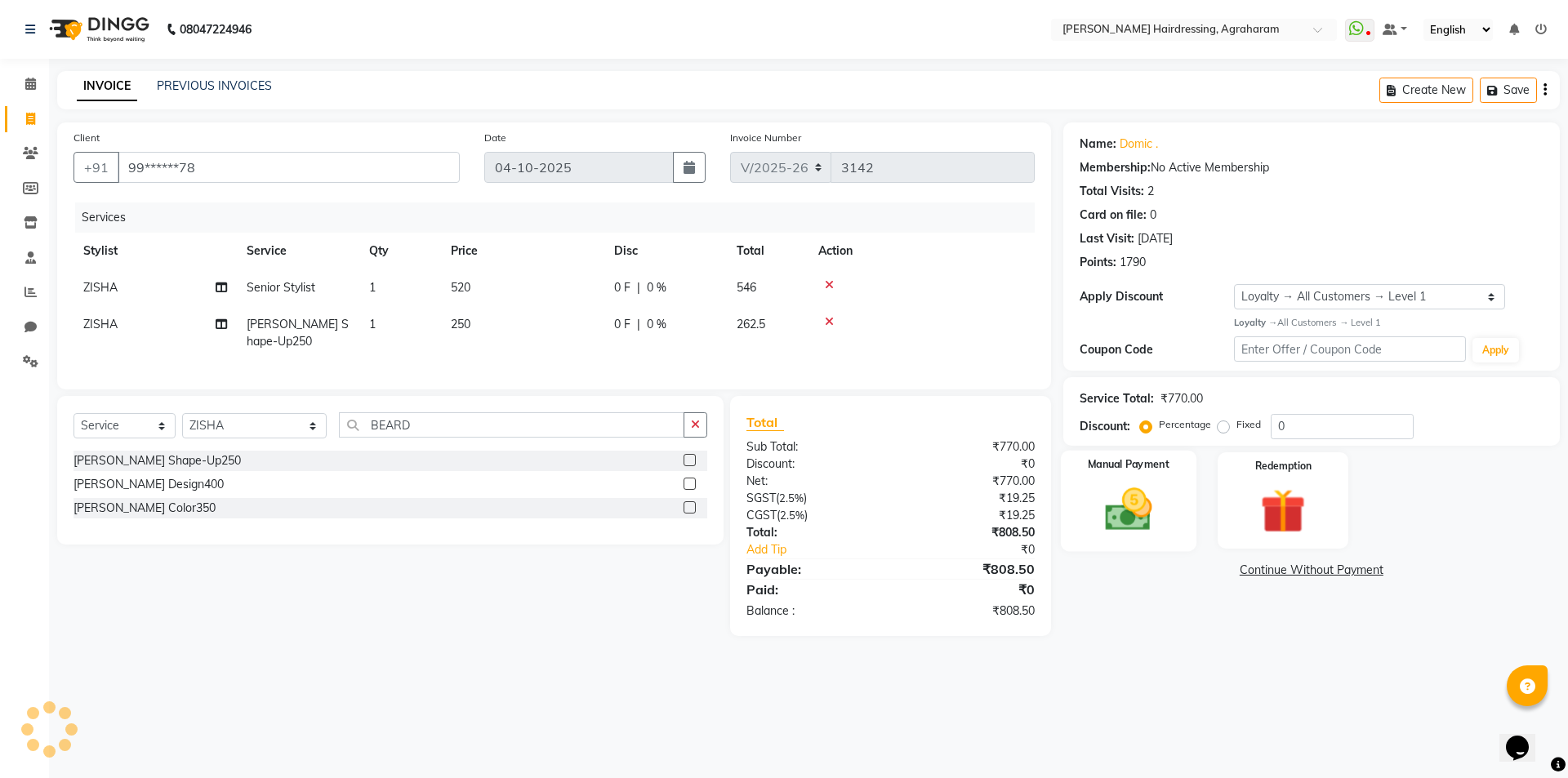
click at [1125, 524] on img at bounding box center [1128, 509] width 76 height 54
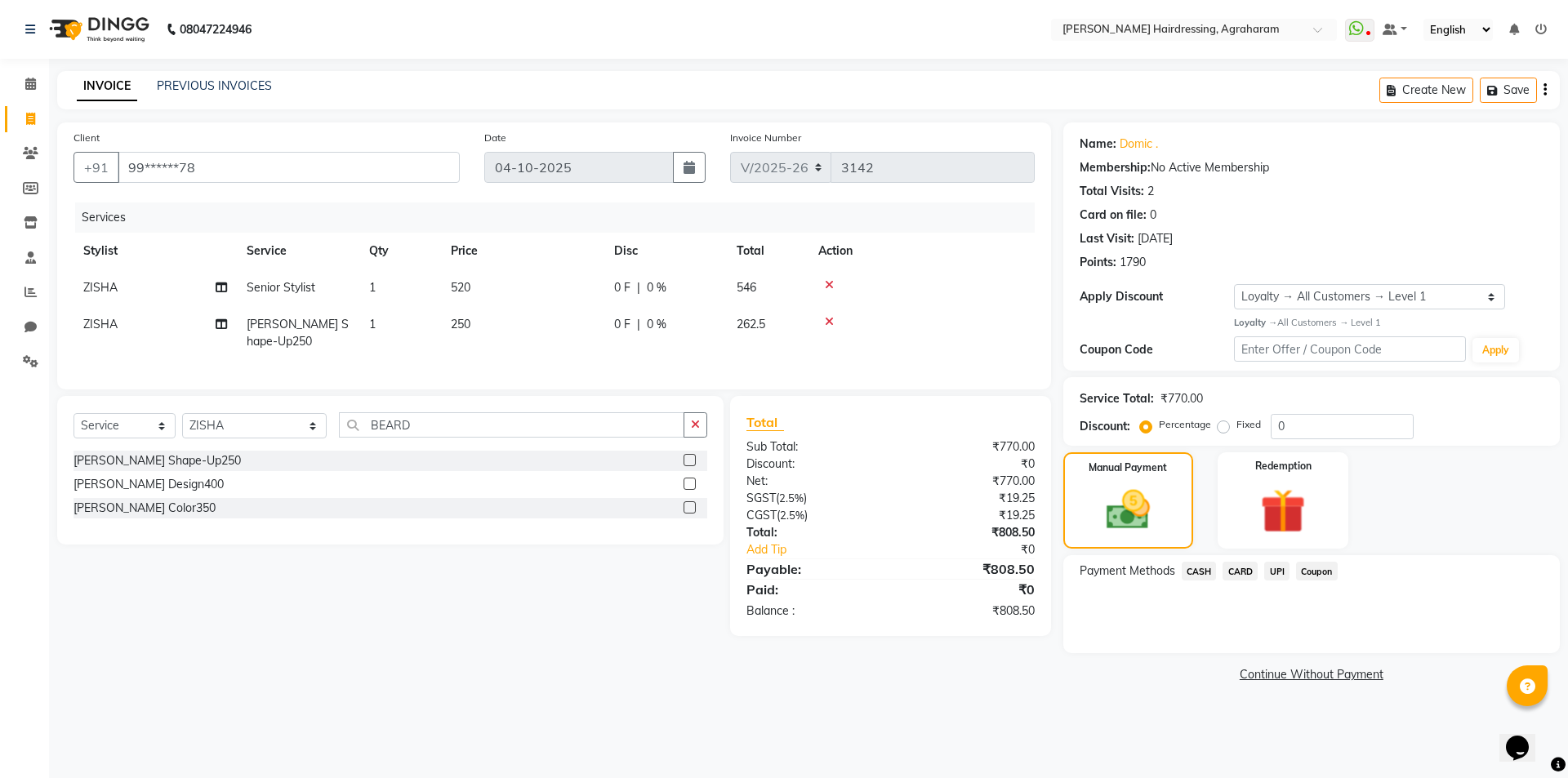
drag, startPoint x: 1275, startPoint y: 575, endPoint x: 1414, endPoint y: 572, distance: 139.0
click at [1279, 578] on span "UPI" at bounding box center [1276, 572] width 25 height 19
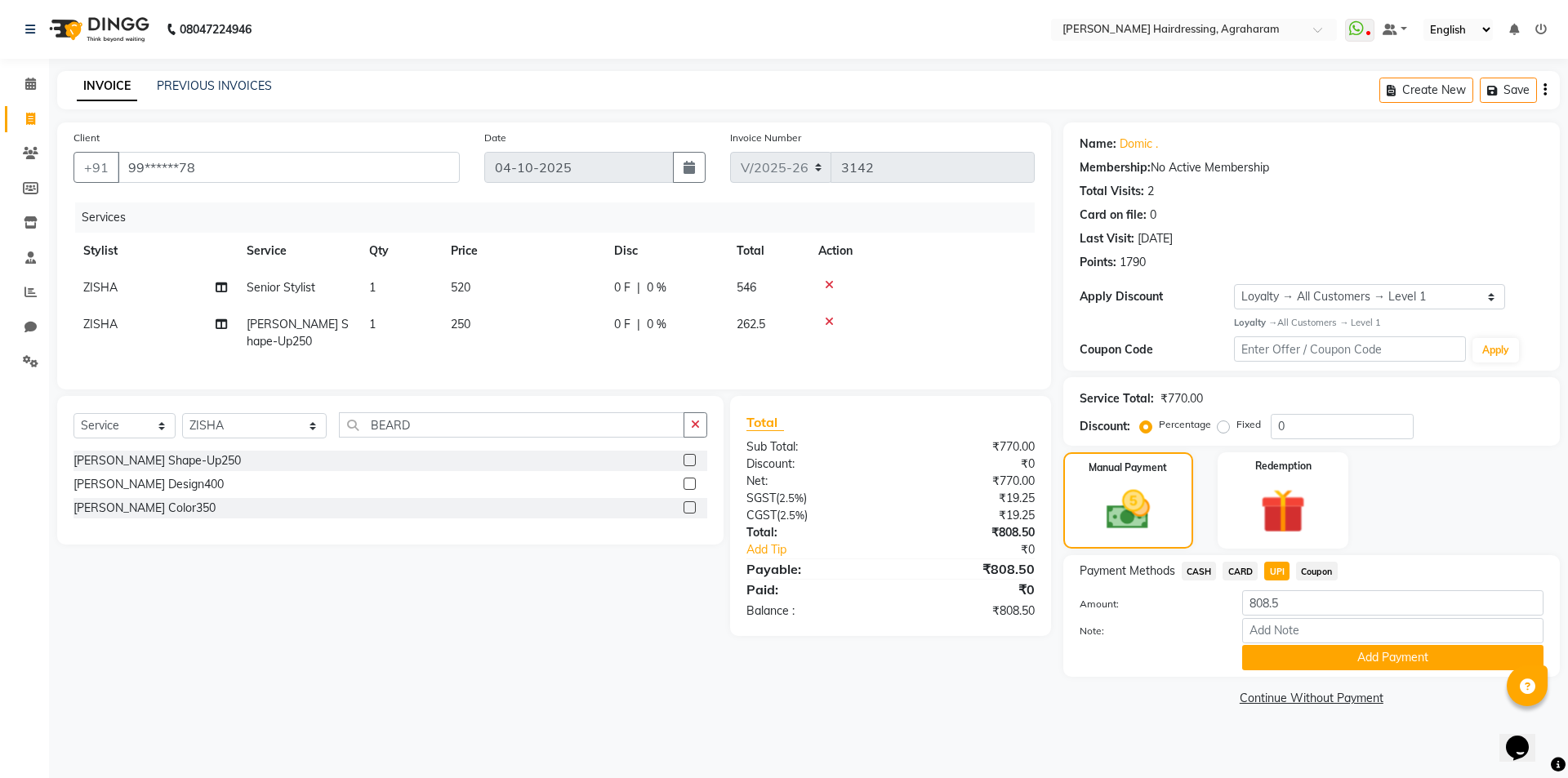
click at [1425, 674] on div "Payment Methods CASH CARD UPI Coupon Amount: 808.5 Note: Add Payment" at bounding box center [1311, 615] width 496 height 122
click at [1416, 661] on button "Add Payment" at bounding box center [1392, 657] width 301 height 25
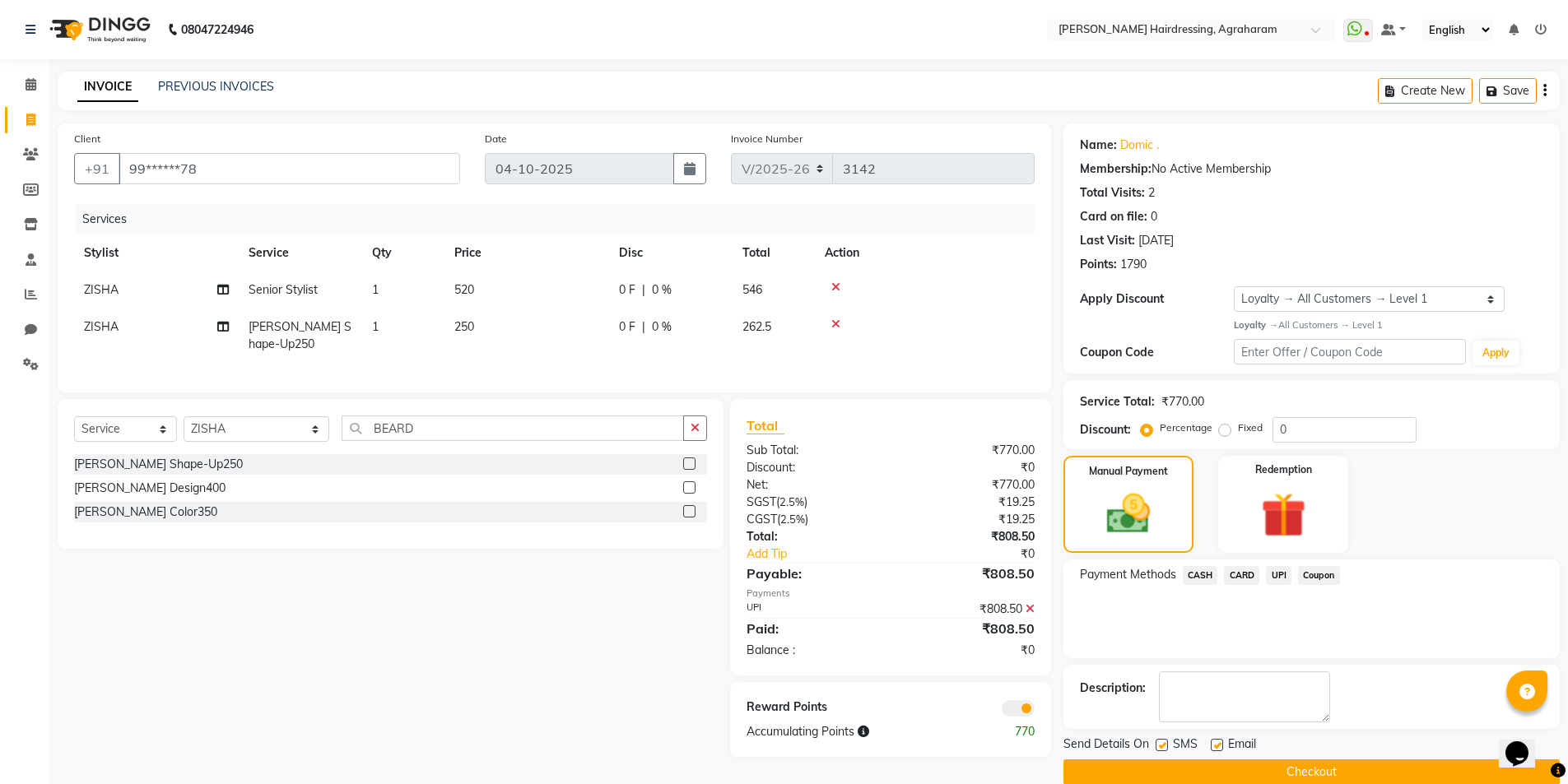
click at [1332, 772] on button "Checkout" at bounding box center [1311, 772] width 496 height 25
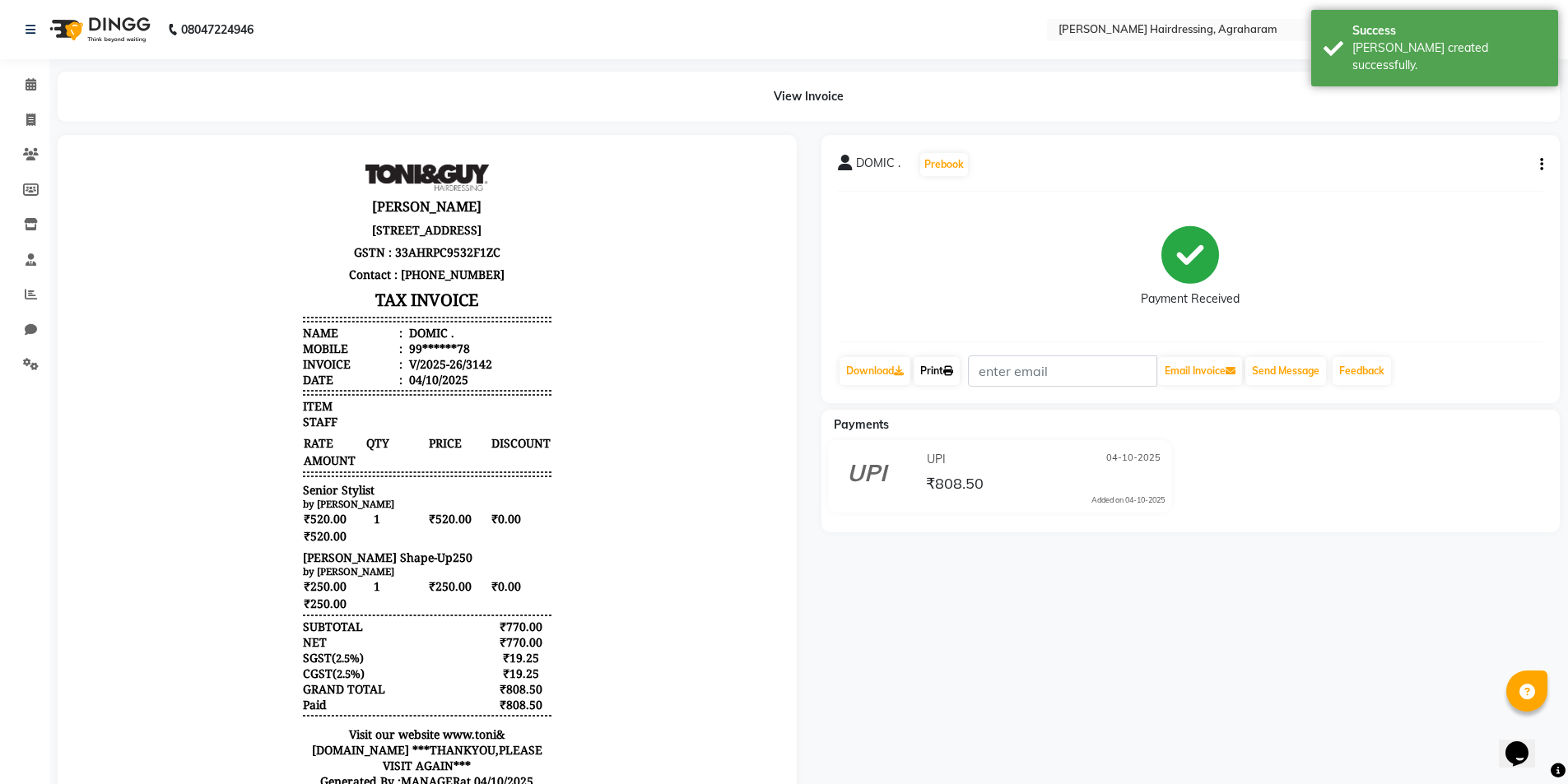
click at [937, 373] on link "Print" at bounding box center [936, 371] width 46 height 28
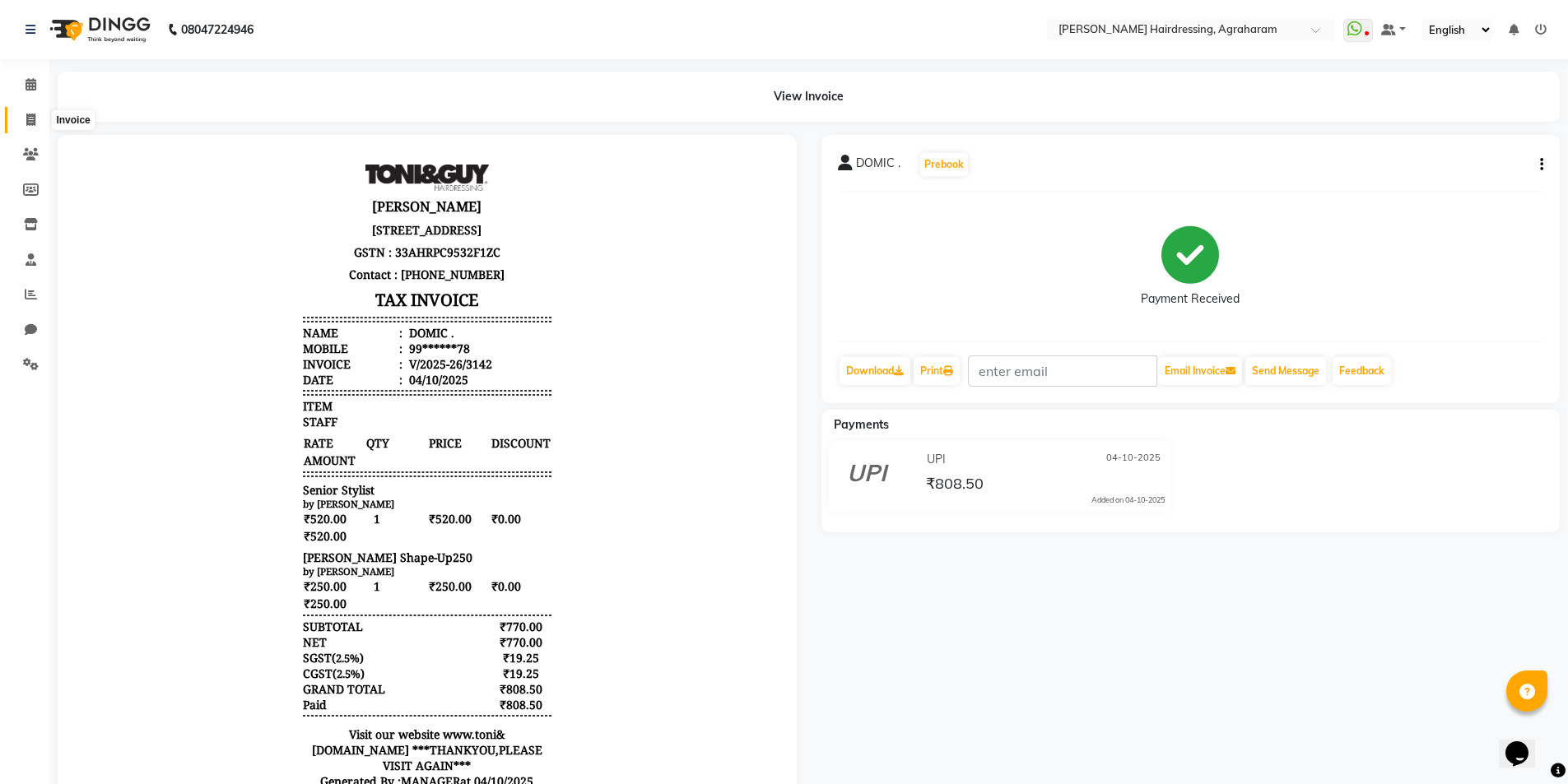
drag, startPoint x: 26, startPoint y: 118, endPoint x: 44, endPoint y: 113, distance: 18.7
click at [27, 118] on icon at bounding box center [31, 119] width 9 height 12
select select "service"
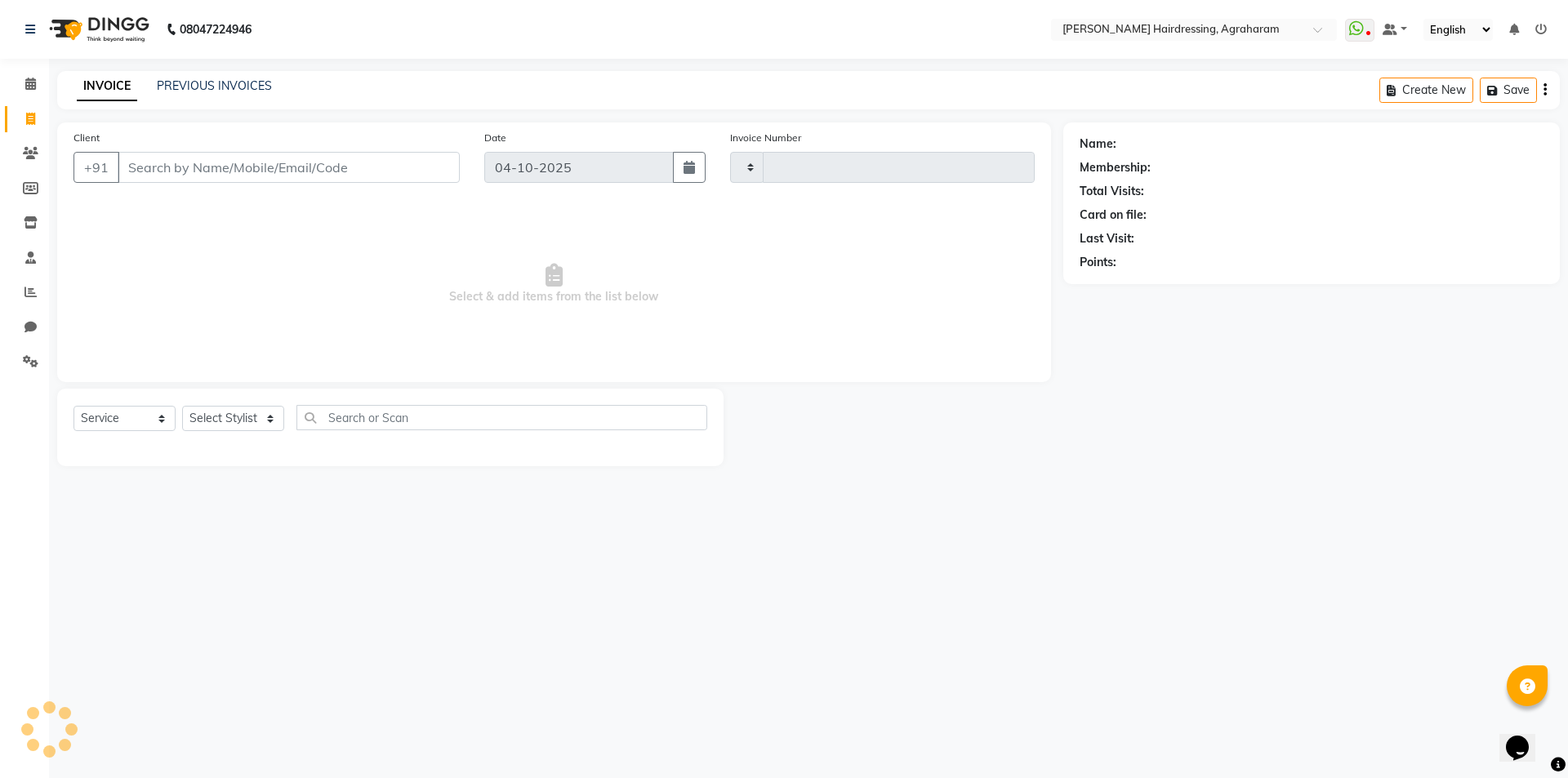
type input "3143"
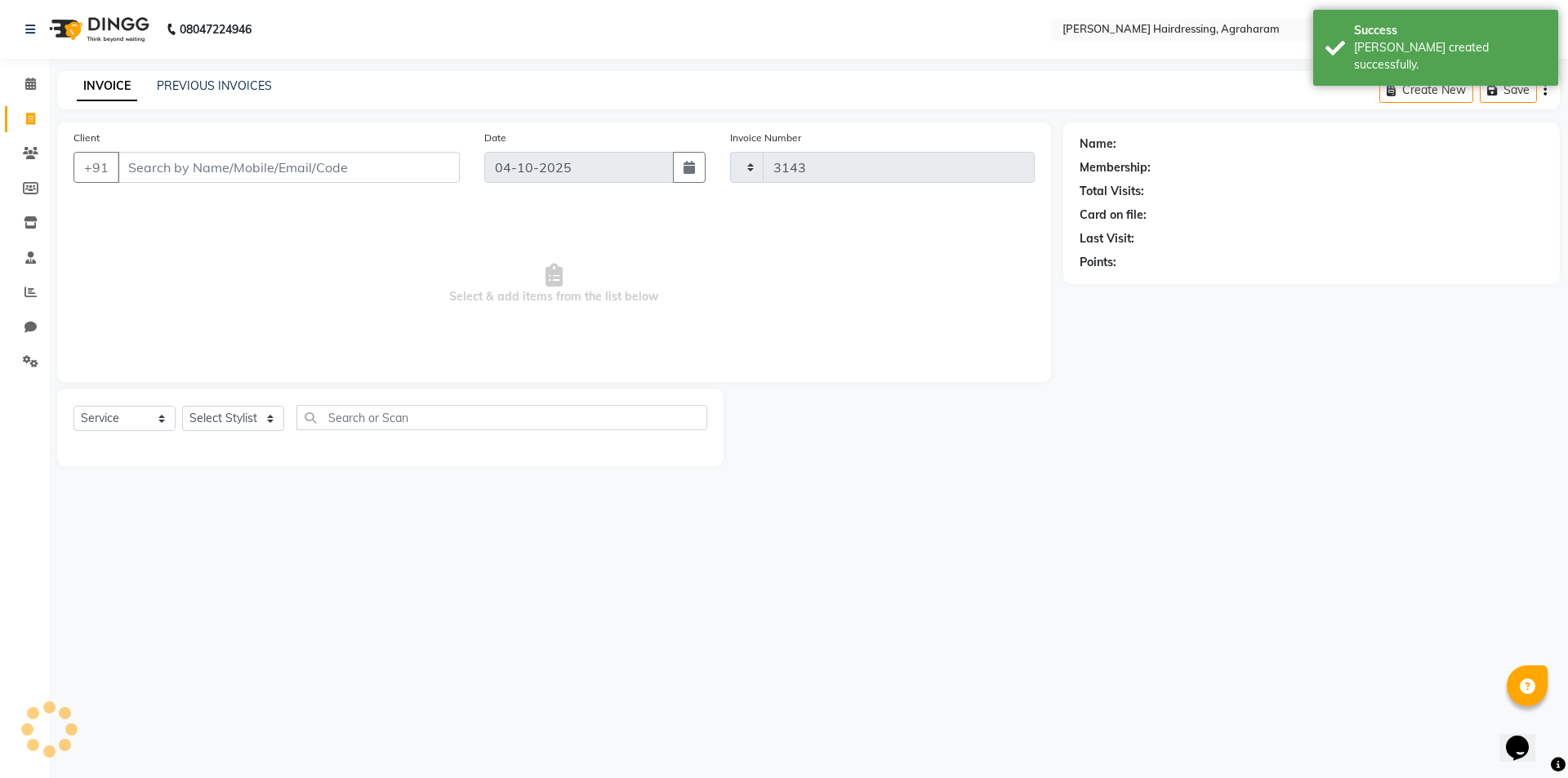
select select "7962"
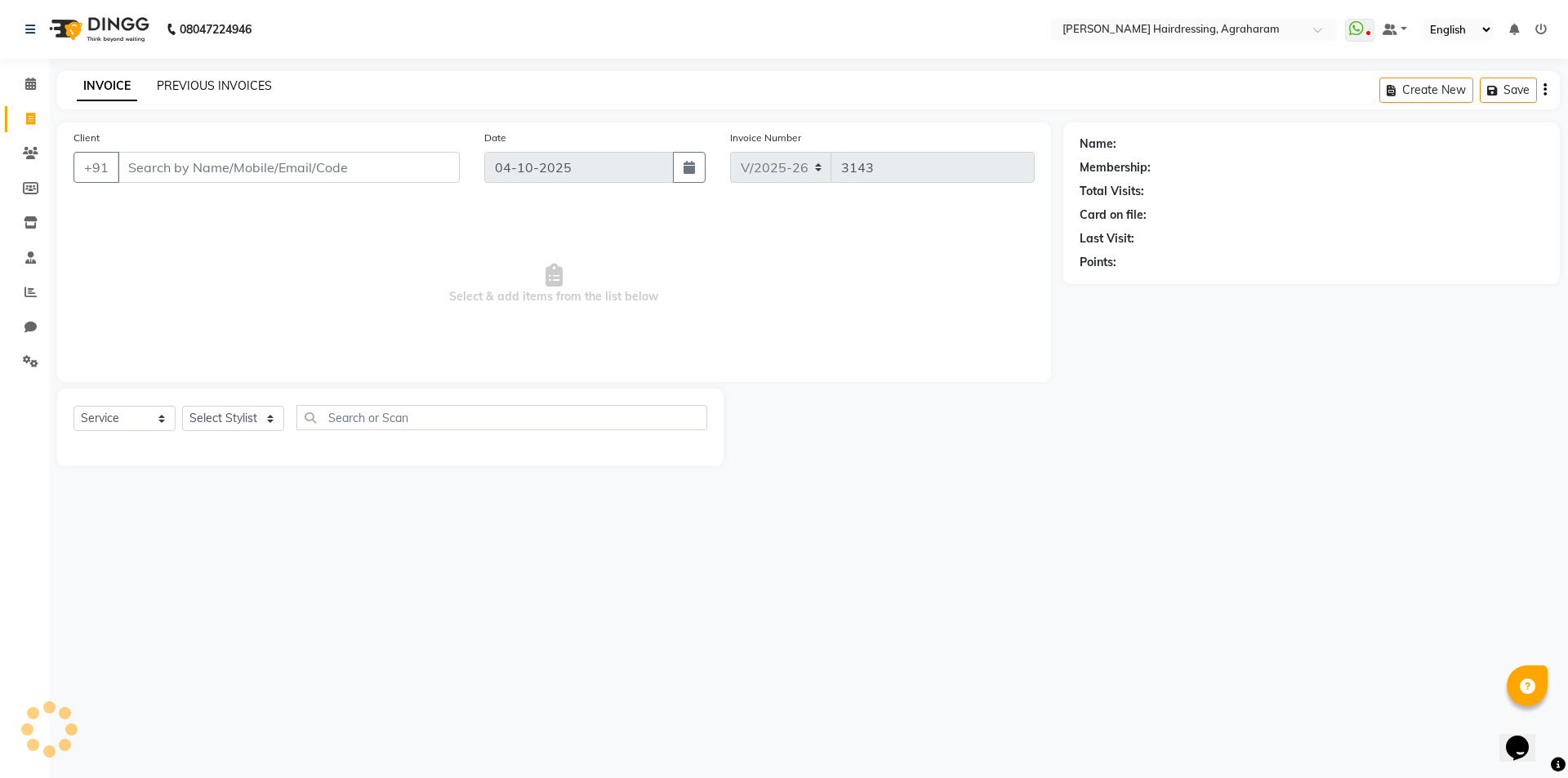
click at [207, 83] on link "PREVIOUS INVOICES" at bounding box center [215, 86] width 115 height 15
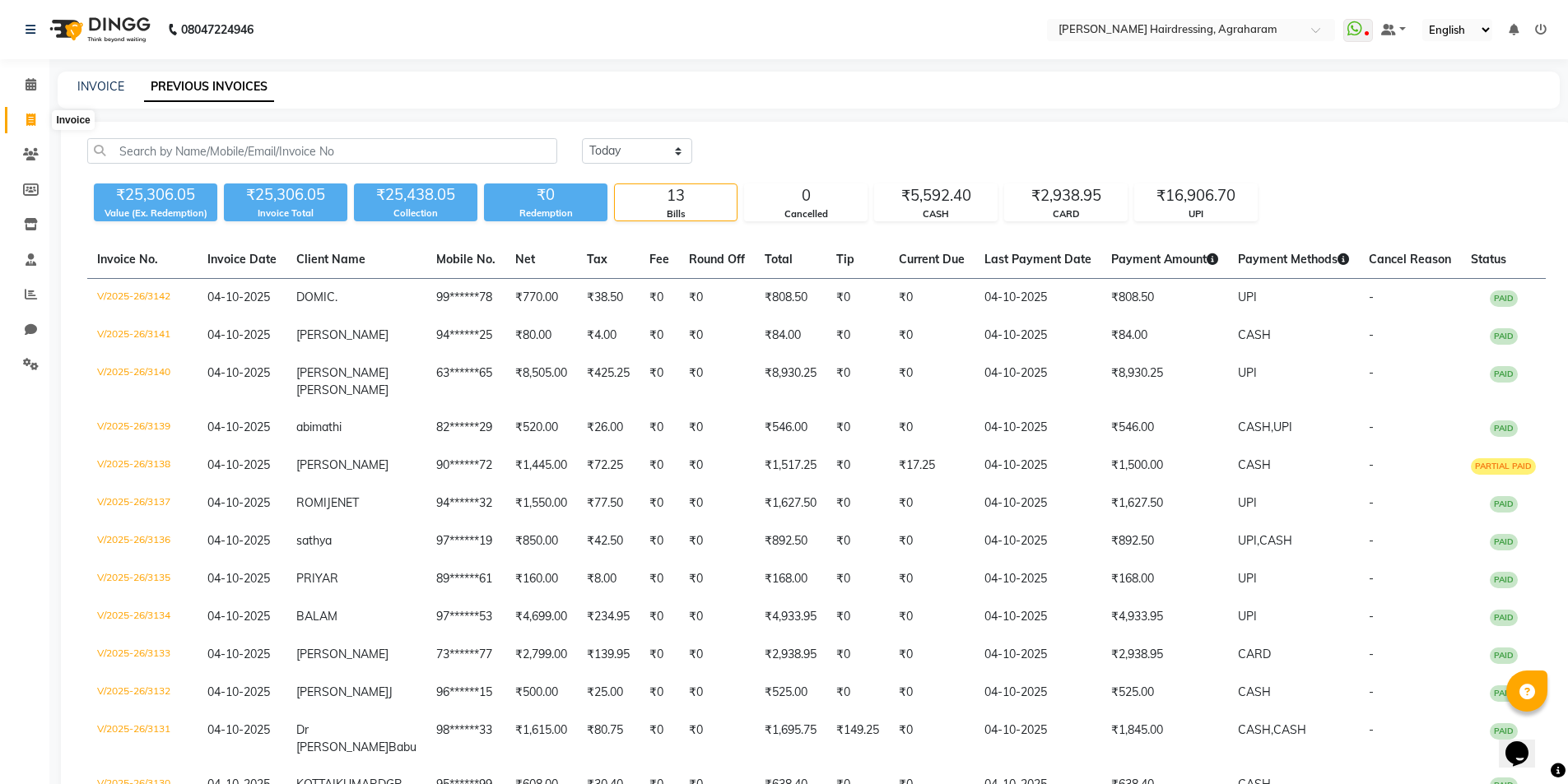
drag, startPoint x: 25, startPoint y: 118, endPoint x: 44, endPoint y: 117, distance: 19.0
click at [26, 117] on icon at bounding box center [31, 119] width 9 height 12
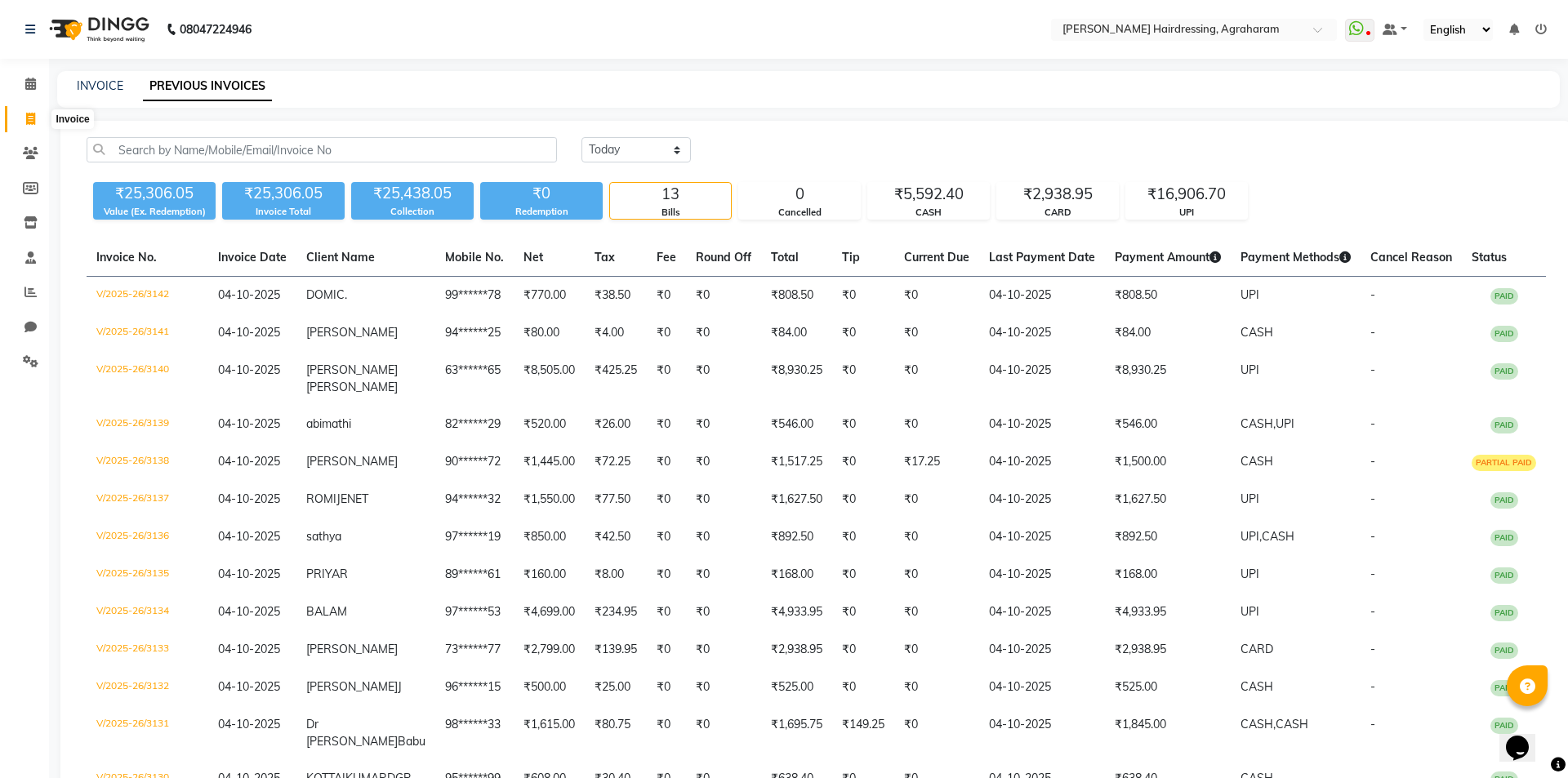
select select "service"
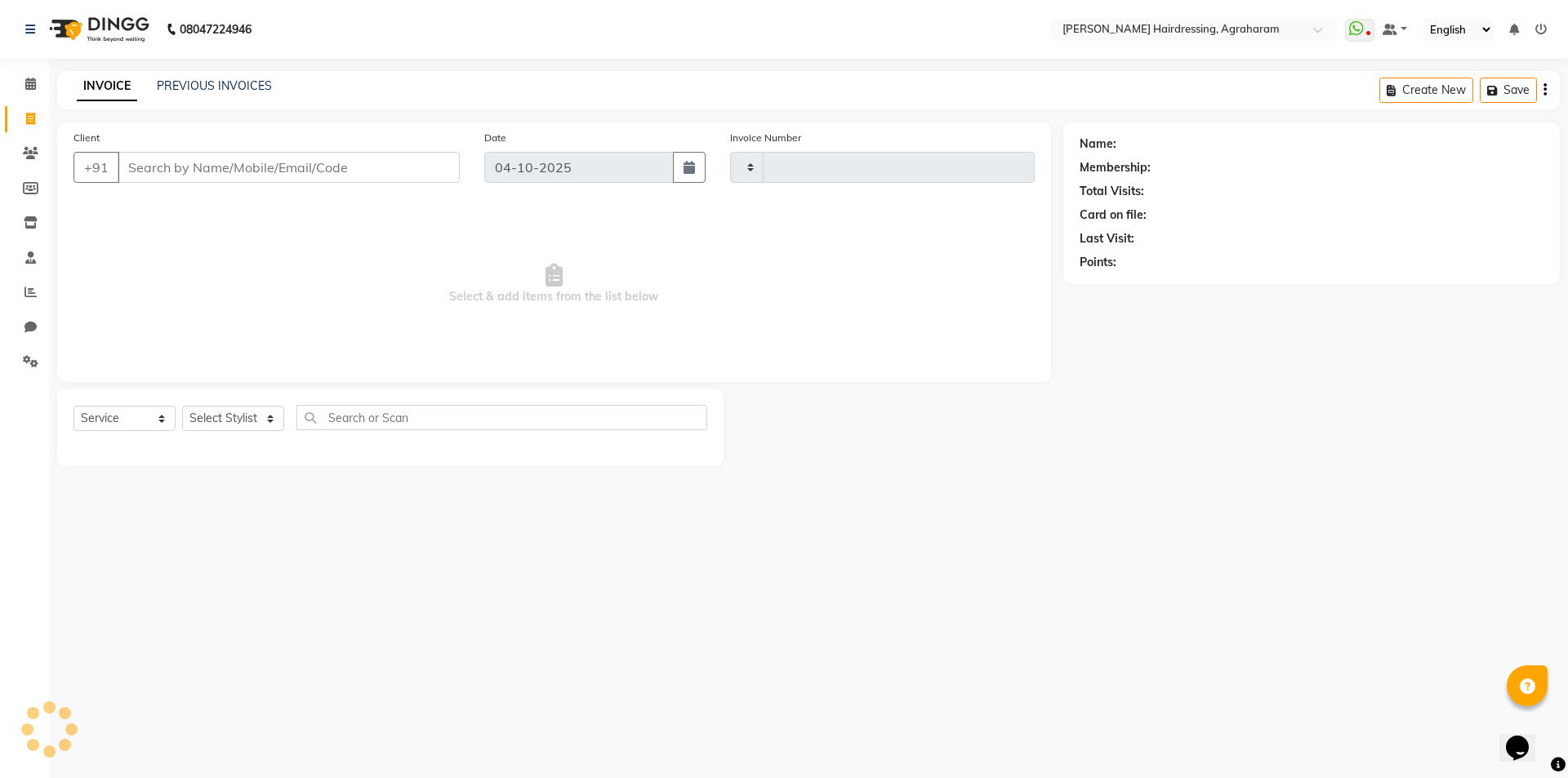
type input "3143"
select select "7962"
click at [266, 427] on select "Select Stylist AASH MUHAMMED AFTAB AKASH ARSU DIPIKA GOMATHI S JANU KANIMOZHI M…" at bounding box center [255, 418] width 145 height 25
select select "78764"
click at [182, 406] on select "Select Stylist AASH MUHAMMED AFTAB AKASH ARSU DIPIKA GOMATHI S JANU KANIMOZHI M…" at bounding box center [255, 418] width 145 height 25
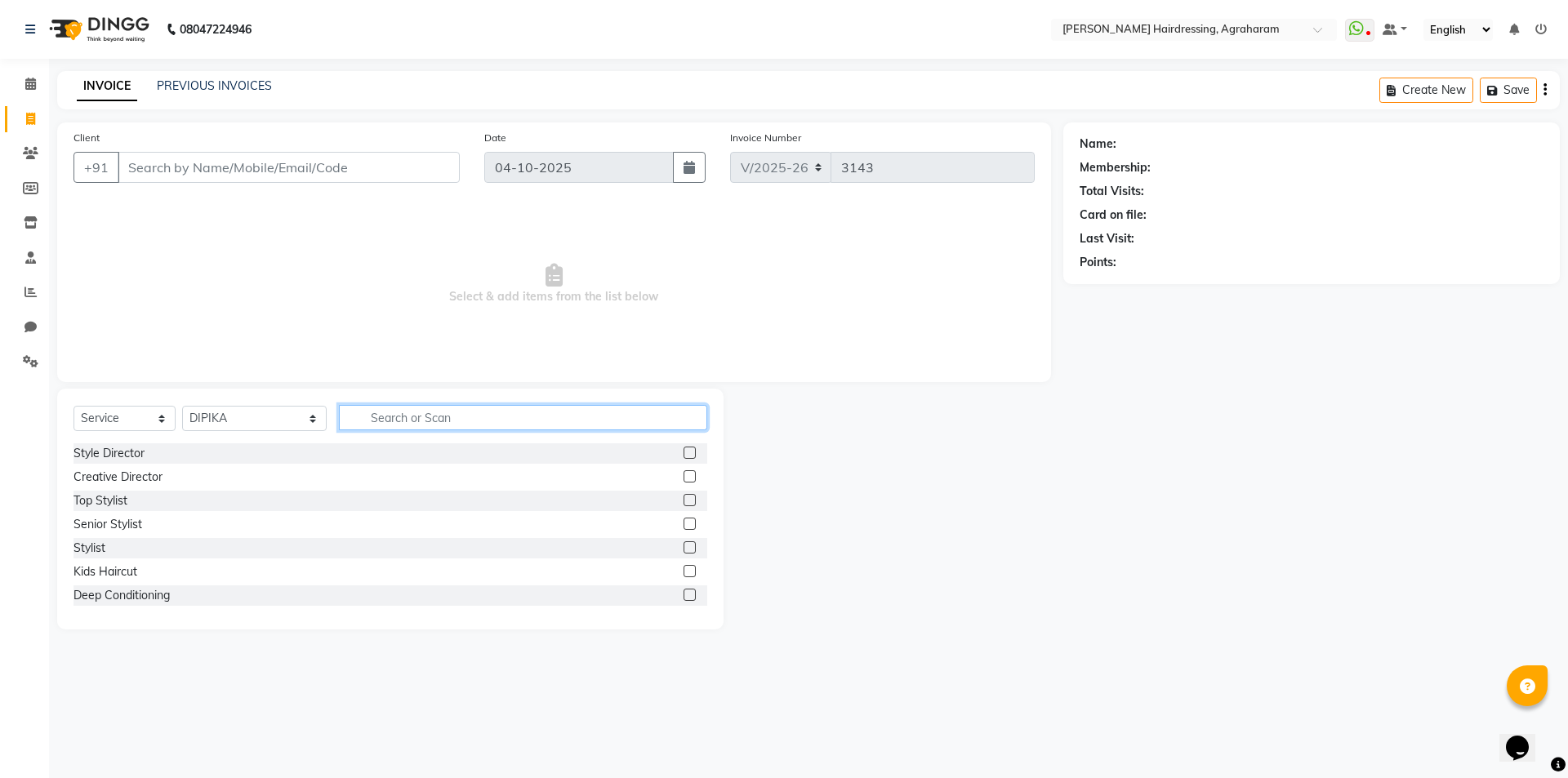
click at [356, 419] on input "text" at bounding box center [523, 417] width 368 height 25
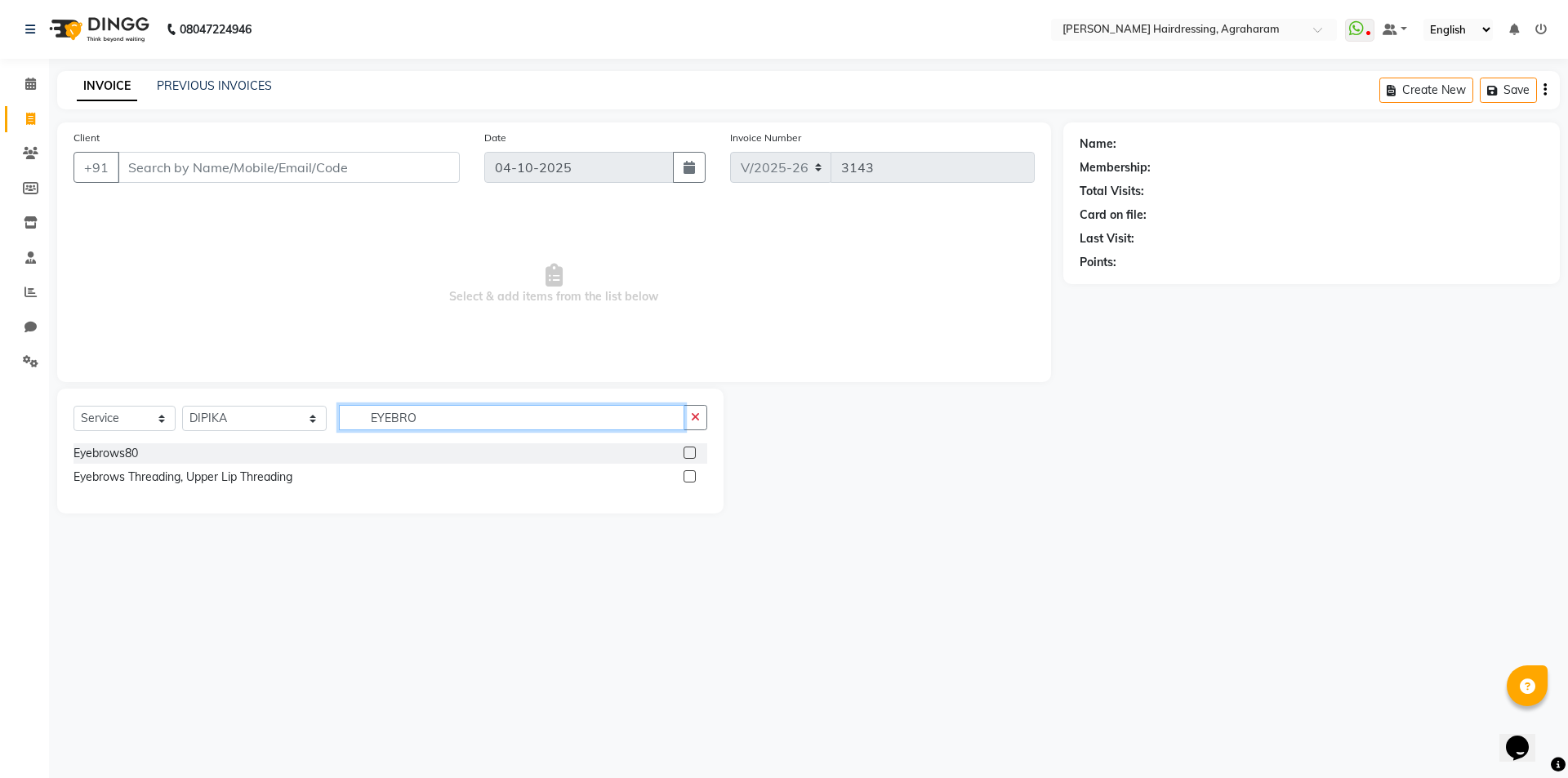
type input "EYEBRO"
click at [685, 453] on label at bounding box center [689, 453] width 12 height 12
click at [685, 453] on input "checkbox" at bounding box center [688, 453] width 10 height 10
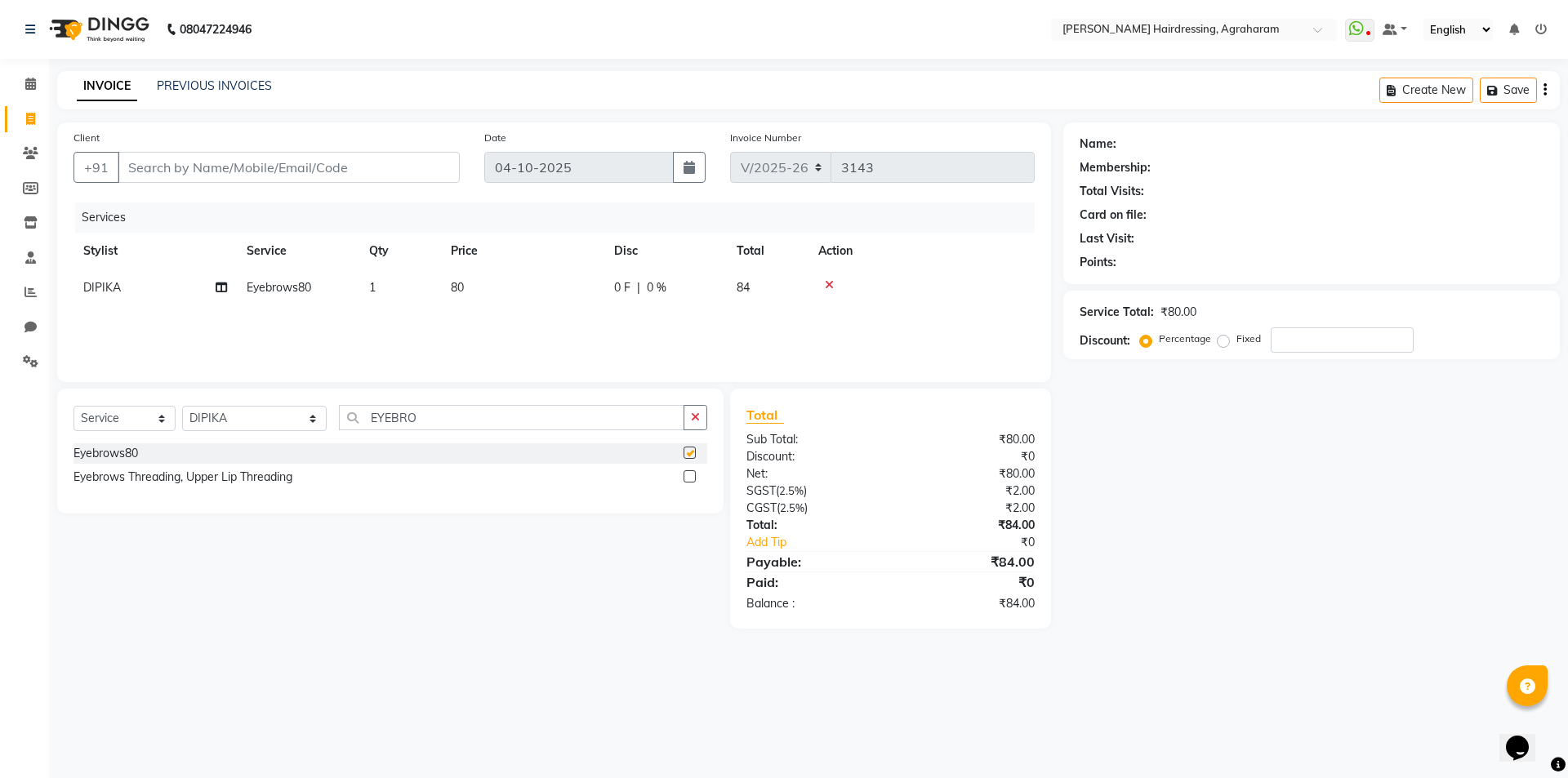
checkbox input "false"
click at [376, 293] on td "1" at bounding box center [401, 288] width 82 height 37
select select "78764"
click at [461, 293] on input "1" at bounding box center [477, 291] width 62 height 25
type input "2"
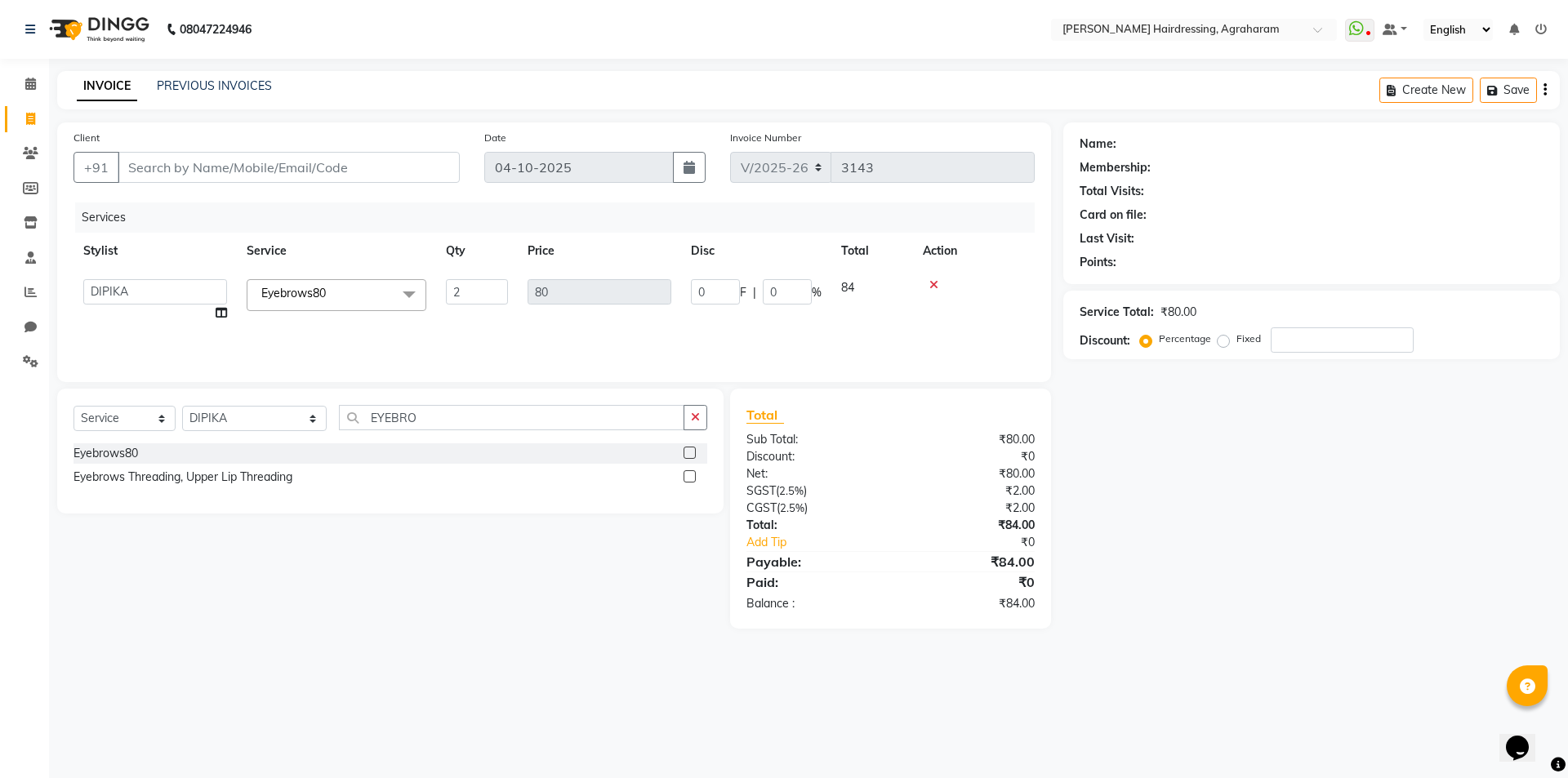
click at [535, 204] on div "Services" at bounding box center [561, 218] width 972 height 31
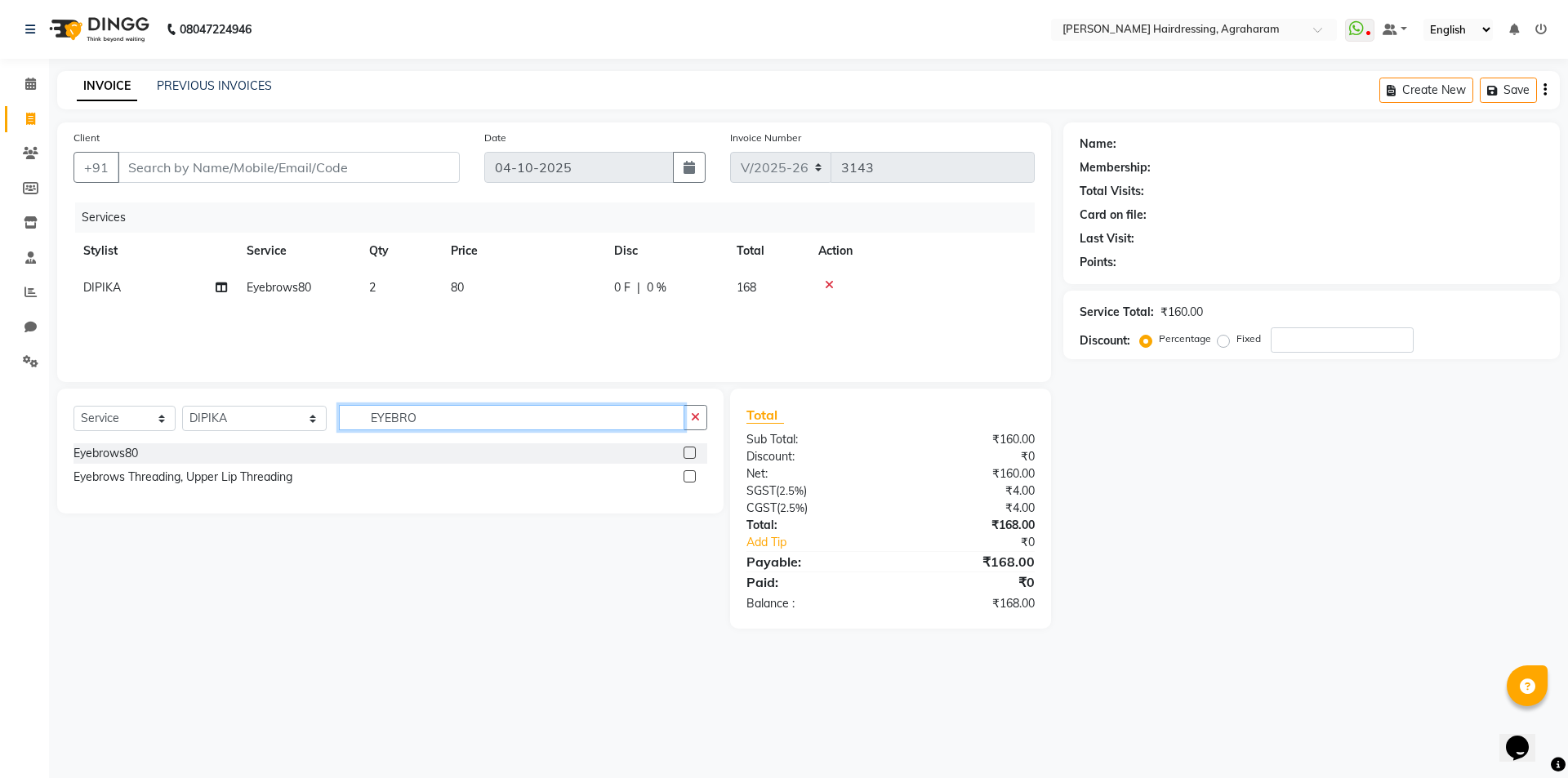
click at [418, 414] on input "EYEBRO" at bounding box center [512, 417] width 346 height 25
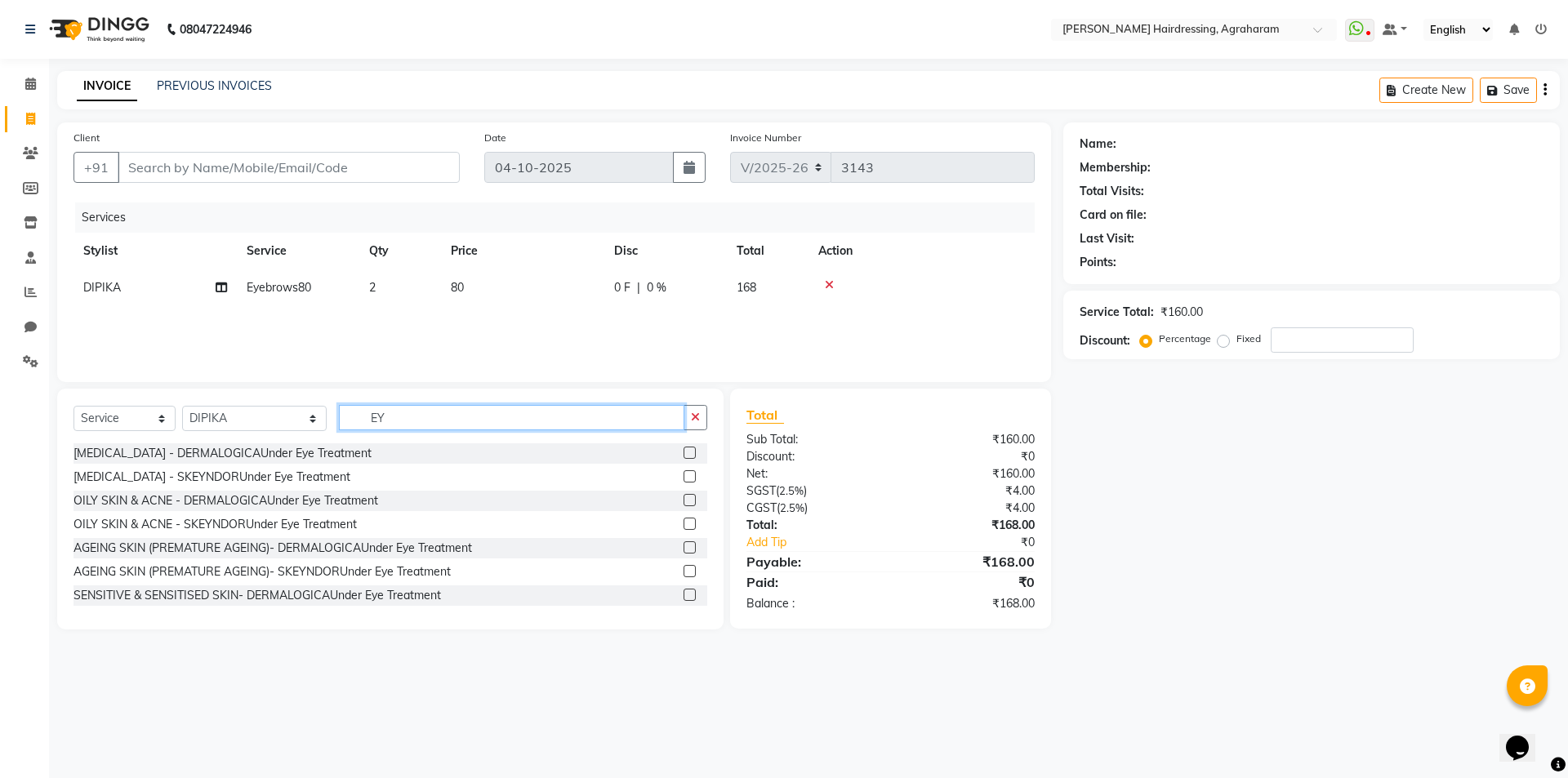
type input "E"
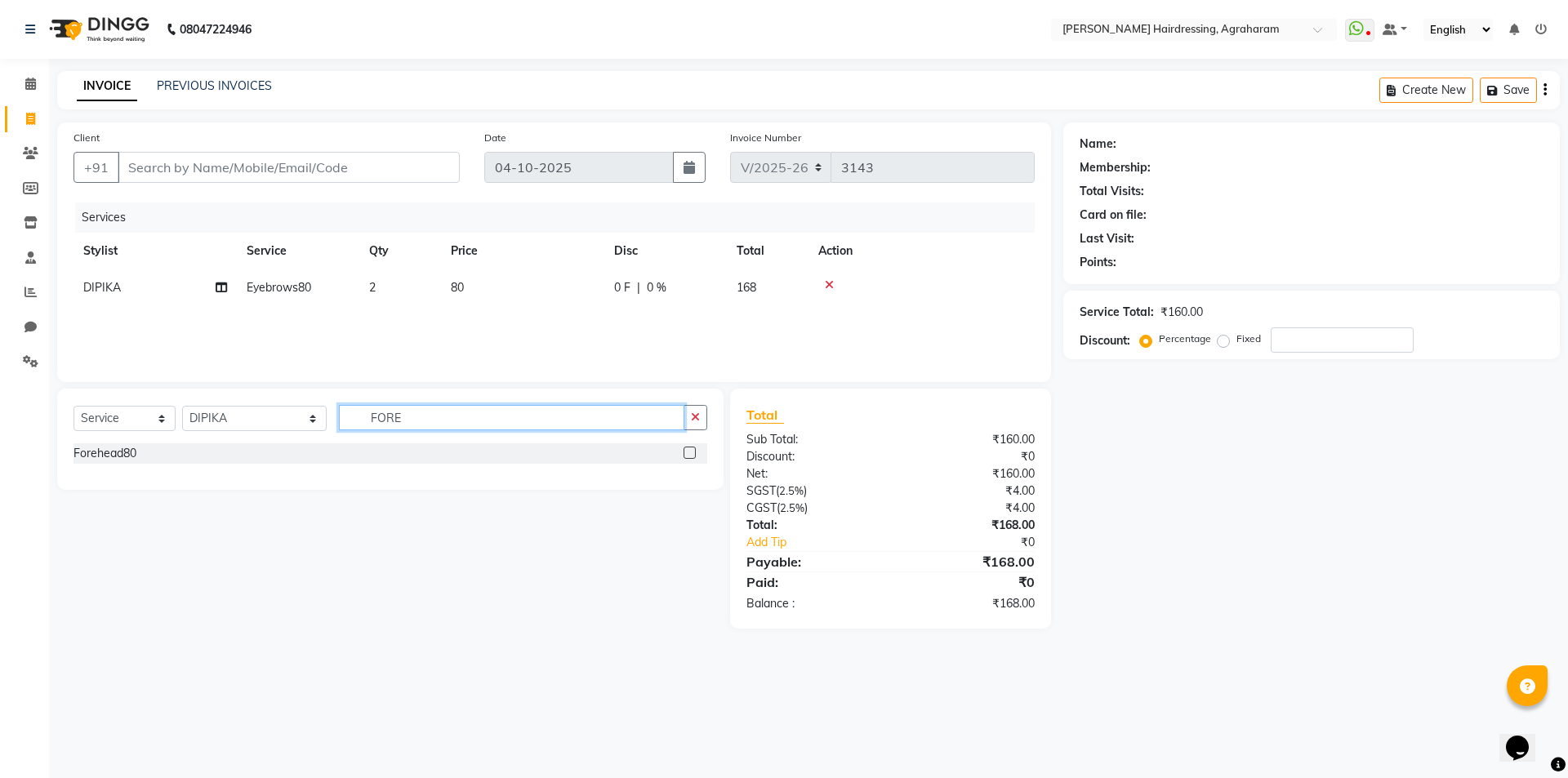
type input "FORE"
click at [688, 457] on label at bounding box center [689, 453] width 12 height 12
click at [688, 457] on input "checkbox" at bounding box center [688, 453] width 10 height 10
checkbox input "false"
click at [376, 326] on td "1" at bounding box center [401, 324] width 82 height 37
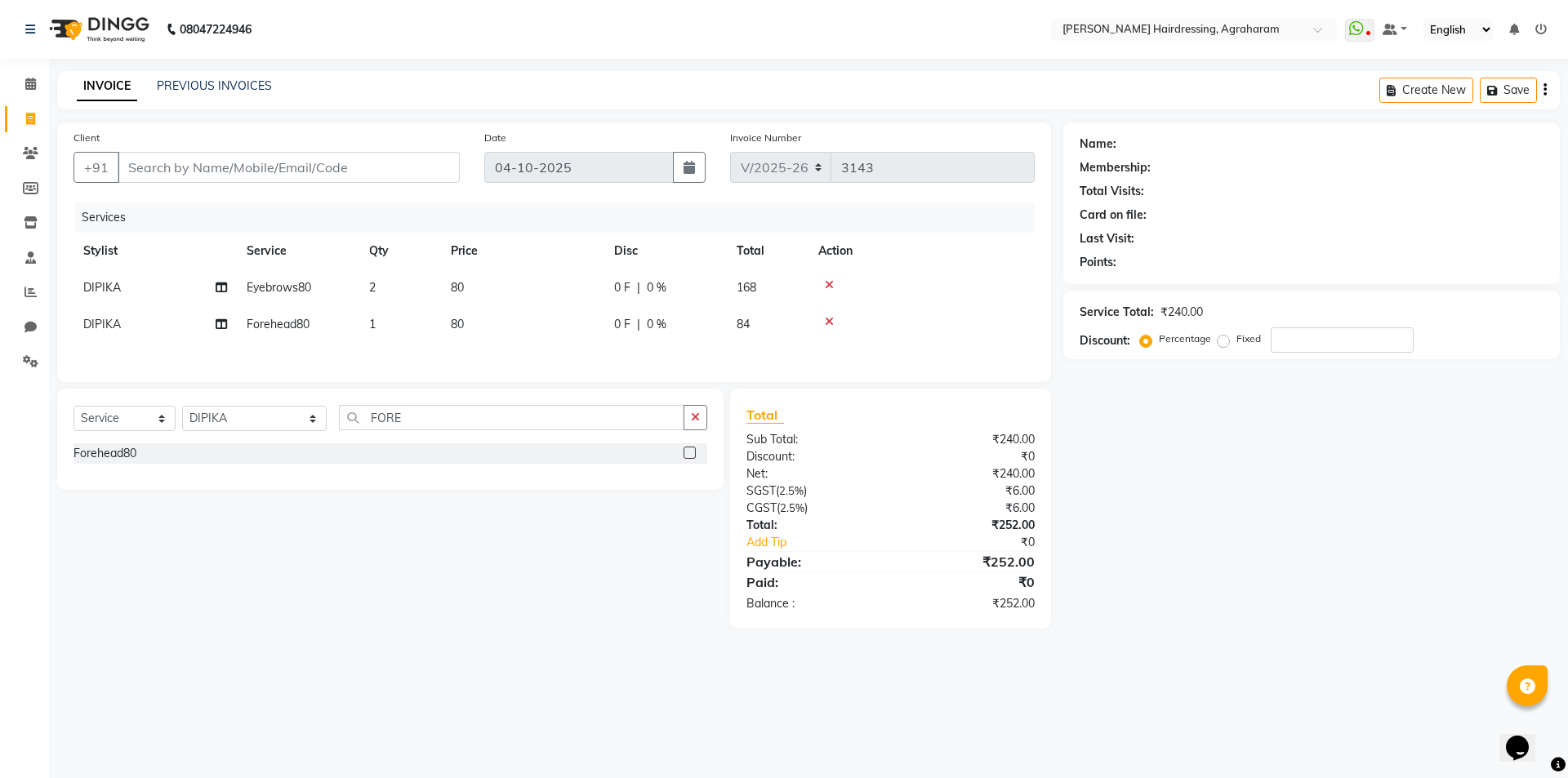
select select "78764"
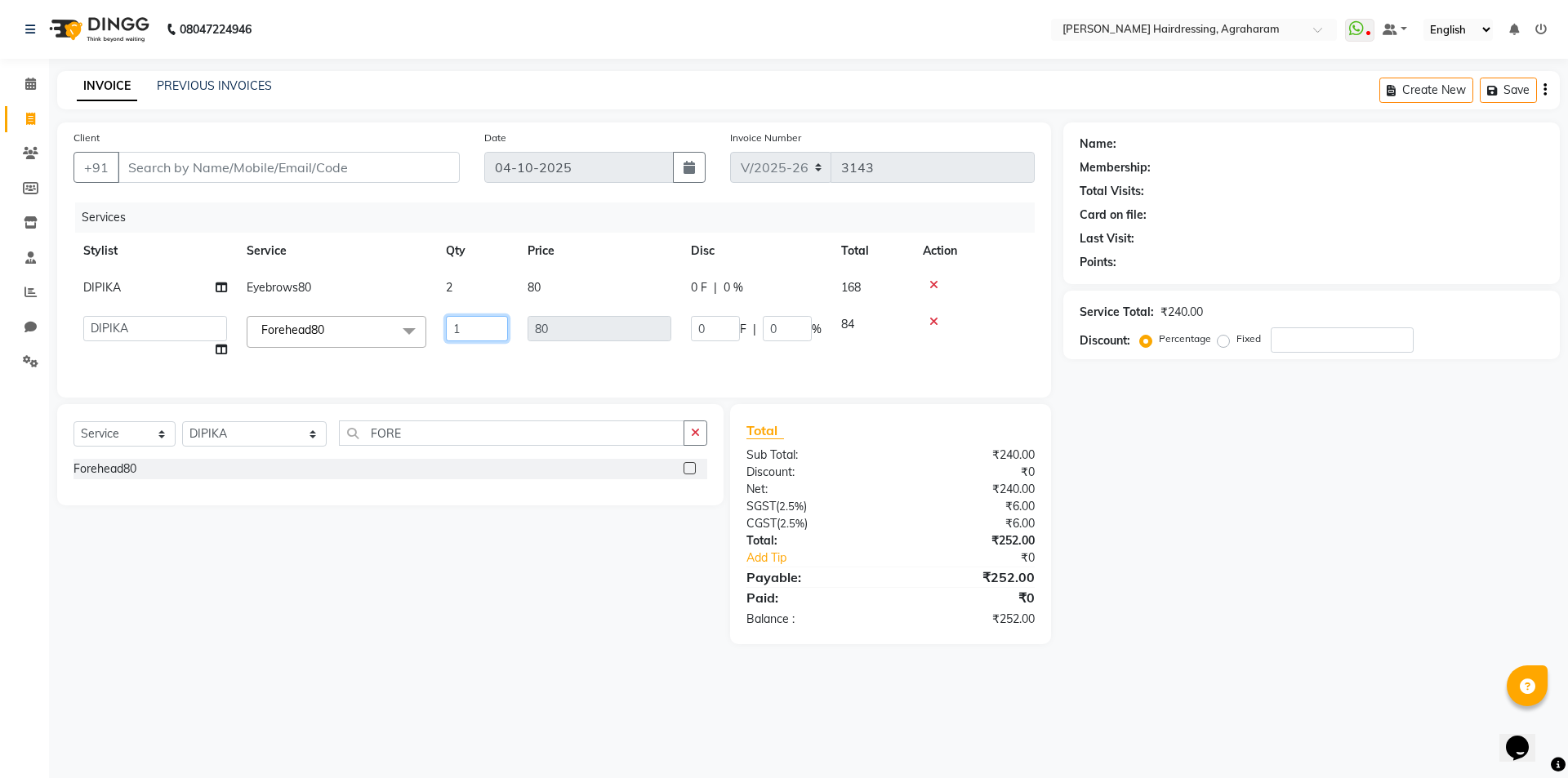
click at [469, 324] on input "1" at bounding box center [477, 328] width 62 height 25
type input "2"
click at [376, 219] on div "Services" at bounding box center [561, 218] width 972 height 31
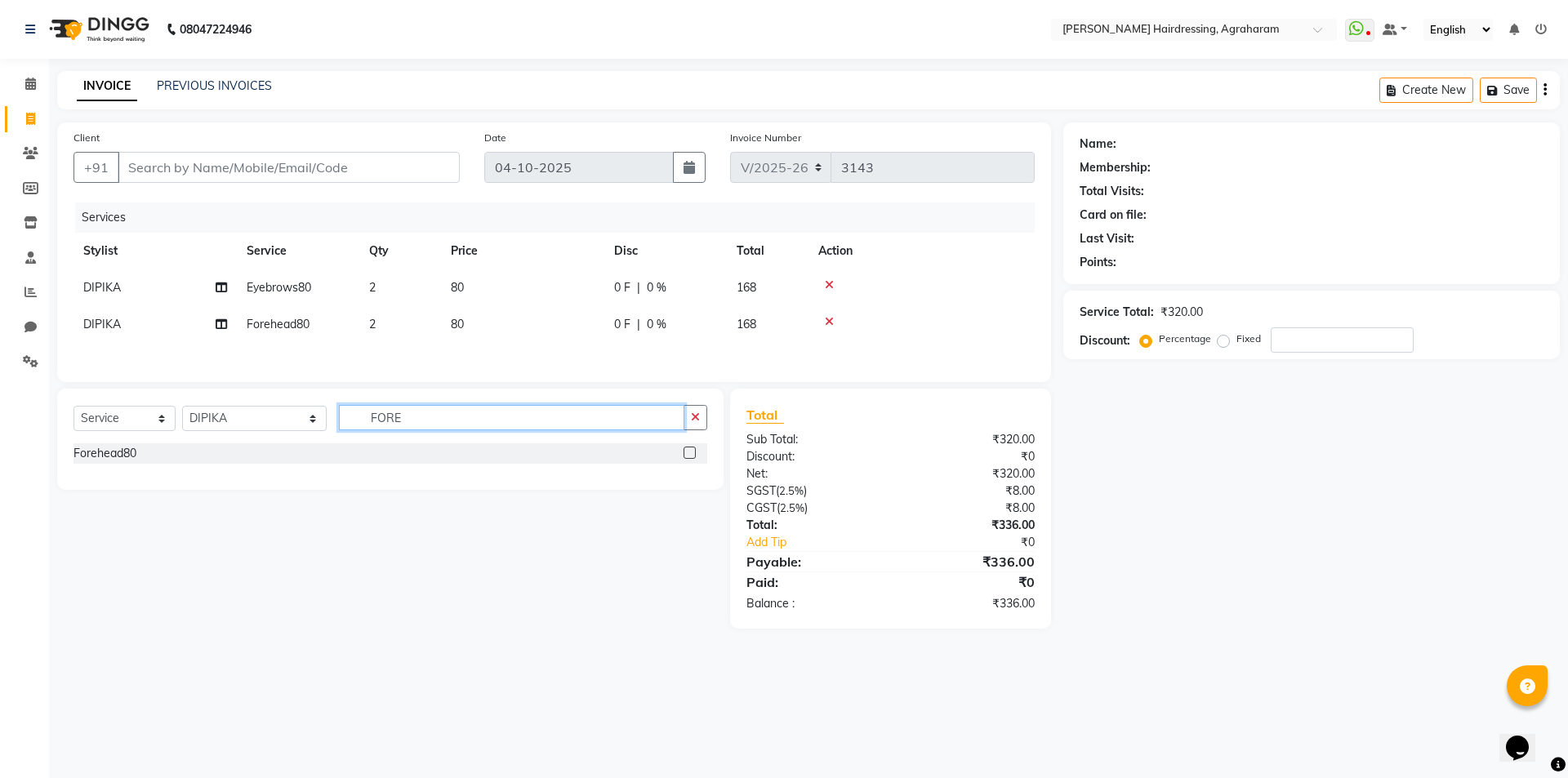
click at [392, 419] on input "FORE" at bounding box center [512, 417] width 346 height 25
type input "F"
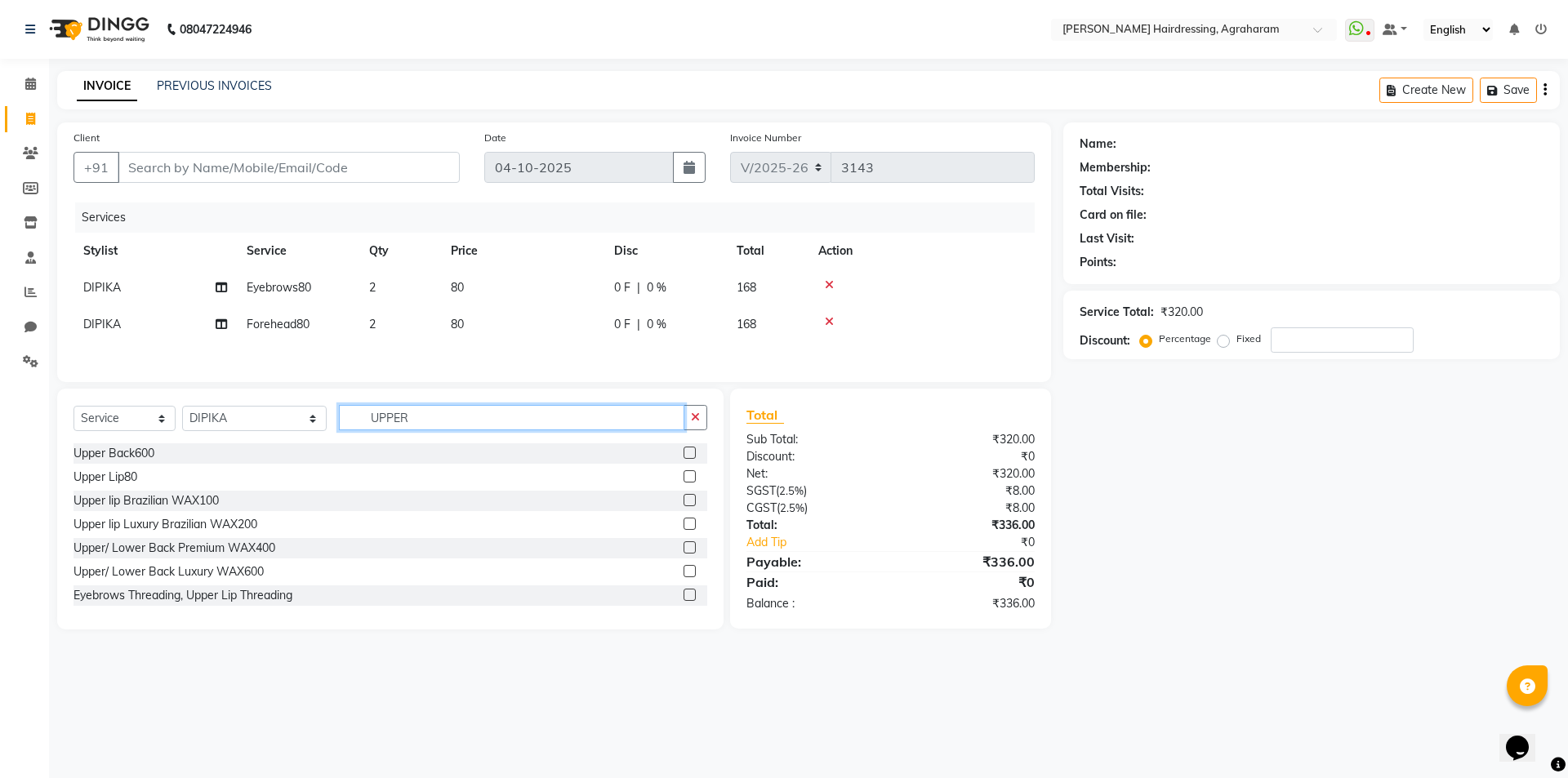
type input "UPPER"
drag, startPoint x: 678, startPoint y: 481, endPoint x: 659, endPoint y: 477, distance: 19.4
click at [683, 481] on label at bounding box center [689, 476] width 12 height 12
click at [683, 481] on input "checkbox" at bounding box center [688, 477] width 10 height 10
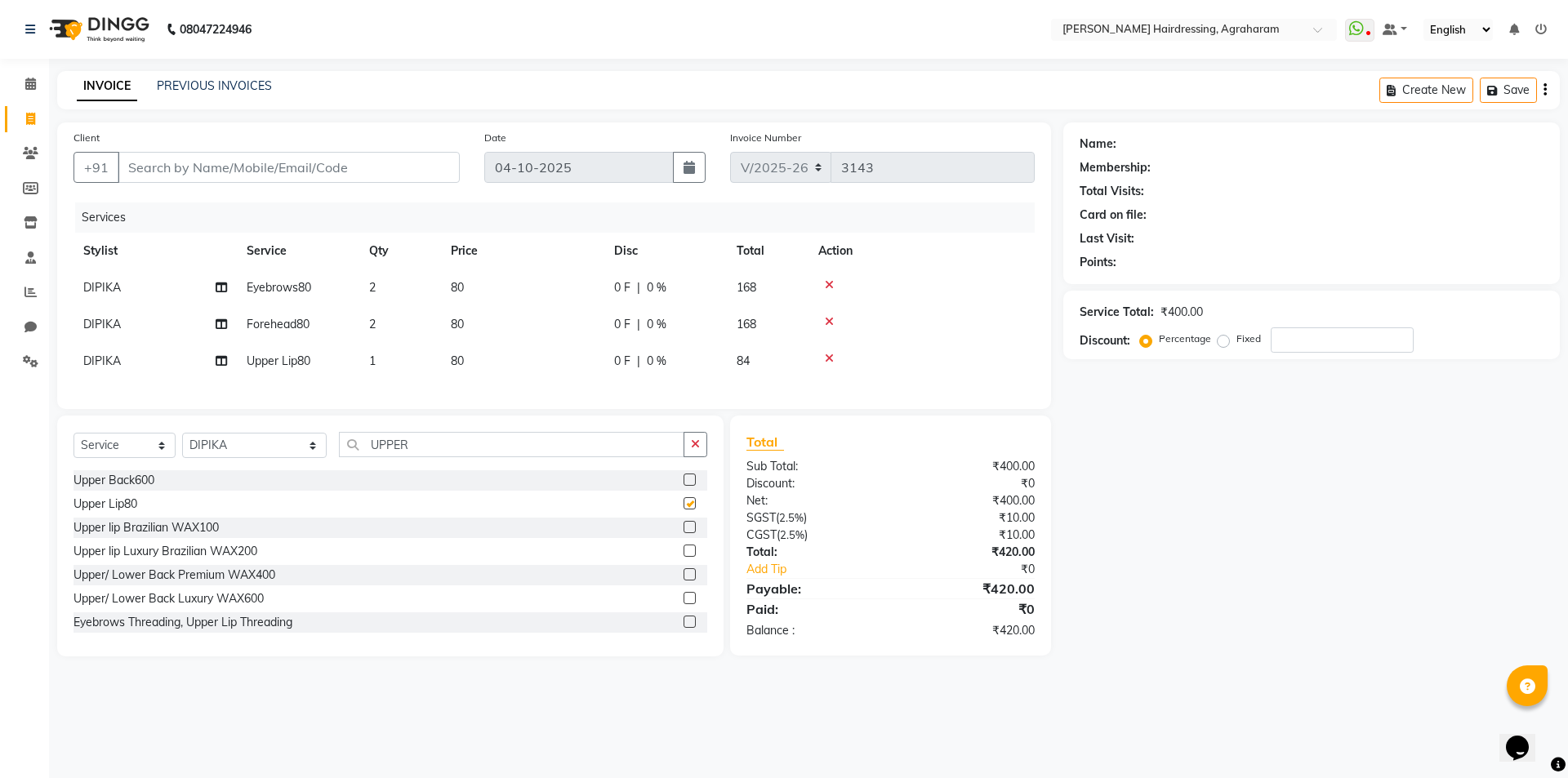
checkbox input "false"
click at [168, 165] on input "Client" at bounding box center [289, 166] width 342 height 31
click at [395, 457] on input "UPPER" at bounding box center [512, 444] width 346 height 25
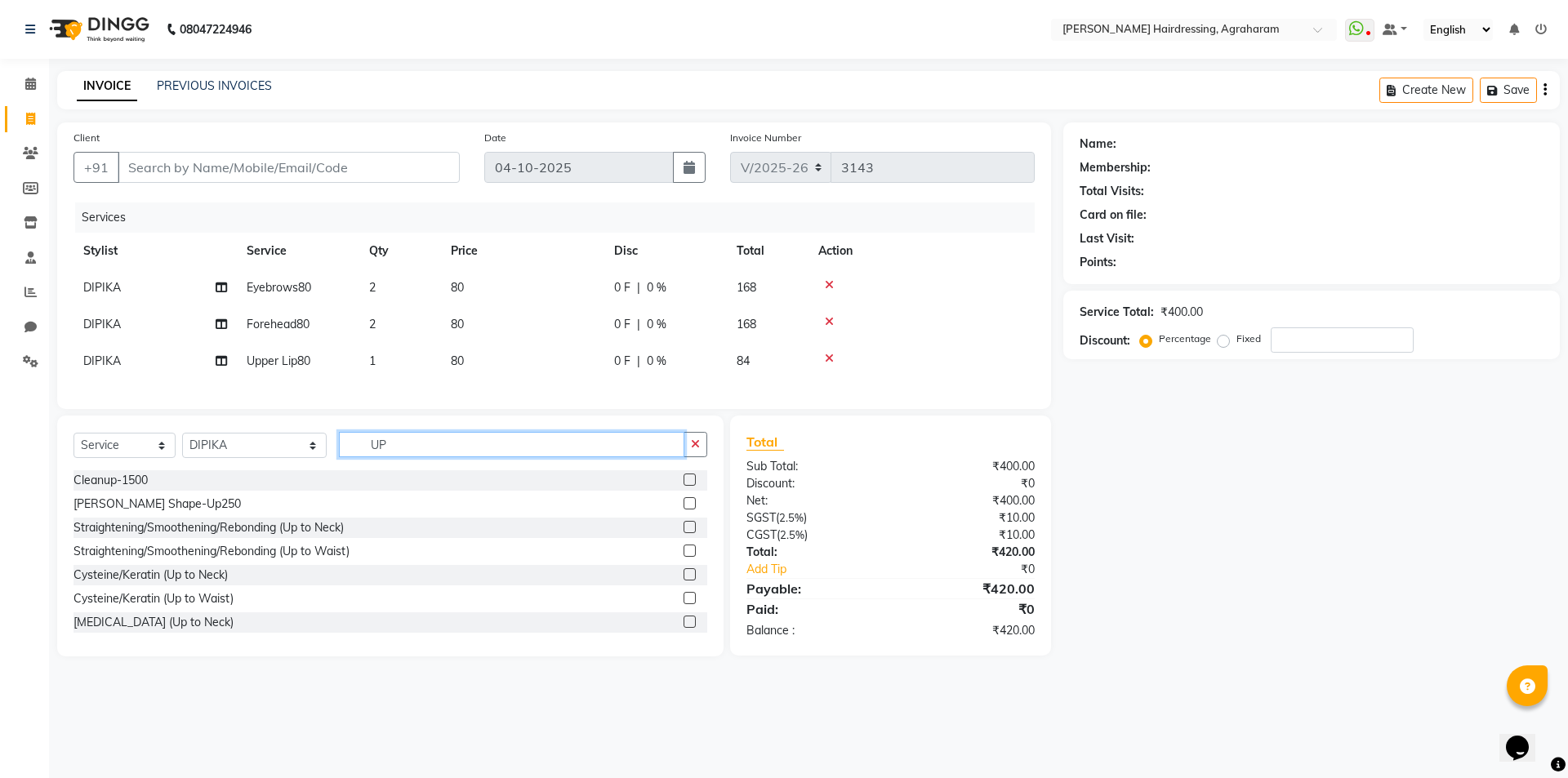
type input "U"
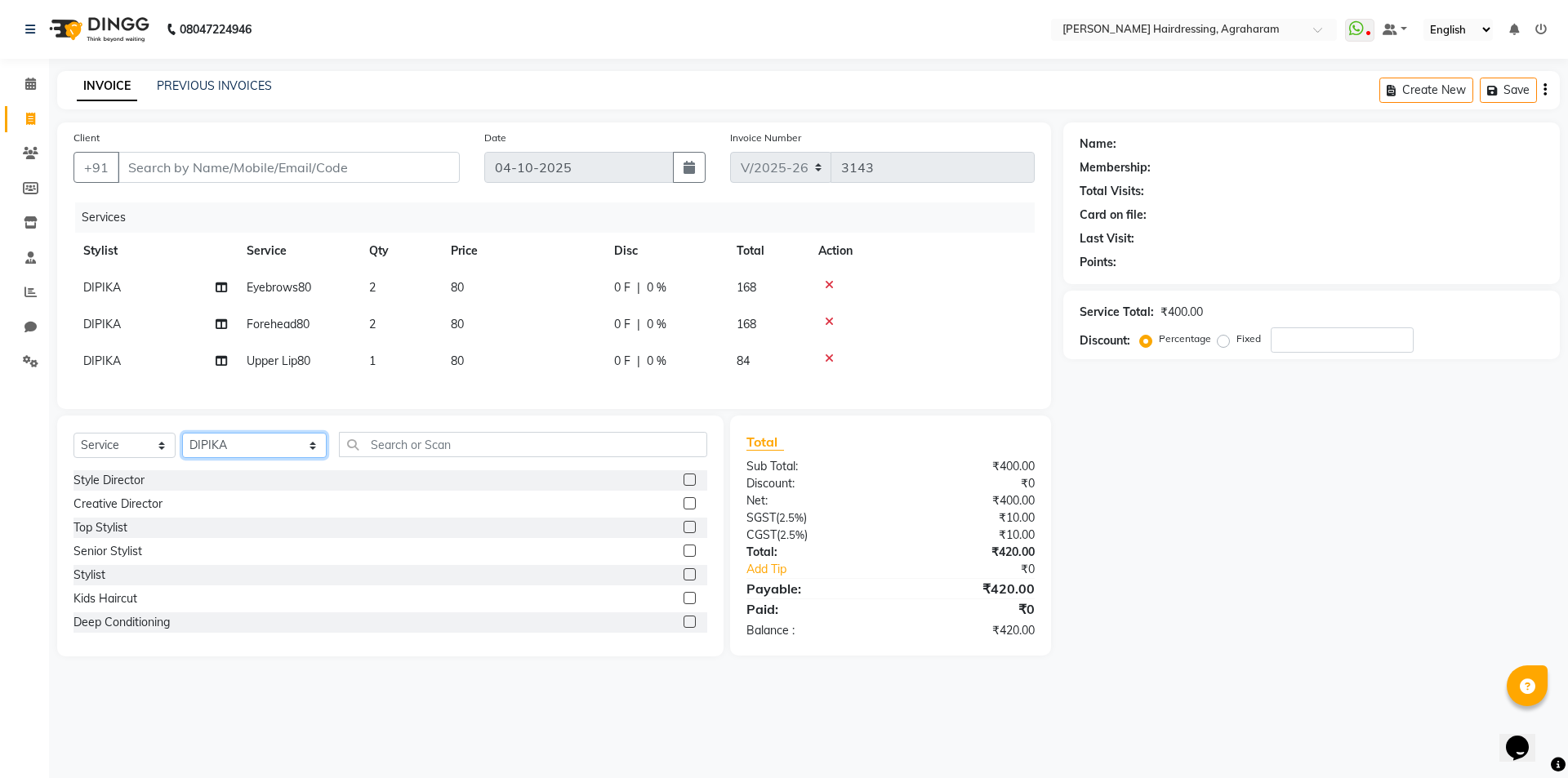
click at [227, 458] on select "Select Stylist AASH MUHAMMED AFTAB AKASH ARSU DIPIKA GOMATHI S JANU KANIMOZHI M…" at bounding box center [255, 445] width 145 height 25
select select "85297"
click at [182, 445] on select "Select Stylist AASH MUHAMMED AFTAB AKASH ARSU DIPIKA GOMATHI S JANU KANIMOZHI M…" at bounding box center [255, 445] width 145 height 25
click at [447, 457] on input "text" at bounding box center [523, 444] width 368 height 25
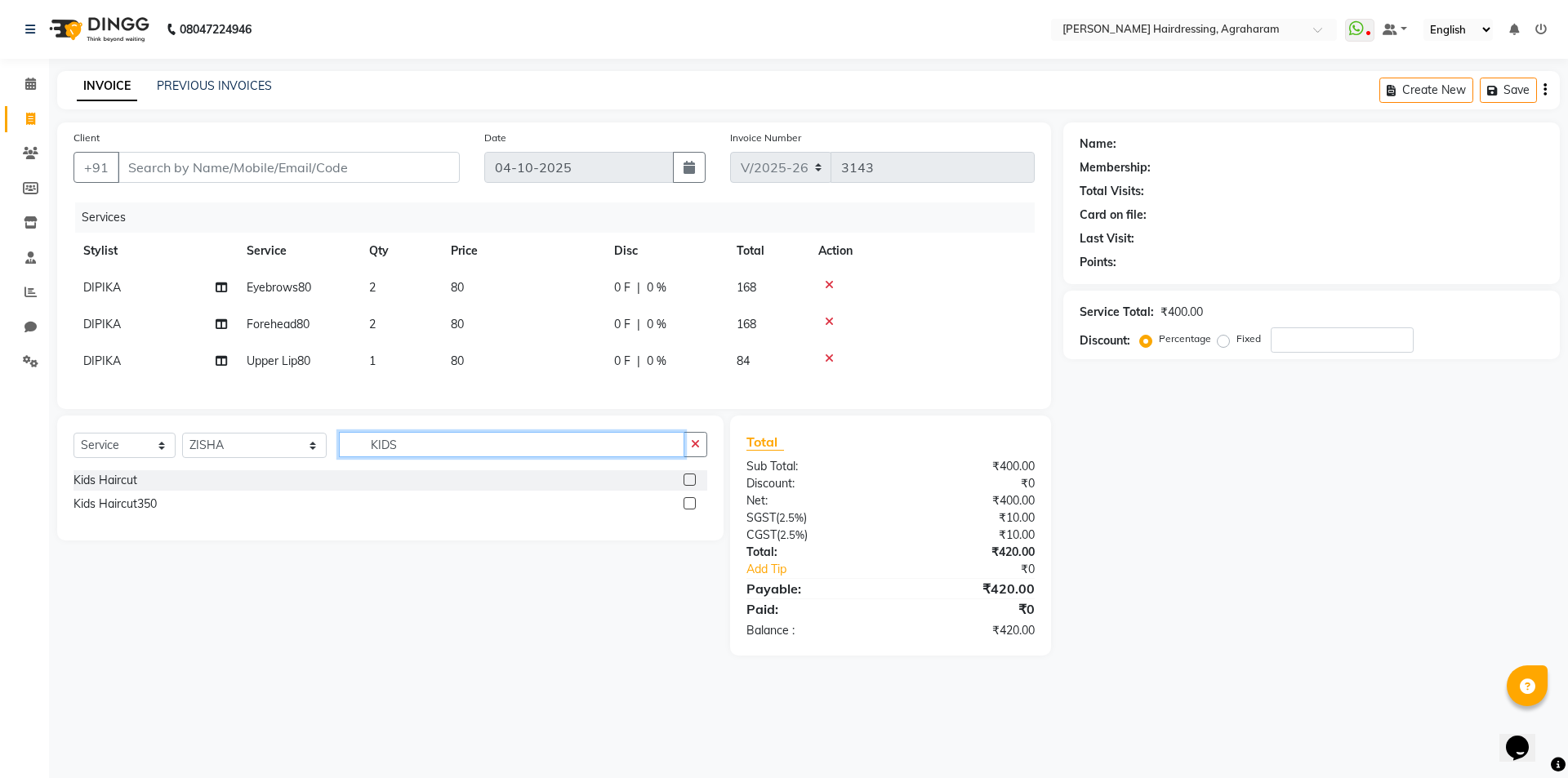
type input "KIDS"
click at [688, 486] on label at bounding box center [689, 480] width 12 height 12
click at [688, 486] on input "checkbox" at bounding box center [688, 480] width 10 height 10
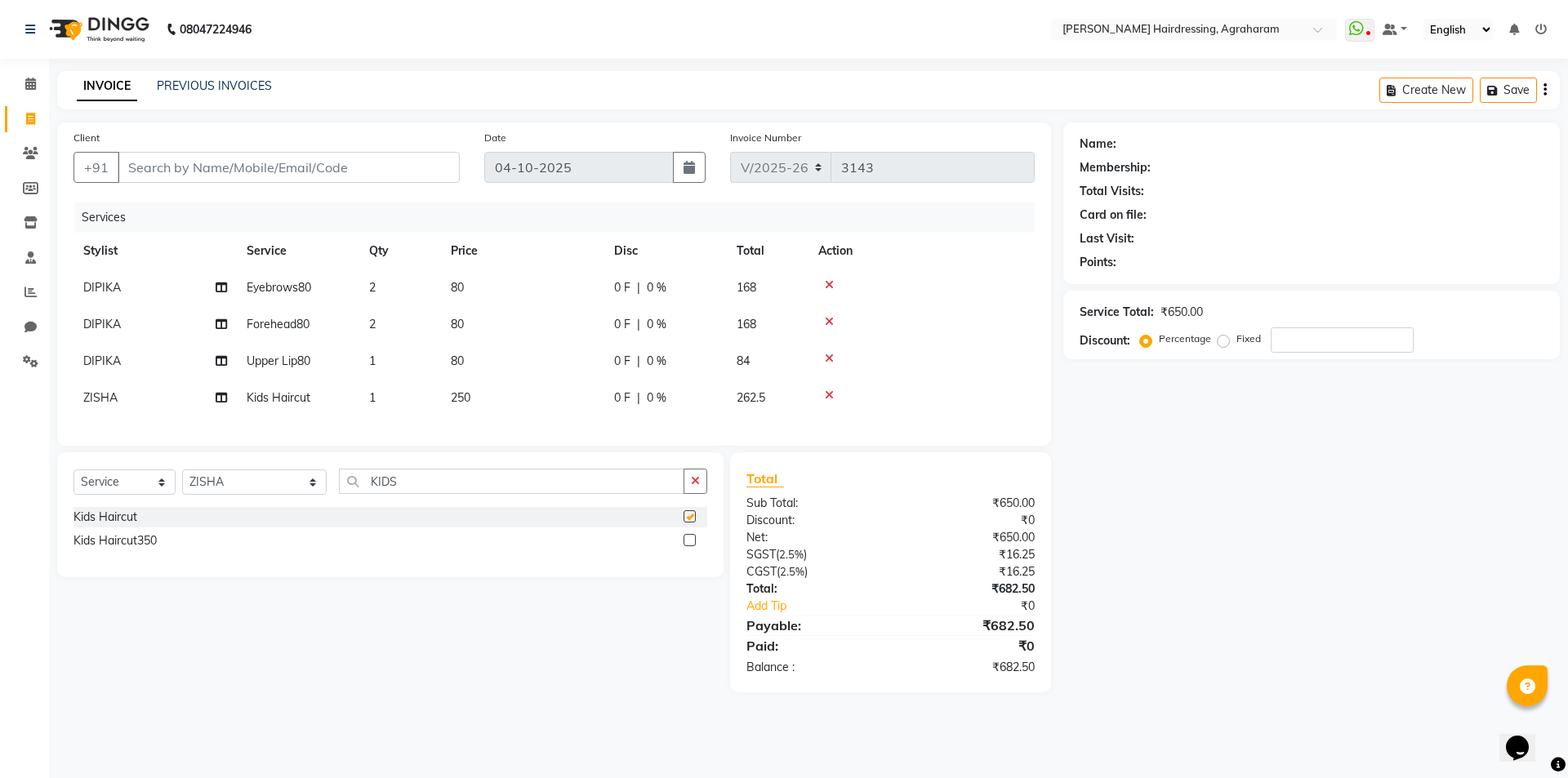
checkbox input "false"
click at [379, 397] on td "1" at bounding box center [401, 399] width 82 height 37
select select "85297"
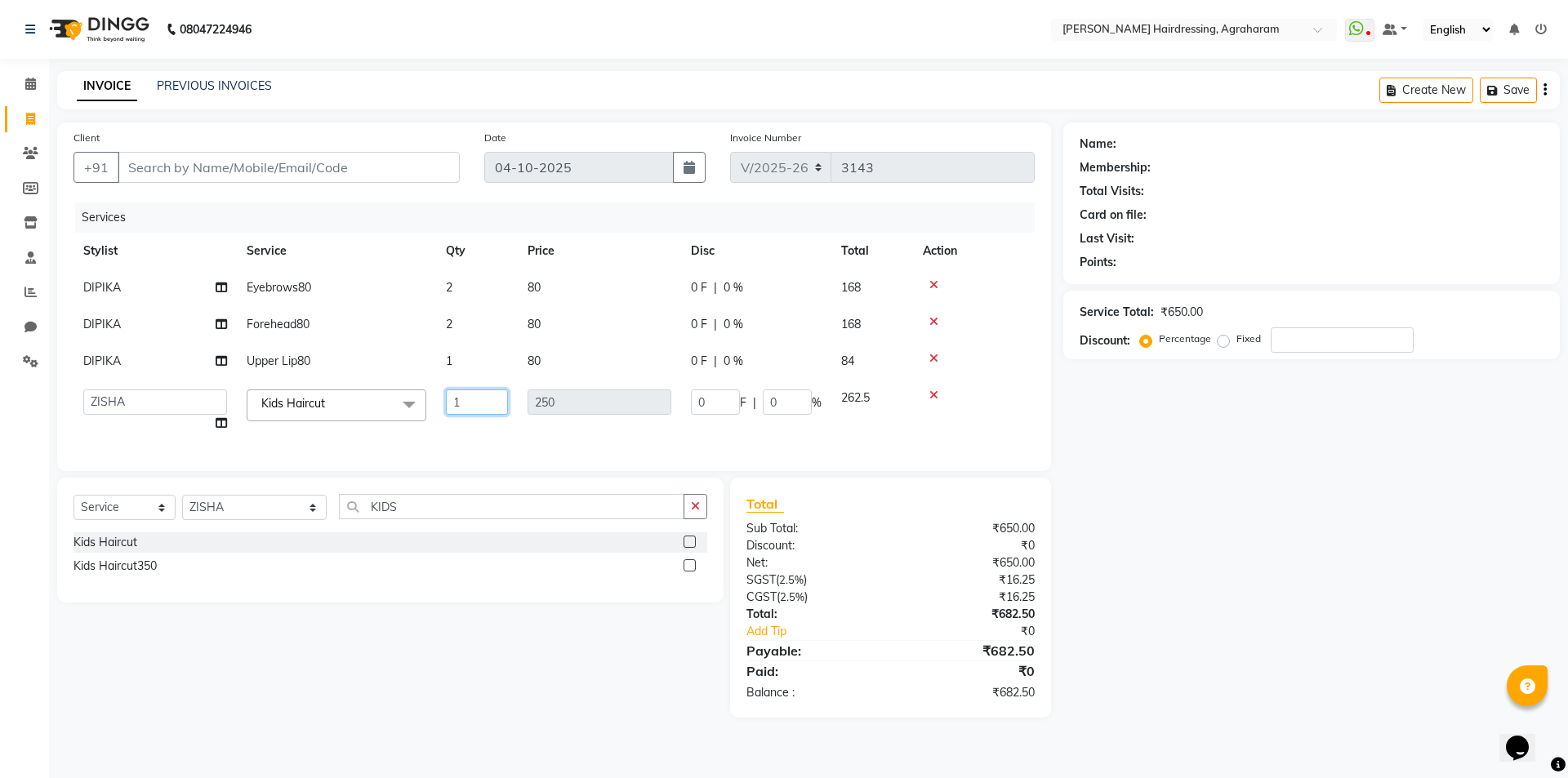
click at [469, 401] on input "1" at bounding box center [477, 402] width 62 height 25
type input "2"
click at [502, 218] on div "Services" at bounding box center [561, 218] width 972 height 31
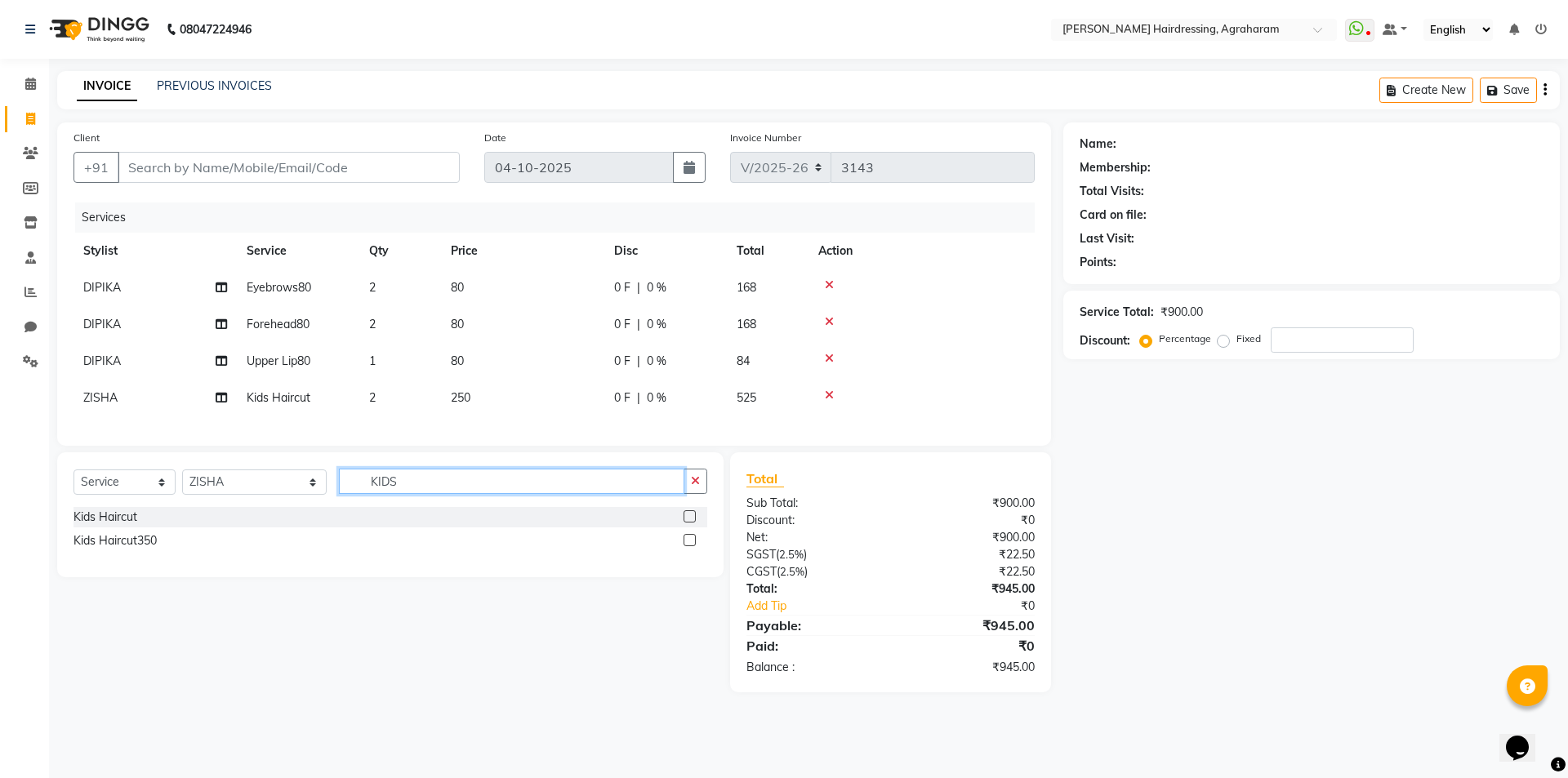
click at [381, 494] on input "KIDS" at bounding box center [512, 481] width 346 height 25
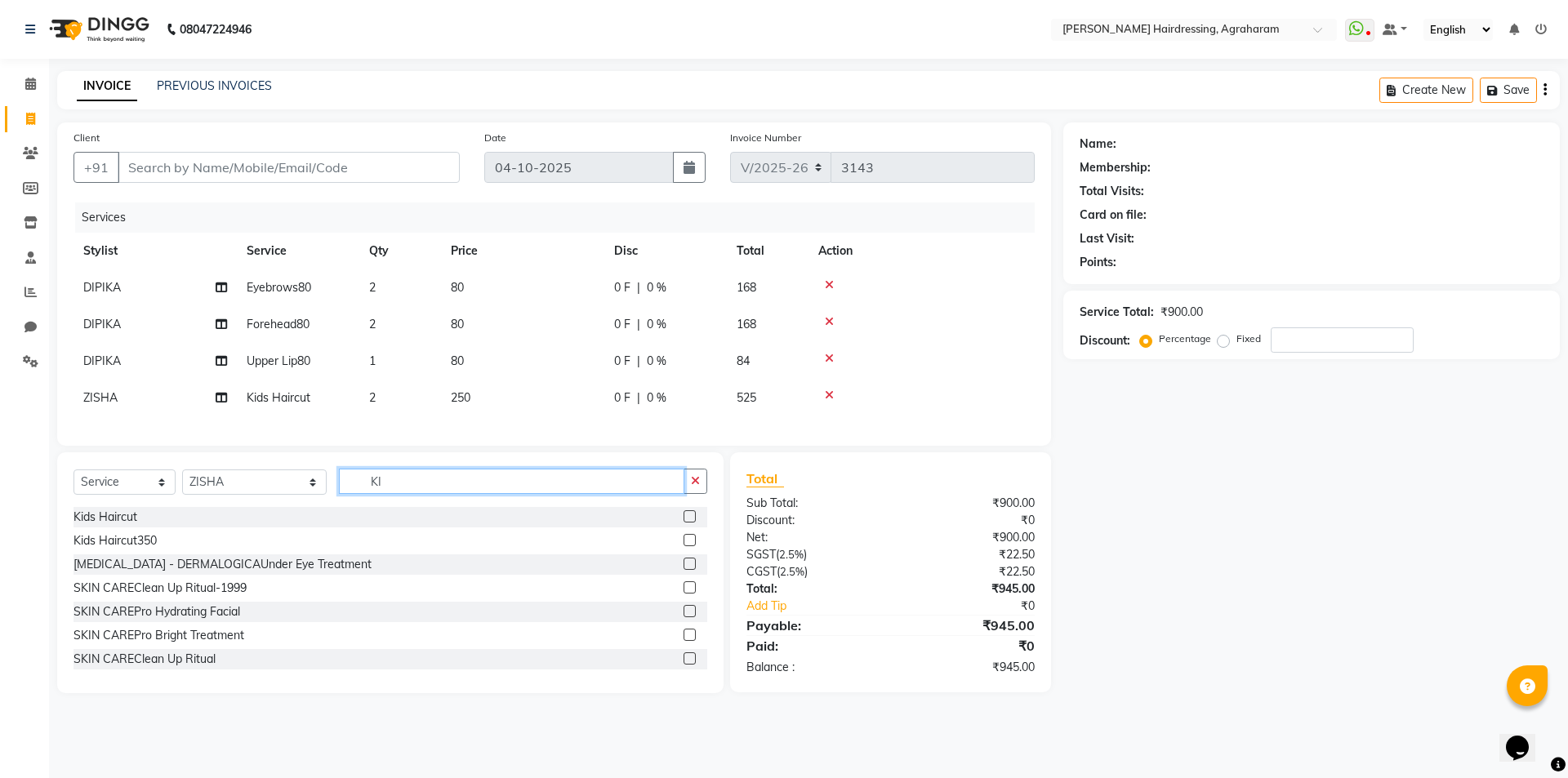
type input "K"
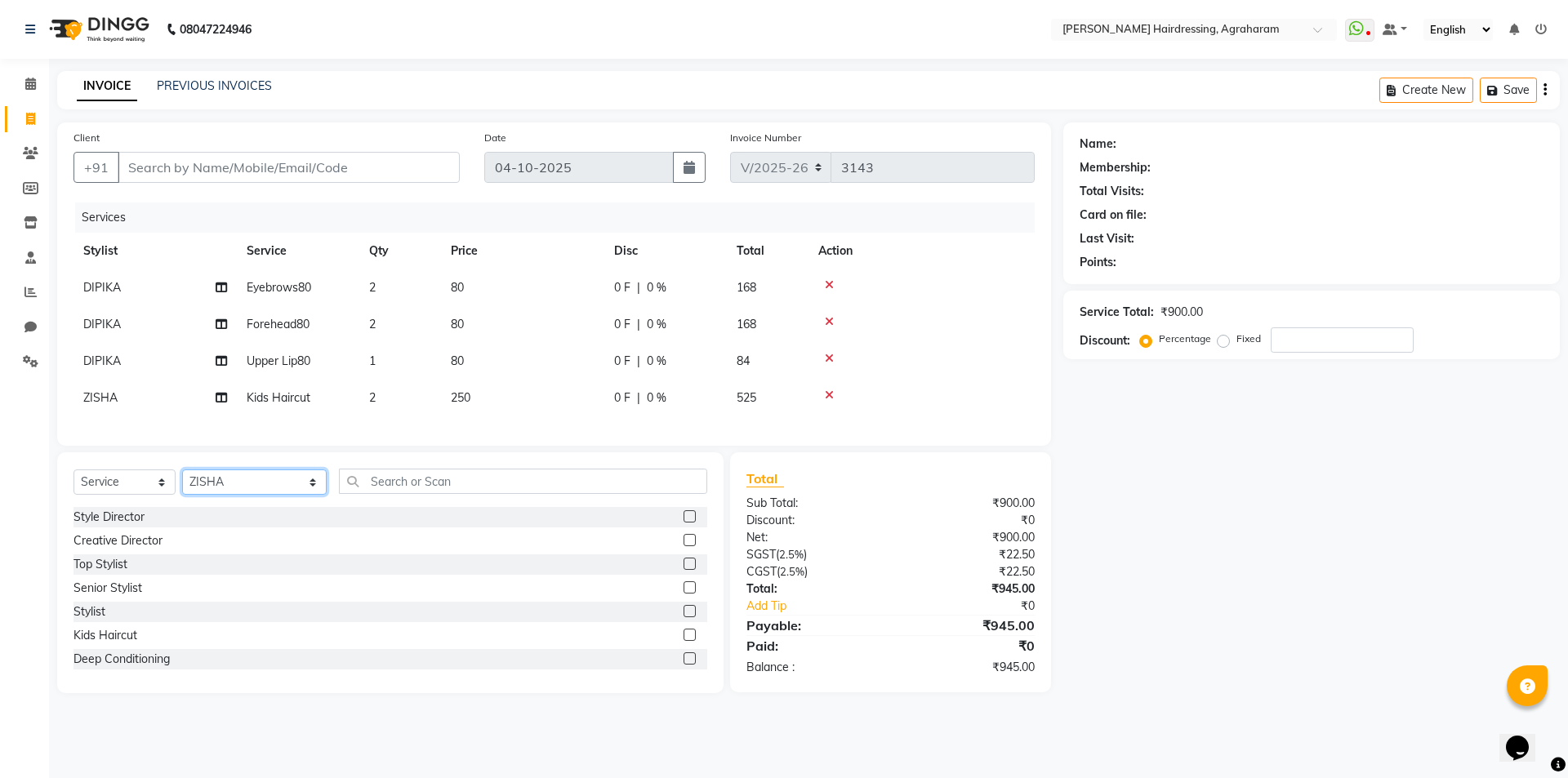
click at [268, 494] on select "Select Stylist AASH MUHAMMED AFTAB AKASH ARSU DIPIKA GOMATHI S JANU KANIMOZHI M…" at bounding box center [255, 481] width 145 height 25
select select "78764"
click at [182, 481] on select "Select Stylist AASH MUHAMMED AFTAB AKASH ARSU DIPIKA GOMATHI S JANU KANIMOZHI M…" at bounding box center [255, 481] width 145 height 25
click at [386, 493] on input "text" at bounding box center [523, 481] width 368 height 25
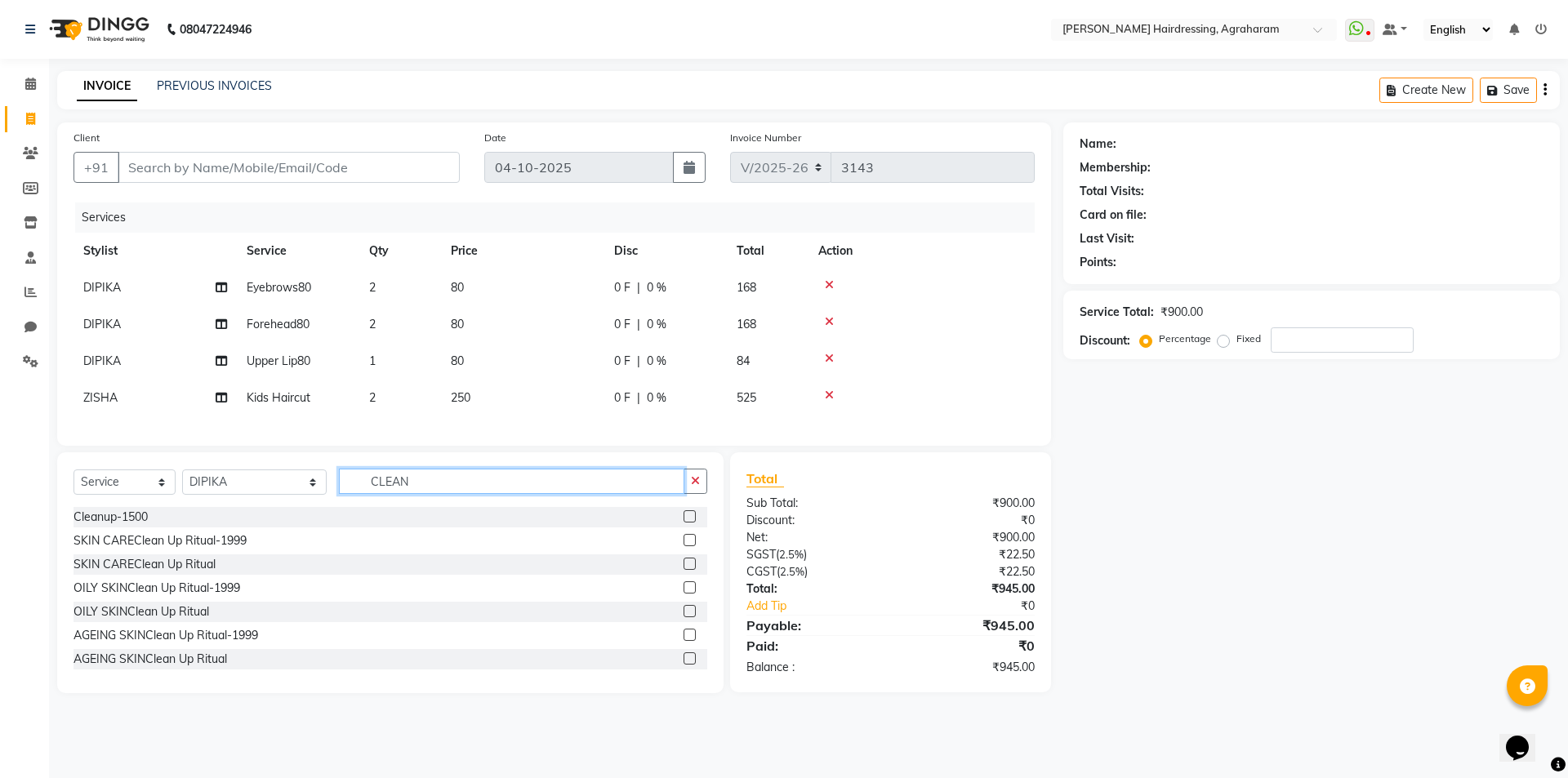
type input "CLEAN"
click at [683, 547] on label at bounding box center [689, 540] width 12 height 12
click at [683, 547] on input "checkbox" at bounding box center [688, 540] width 10 height 10
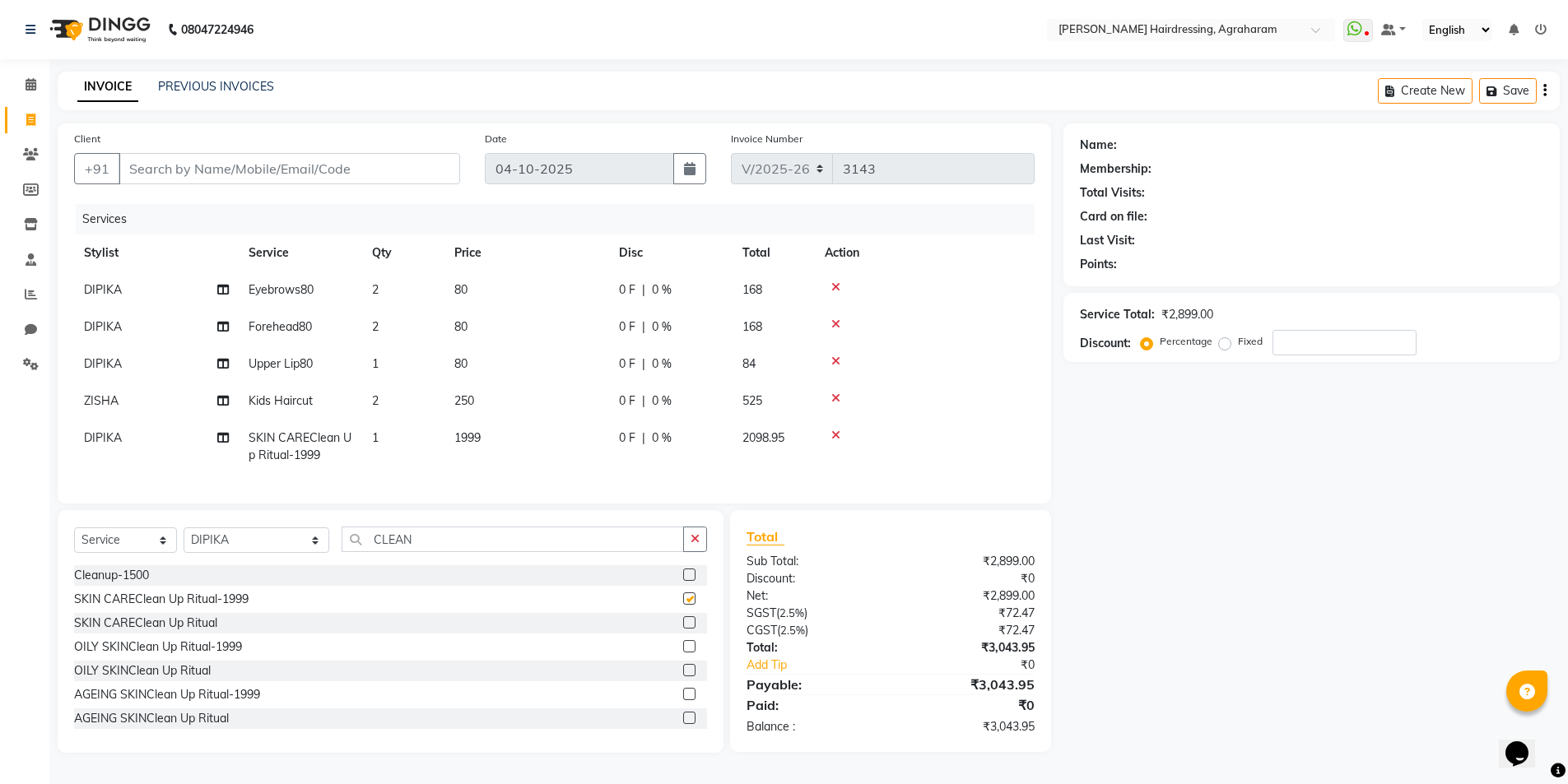
checkbox input "false"
click at [377, 553] on input "CLEAN" at bounding box center [513, 539] width 343 height 25
type input "C"
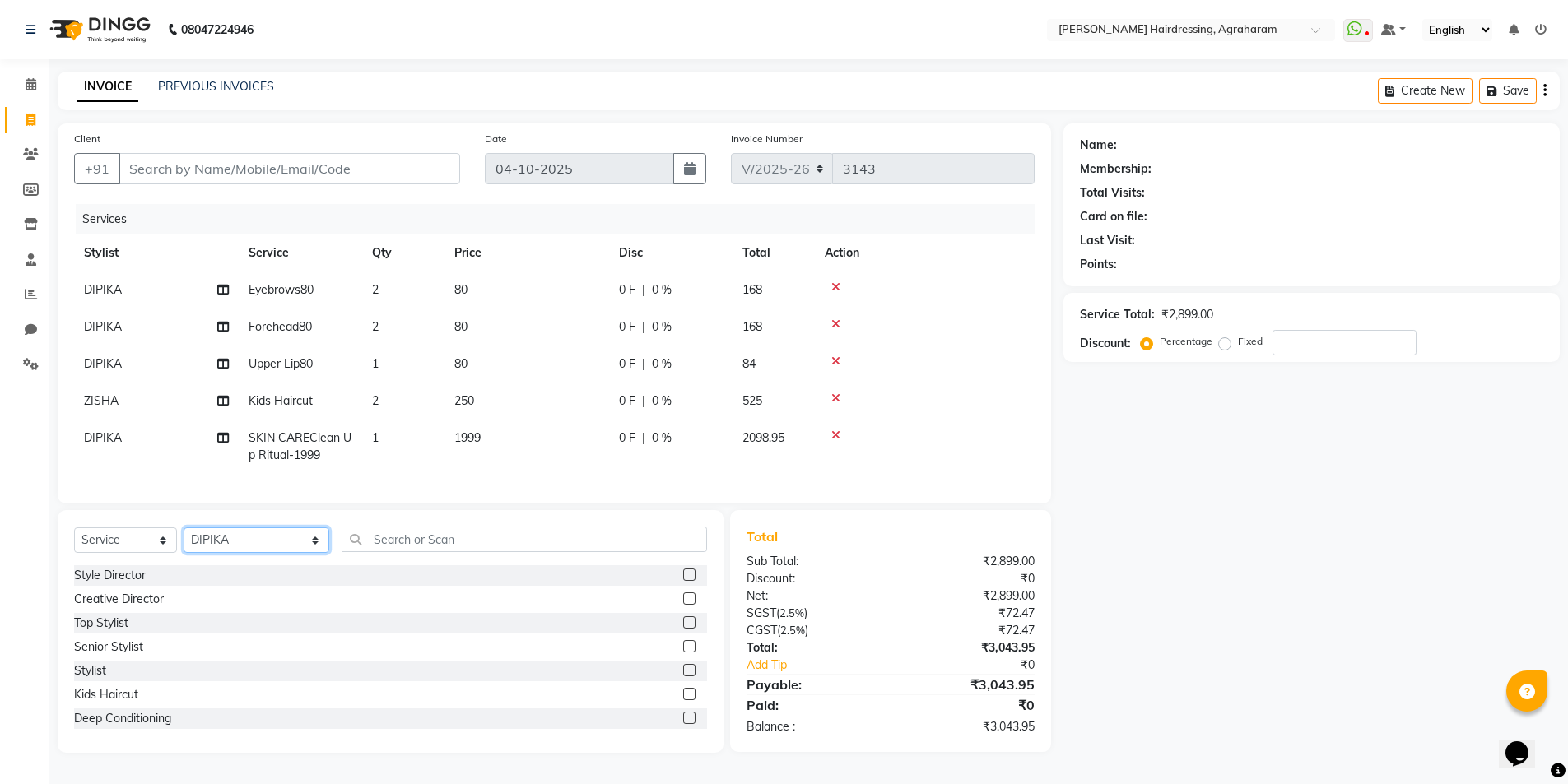
click at [229, 552] on select "Select Stylist AASH MUHAMMED AFTAB AKASH ARSU DIPIKA GOMATHI S JANU KANIMOZHI M…" at bounding box center [257, 540] width 146 height 25
select select "76925"
click at [184, 540] on select "Select Stylist AASH MUHAMMED AFTAB AKASH ARSU DIPIKA GOMATHI S JANU KANIMOZHI M…" at bounding box center [257, 540] width 146 height 25
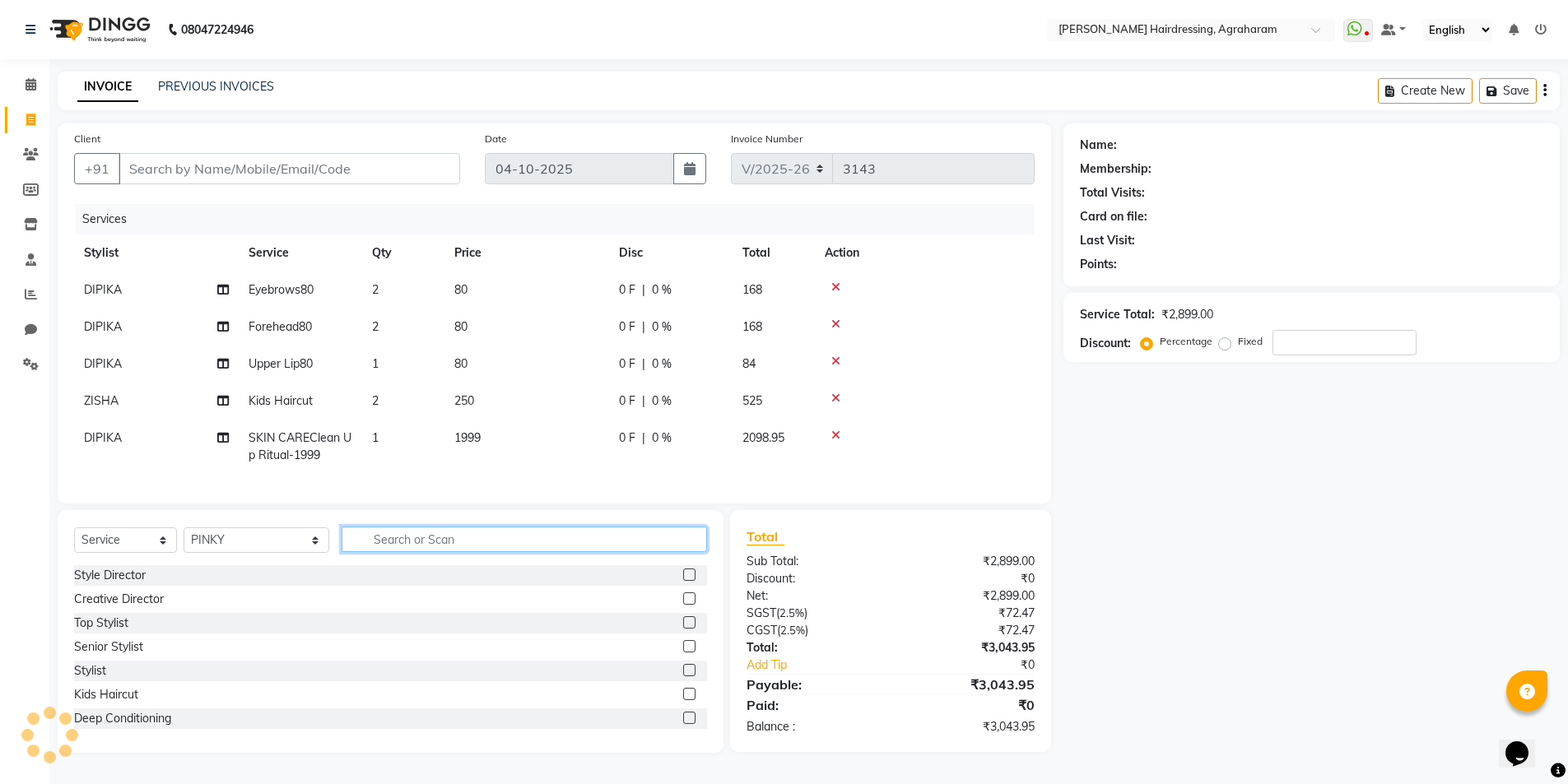
click at [380, 553] on input "text" at bounding box center [525, 539] width 366 height 25
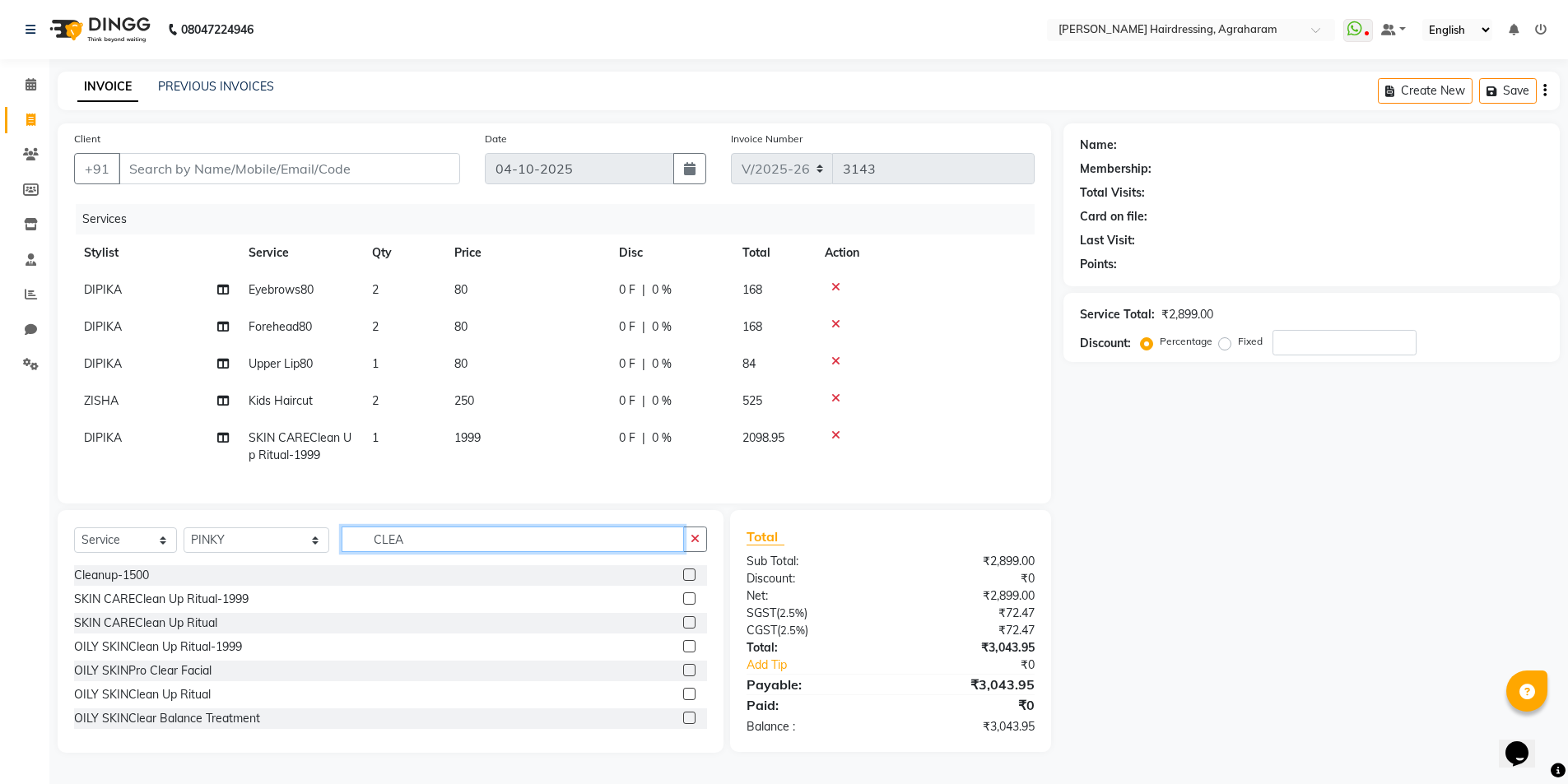
type input "CLEA"
click at [683, 605] on label at bounding box center [688, 599] width 12 height 12
click at [683, 605] on input "checkbox" at bounding box center [688, 599] width 10 height 10
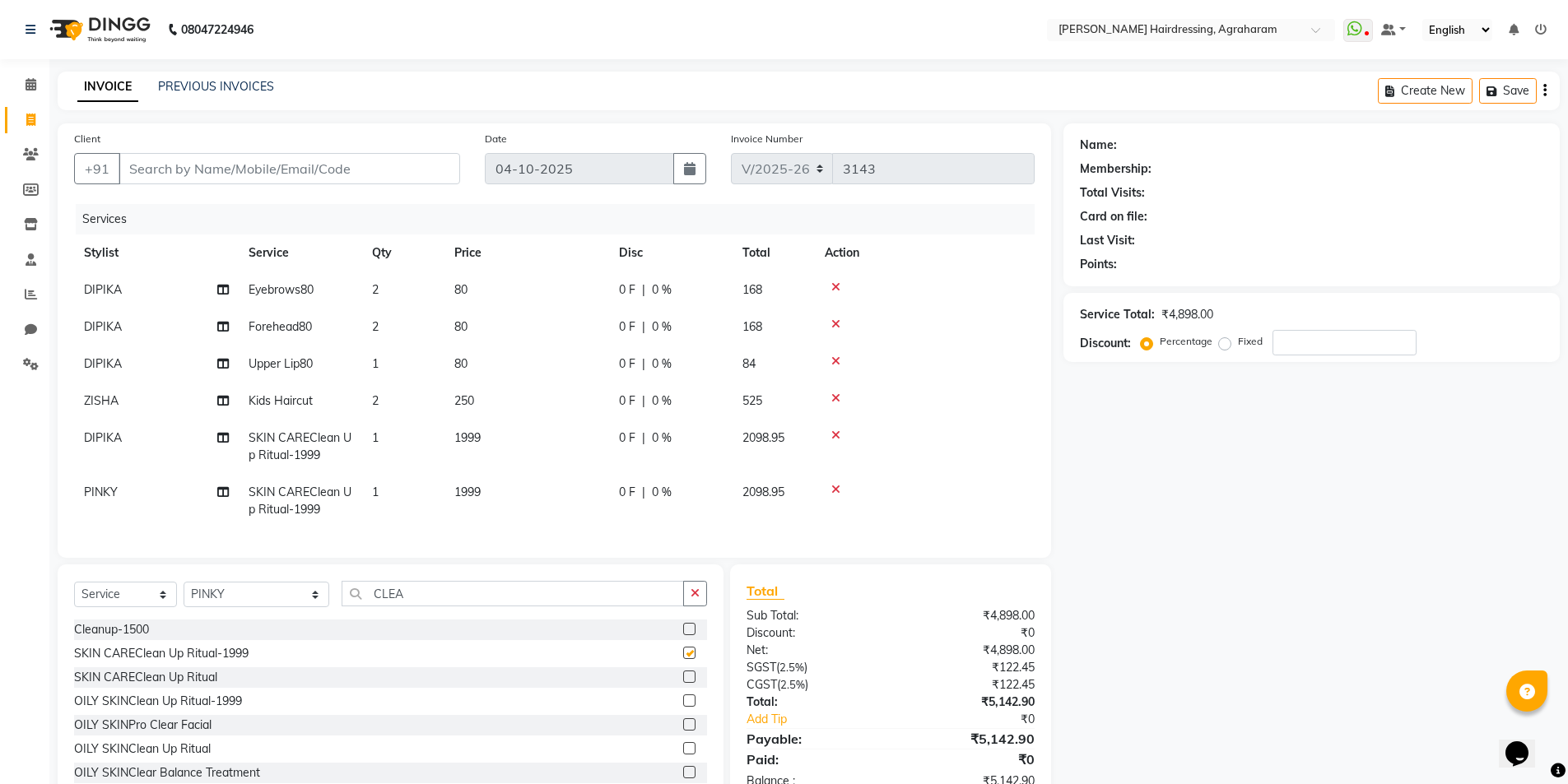
checkbox input "false"
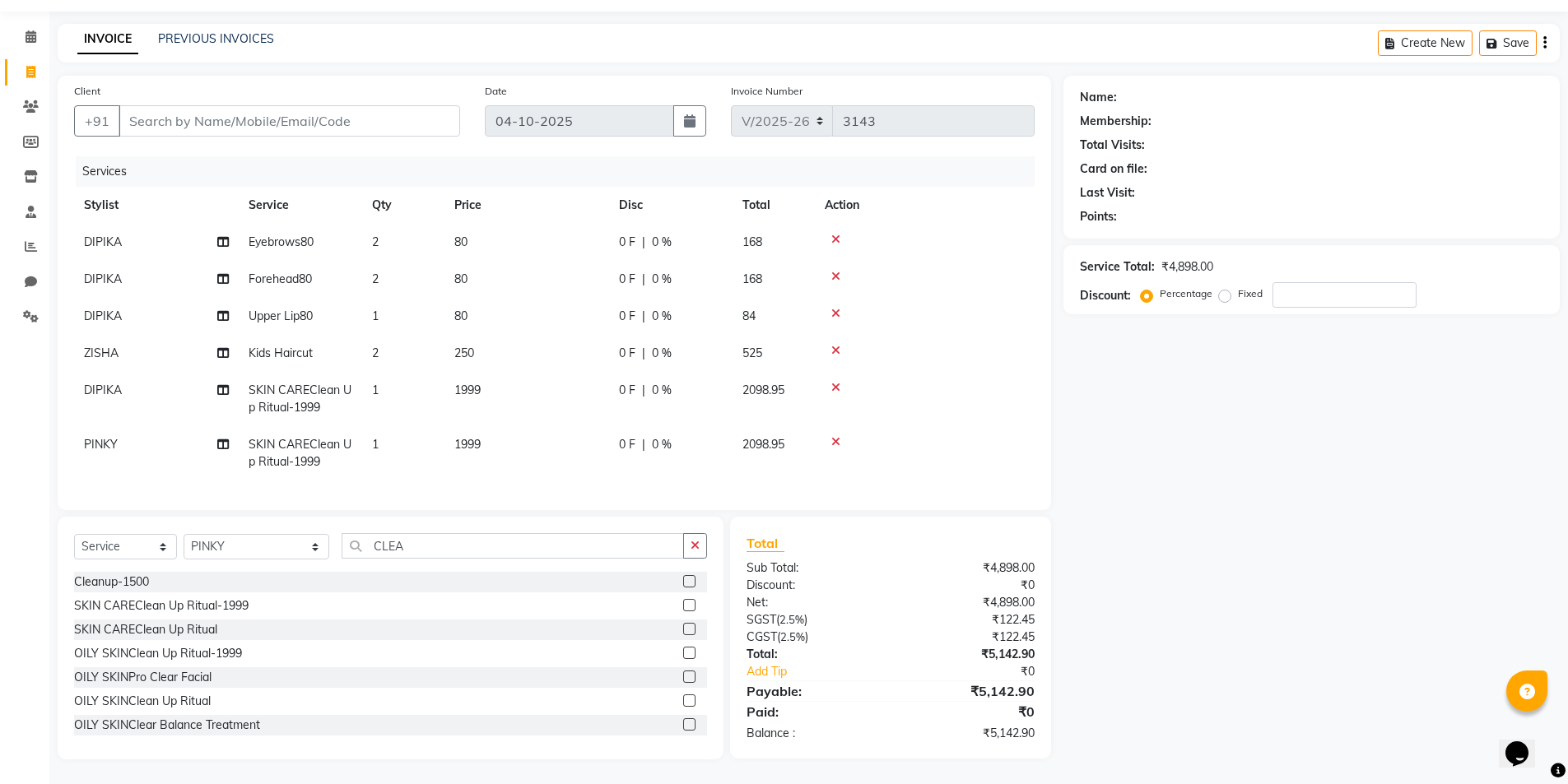
click at [154, 92] on div "Client +91" at bounding box center [267, 116] width 410 height 67
click at [154, 111] on input "Client" at bounding box center [289, 120] width 342 height 31
click at [148, 111] on input "Client" at bounding box center [289, 120] width 342 height 31
type input "9"
type input "0"
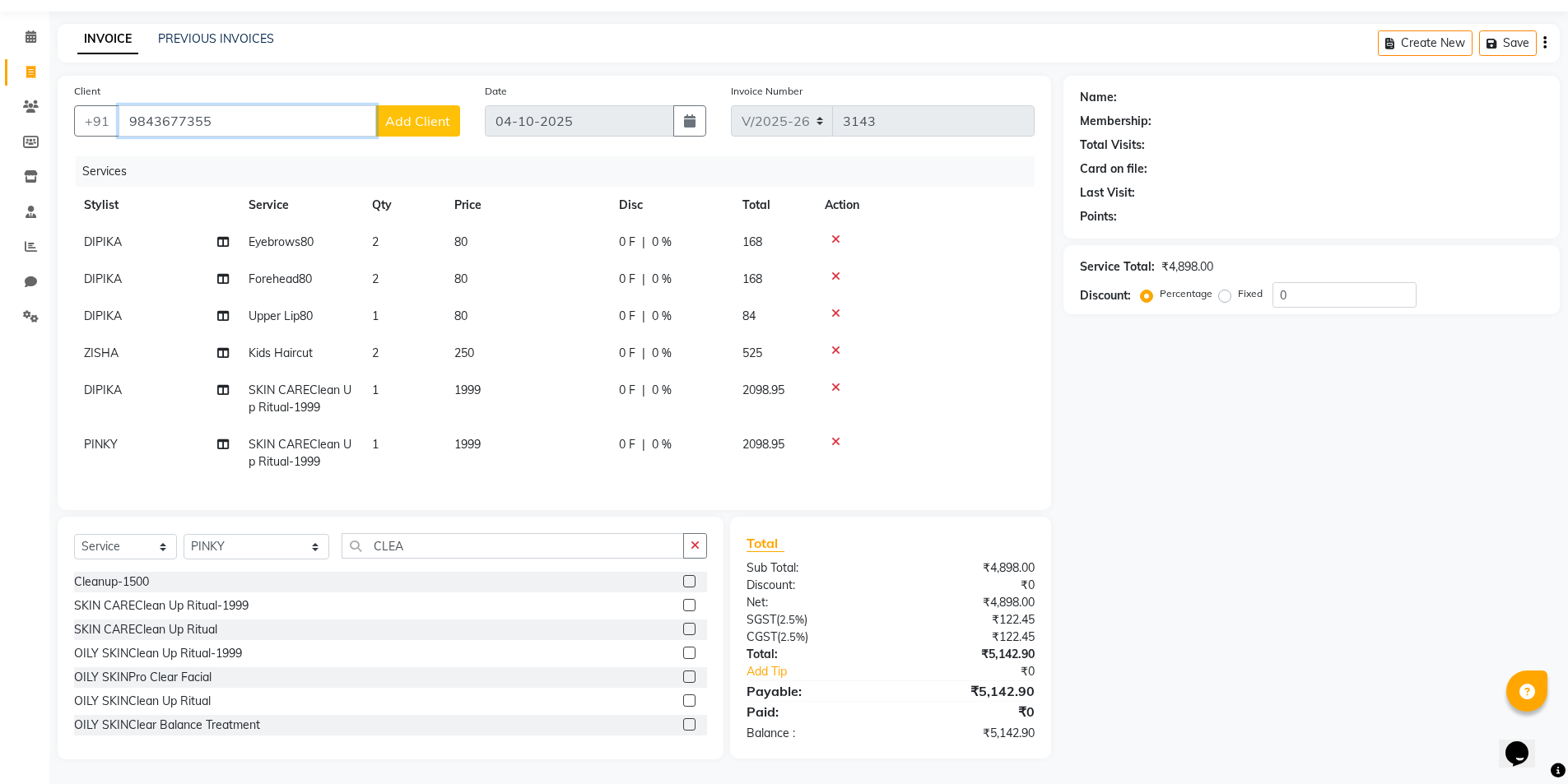
click at [153, 112] on input "9843677355" at bounding box center [247, 120] width 258 height 31
type input "9843677355"
click at [405, 112] on span "Add Client" at bounding box center [417, 121] width 65 height 17
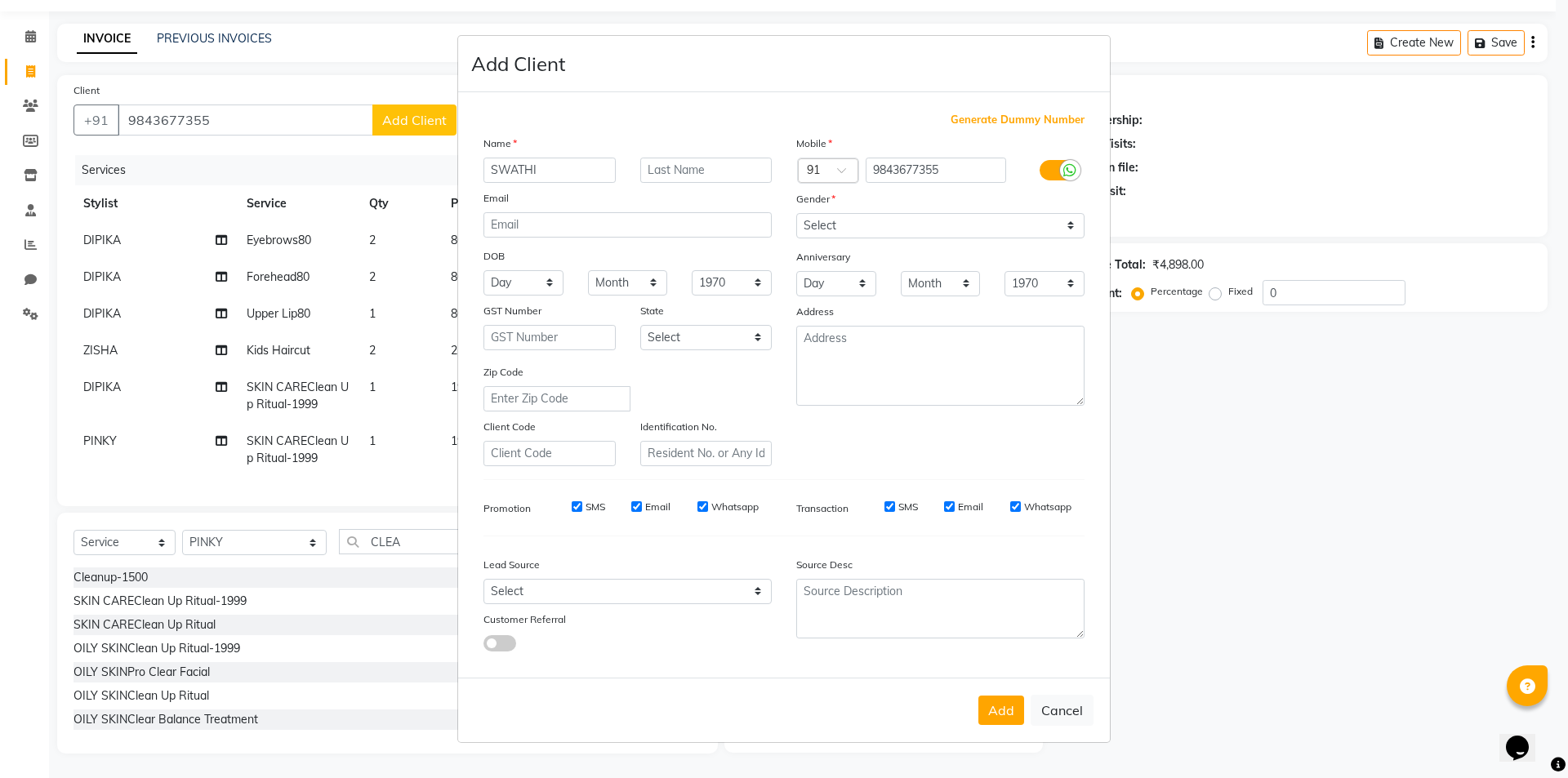
type input "SWATHI"
type input "C"
click at [925, 229] on select "Select Male Female Other Prefer Not To Say" at bounding box center [941, 225] width 288 height 25
select select "female"
click at [797, 213] on select "Select Male Female Other Prefer Not To Say" at bounding box center [941, 225] width 288 height 25
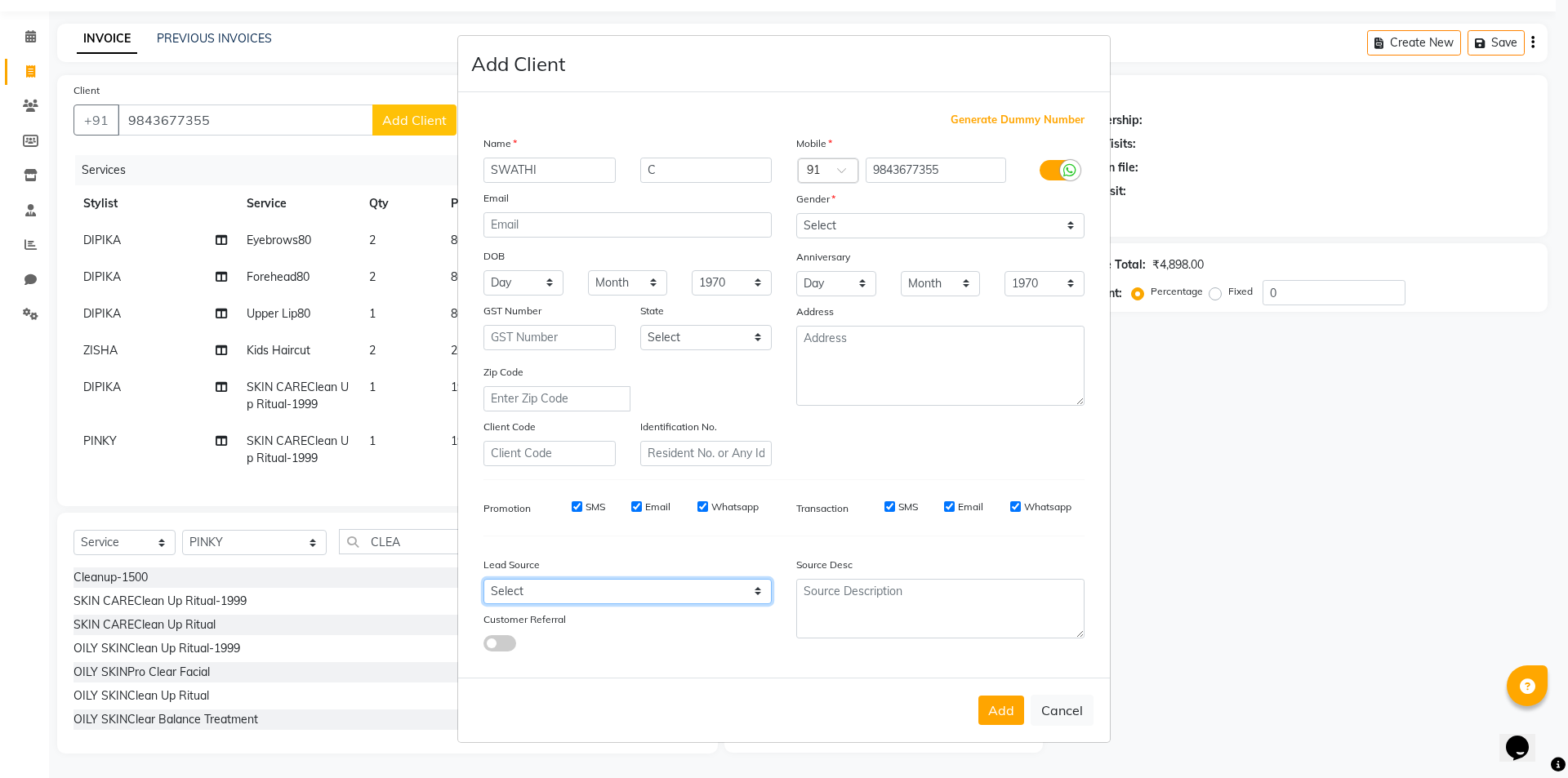
click at [727, 592] on select "Select Walk-in Referral Internet Friend Word of Mouth Advertisement Facebook Ju…" at bounding box center [627, 591] width 288 height 25
select select "53193"
click at [483, 579] on select "Select Walk-in Referral Internet Friend Word of Mouth Advertisement Facebook Ju…" at bounding box center [627, 591] width 288 height 25
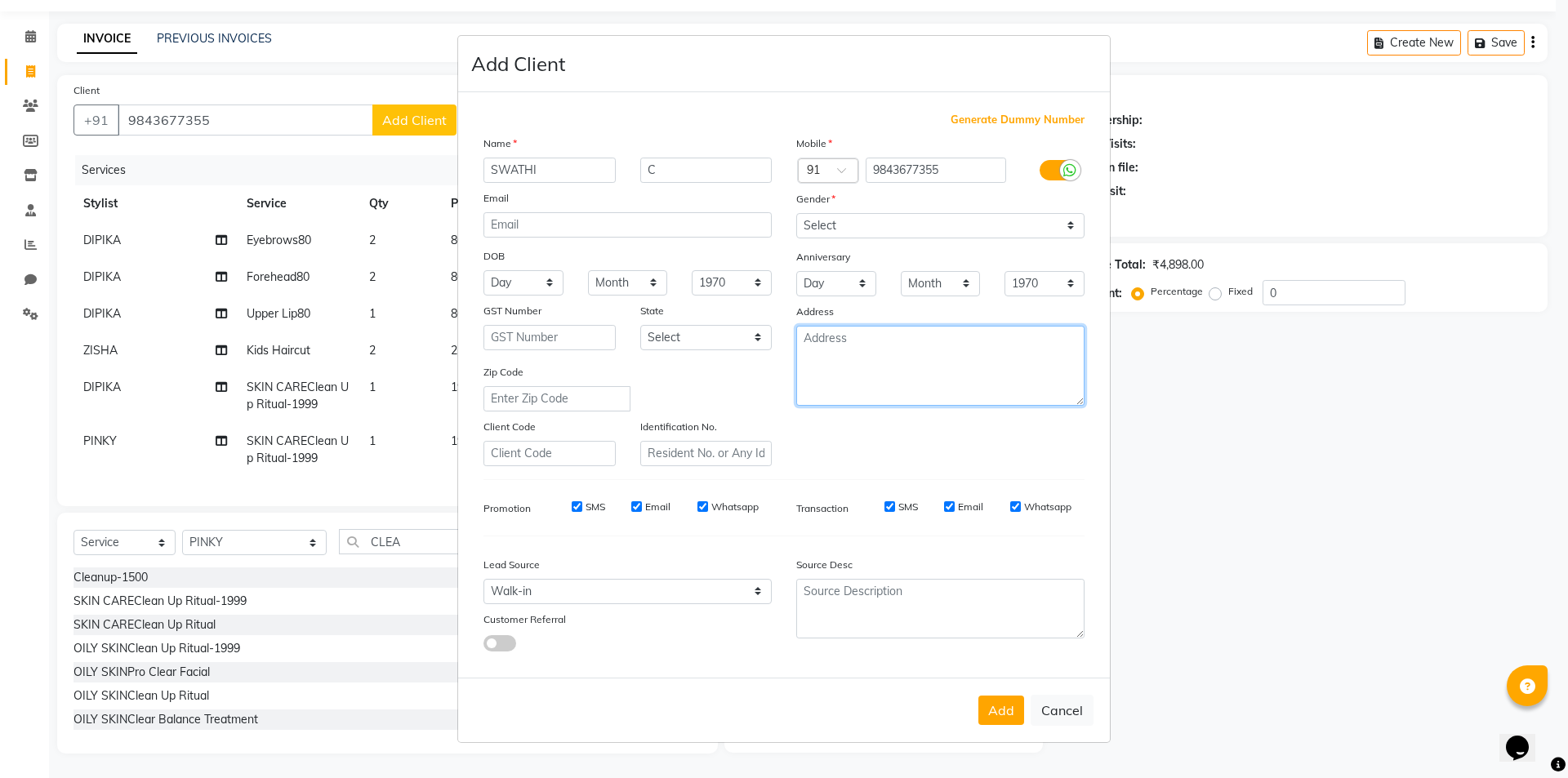
click at [942, 335] on textarea at bounding box center [941, 366] width 288 height 80
type textarea "DINDUGAL"
click at [994, 719] on button "Add" at bounding box center [1001, 711] width 46 height 30
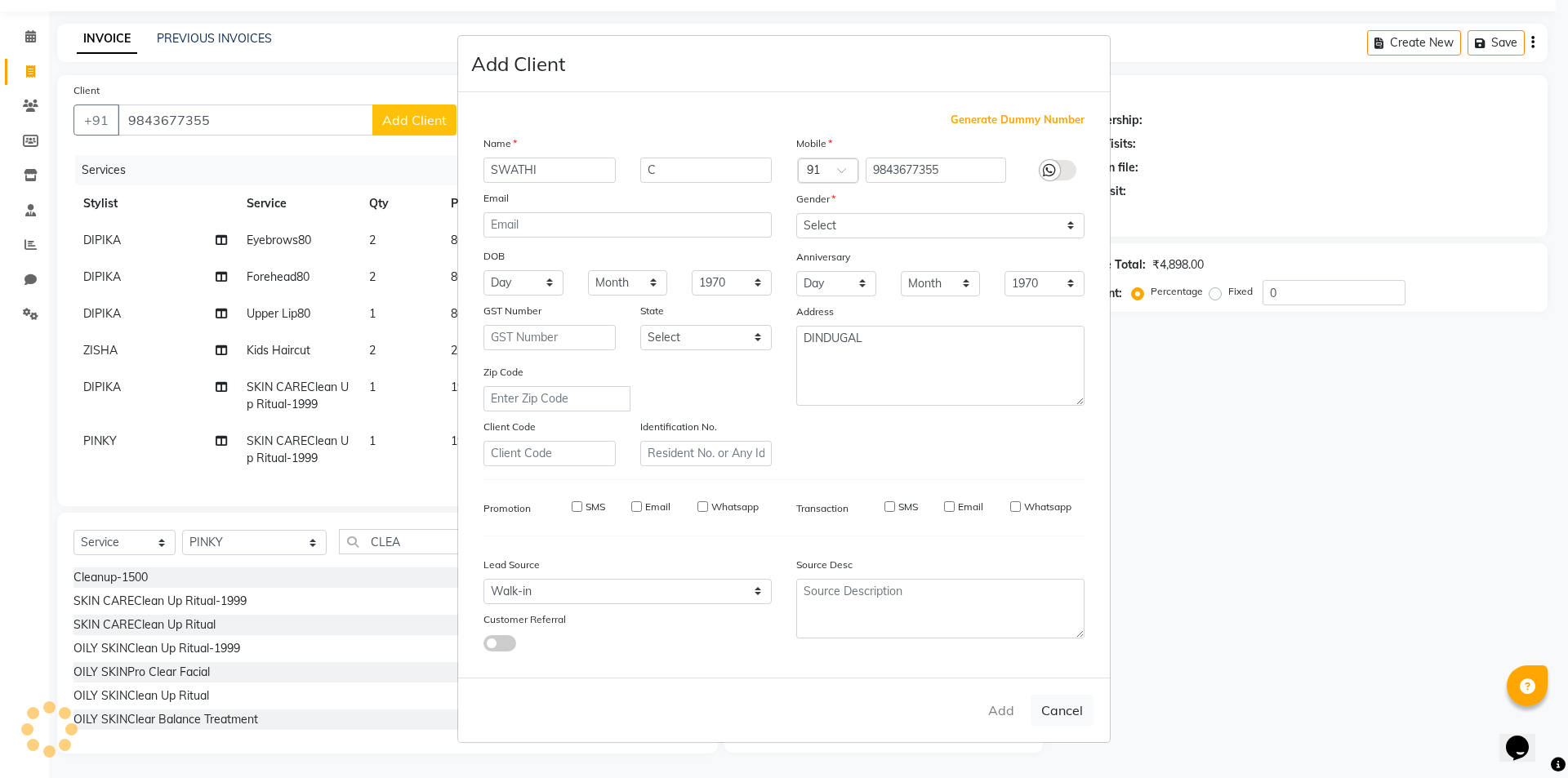
type input "98******55"
select select
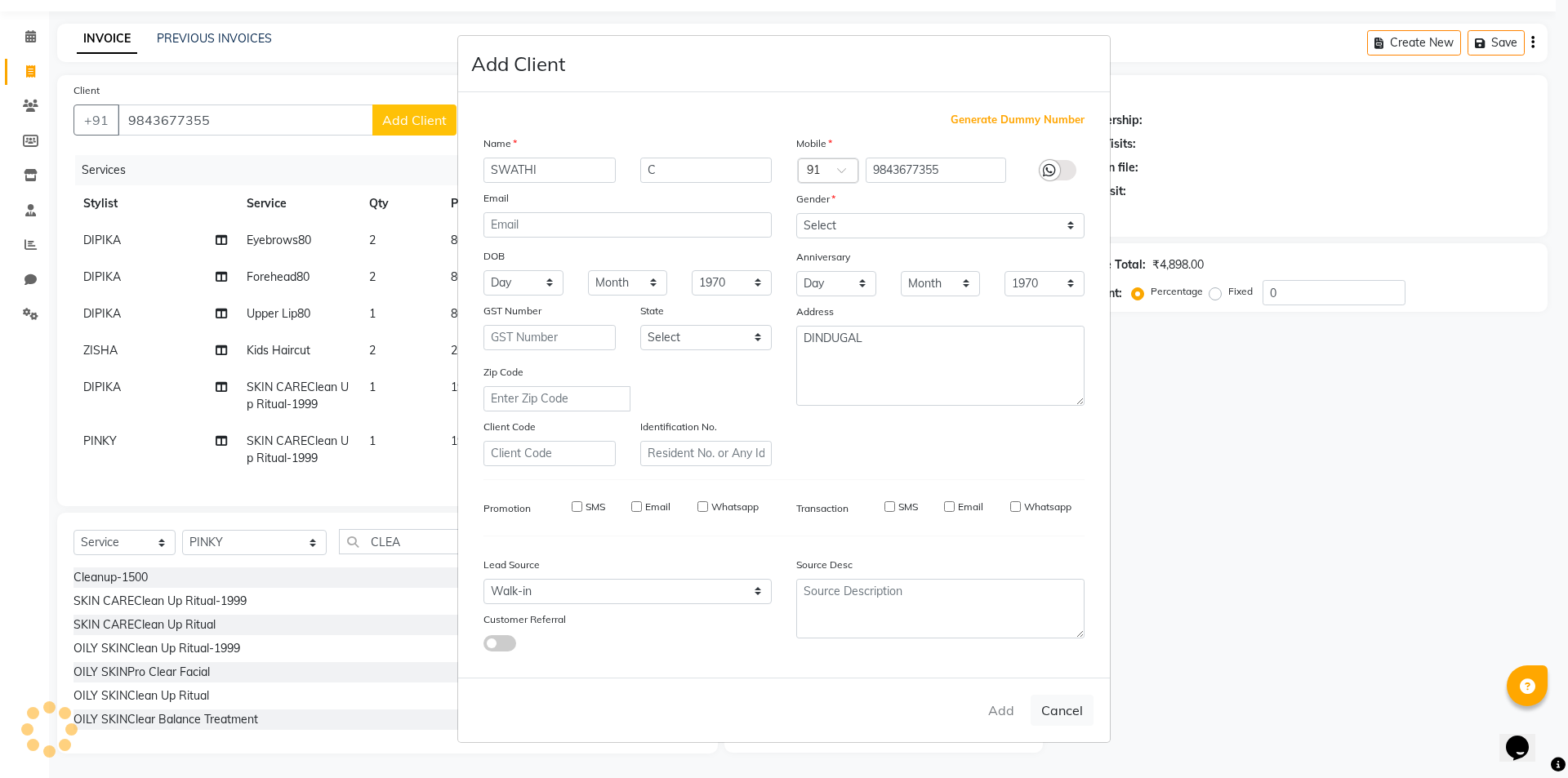
select select
checkbox input "false"
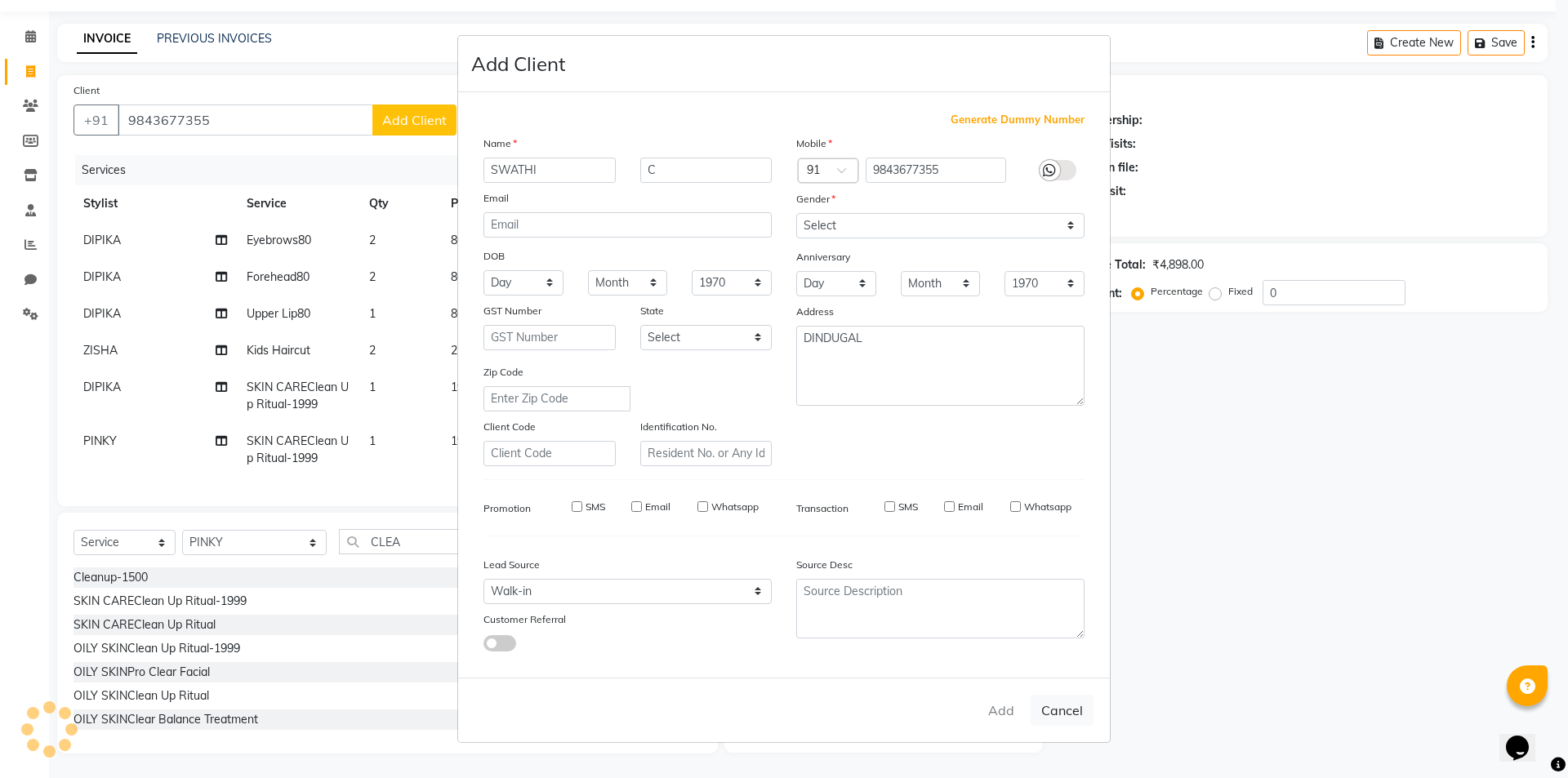
checkbox input "false"
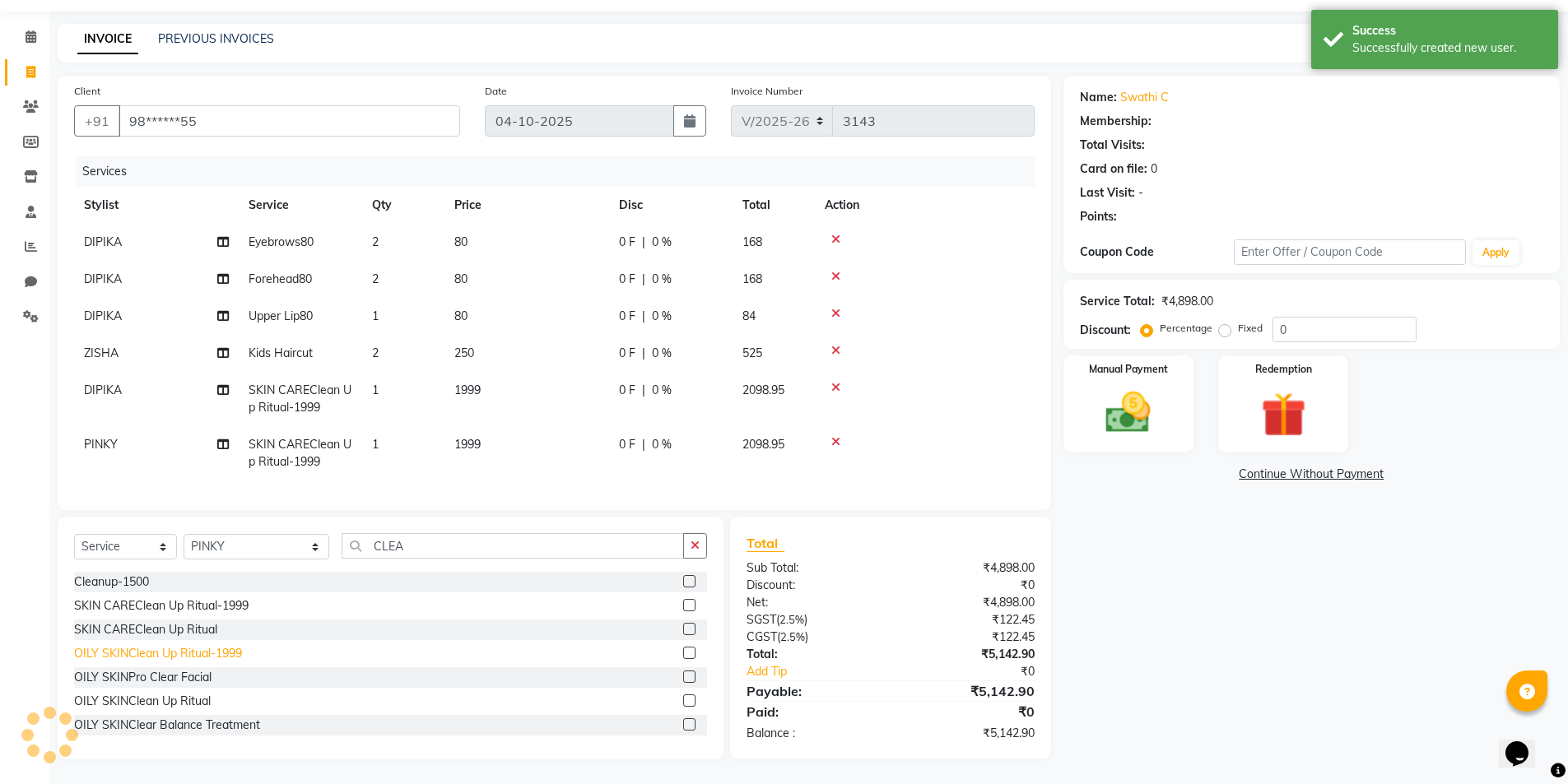
select select "1: Object"
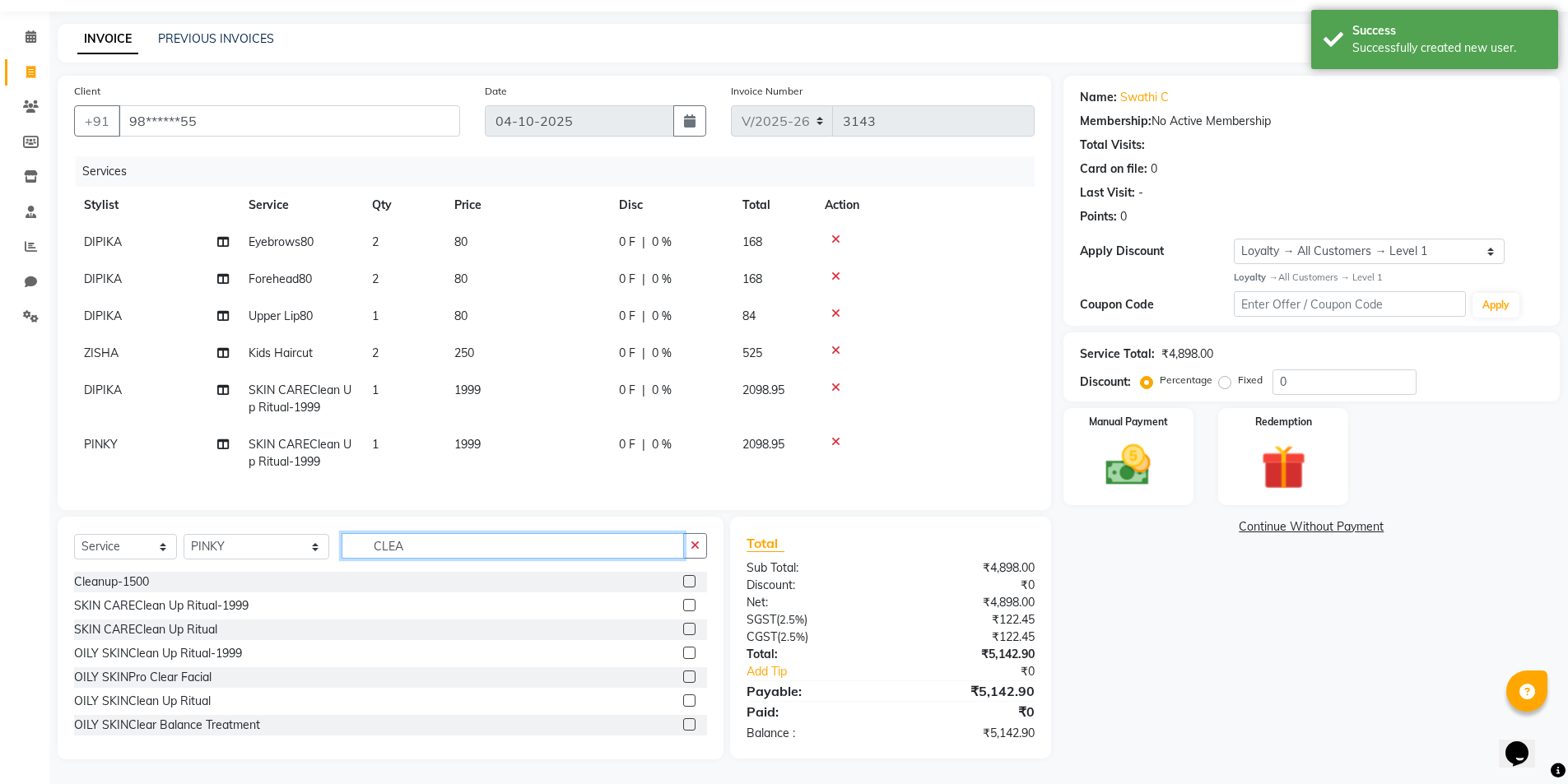
click at [400, 547] on input "CLEA" at bounding box center [513, 545] width 343 height 25
type input "C"
type input "STYLI"
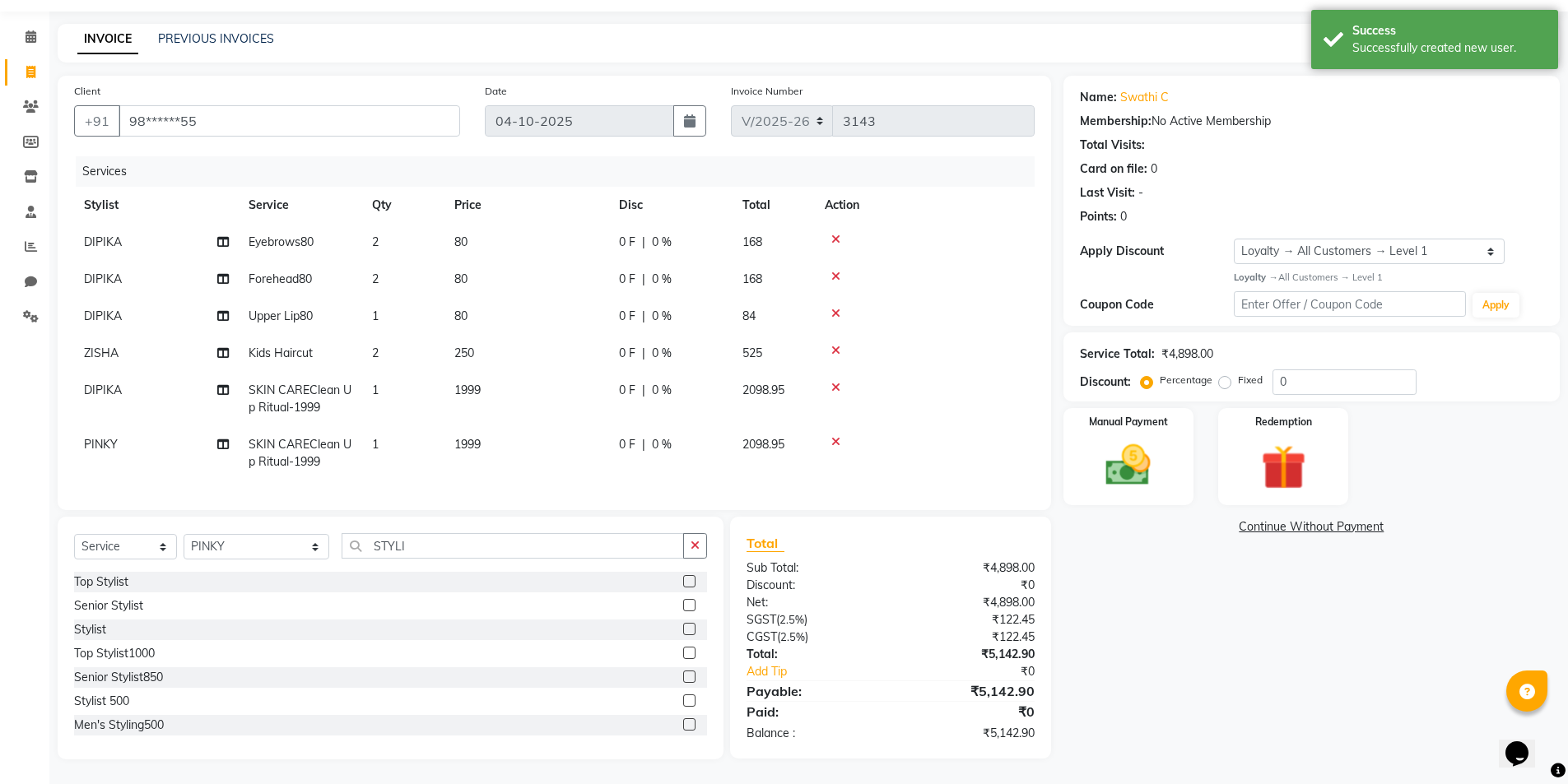
click at [683, 629] on label at bounding box center [688, 629] width 12 height 12
click at [683, 629] on input "checkbox" at bounding box center [688, 629] width 10 height 10
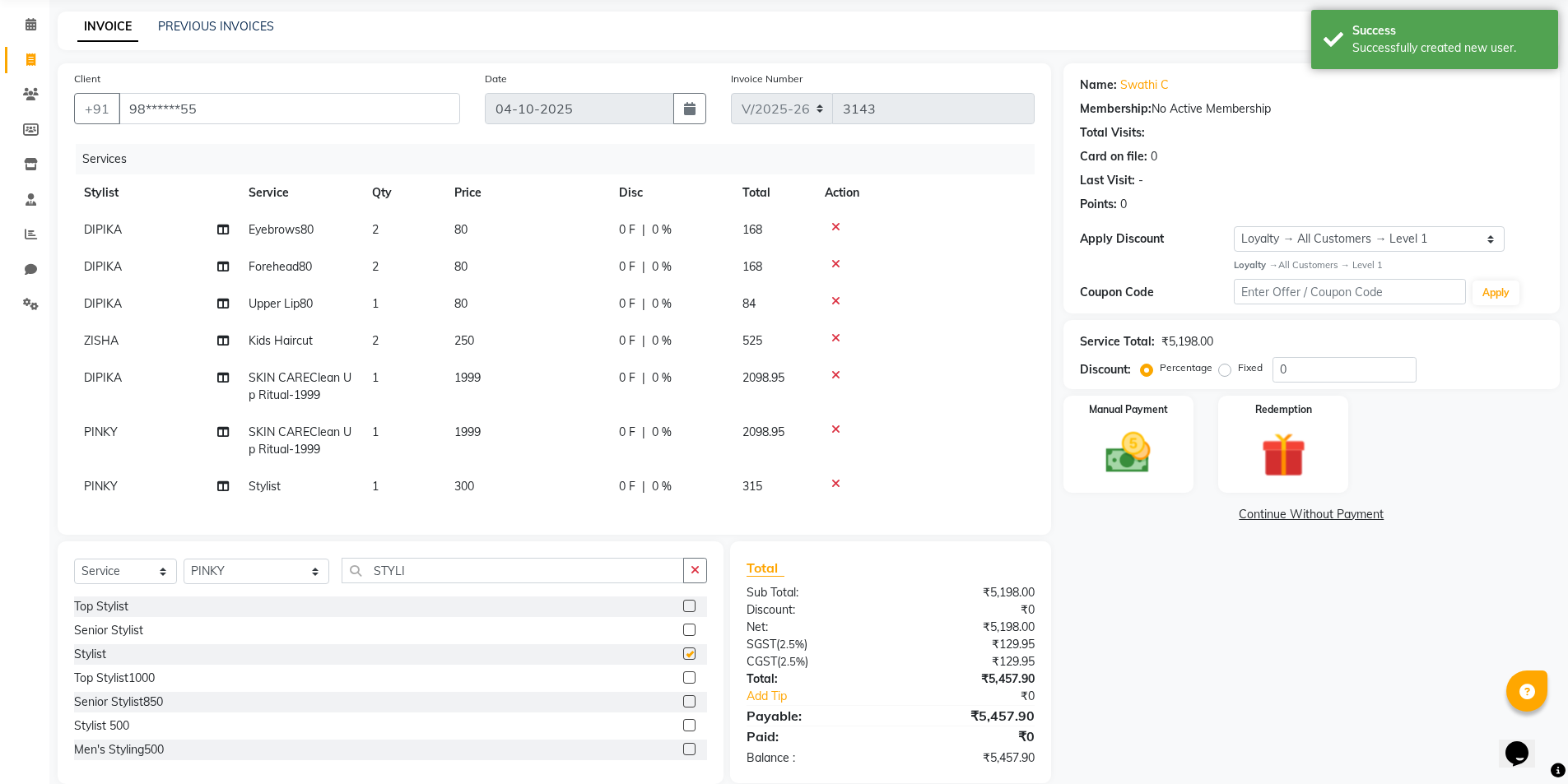
checkbox input "false"
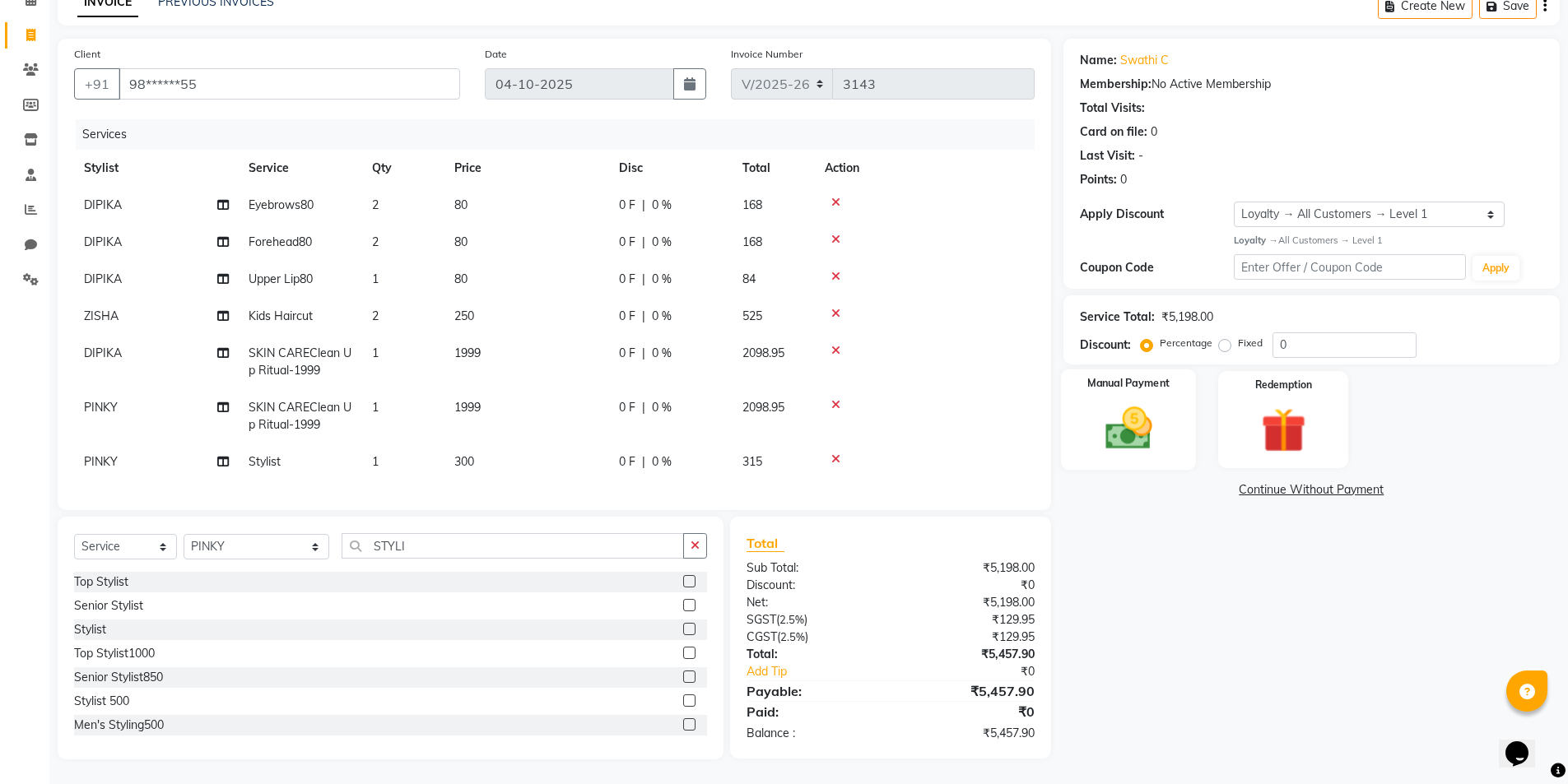
click at [1123, 423] on img at bounding box center [1128, 428] width 76 height 53
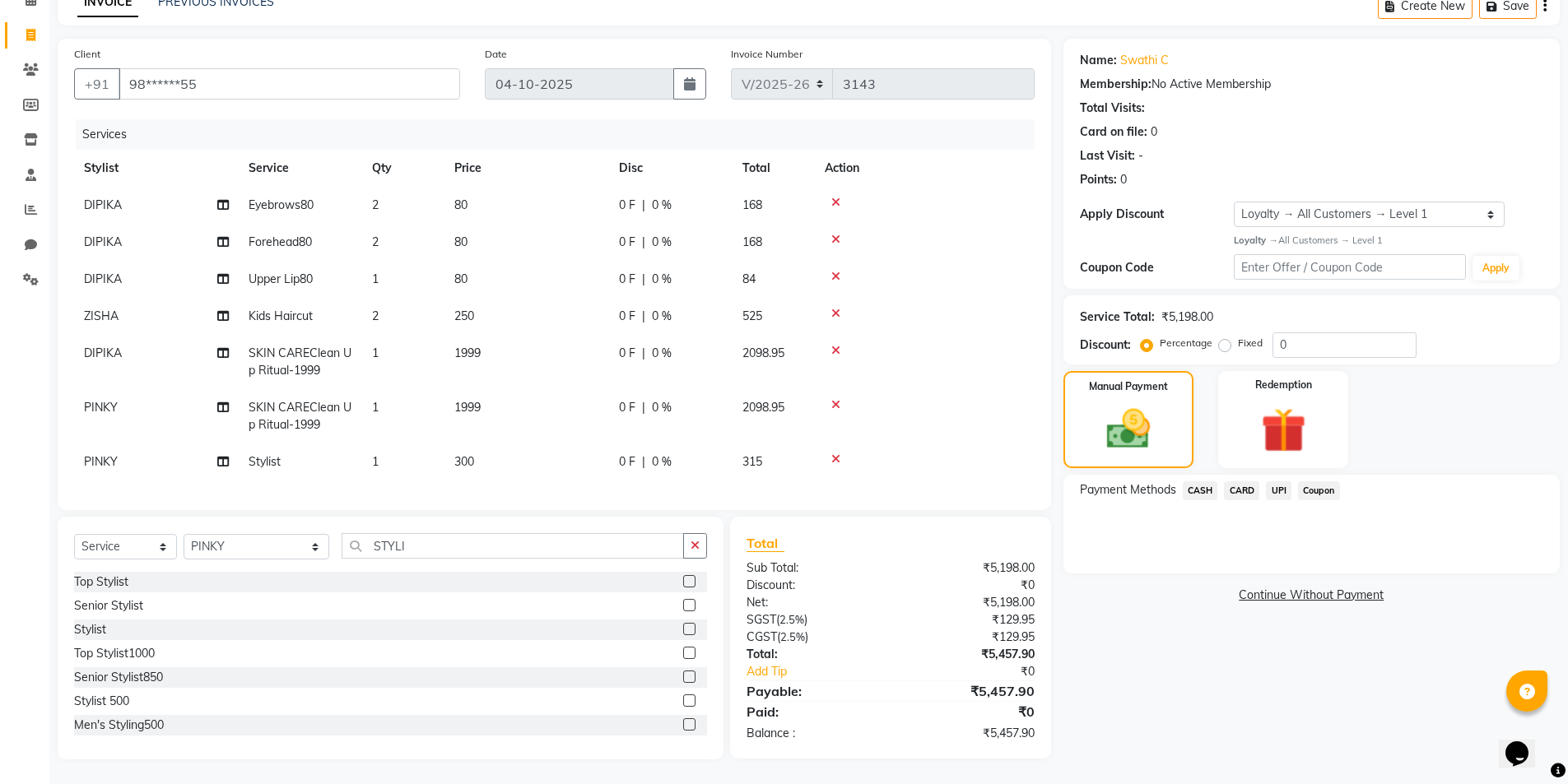
drag, startPoint x: 1196, startPoint y: 476, endPoint x: 1241, endPoint y: 496, distance: 49.2
click at [1198, 481] on span "CASH" at bounding box center [1201, 491] width 36 height 19
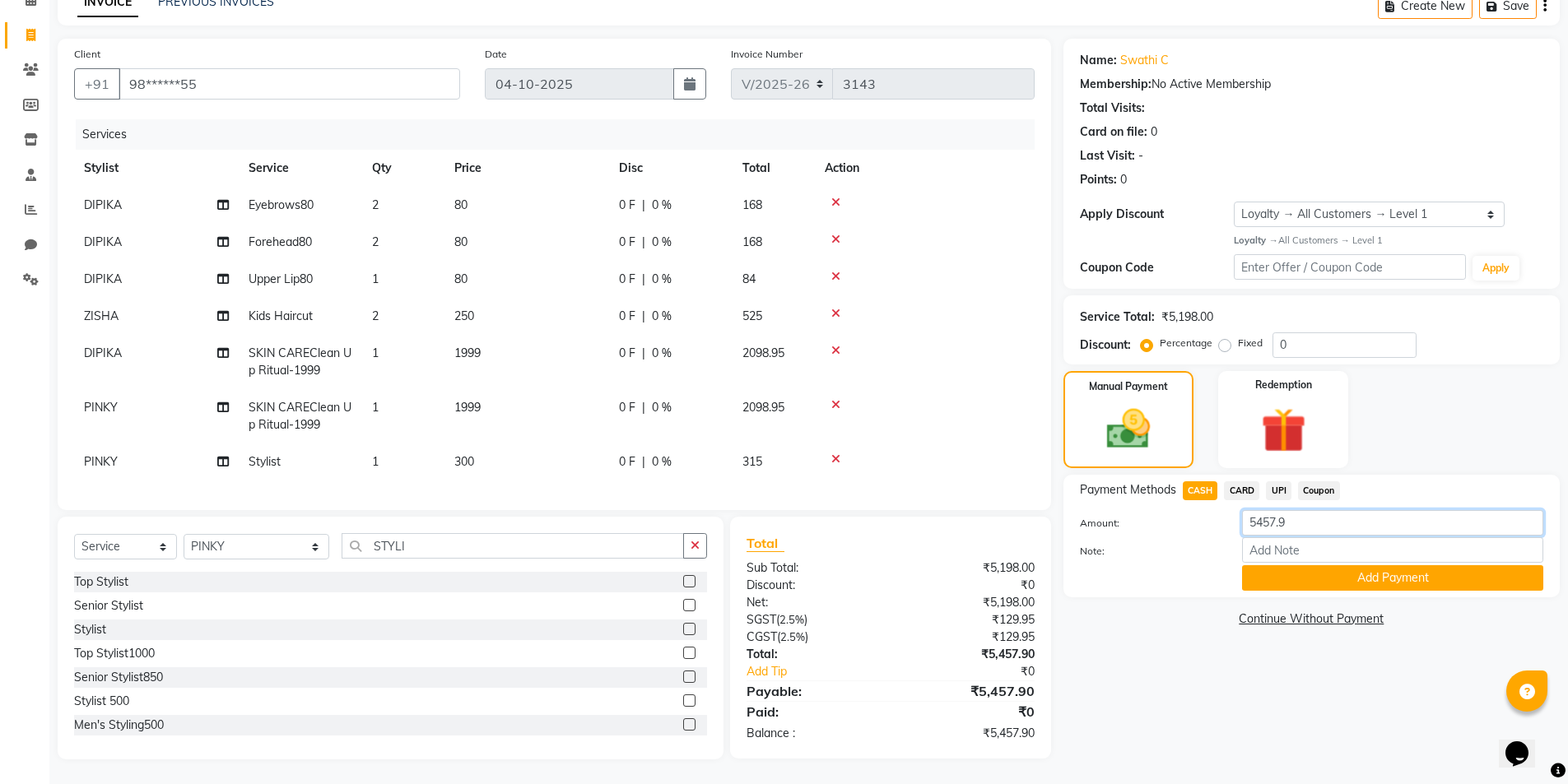
click at [1301, 514] on input "5457.9" at bounding box center [1393, 523] width 302 height 25
type input "5400"
click at [1407, 568] on button "Add Payment" at bounding box center [1393, 578] width 302 height 25
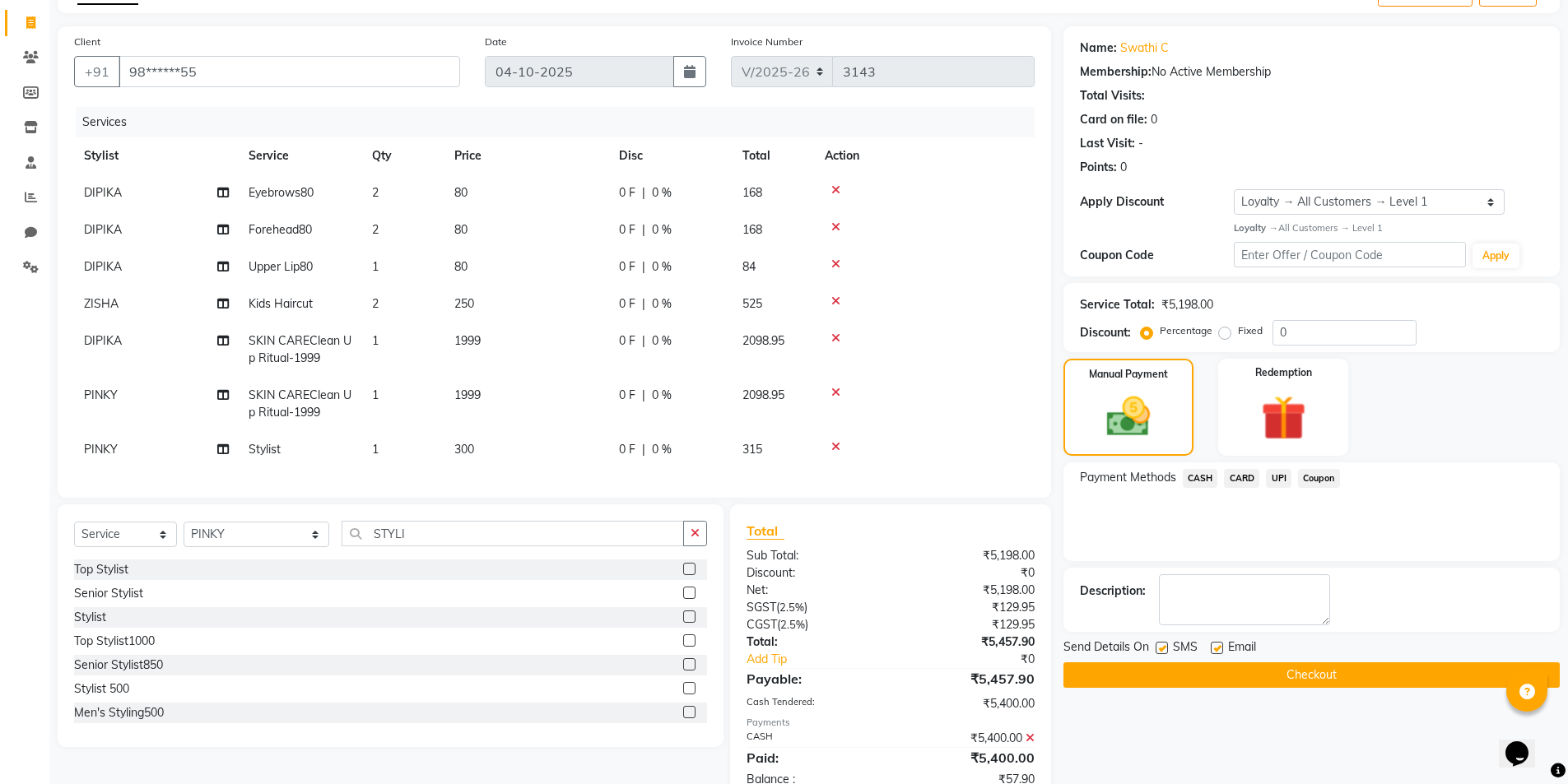
click at [1281, 479] on span "UPI" at bounding box center [1278, 479] width 25 height 19
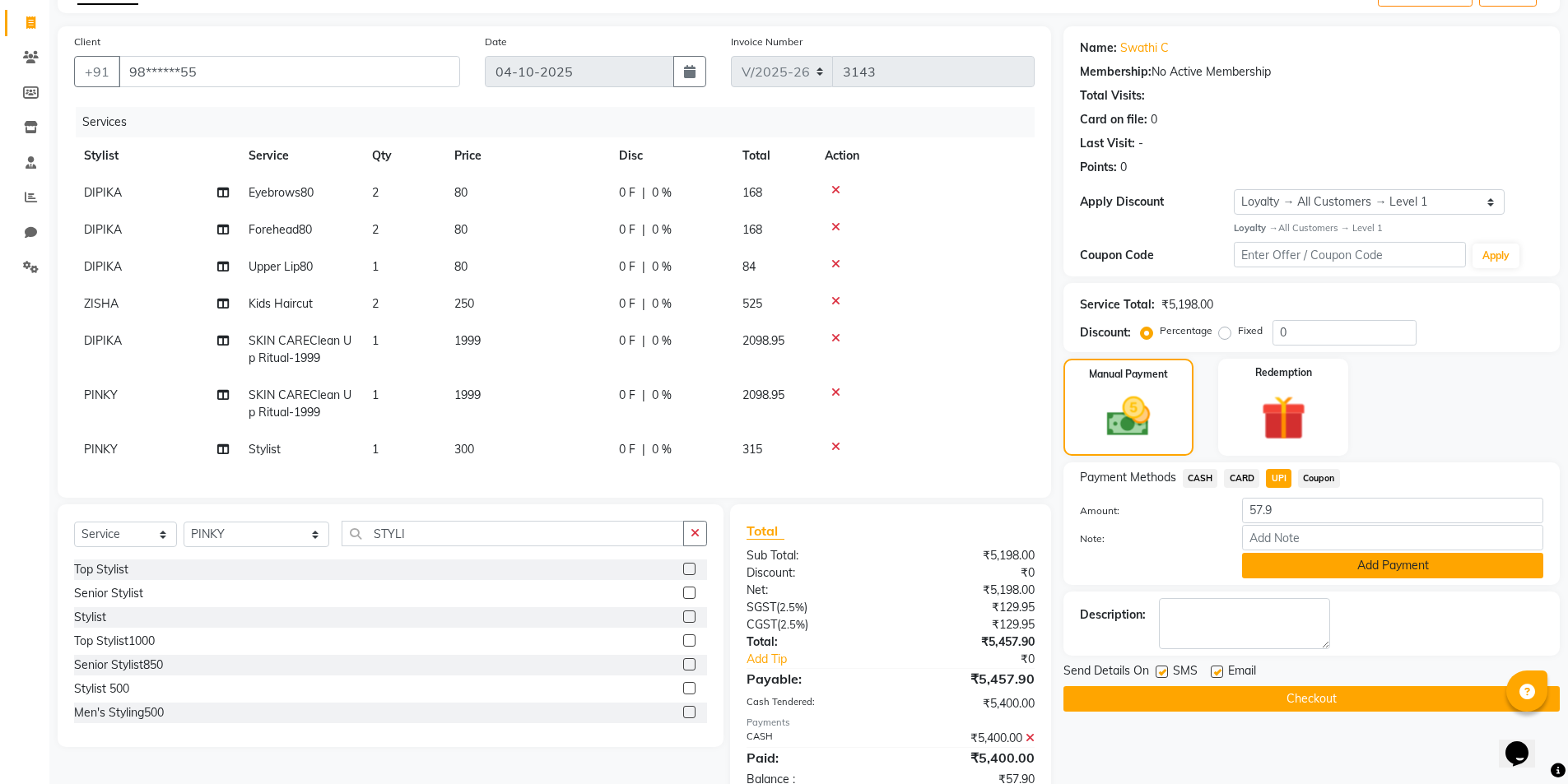
click at [1419, 569] on button "Add Payment" at bounding box center [1393, 565] width 302 height 25
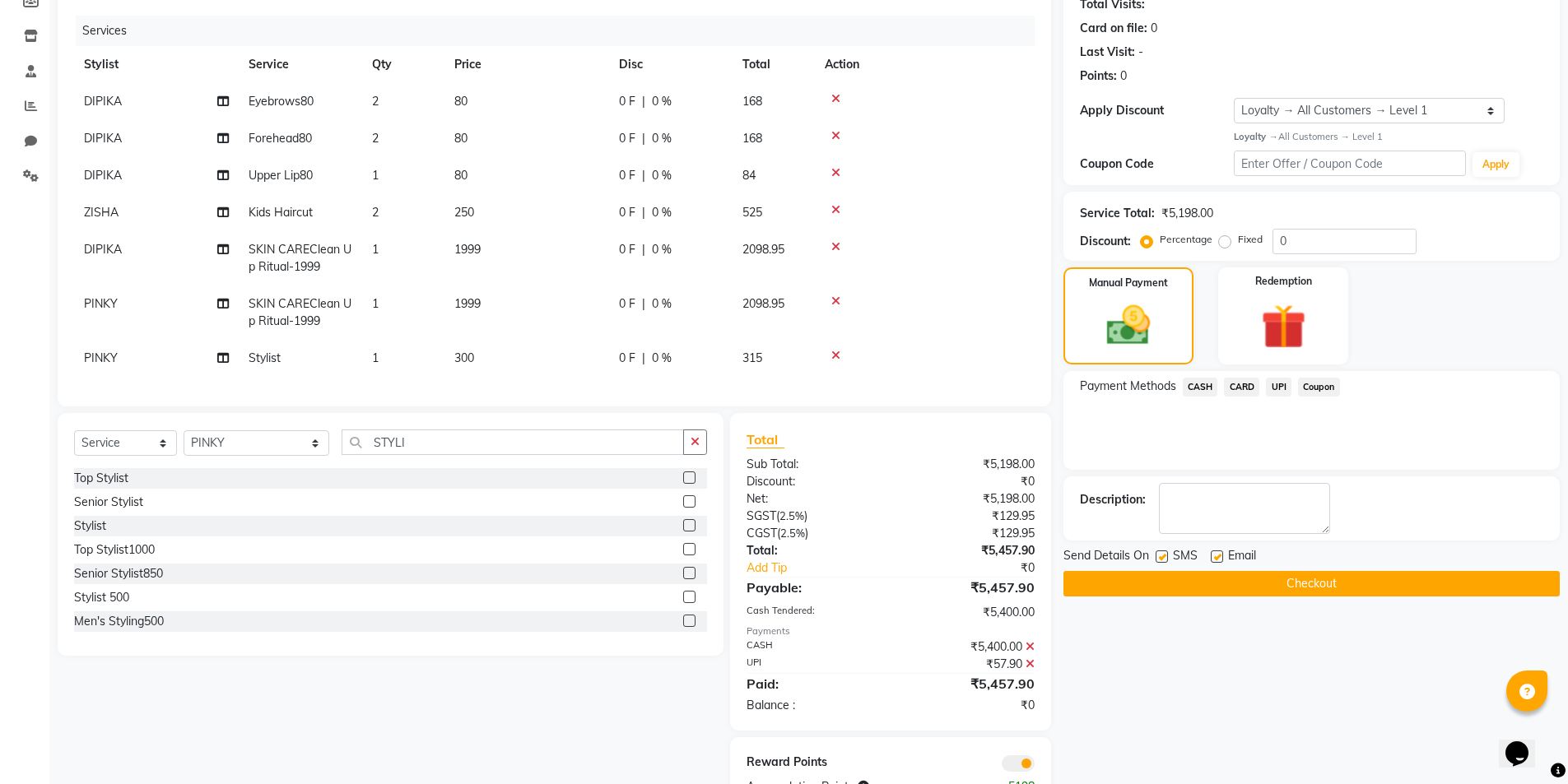
scroll to position [254, 0]
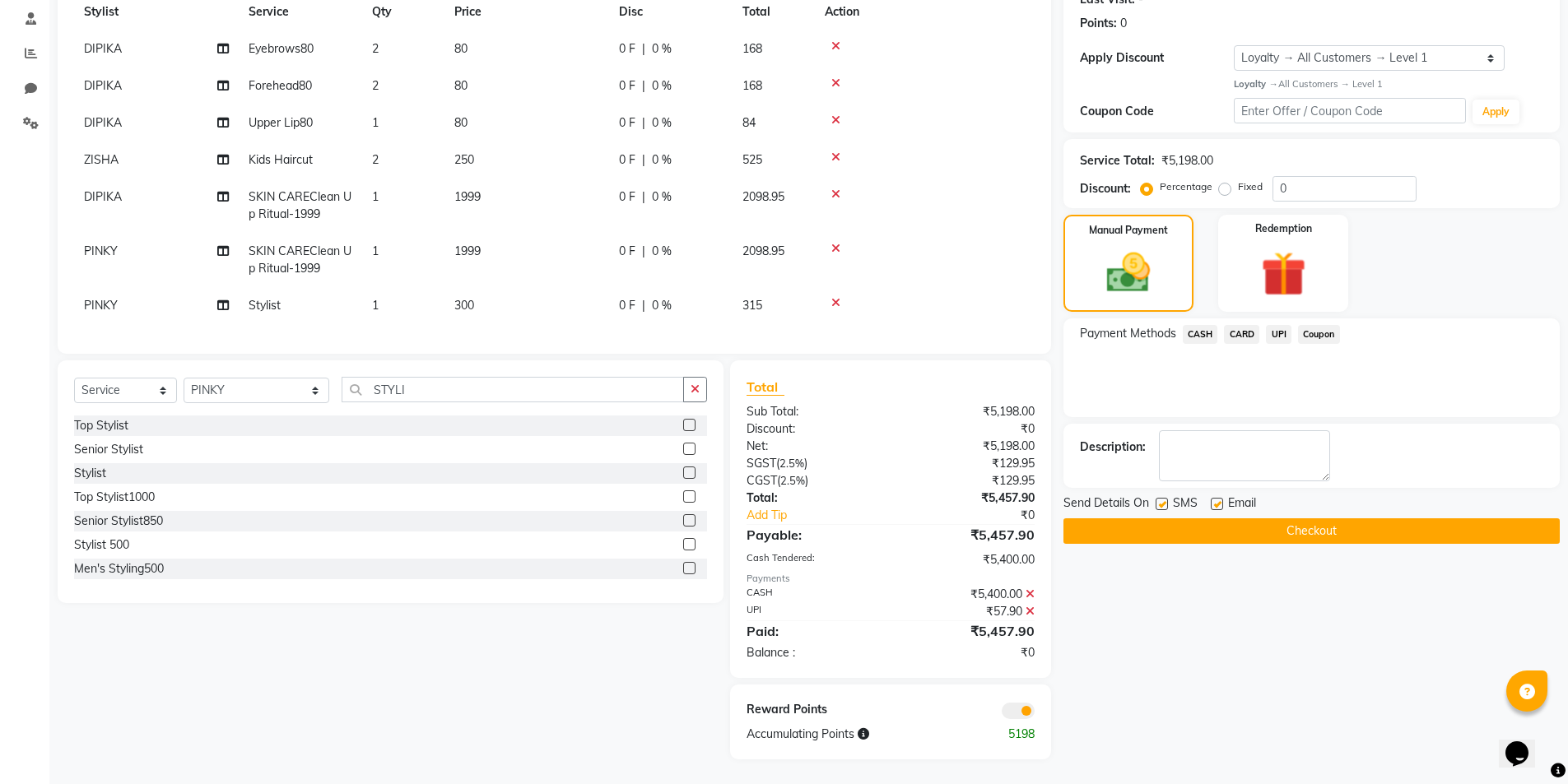
click at [1338, 522] on button "Checkout" at bounding box center [1311, 531] width 496 height 25
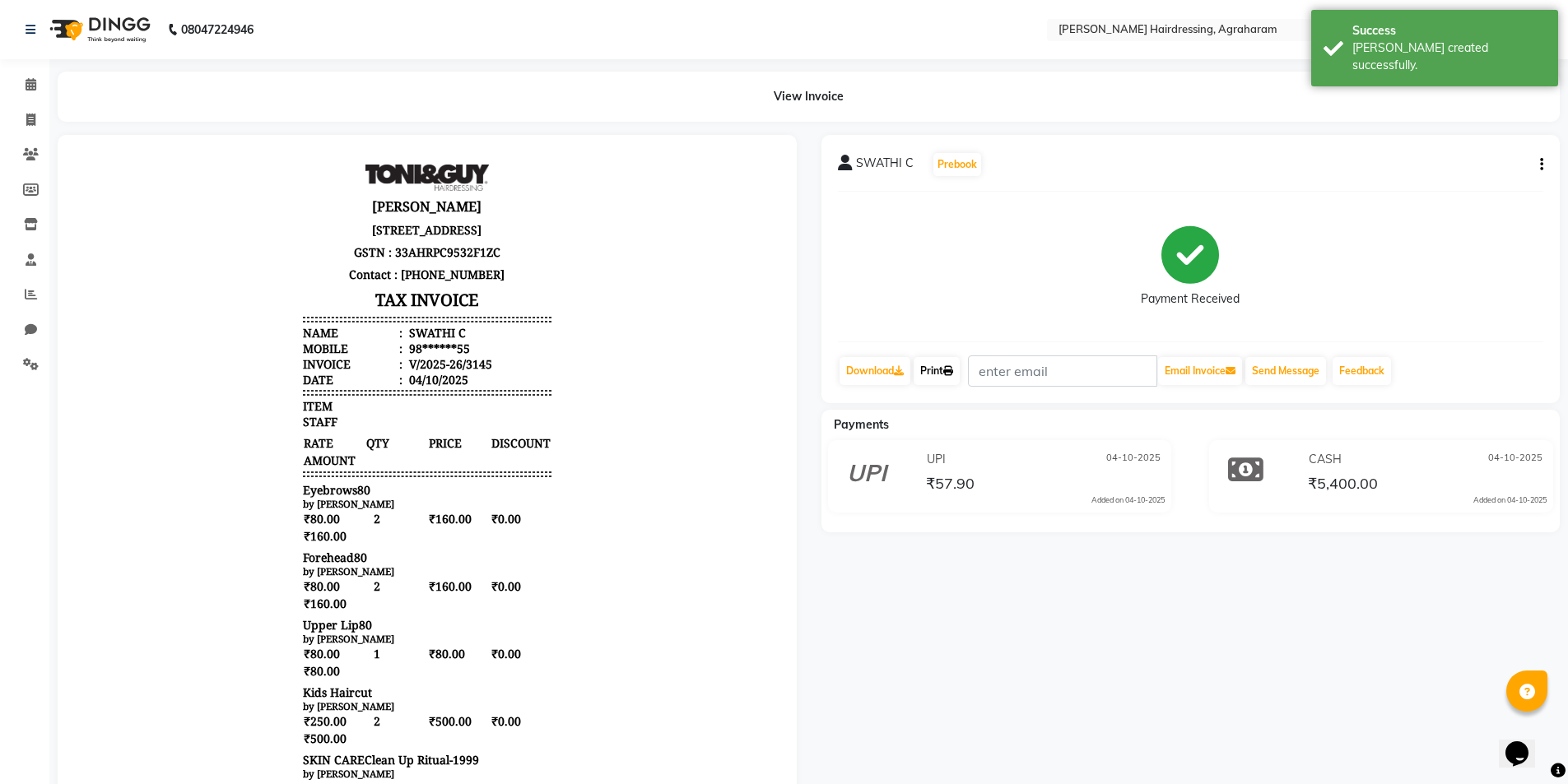
click at [932, 377] on link "Print" at bounding box center [936, 371] width 46 height 28
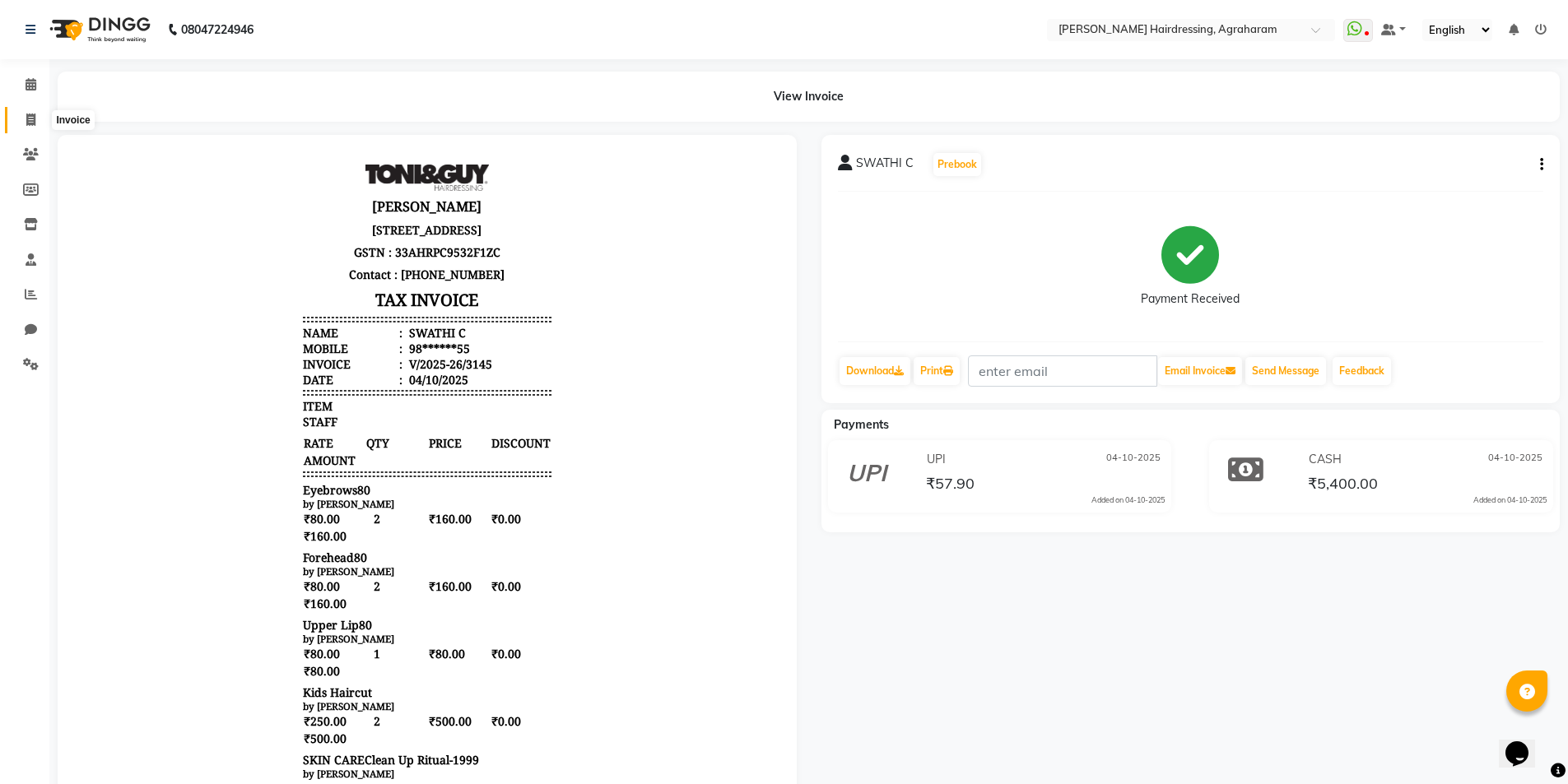
click at [23, 122] on span at bounding box center [31, 121] width 29 height 19
select select "7962"
select select "service"
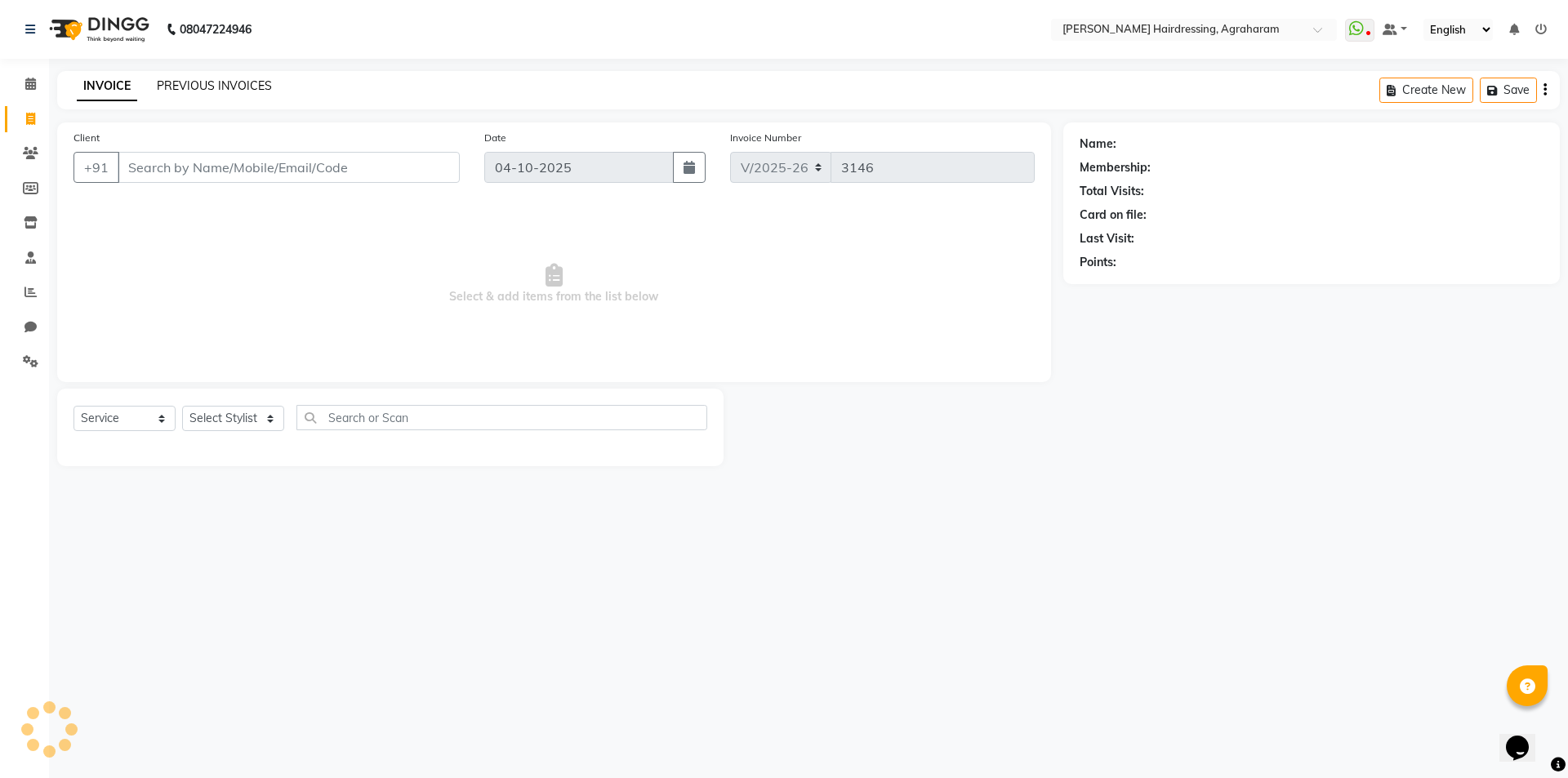
click at [213, 88] on link "PREVIOUS INVOICES" at bounding box center [215, 86] width 115 height 15
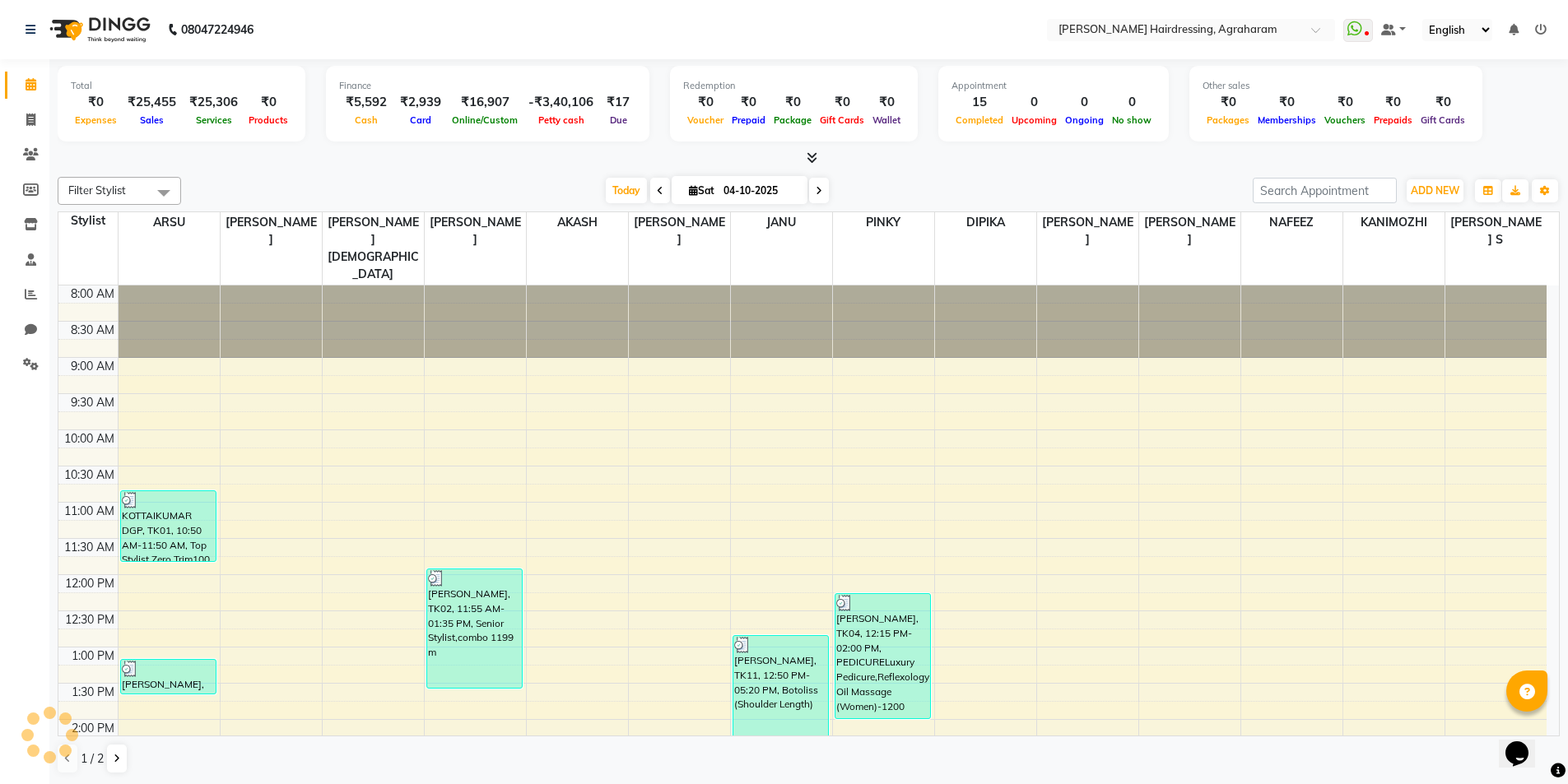
scroll to position [456, 0]
